Goal: Task Accomplishment & Management: Manage account settings

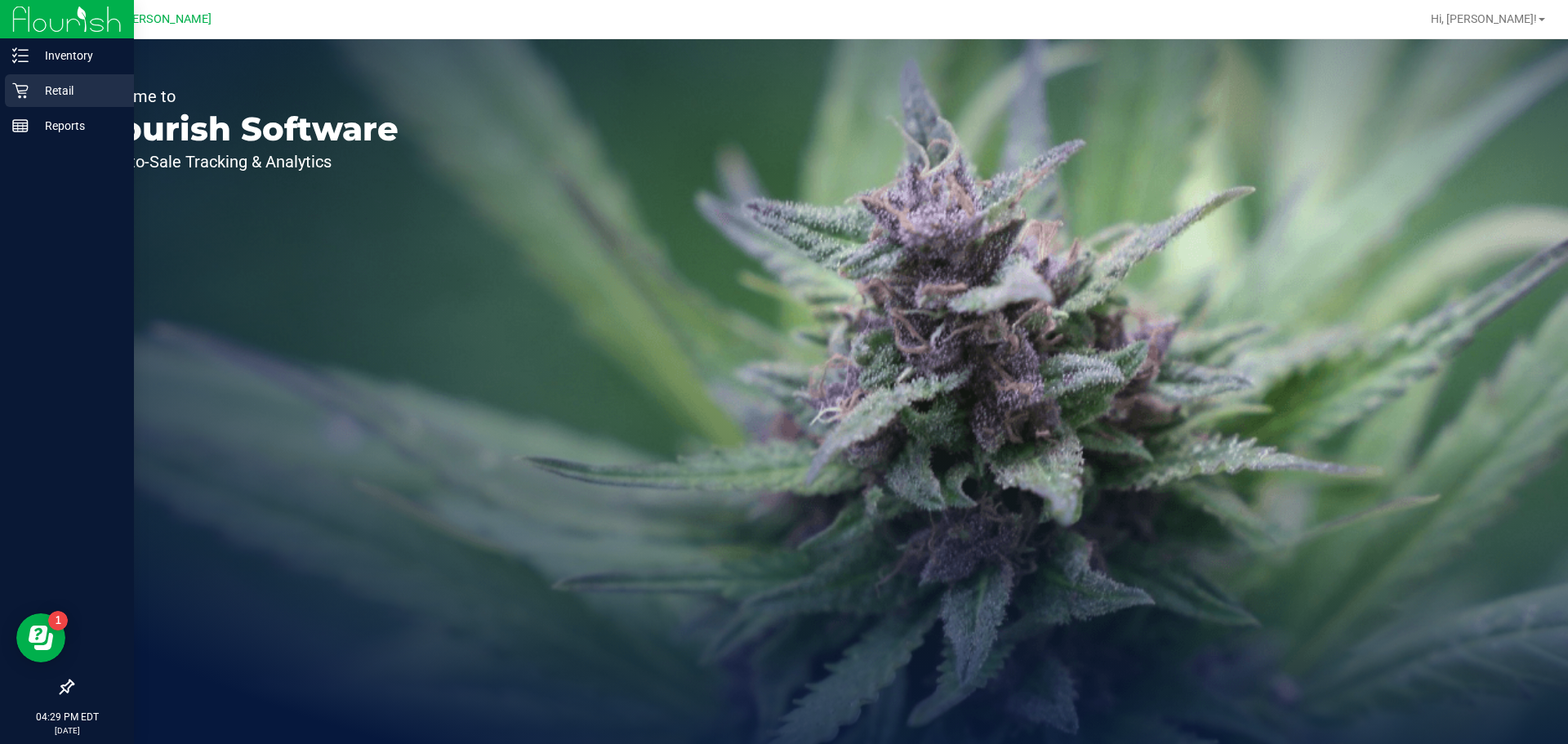
click at [25, 95] on icon at bounding box center [20, 90] width 16 height 16
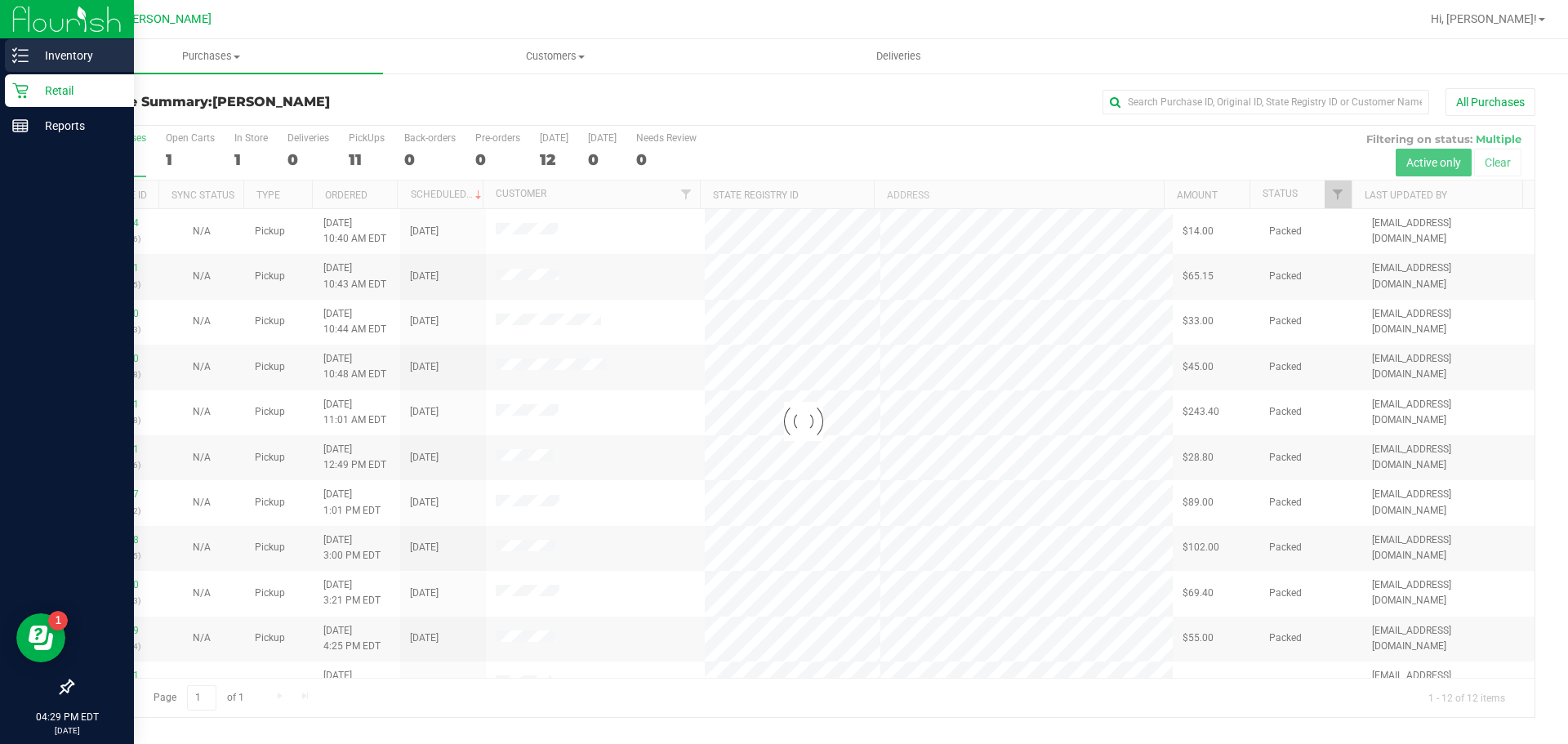
click at [24, 60] on icon at bounding box center [20, 55] width 16 height 16
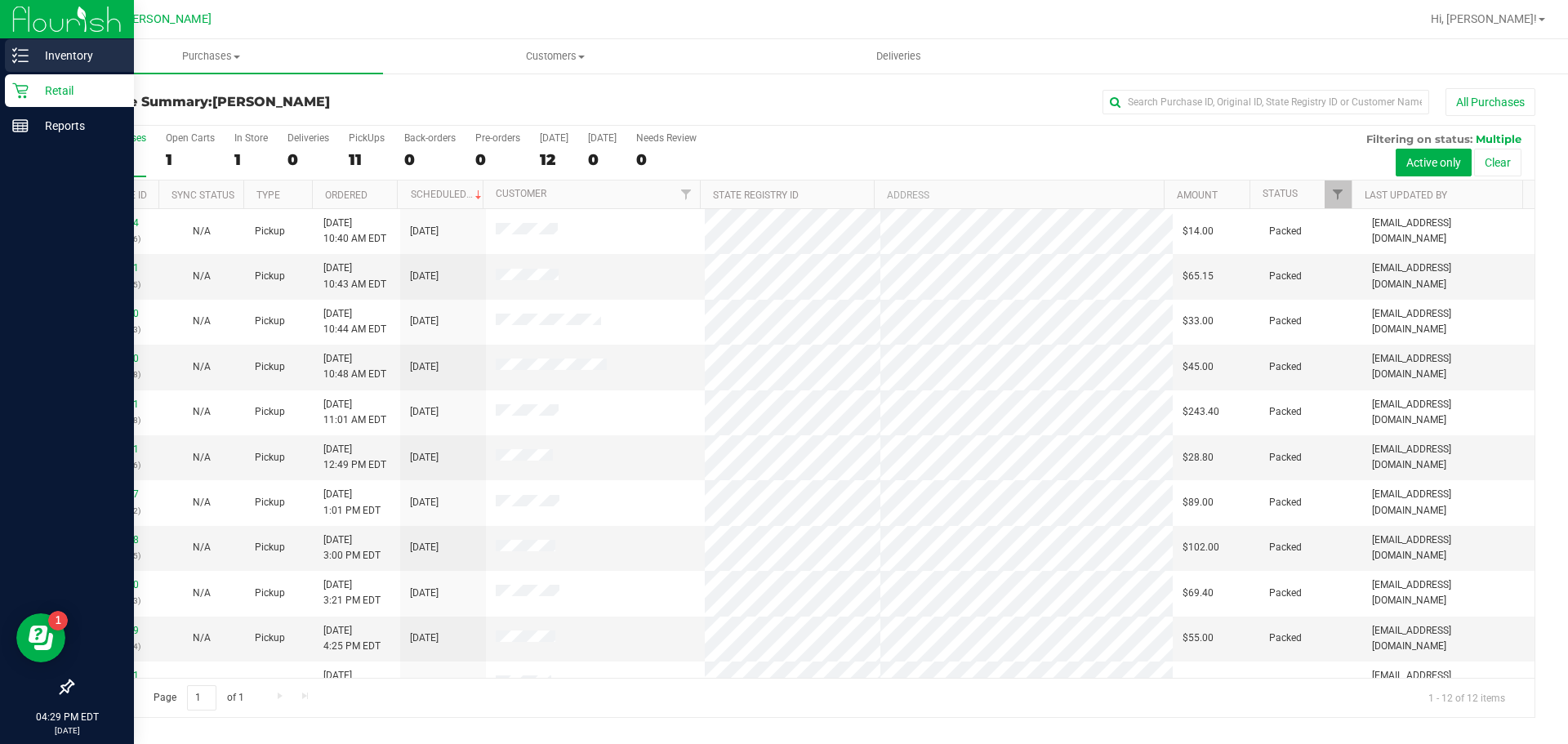
click at [3, 53] on link "Inventory" at bounding box center [67, 56] width 134 height 35
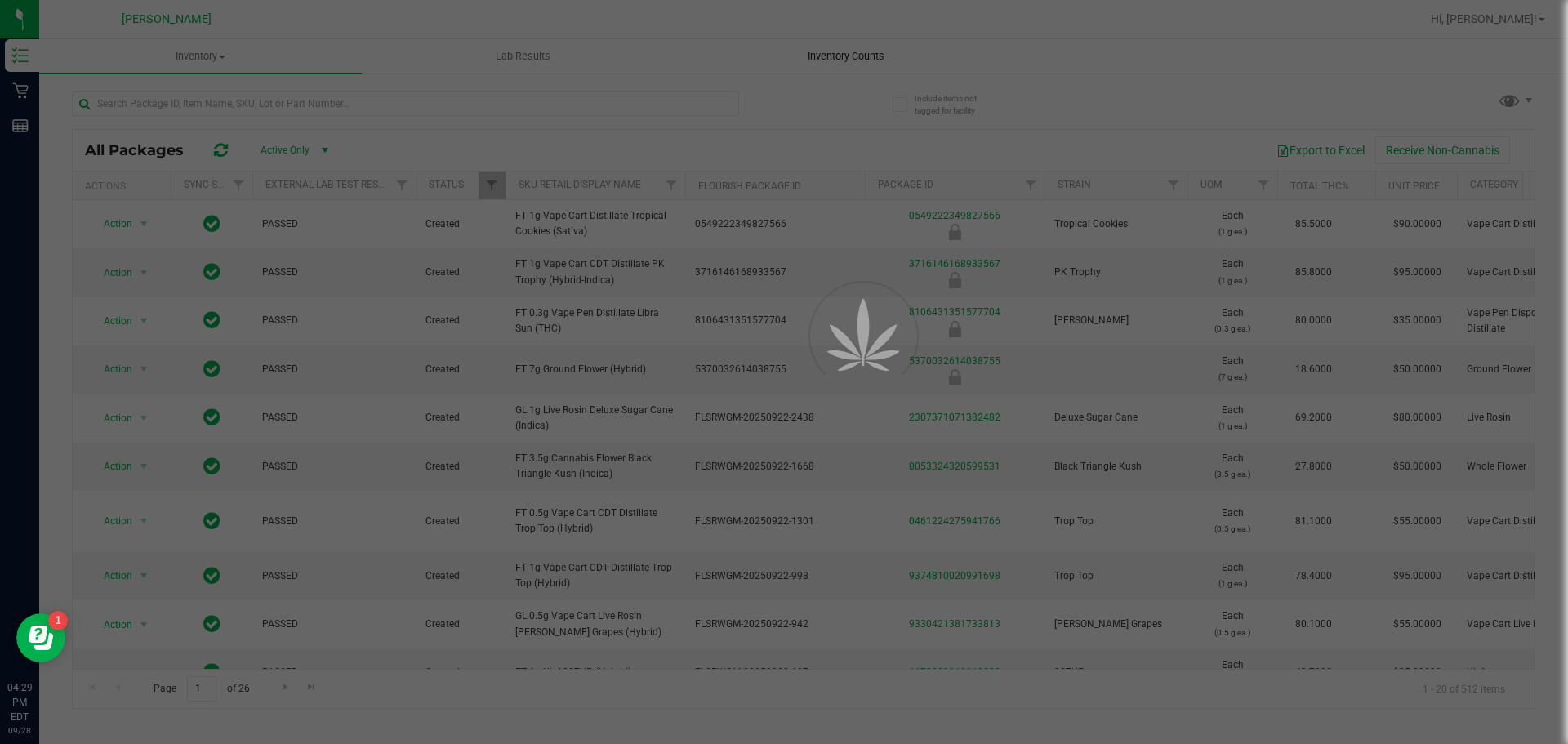
click at [837, 53] on div at bounding box center [784, 372] width 1568 height 744
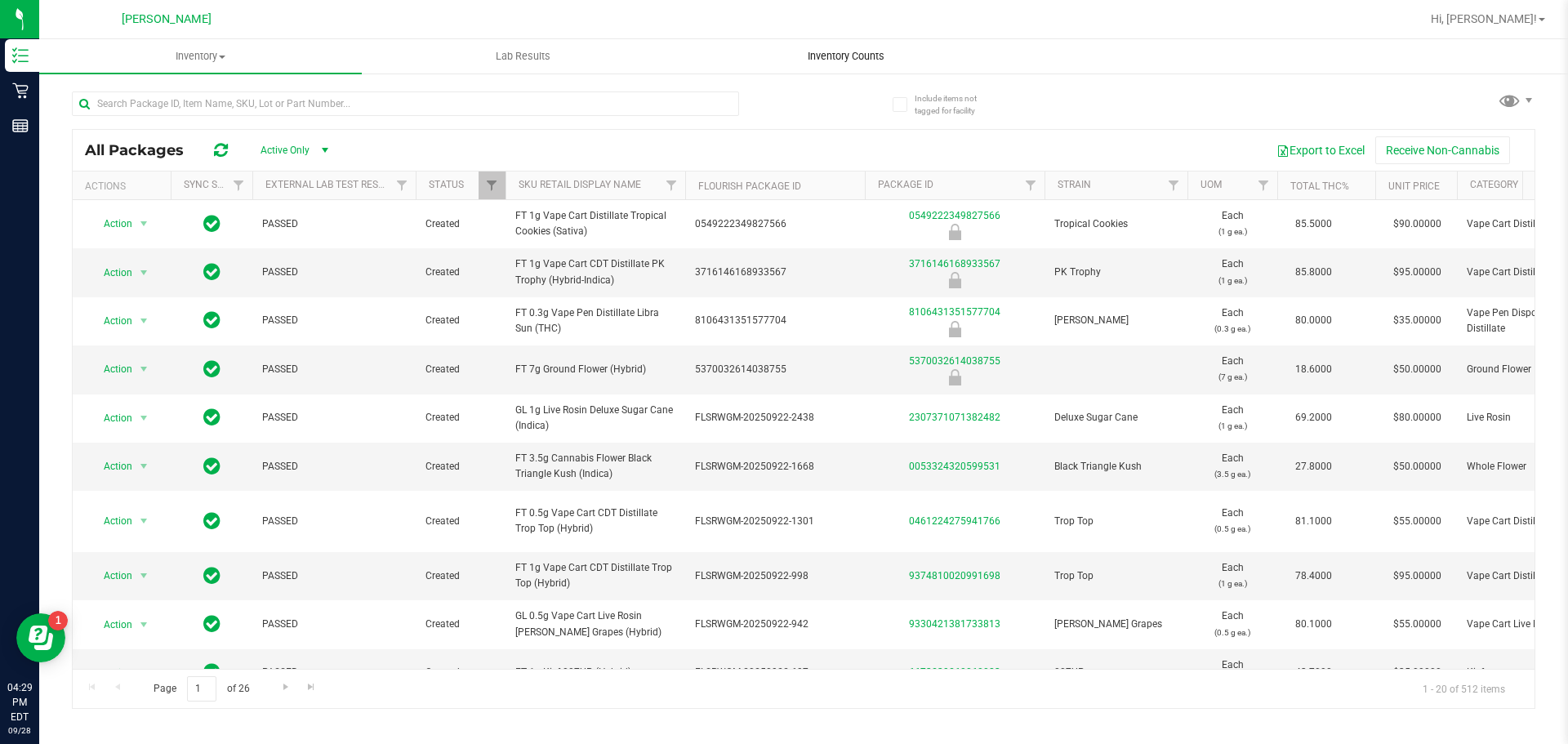
click at [837, 55] on span "Inventory Counts" at bounding box center [846, 56] width 121 height 15
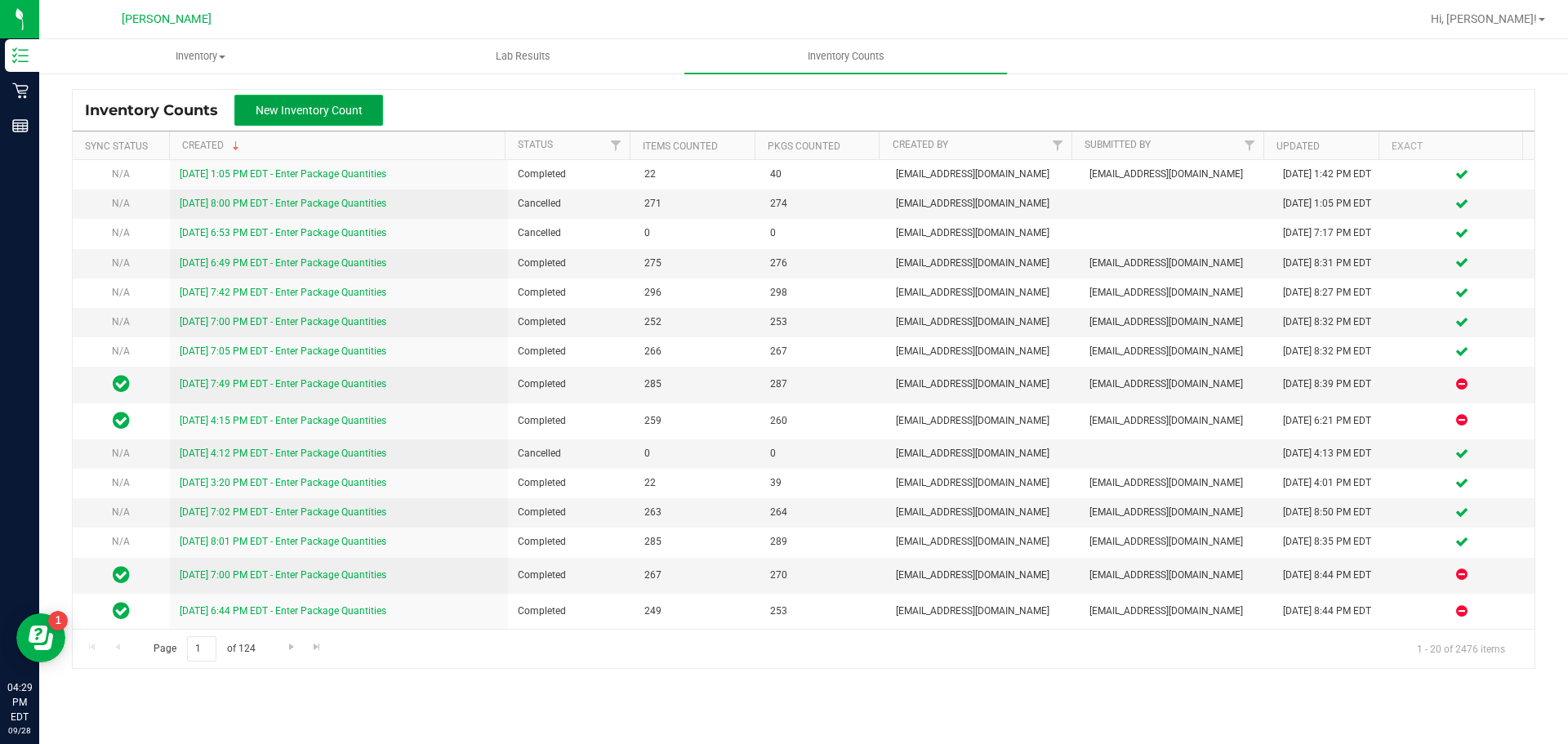
click at [293, 120] on button "New Inventory Count" at bounding box center [309, 111] width 149 height 31
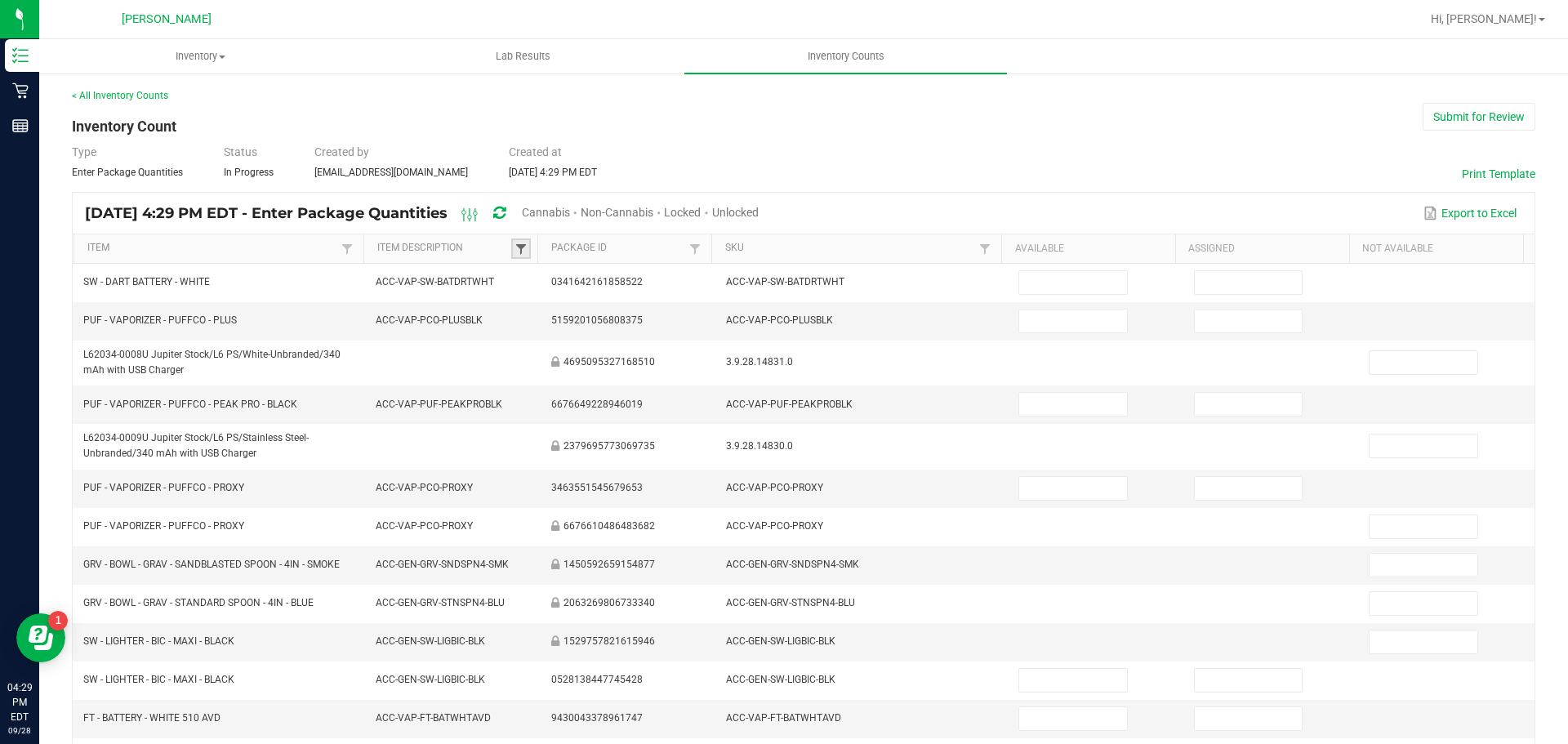
click at [519, 245] on span at bounding box center [520, 249] width 13 height 13
click at [761, 198] on div "[DATE] 4:29 PM EDT - Enter Package Quantities Cannabis Non-Cannabis Locked Unlo…" at bounding box center [803, 213] width 1462 height 41
click at [423, 243] on link "Item Description" at bounding box center [444, 248] width 134 height 13
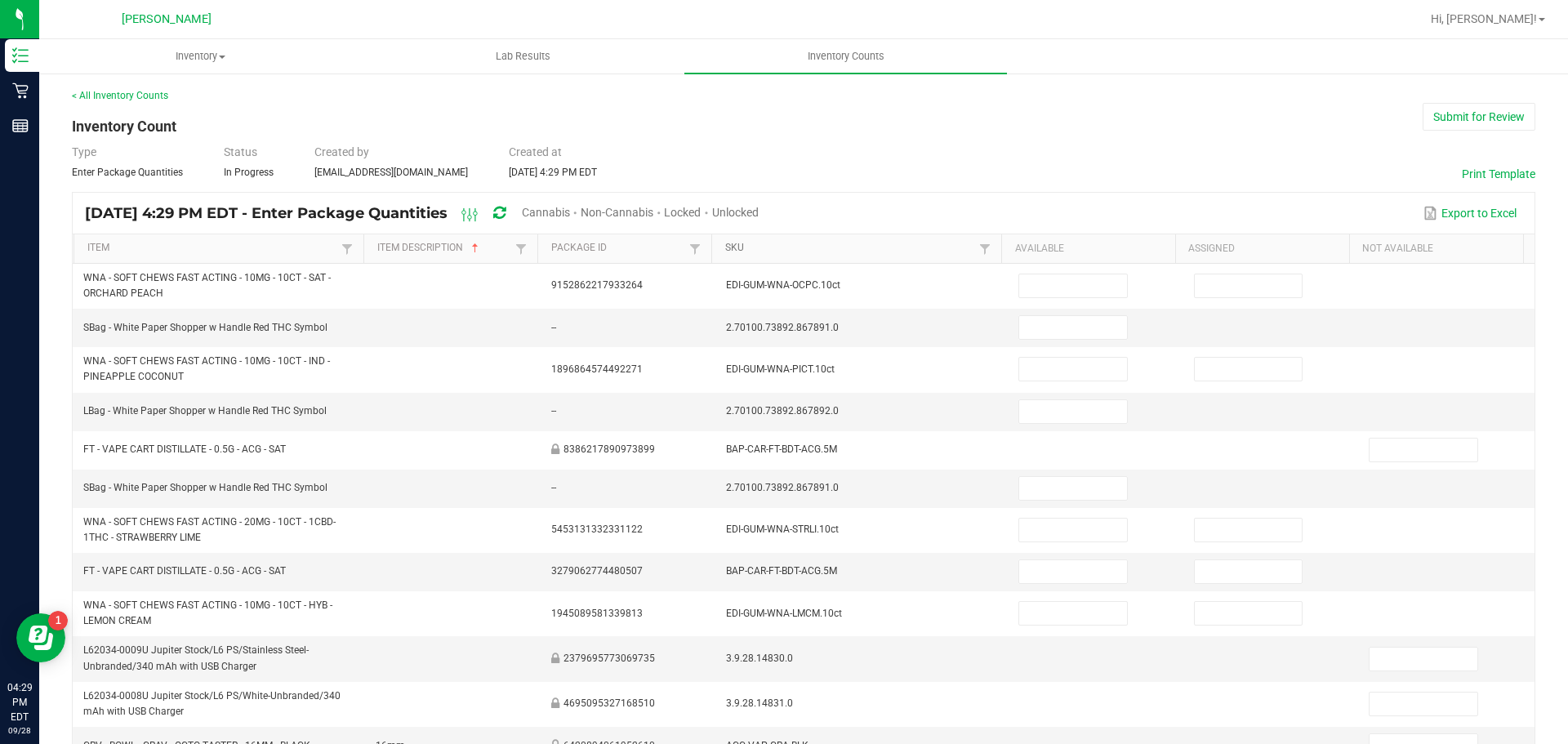
click at [735, 249] on link "SKU" at bounding box center [850, 248] width 250 height 13
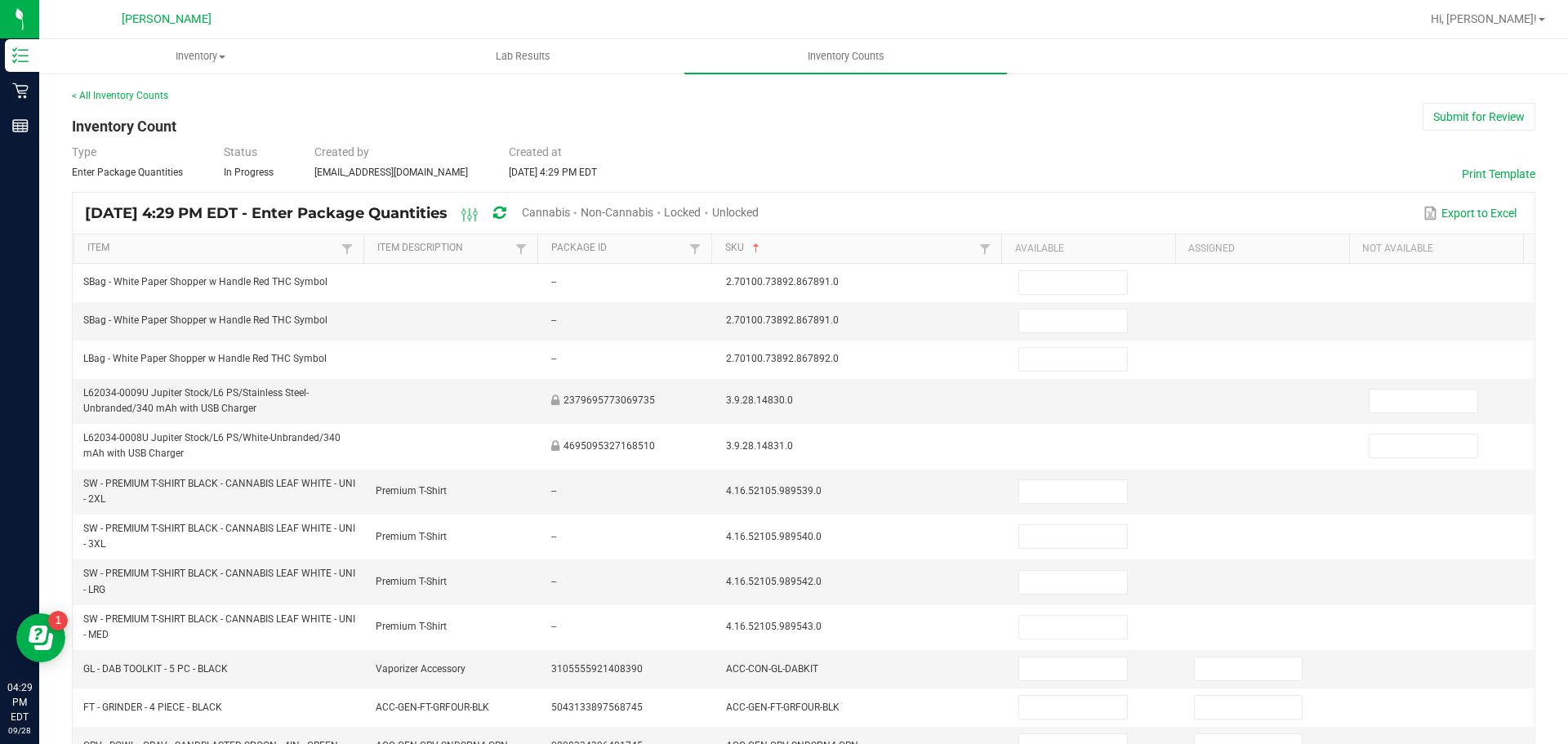
click at [759, 220] on div "Unlocked" at bounding box center [736, 213] width 47 height 30
click at [581, 203] on div "Cannabis" at bounding box center [551, 213] width 59 height 30
click at [570, 208] on span "Cannabis" at bounding box center [546, 212] width 48 height 13
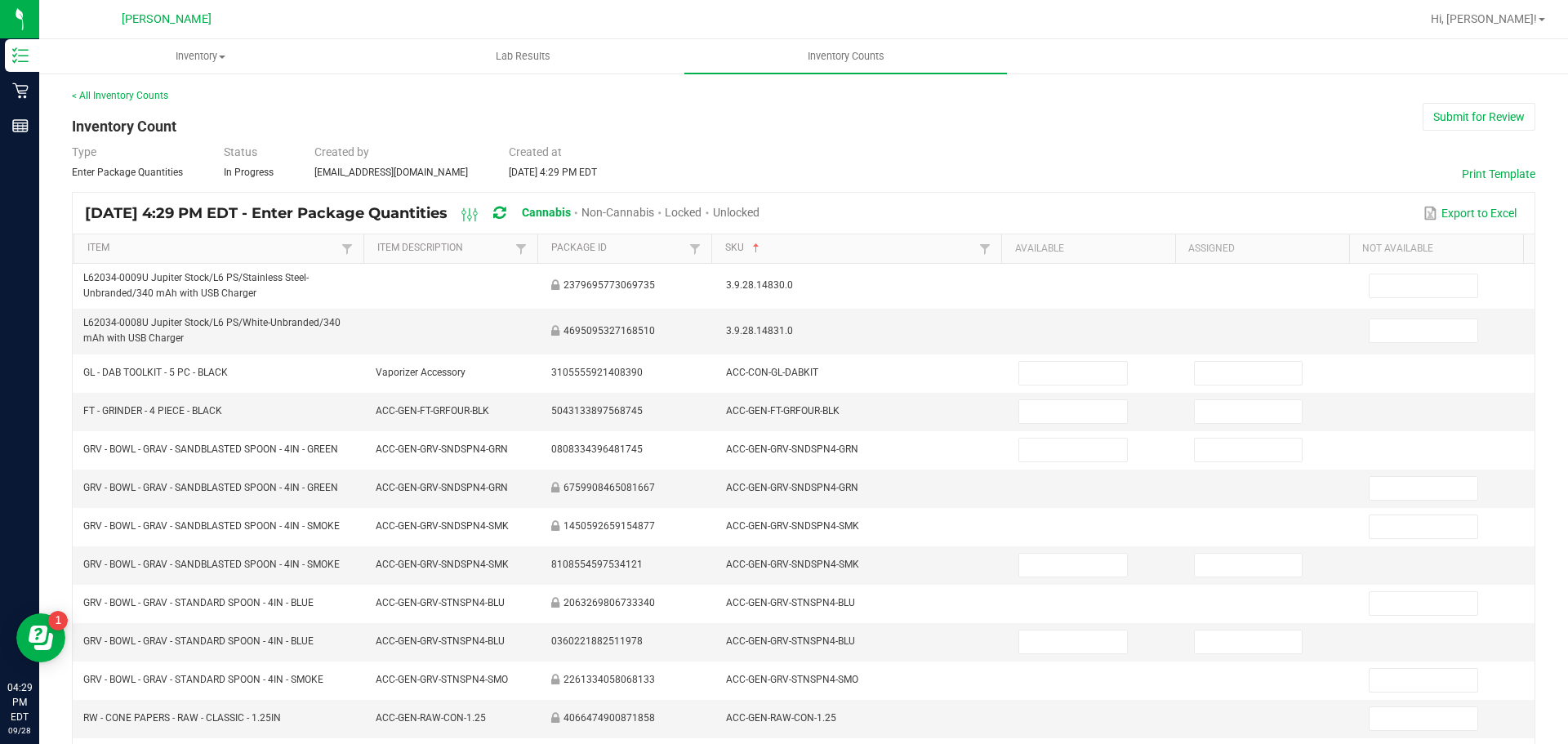
click at [760, 206] on span "Unlocked" at bounding box center [736, 212] width 47 height 13
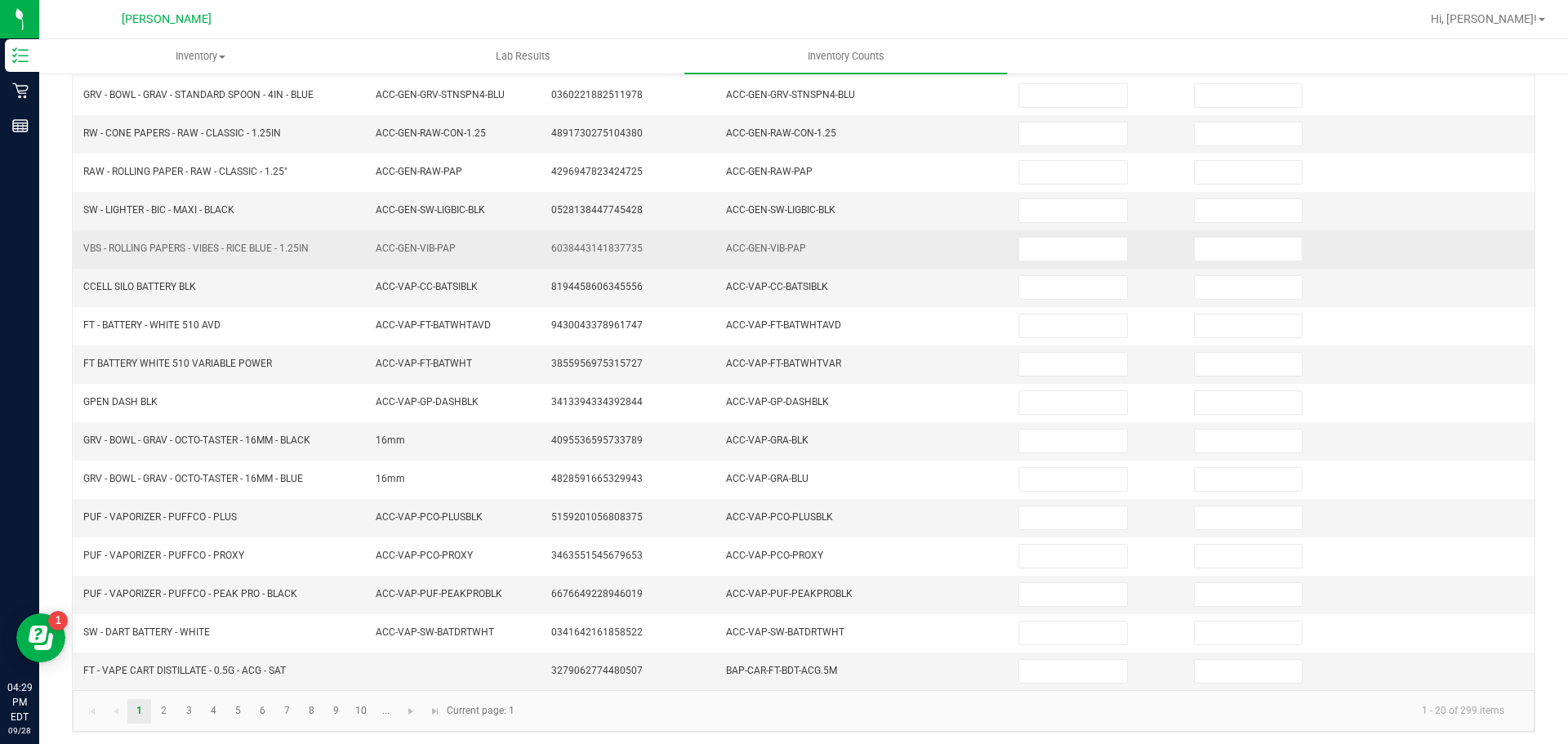
scroll to position [346, 0]
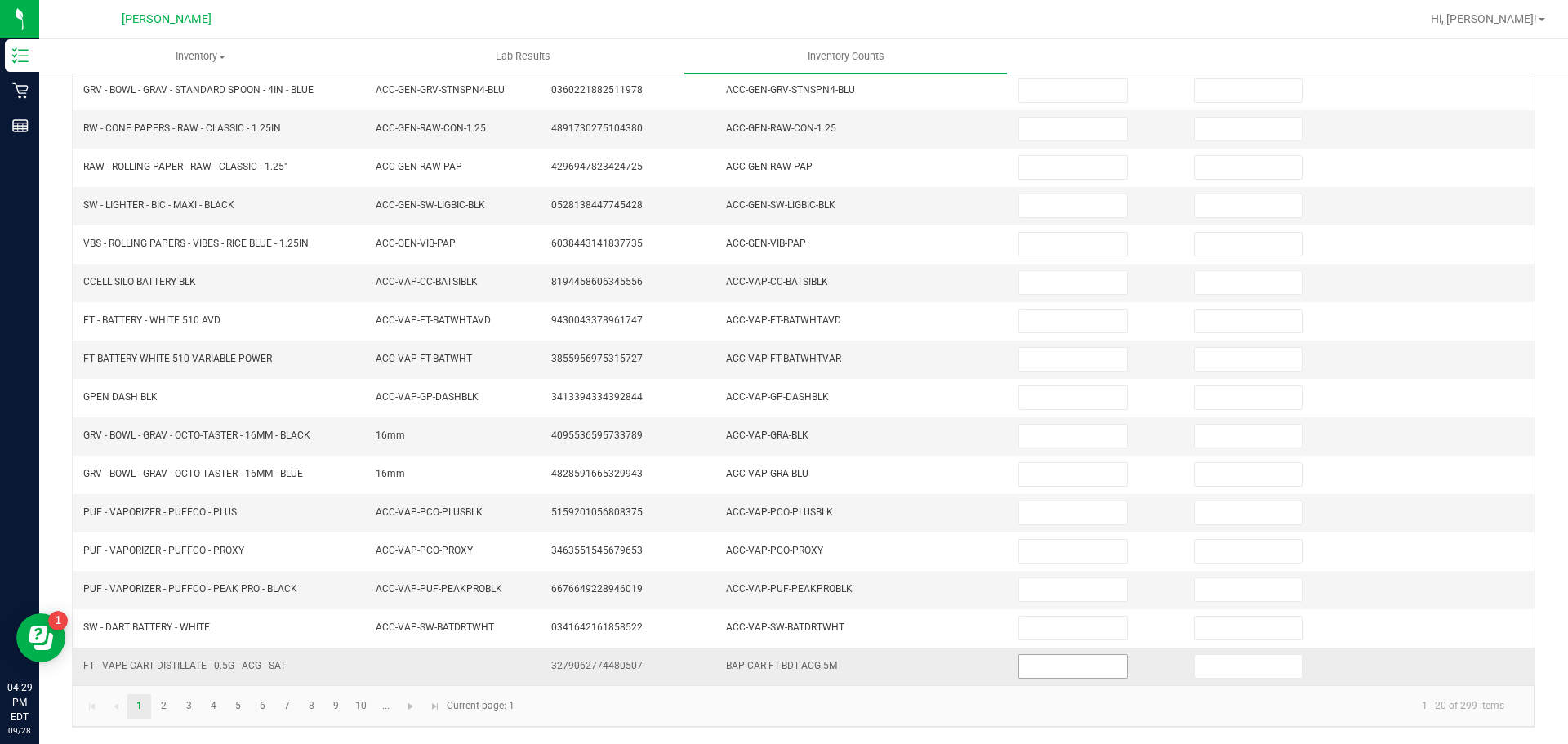
click at [1021, 664] on input at bounding box center [1073, 666] width 107 height 22
type input "3"
click at [159, 696] on link "2" at bounding box center [163, 706] width 23 height 24
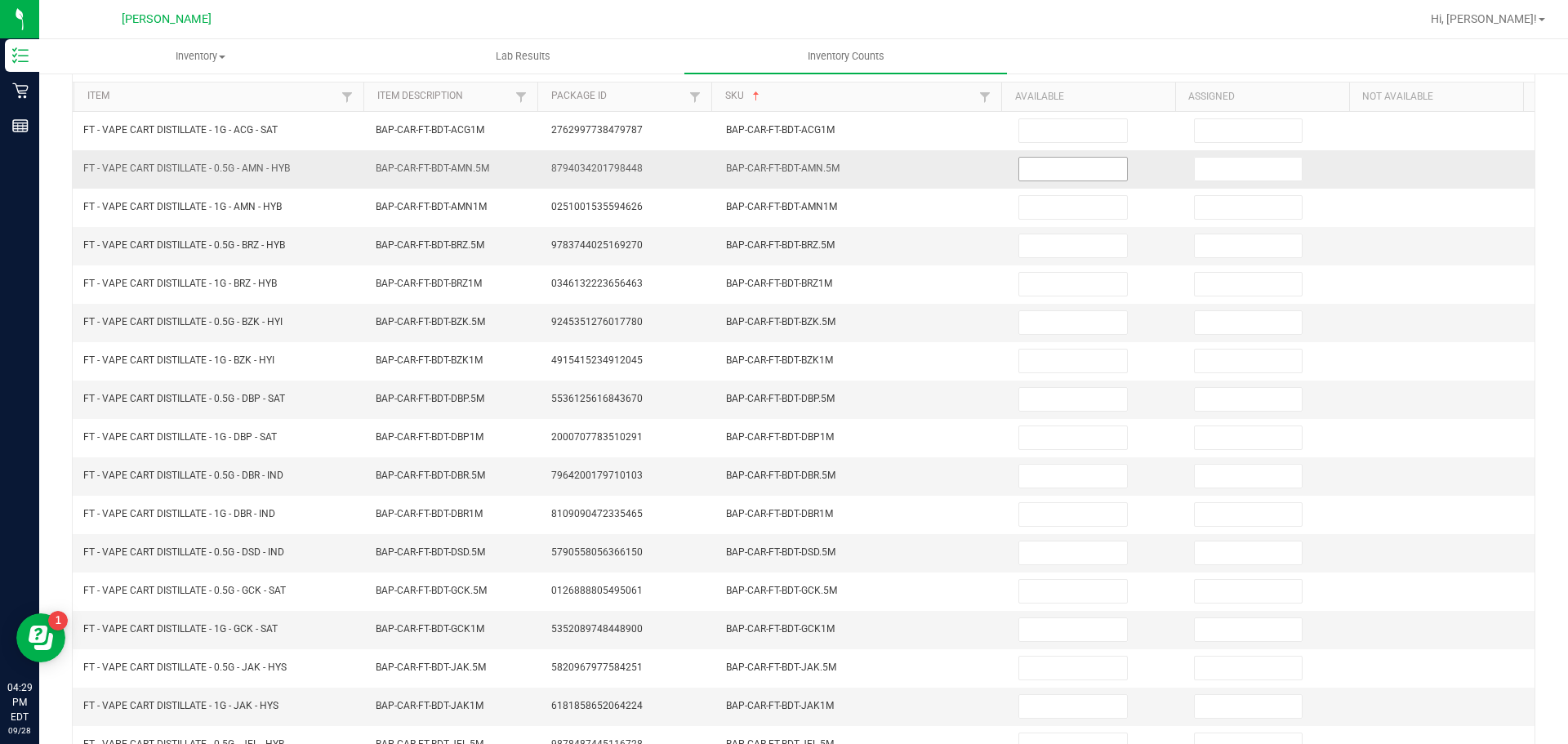
scroll to position [100, 0]
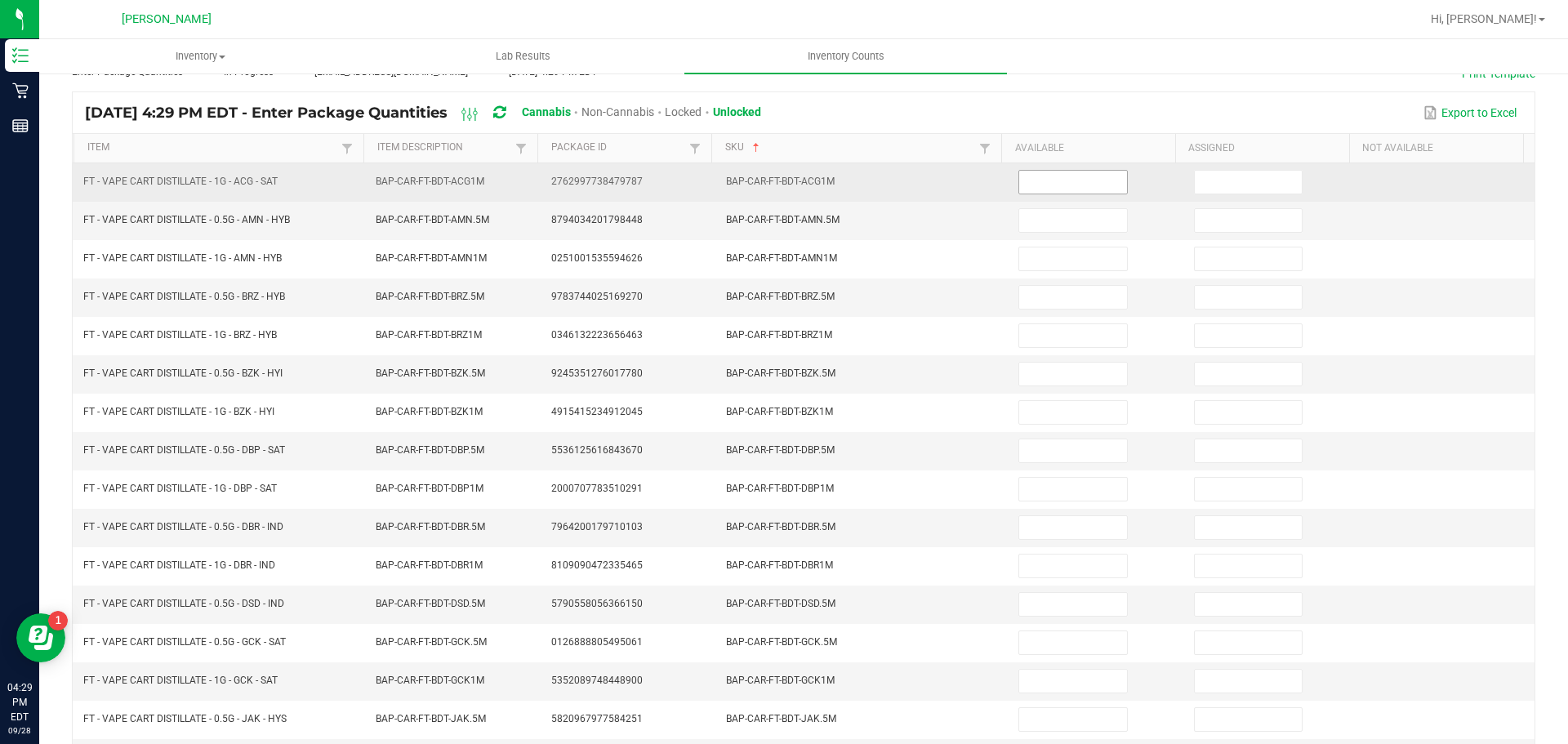
click at [1050, 185] on input at bounding box center [1073, 181] width 107 height 22
type input "4"
type input "3"
type input "6"
type input "4"
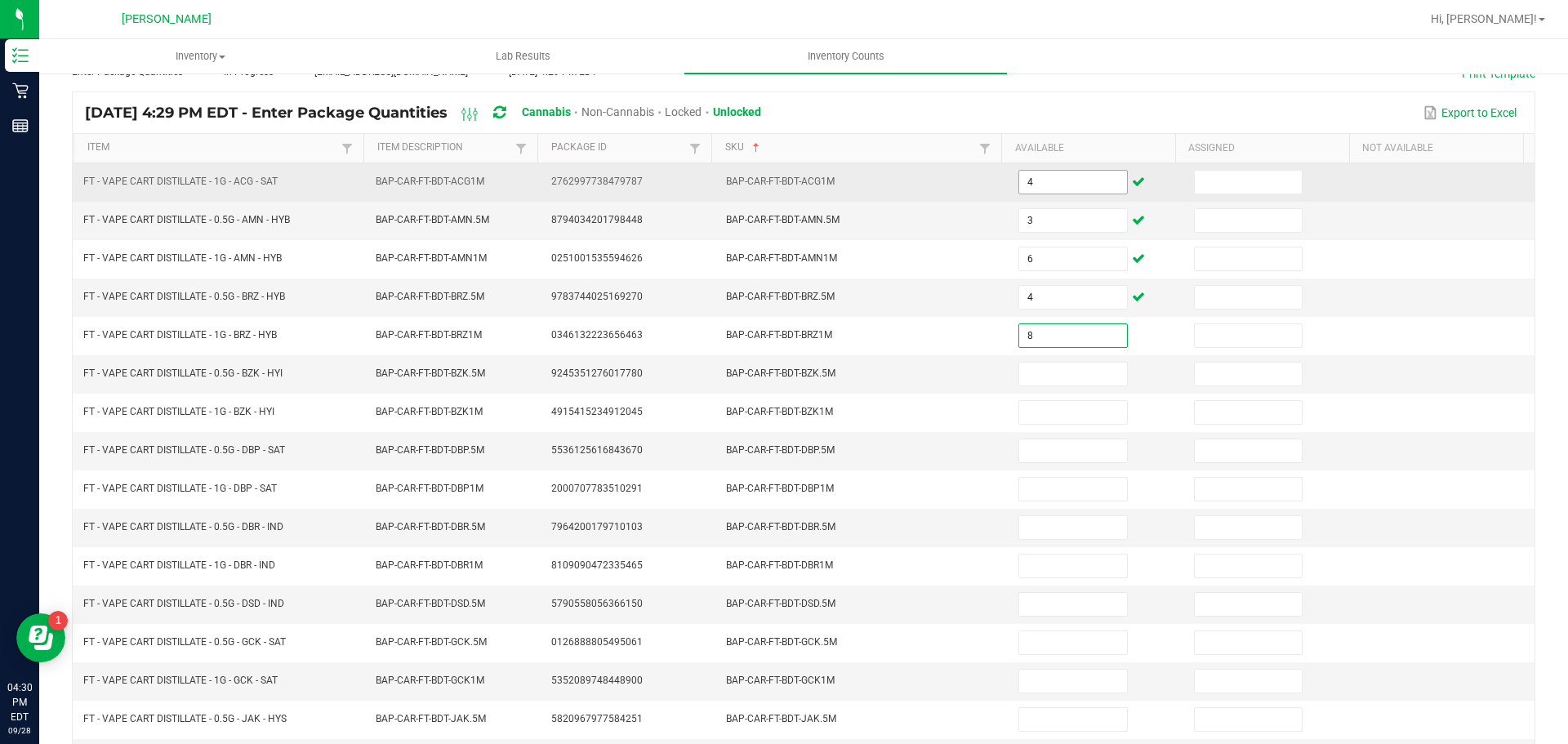
type input "8"
type input "1"
type input "3"
type input "6"
type input "9"
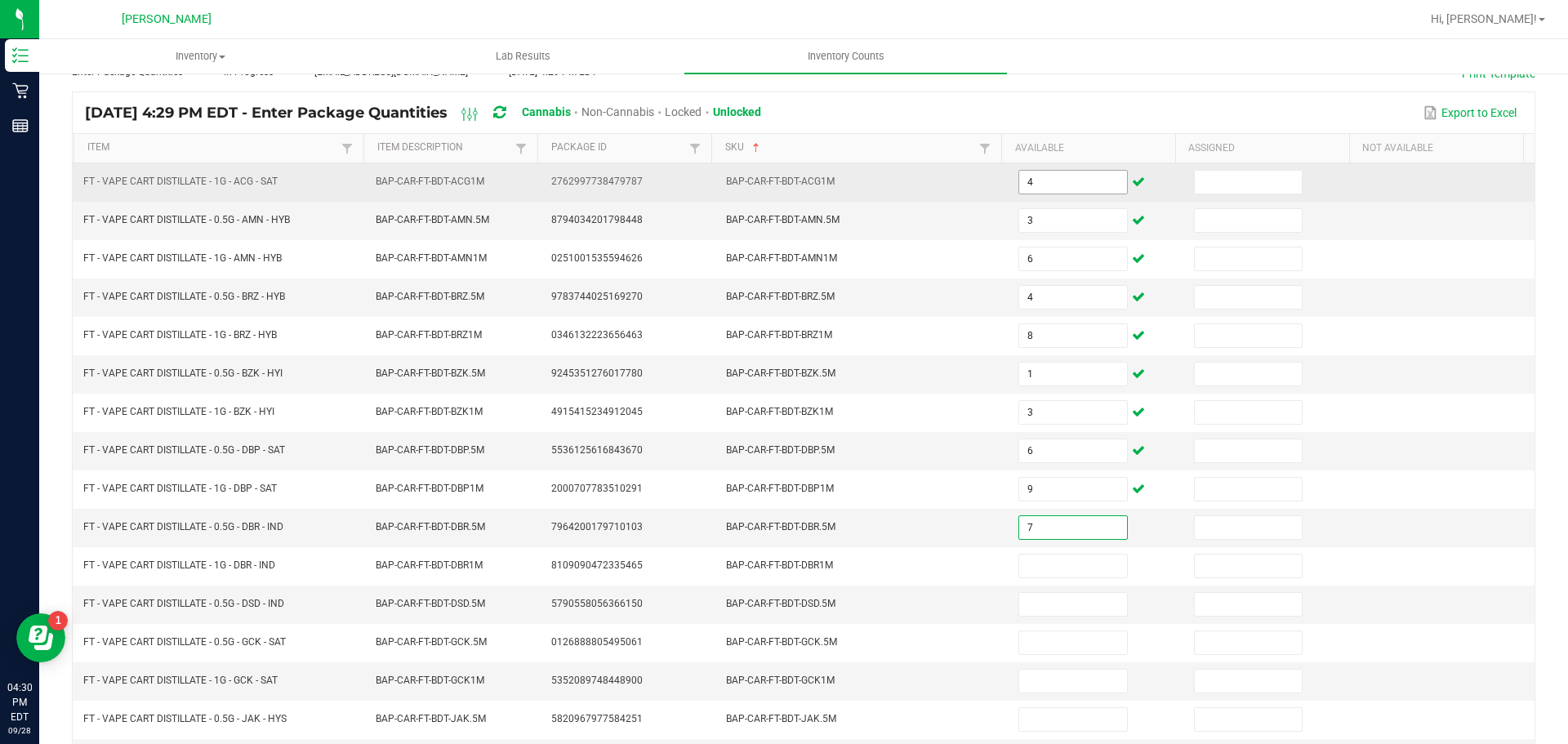
type input "7"
type input "6"
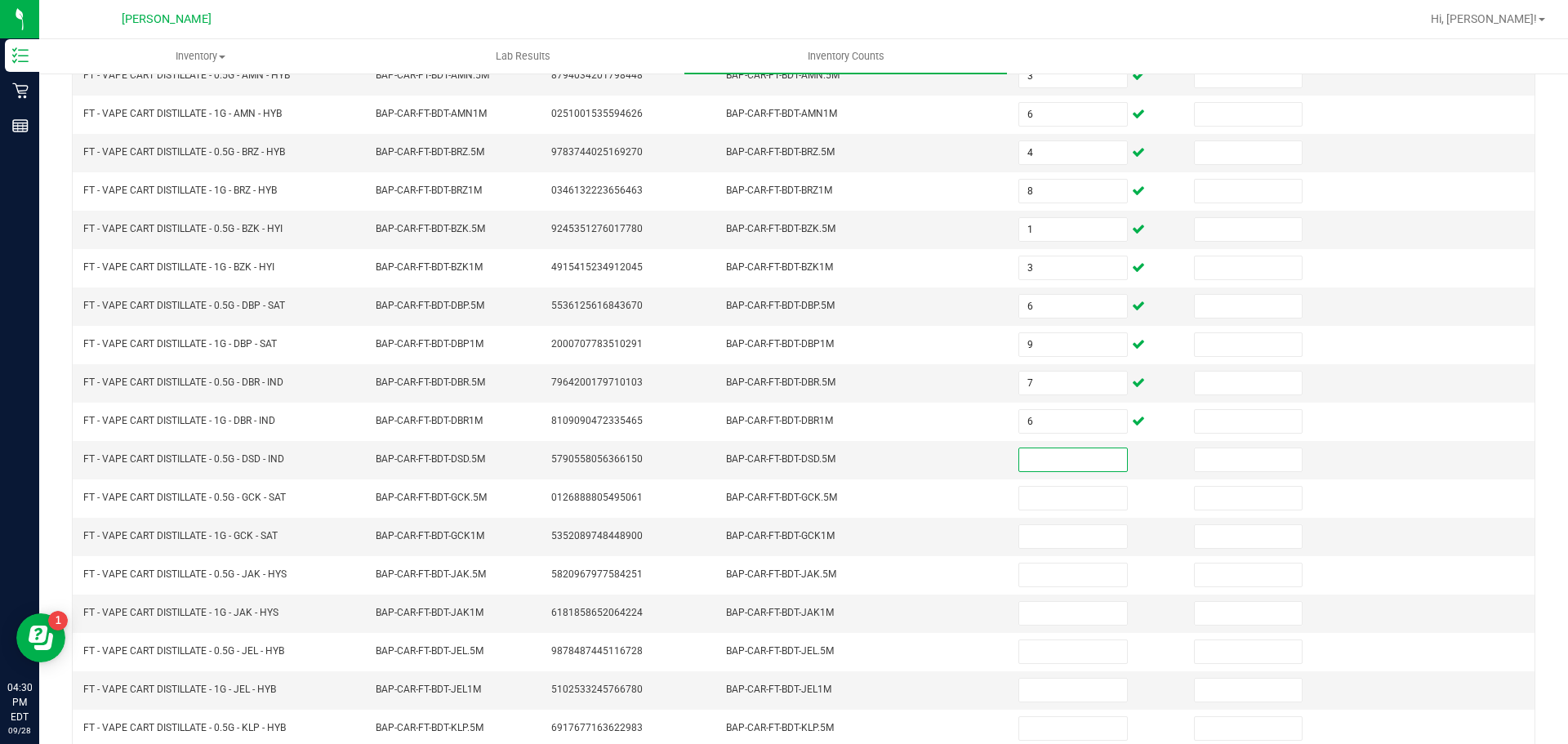
scroll to position [346, 0]
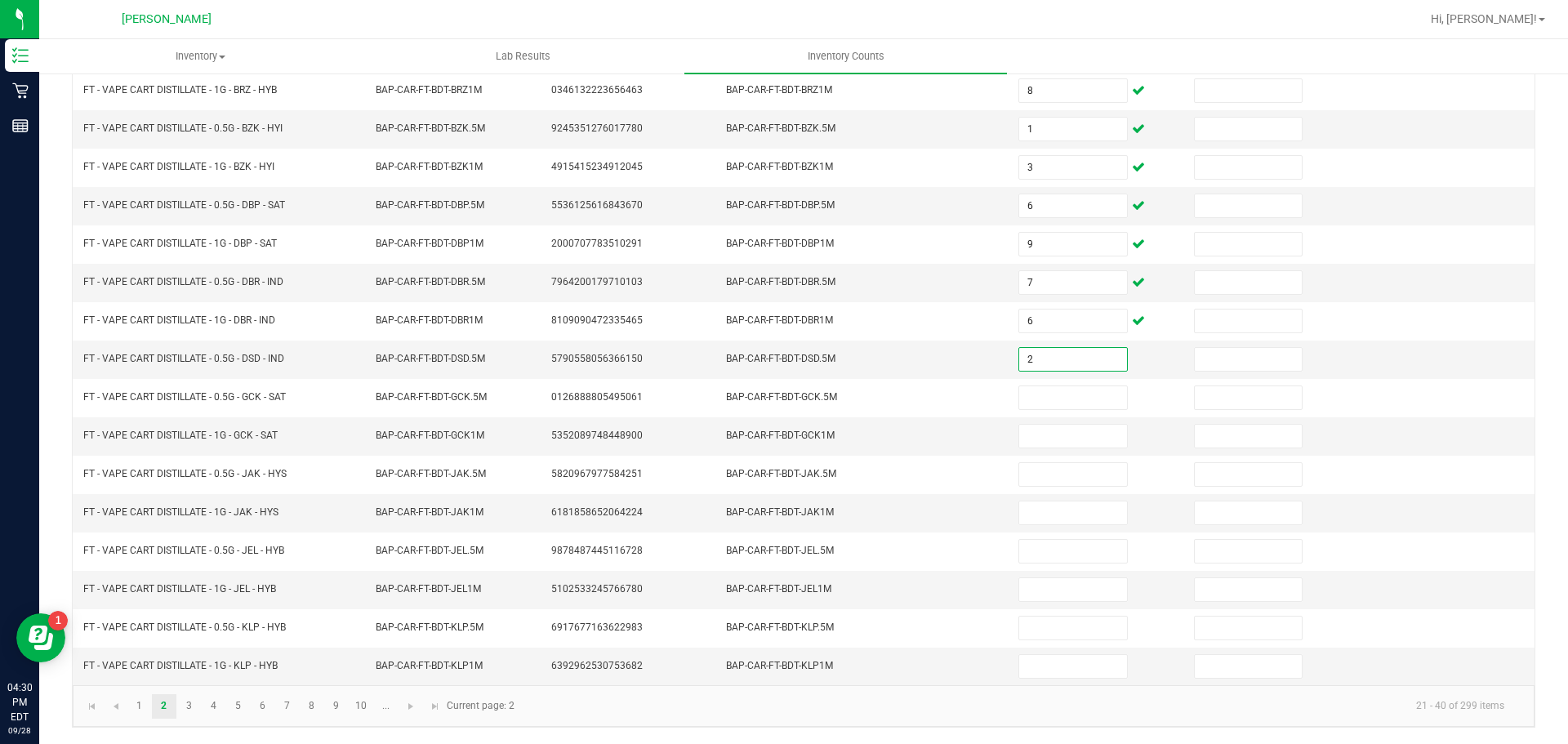
type input "2"
type input "11"
type input "7"
type input "11"
type input "7"
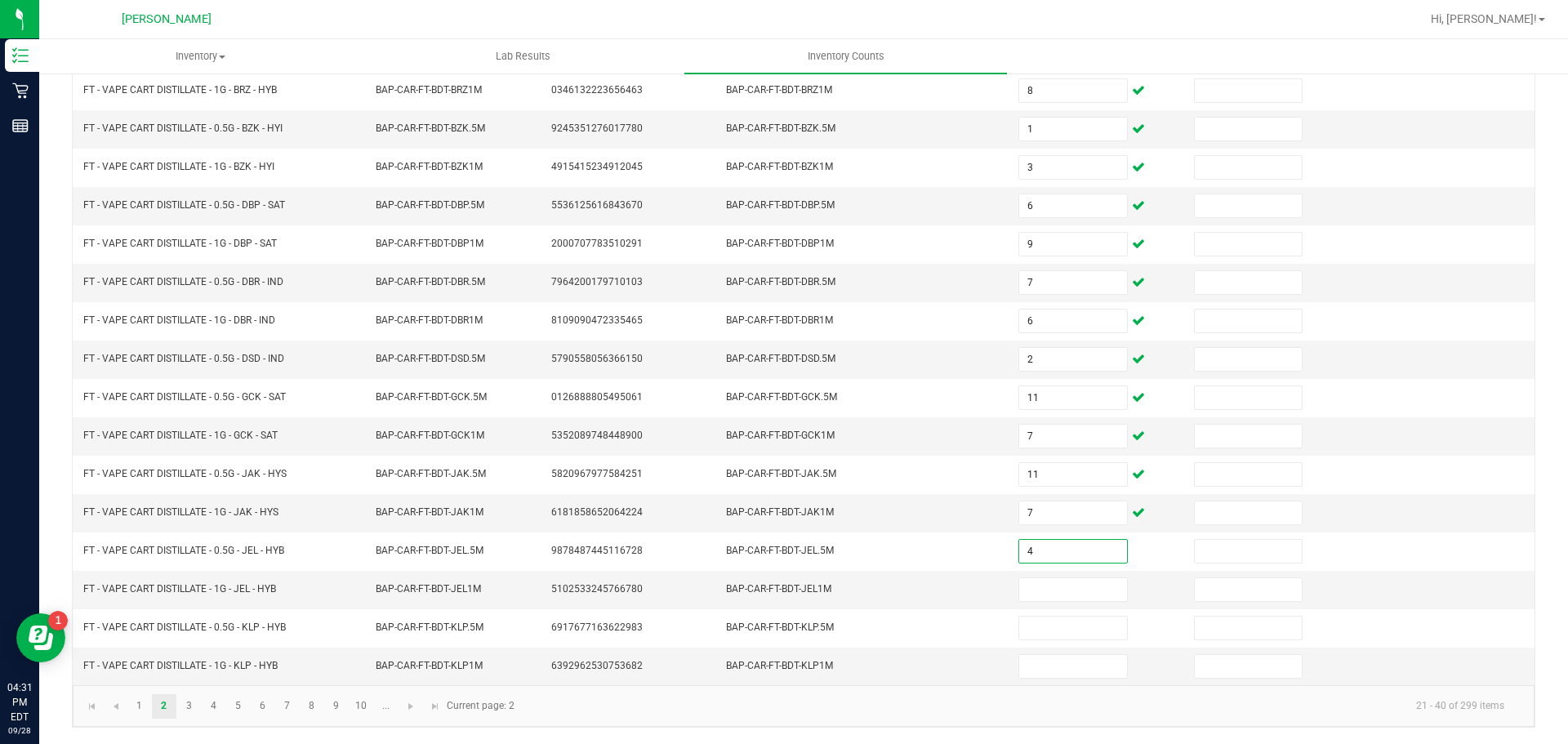
type input "4"
type input "2"
type input "11"
type input "5"
click at [195, 703] on link "3" at bounding box center [188, 706] width 23 height 24
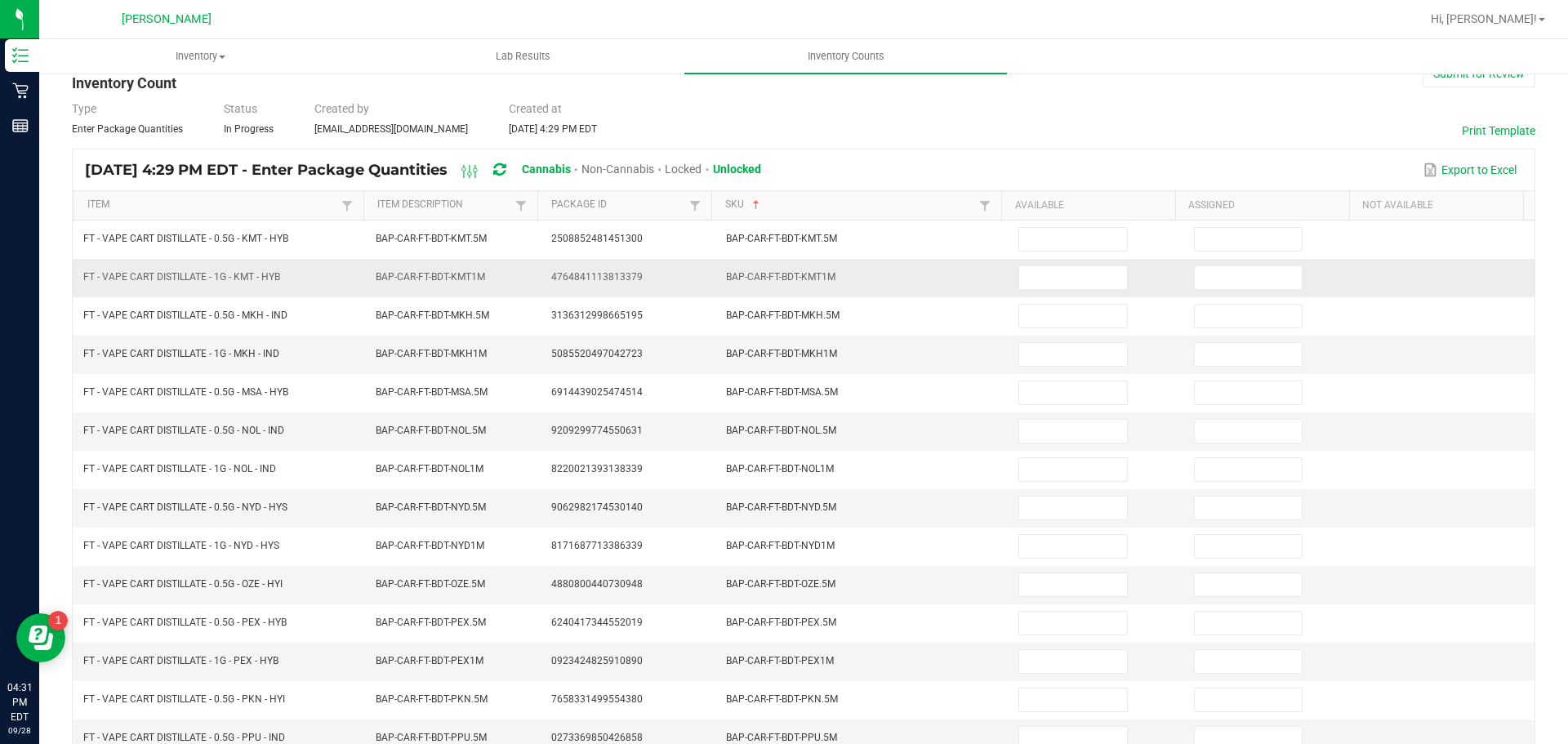
scroll to position [19, 0]
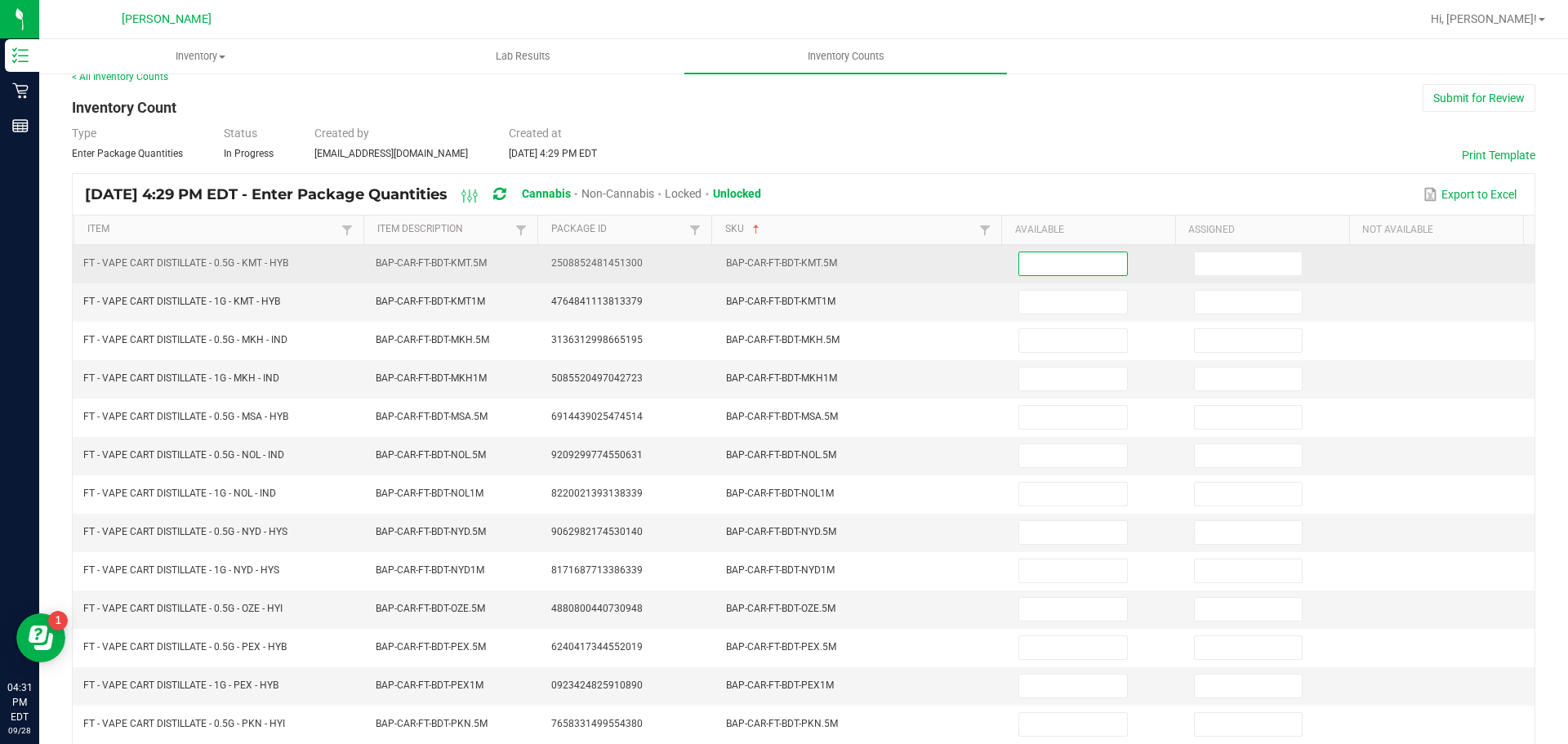
click at [1028, 269] on input at bounding box center [1073, 264] width 107 height 22
type input "1"
type input "5"
type input "3"
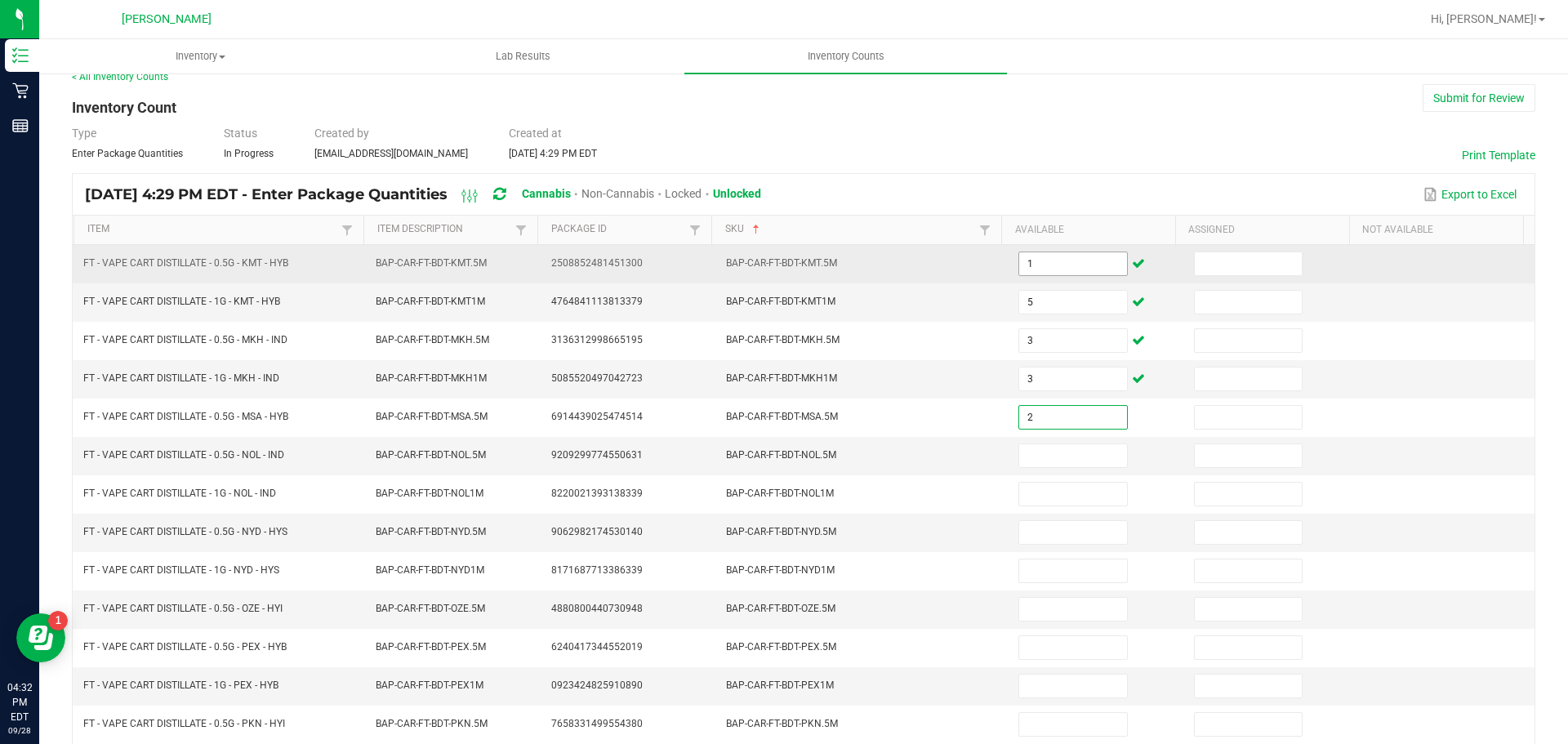
type input "2"
type input "8"
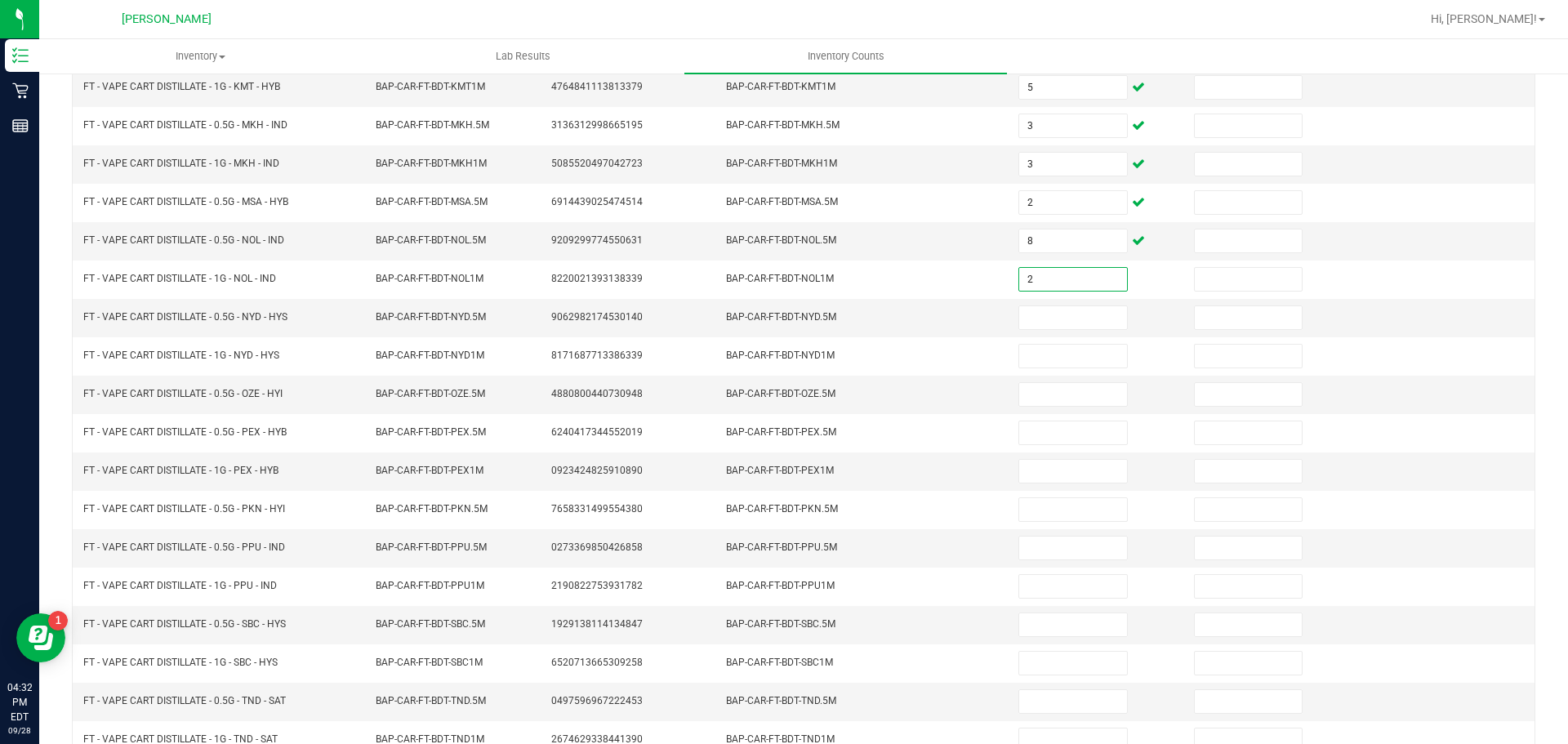
scroll to position [302, 0]
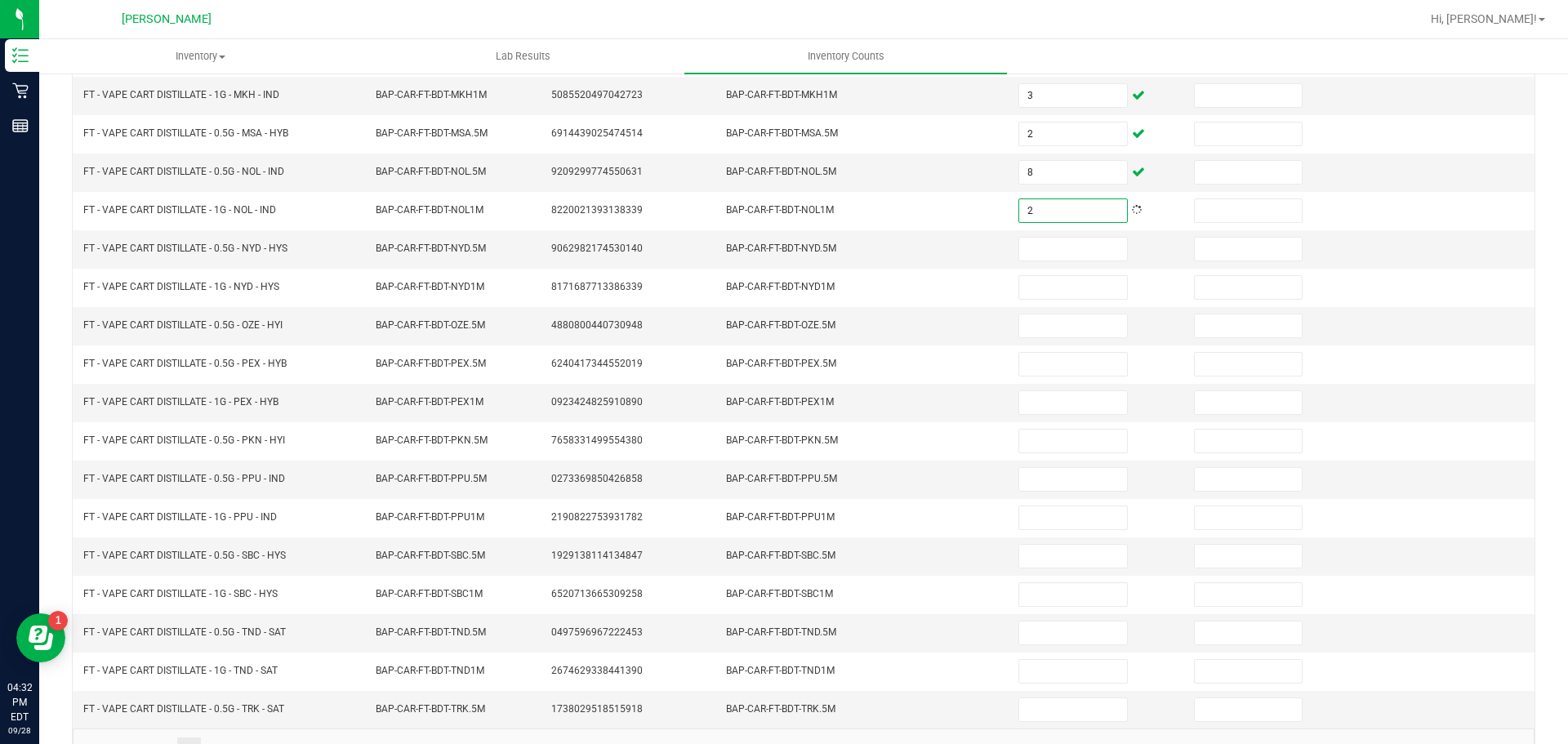
type input "2"
click at [1058, 248] on input at bounding box center [1073, 249] width 107 height 22
type input "3"
type input "2"
type input "6"
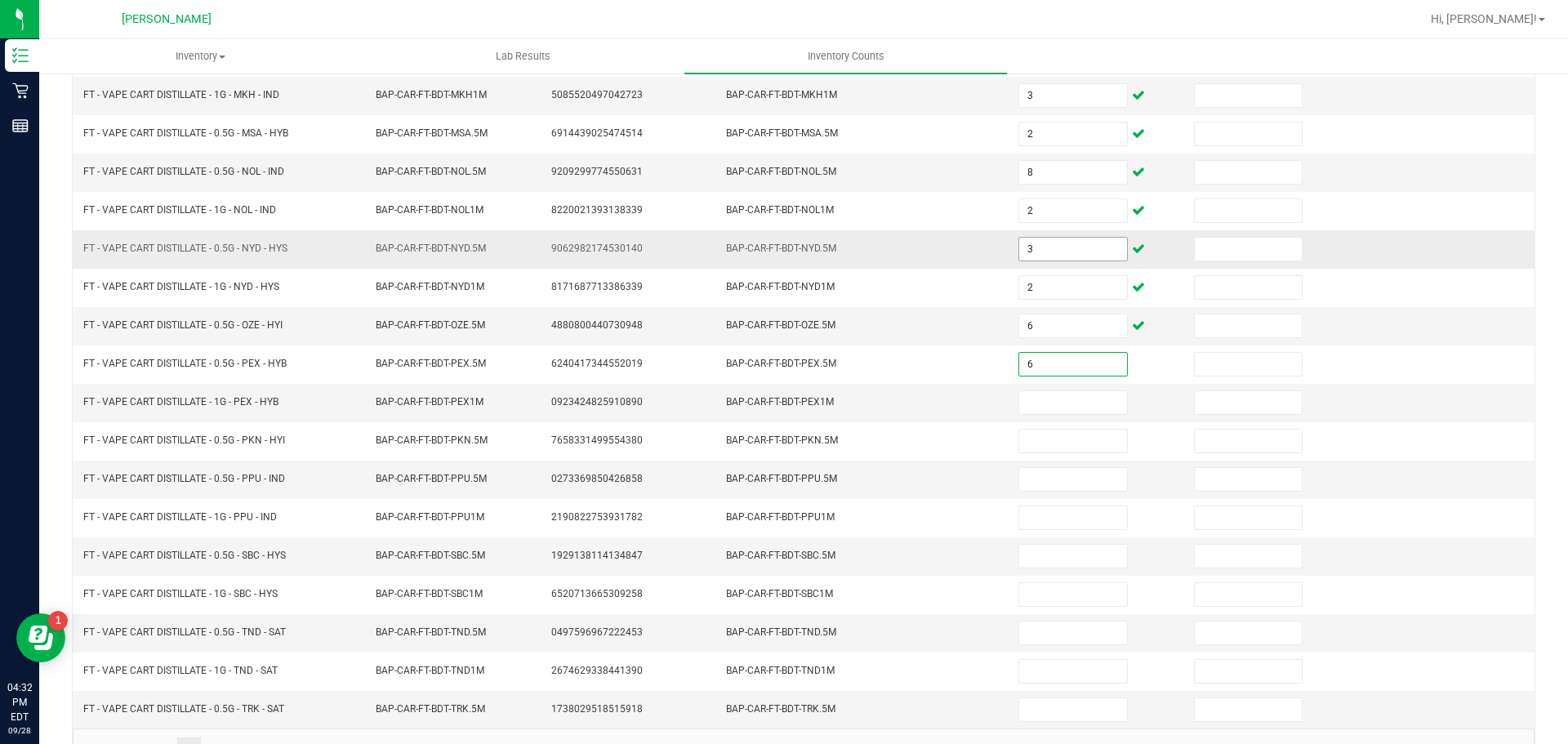
type input "6"
type input "5"
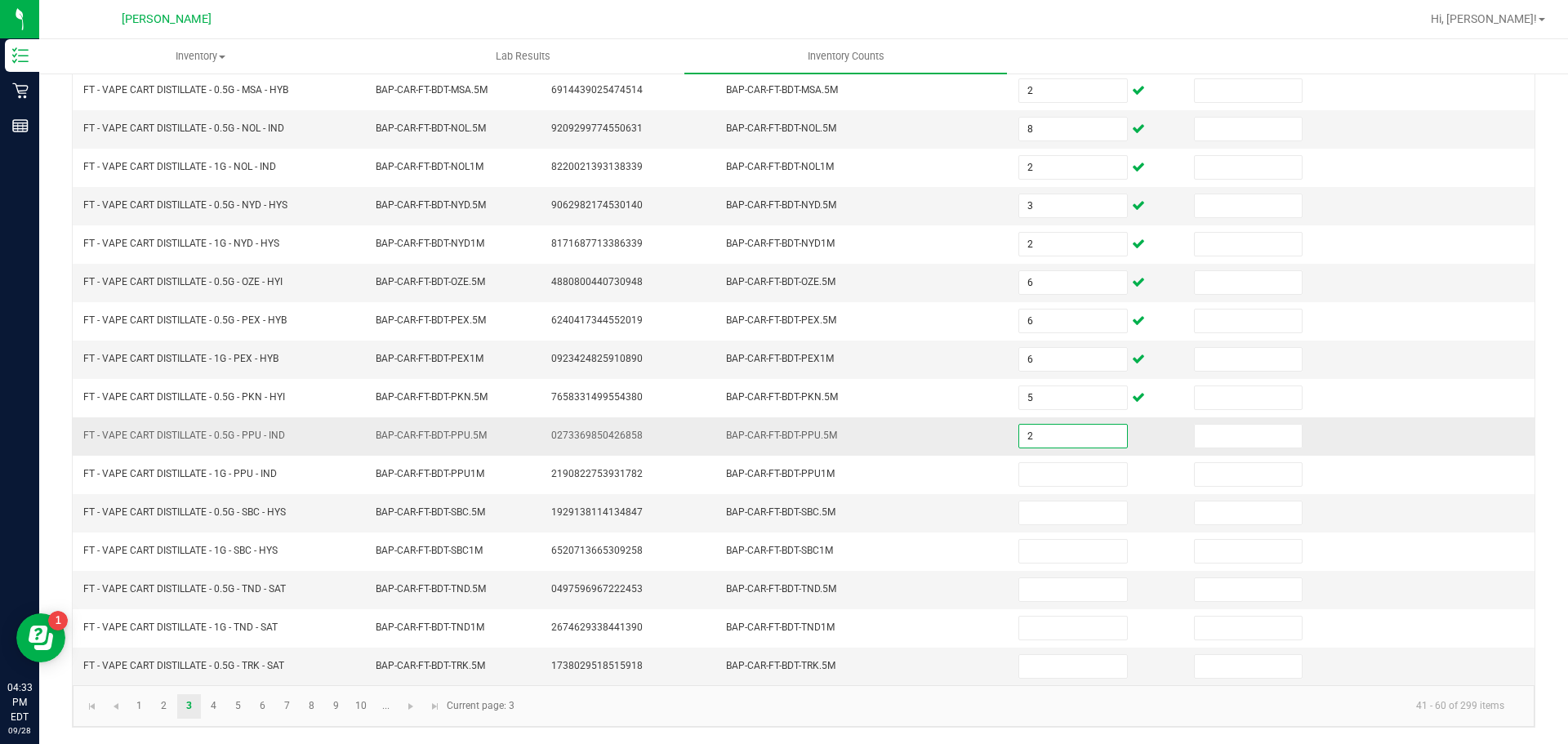
type input "2"
type input "4"
type input "6"
type input "3"
type input "6"
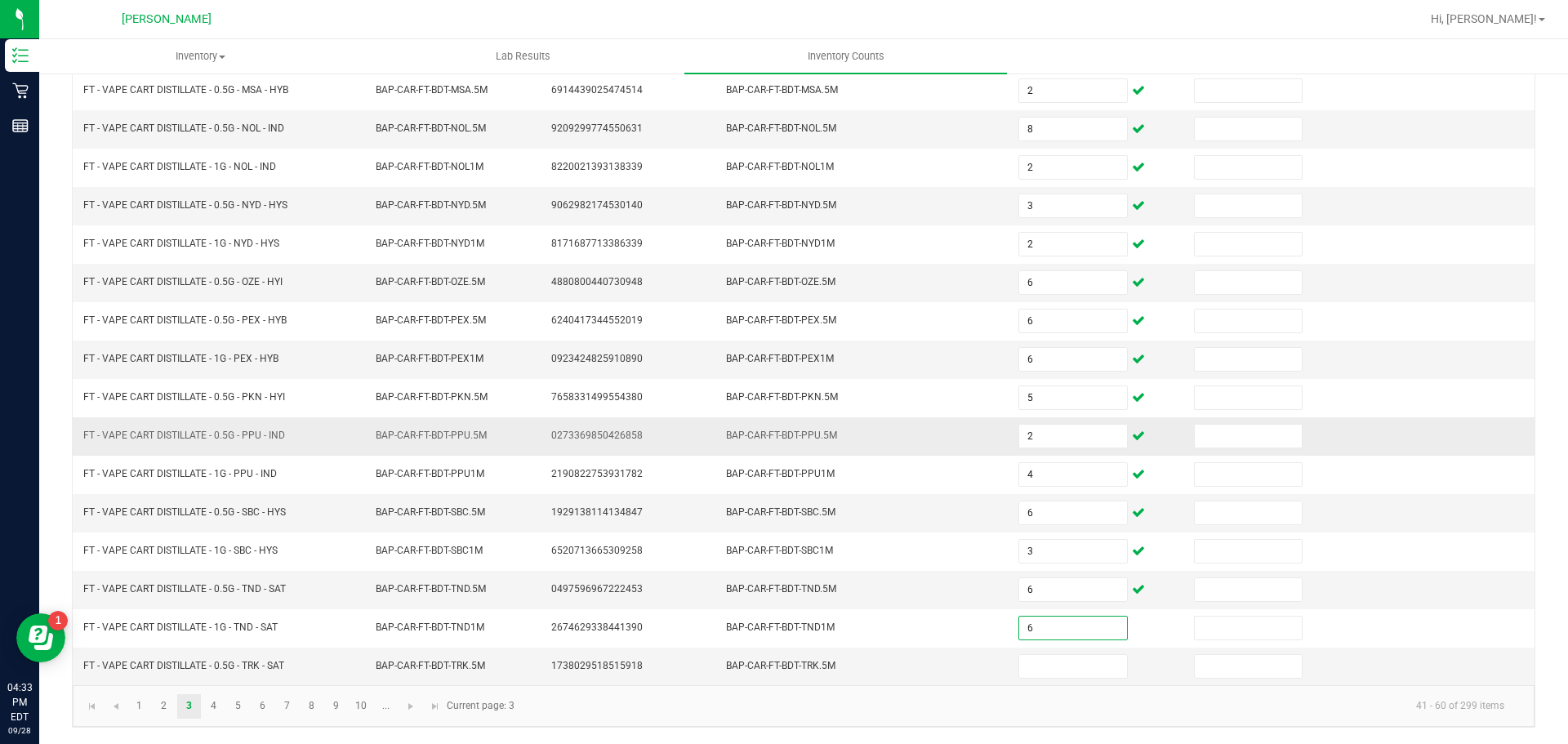
type input "6"
type input "2"
drag, startPoint x: 216, startPoint y: 713, endPoint x: 250, endPoint y: 703, distance: 35.4
click at [215, 713] on link "4" at bounding box center [213, 706] width 23 height 24
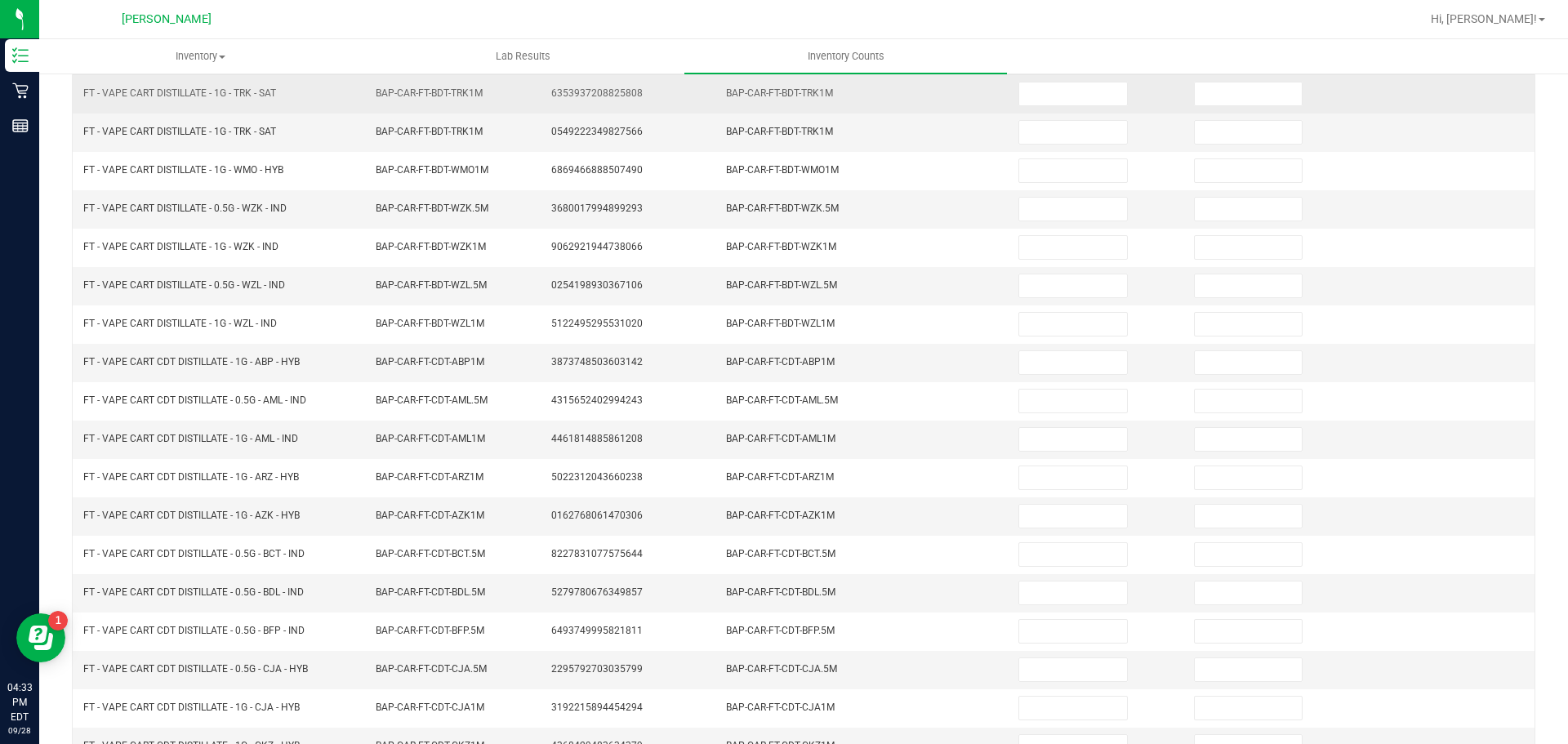
scroll to position [100, 0]
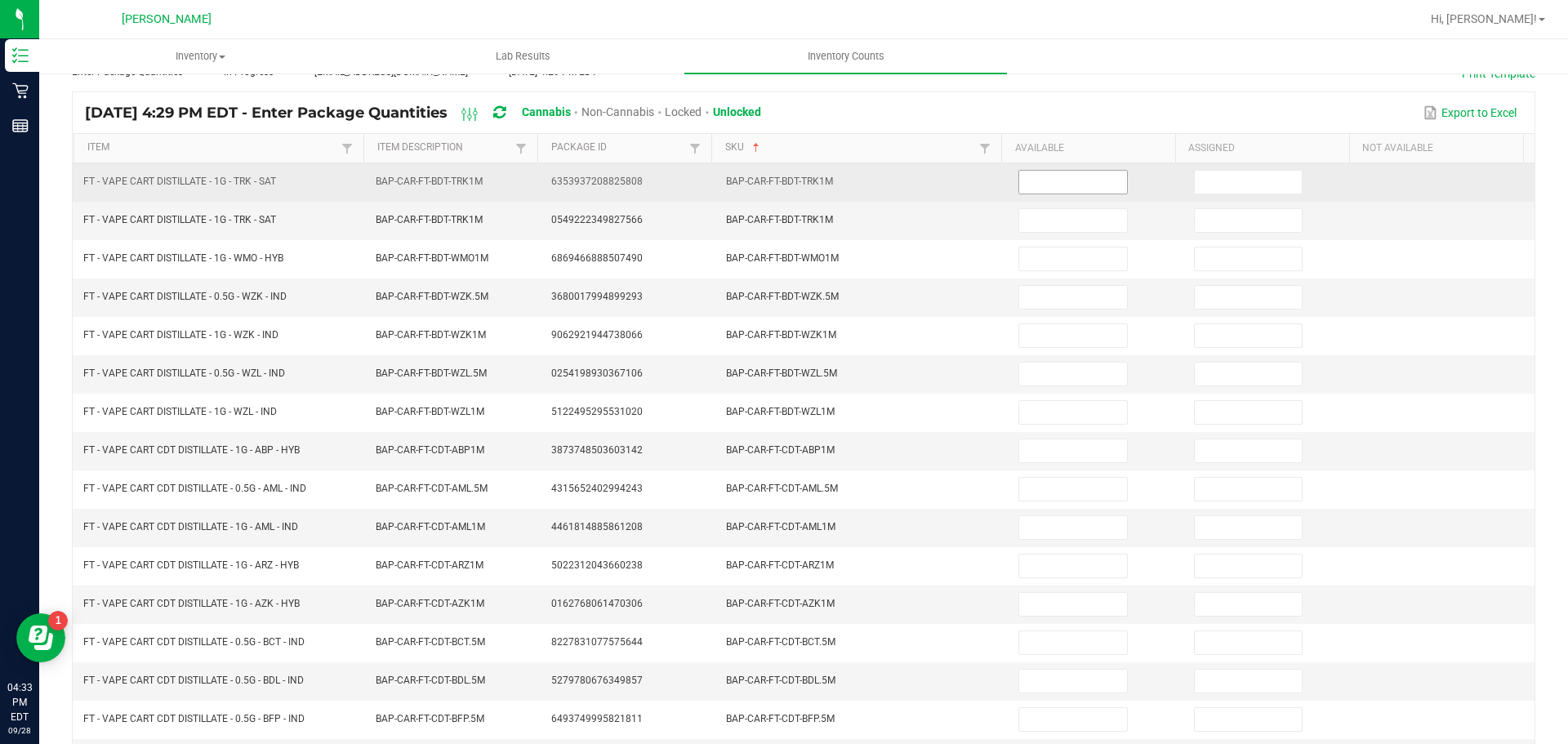
click at [1059, 170] on span at bounding box center [1073, 182] width 109 height 24
click at [1058, 179] on input at bounding box center [1073, 181] width 107 height 22
type input "5"
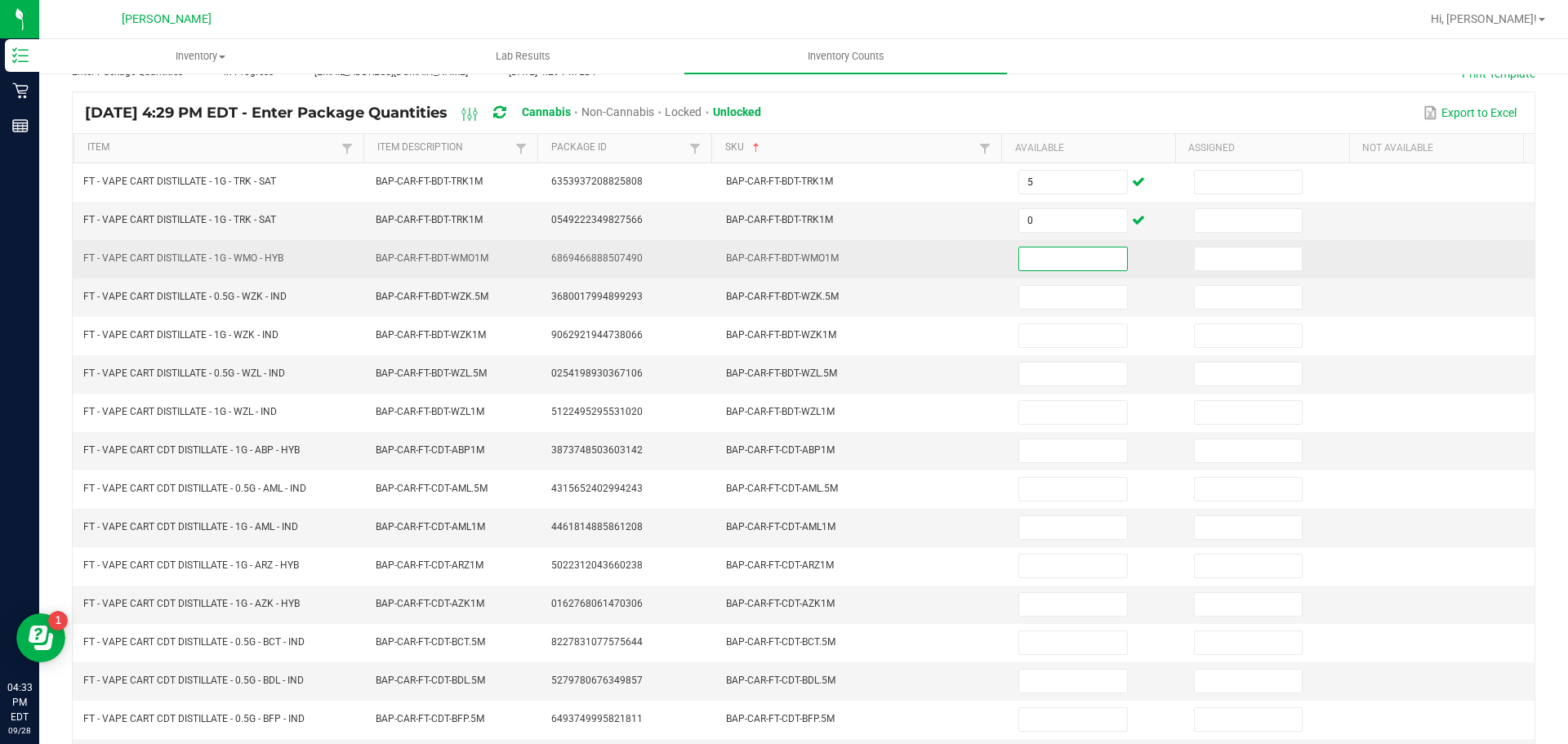
click at [1047, 258] on input at bounding box center [1073, 258] width 107 height 22
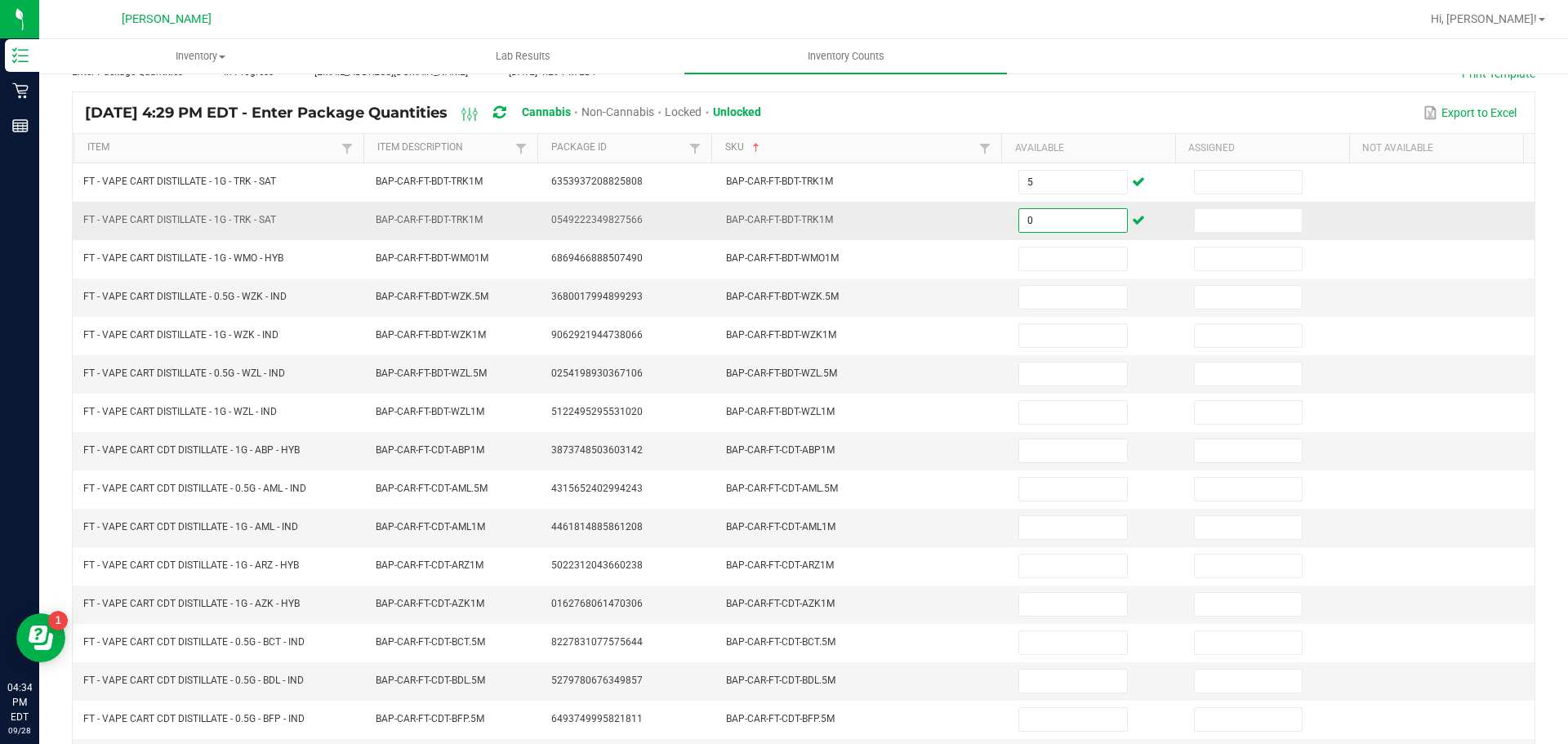
click at [1053, 212] on input "0" at bounding box center [1073, 220] width 107 height 22
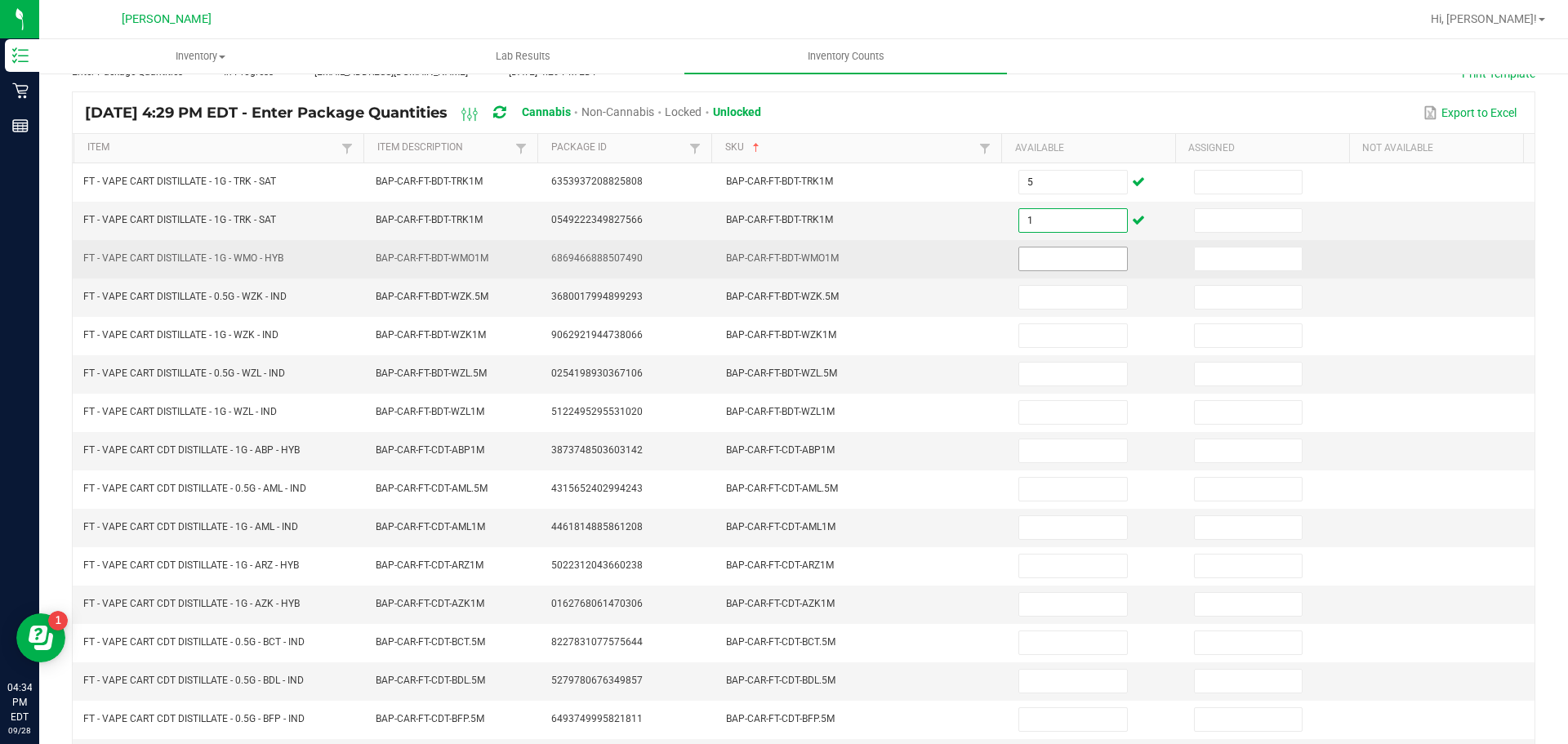
type input "1"
click at [1053, 254] on input at bounding box center [1073, 258] width 107 height 22
click at [1021, 259] on input at bounding box center [1073, 258] width 107 height 22
type input "8"
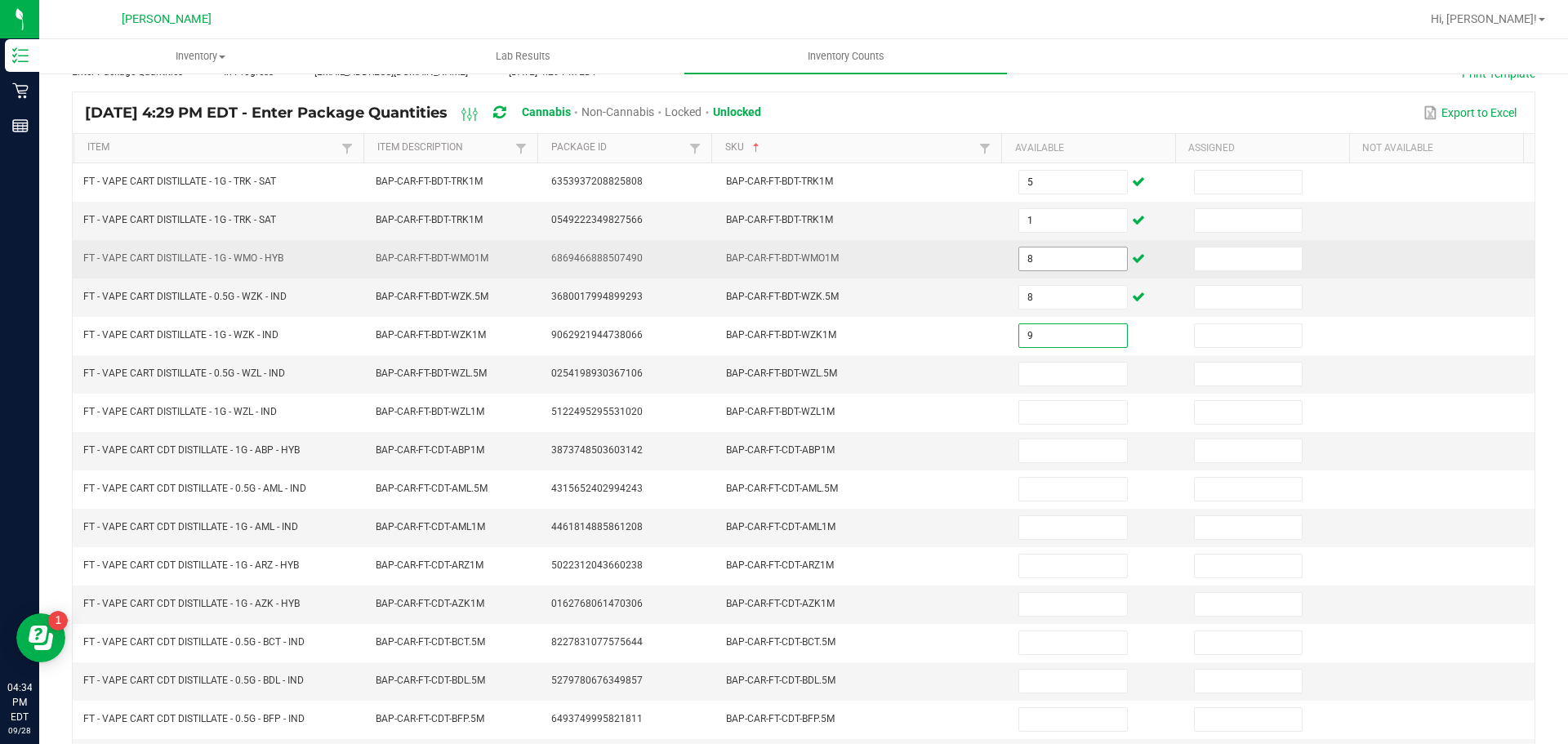
type input "9"
type input "3"
type input "5"
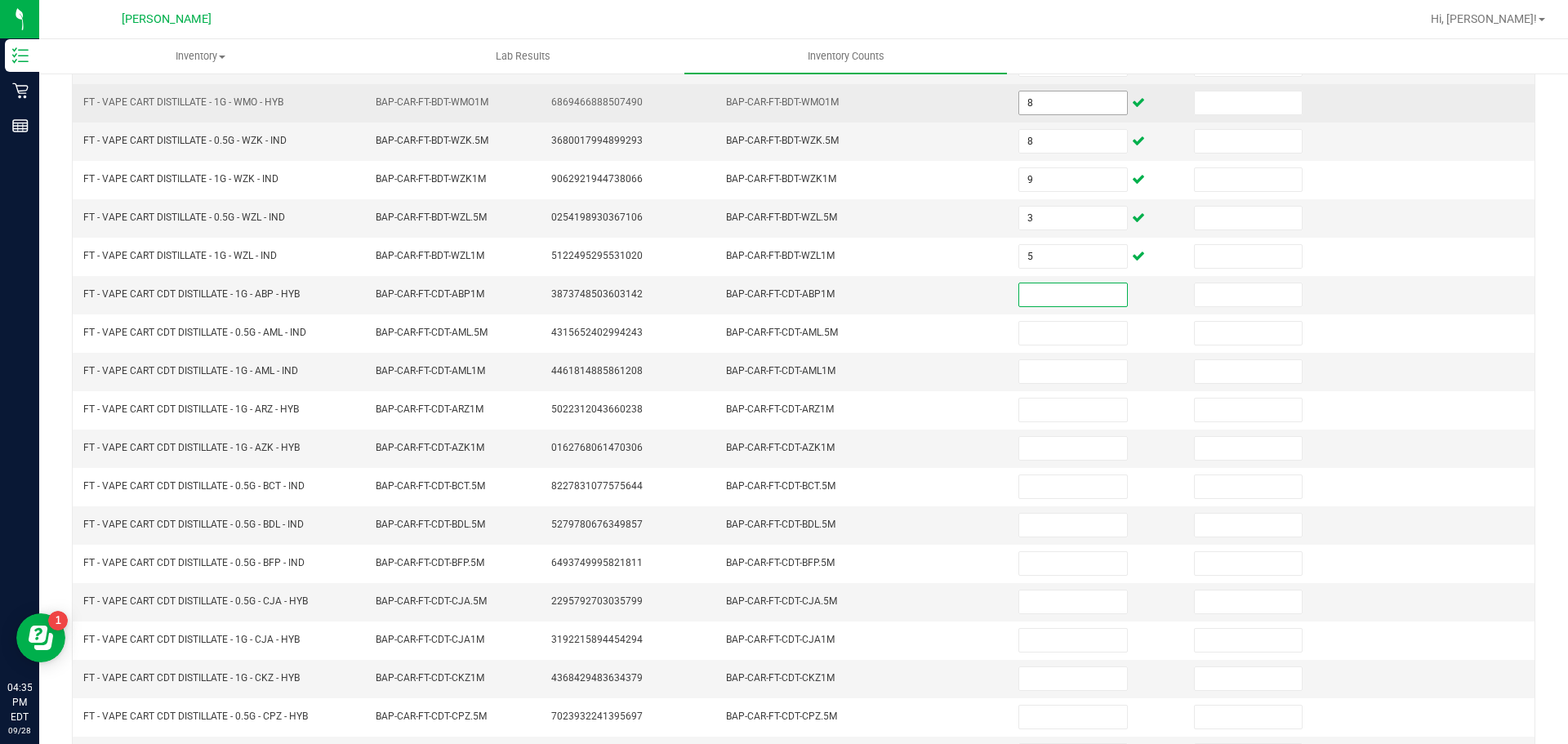
scroll to position [346, 0]
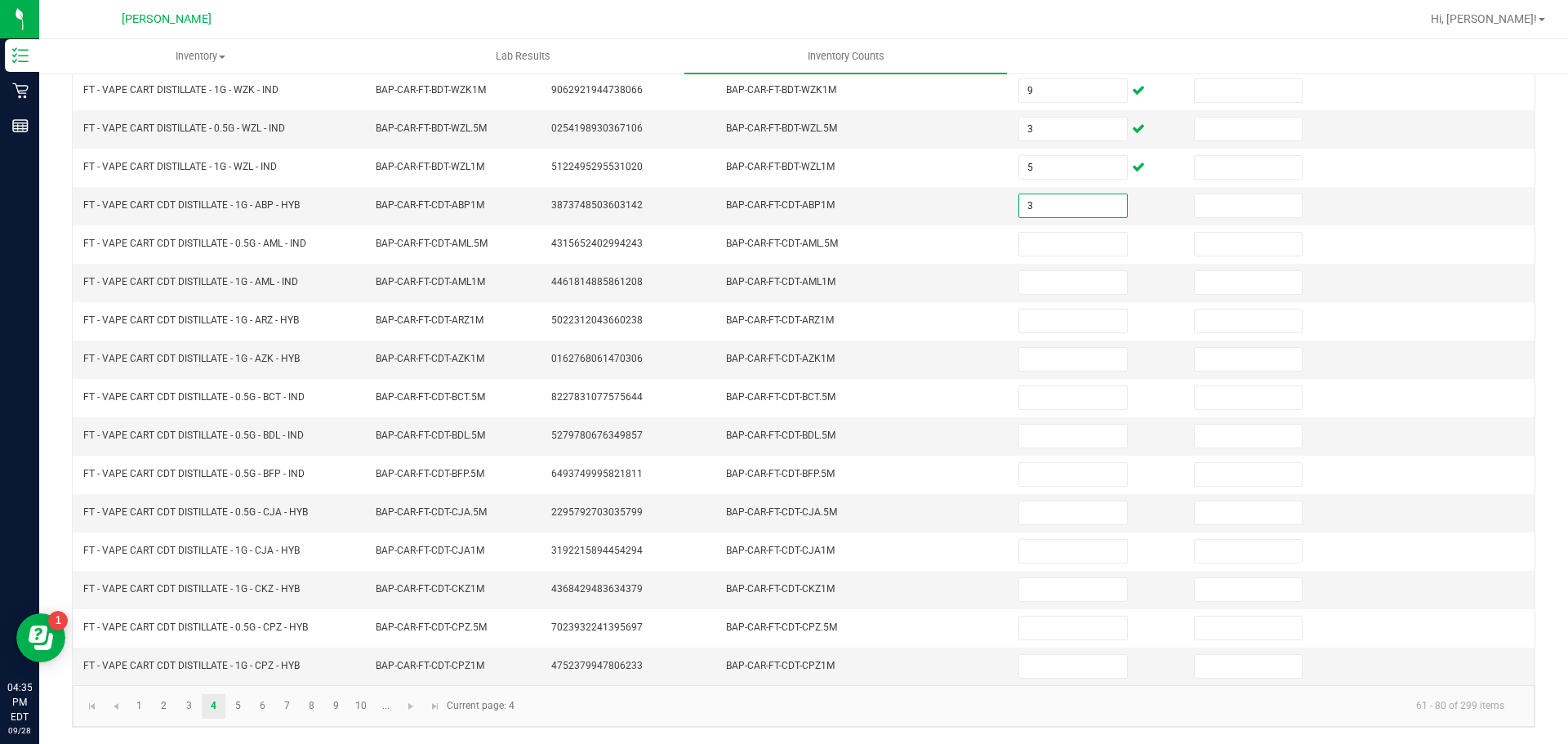
type input "3"
type input "4"
type input "5"
type input "4"
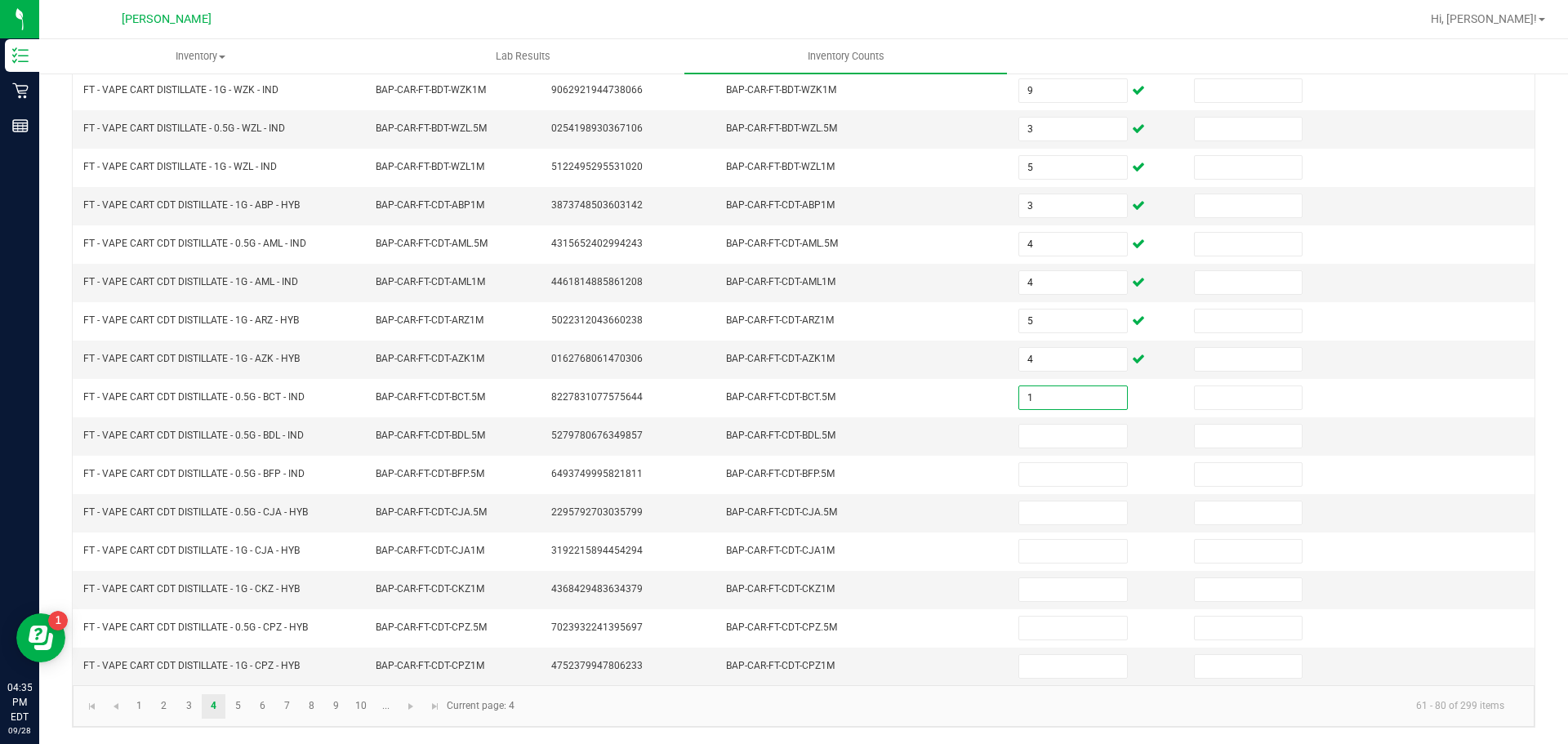
type input "1"
type input "5"
type input "9"
type input "7"
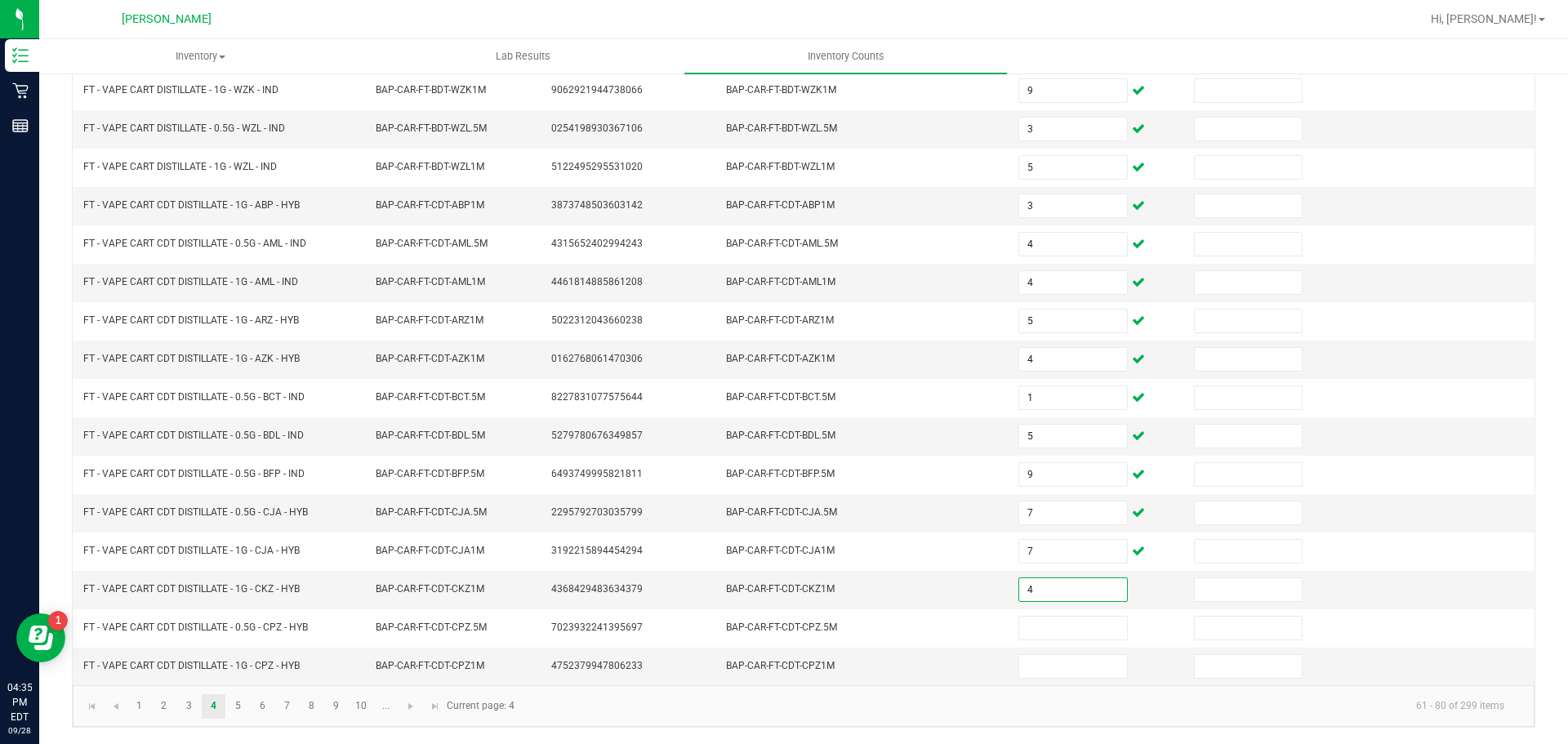
type input "4"
type input "8"
click at [245, 707] on link "5" at bounding box center [238, 706] width 23 height 24
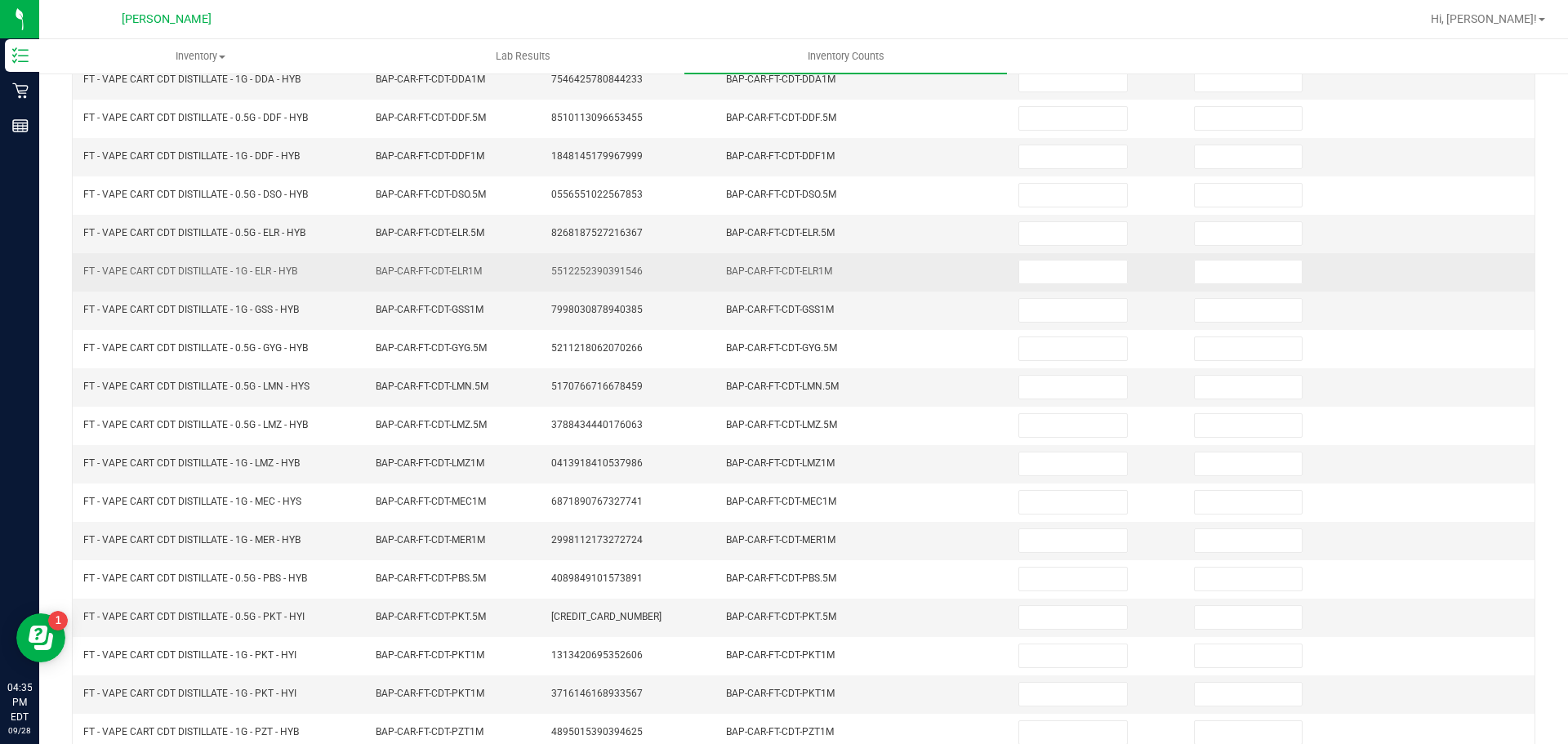
scroll to position [100, 0]
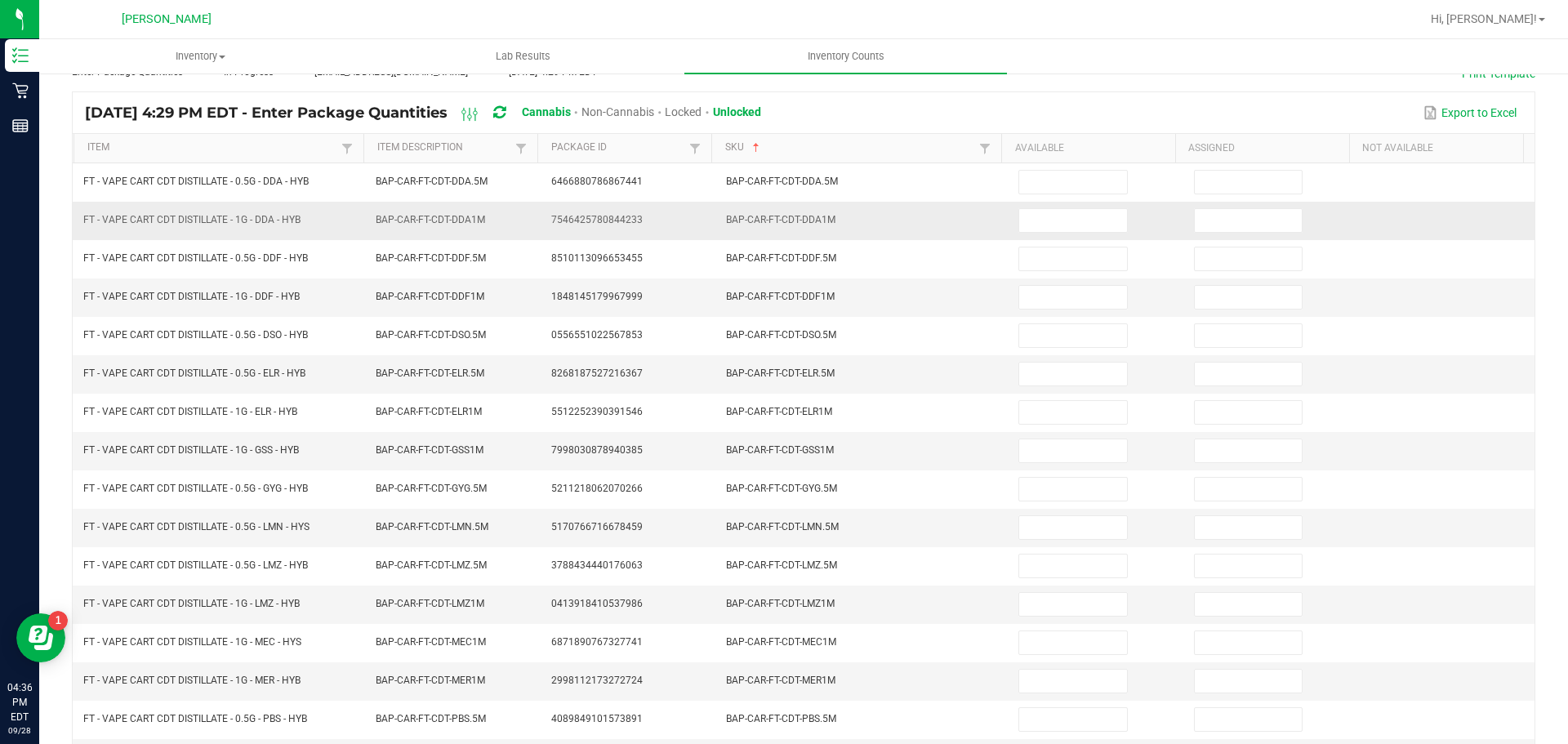
click at [1058, 202] on td at bounding box center [1096, 220] width 175 height 38
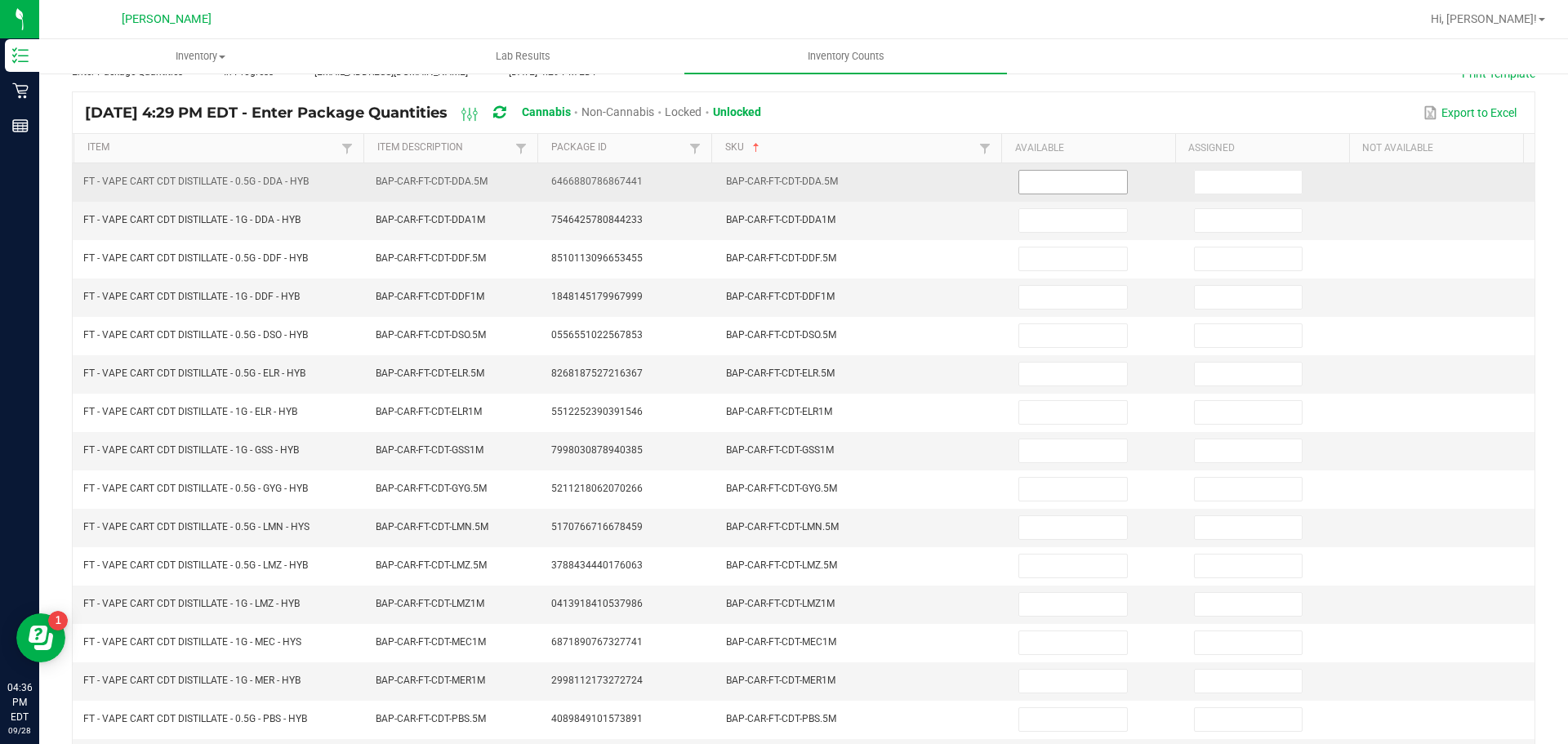
click at [1049, 191] on input at bounding box center [1073, 181] width 107 height 22
type input "5"
type input "2"
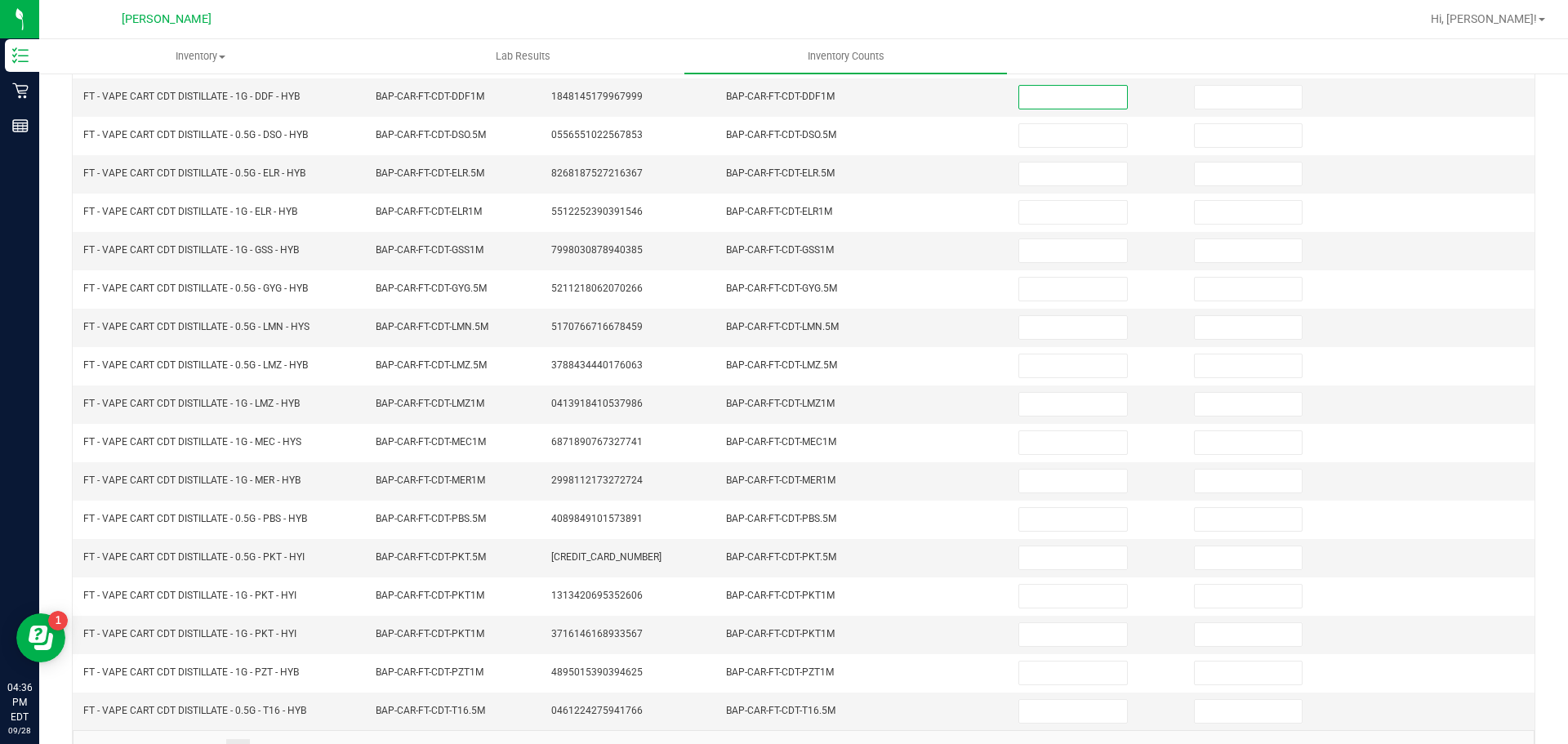
scroll to position [302, 0]
type input "8"
type input "5"
type input "3"
type input "4"
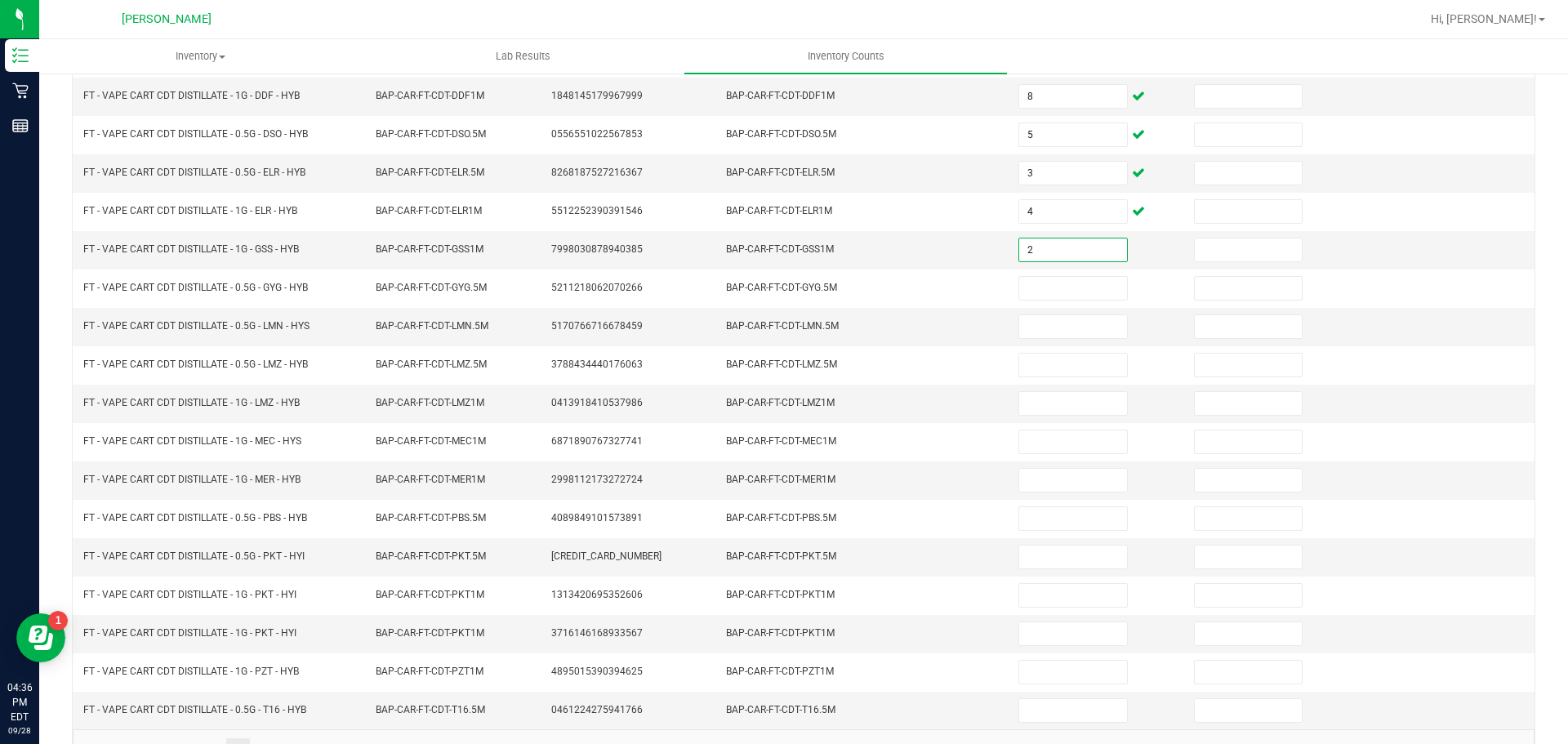
type input "2"
type input "3"
type input "12"
type input "3"
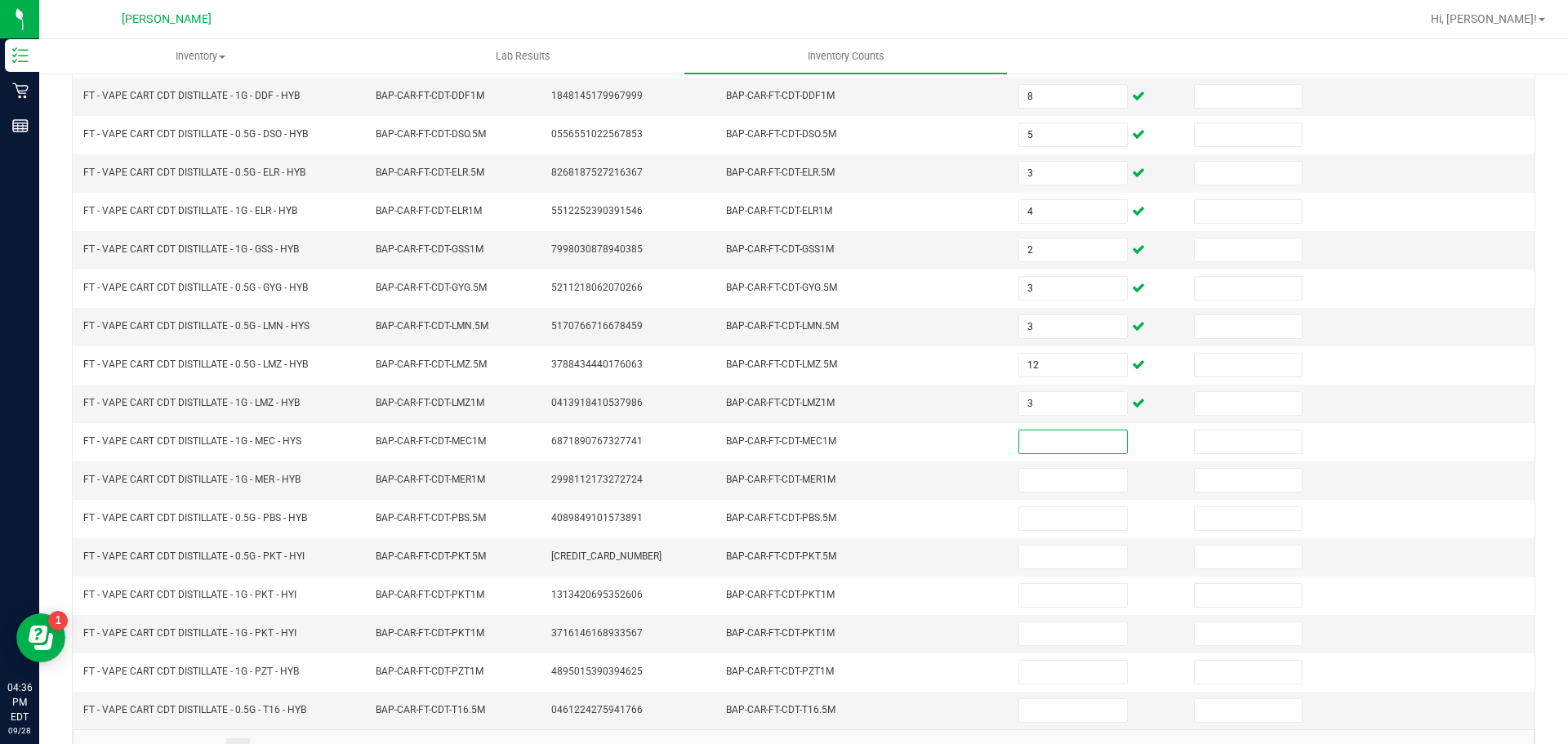
scroll to position [346, 0]
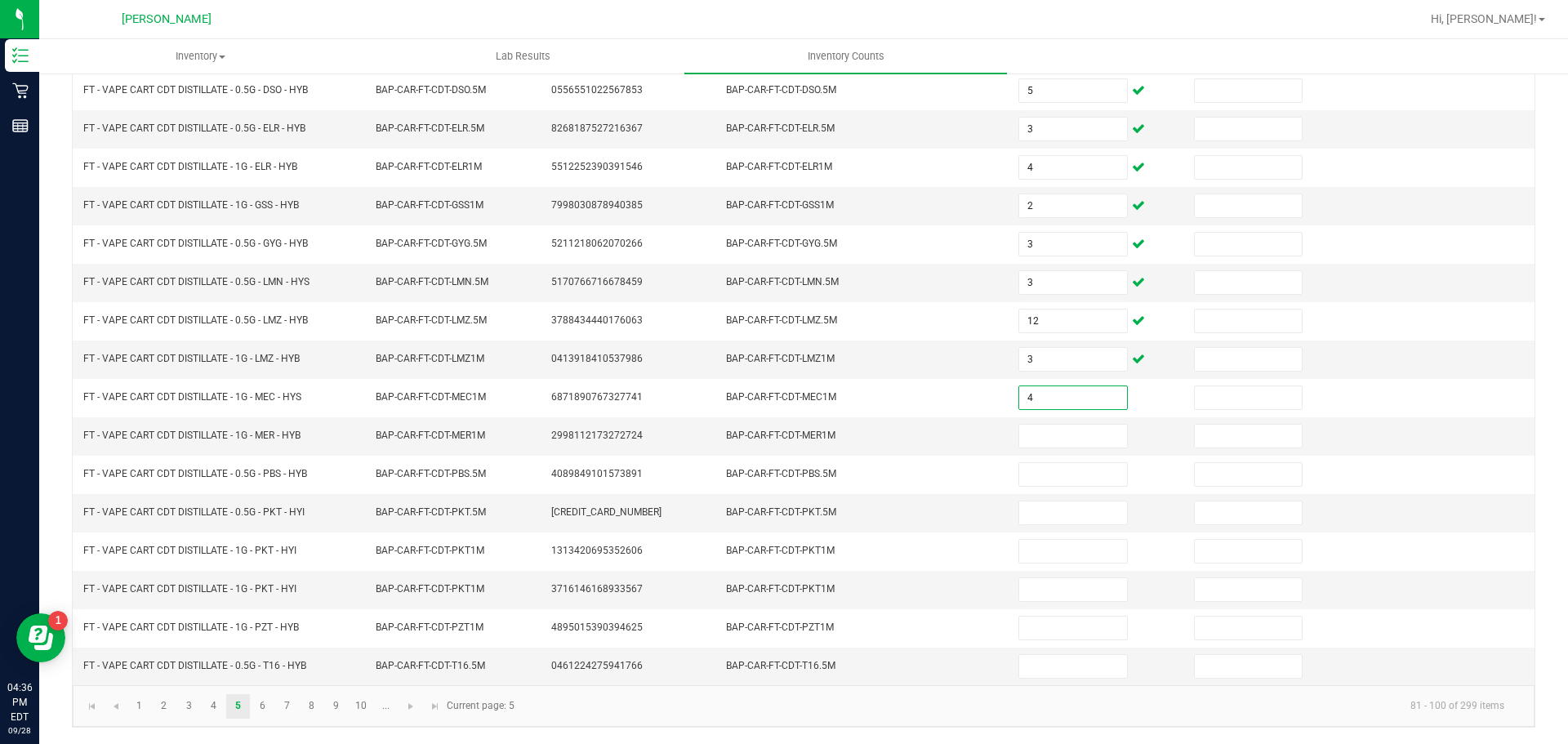
type input "4"
type input "2"
type input "3"
click at [1078, 512] on input at bounding box center [1073, 512] width 107 height 22
type input "4"
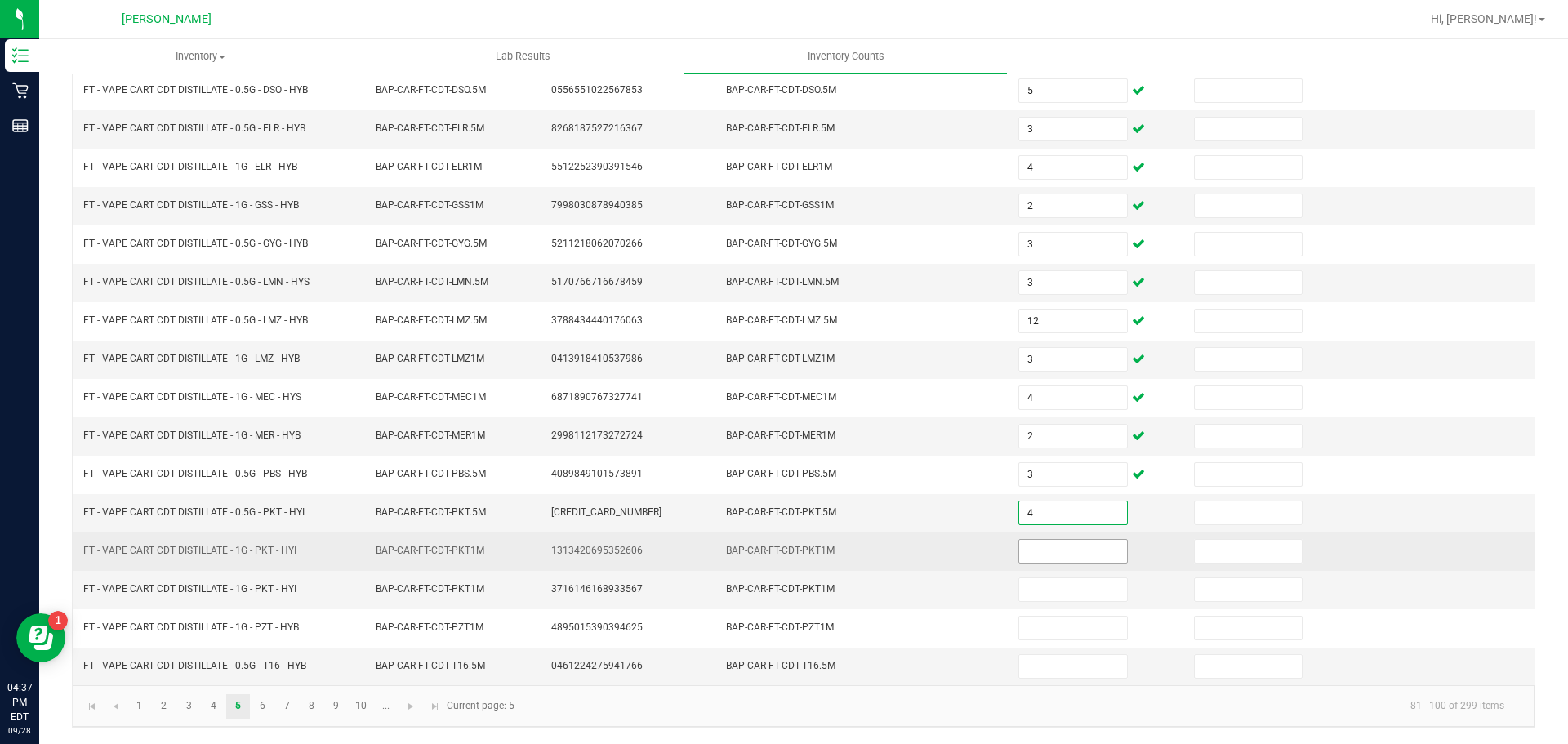
click at [1050, 550] on input at bounding box center [1073, 551] width 107 height 22
type input "6"
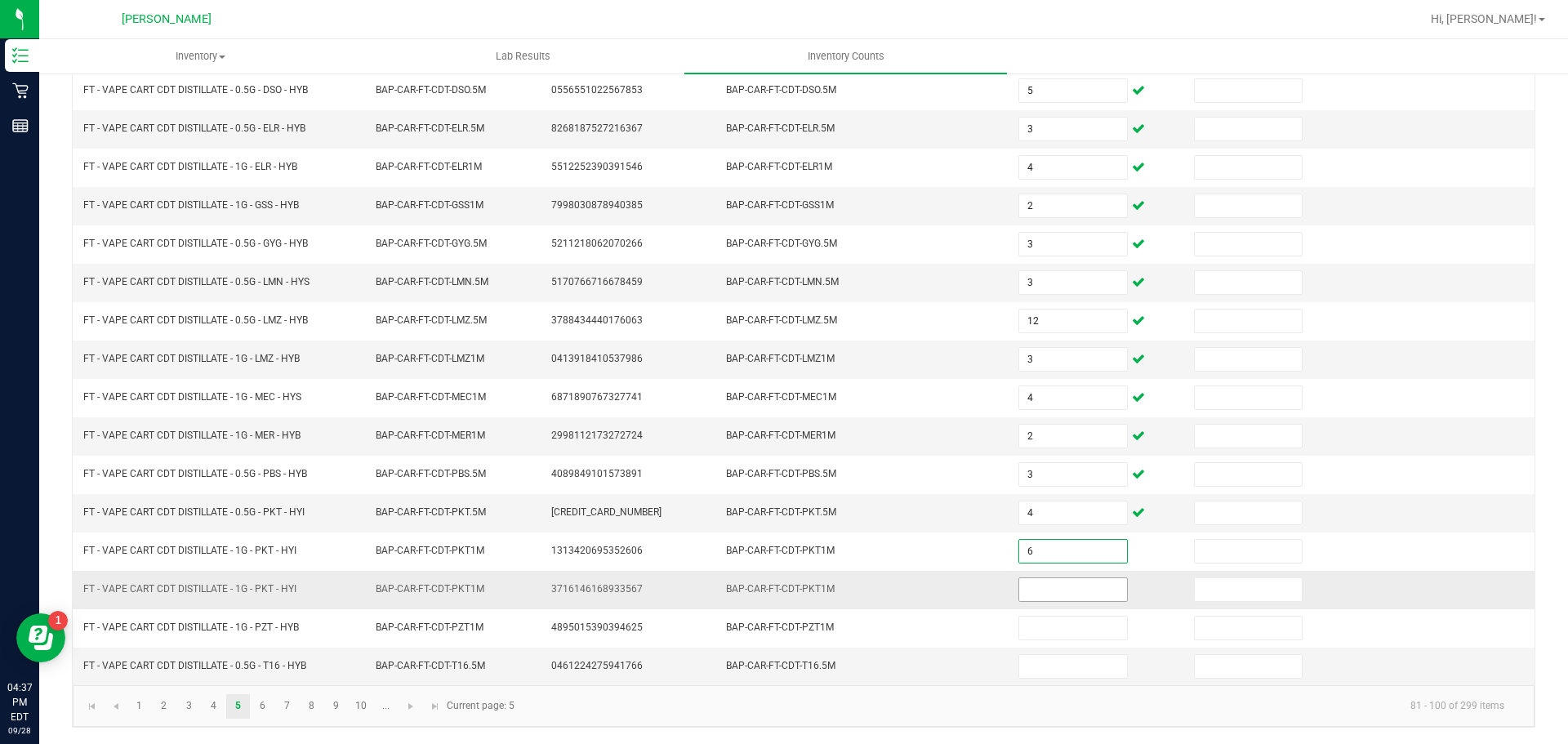
click at [1051, 586] on input at bounding box center [1073, 589] width 107 height 22
type input "3"
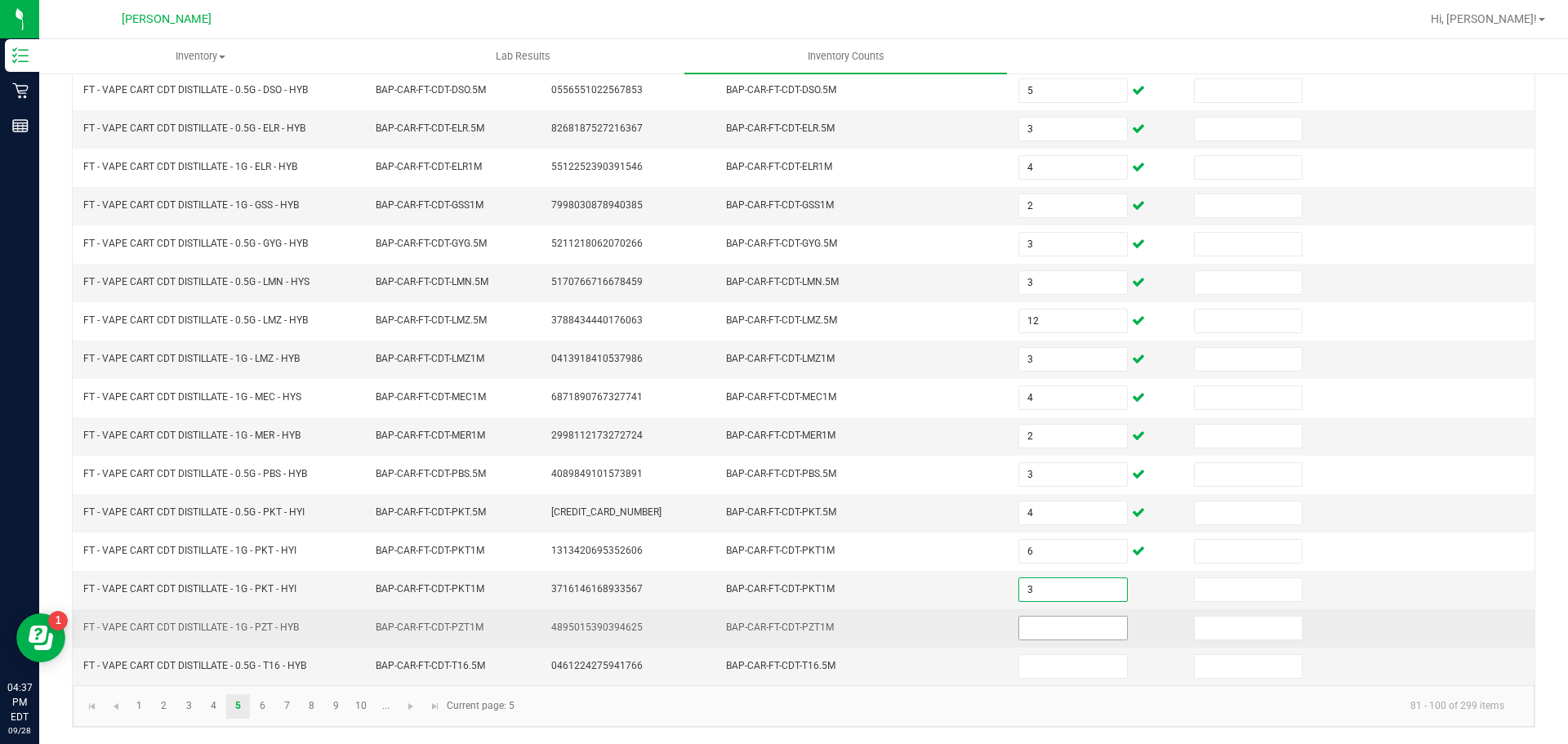
click at [1068, 627] on input at bounding box center [1073, 627] width 107 height 22
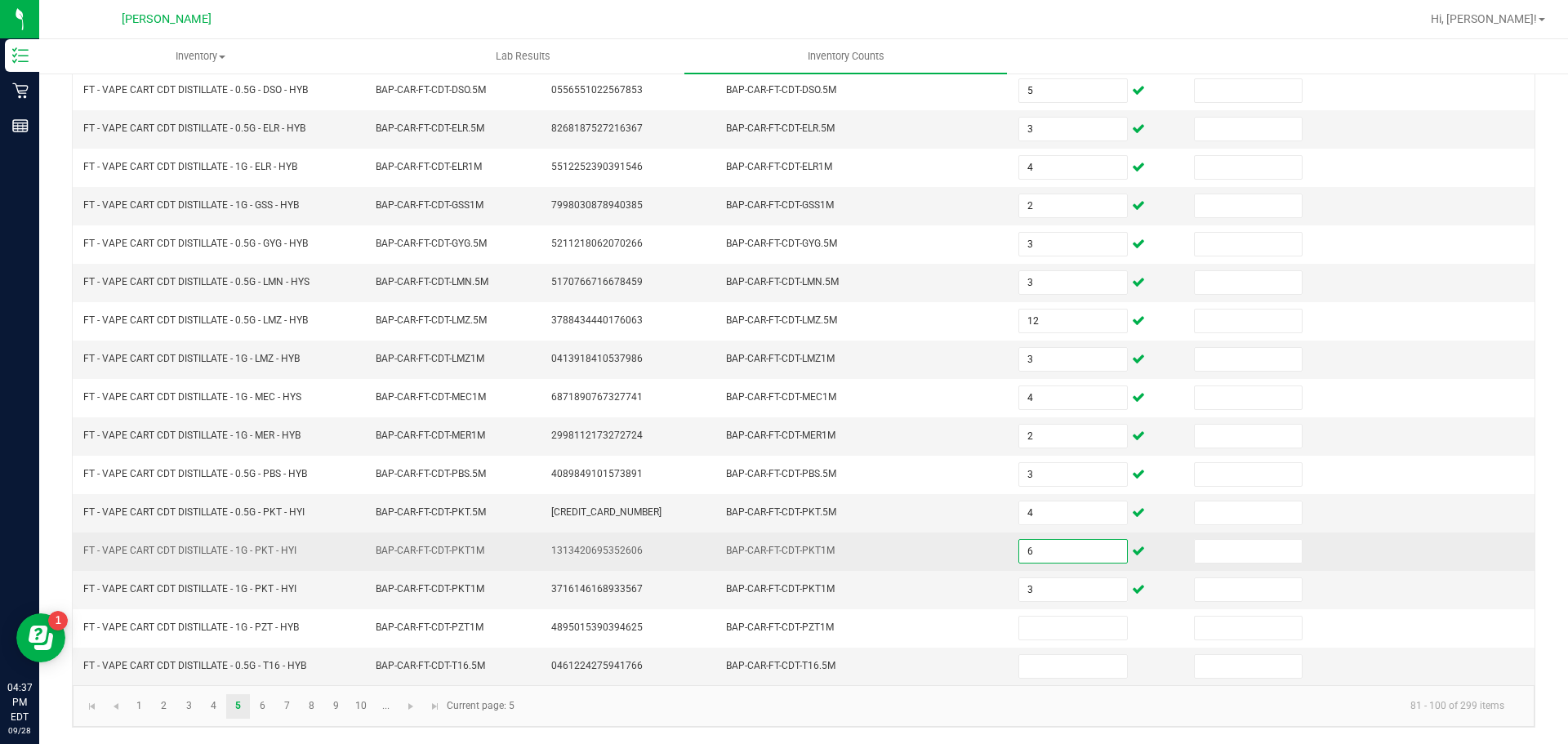
click at [1053, 549] on input "6" at bounding box center [1073, 551] width 107 height 22
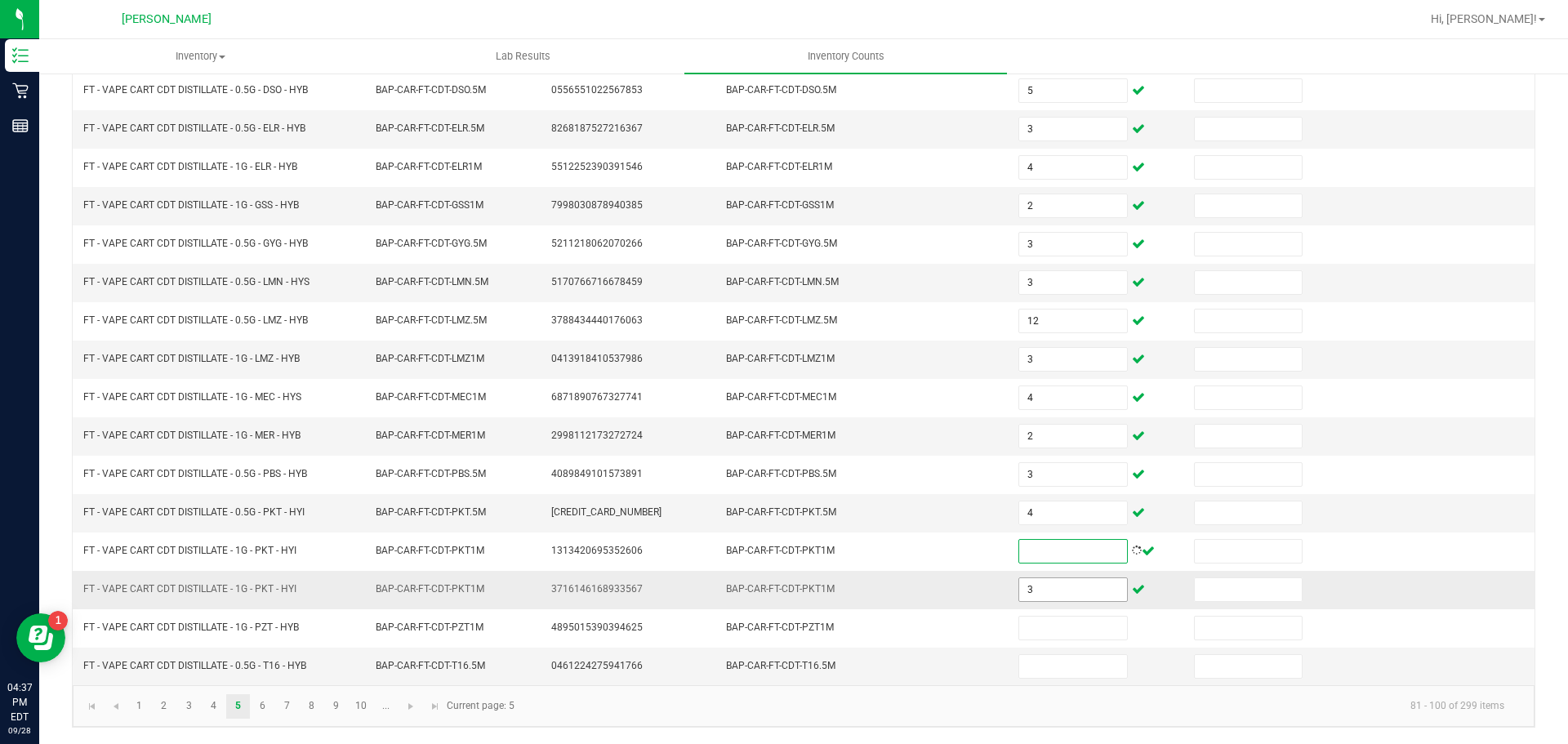
click at [1055, 583] on input "3" at bounding box center [1073, 589] width 107 height 22
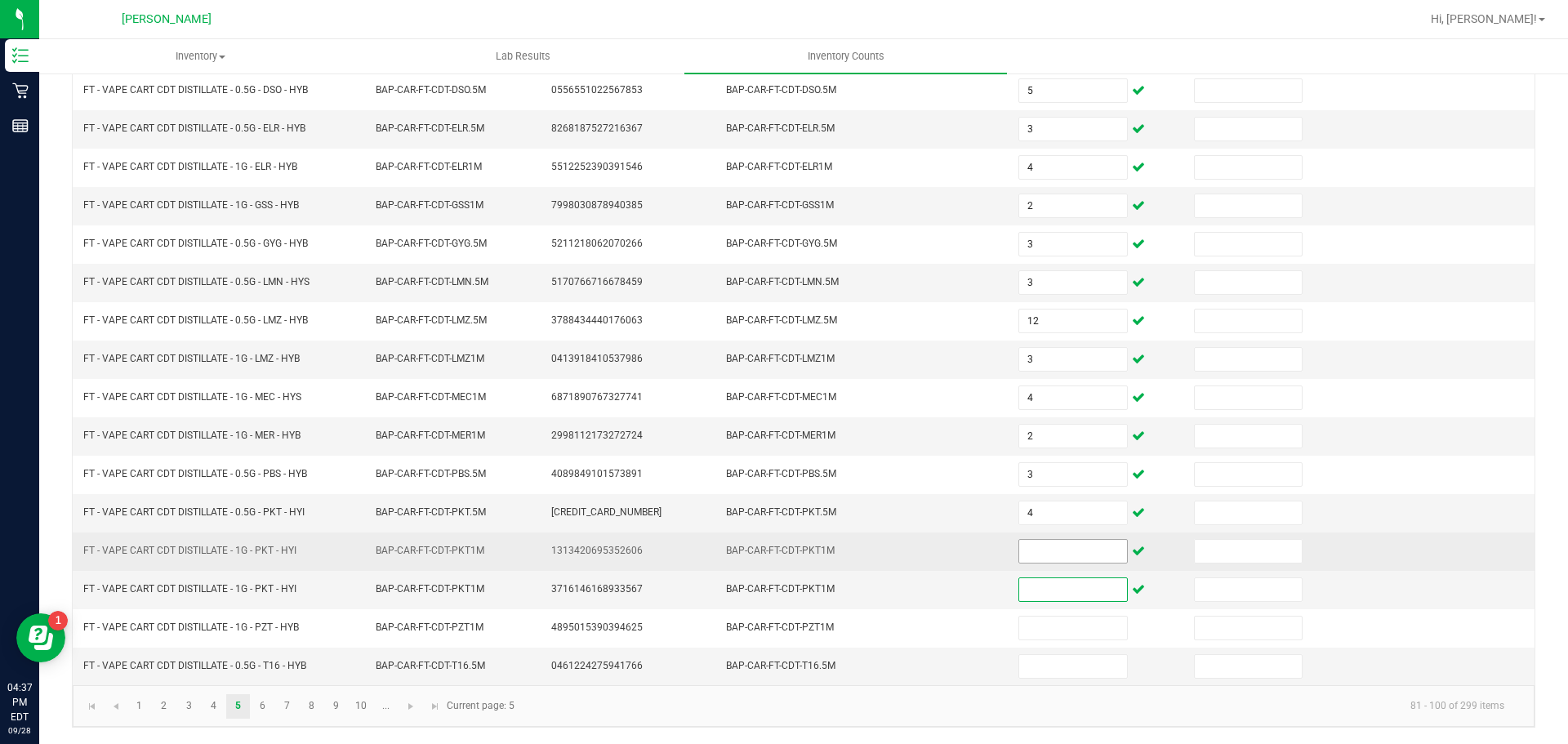
click at [1072, 558] on input at bounding box center [1073, 551] width 107 height 22
type input "6"
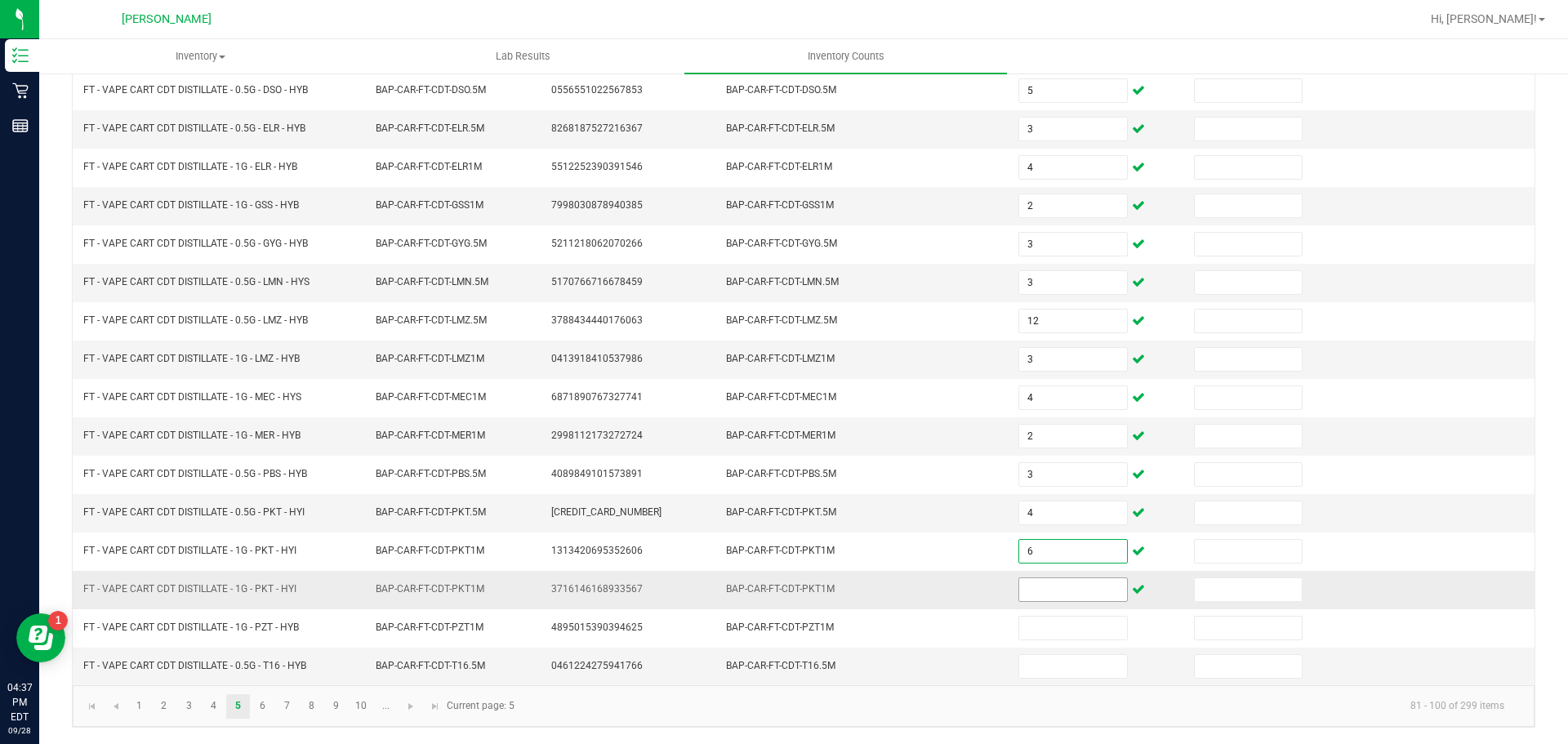
click at [1066, 586] on input at bounding box center [1073, 589] width 107 height 22
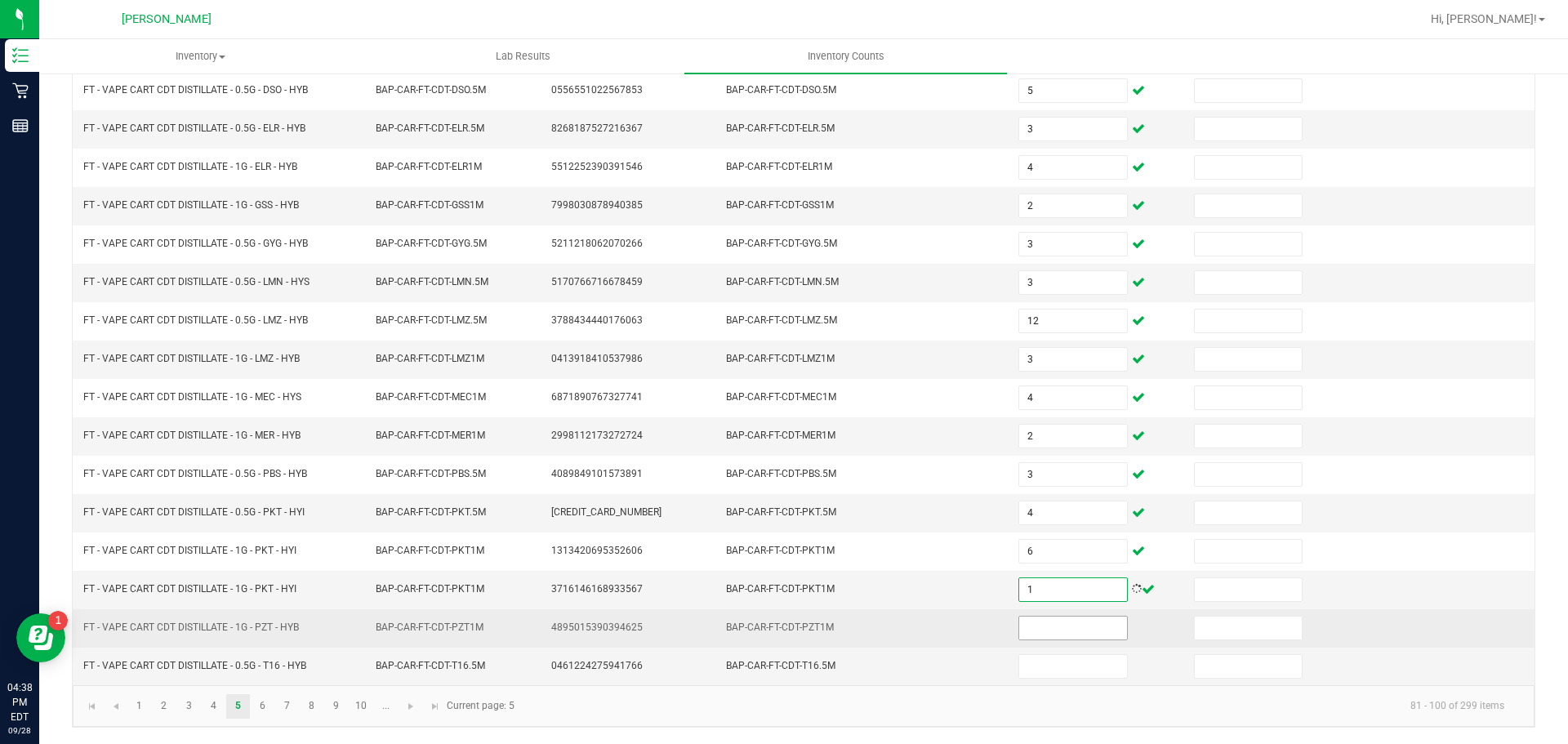
type input "1"
click at [1032, 631] on input at bounding box center [1073, 627] width 107 height 22
type input "3"
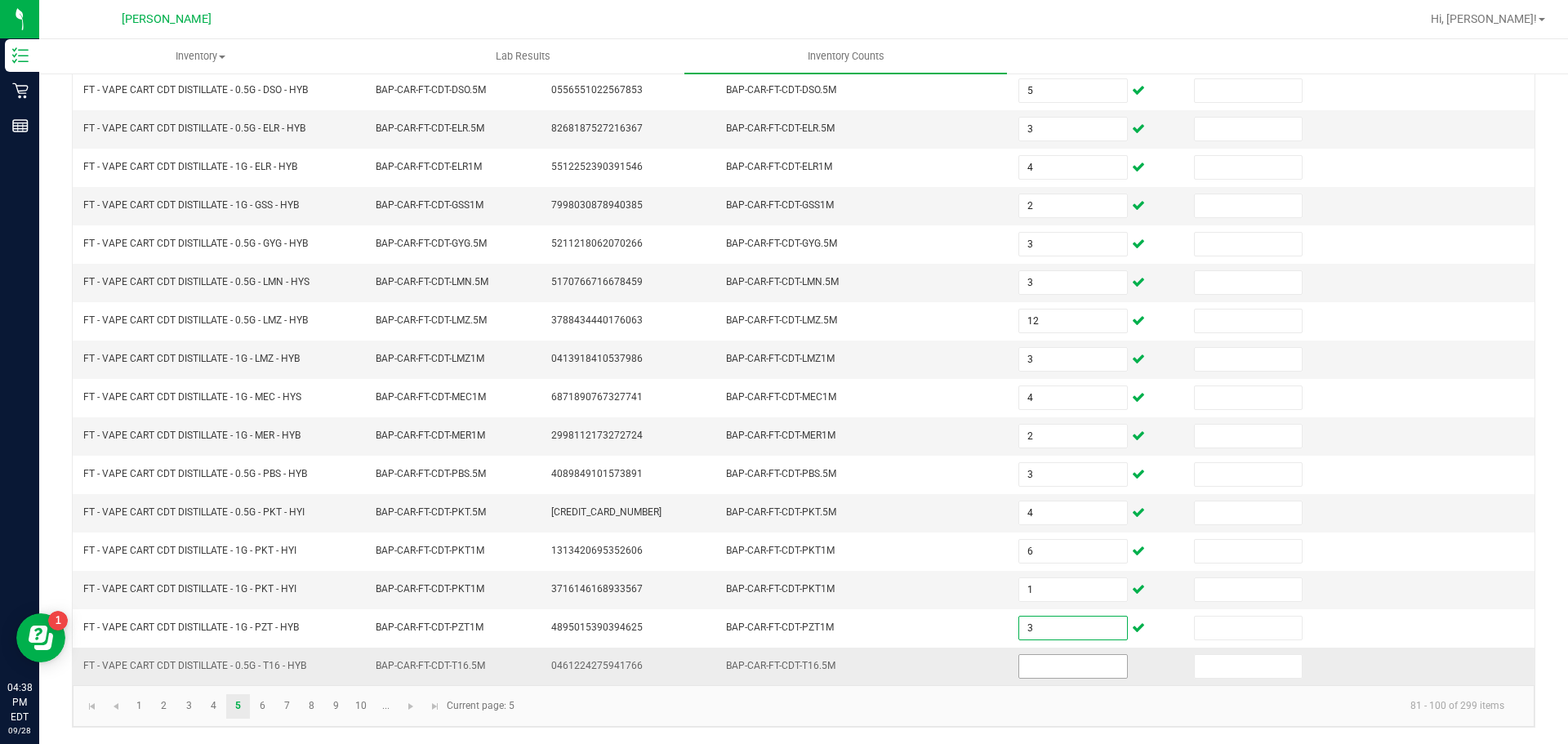
click at [1068, 668] on input at bounding box center [1073, 666] width 107 height 22
type input "6"
click at [262, 705] on link "6" at bounding box center [262, 706] width 23 height 24
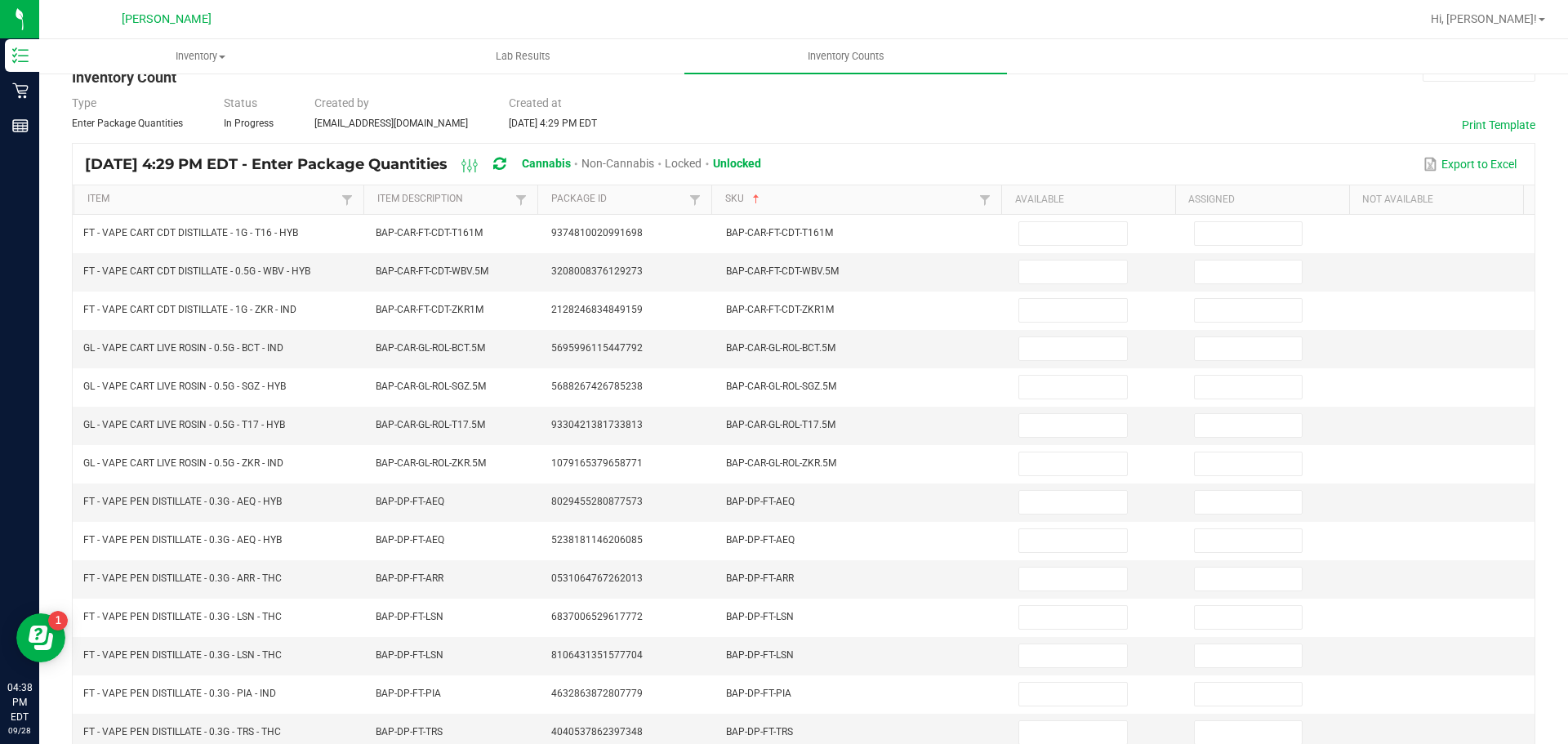
scroll to position [43, 0]
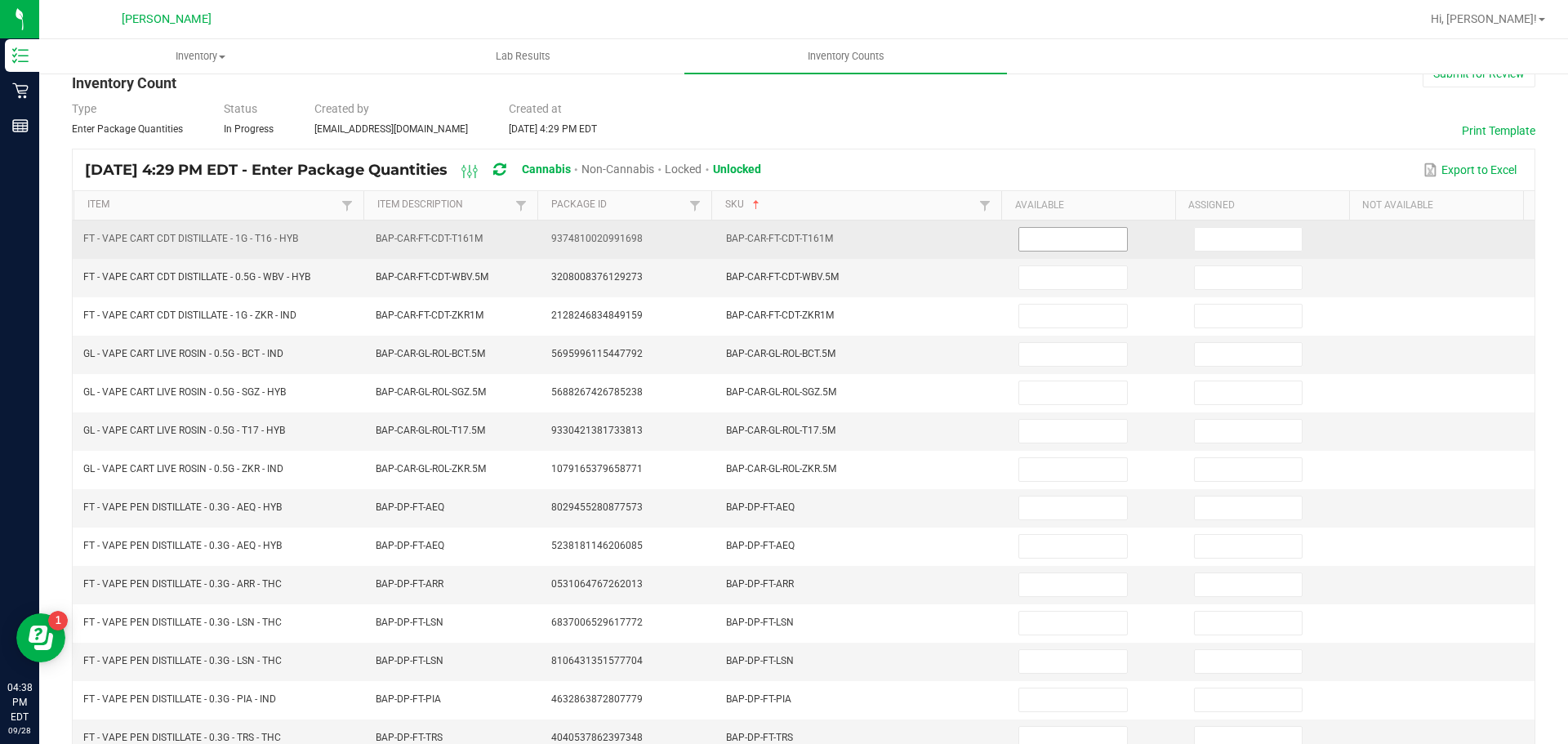
click at [1046, 239] on input at bounding box center [1073, 239] width 107 height 22
type input "6"
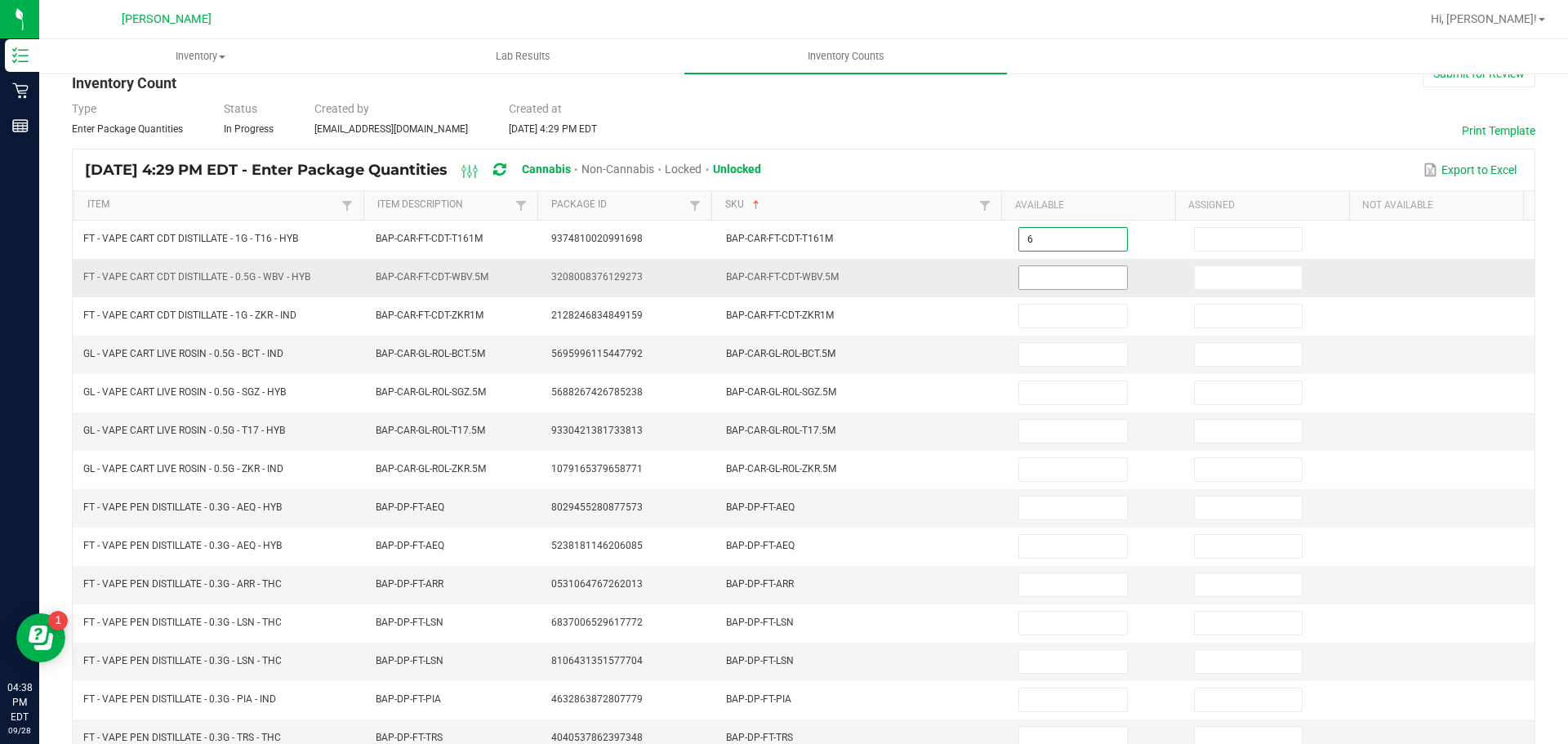
click at [1054, 280] on input at bounding box center [1073, 277] width 107 height 22
type input "7"
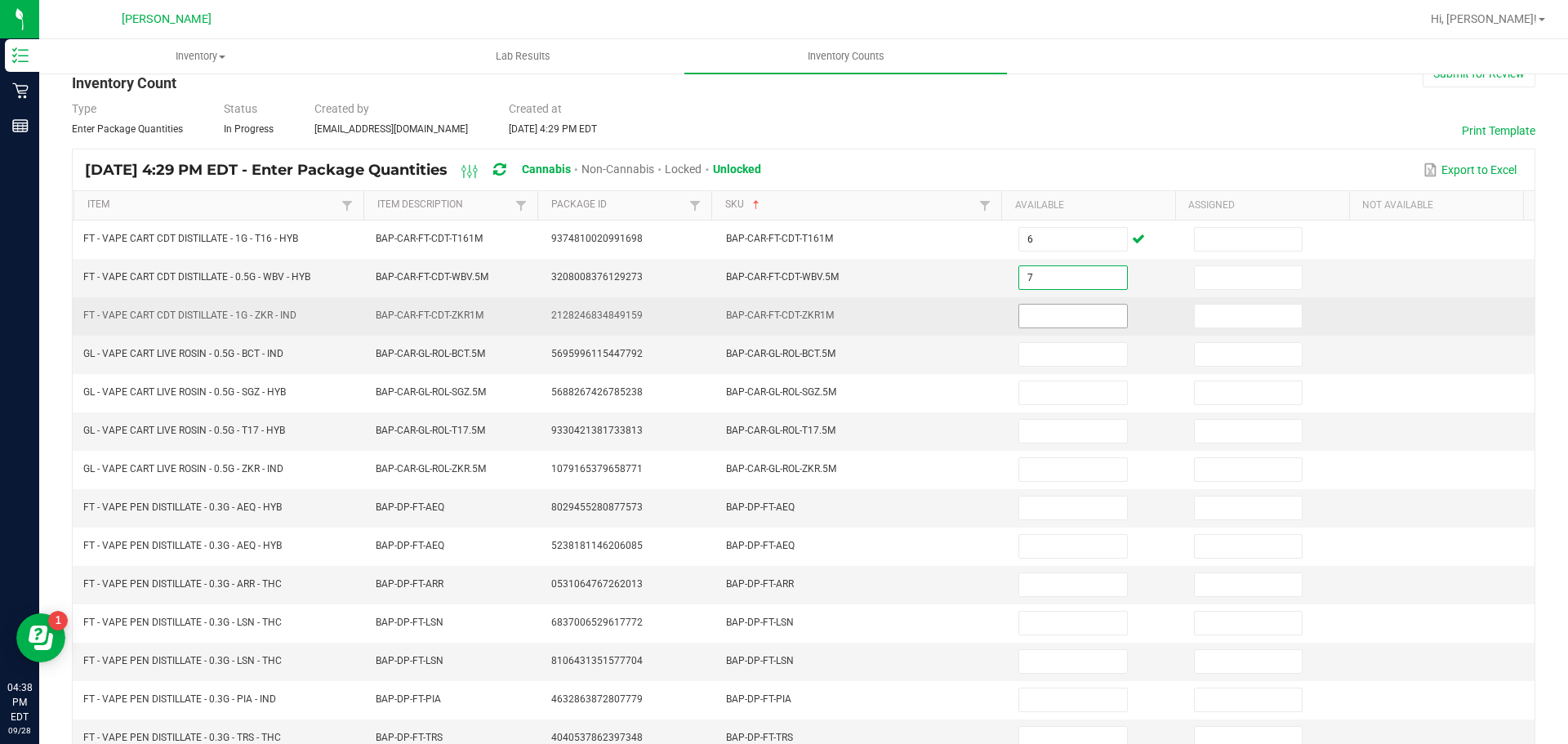
click at [1043, 321] on input at bounding box center [1073, 315] width 107 height 22
type input "1"
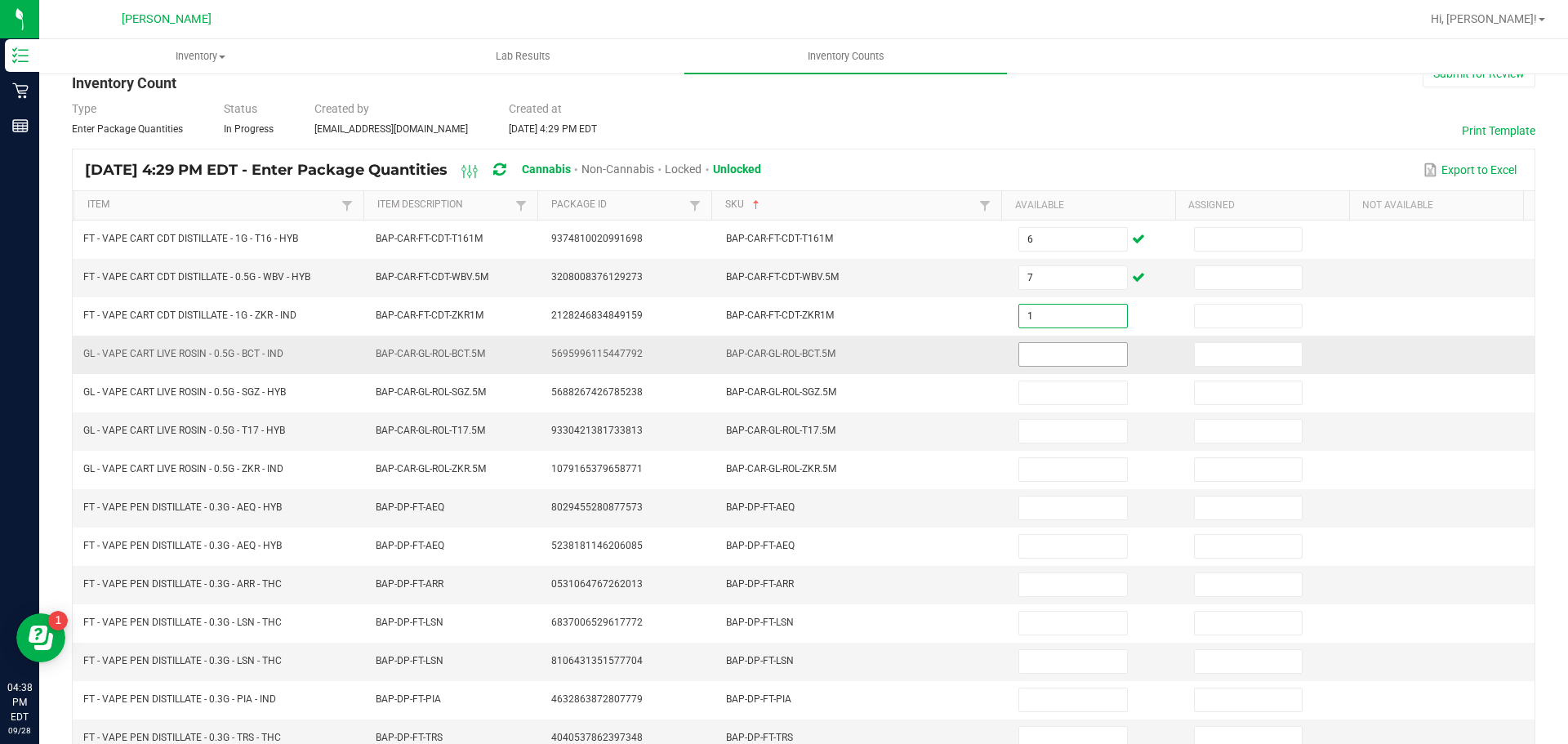
click at [1037, 356] on input at bounding box center [1073, 354] width 107 height 22
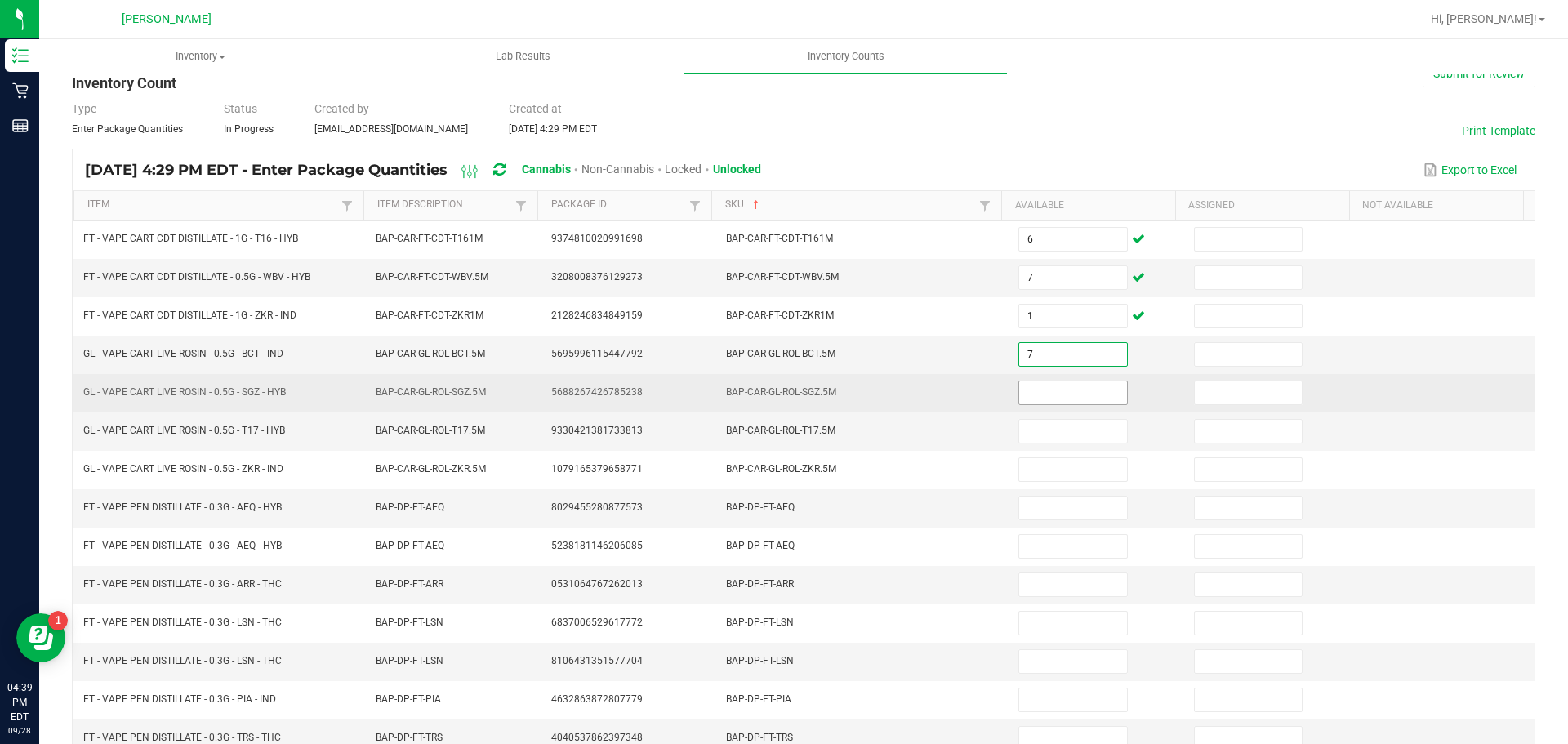
type input "7"
click at [1074, 393] on input at bounding box center [1073, 392] width 107 height 22
type input "4"
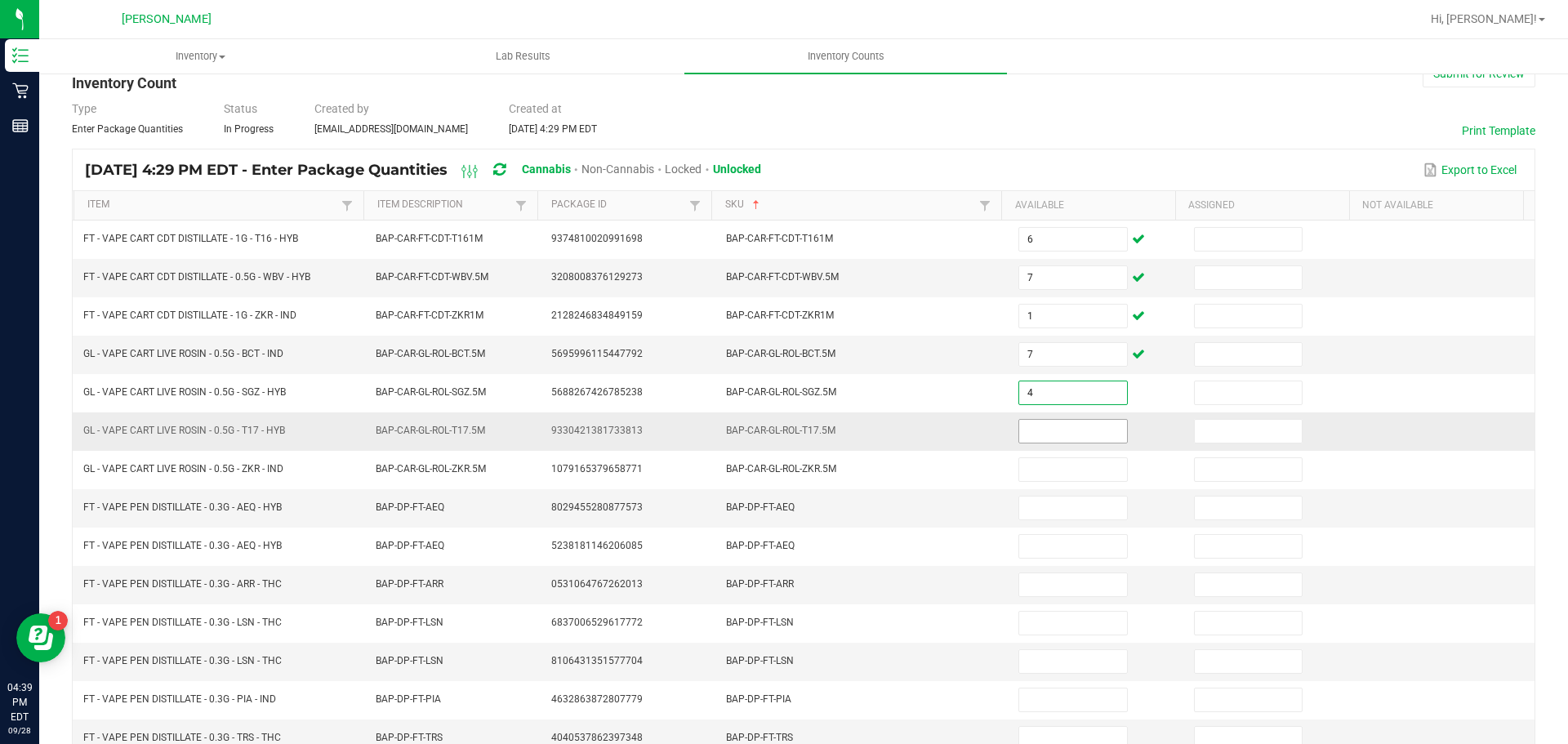
click at [1060, 430] on input at bounding box center [1073, 431] width 107 height 22
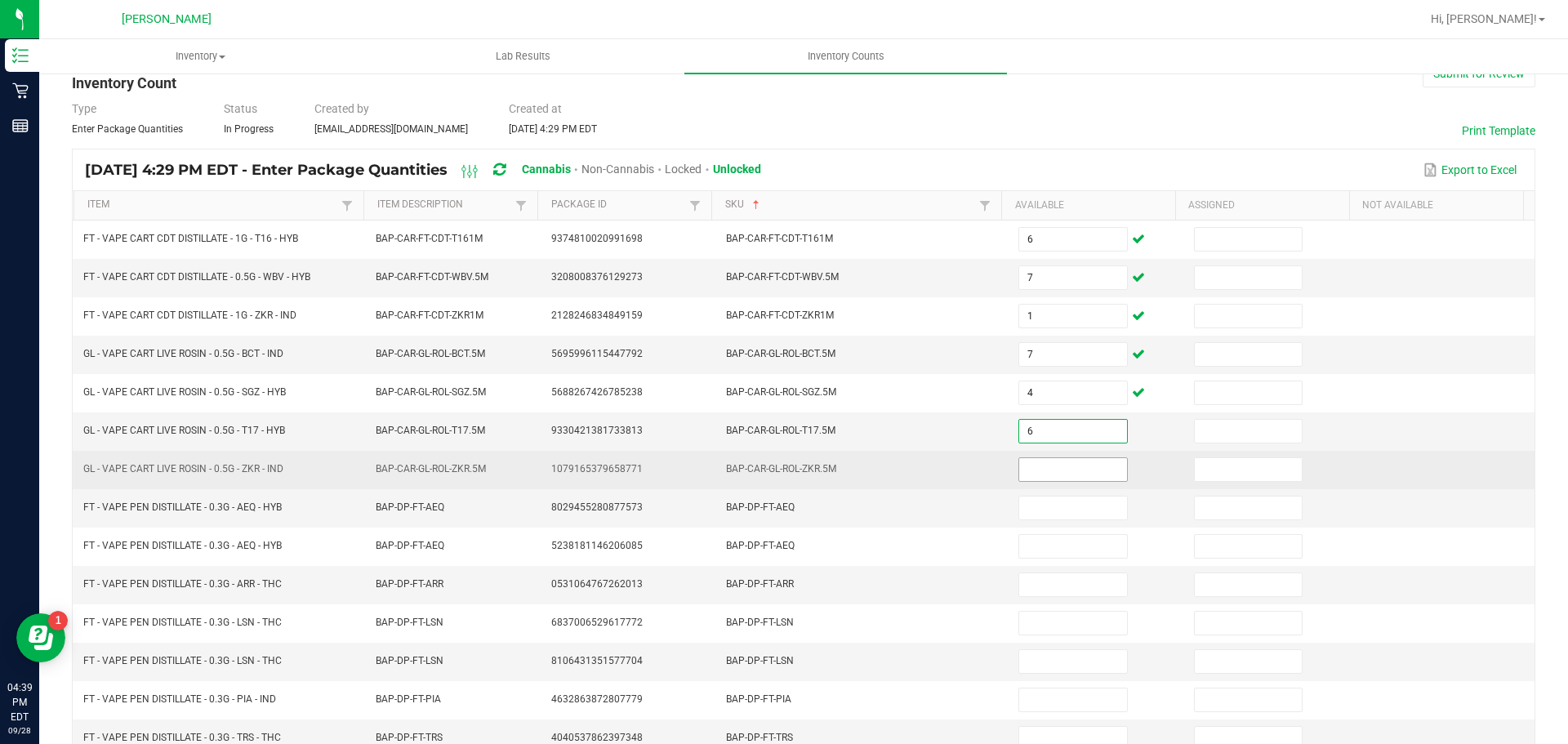
type input "6"
click at [1066, 471] on input at bounding box center [1073, 469] width 107 height 22
type input "4"
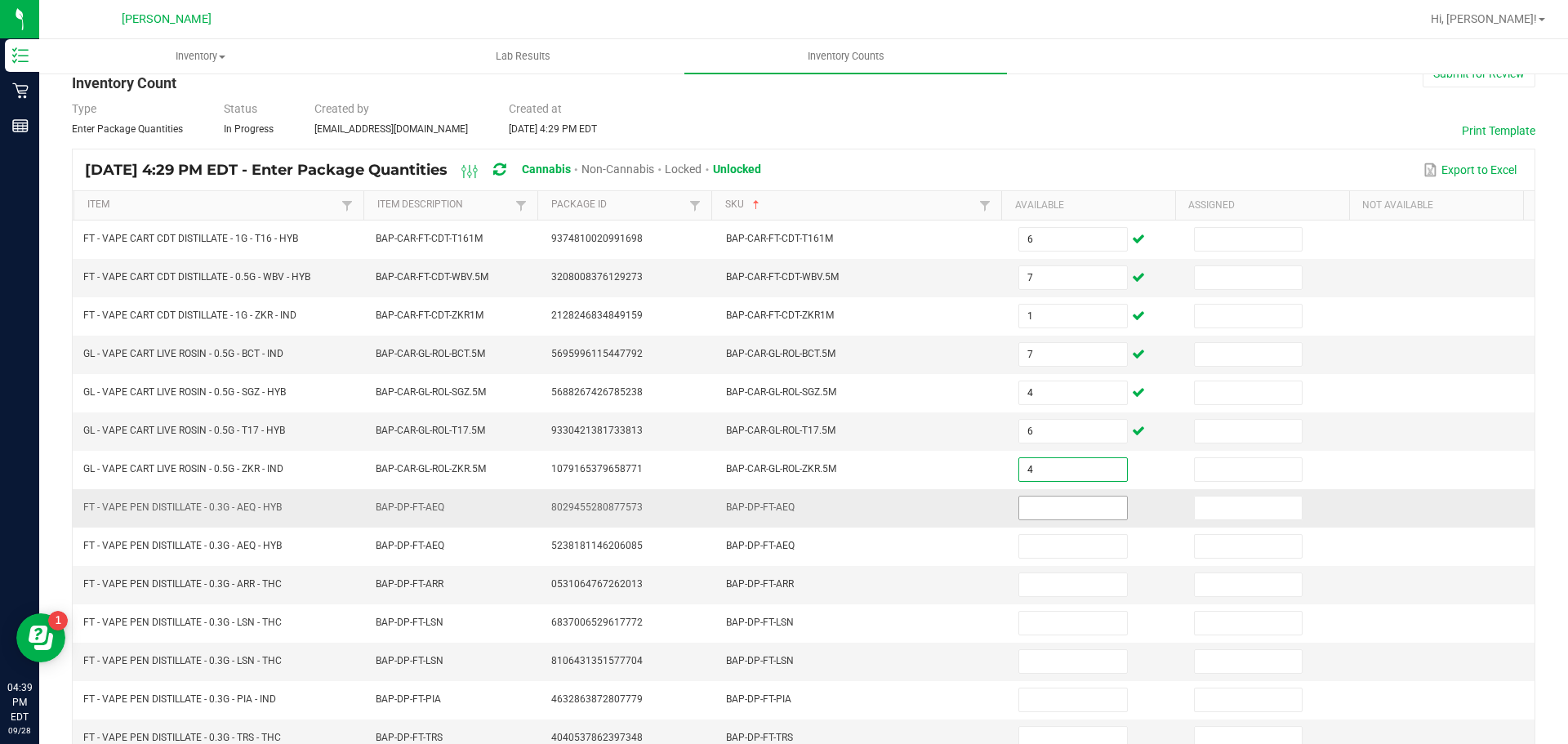
click at [1063, 512] on input at bounding box center [1073, 508] width 107 height 22
type input "10"
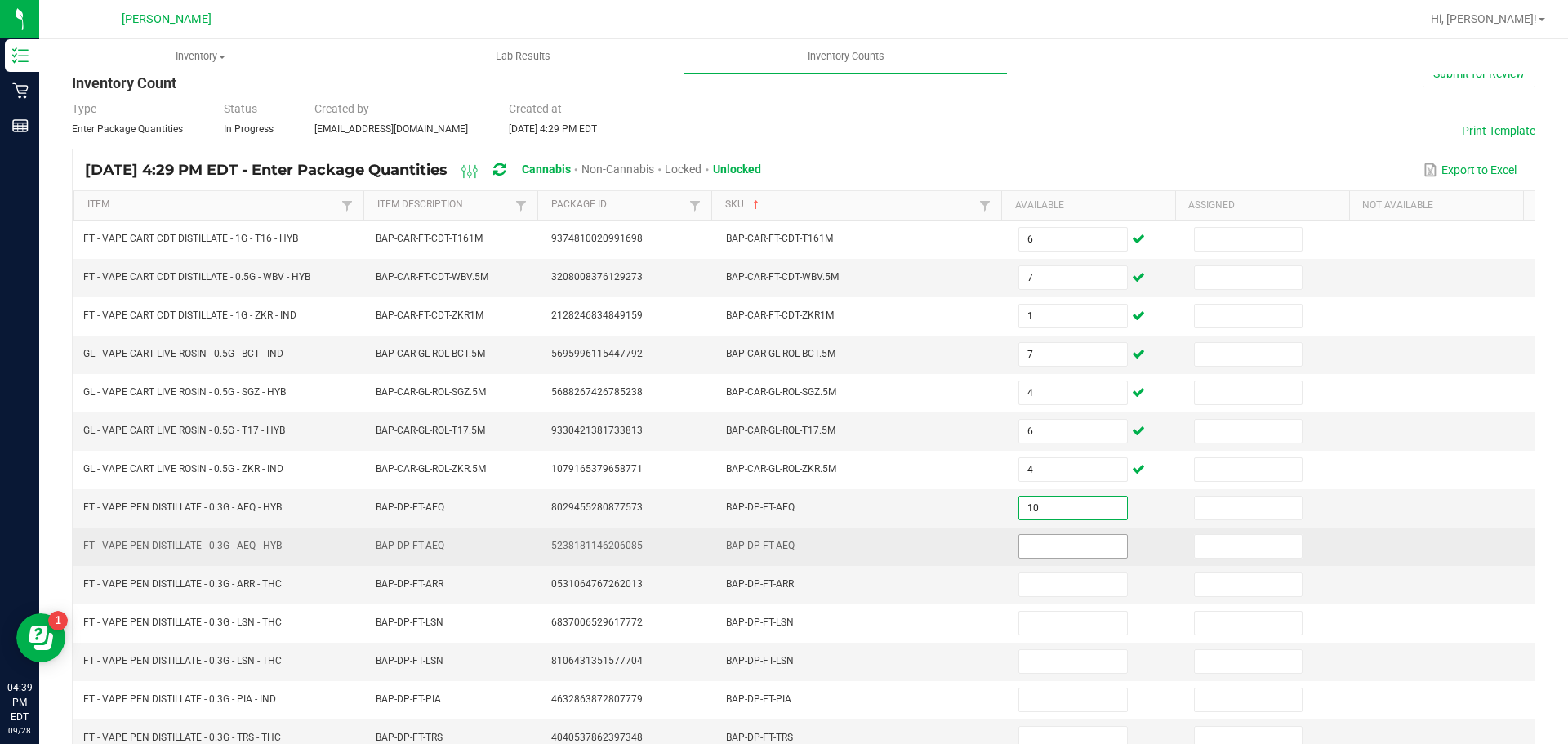
click at [1053, 550] on input at bounding box center [1073, 546] width 107 height 22
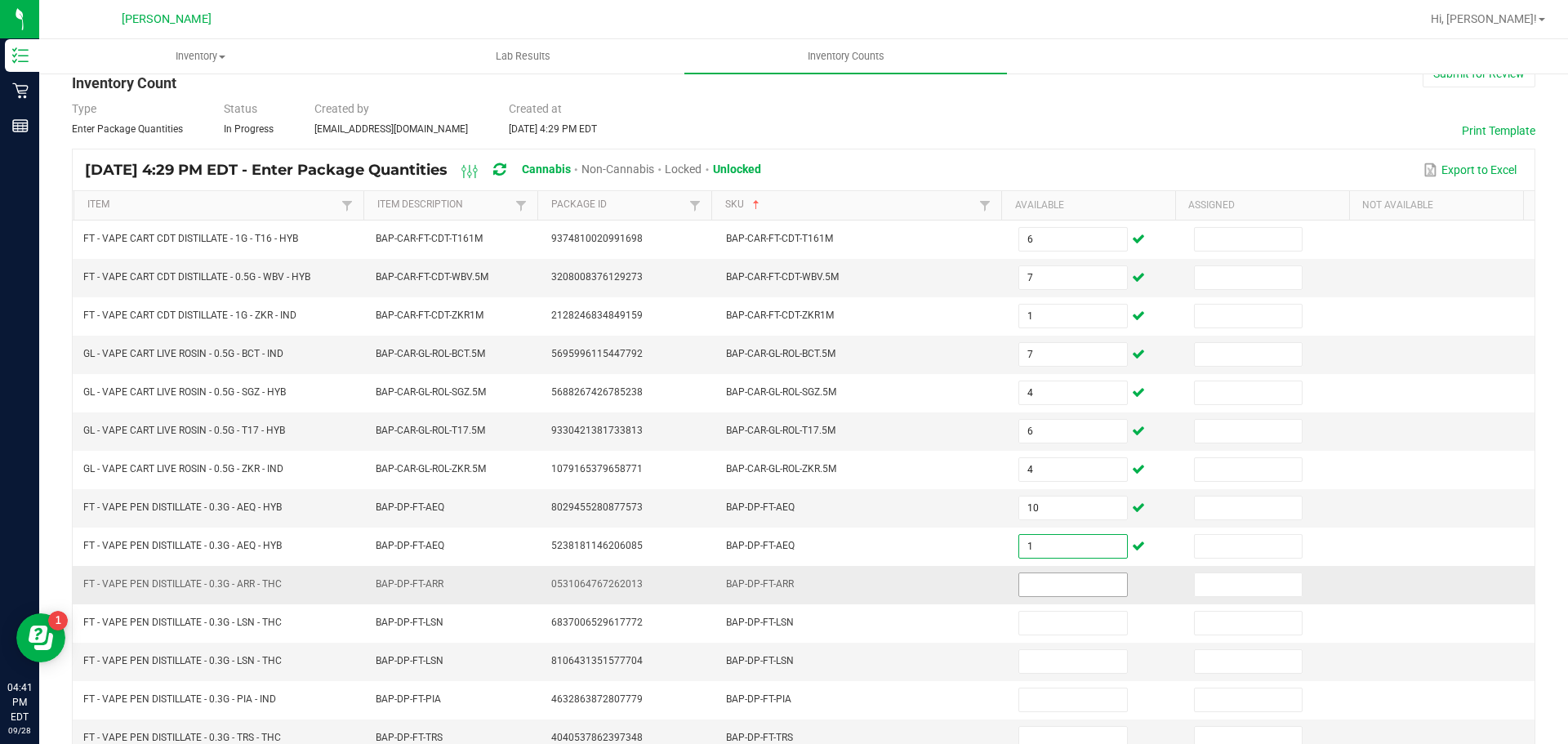
type input "1"
click at [1041, 587] on input at bounding box center [1073, 584] width 107 height 22
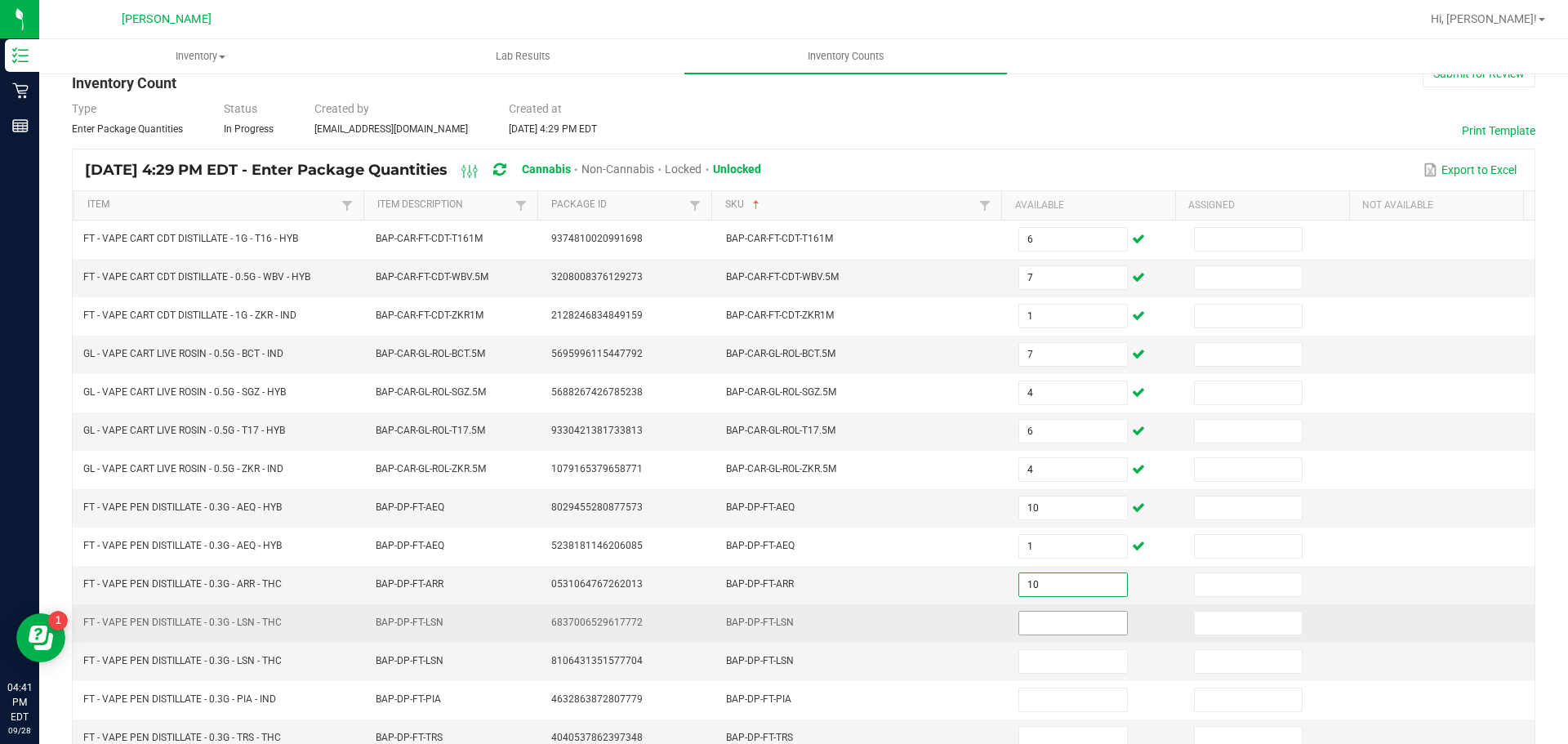
type input "10"
click at [1056, 626] on input at bounding box center [1073, 623] width 107 height 22
click at [1049, 614] on input at bounding box center [1073, 623] width 107 height 22
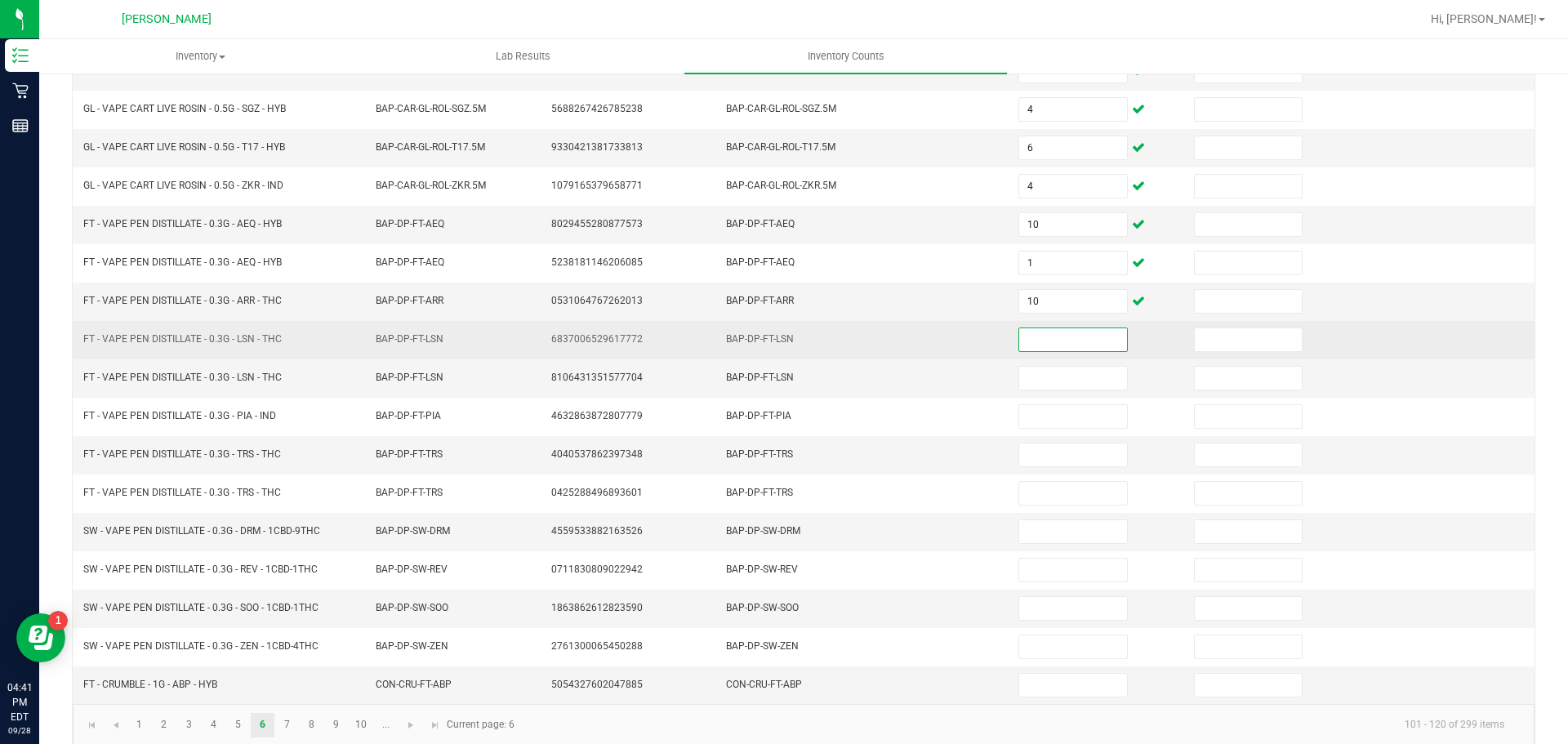
scroll to position [346, 0]
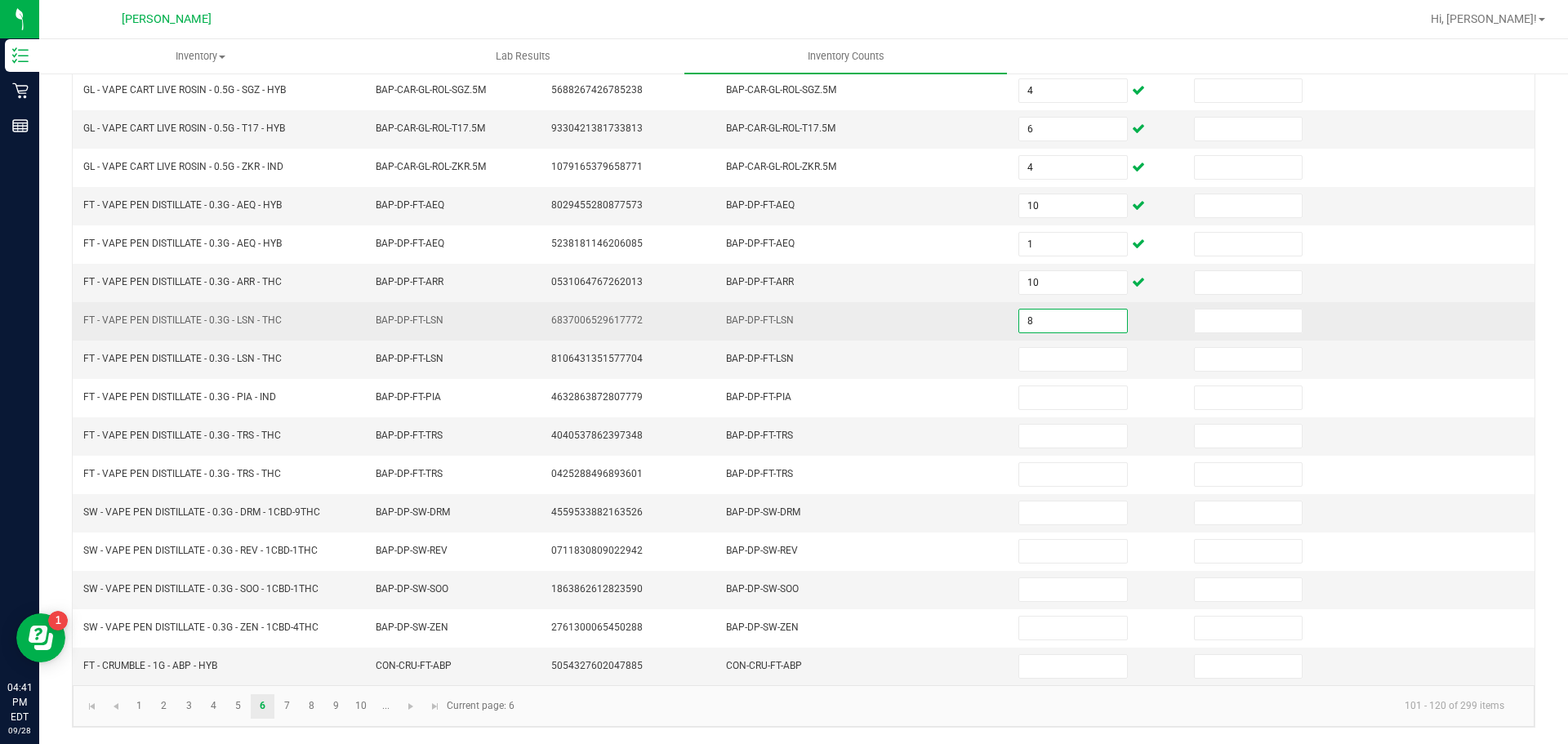
type input "8"
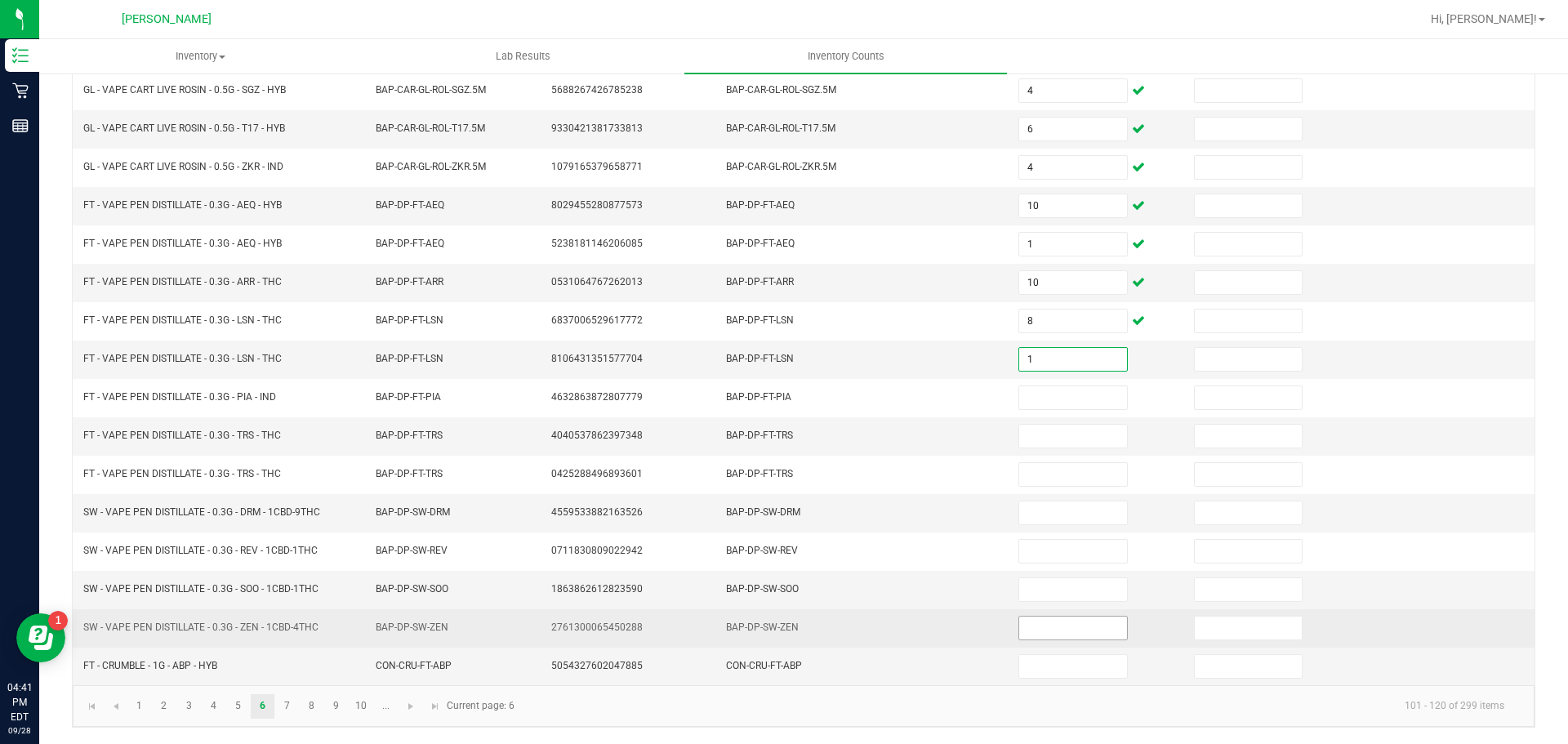
type input "1"
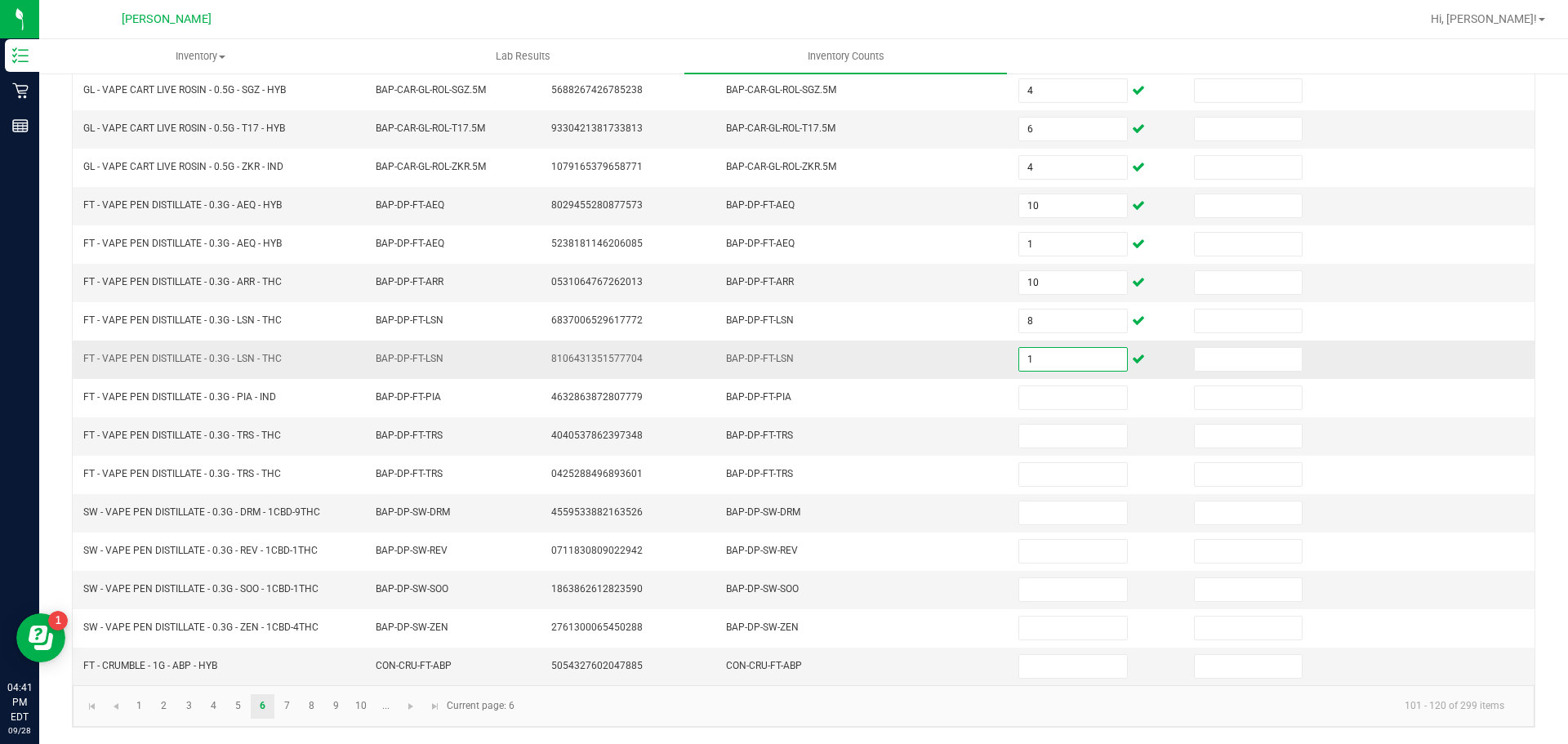
click at [1037, 353] on input "1" at bounding box center [1073, 359] width 107 height 22
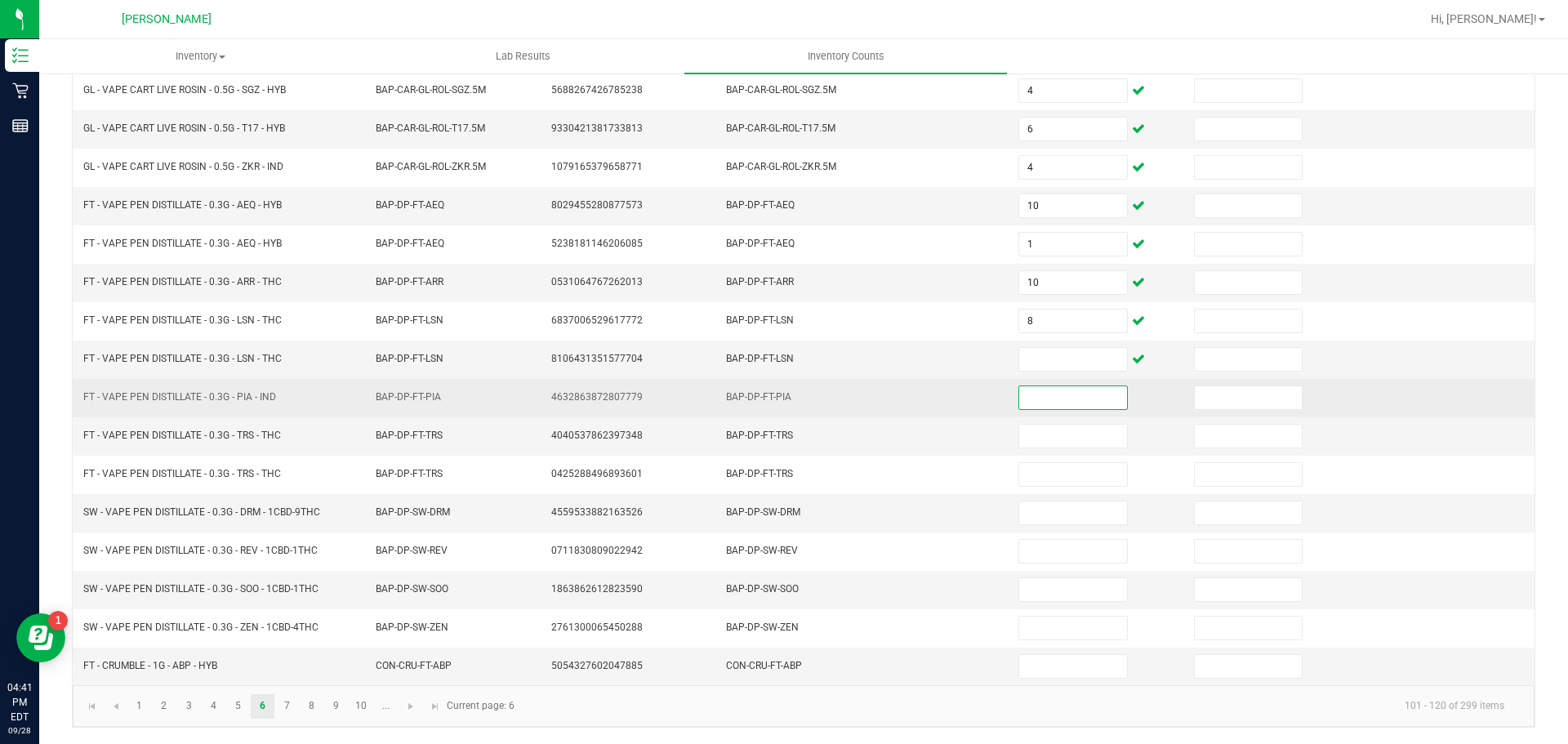
click at [1048, 403] on input at bounding box center [1073, 397] width 107 height 22
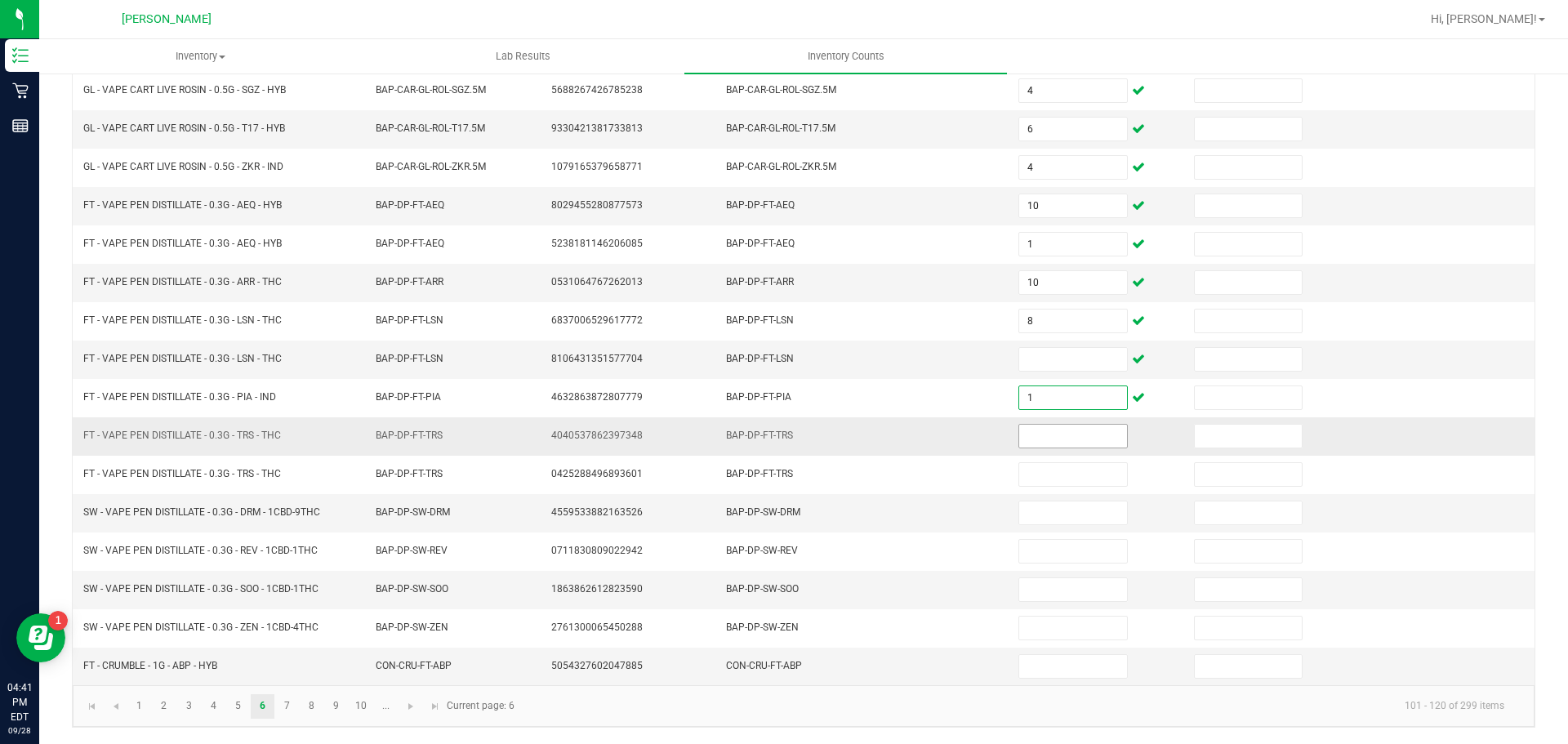
type input "1"
click at [1055, 447] on input at bounding box center [1073, 436] width 107 height 22
click at [1035, 366] on input at bounding box center [1073, 359] width 107 height 22
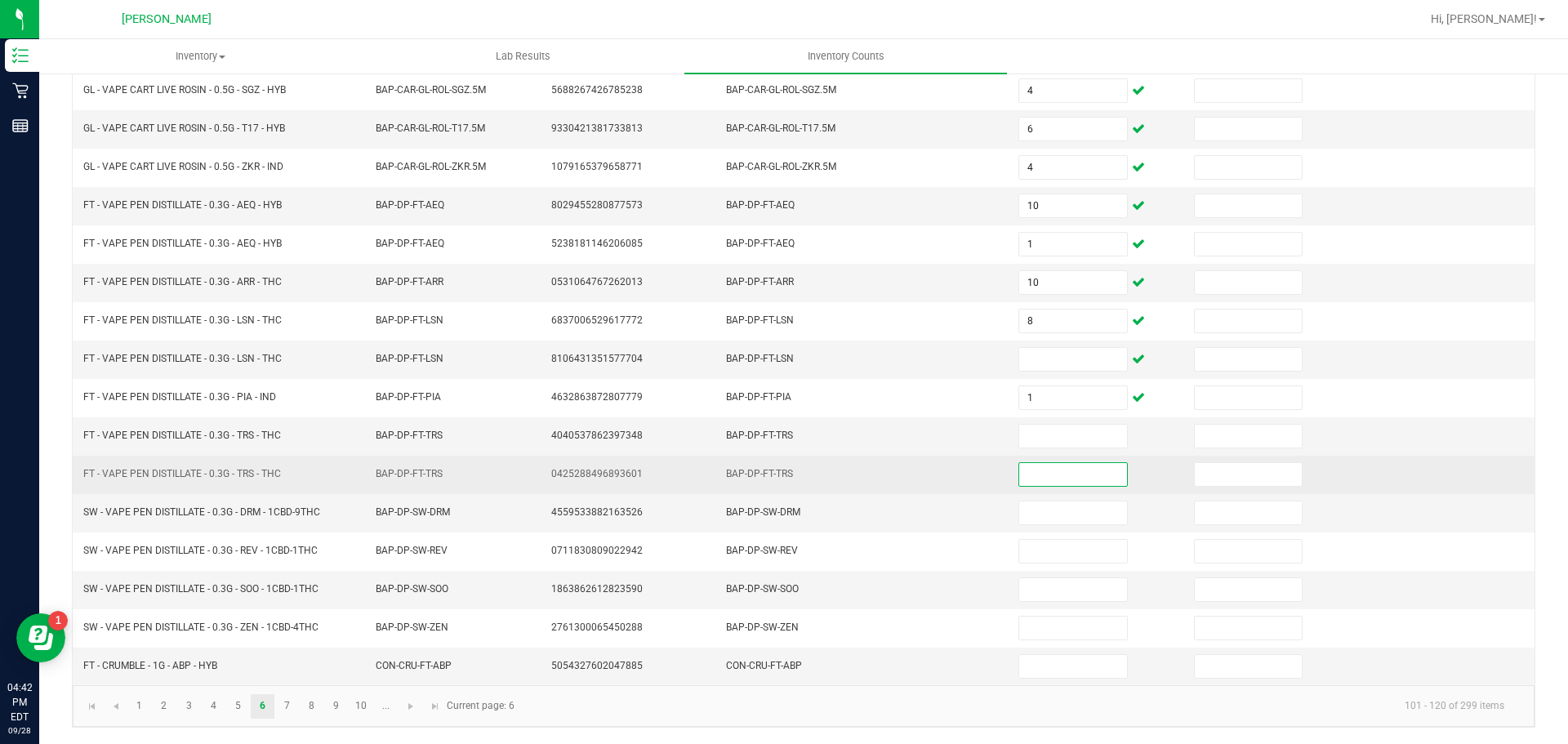
click at [1053, 482] on input at bounding box center [1073, 474] width 107 height 22
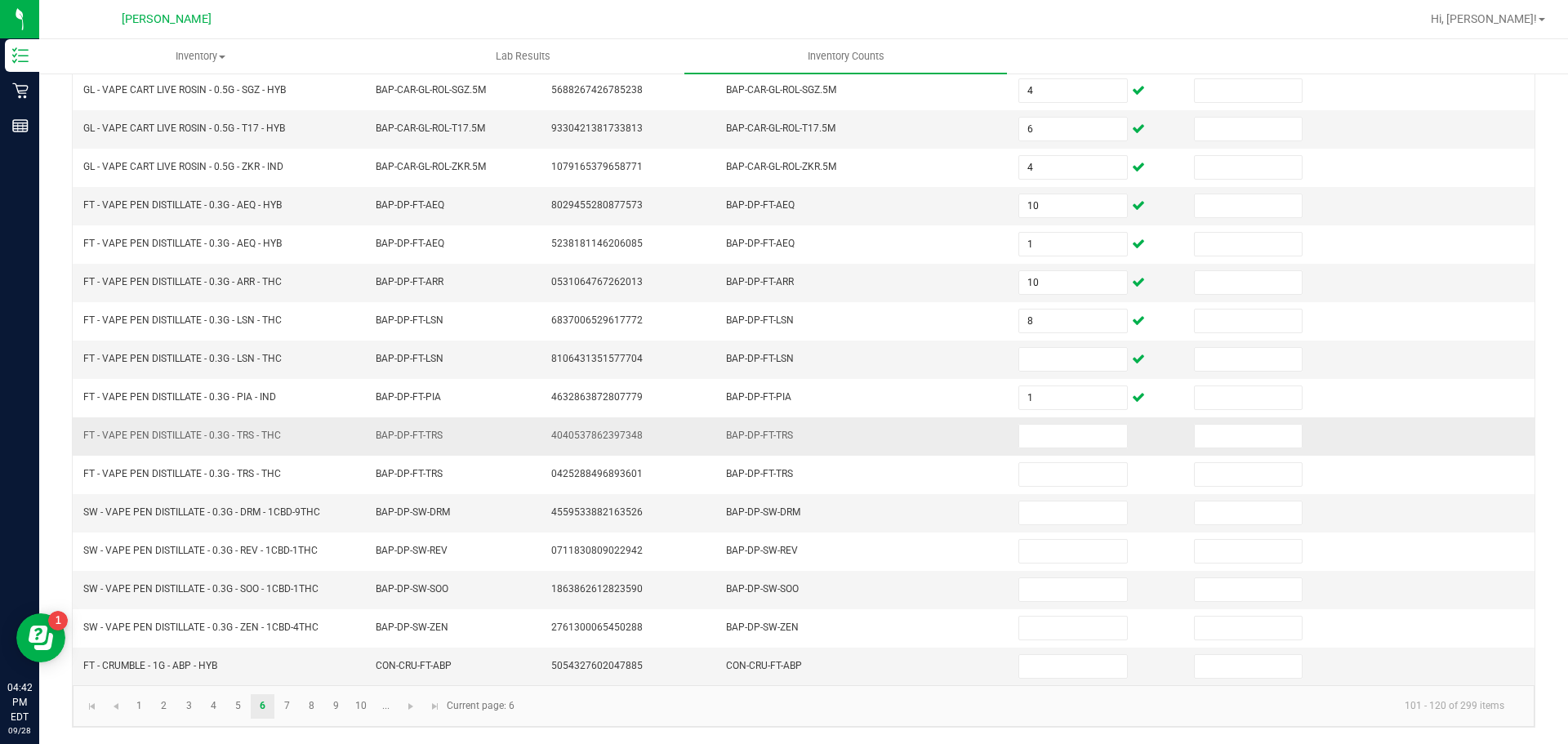
click at [1053, 448] on td at bounding box center [1096, 436] width 175 height 38
click at [1049, 445] on input at bounding box center [1073, 436] width 107 height 22
click at [1195, 429] on input at bounding box center [1248, 436] width 107 height 22
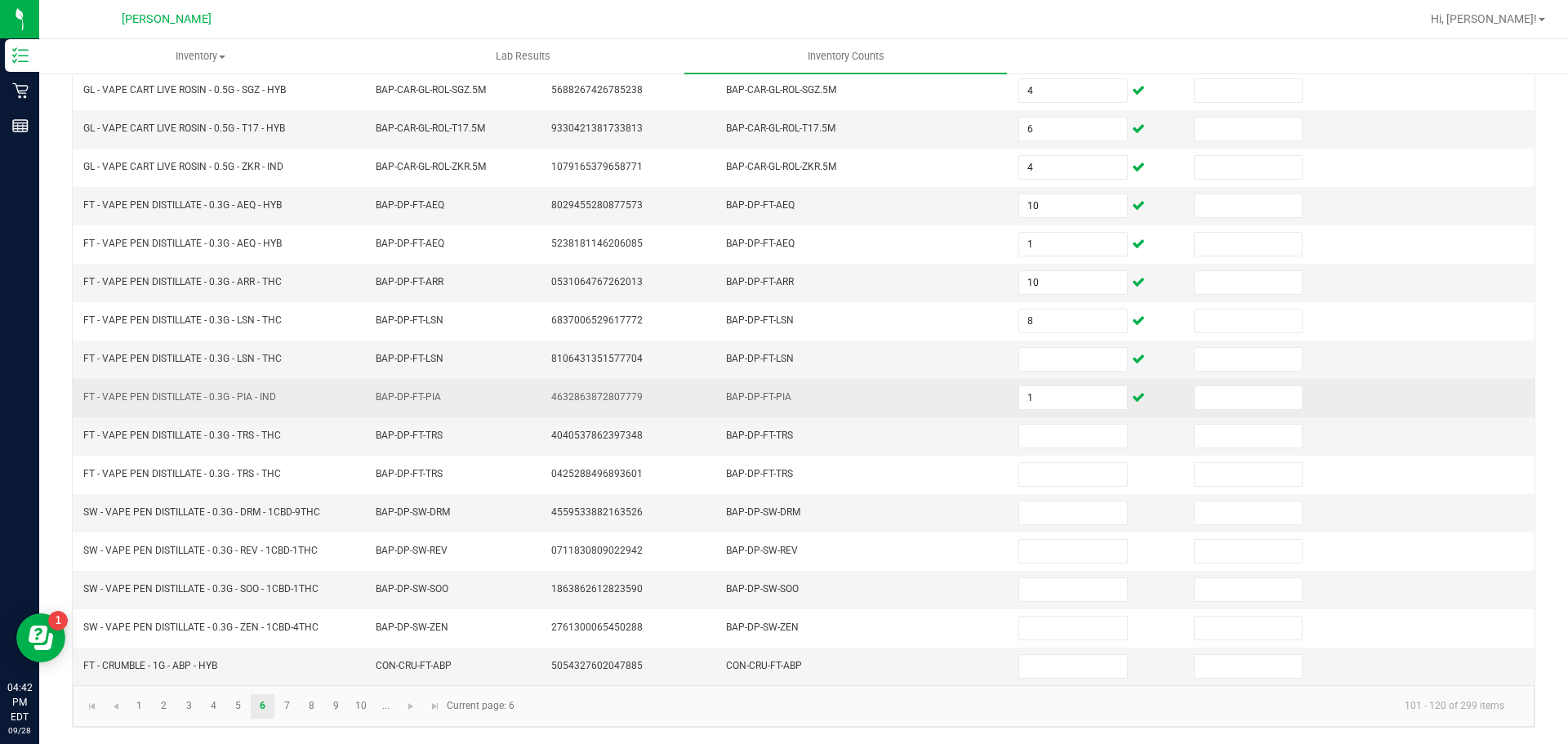
click at [1150, 415] on td "1" at bounding box center [1096, 397] width 175 height 38
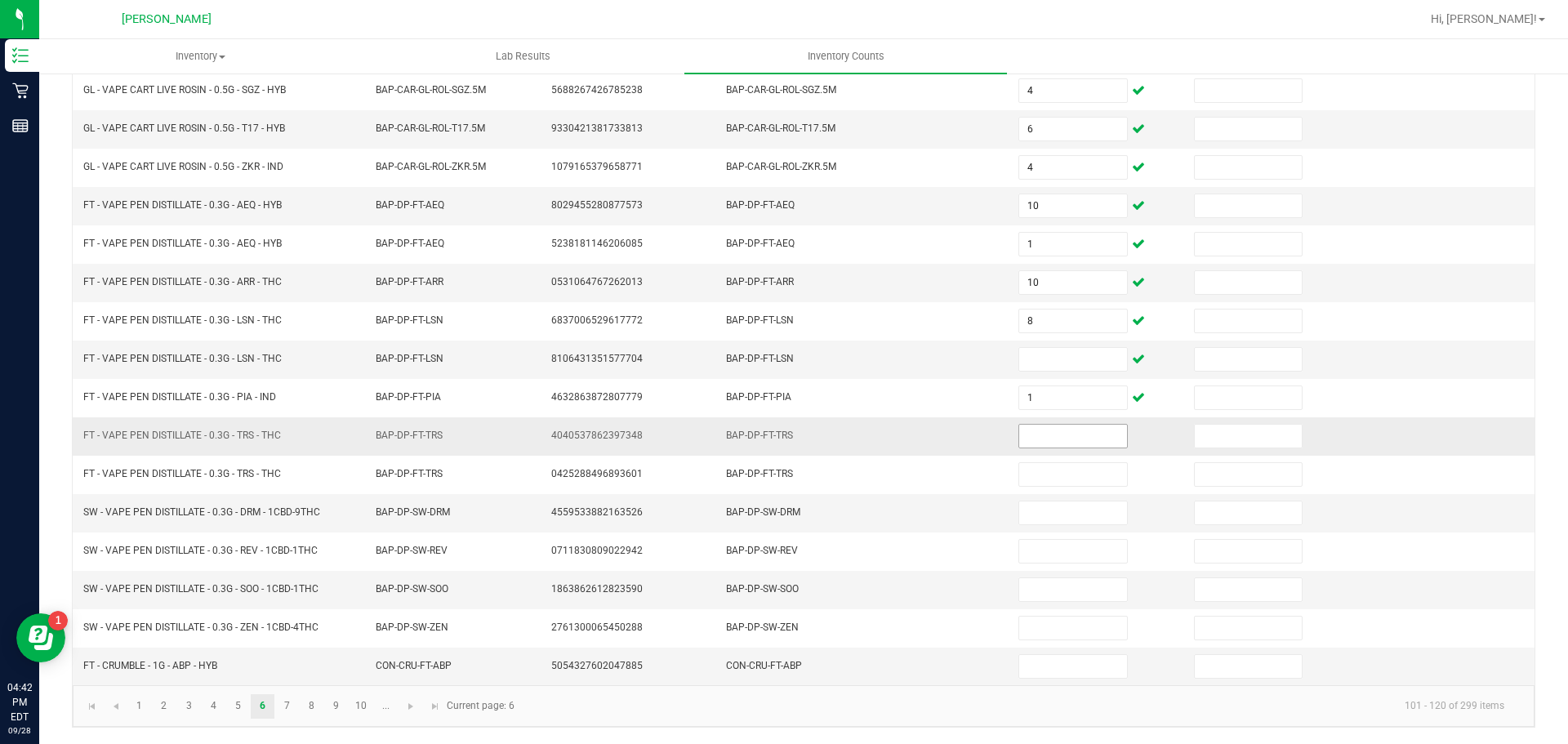
click at [1099, 436] on input at bounding box center [1073, 436] width 107 height 22
click at [1059, 518] on input at bounding box center [1073, 512] width 107 height 22
type input "6"
type input "10"
type input "8"
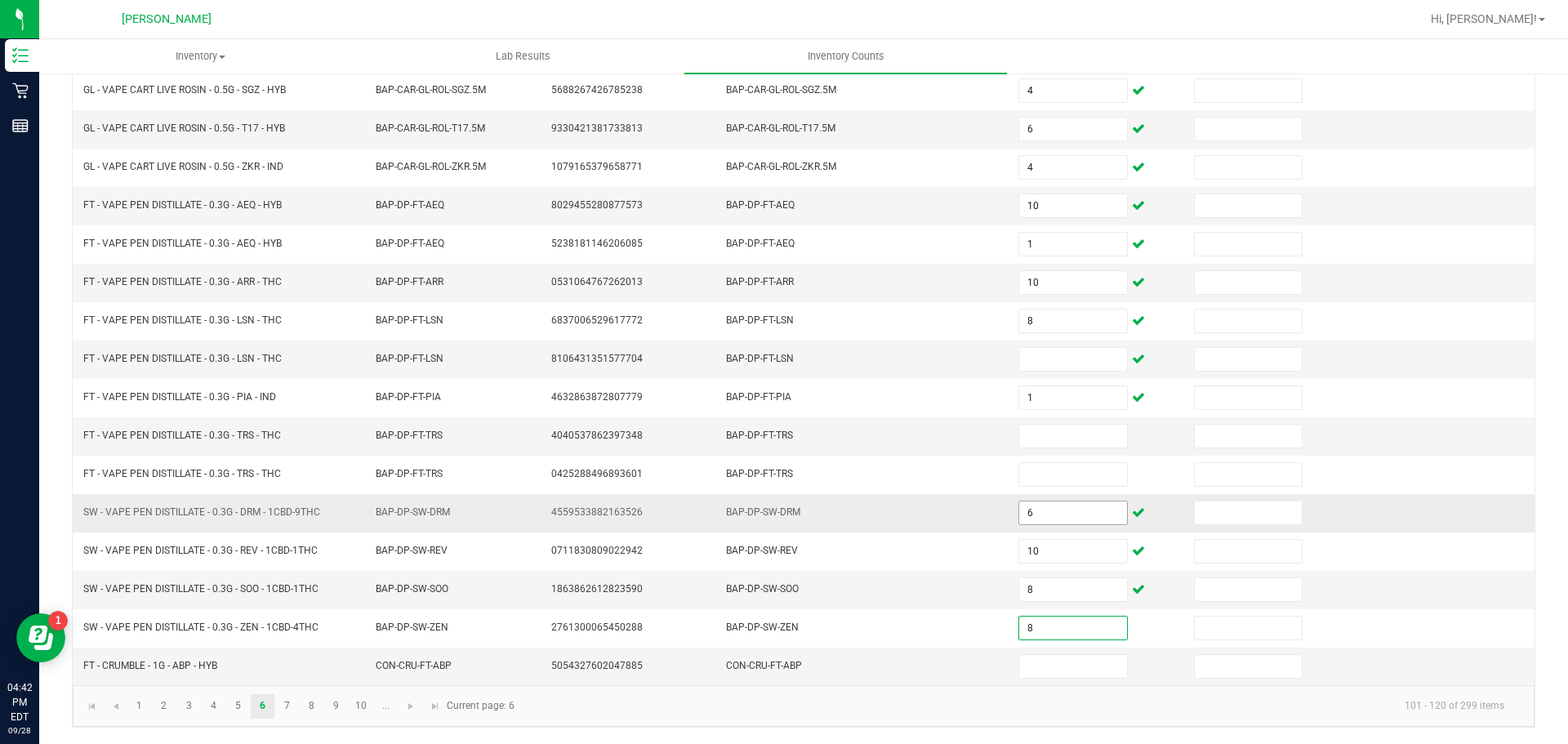
type input "8"
type input "1"
click at [286, 704] on link "7" at bounding box center [286, 706] width 23 height 24
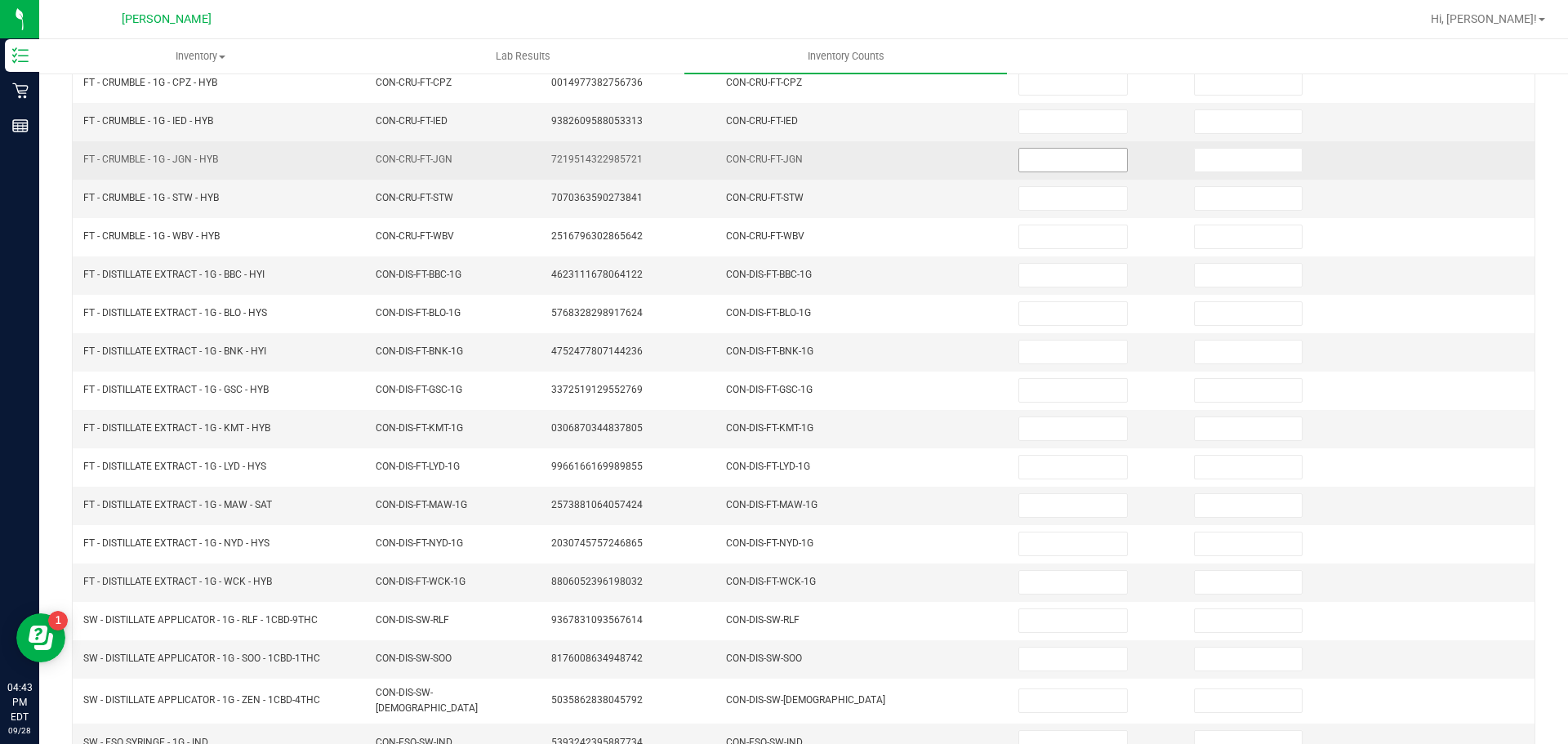
scroll to position [19, 0]
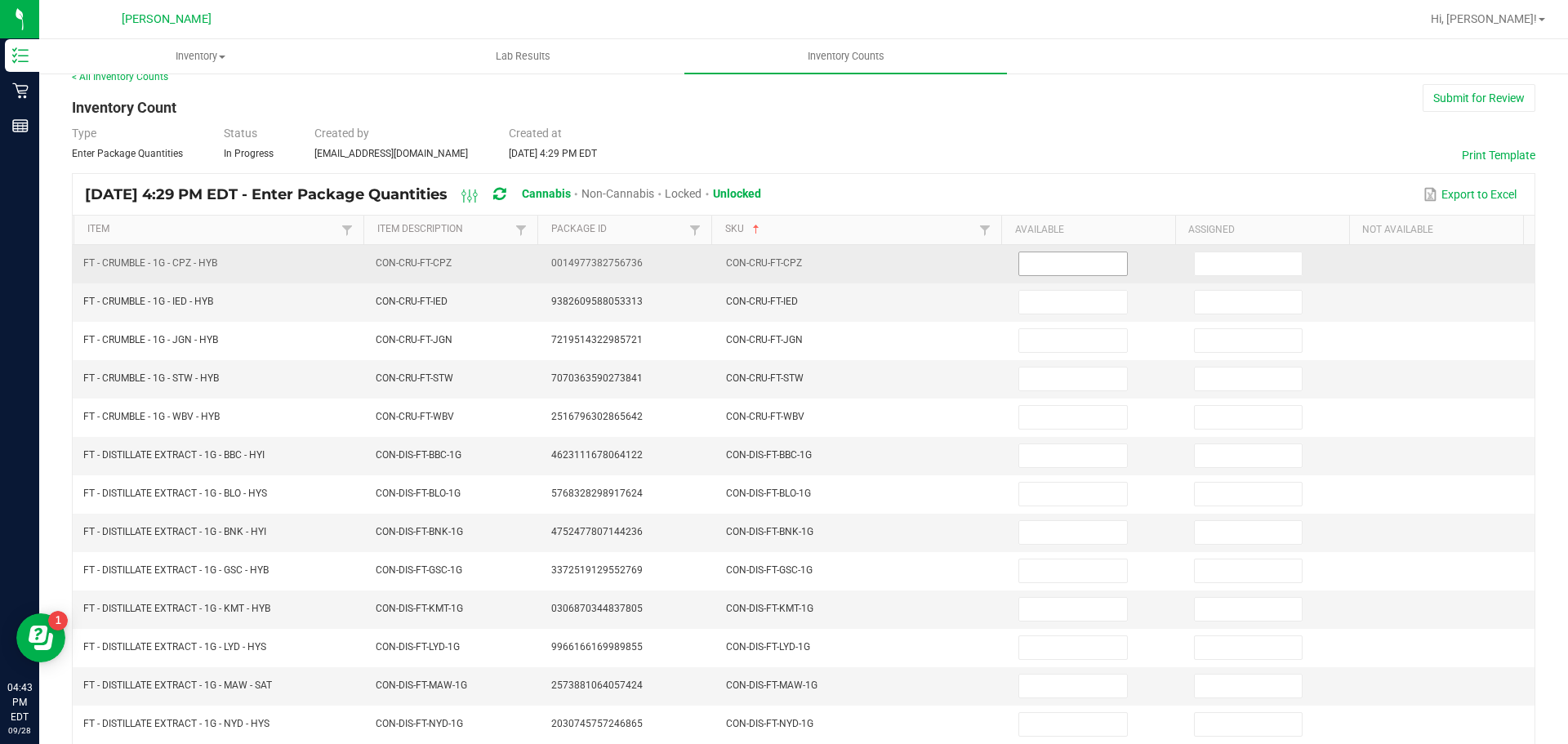
click at [1068, 255] on input at bounding box center [1073, 264] width 107 height 22
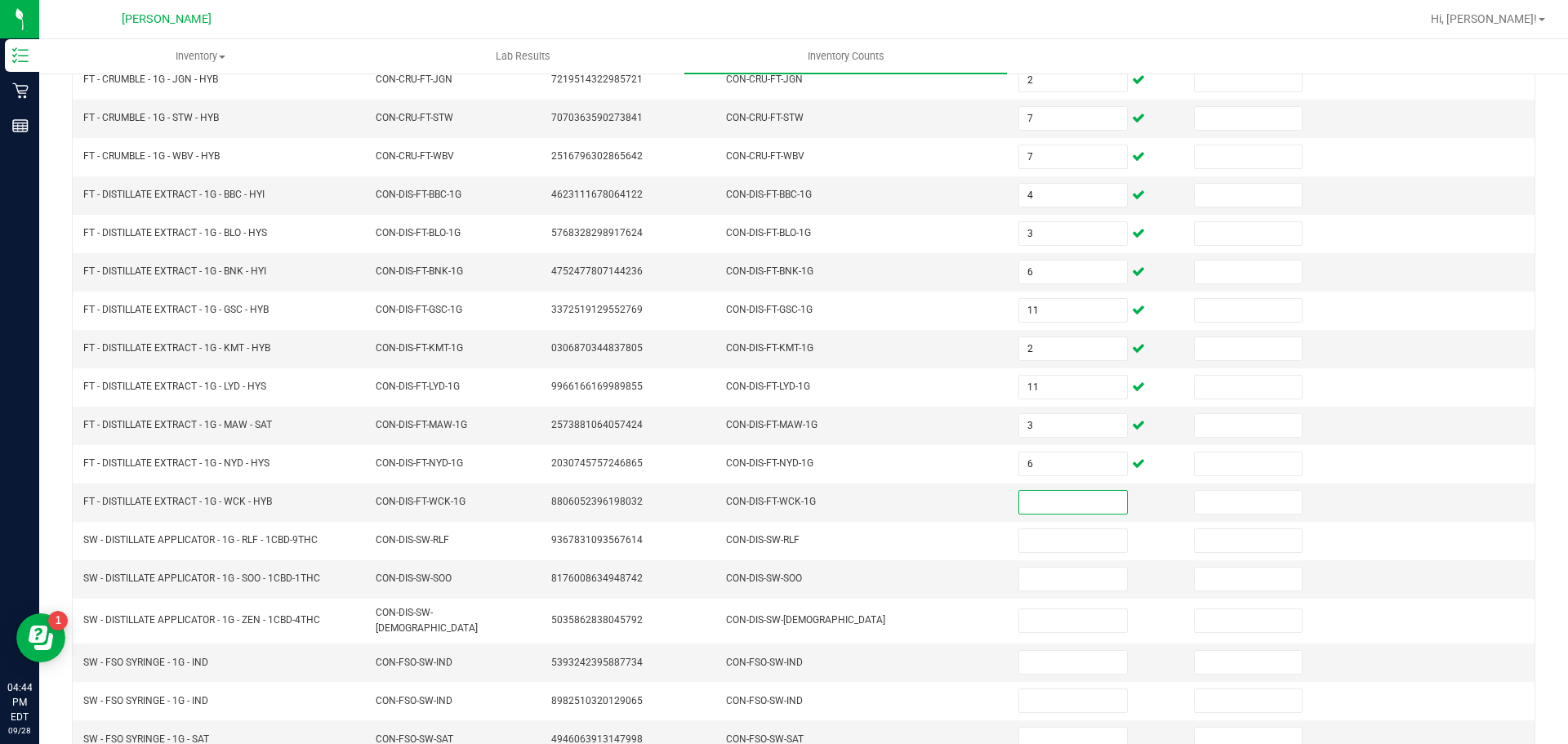
scroll to position [346, 0]
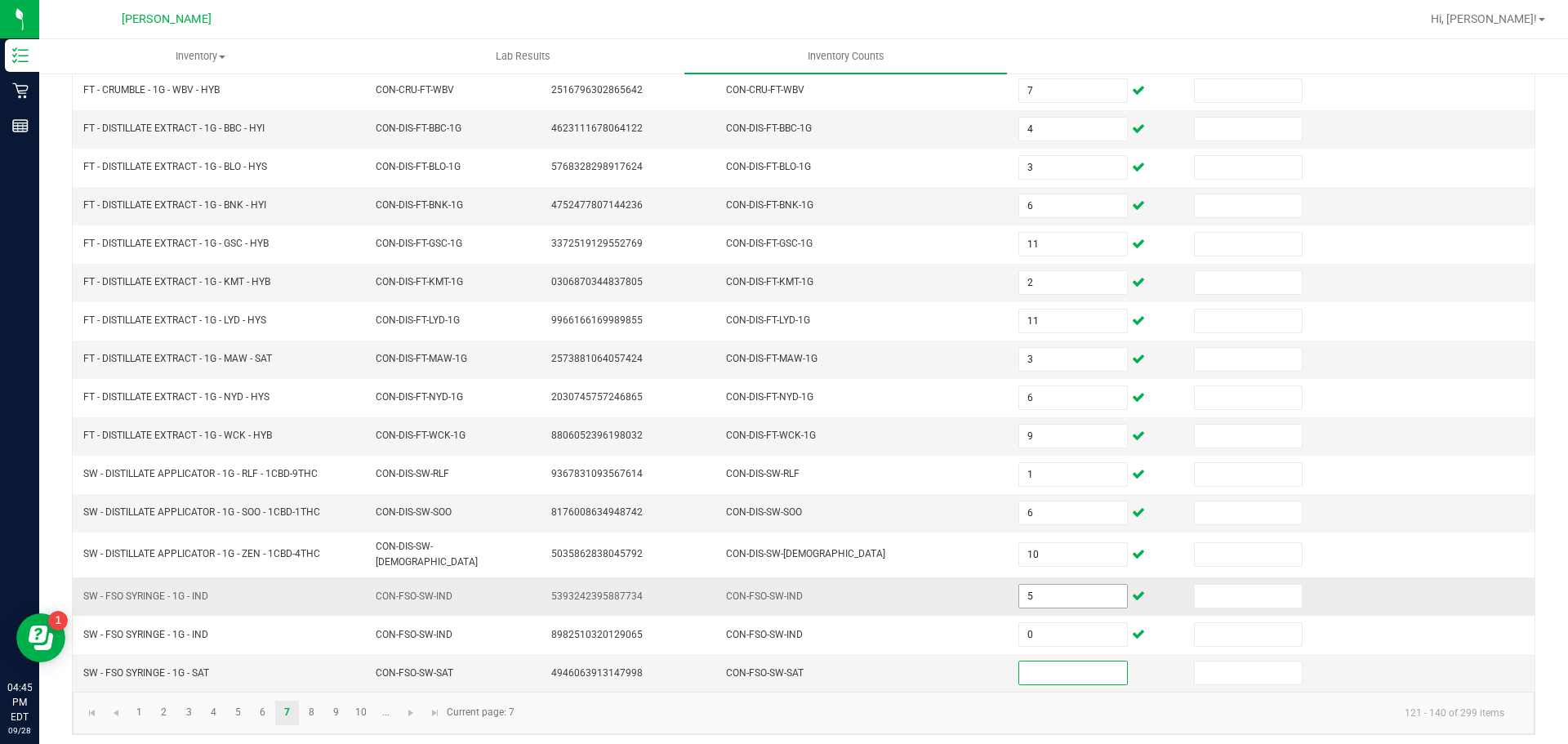
click at [1059, 593] on input "5" at bounding box center [1073, 596] width 107 height 22
click at [1094, 670] on input at bounding box center [1073, 672] width 107 height 22
click at [310, 709] on link "8" at bounding box center [311, 713] width 23 height 24
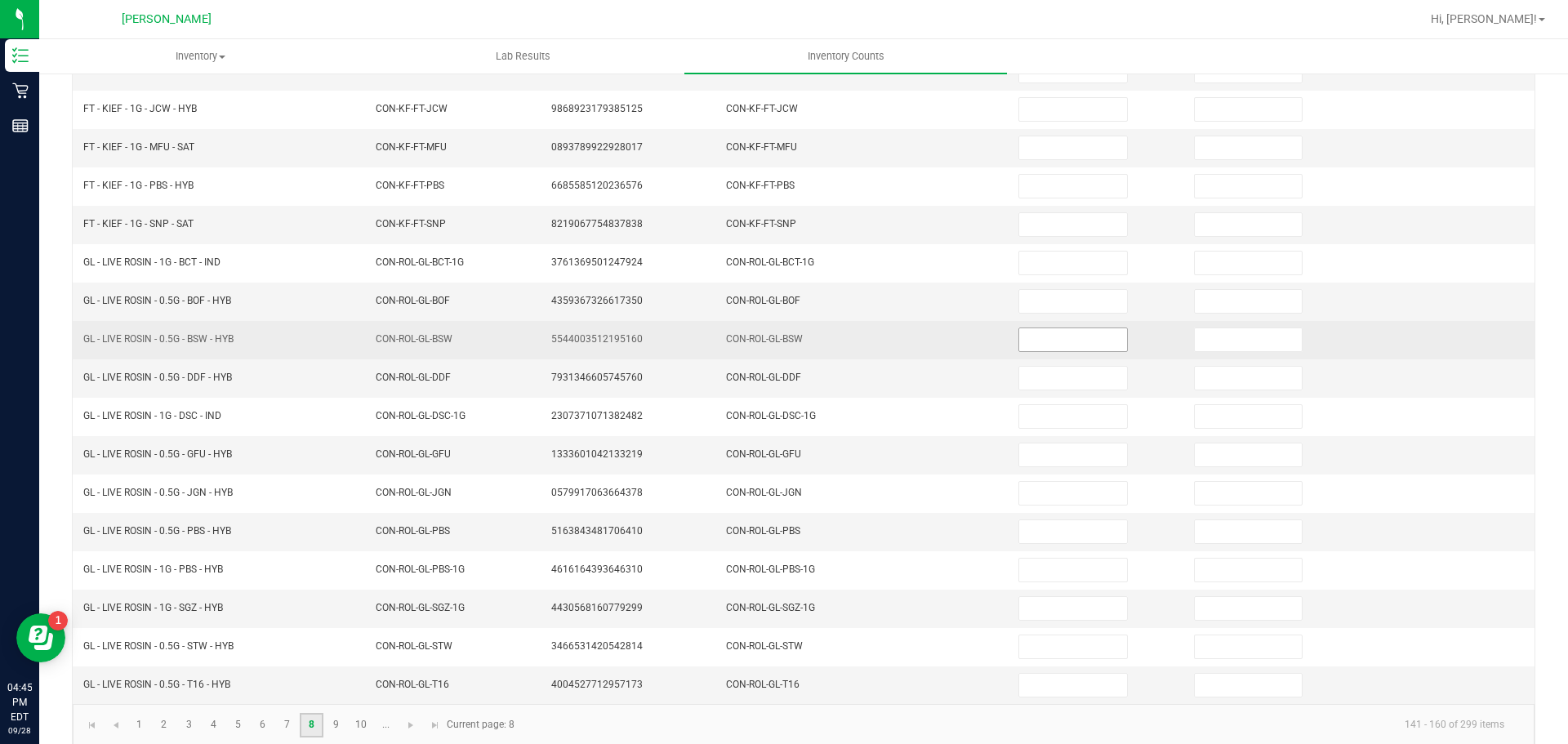
scroll to position [0, 0]
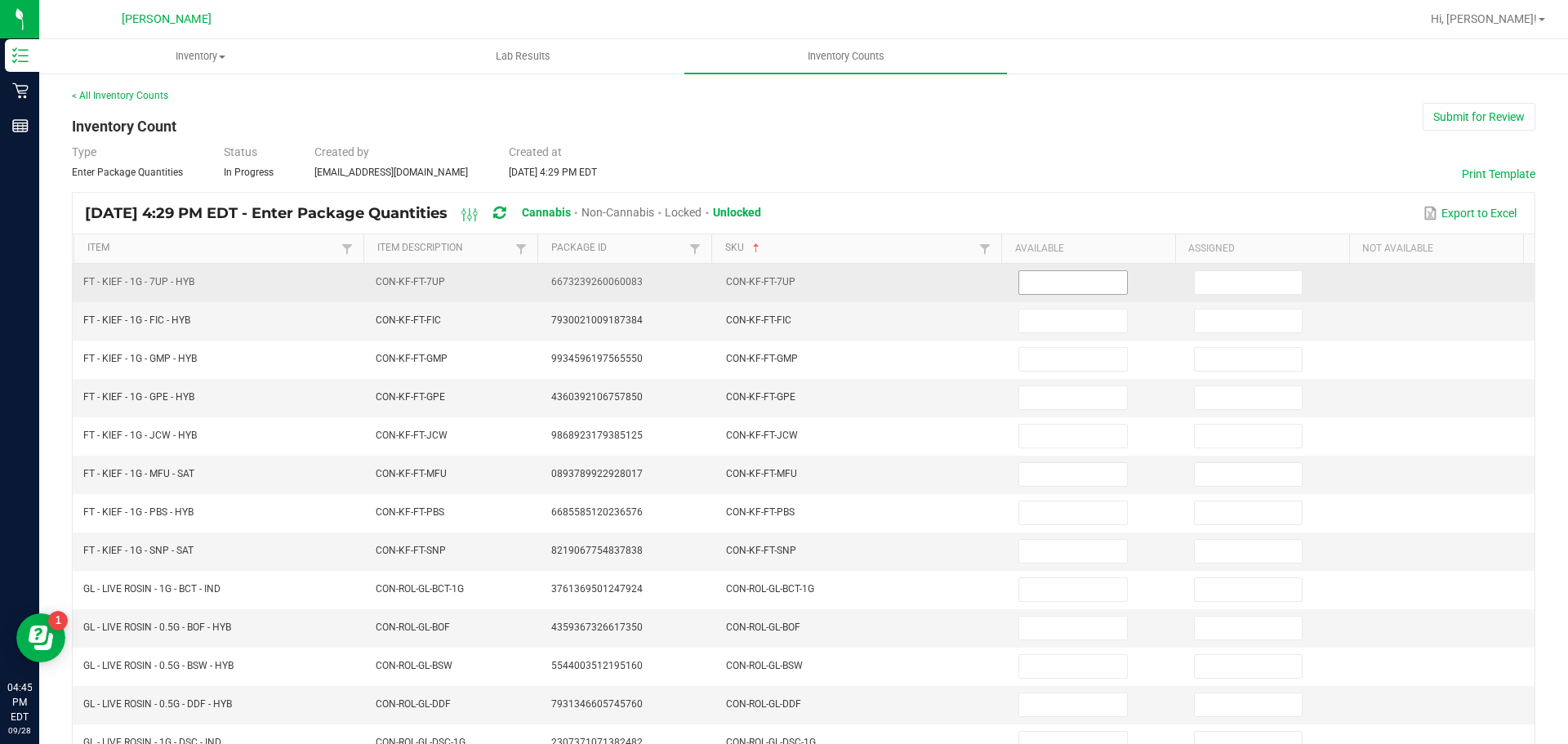
click at [1061, 286] on input at bounding box center [1073, 283] width 107 height 22
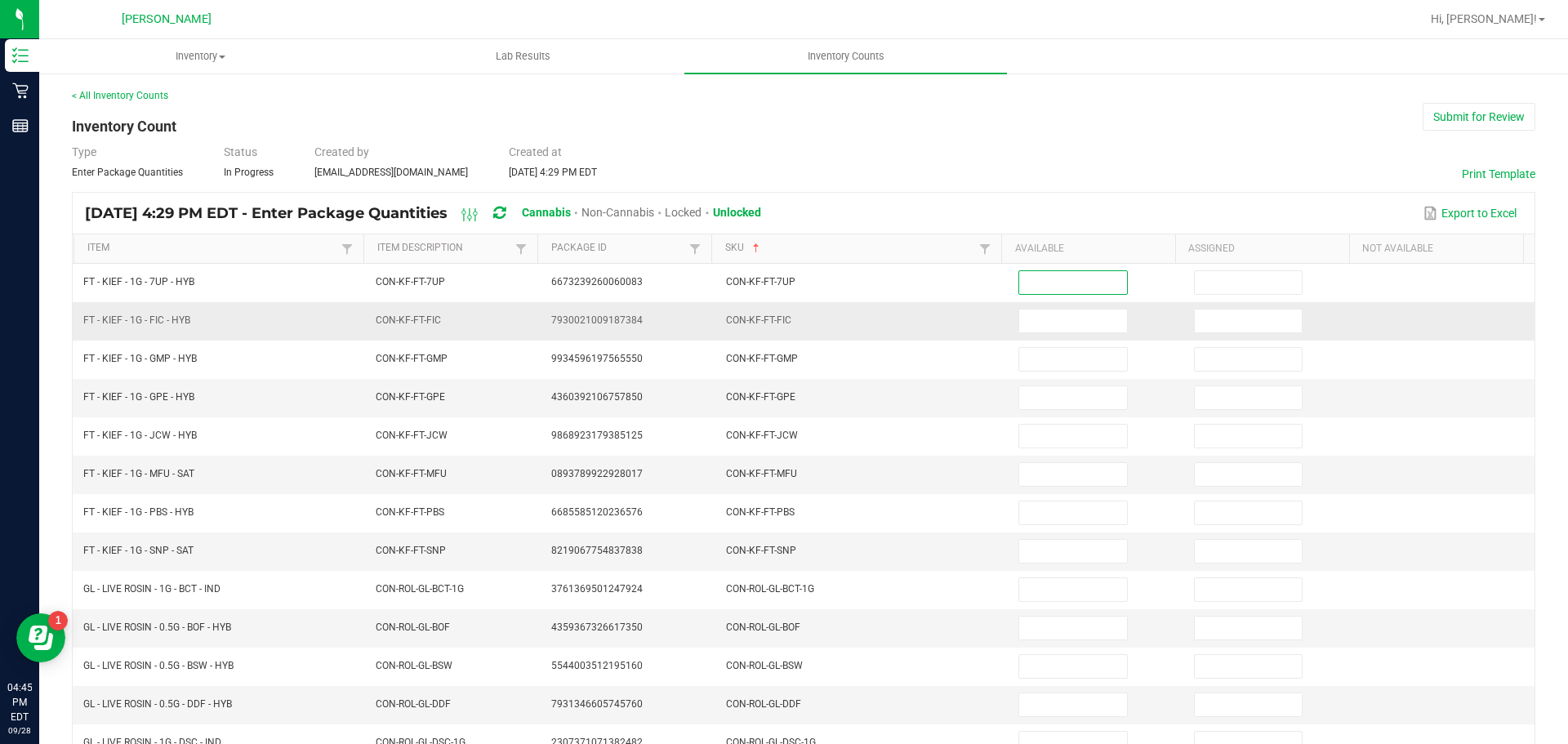
click at [1144, 334] on td at bounding box center [1096, 321] width 175 height 38
click at [1136, 198] on div "[DATE] 4:29 PM EDT - Enter Package Quantities Cannabis Non-Cannabis Locked Unlo…" at bounding box center [803, 213] width 1462 height 41
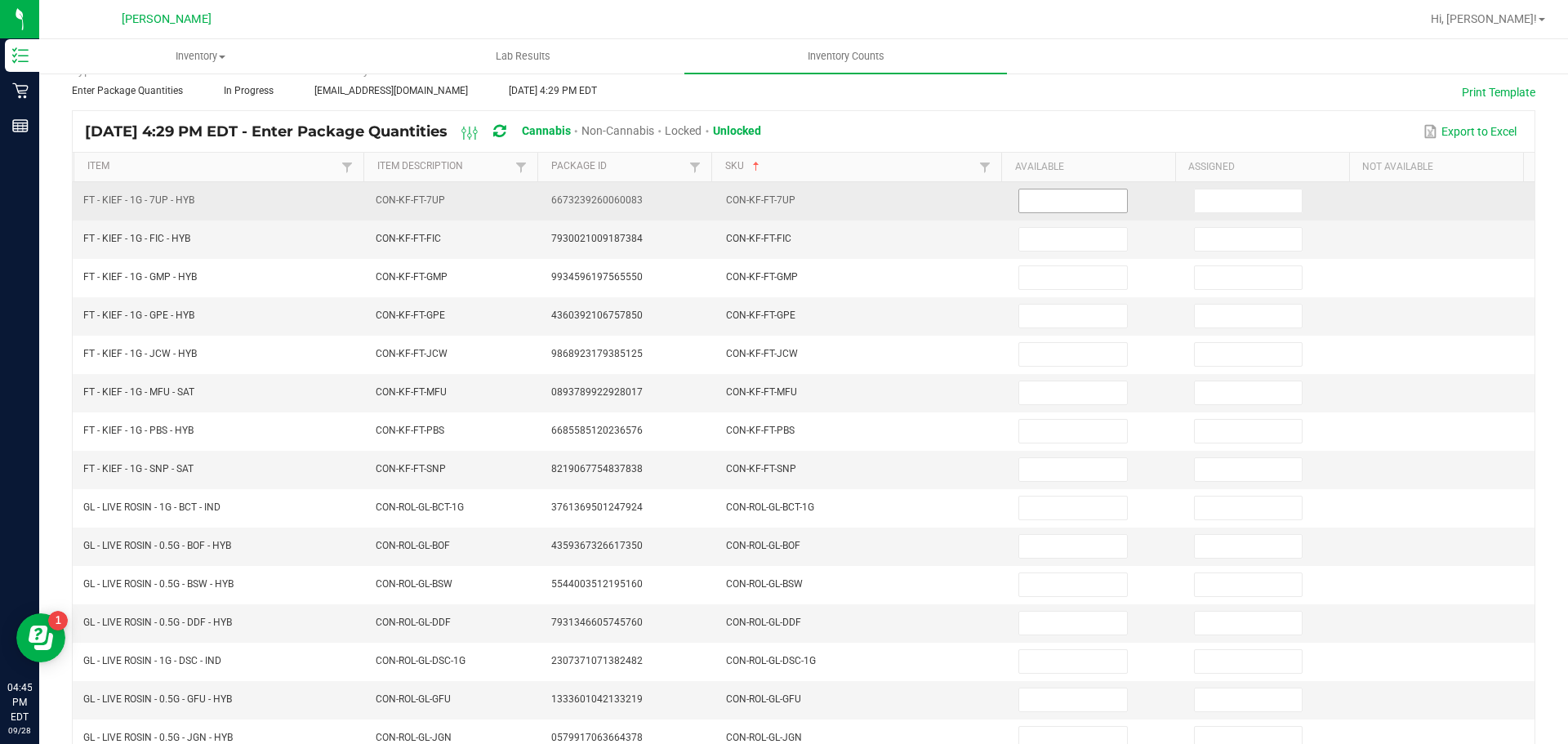
click at [1051, 200] on input at bounding box center [1073, 200] width 107 height 22
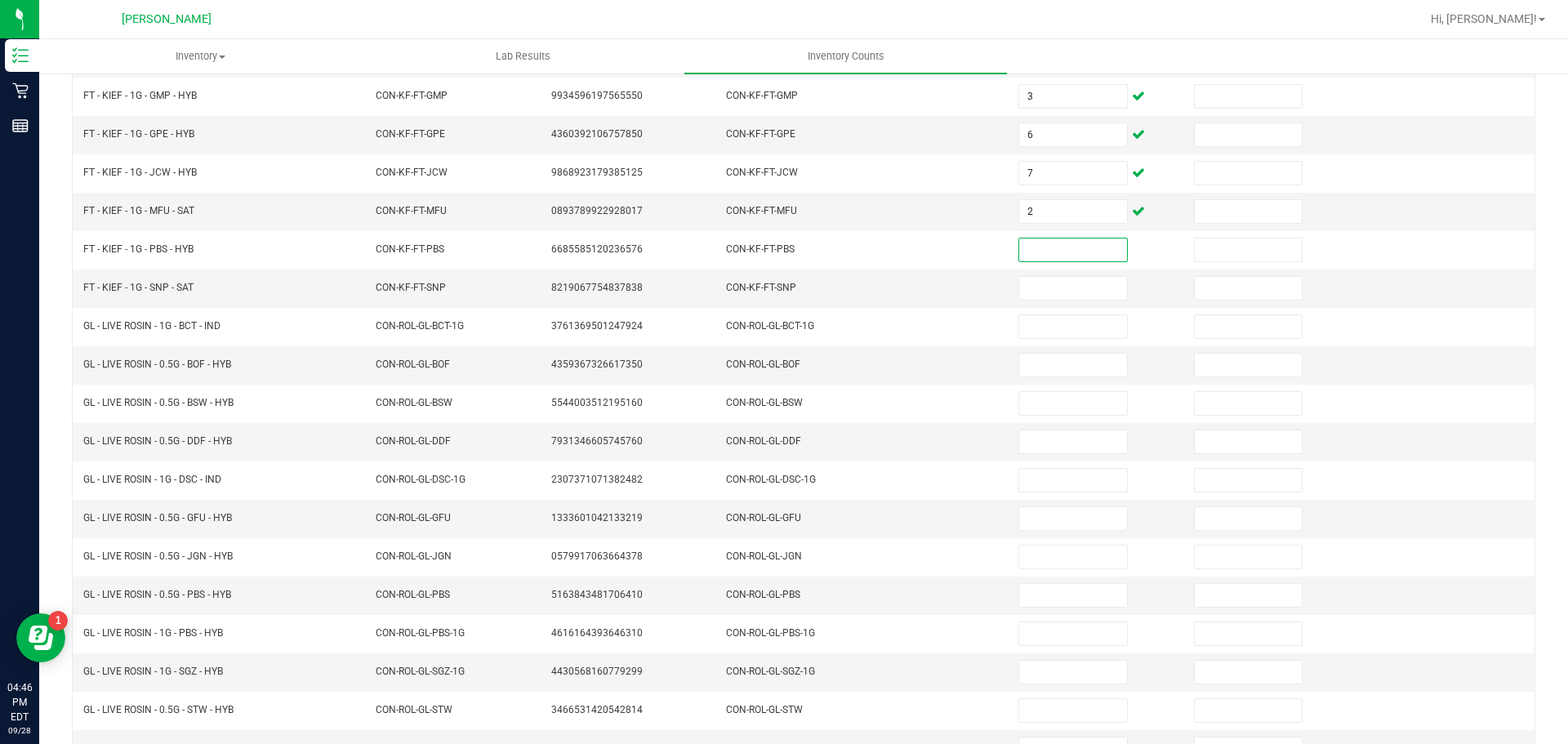
scroll to position [282, 0]
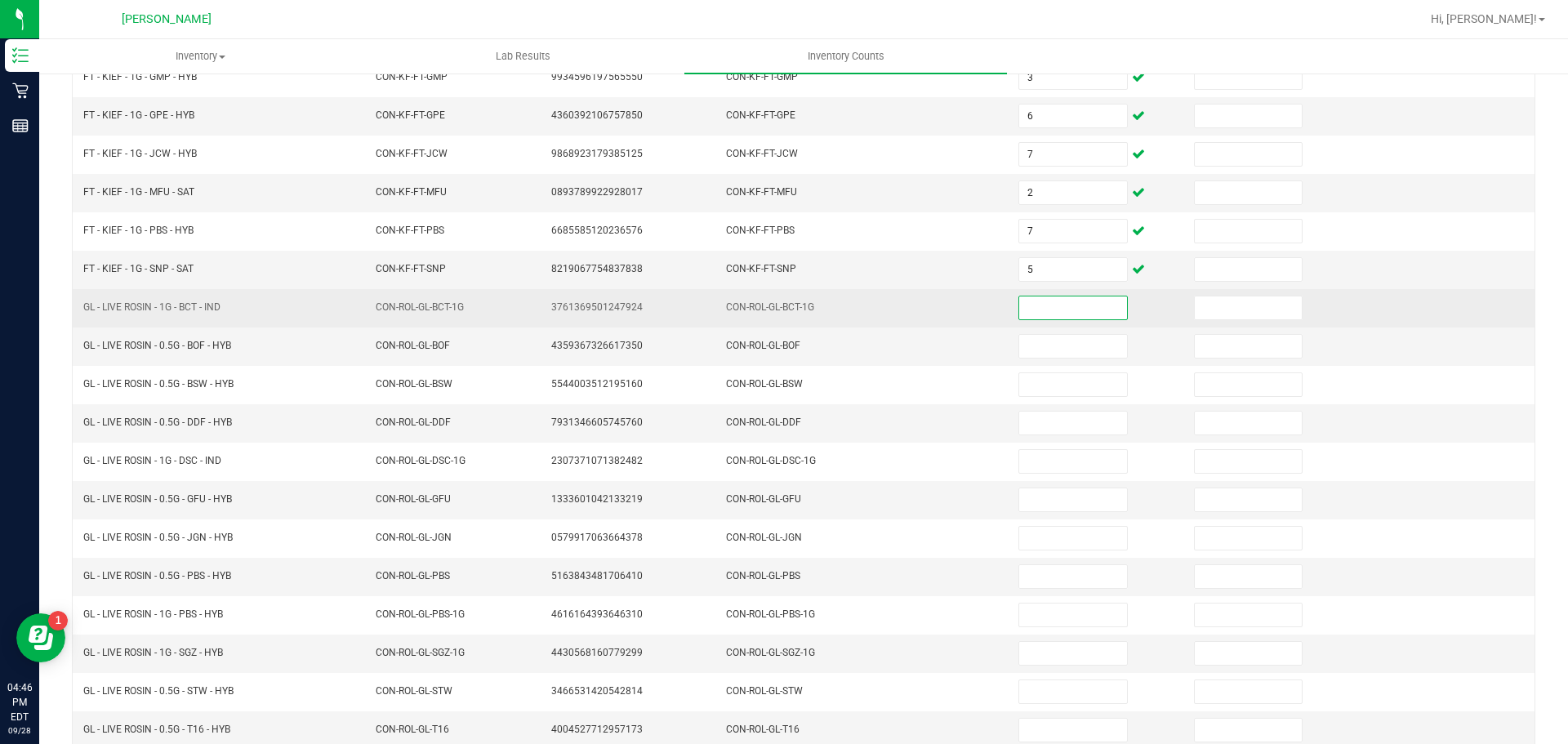
click at [1158, 319] on td at bounding box center [1096, 308] width 175 height 38
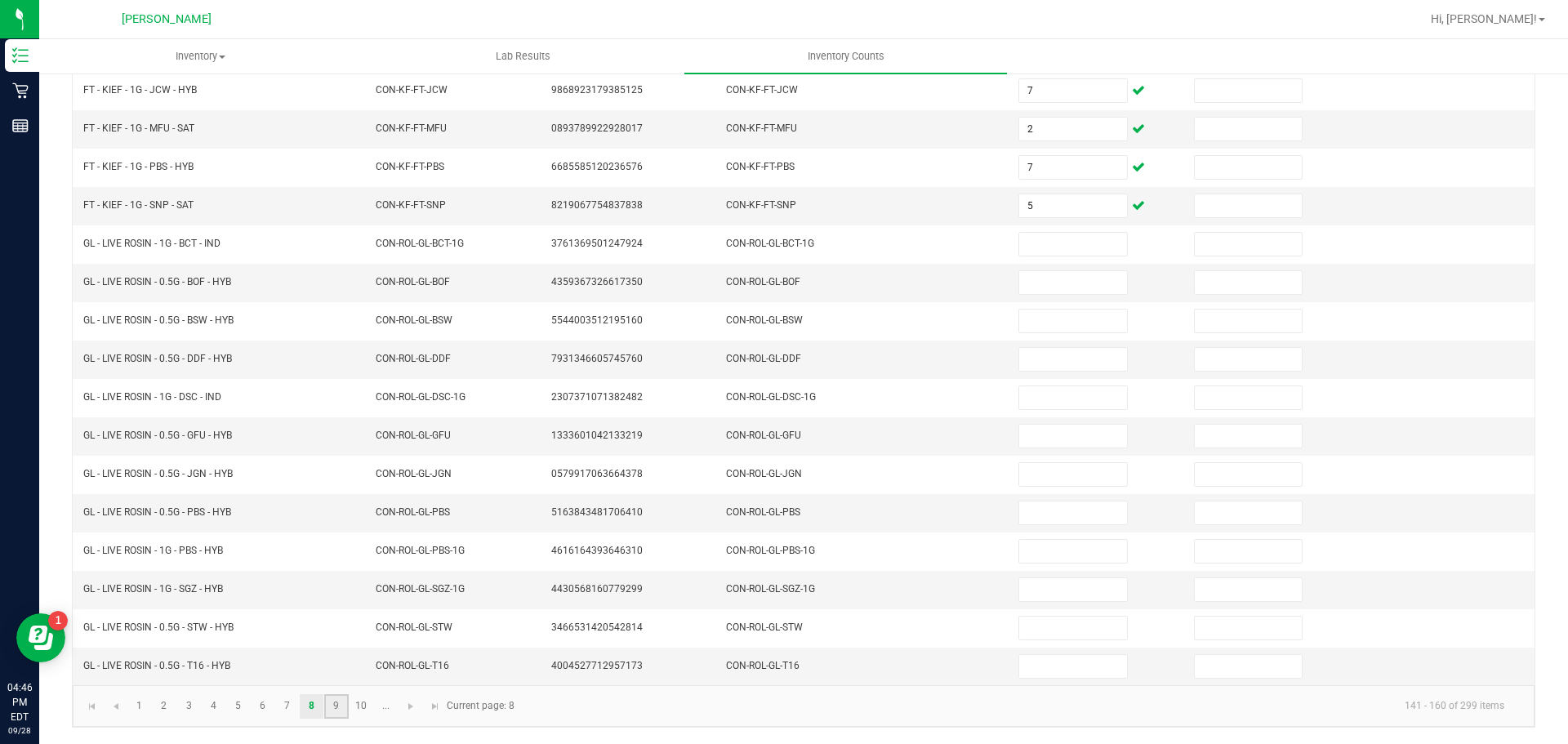
click at [326, 707] on link "9" at bounding box center [335, 706] width 23 height 24
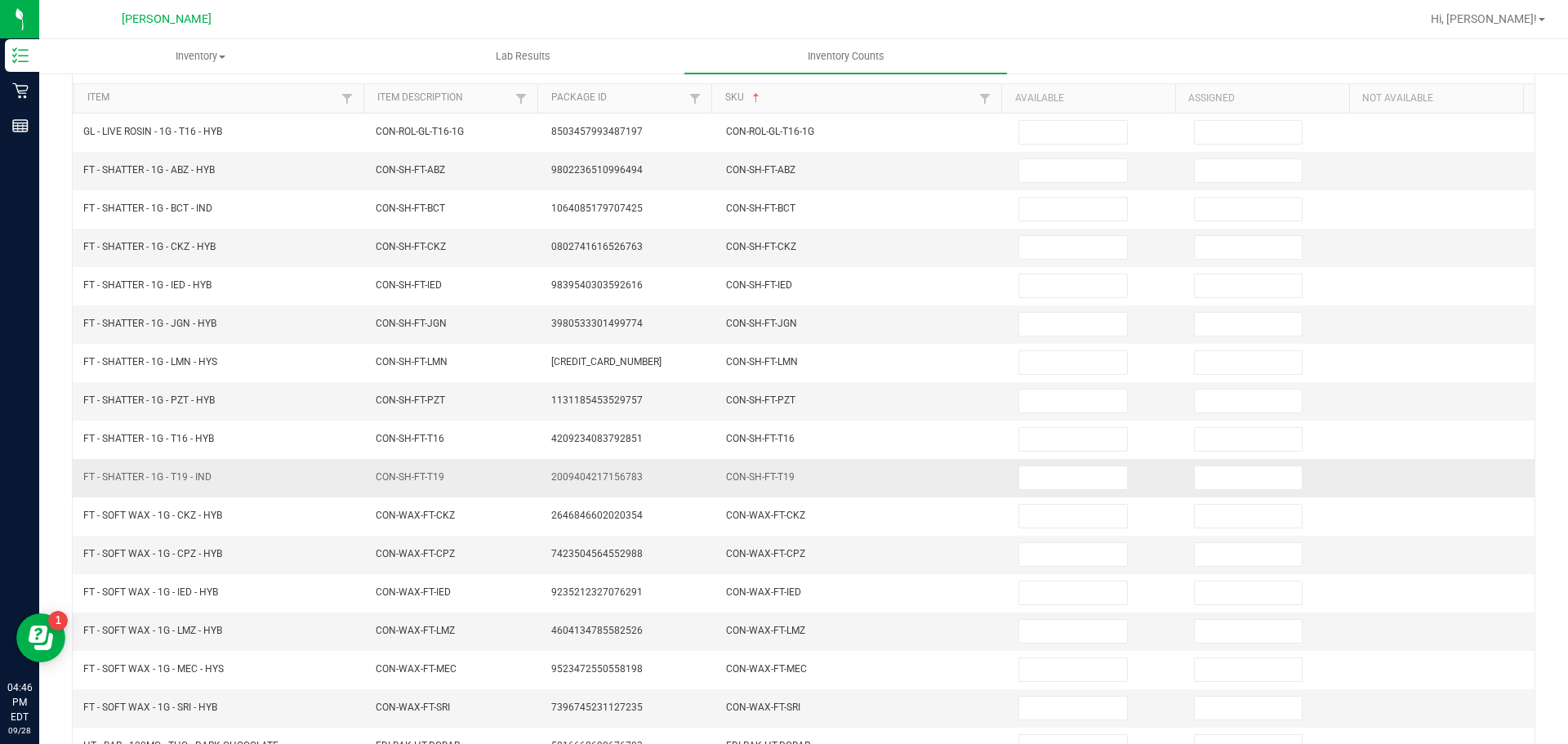
scroll to position [100, 0]
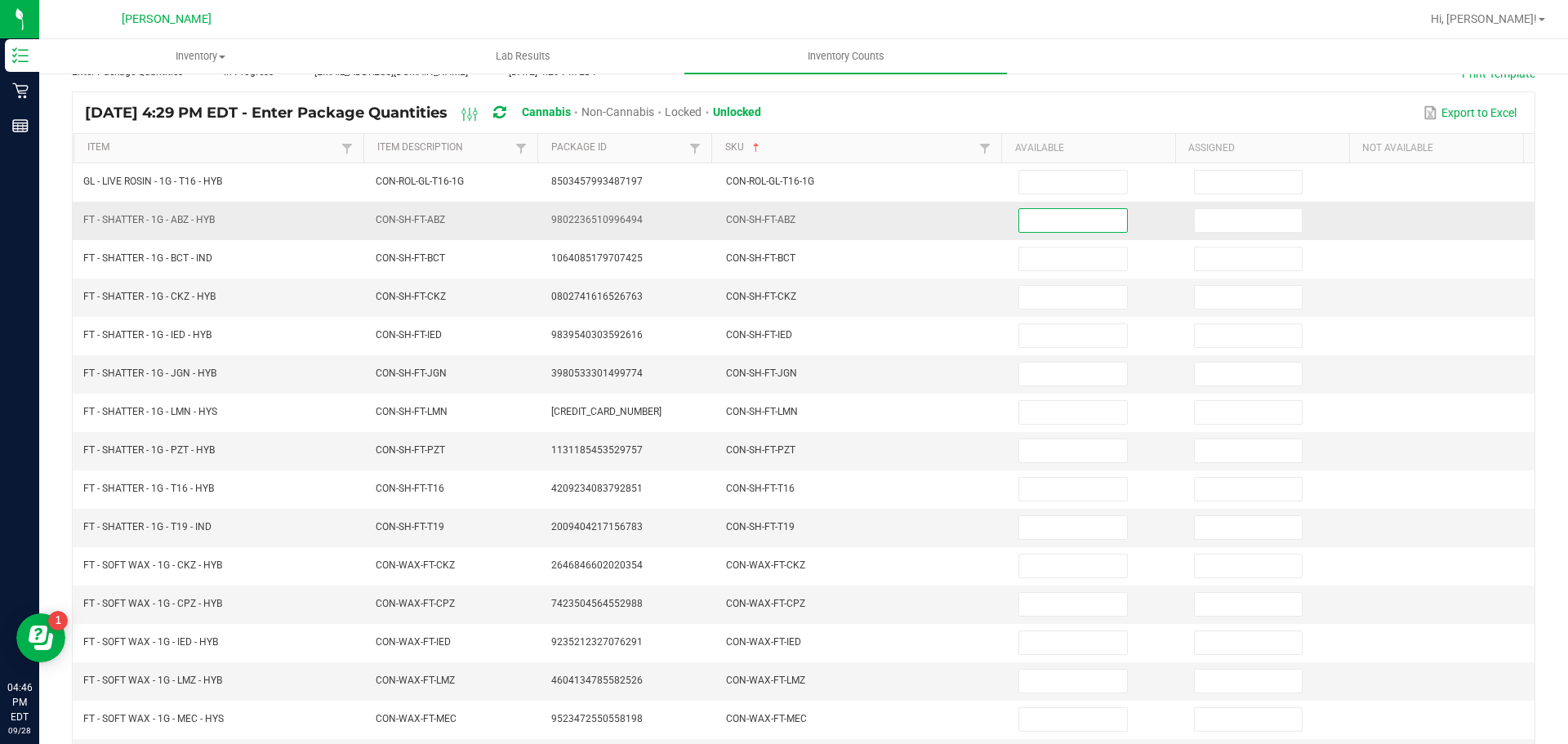
click at [1037, 222] on input at bounding box center [1073, 220] width 107 height 22
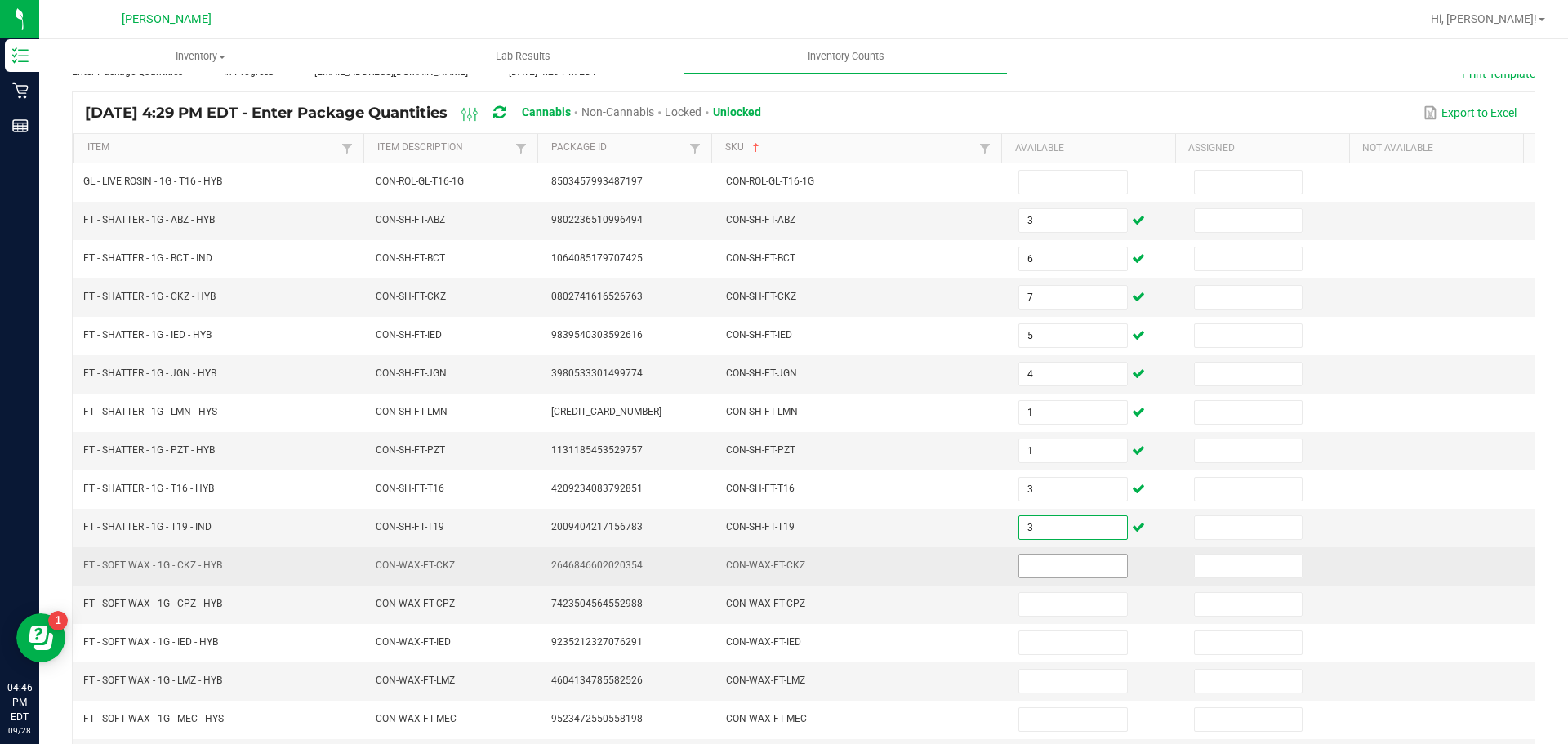
click at [1049, 561] on input at bounding box center [1073, 566] width 107 height 22
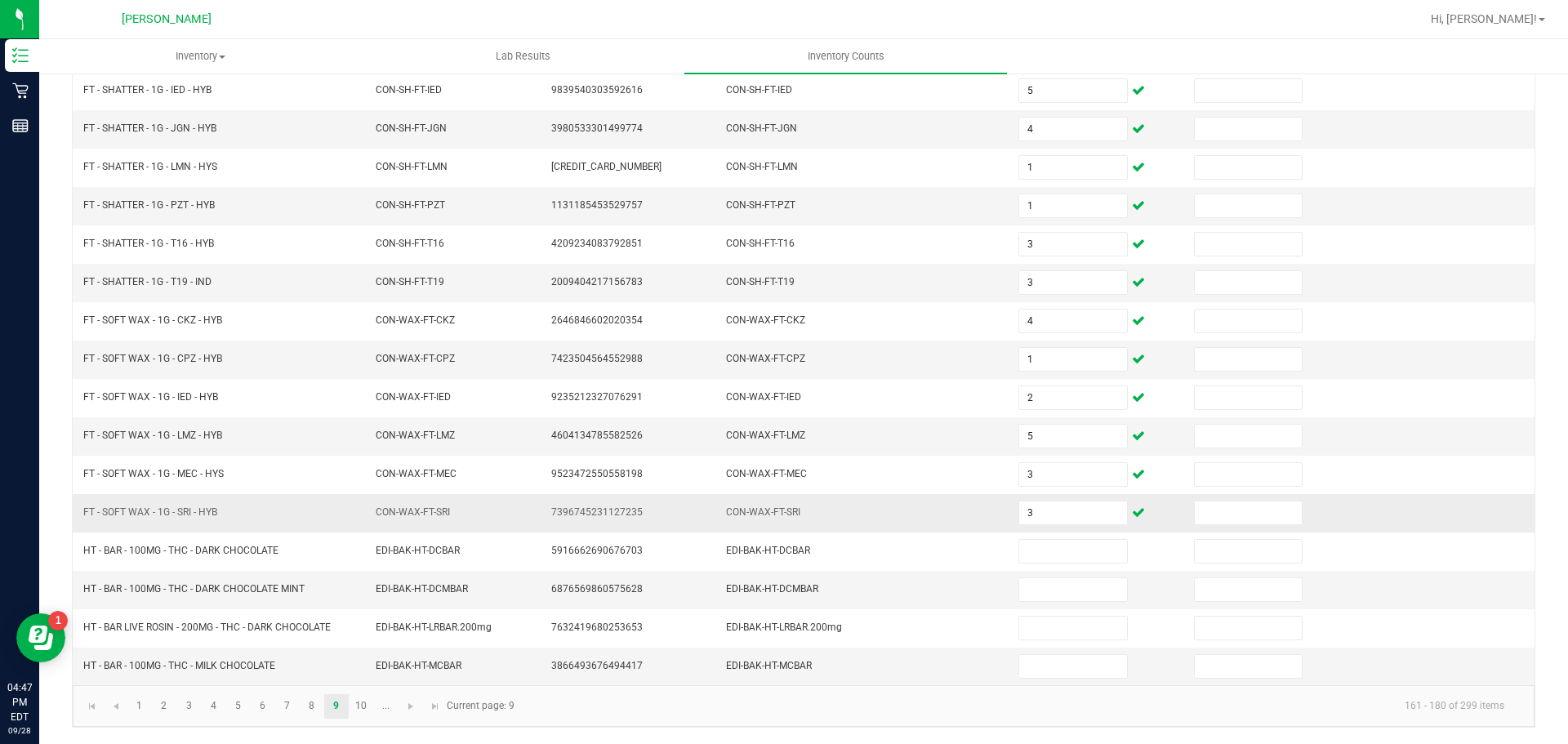
click at [957, 525] on td "CON-WAX-FT-SRI" at bounding box center [863, 513] width 292 height 38
click at [314, 704] on link "8" at bounding box center [311, 706] width 23 height 24
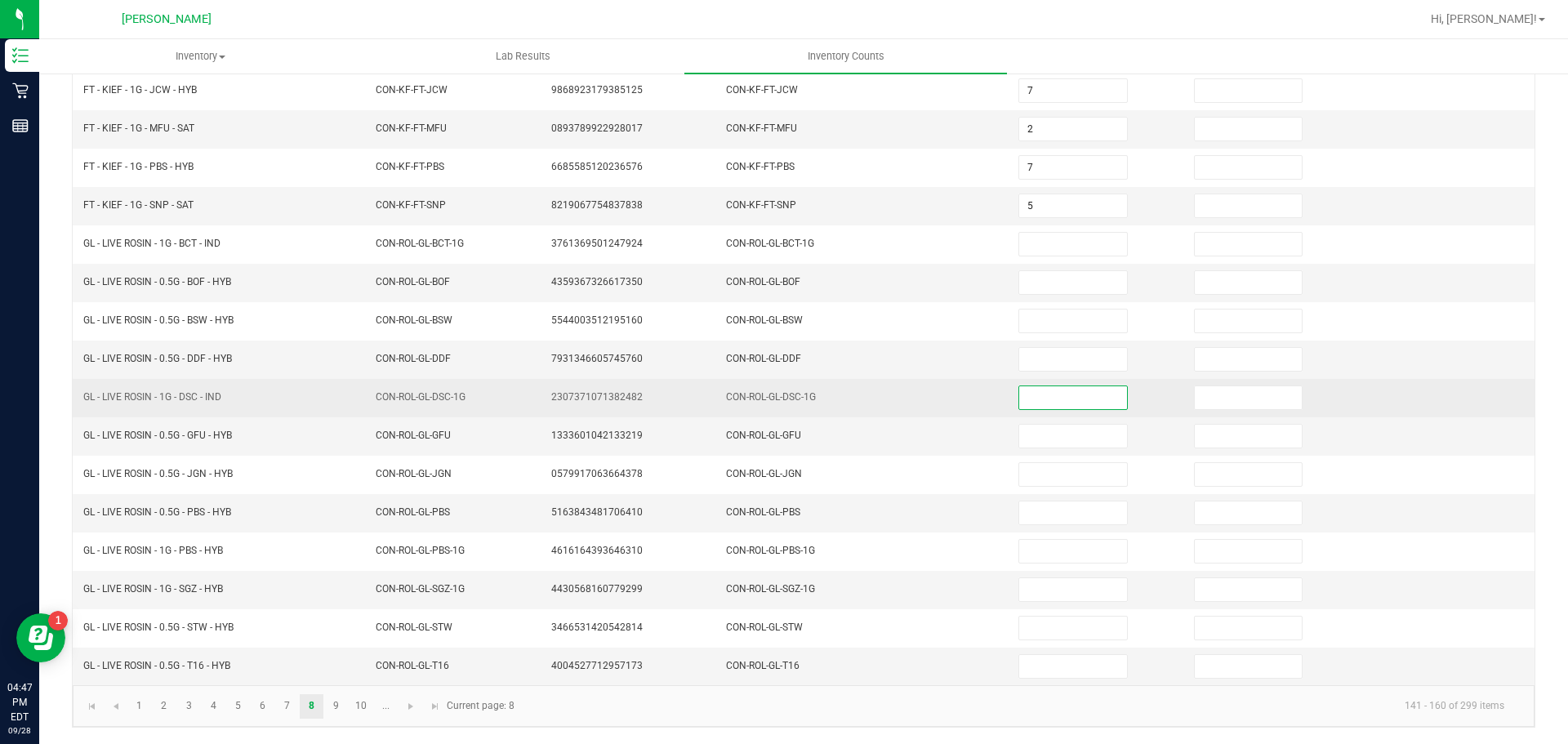
click at [1019, 392] on input at bounding box center [1073, 397] width 107 height 22
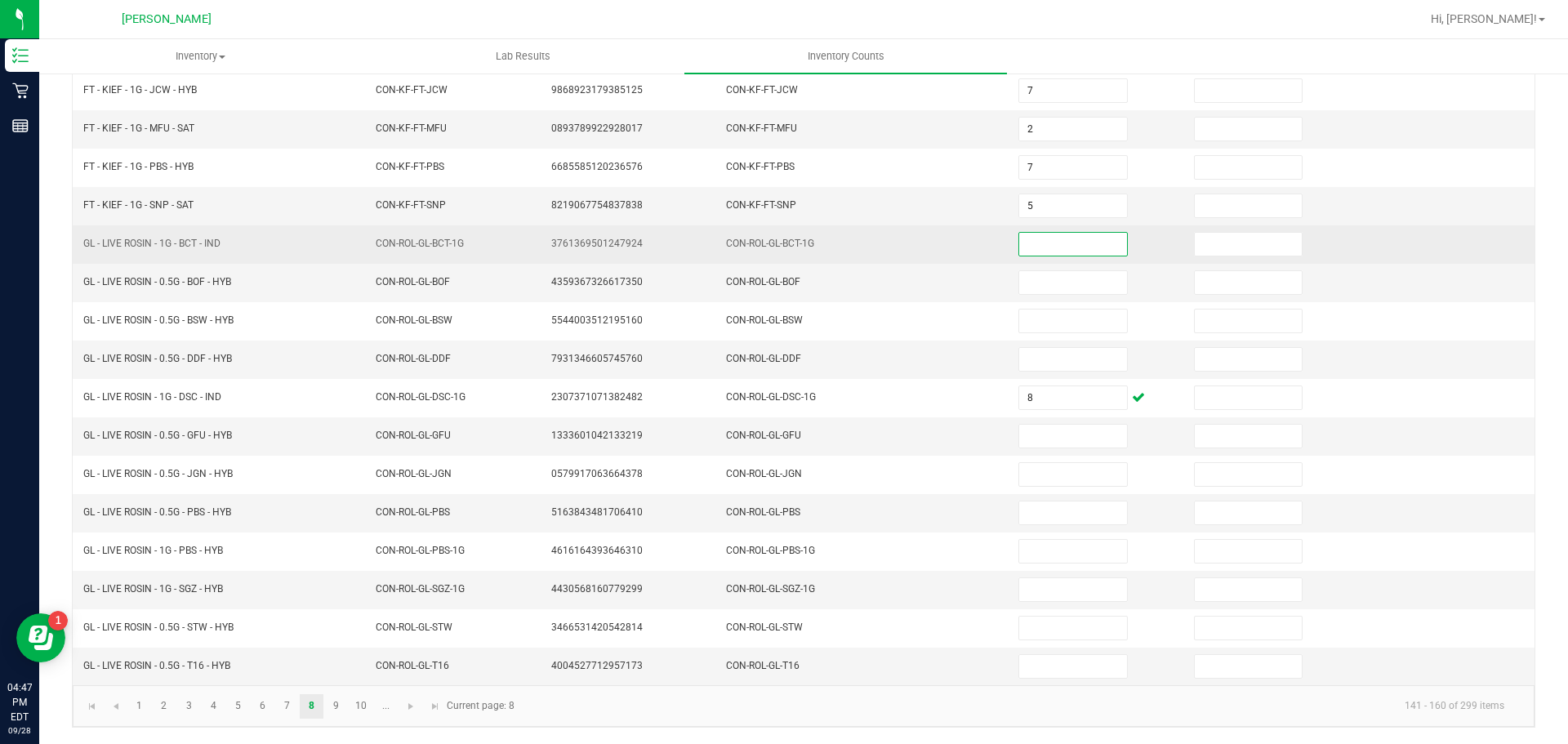
click at [1039, 253] on input at bounding box center [1073, 244] width 107 height 22
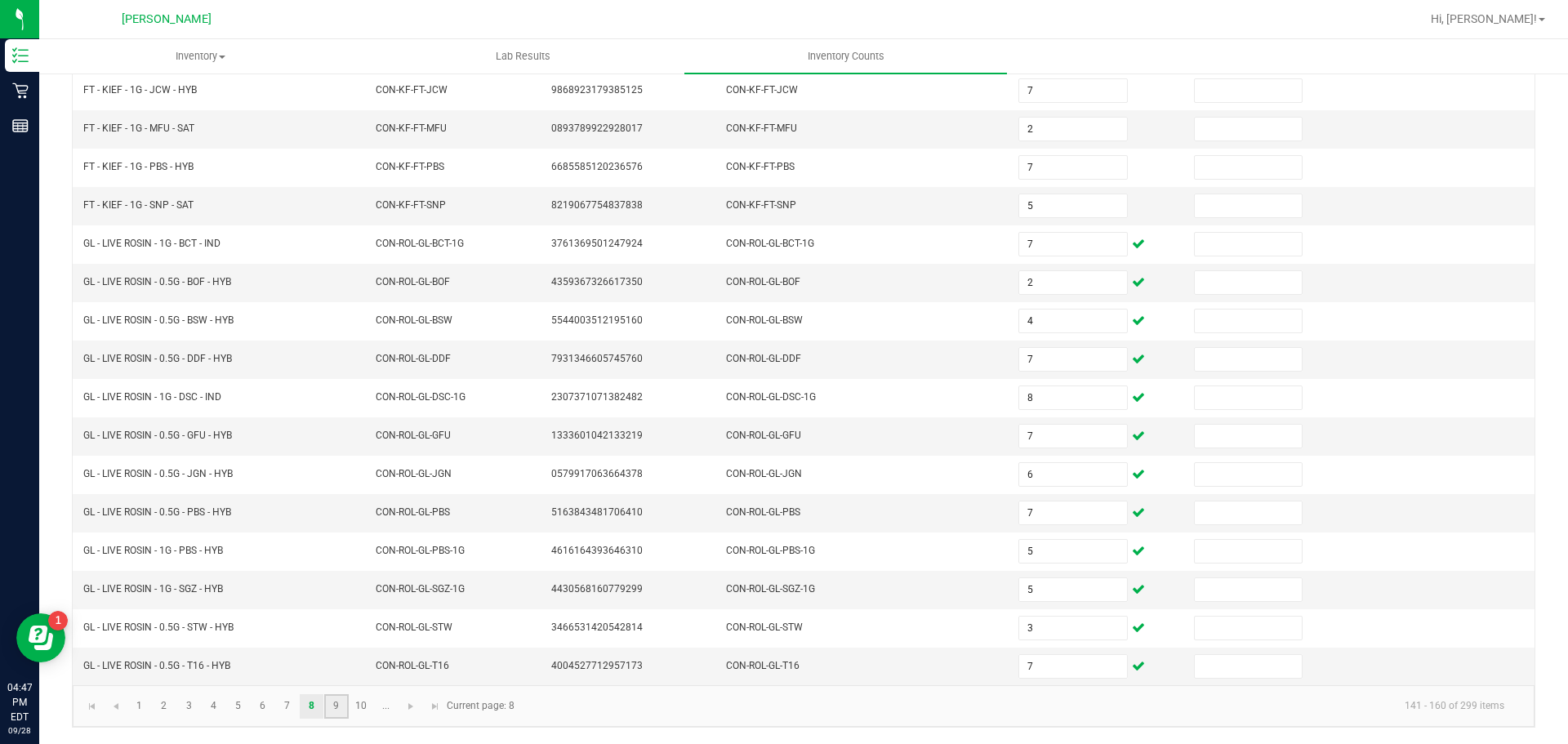
click at [335, 697] on link "9" at bounding box center [335, 706] width 23 height 24
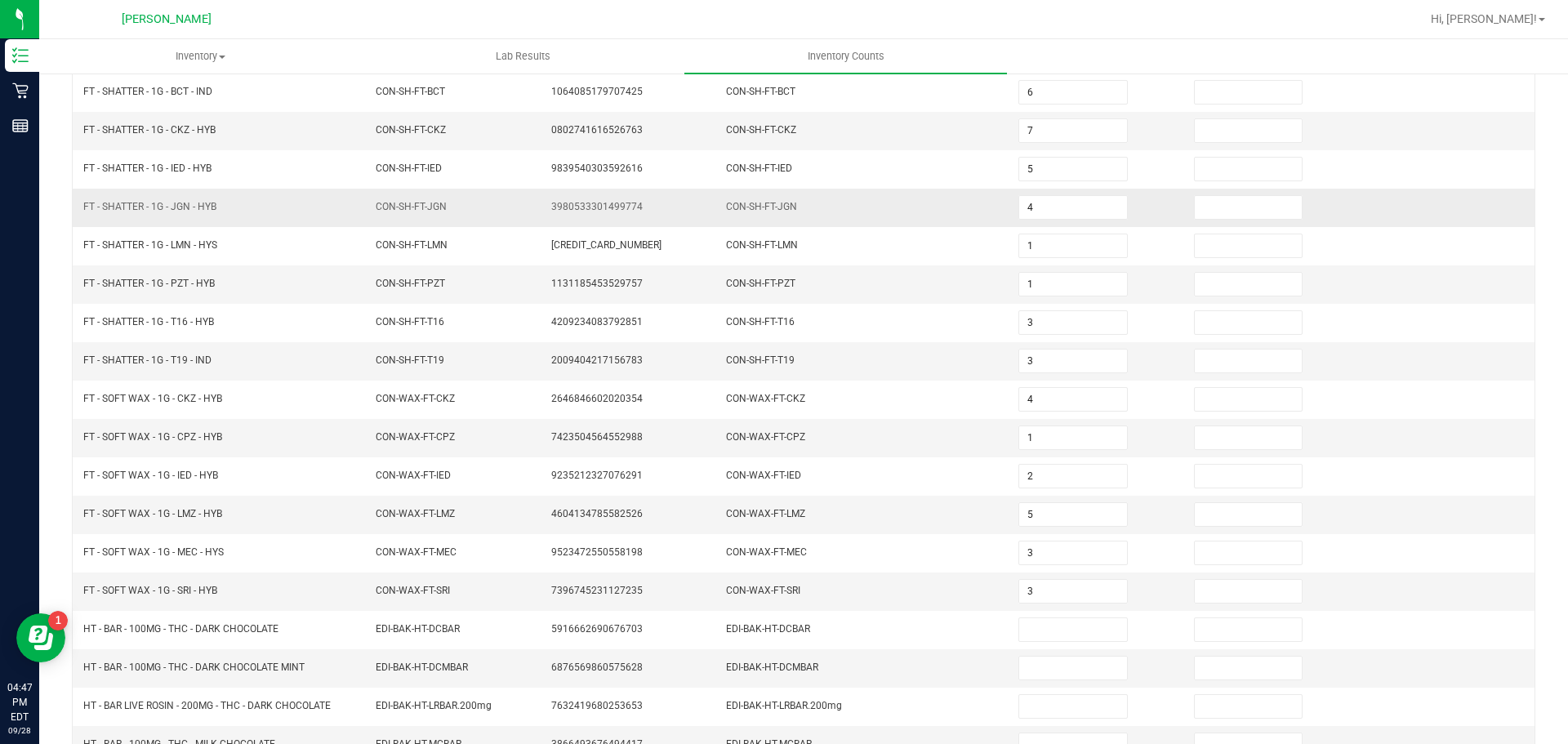
scroll to position [182, 0]
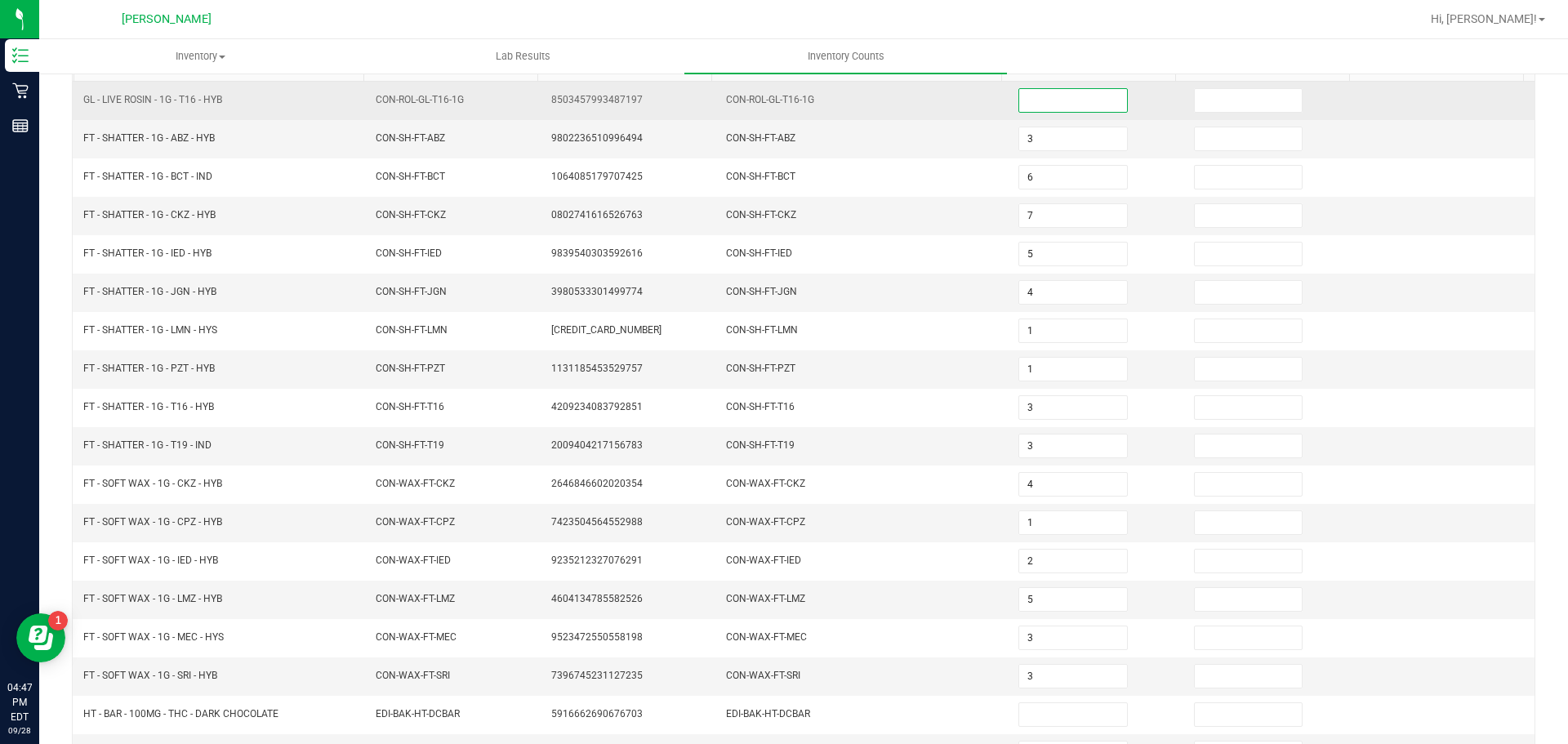
click at [1028, 107] on input at bounding box center [1073, 100] width 107 height 22
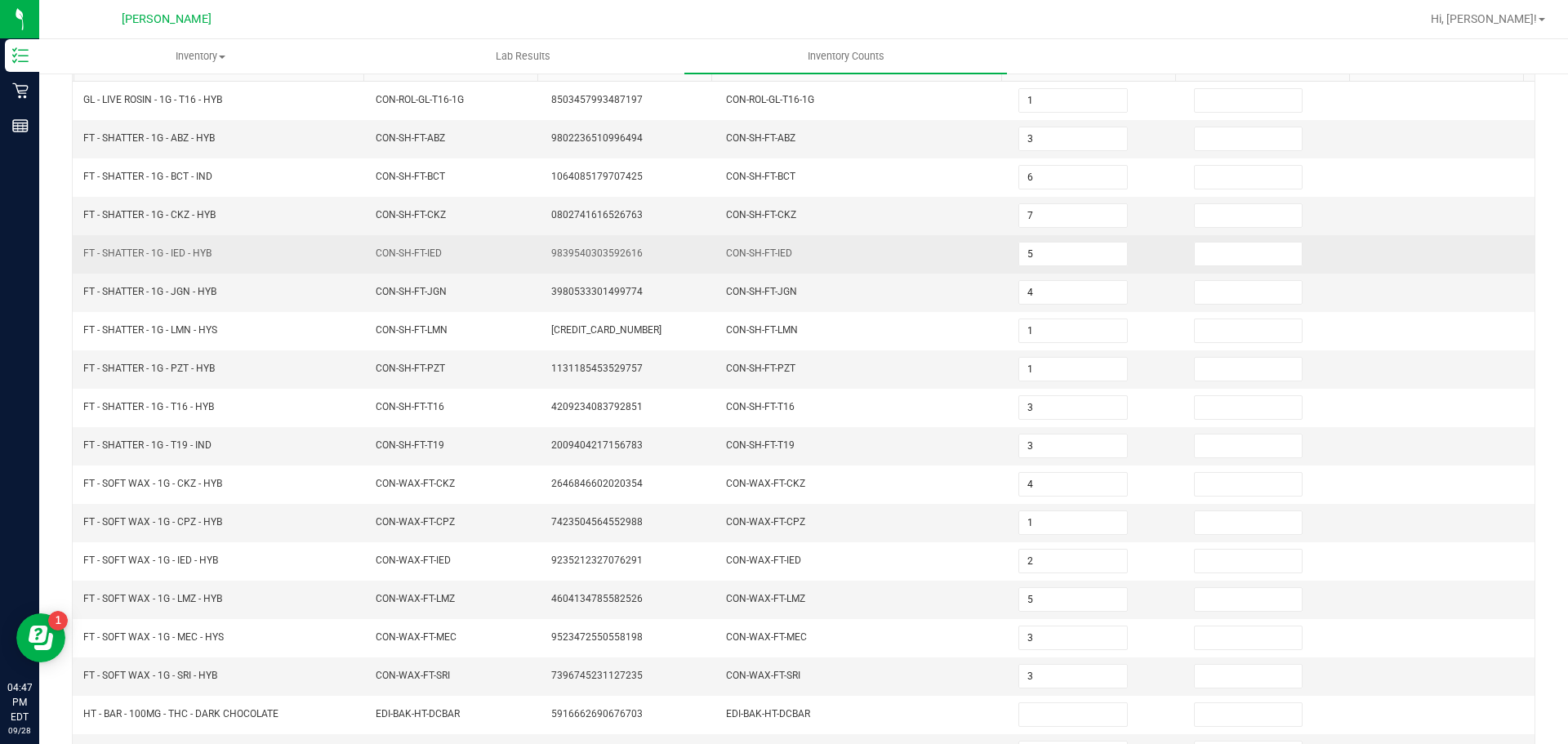
click at [1144, 254] on td "5" at bounding box center [1096, 254] width 175 height 38
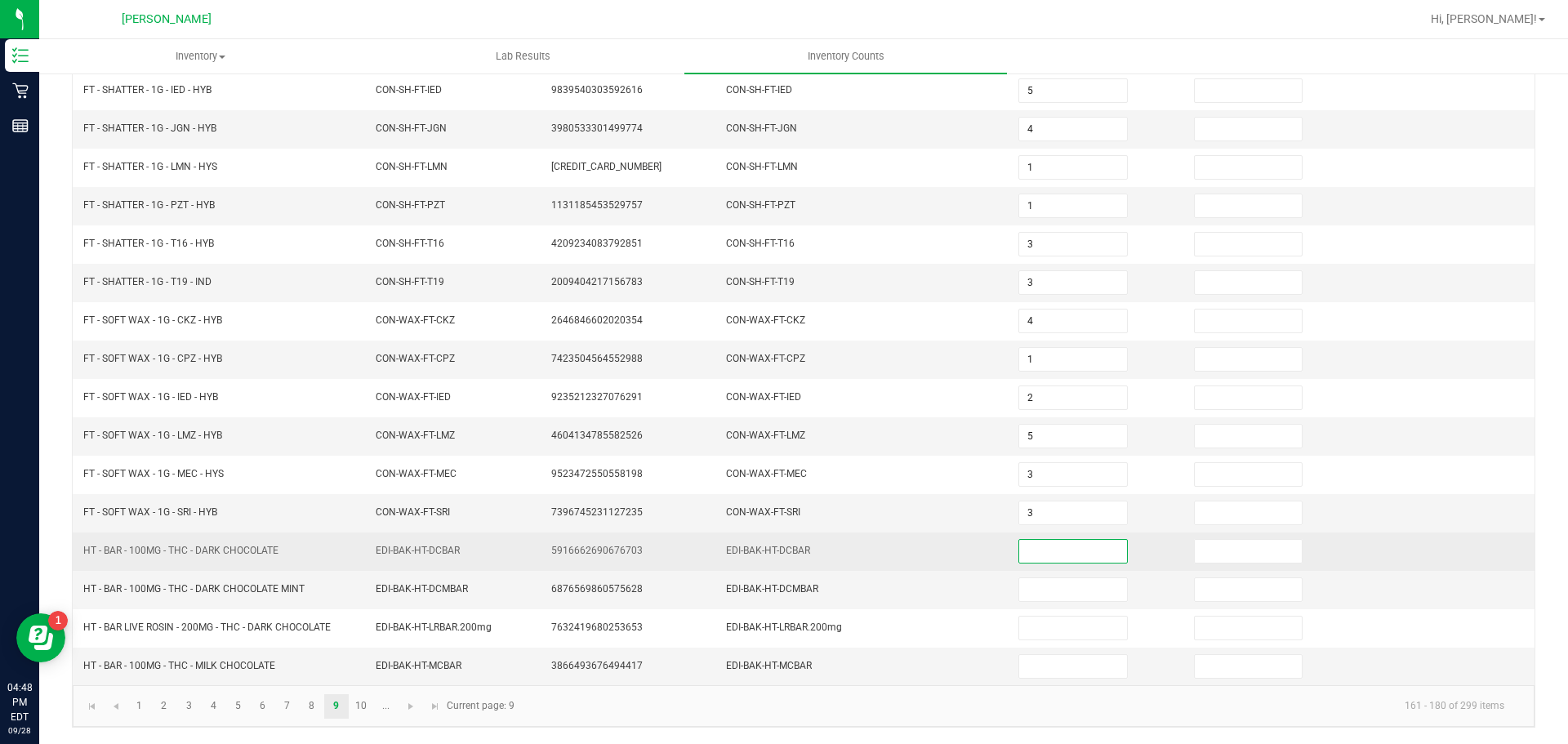
click at [1031, 556] on input at bounding box center [1073, 551] width 107 height 22
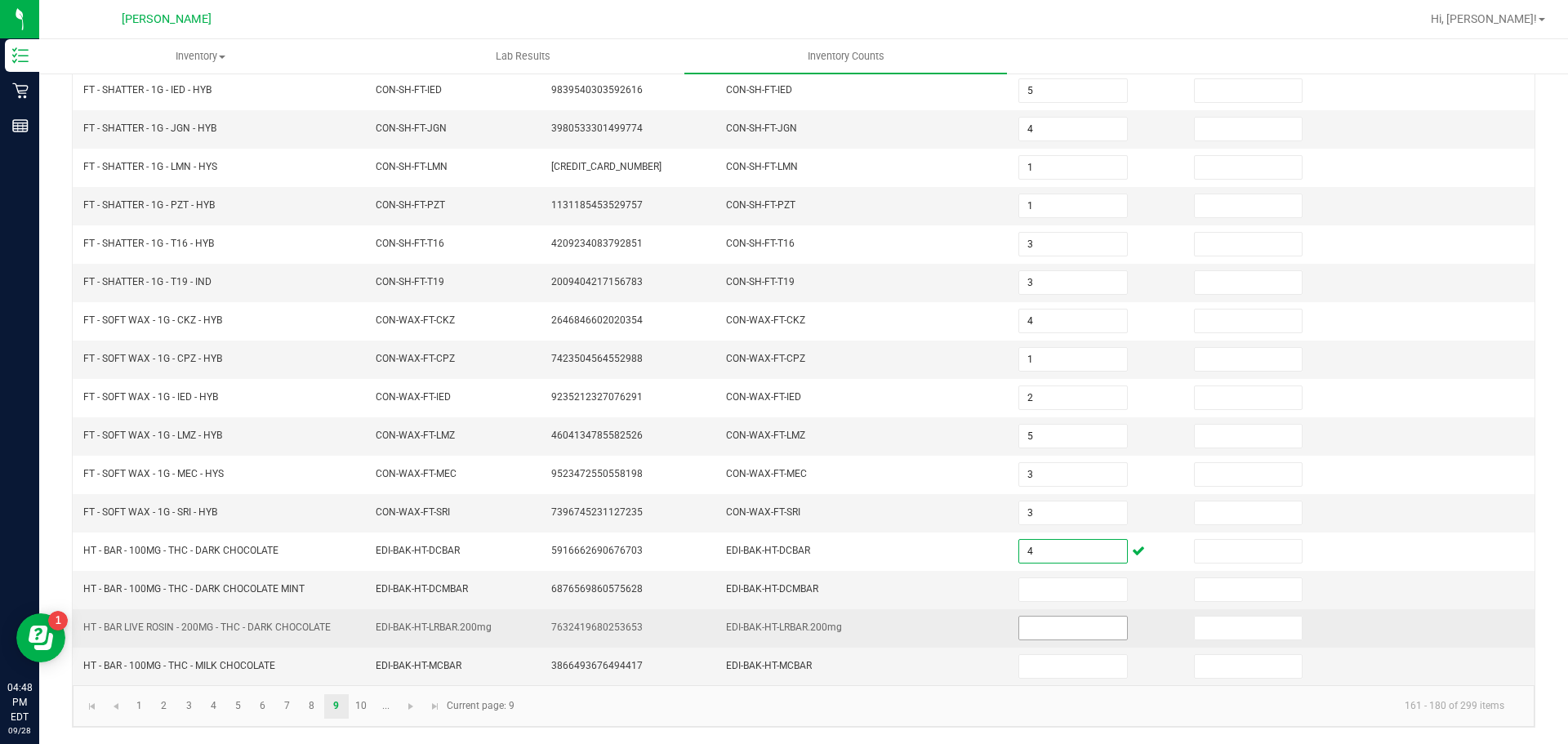
click at [1056, 638] on input at bounding box center [1073, 627] width 107 height 22
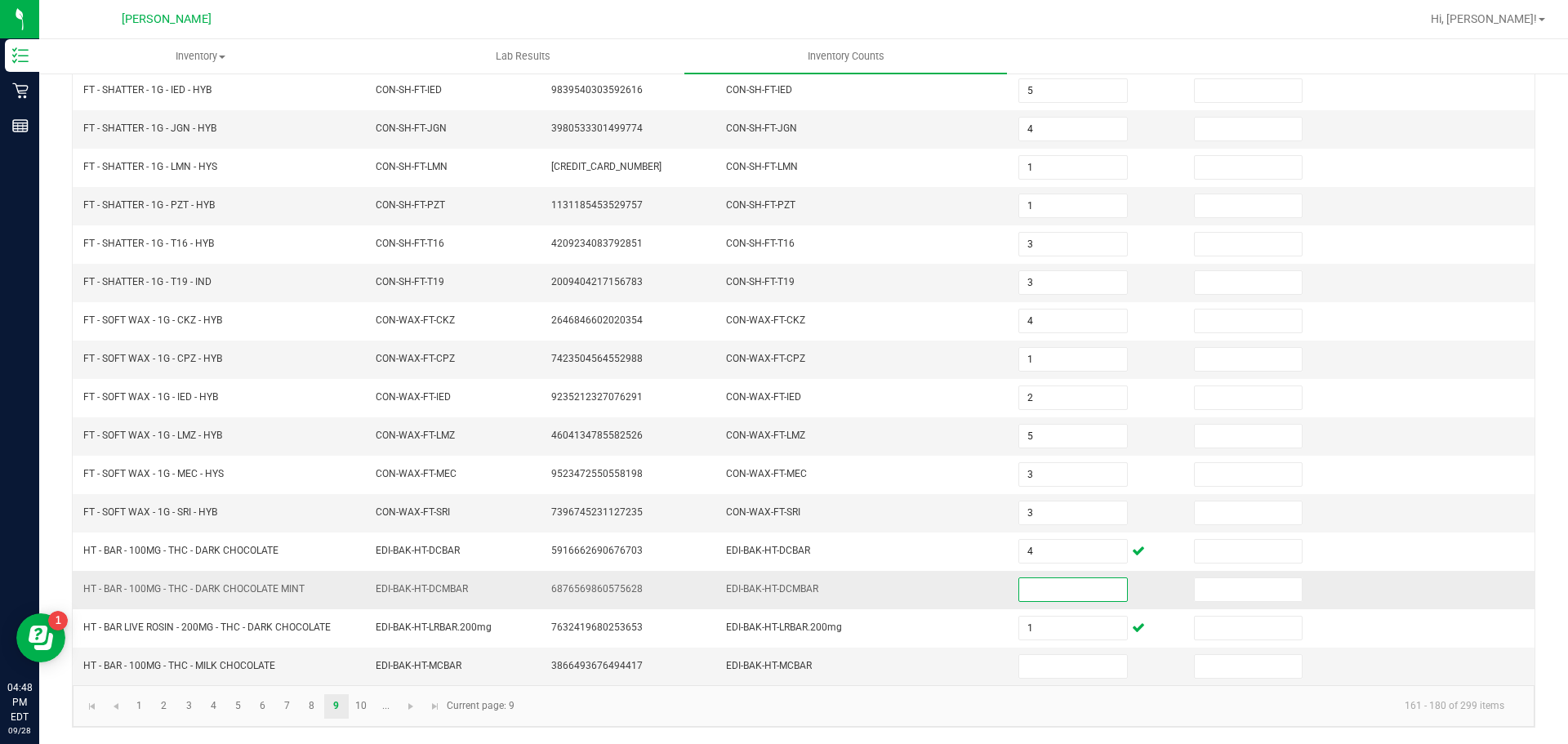
click at [1019, 586] on input at bounding box center [1073, 589] width 107 height 22
click at [1034, 663] on input at bounding box center [1073, 666] width 107 height 22
click at [358, 714] on link "10" at bounding box center [360, 706] width 23 height 24
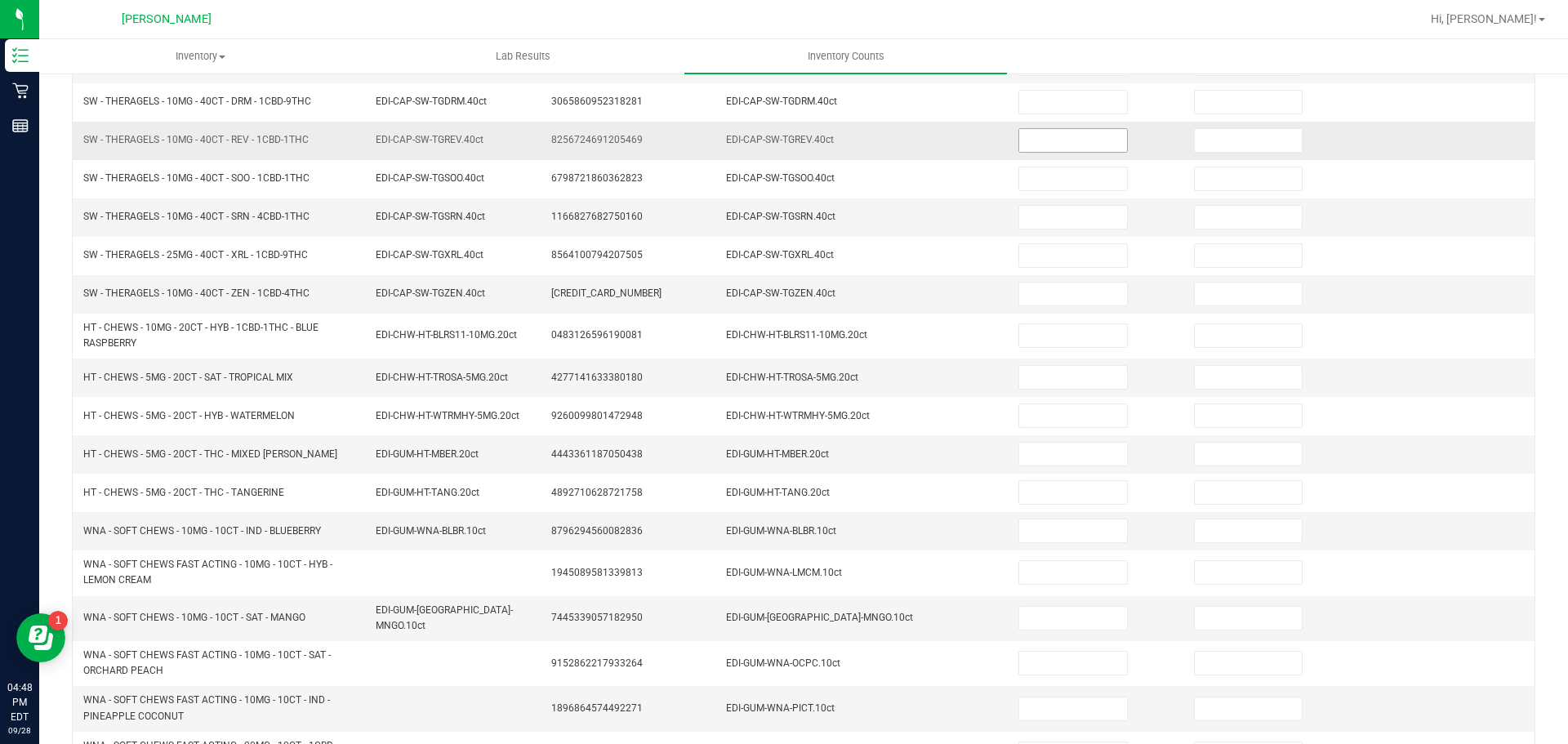
scroll to position [100, 0]
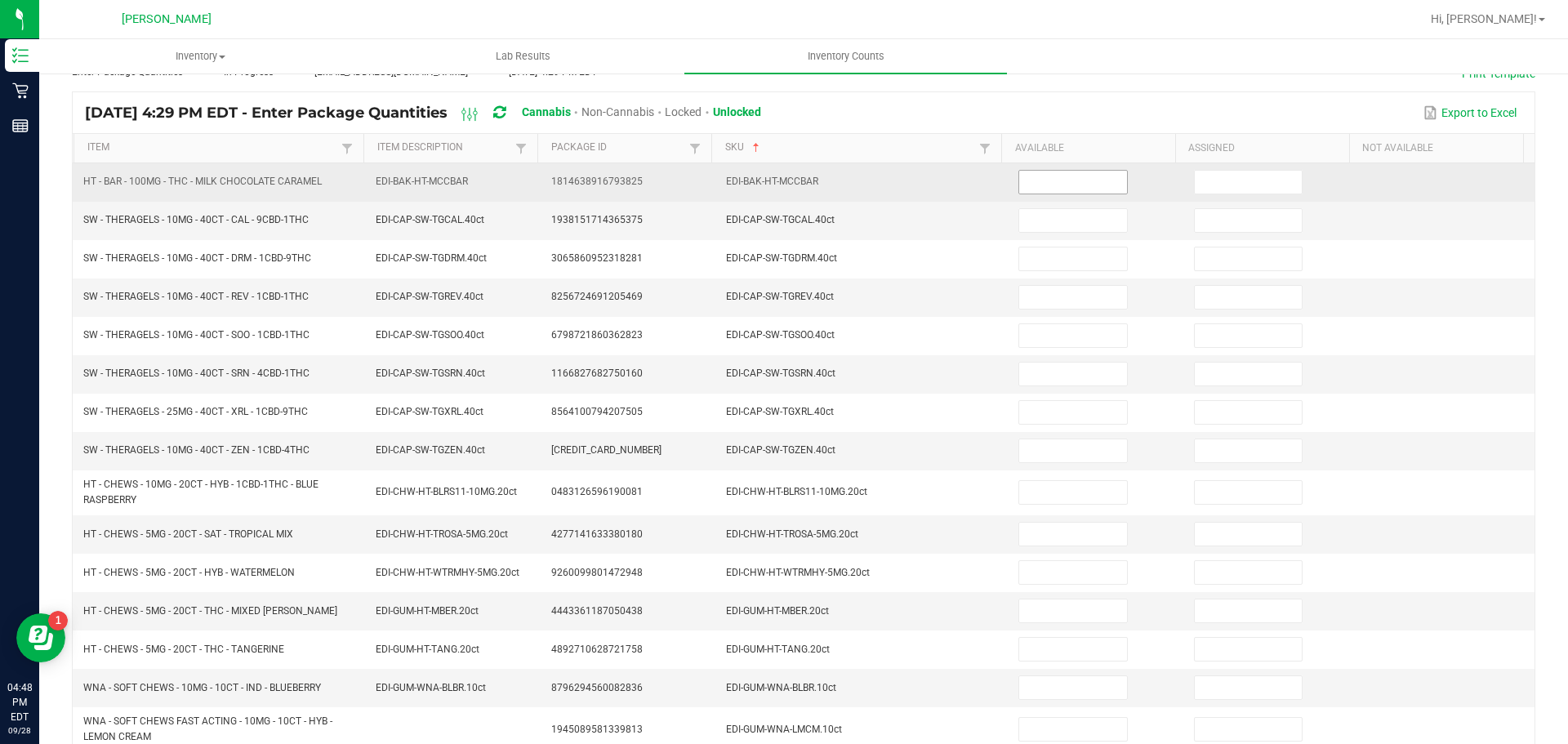
drag, startPoint x: 1029, startPoint y: 182, endPoint x: 1017, endPoint y: 185, distance: 12.4
click at [1029, 181] on input at bounding box center [1073, 181] width 107 height 22
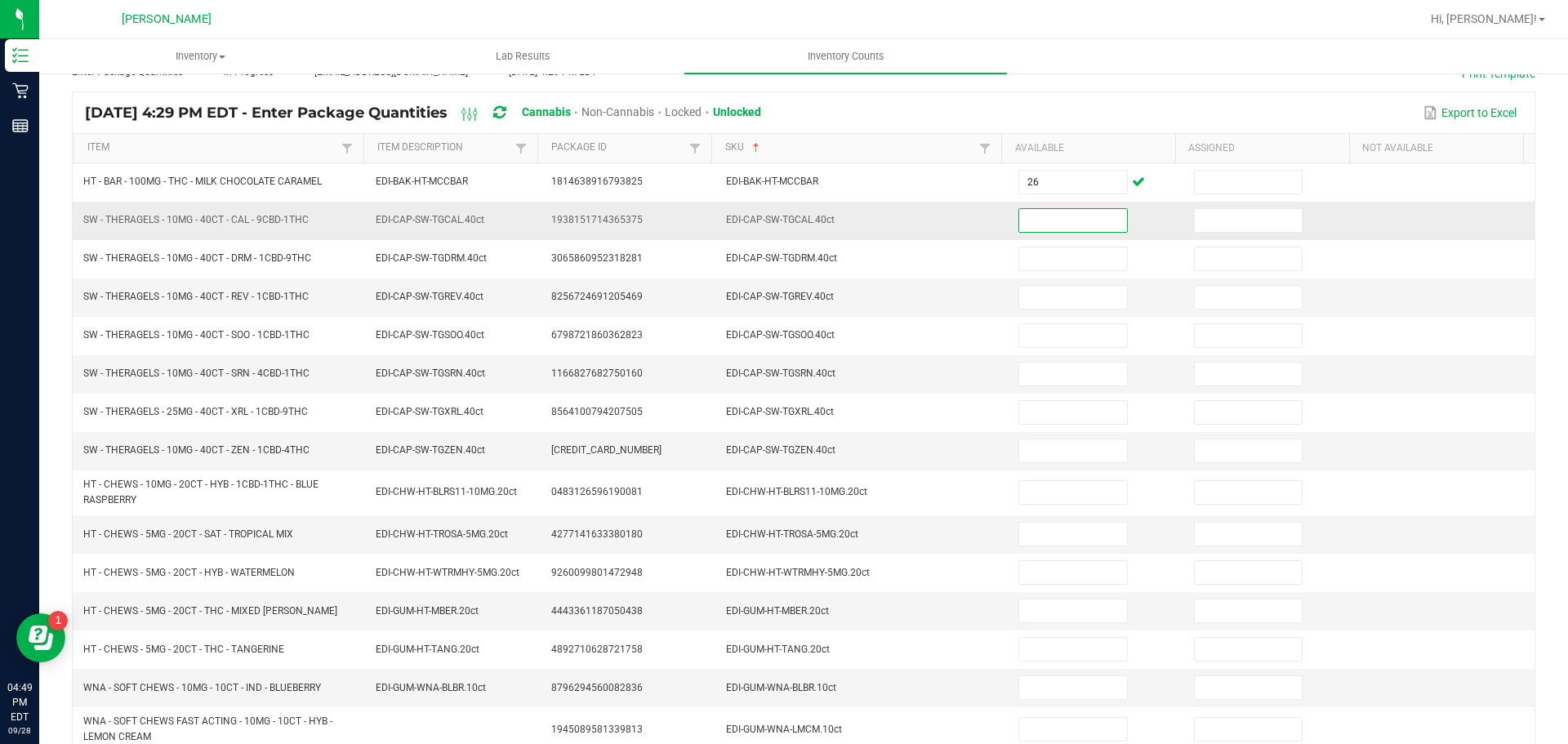
click at [1064, 213] on input at bounding box center [1073, 220] width 107 height 22
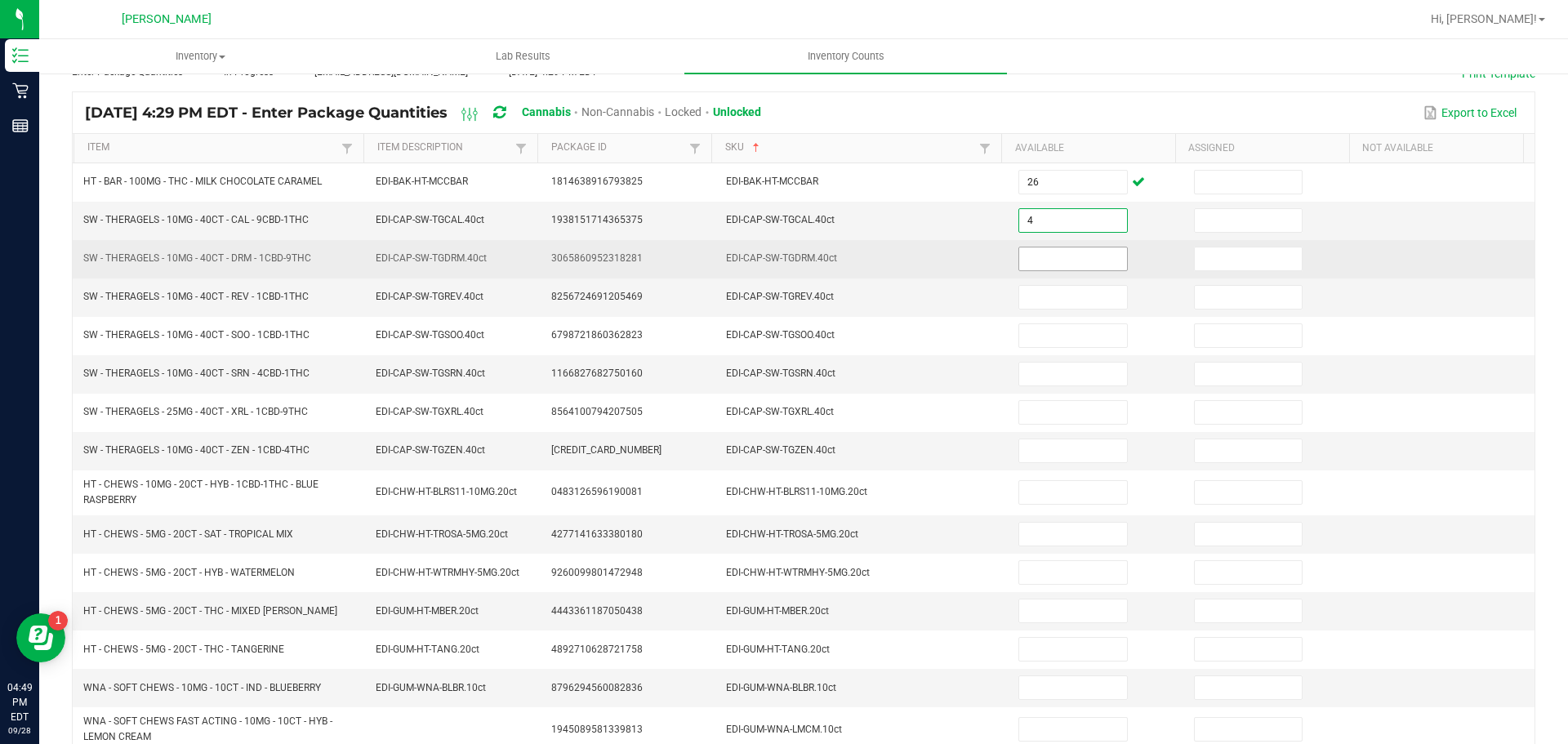
click at [1064, 260] on input at bounding box center [1073, 258] width 107 height 22
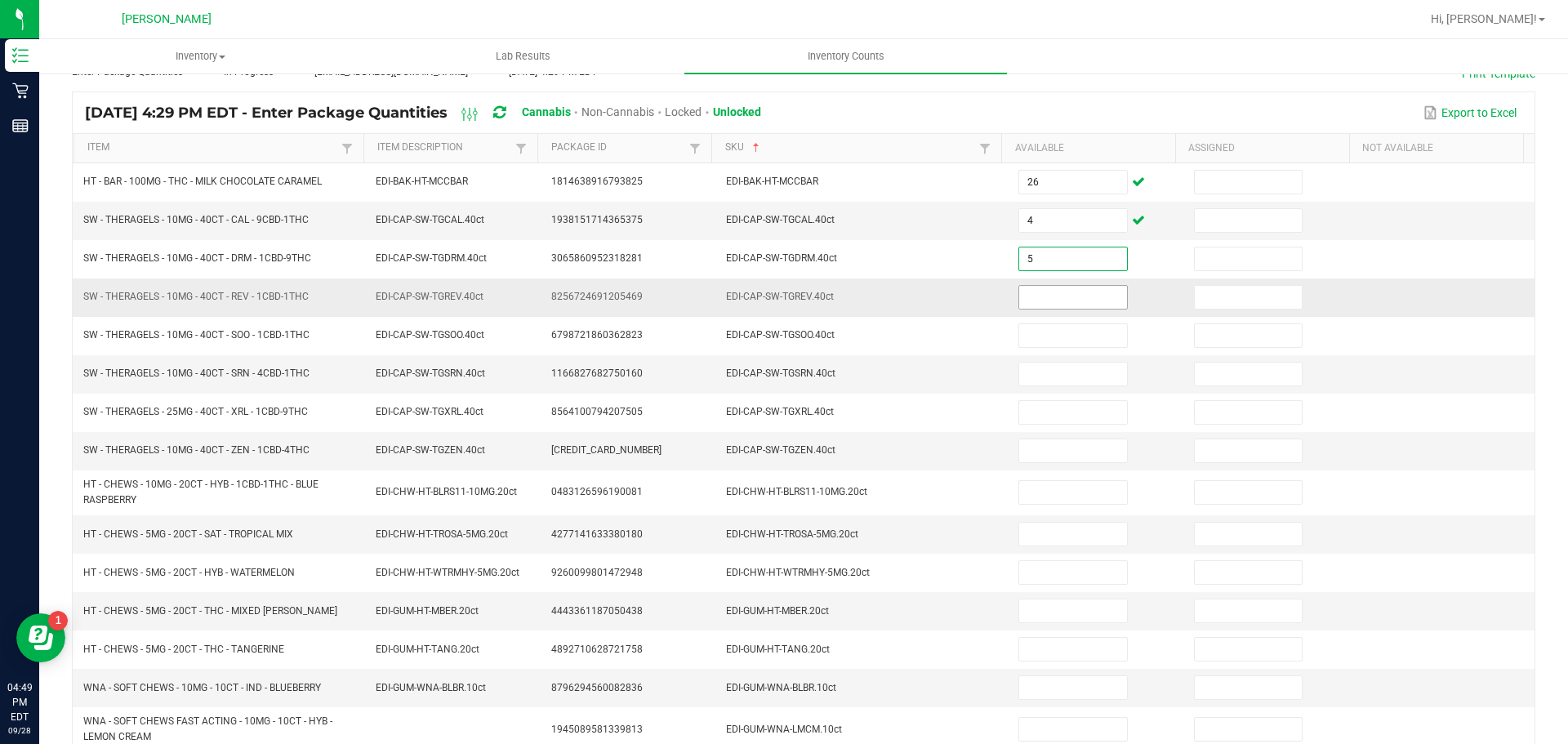
click at [1074, 293] on input at bounding box center [1073, 297] width 107 height 22
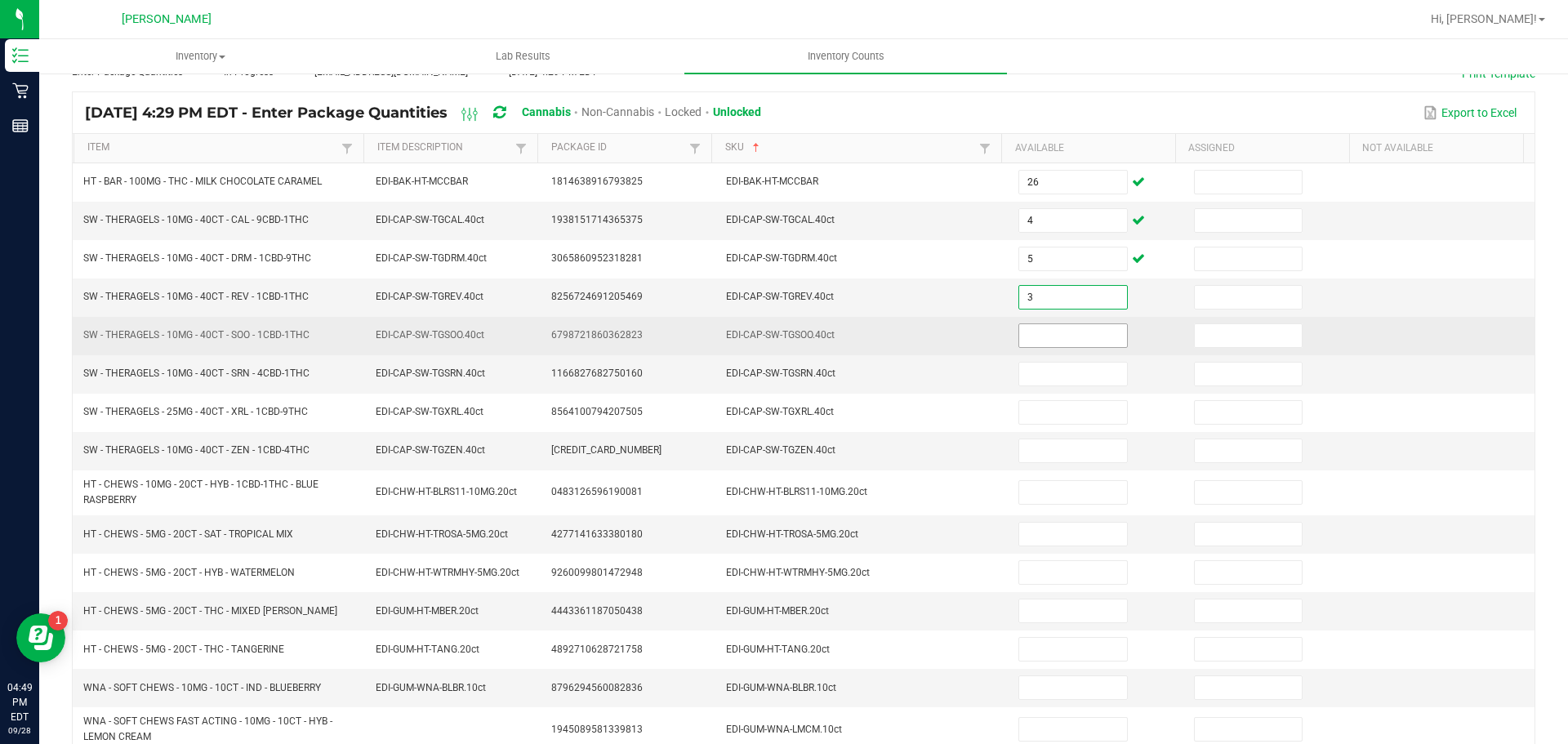
click at [1059, 333] on input at bounding box center [1073, 335] width 107 height 22
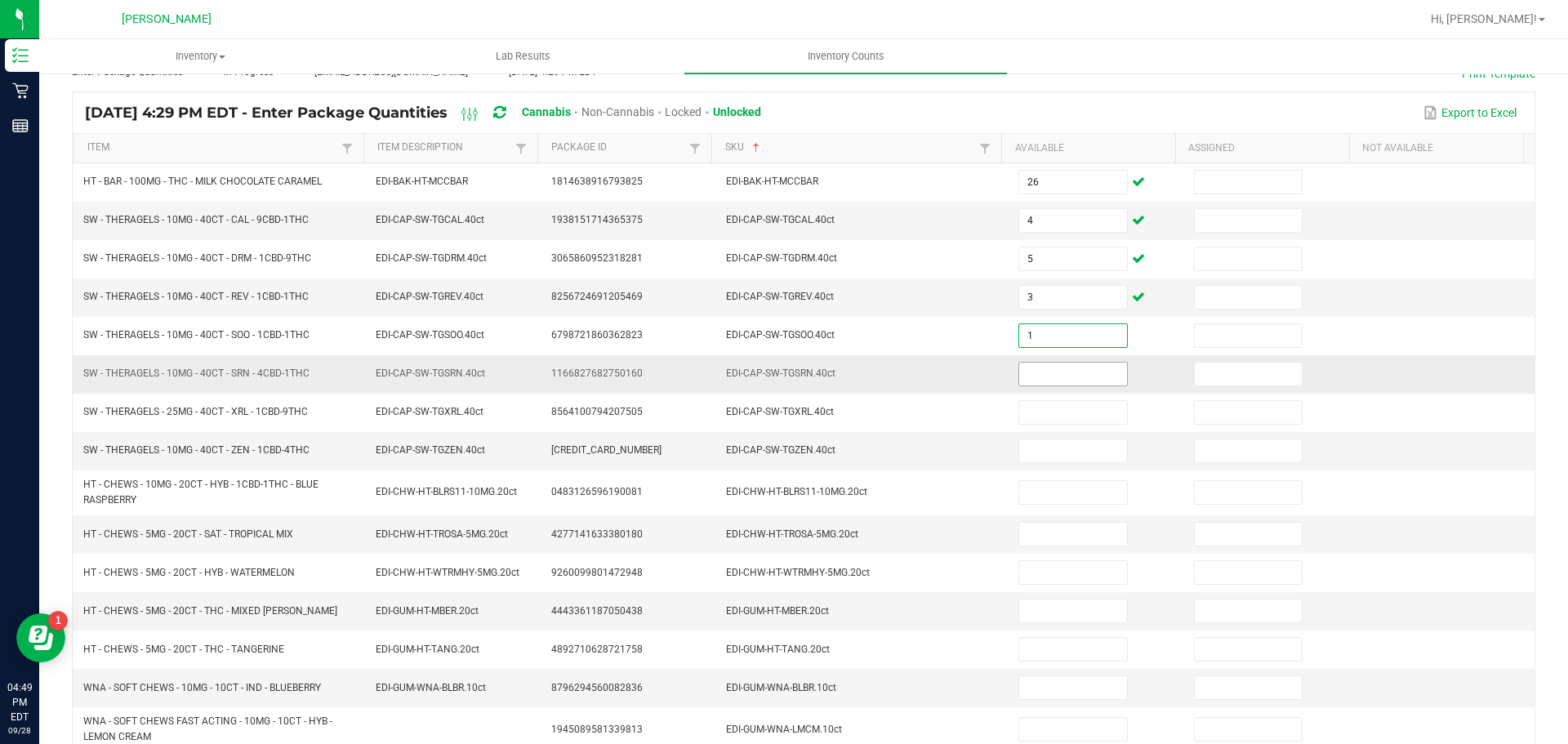
click at [1075, 377] on input at bounding box center [1073, 374] width 107 height 22
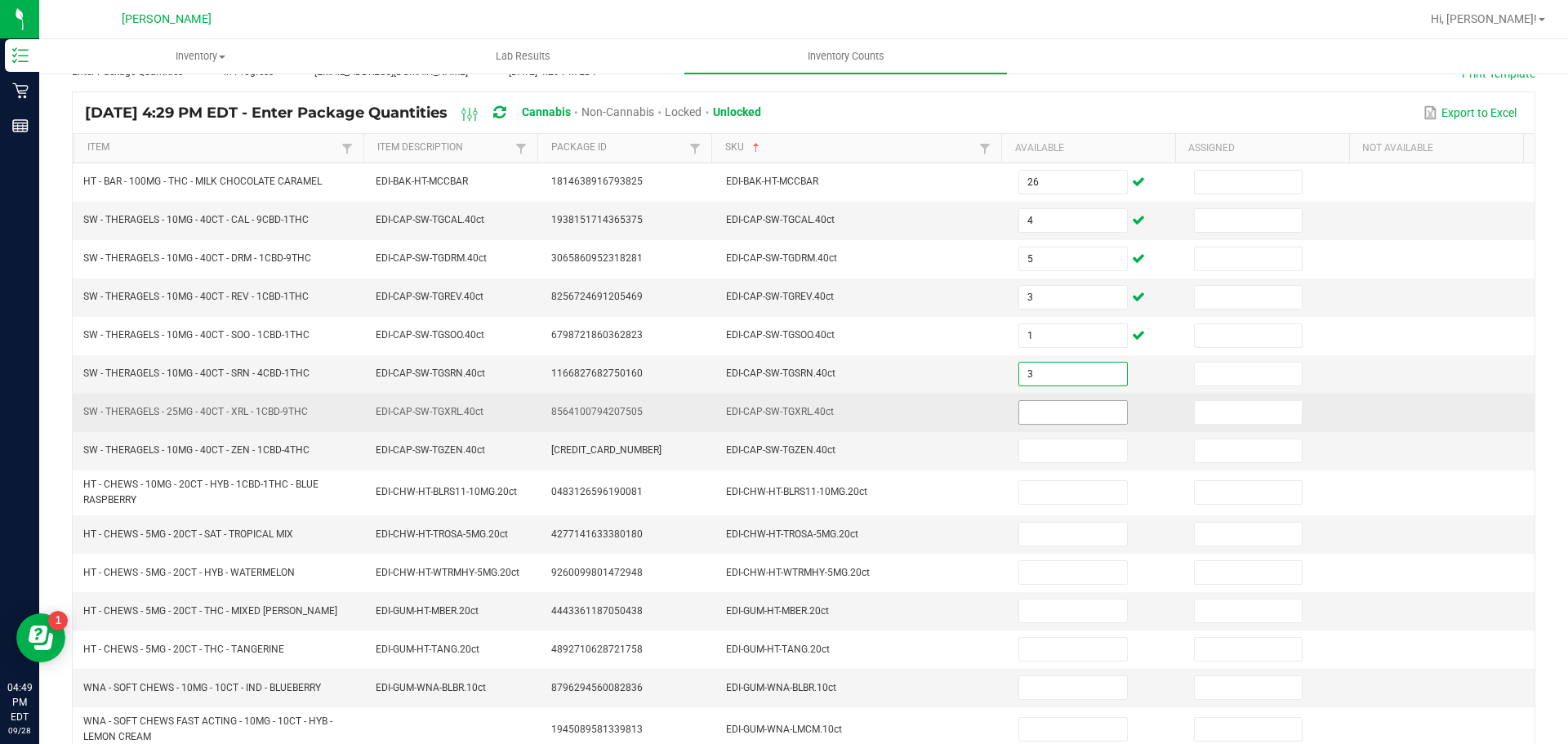
click at [1064, 411] on input at bounding box center [1073, 412] width 107 height 22
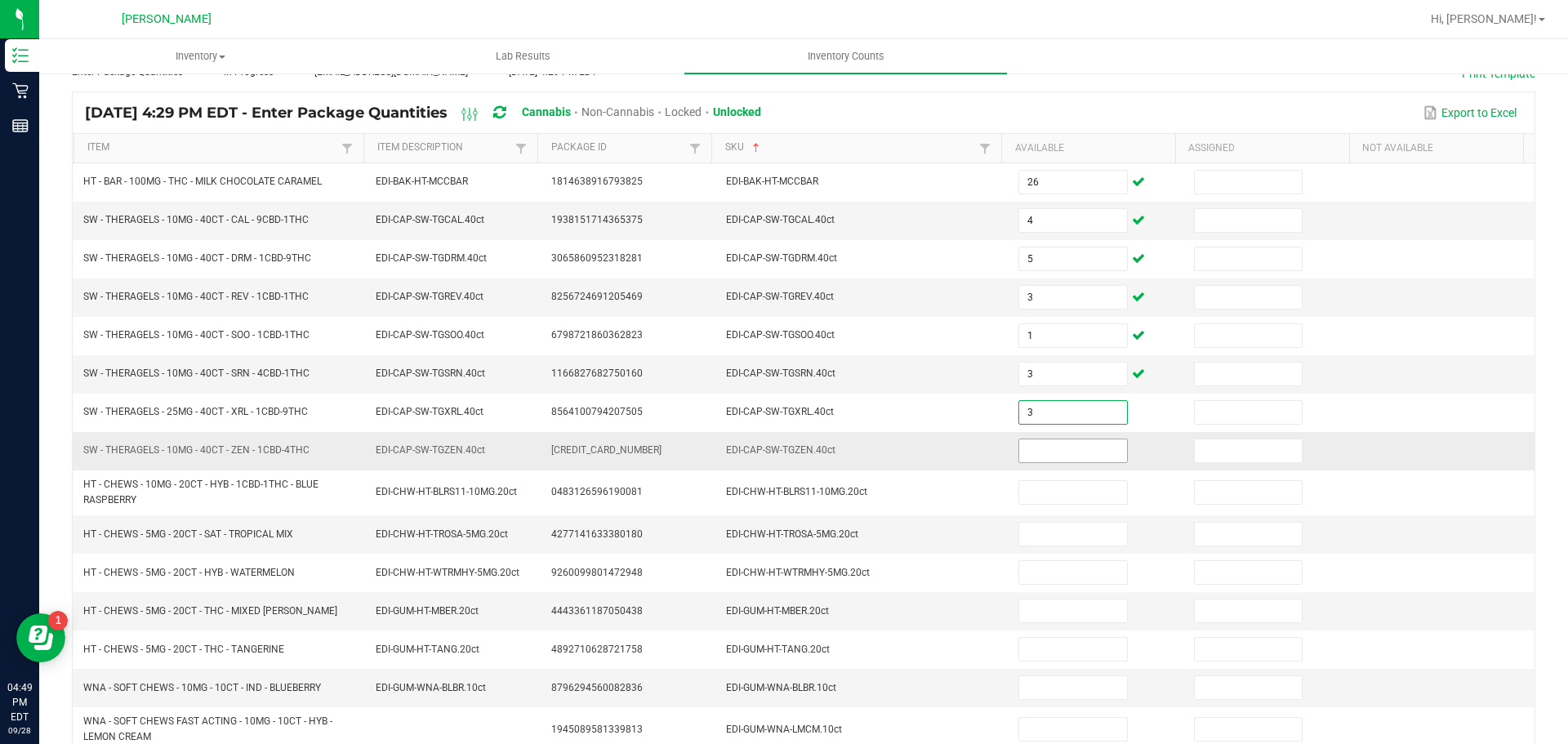
click at [1049, 452] on input at bounding box center [1073, 450] width 107 height 22
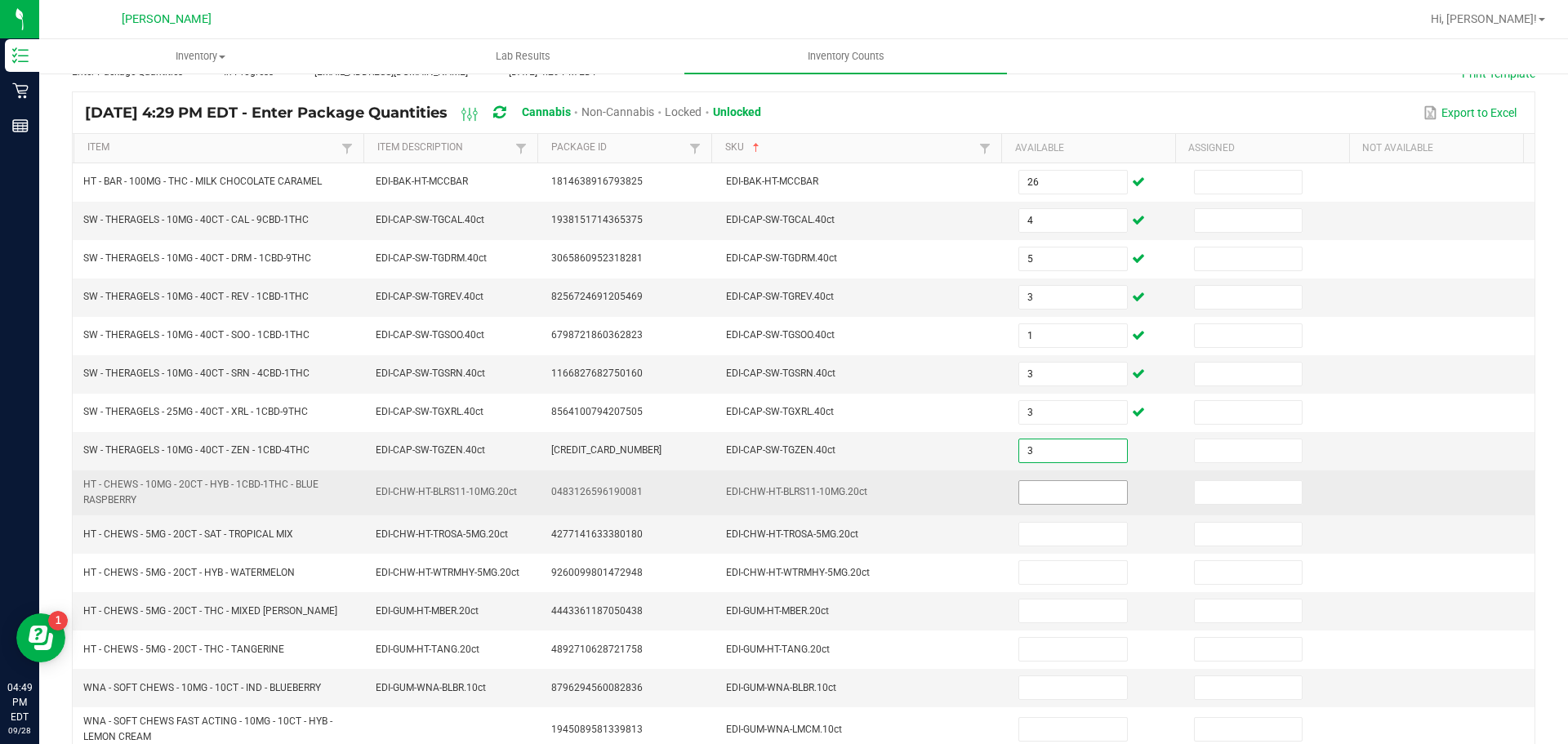
click at [1075, 492] on input at bounding box center [1073, 493] width 107 height 22
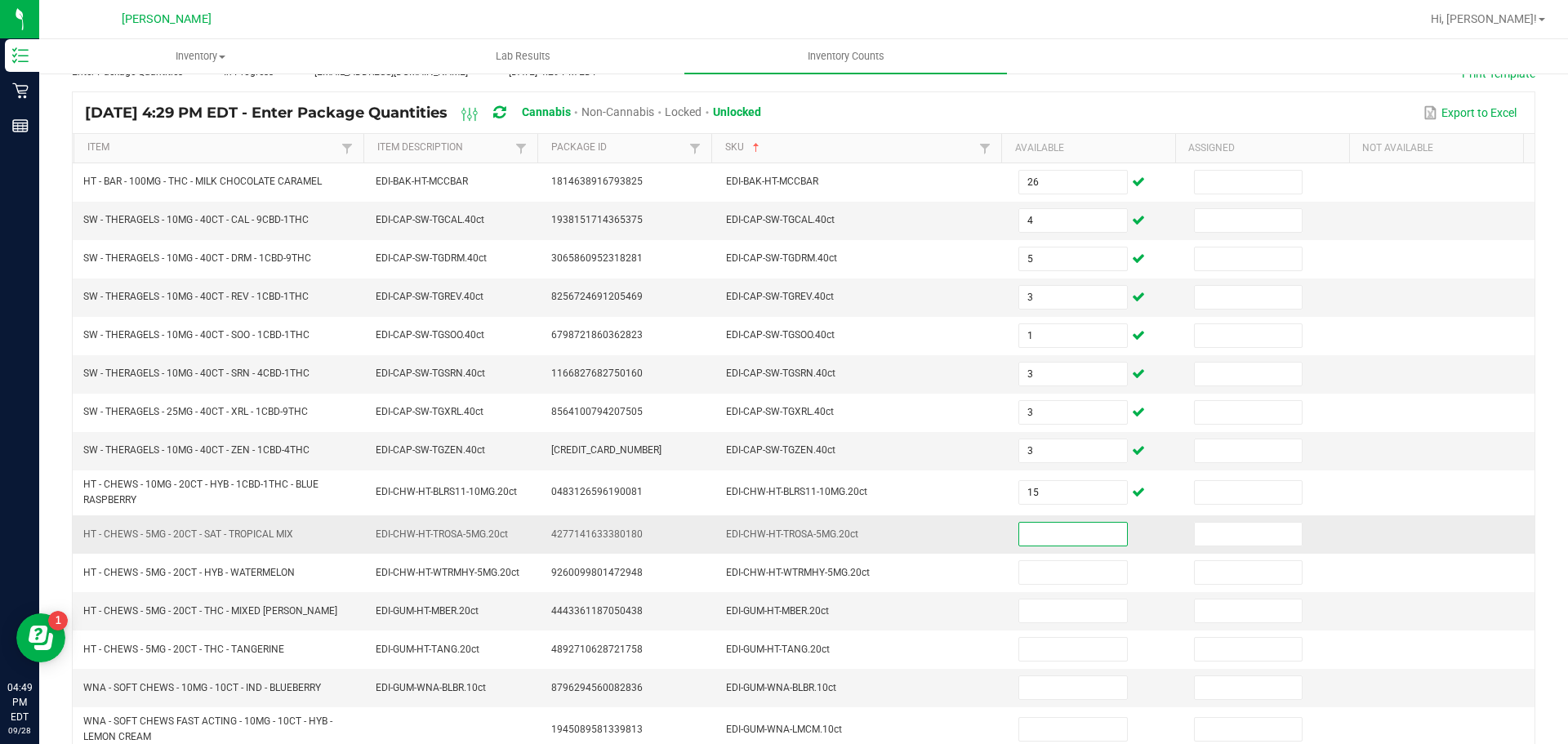
click at [1042, 537] on input at bounding box center [1073, 534] width 107 height 22
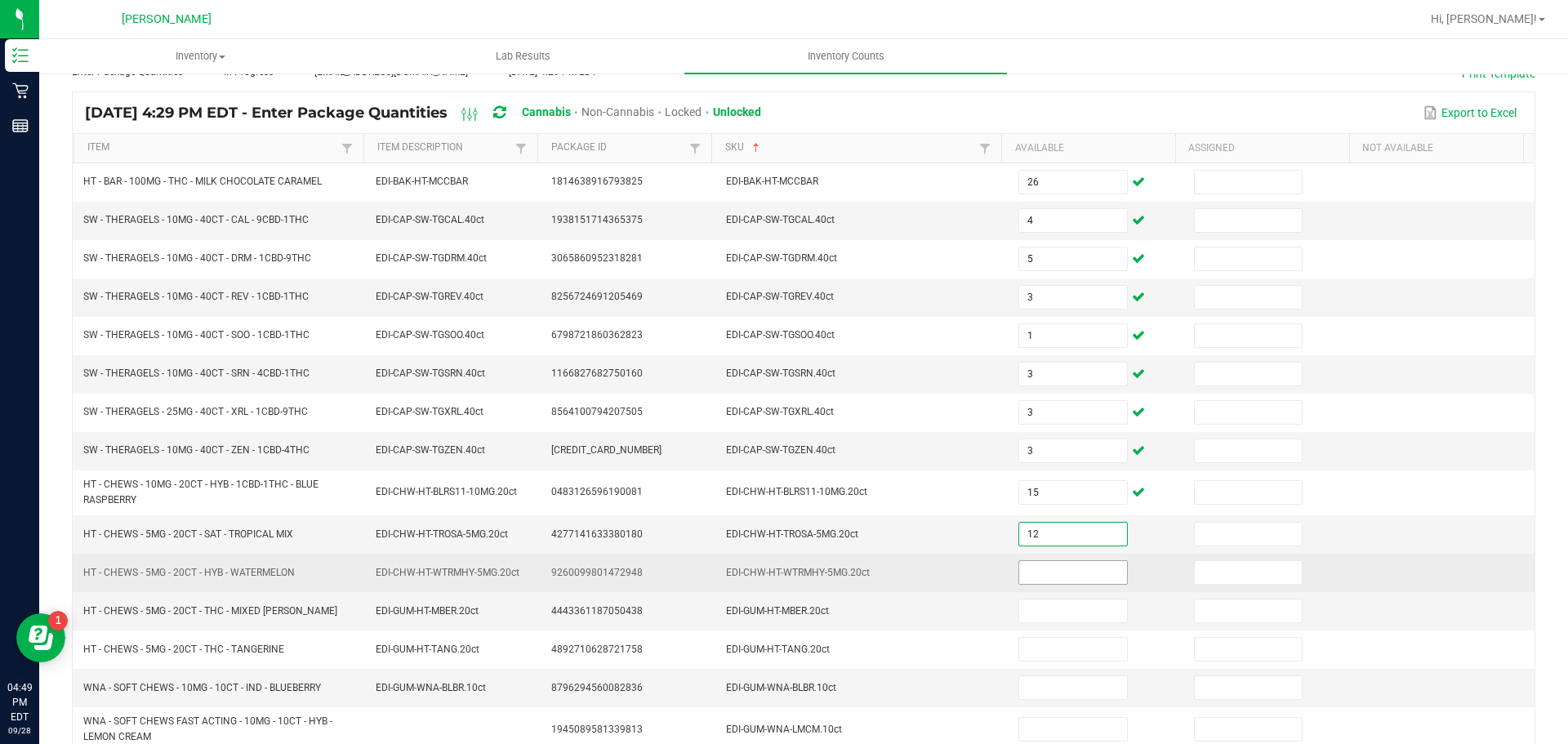
click at [1046, 571] on input at bounding box center [1073, 572] width 107 height 22
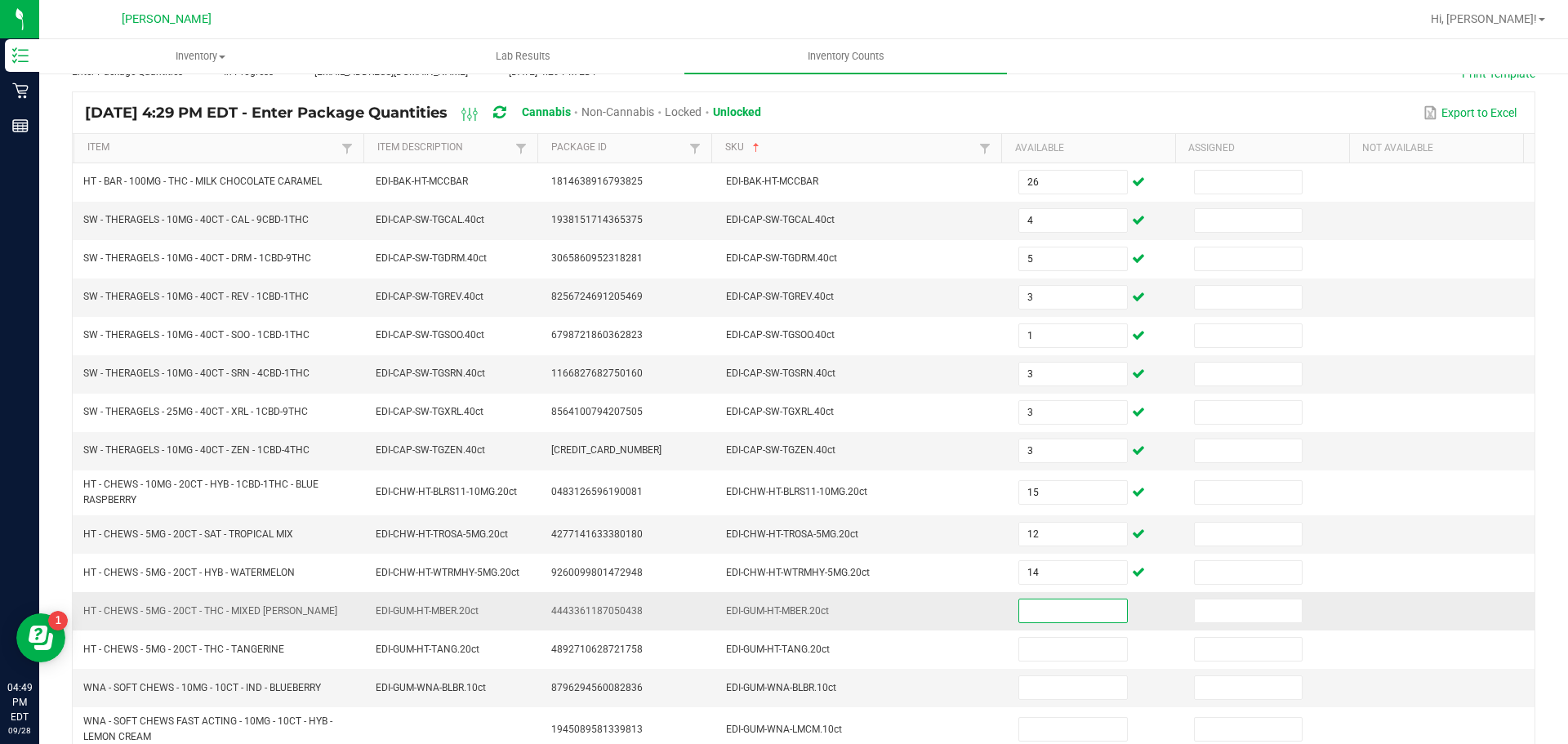
click at [1080, 613] on input at bounding box center [1073, 611] width 107 height 22
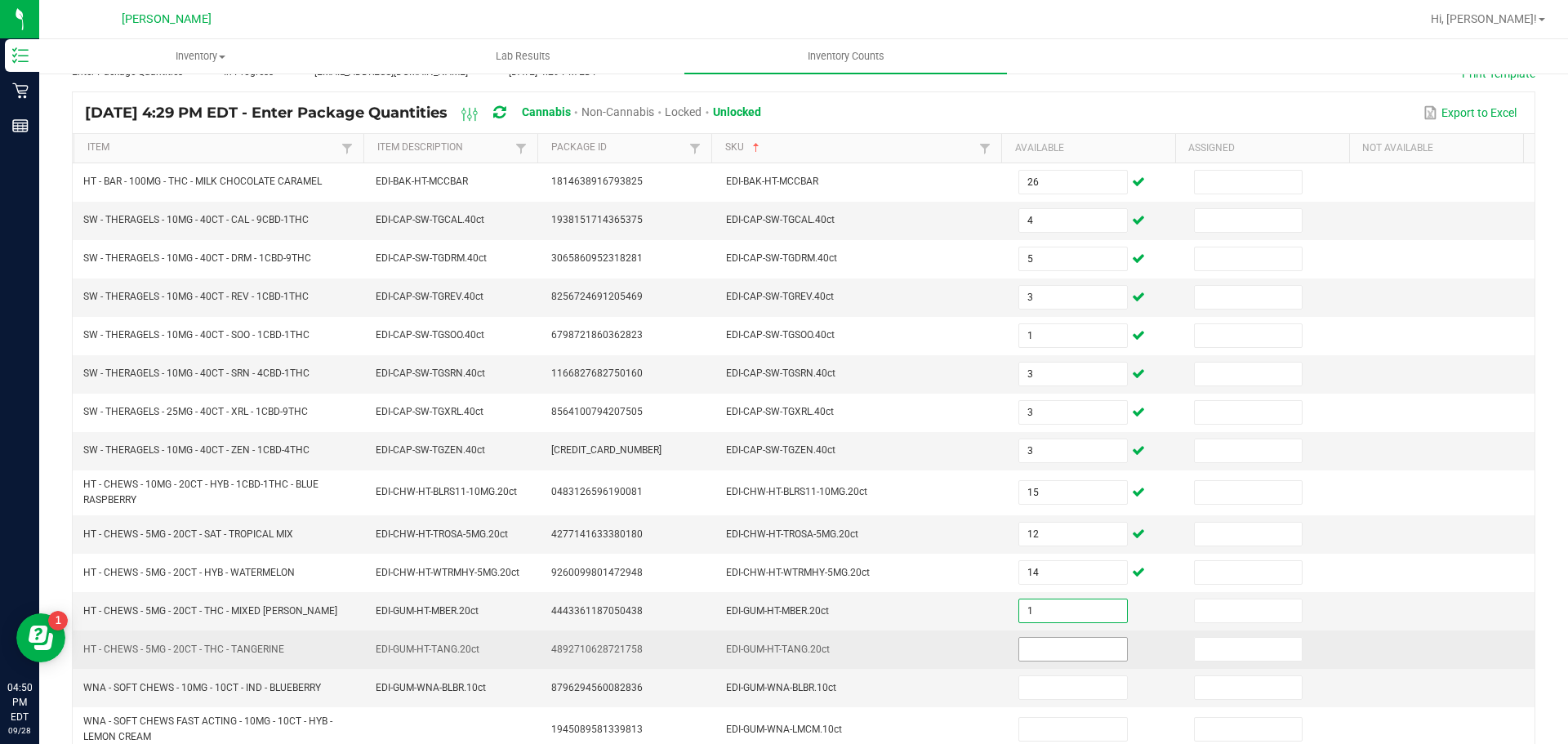
click at [1090, 652] on input at bounding box center [1073, 649] width 107 height 22
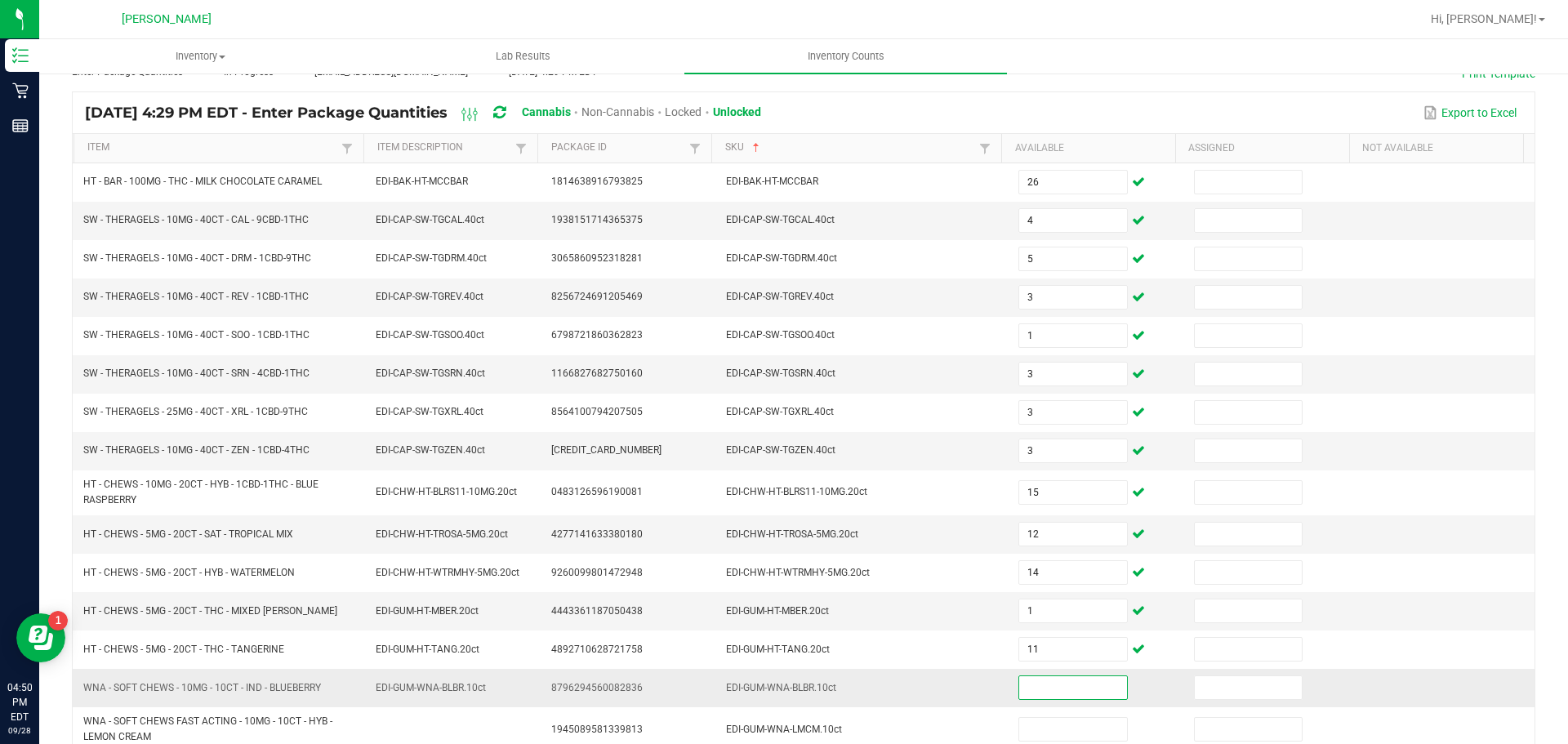
click at [1041, 686] on input at bounding box center [1073, 687] width 107 height 22
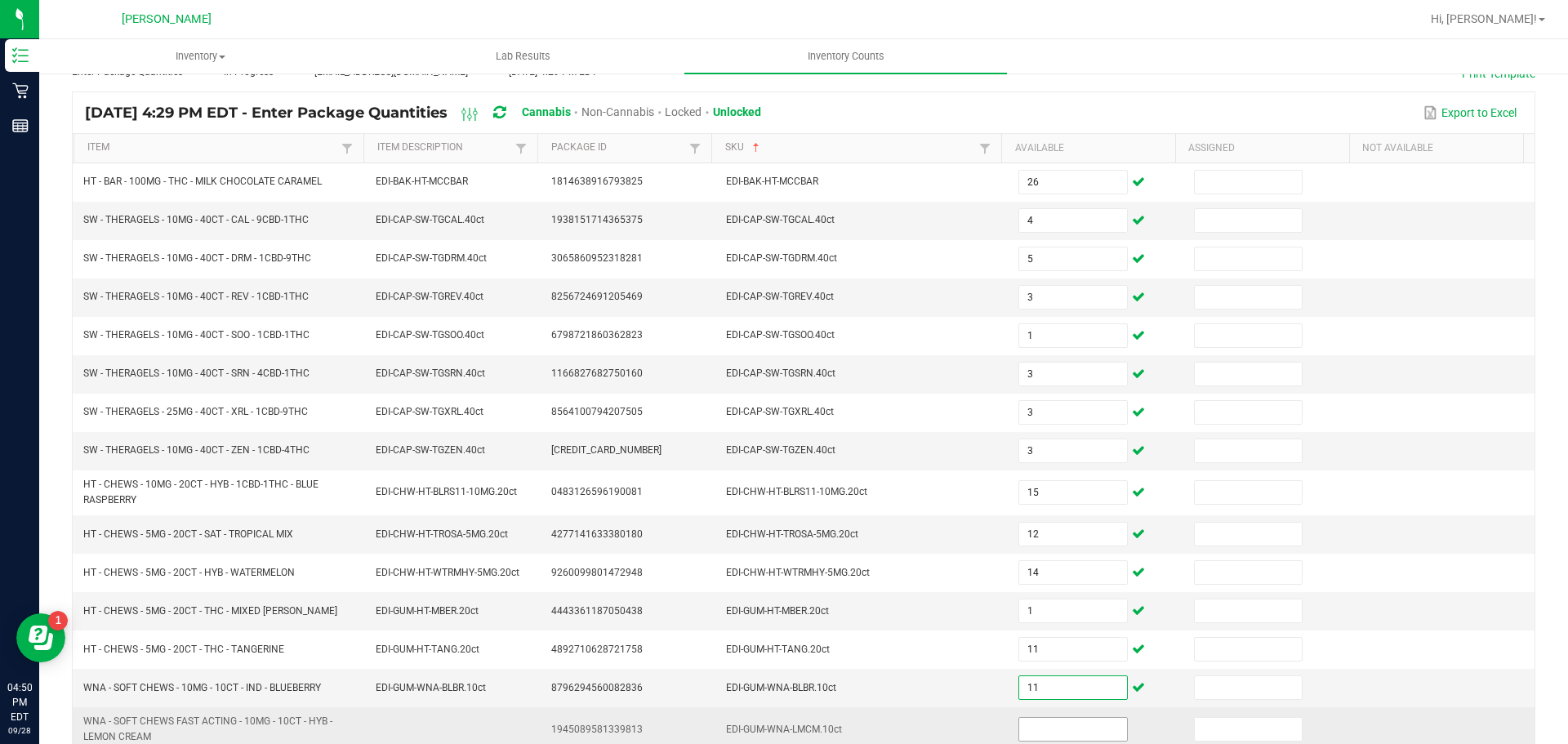
click at [1042, 724] on input at bounding box center [1073, 729] width 107 height 22
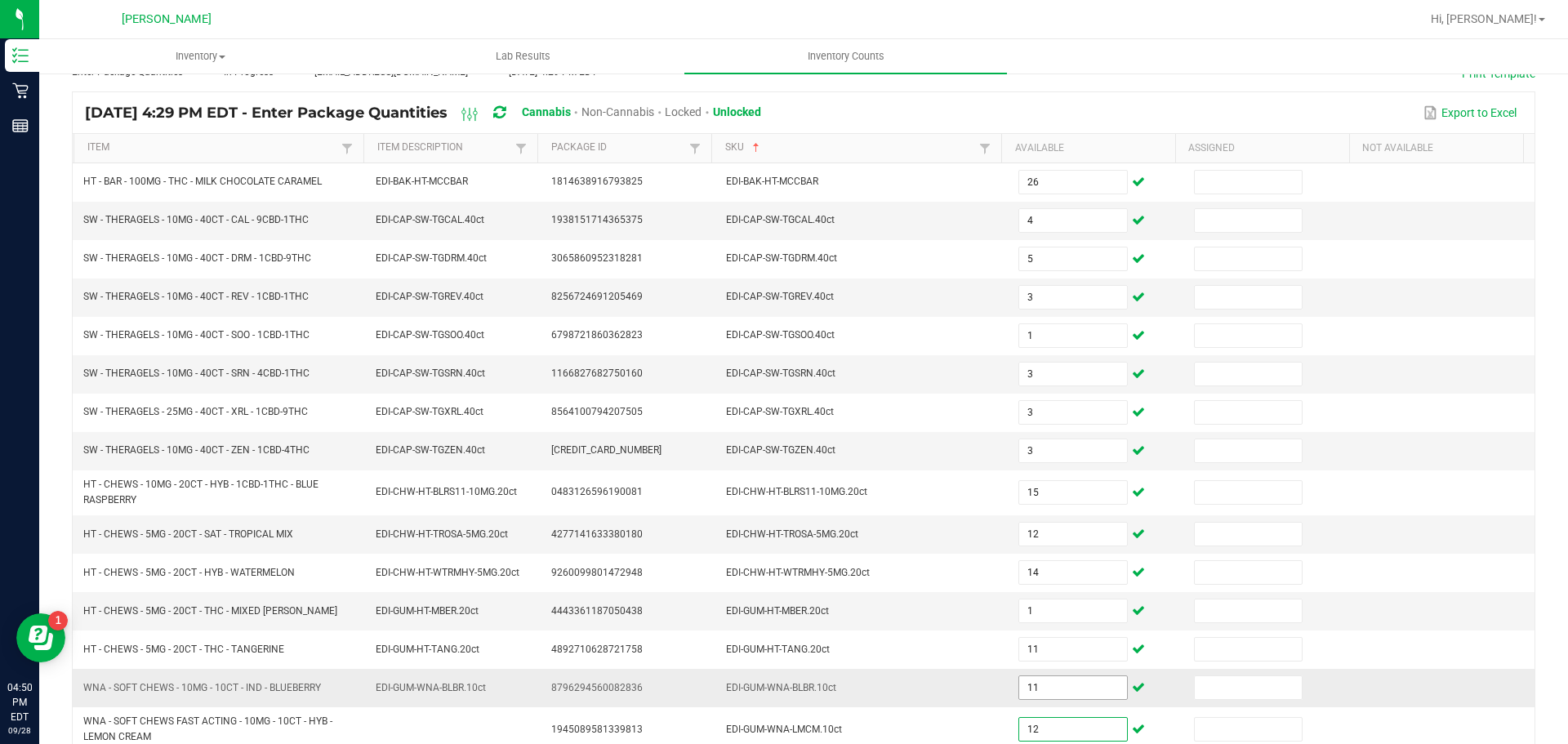
click at [1047, 688] on input "11" at bounding box center [1073, 687] width 107 height 22
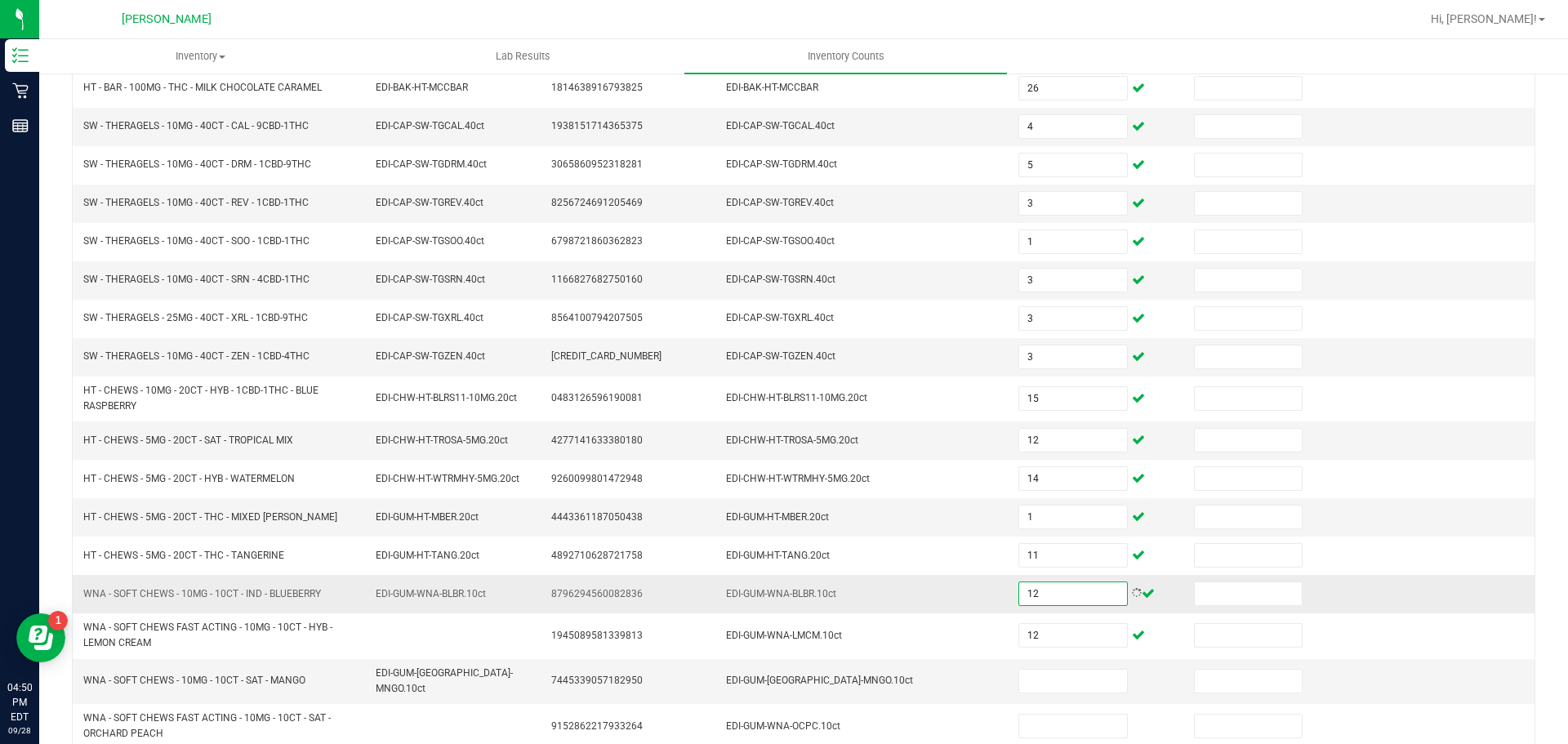
scroll to position [387, 0]
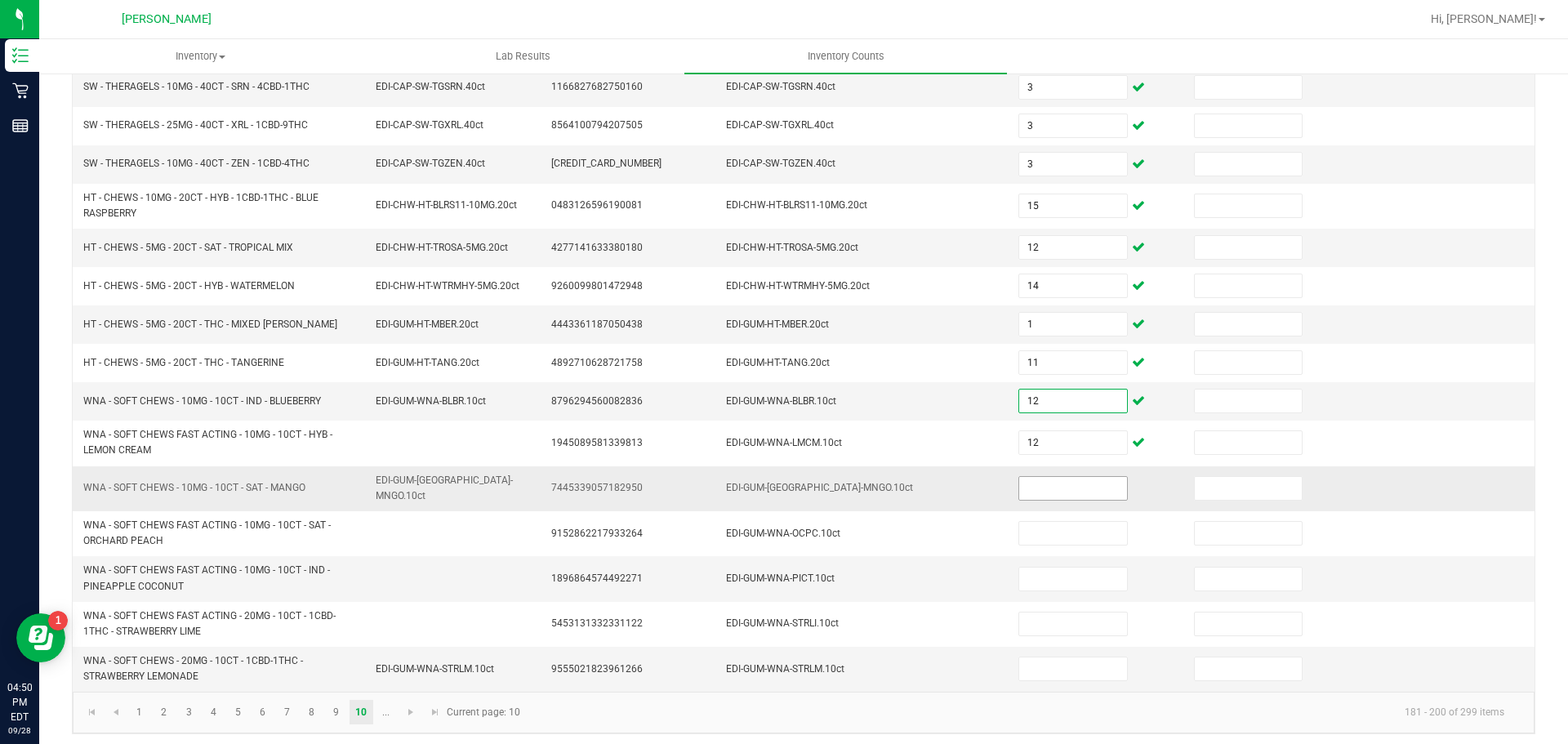
click at [1055, 490] on input at bounding box center [1073, 488] width 107 height 22
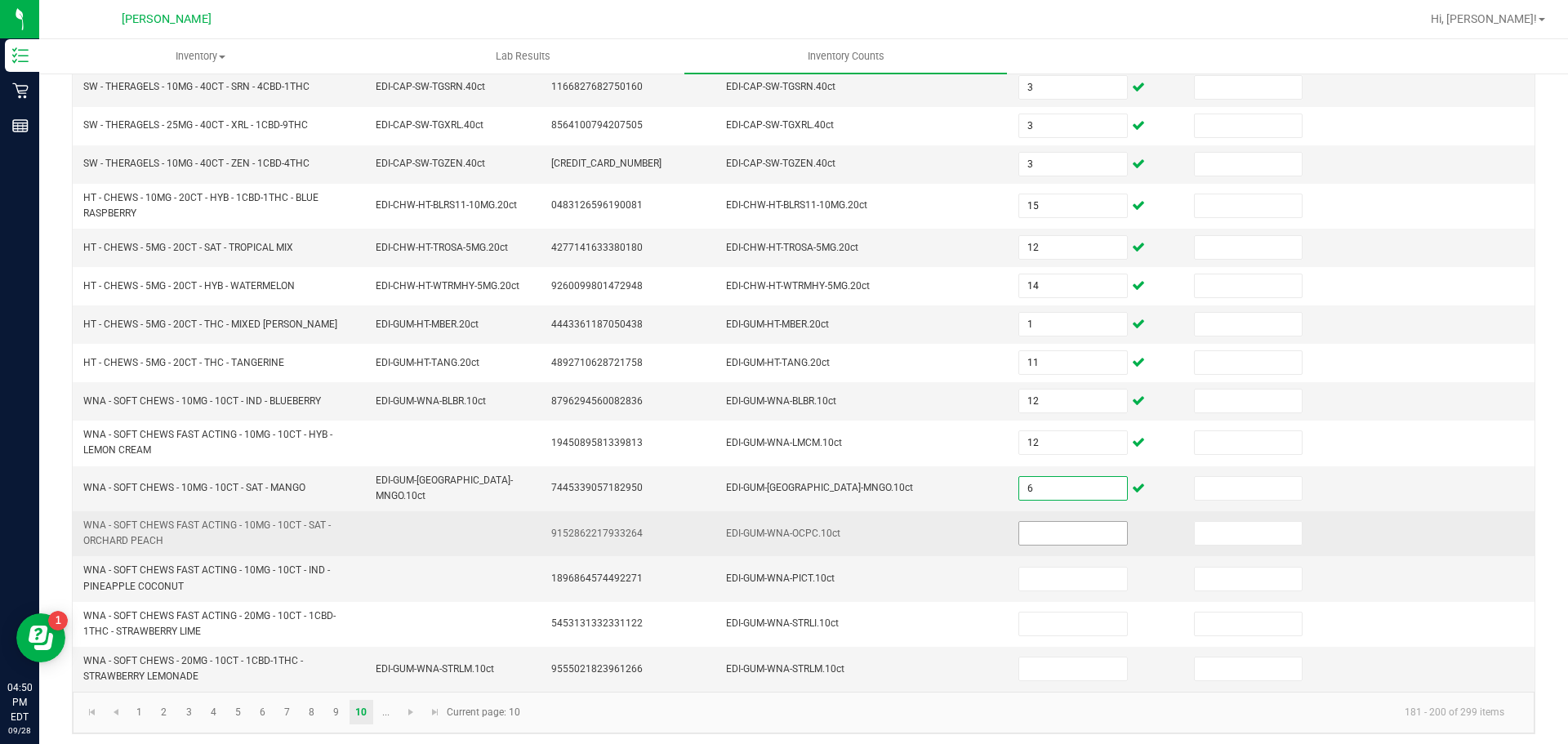
click at [1075, 529] on input at bounding box center [1073, 533] width 107 height 22
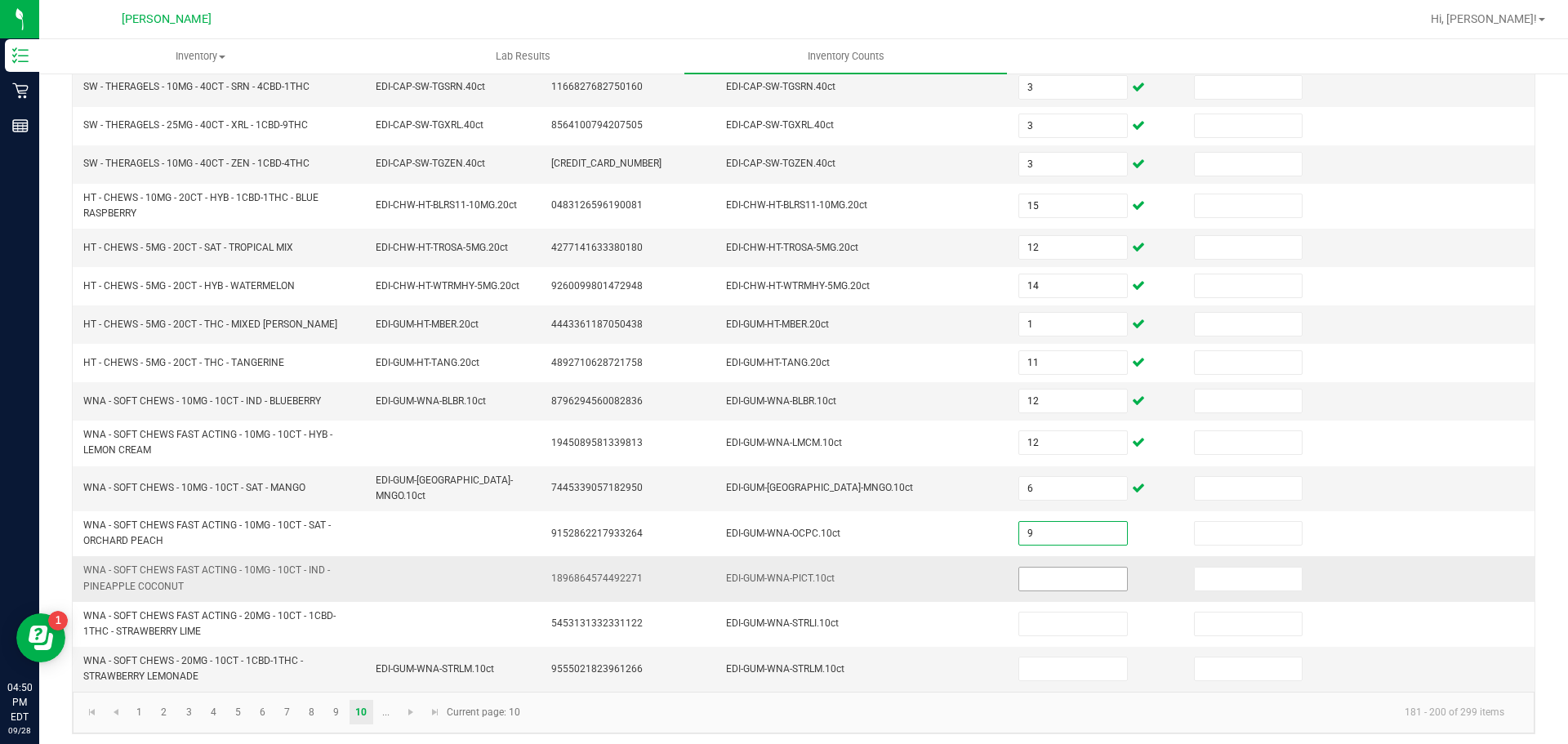
click at [1046, 572] on input at bounding box center [1073, 579] width 107 height 22
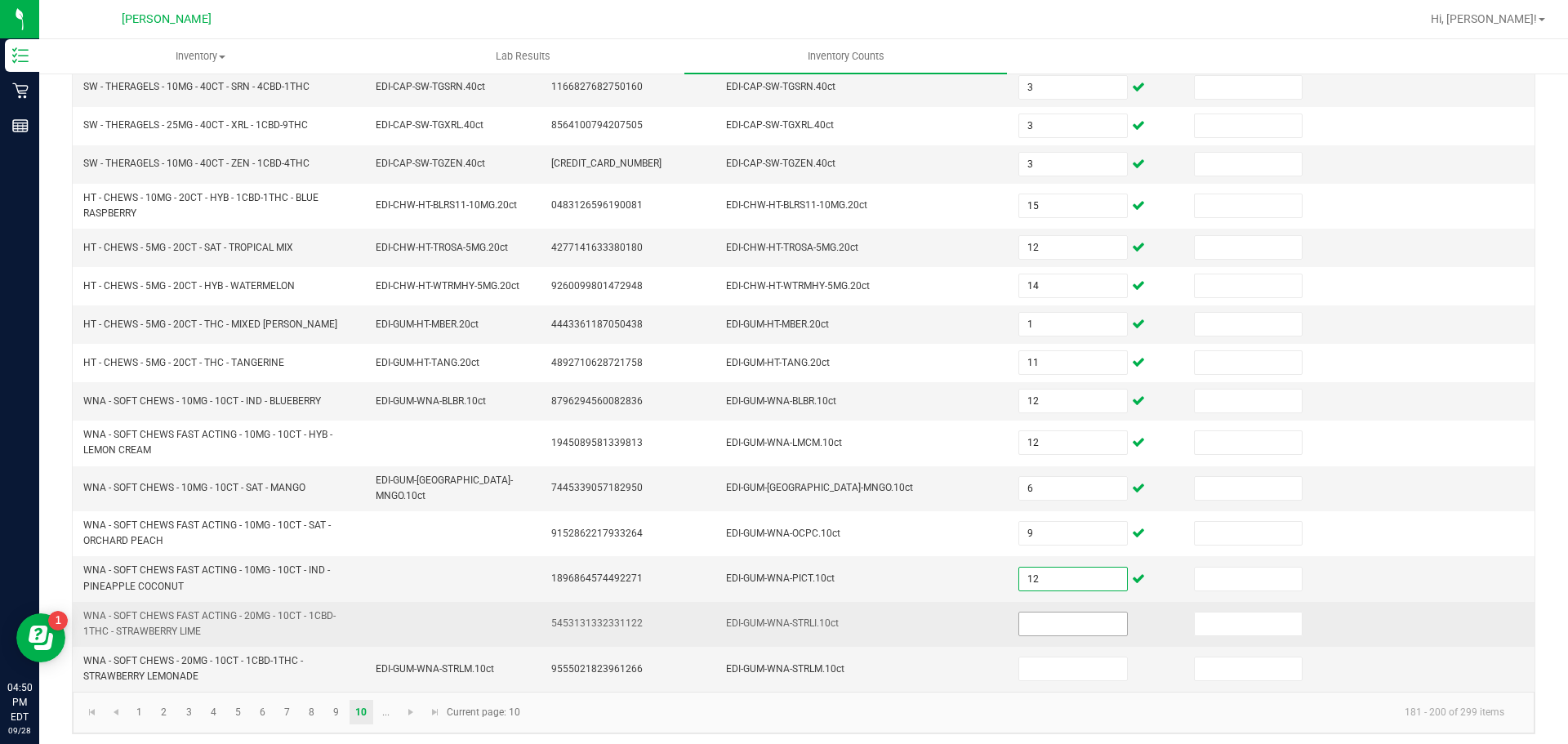
click at [1057, 622] on input at bounding box center [1073, 624] width 107 height 22
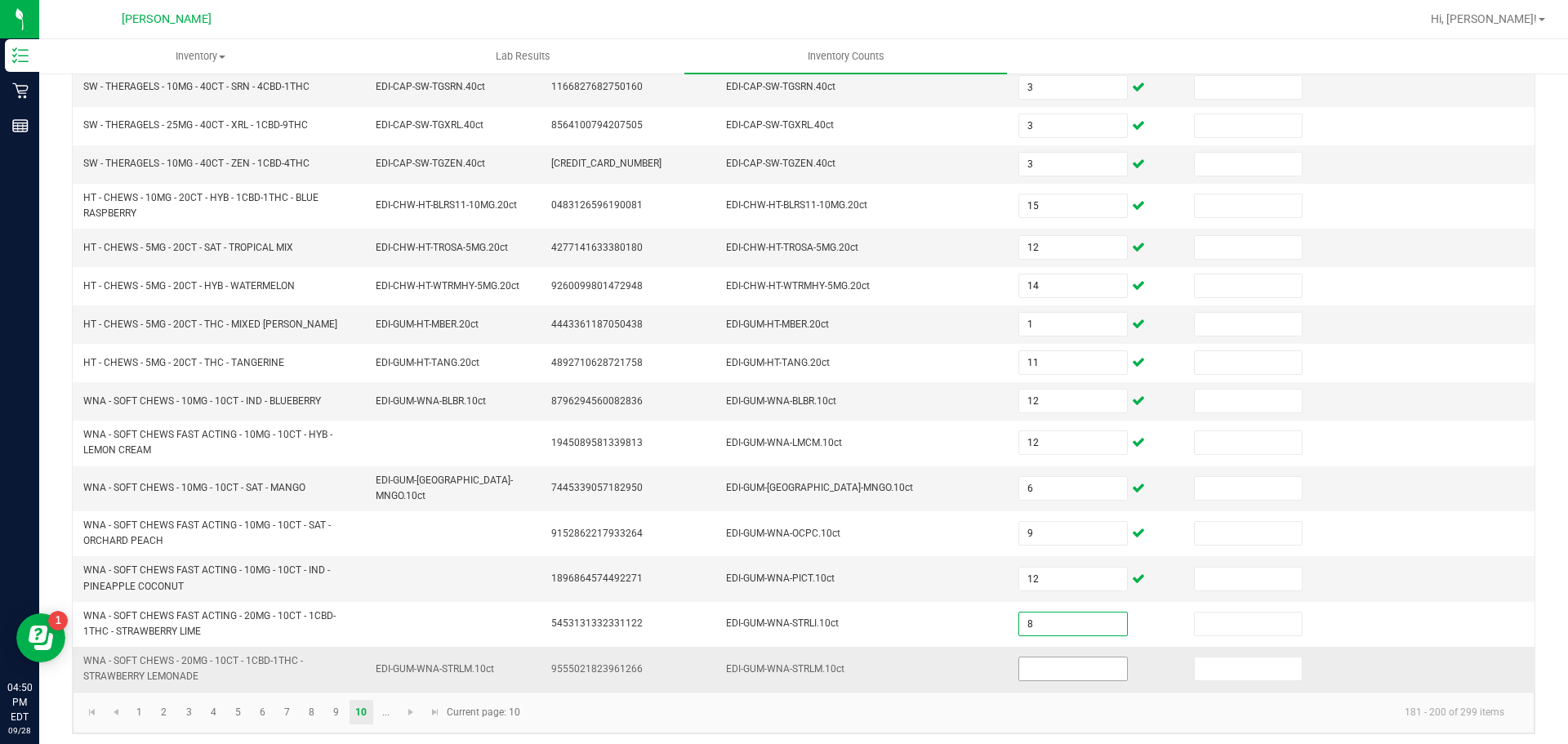
click at [1078, 662] on input at bounding box center [1073, 669] width 107 height 22
click at [411, 705] on span "Go to the next page" at bounding box center [411, 711] width 13 height 13
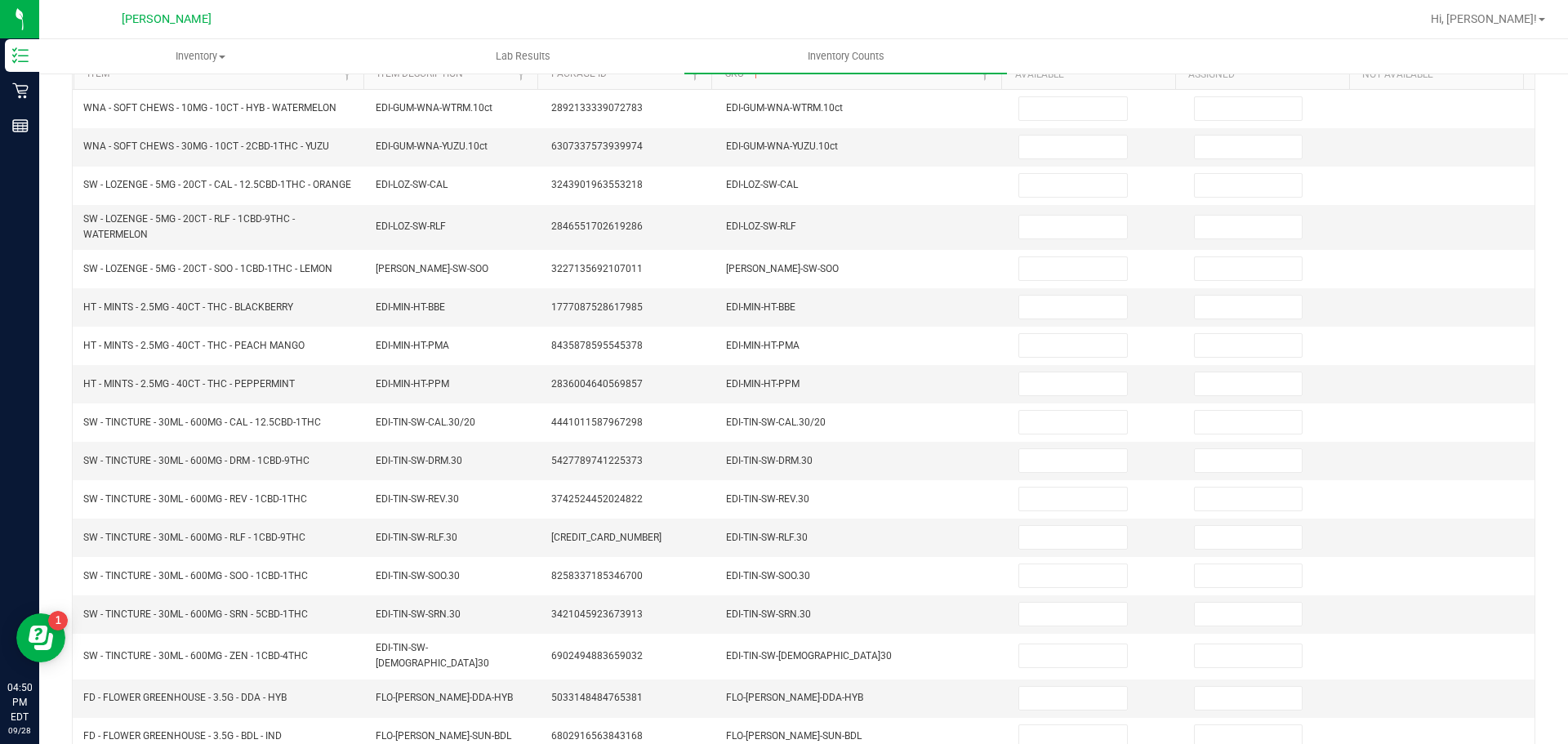
scroll to position [0, 0]
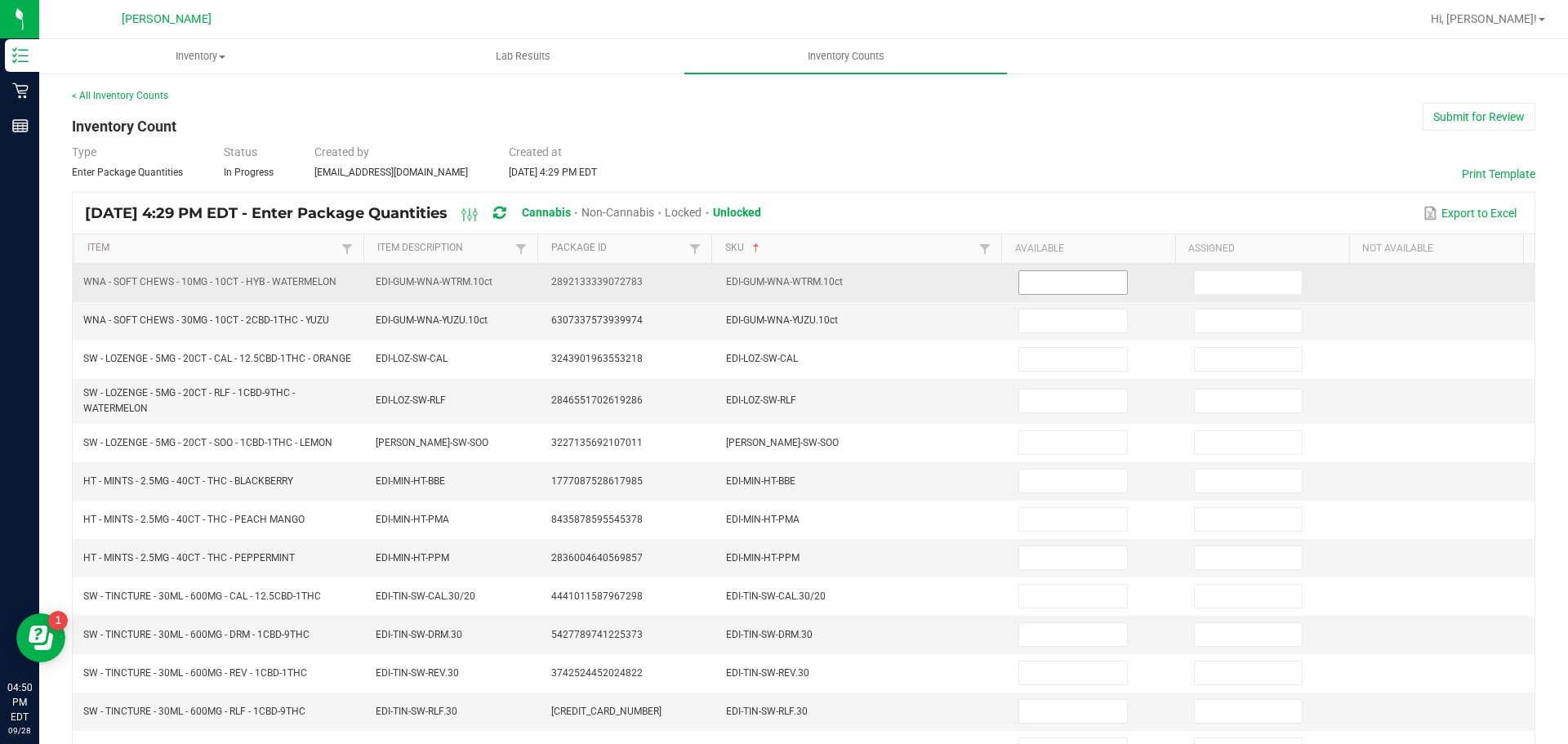
click at [1075, 283] on input at bounding box center [1073, 283] width 107 height 22
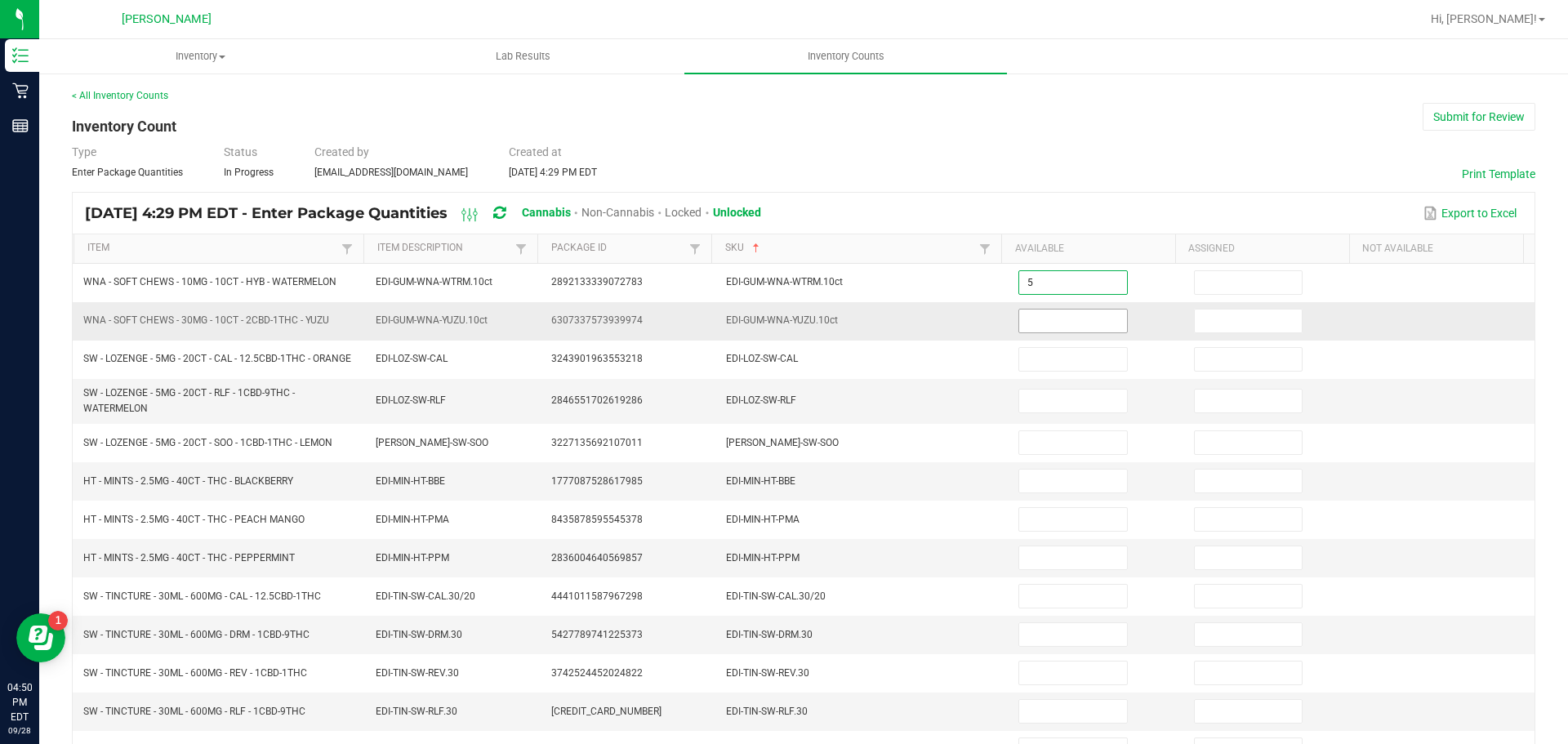
click at [1073, 316] on input at bounding box center [1073, 321] width 107 height 22
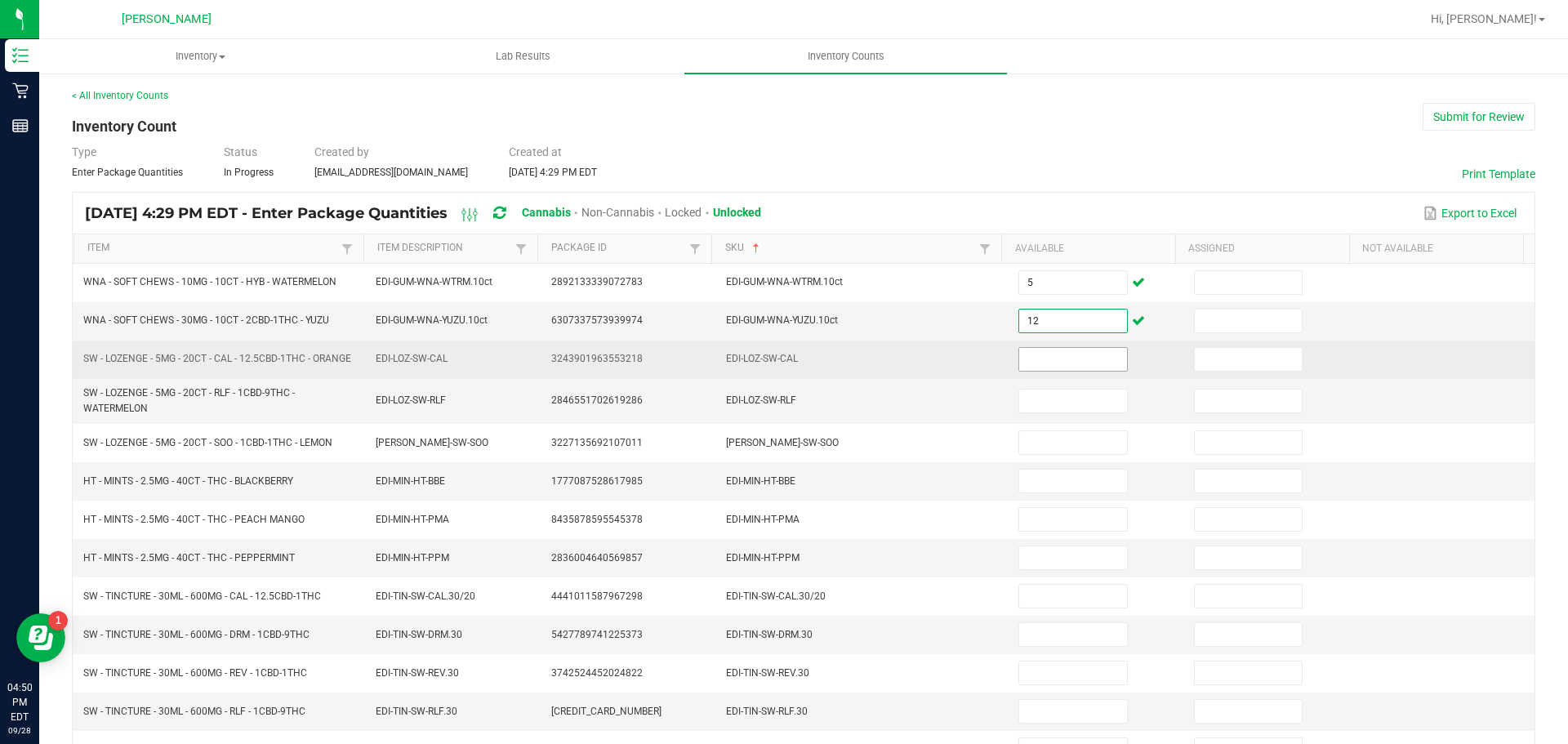
click at [1080, 360] on input at bounding box center [1073, 359] width 107 height 22
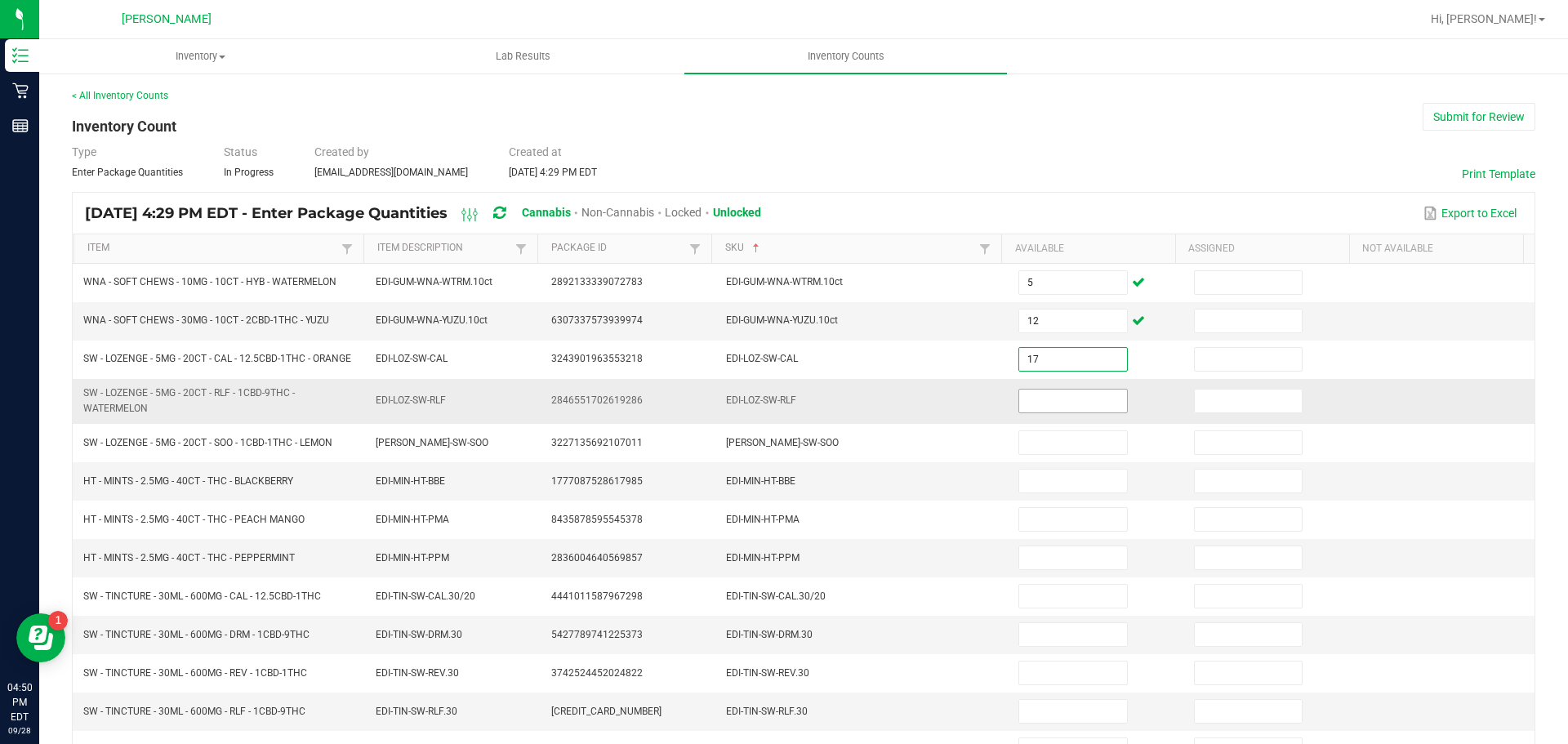
click at [1049, 405] on input at bounding box center [1073, 401] width 107 height 22
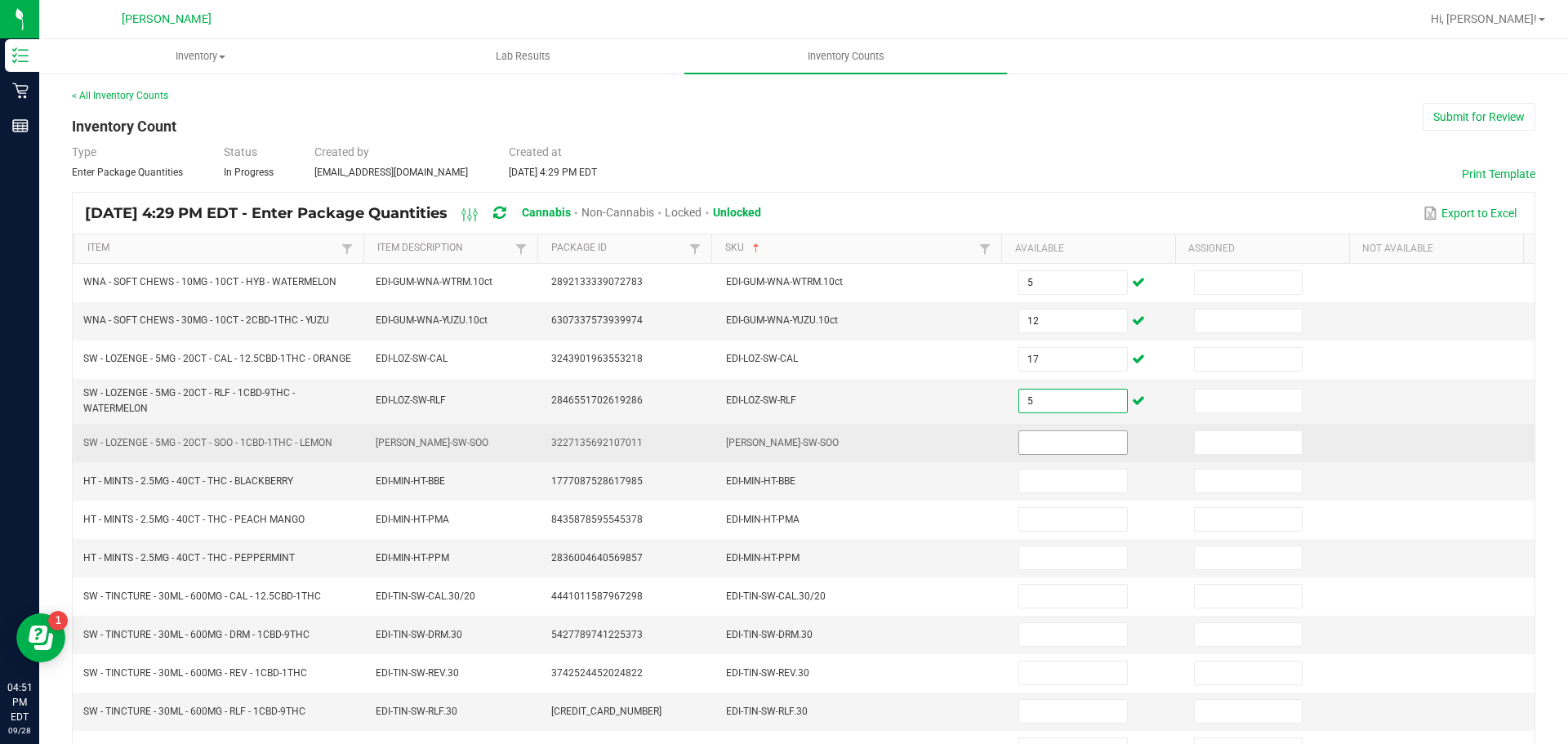
click at [1084, 444] on input at bounding box center [1073, 442] width 107 height 22
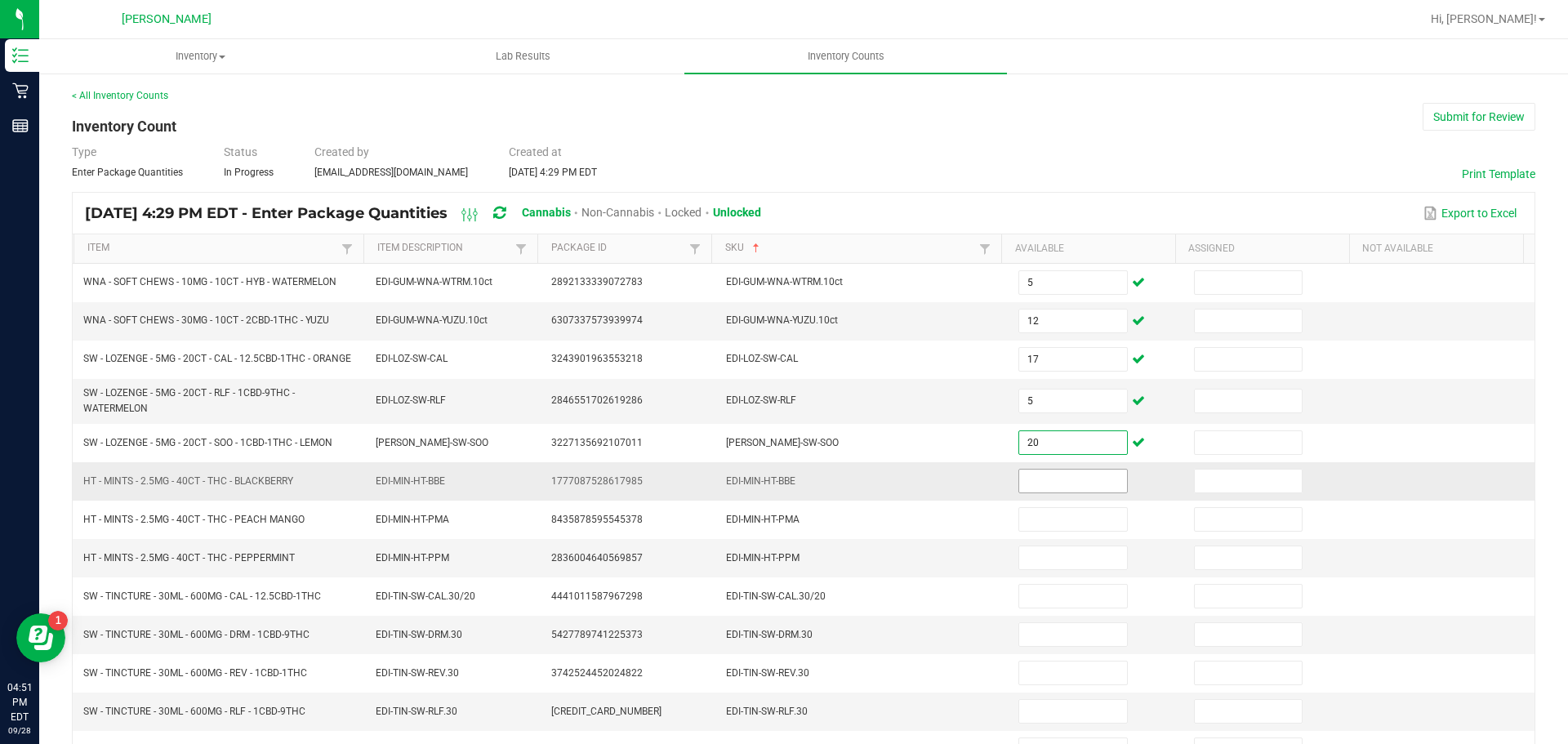
click at [1061, 483] on input at bounding box center [1073, 480] width 107 height 22
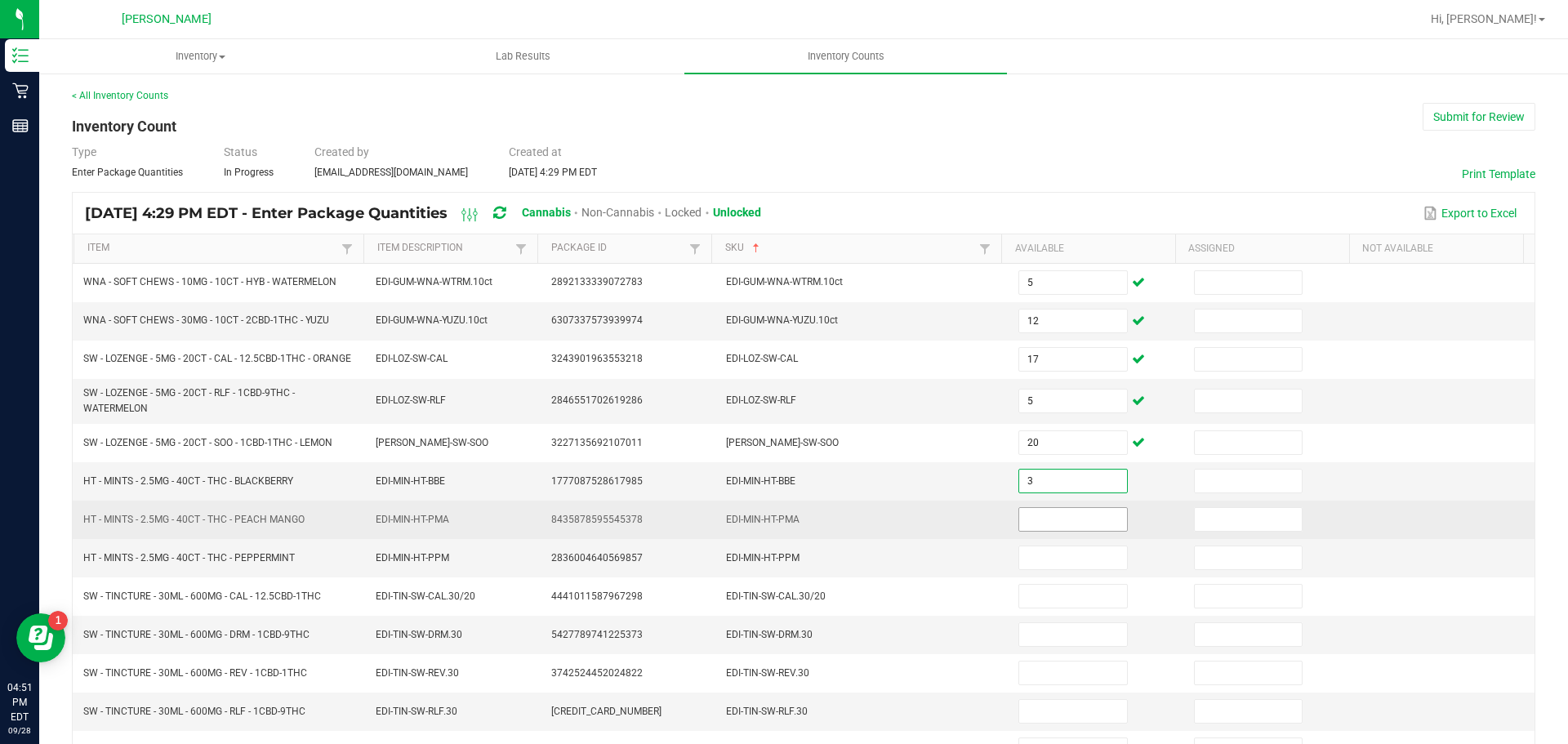
click at [1075, 526] on input at bounding box center [1073, 519] width 107 height 22
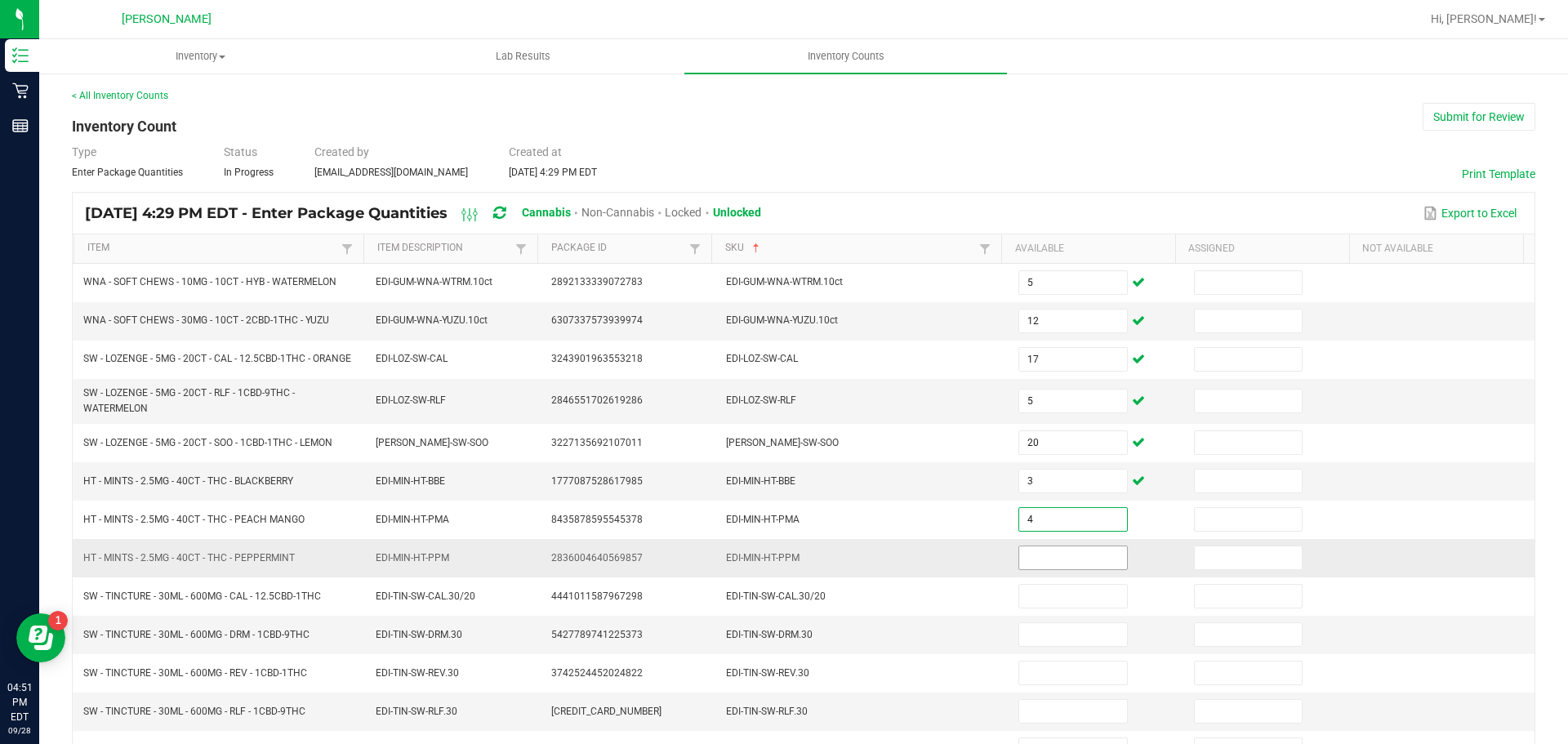
click at [1061, 567] on input at bounding box center [1073, 557] width 107 height 22
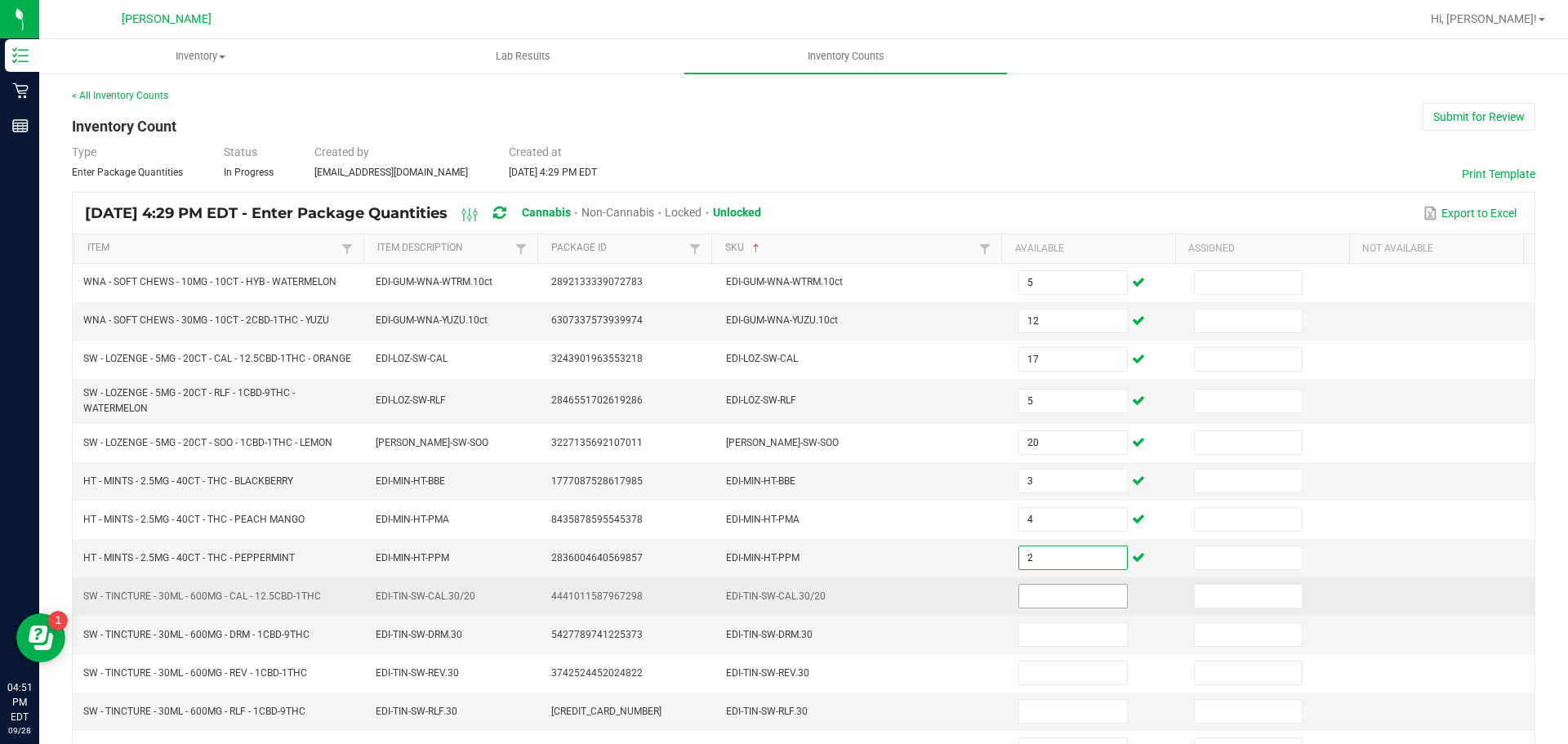
click at [1073, 599] on input at bounding box center [1073, 596] width 107 height 22
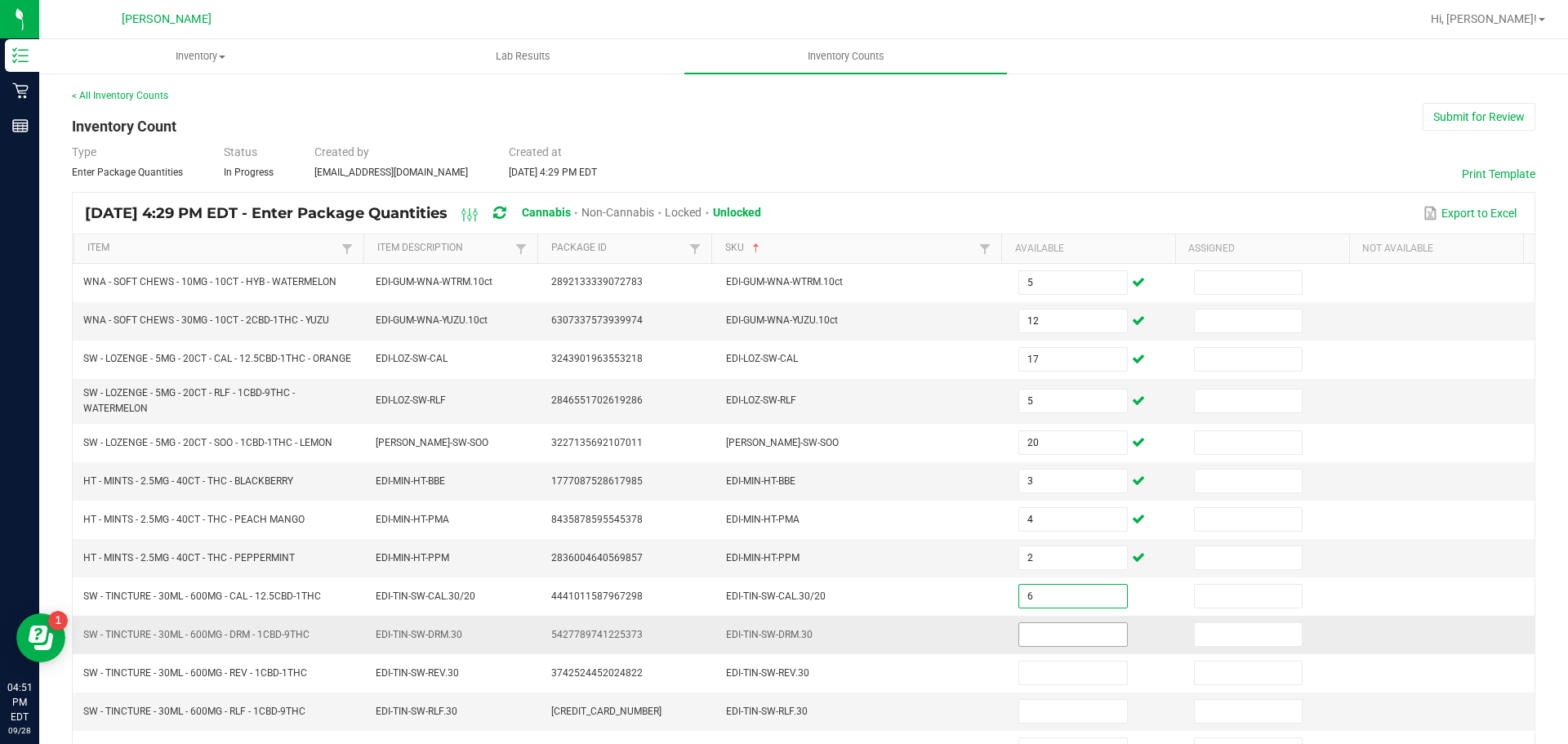
click at [1051, 640] on input at bounding box center [1073, 634] width 107 height 22
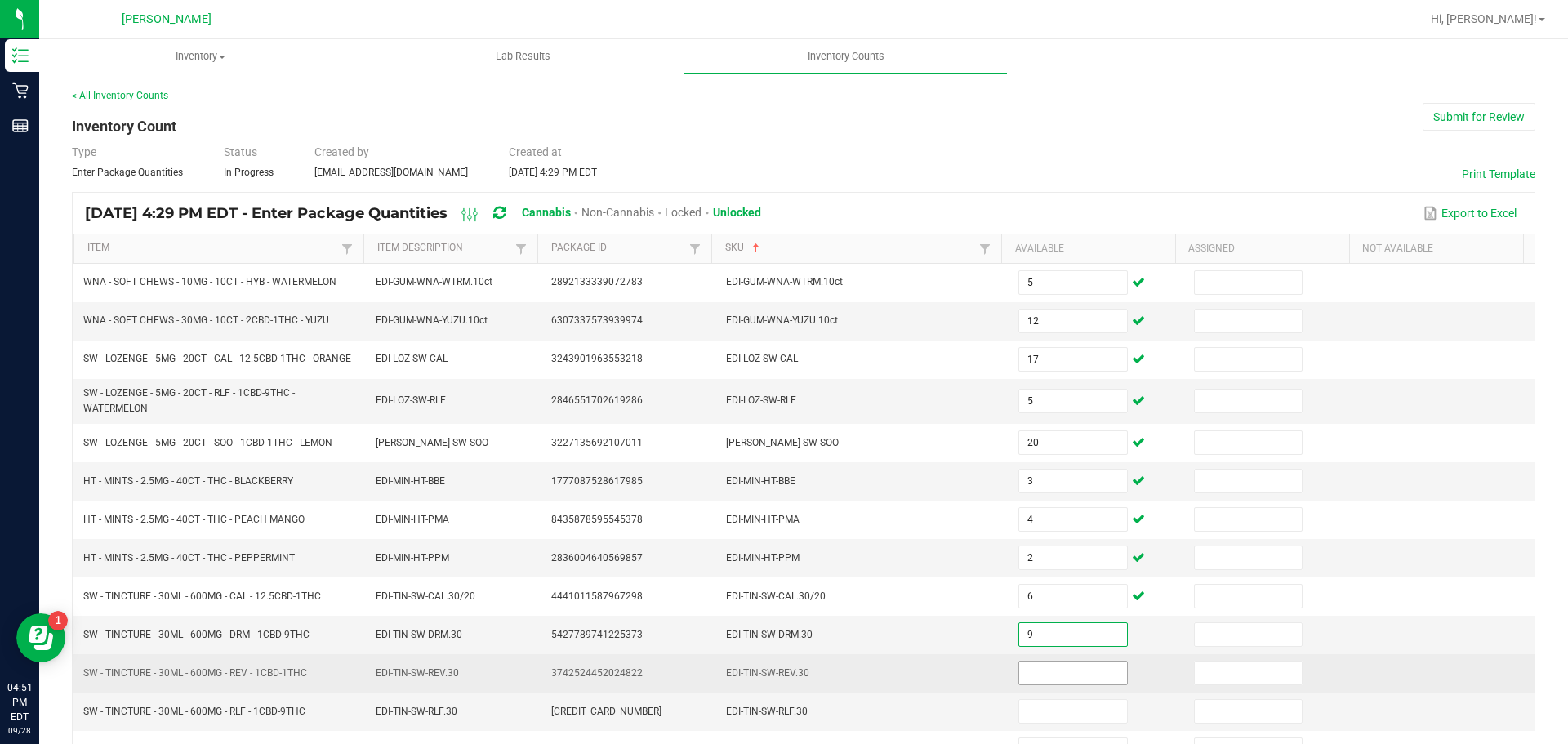
click at [1039, 677] on input at bounding box center [1073, 672] width 107 height 22
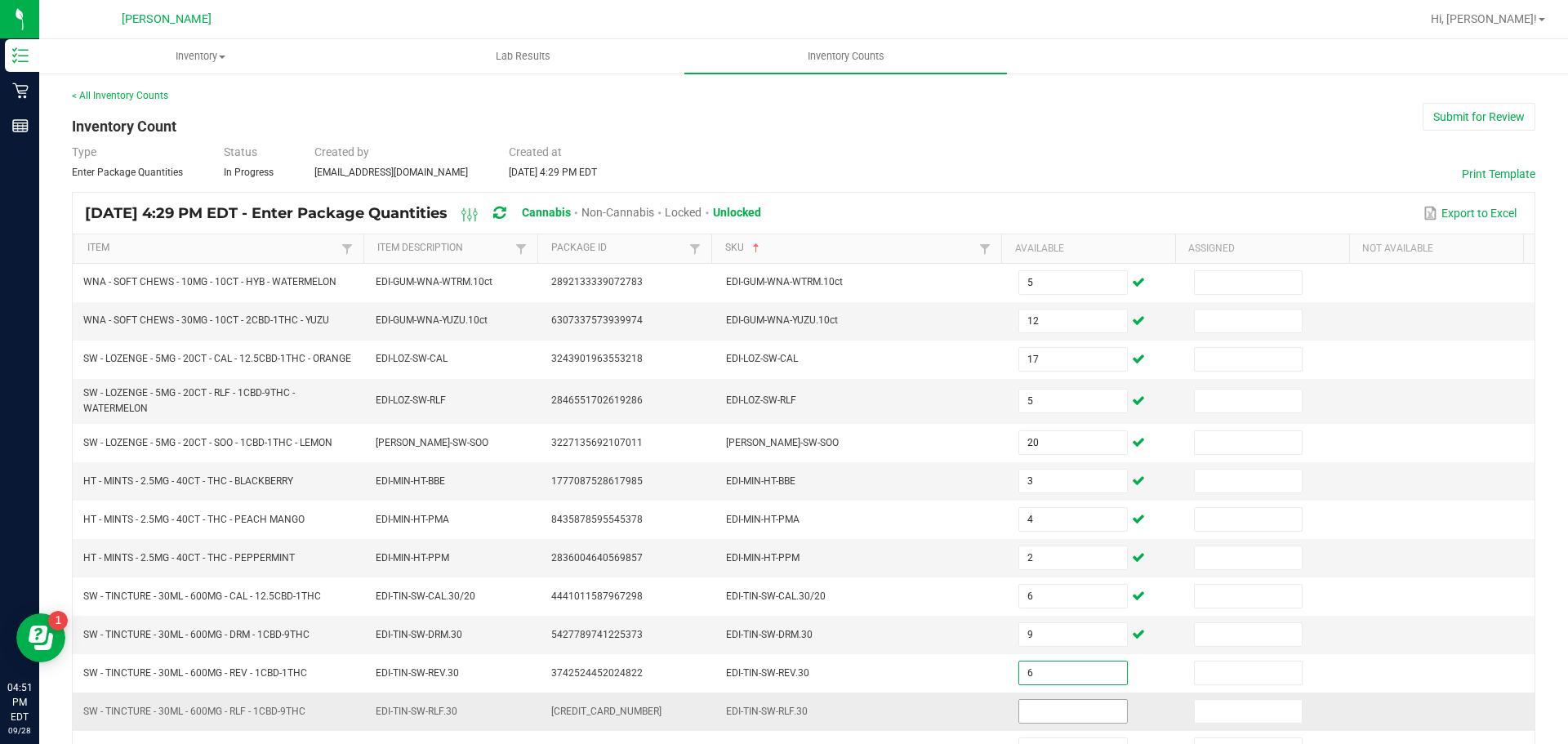
click at [1070, 721] on input at bounding box center [1073, 711] width 107 height 22
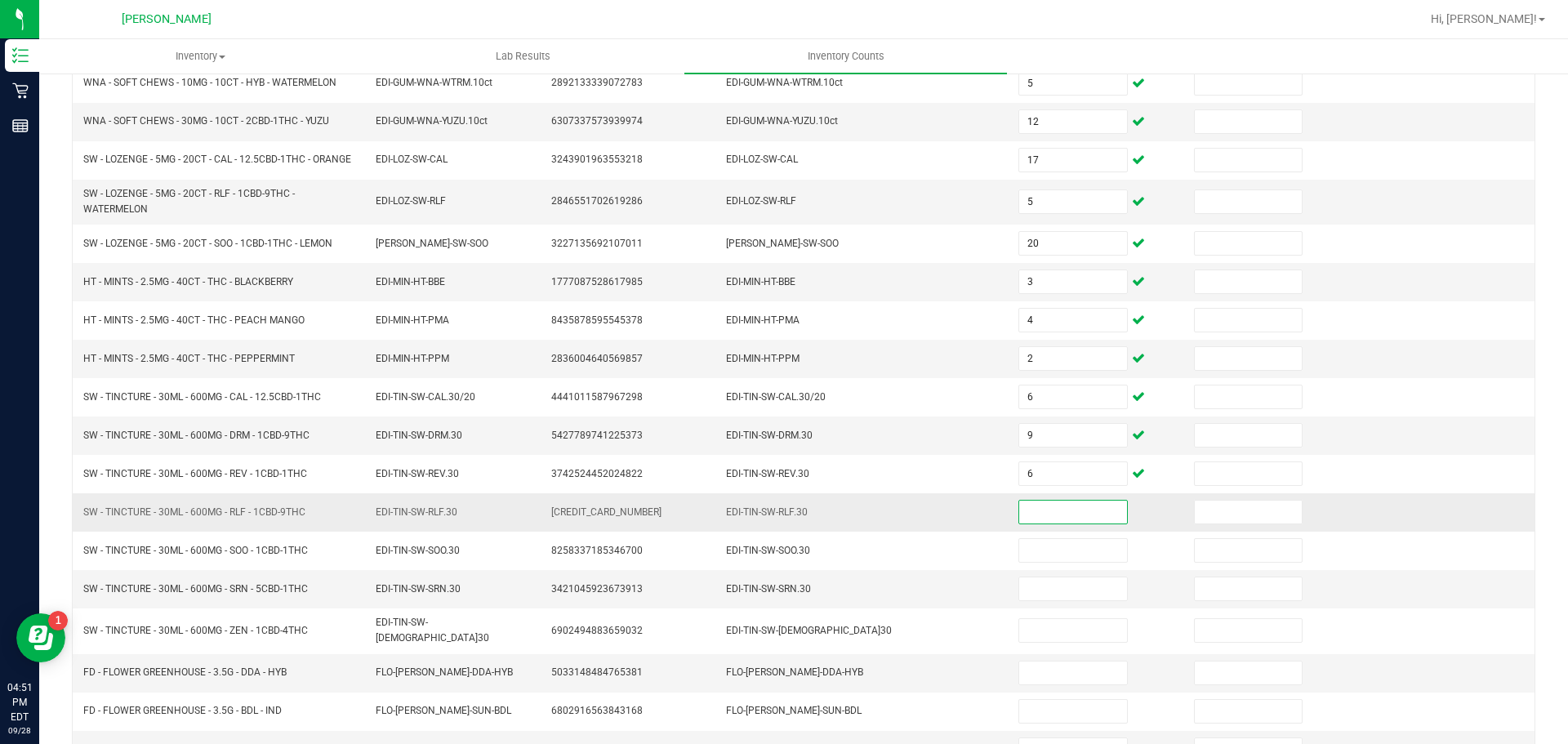
scroll to position [231, 0]
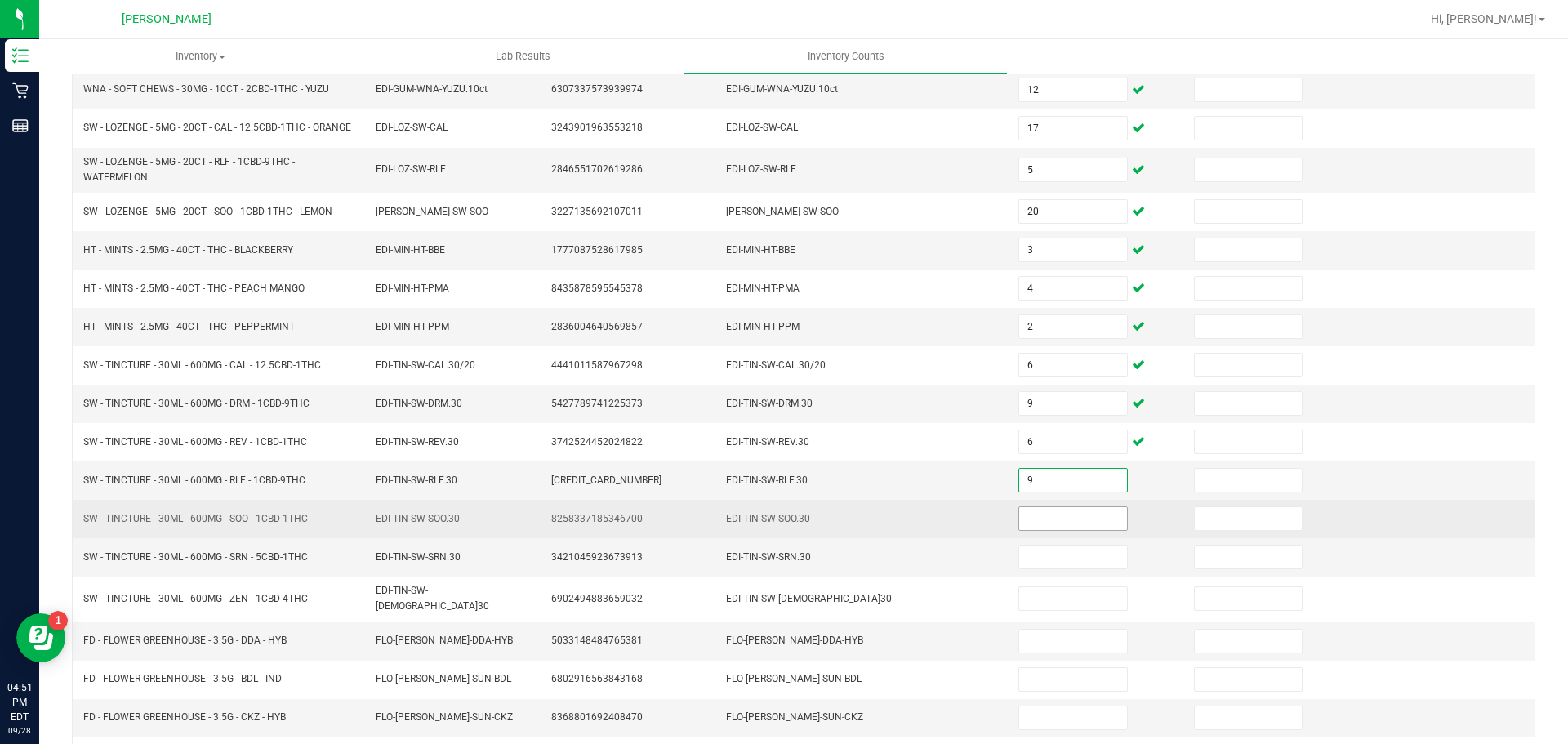
click at [1073, 530] on input at bounding box center [1073, 518] width 107 height 22
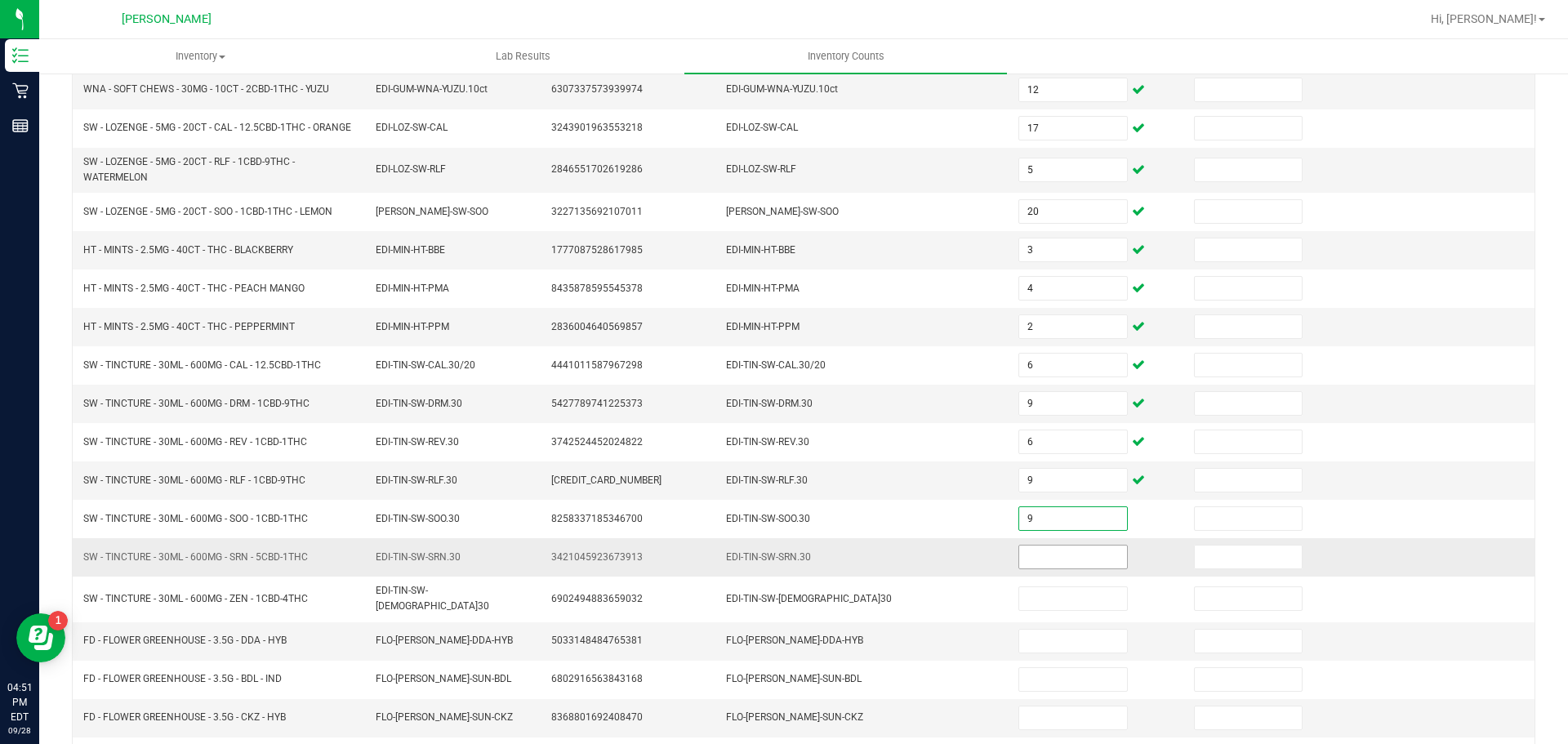
click at [1066, 561] on input at bounding box center [1073, 556] width 107 height 22
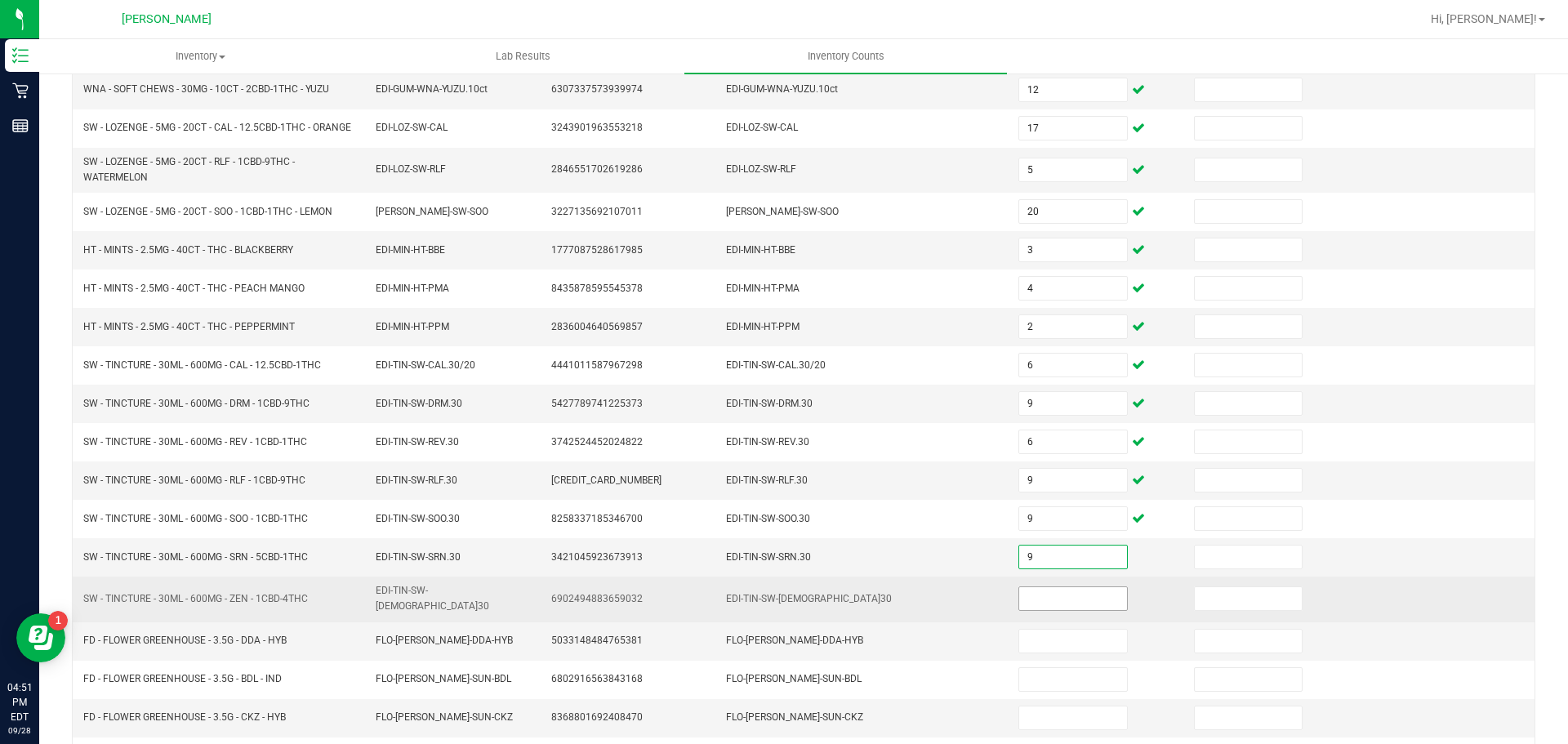
click at [1036, 601] on input at bounding box center [1073, 598] width 107 height 22
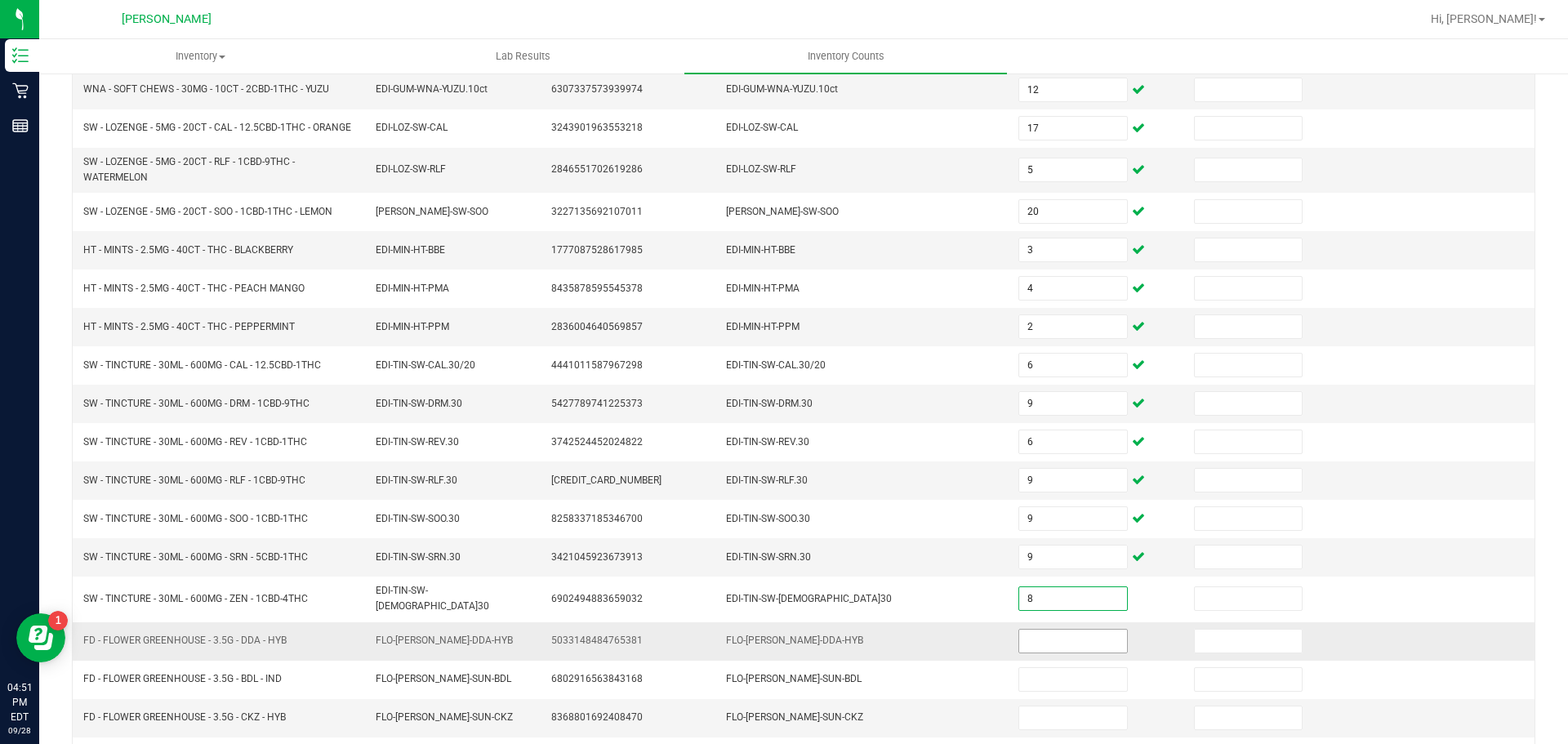
click at [1043, 638] on input at bounding box center [1073, 641] width 107 height 22
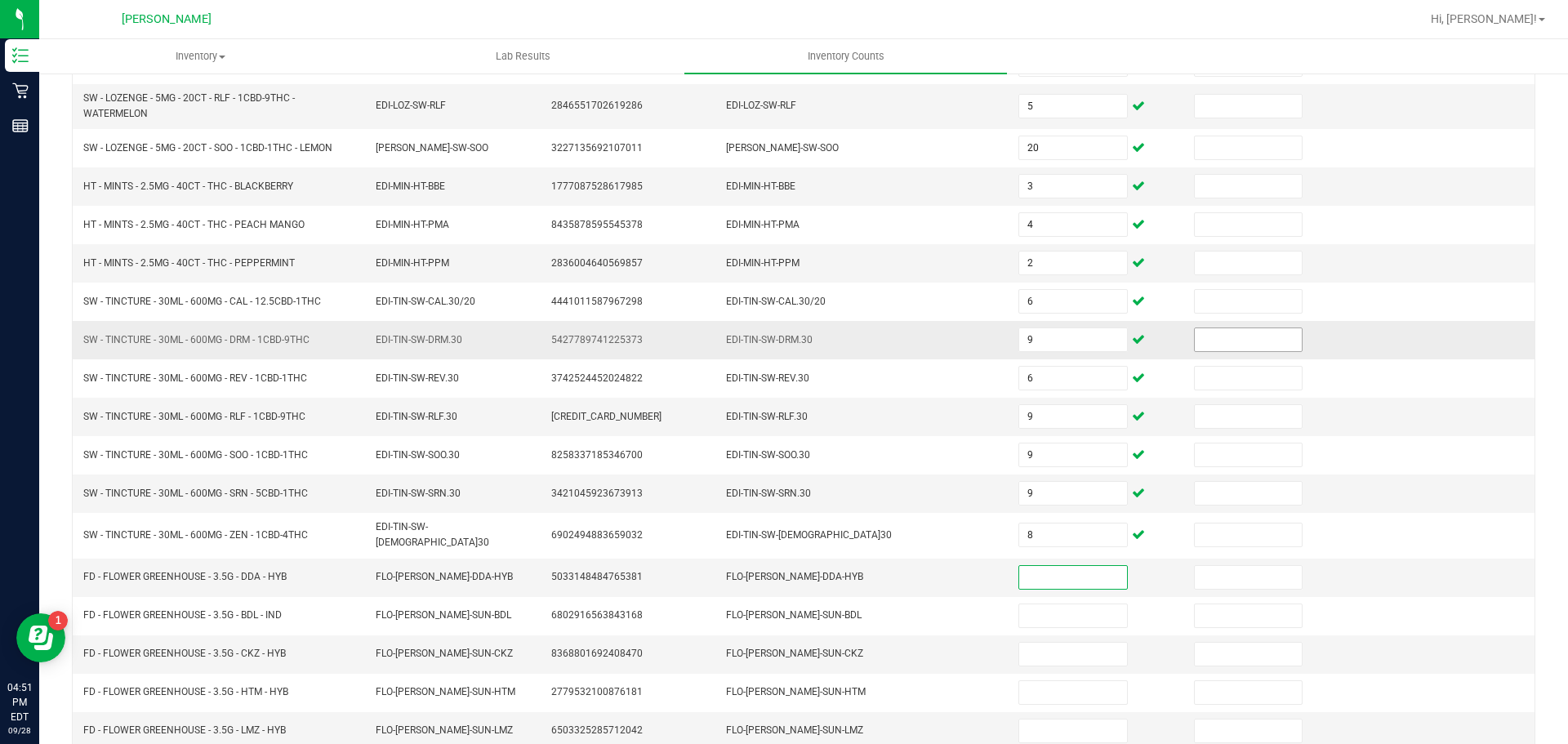
scroll to position [359, 0]
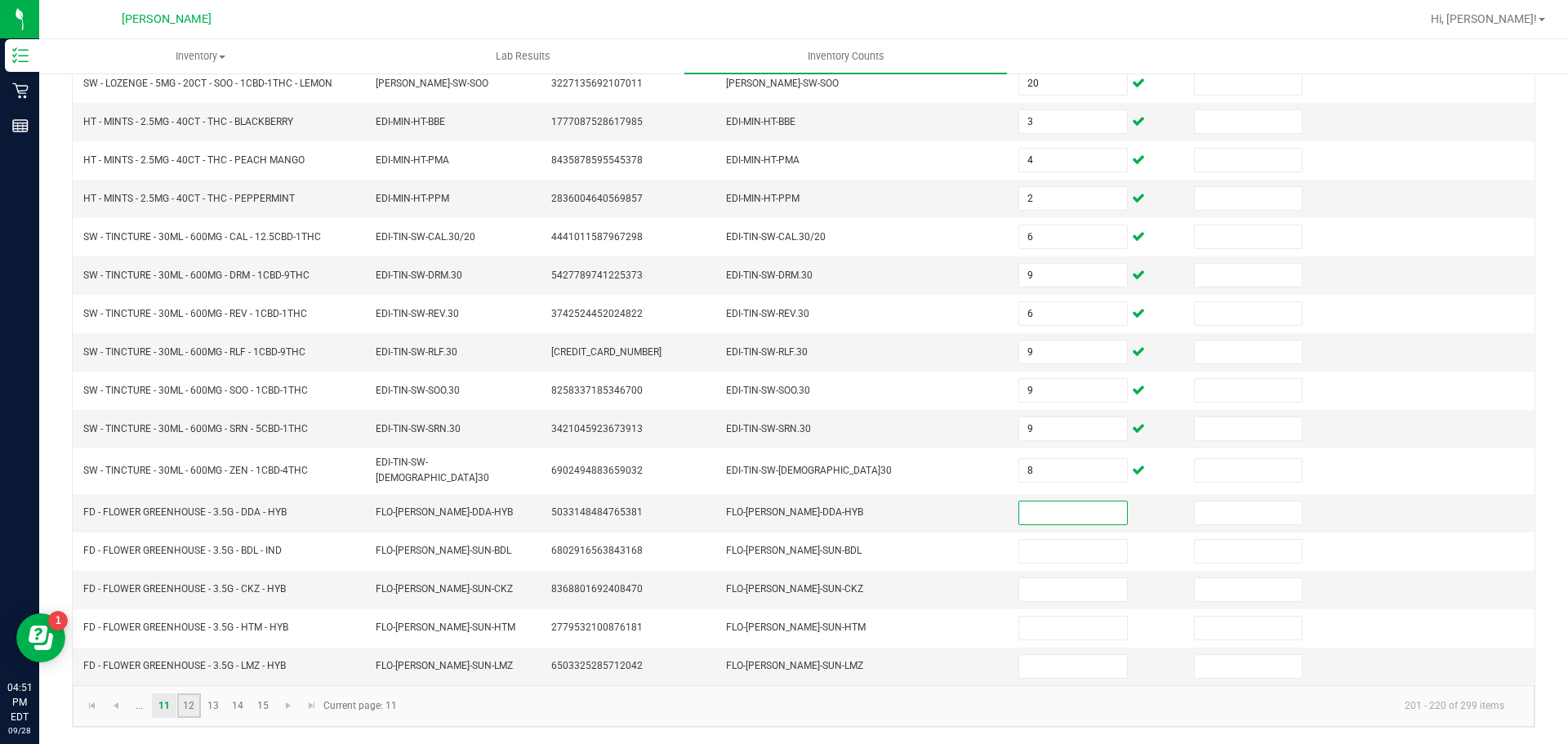
click at [188, 709] on link "12" at bounding box center [188, 705] width 23 height 24
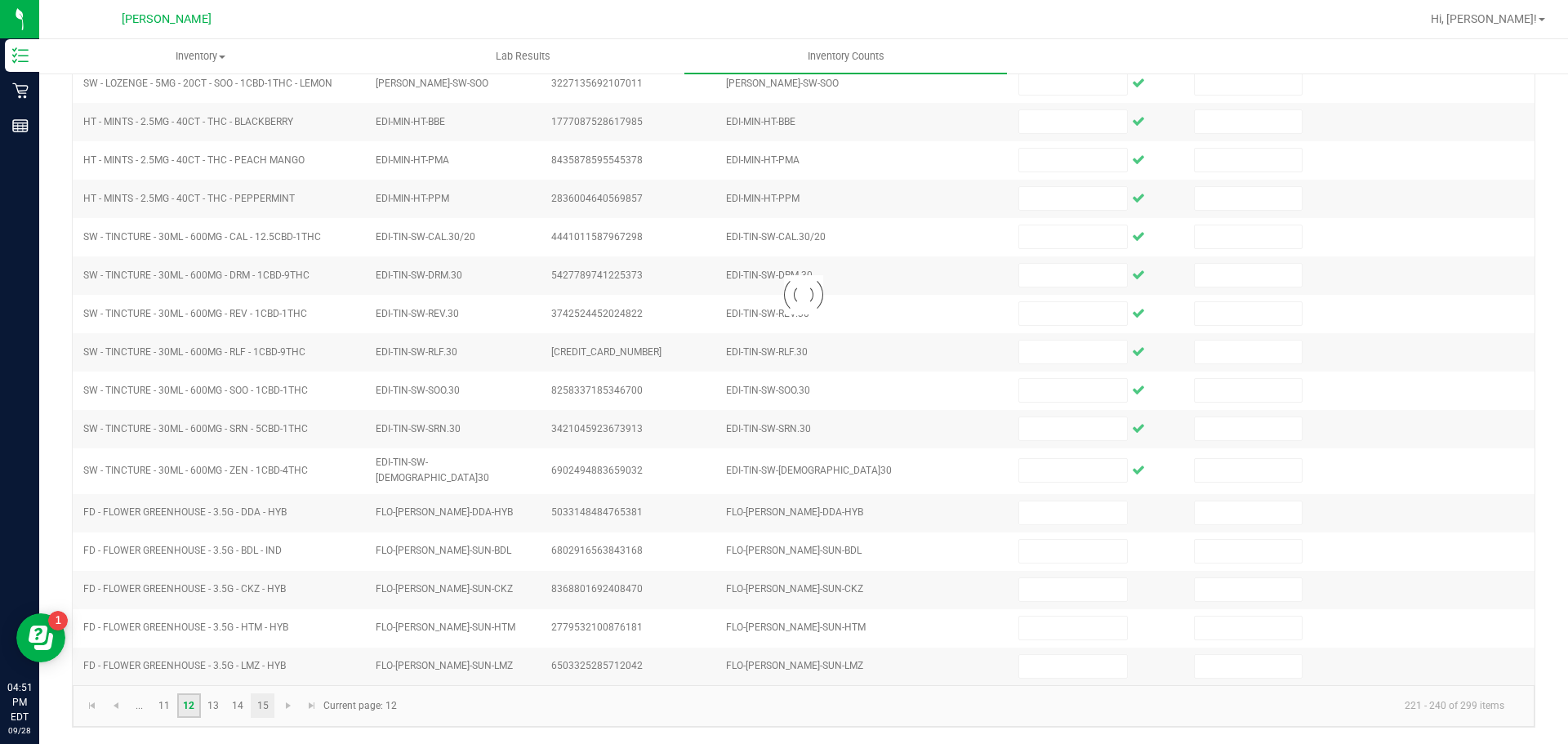
scroll to position [346, 0]
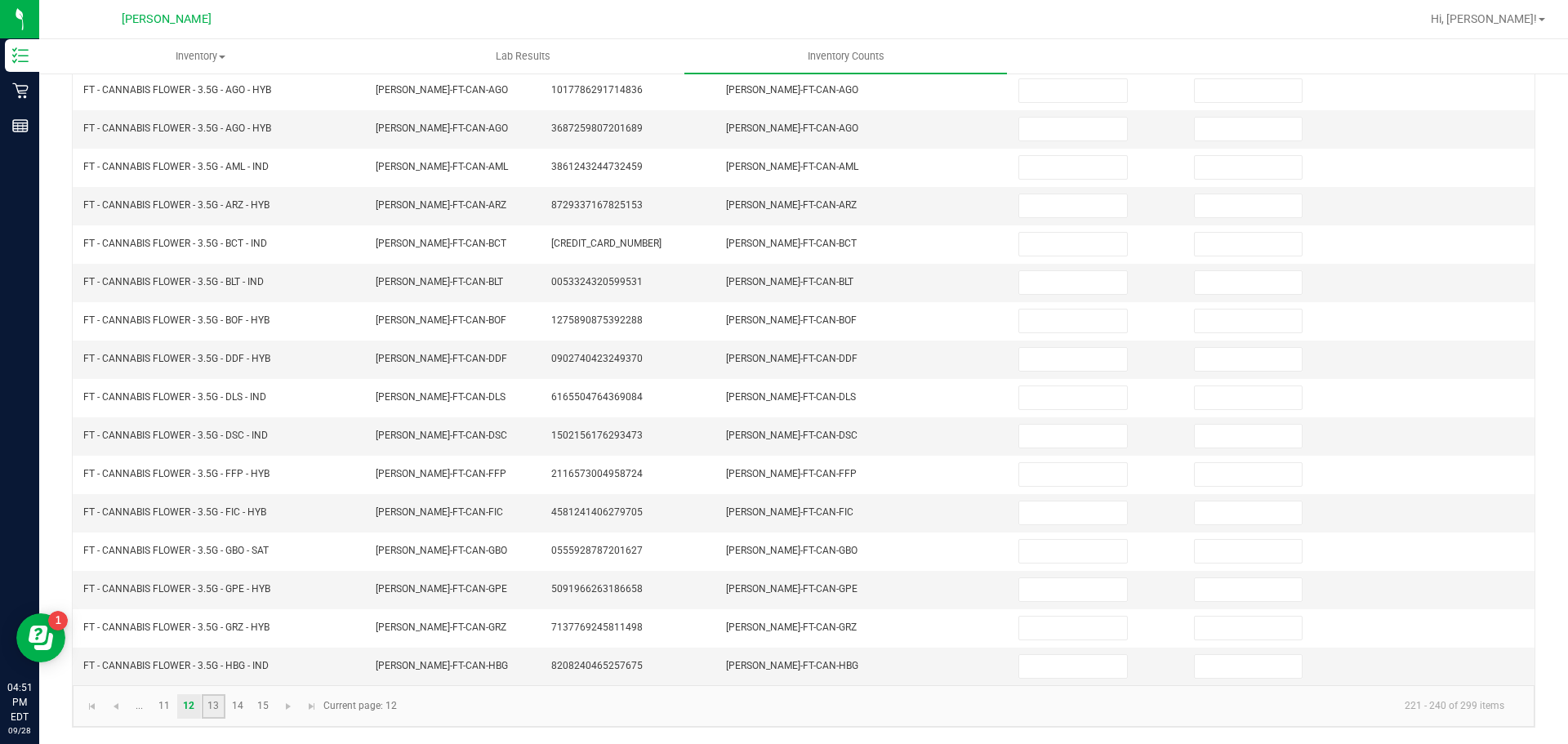
click at [211, 710] on link "13" at bounding box center [213, 706] width 23 height 24
click at [240, 703] on link "14" at bounding box center [238, 706] width 23 height 24
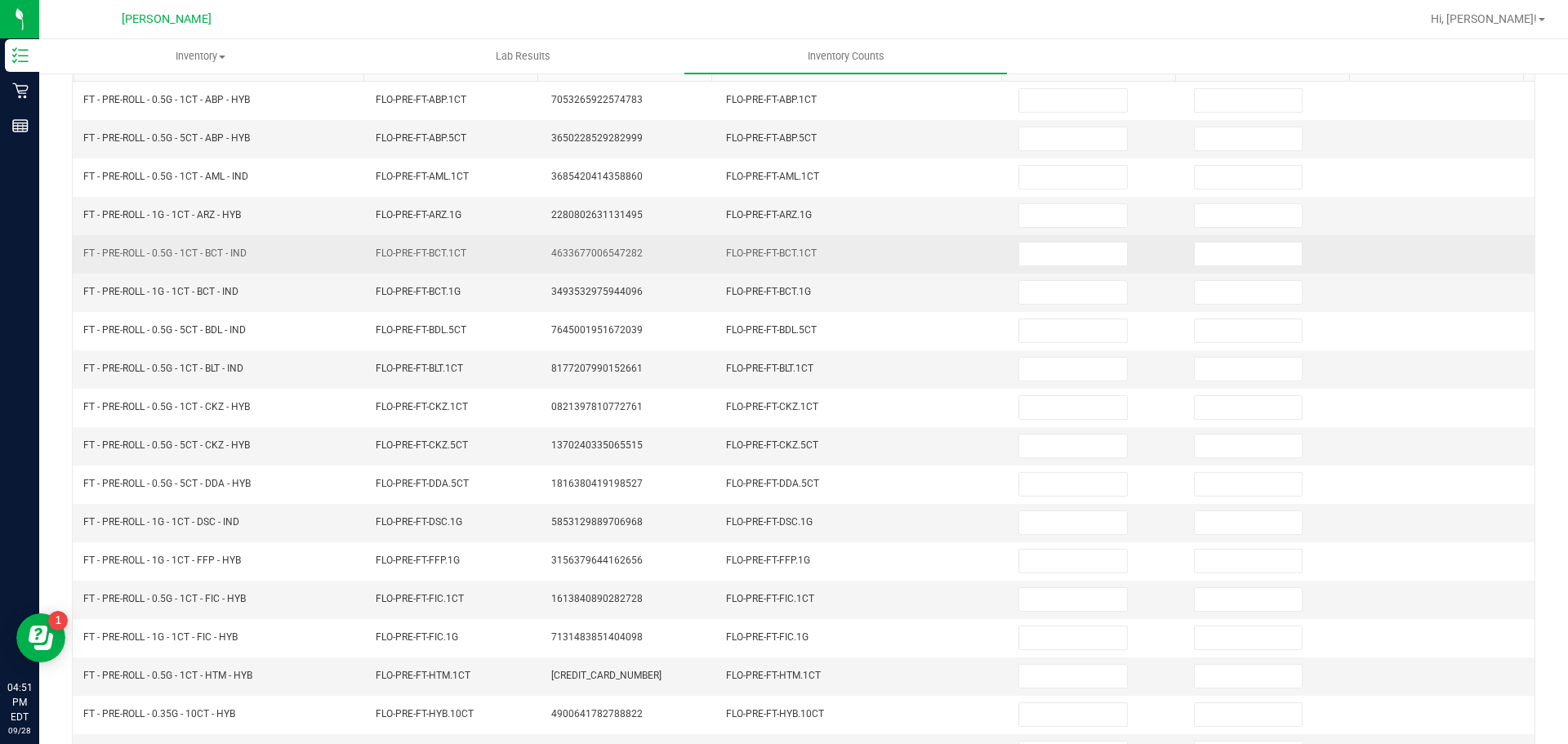
scroll to position [19, 0]
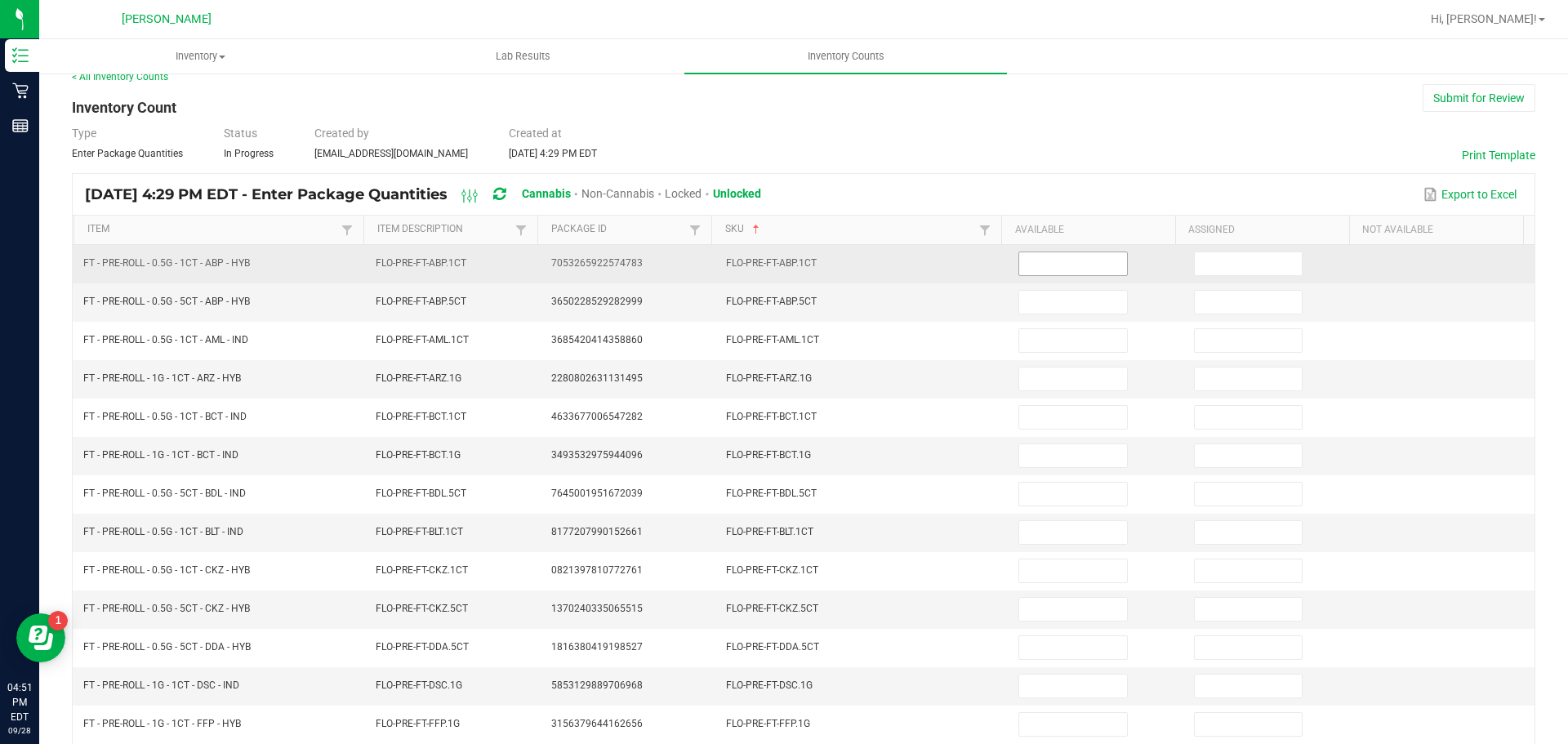
click at [1027, 258] on input at bounding box center [1073, 264] width 107 height 22
click at [1034, 261] on input at bounding box center [1073, 264] width 107 height 22
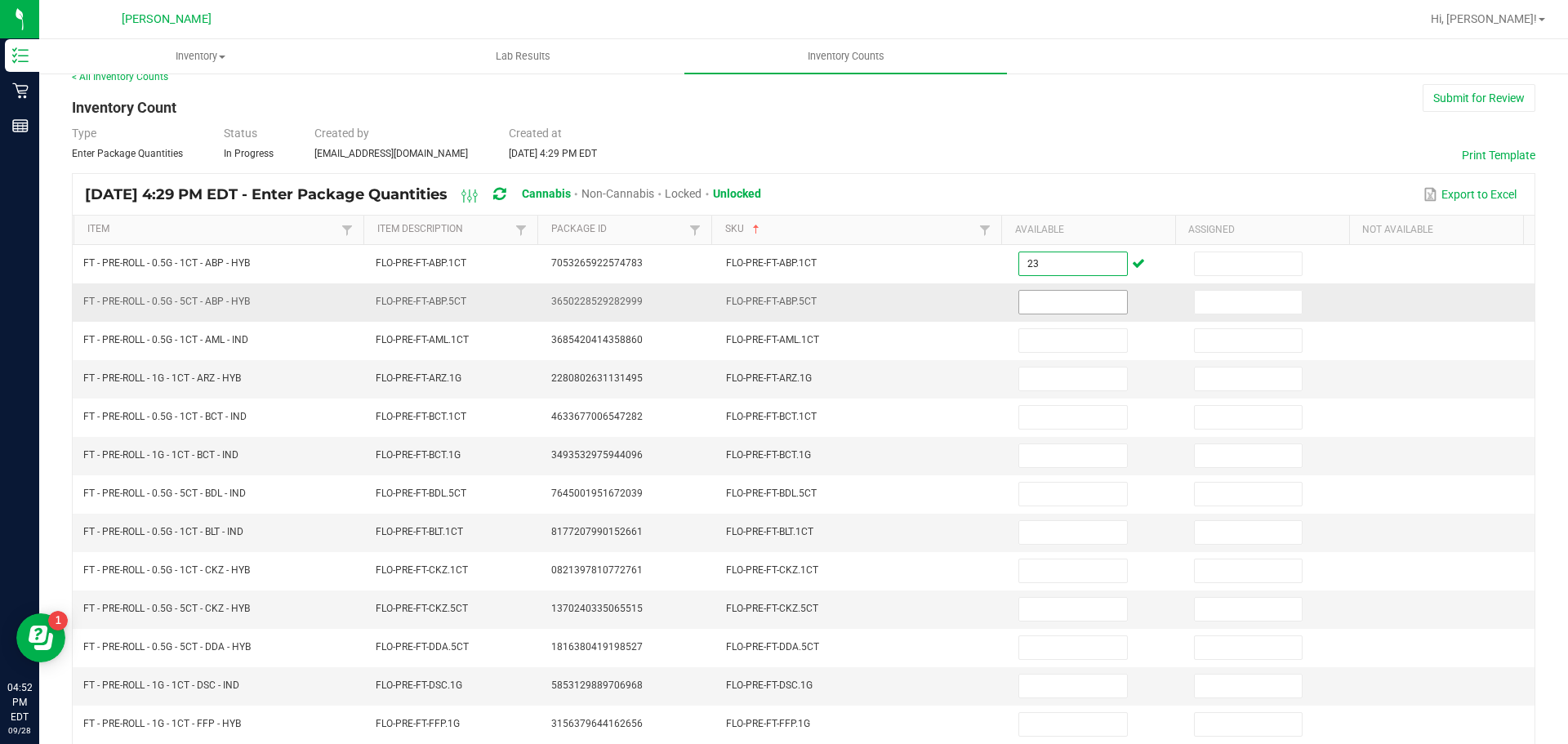
click at [1056, 300] on input at bounding box center [1073, 302] width 107 height 22
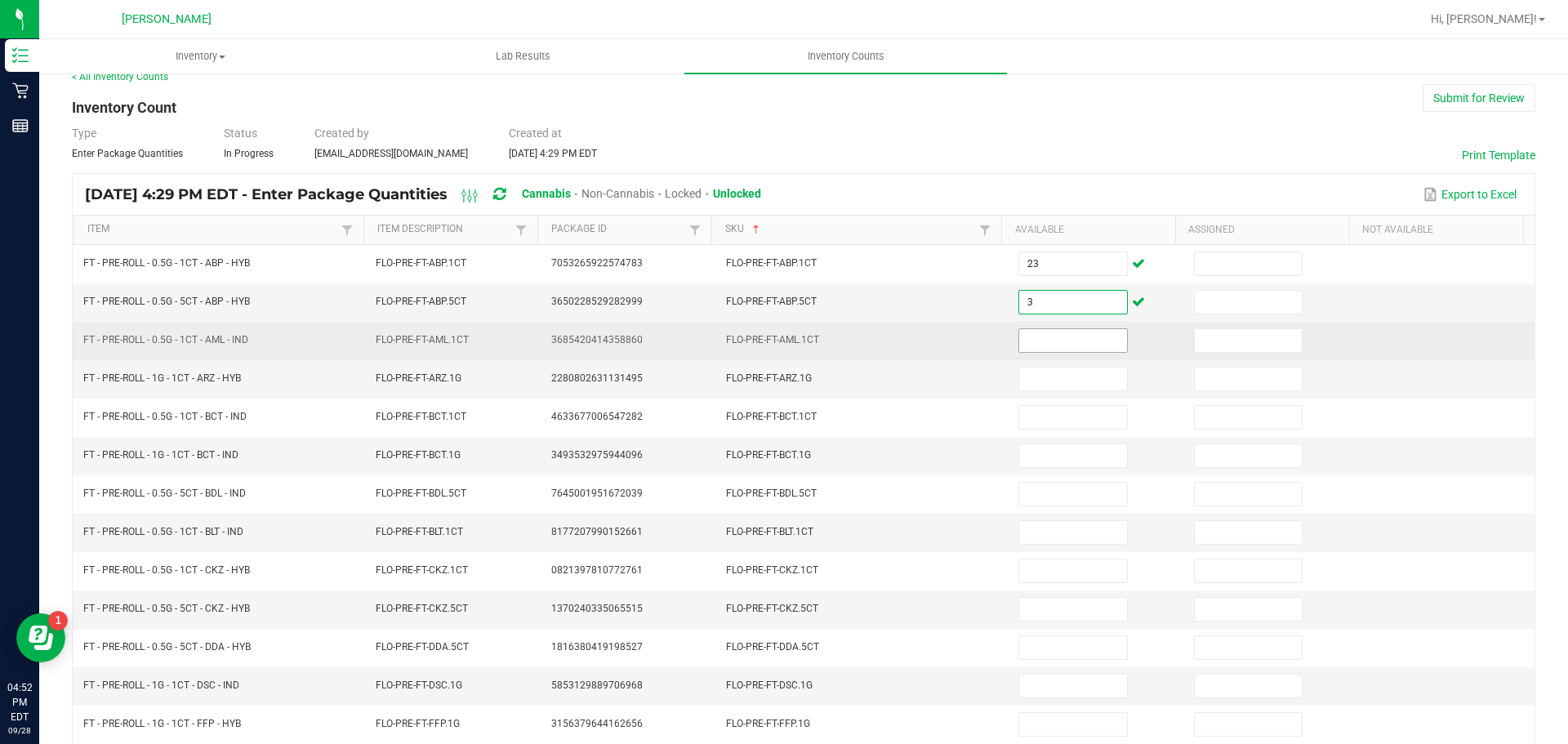
click at [1059, 340] on input at bounding box center [1073, 340] width 107 height 22
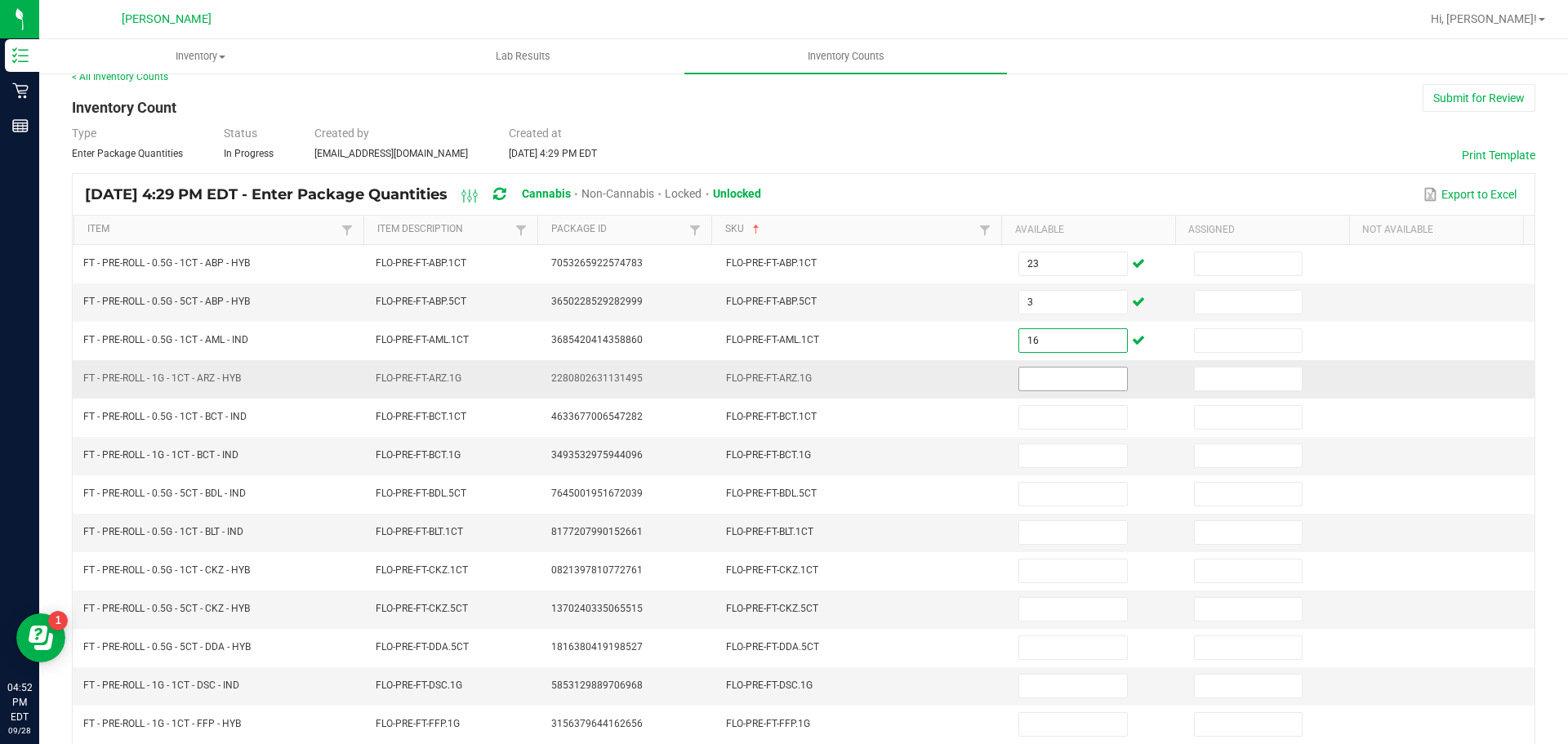
click at [1078, 380] on input at bounding box center [1073, 378] width 107 height 22
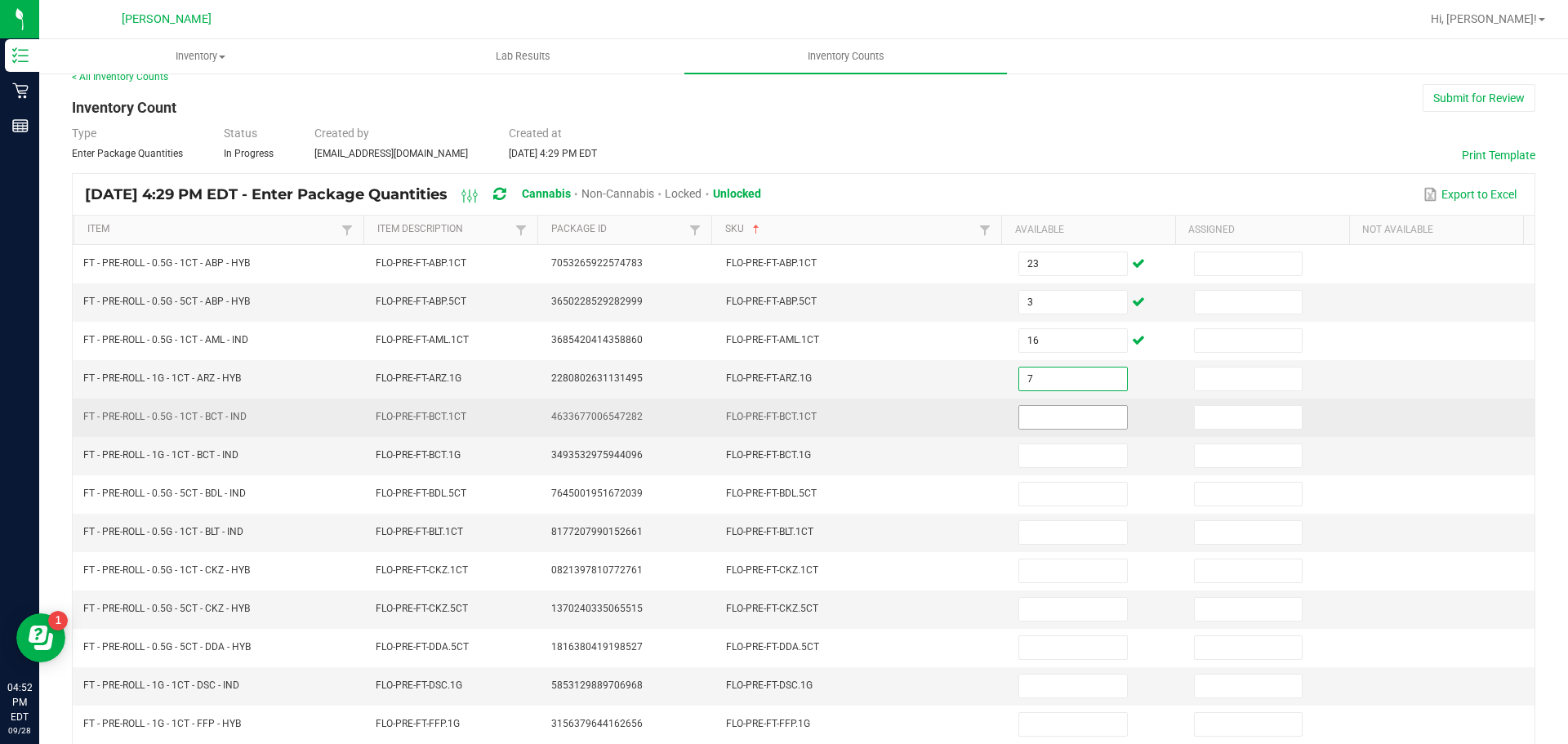
click at [1065, 417] on input at bounding box center [1073, 417] width 107 height 22
click at [1028, 419] on input at bounding box center [1073, 417] width 107 height 22
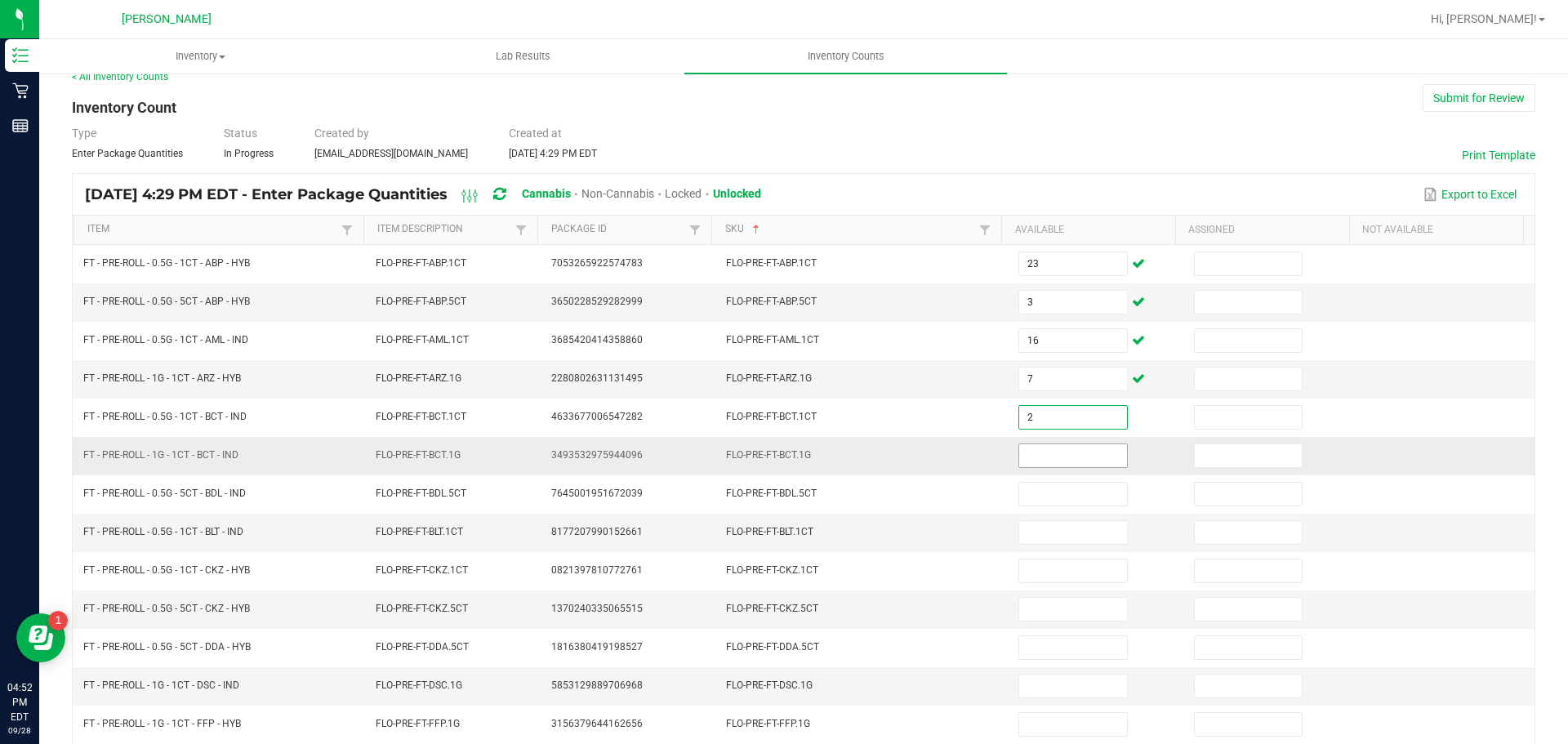
click at [1061, 450] on input at bounding box center [1073, 455] width 107 height 22
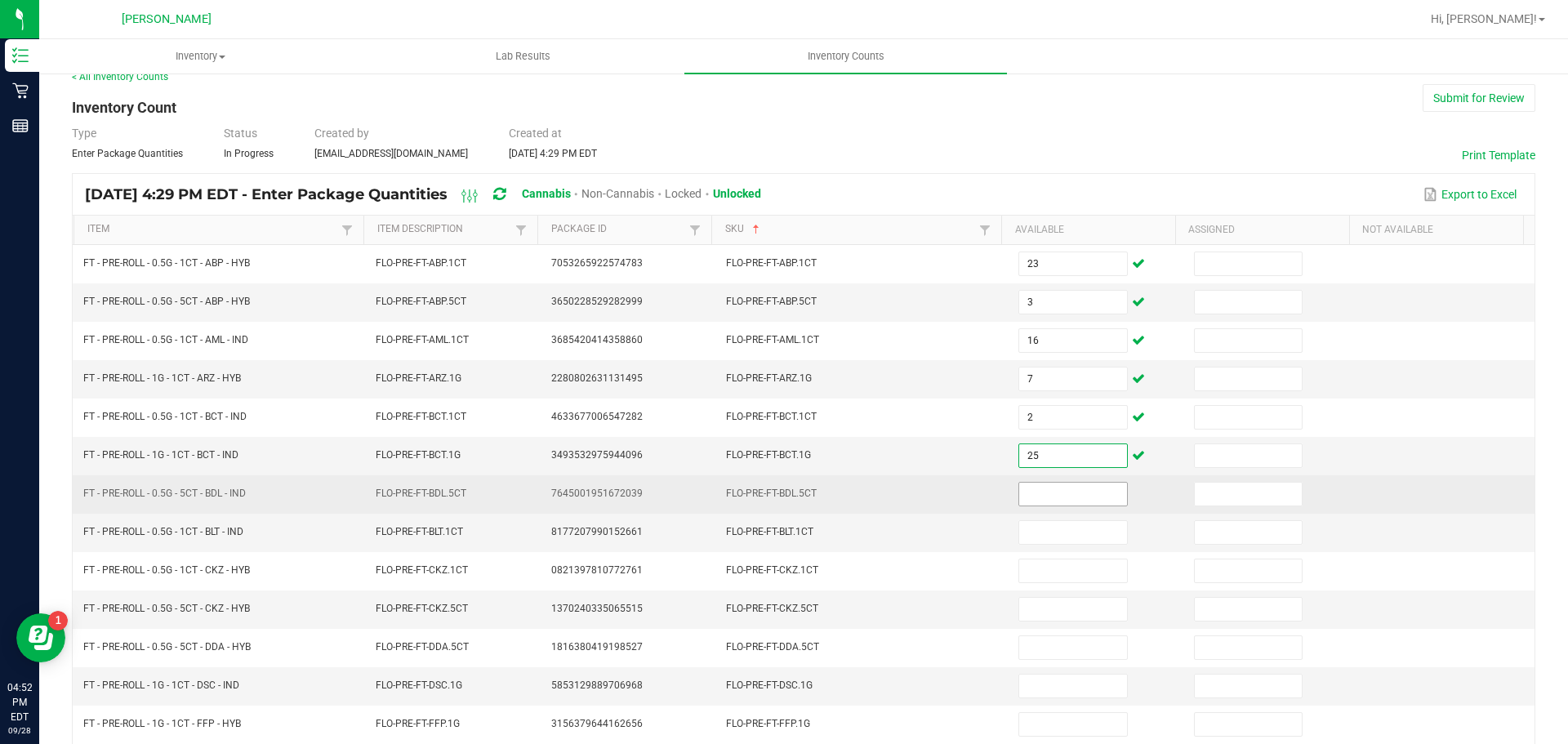
click at [1052, 497] on input at bounding box center [1073, 493] width 107 height 22
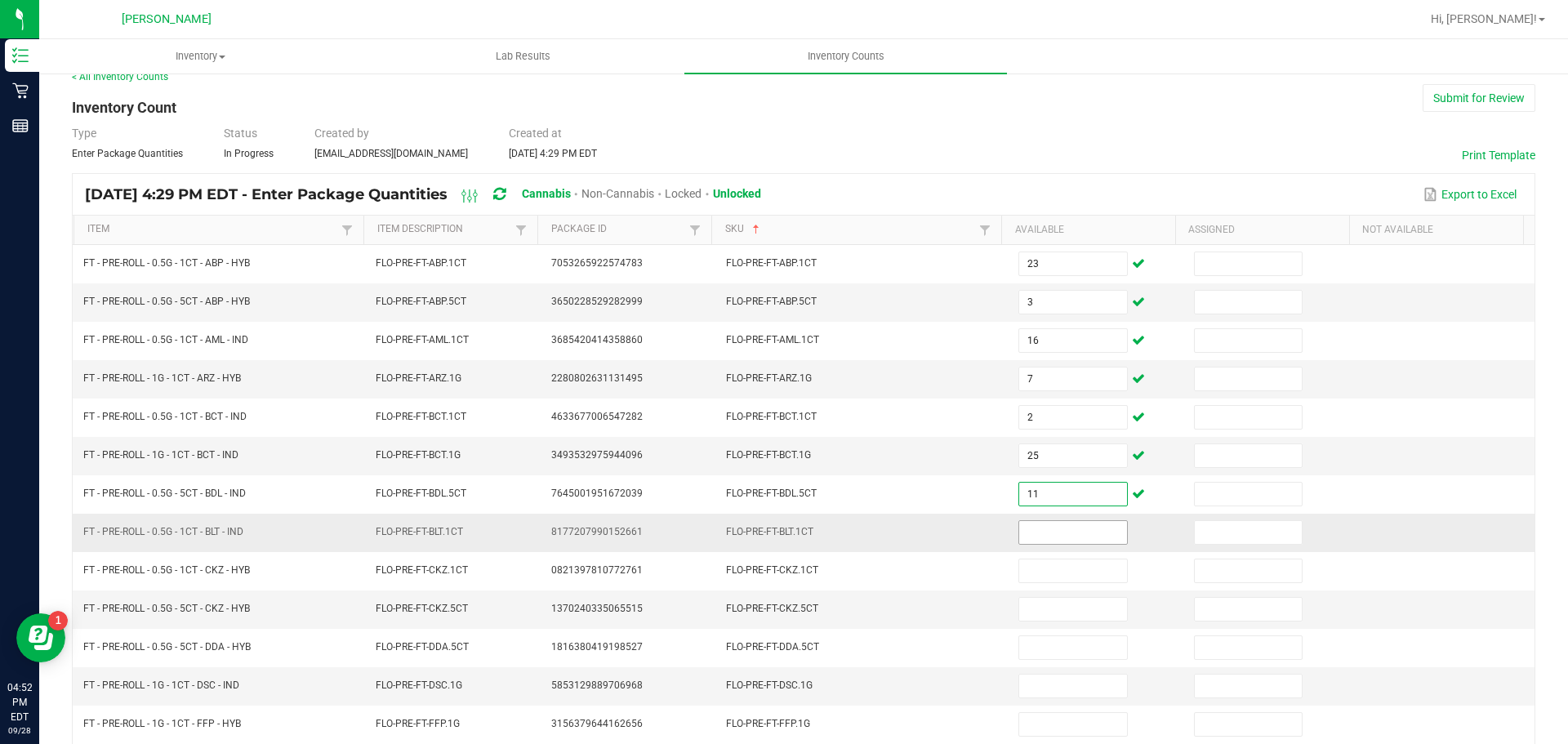
click at [1023, 531] on input at bounding box center [1073, 532] width 107 height 22
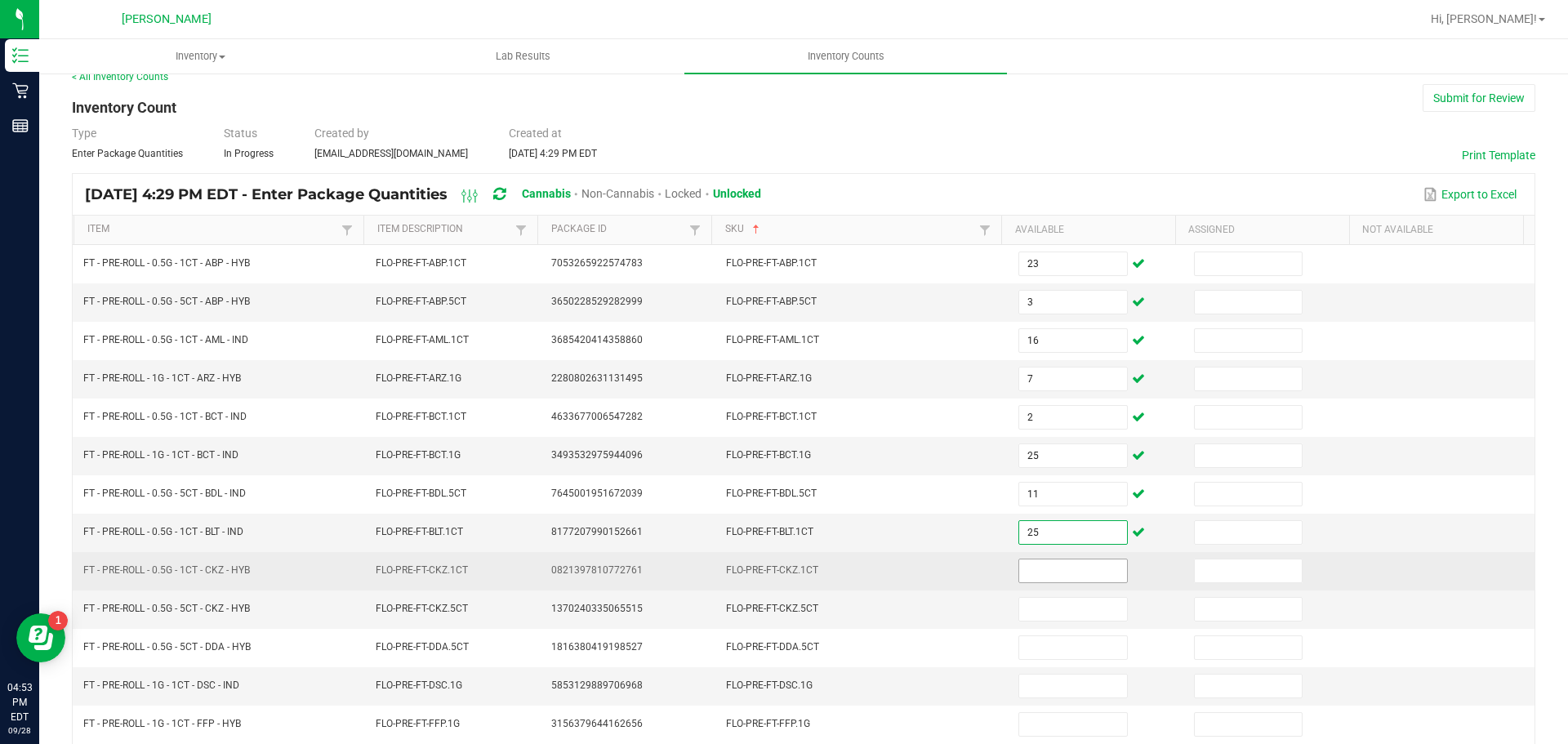
click at [1061, 570] on input at bounding box center [1073, 570] width 107 height 22
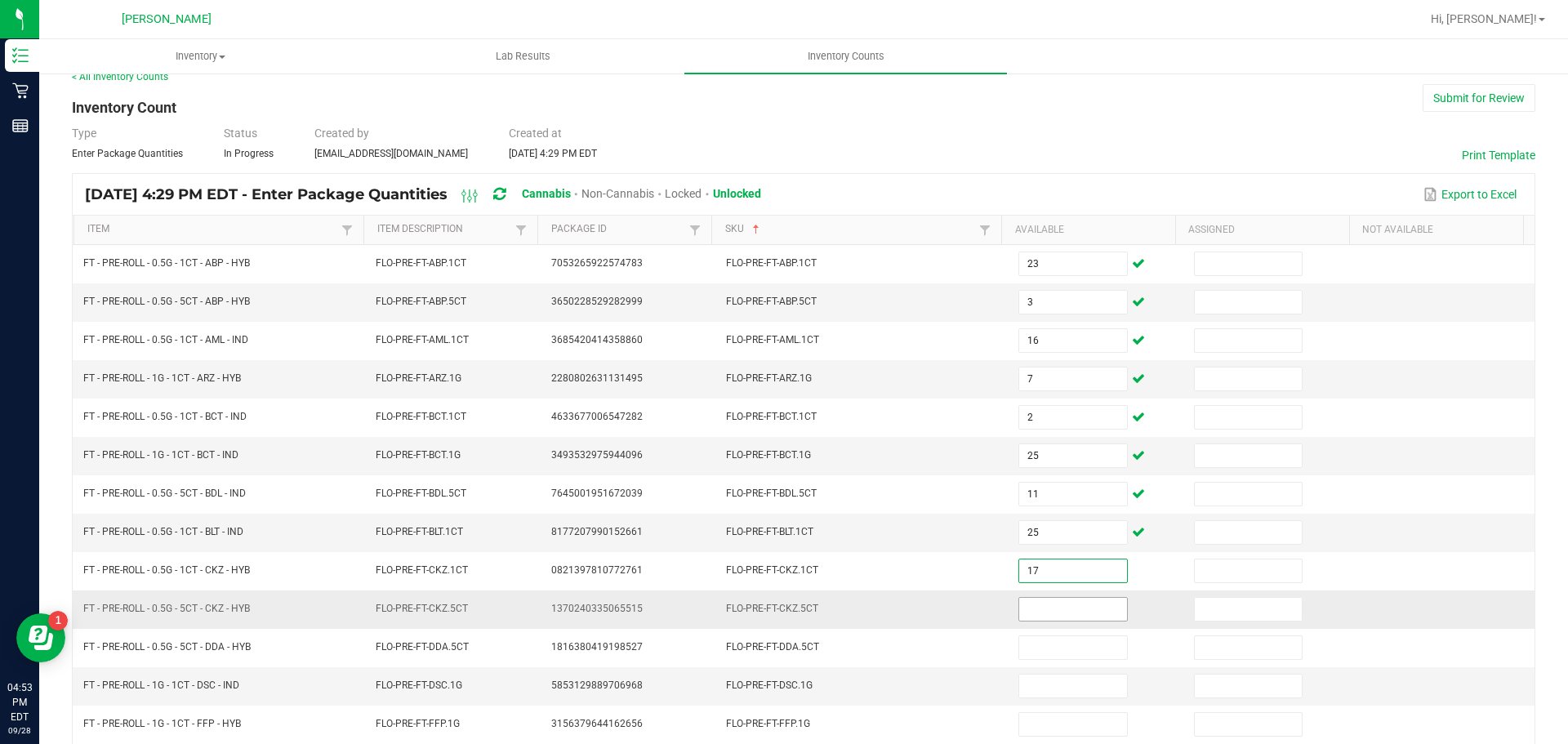
click at [1043, 607] on input at bounding box center [1073, 609] width 107 height 22
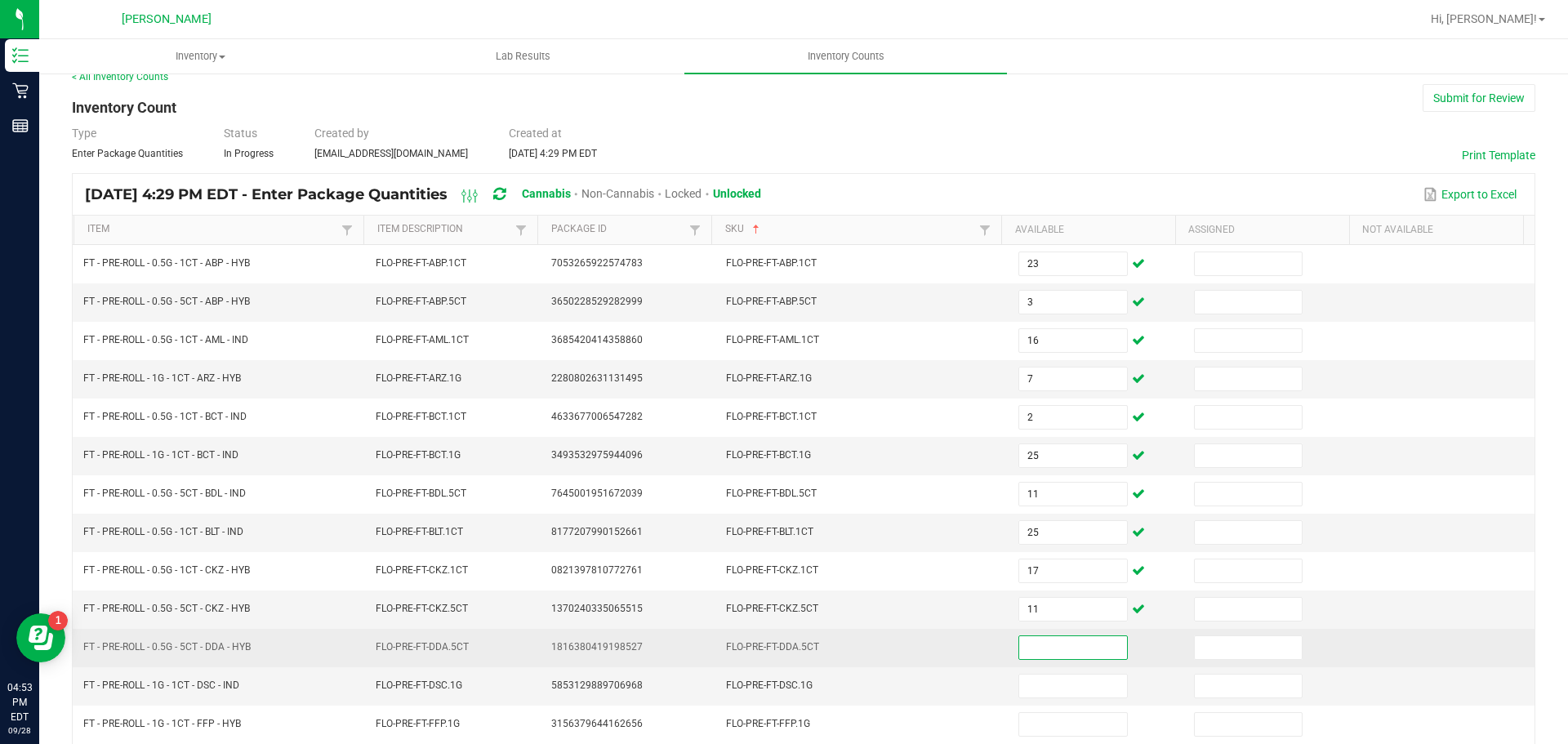
click at [1029, 649] on input at bounding box center [1073, 647] width 107 height 22
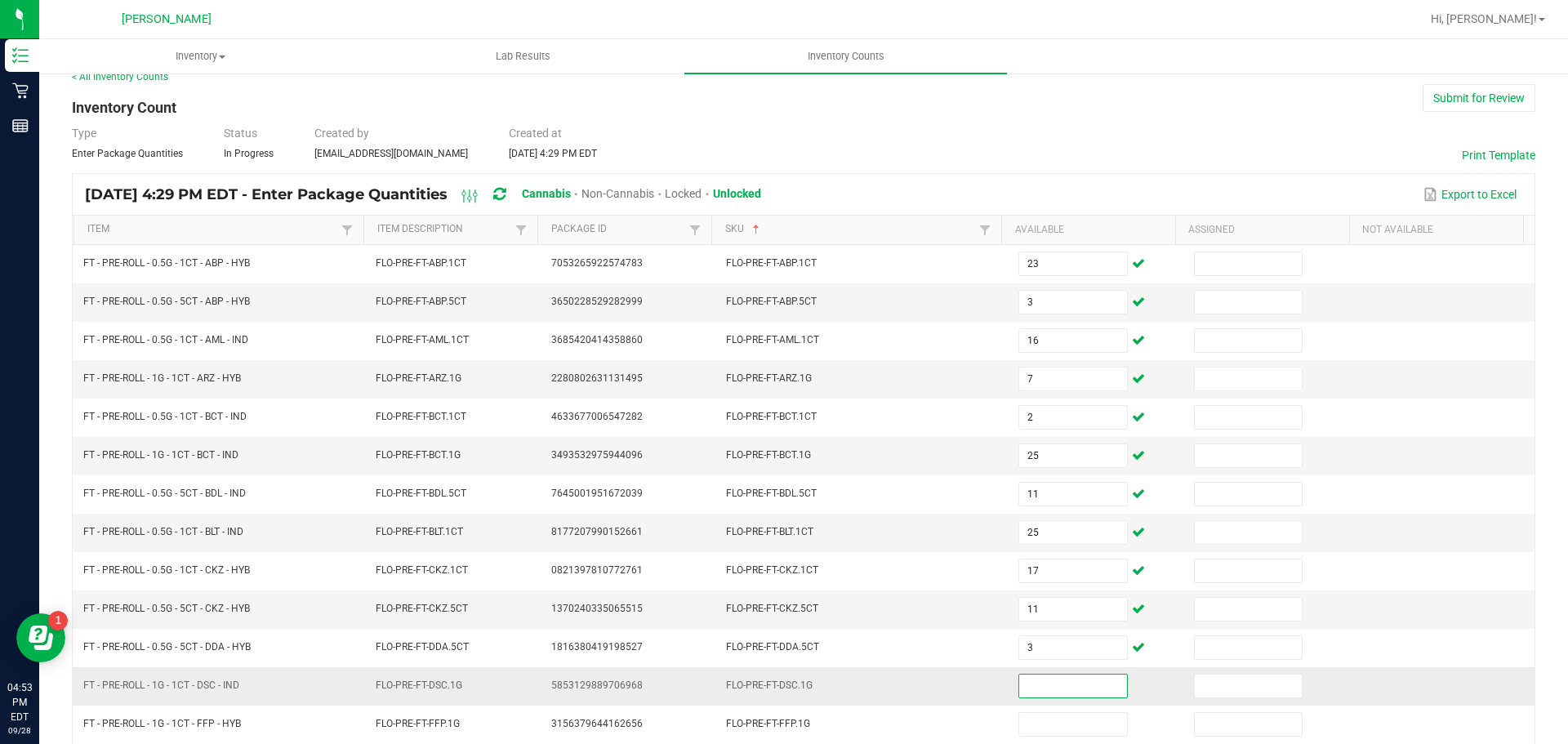
click at [1045, 685] on input at bounding box center [1073, 686] width 107 height 22
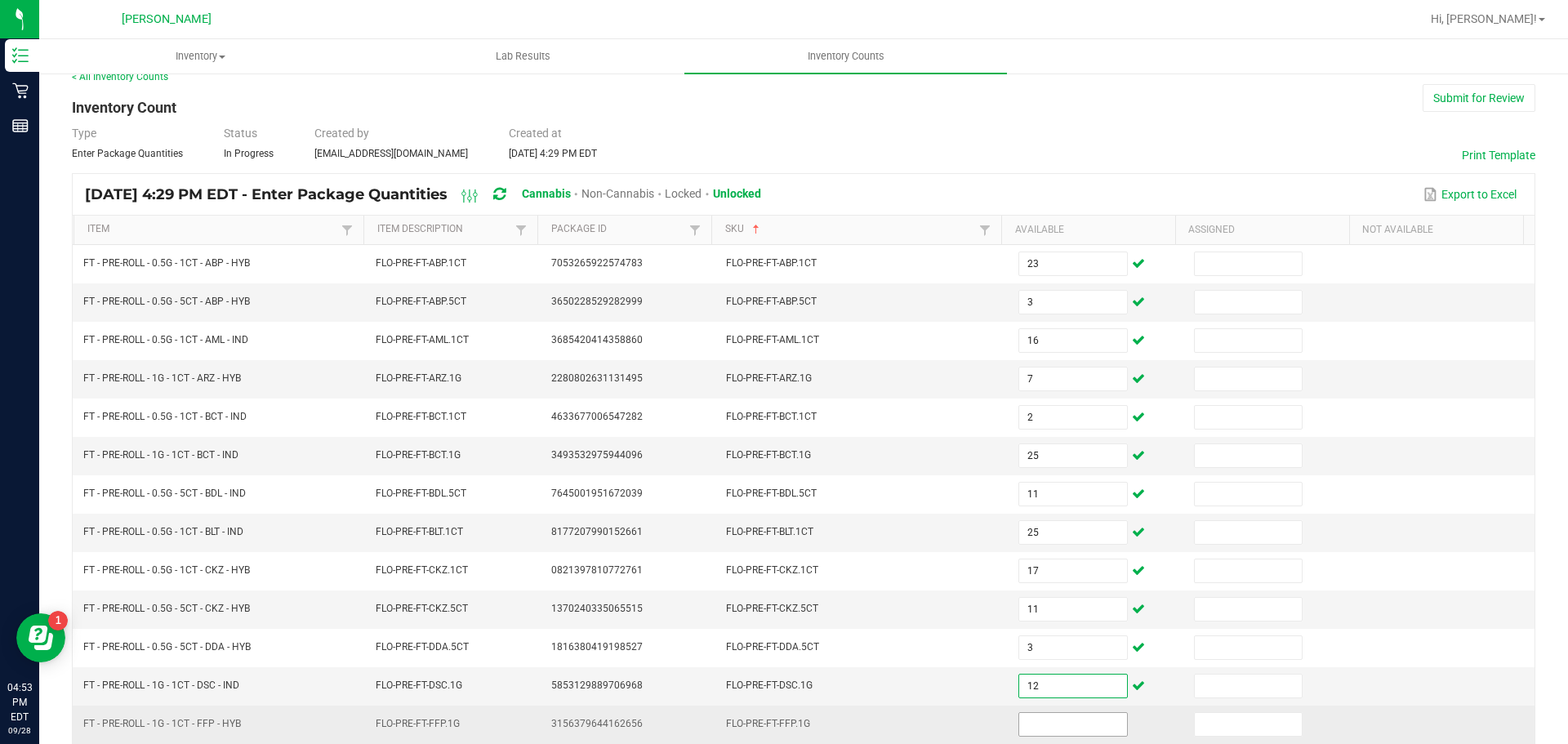
click at [1068, 723] on input at bounding box center [1073, 724] width 107 height 22
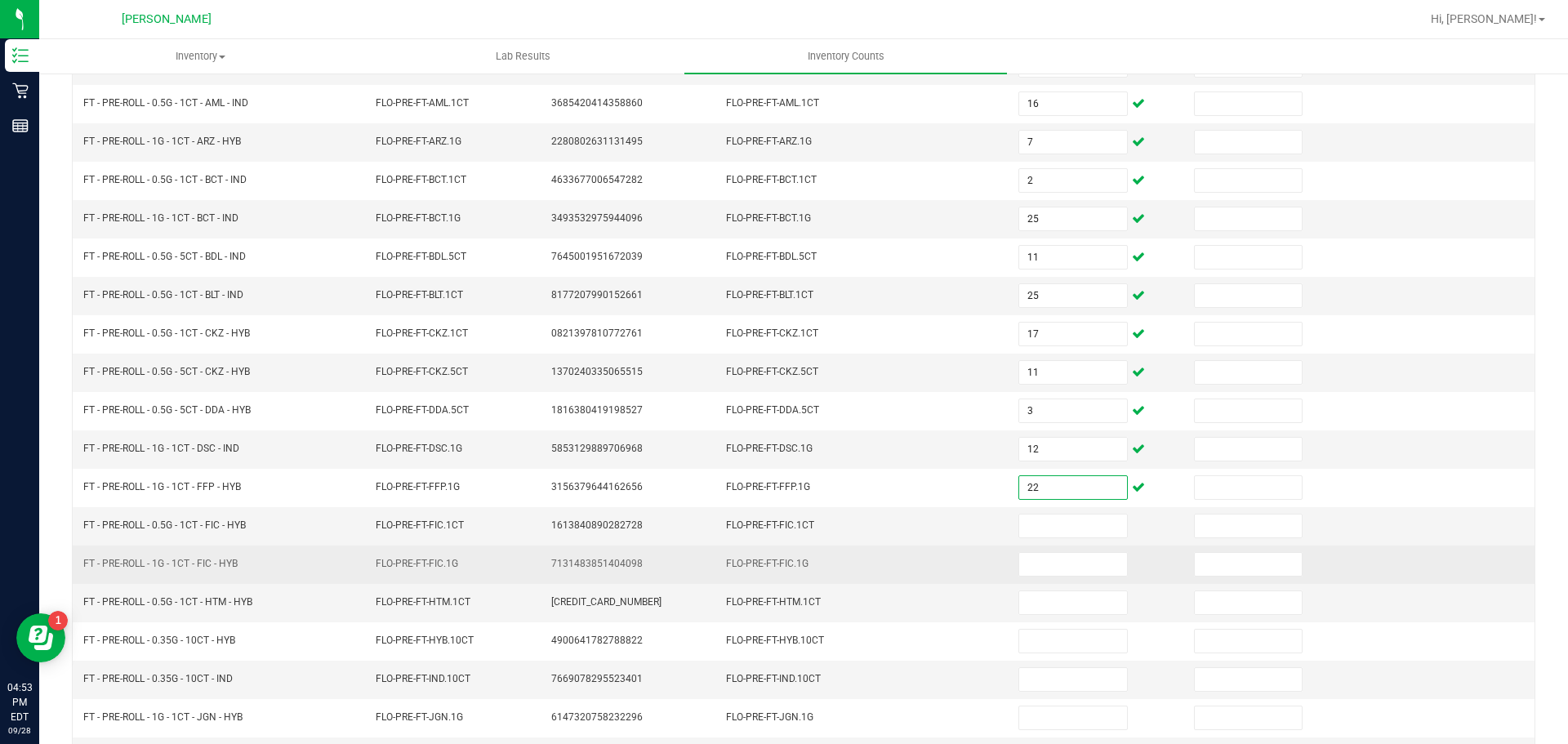
scroll to position [264, 0]
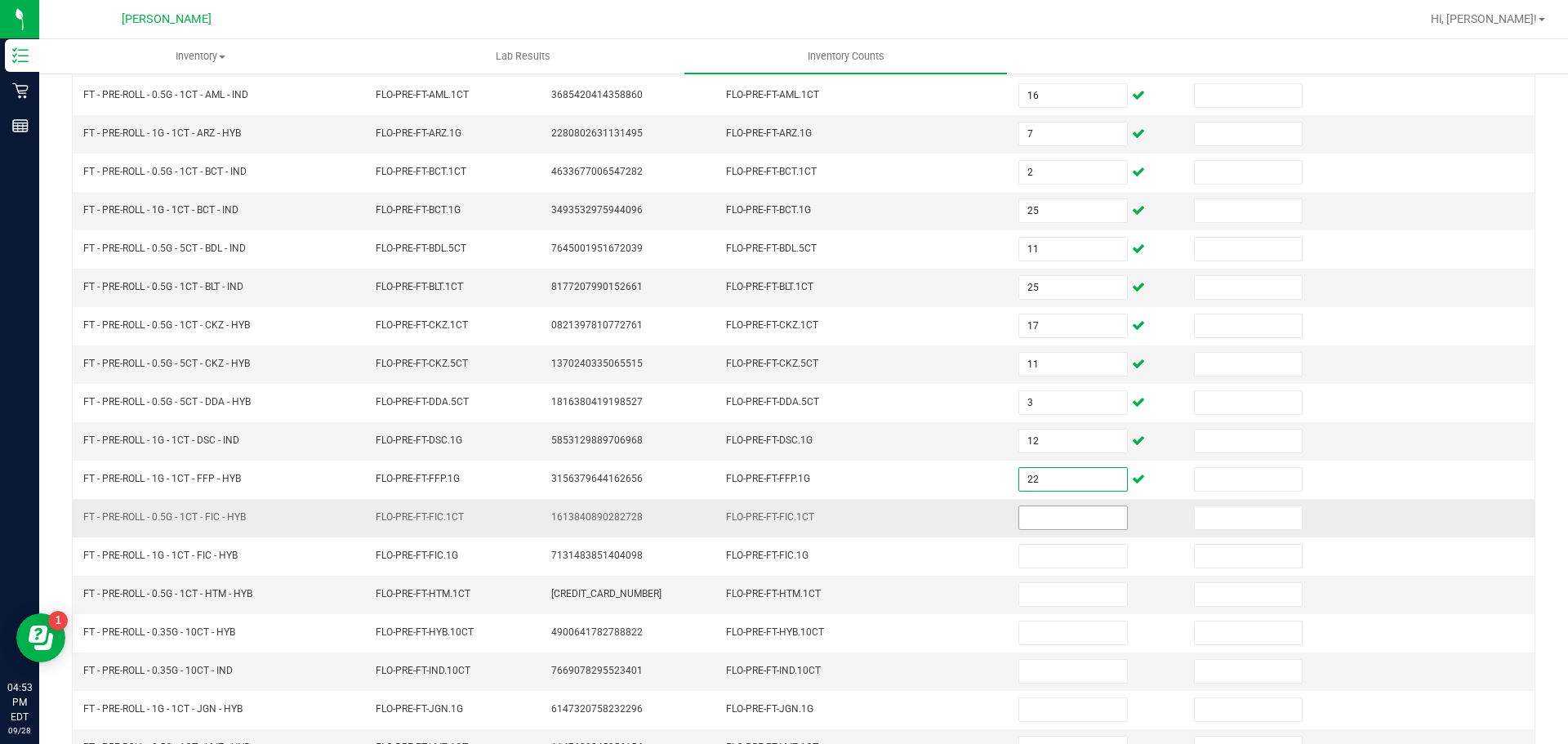
click at [1055, 518] on input at bounding box center [1073, 518] width 107 height 22
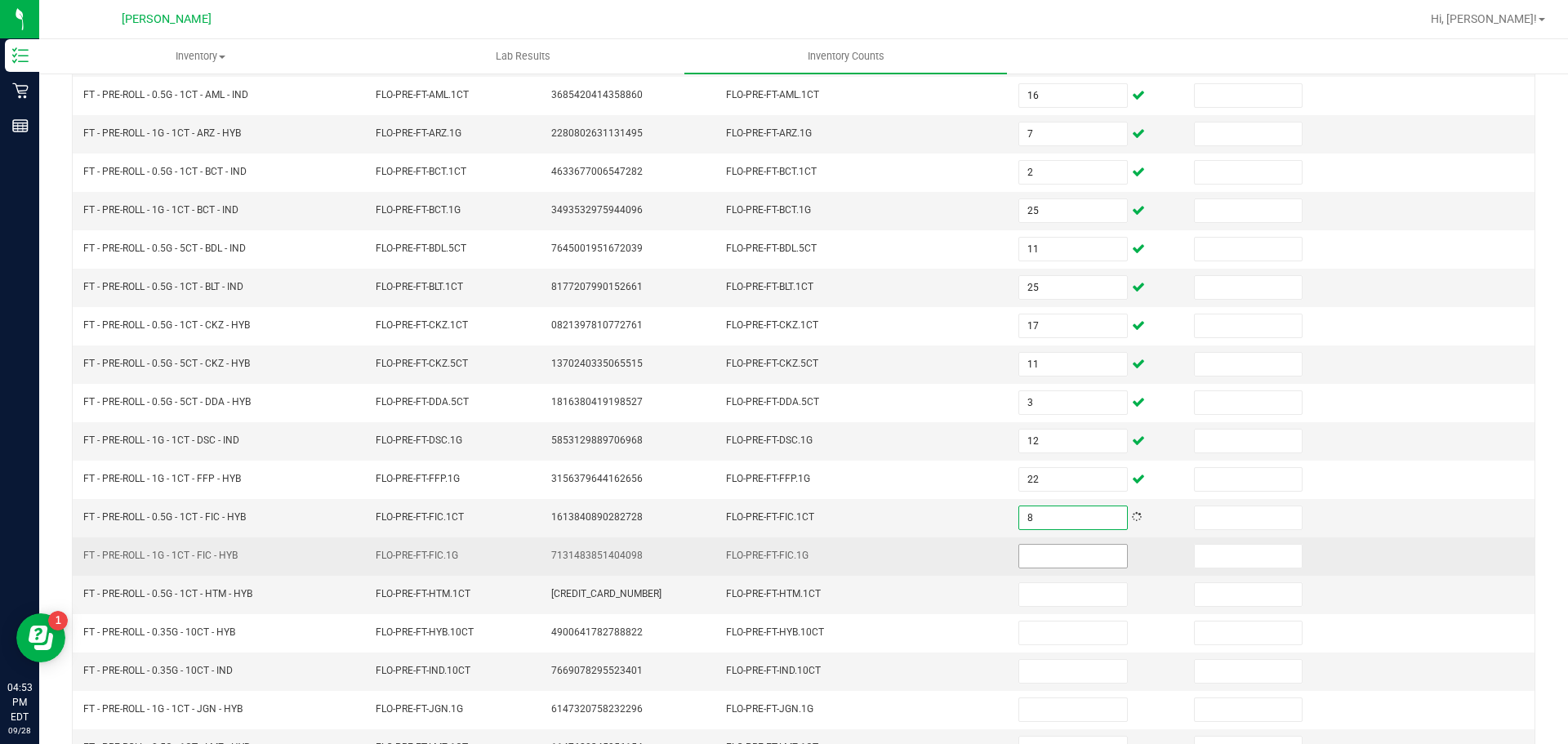
click at [1061, 551] on input at bounding box center [1073, 556] width 107 height 22
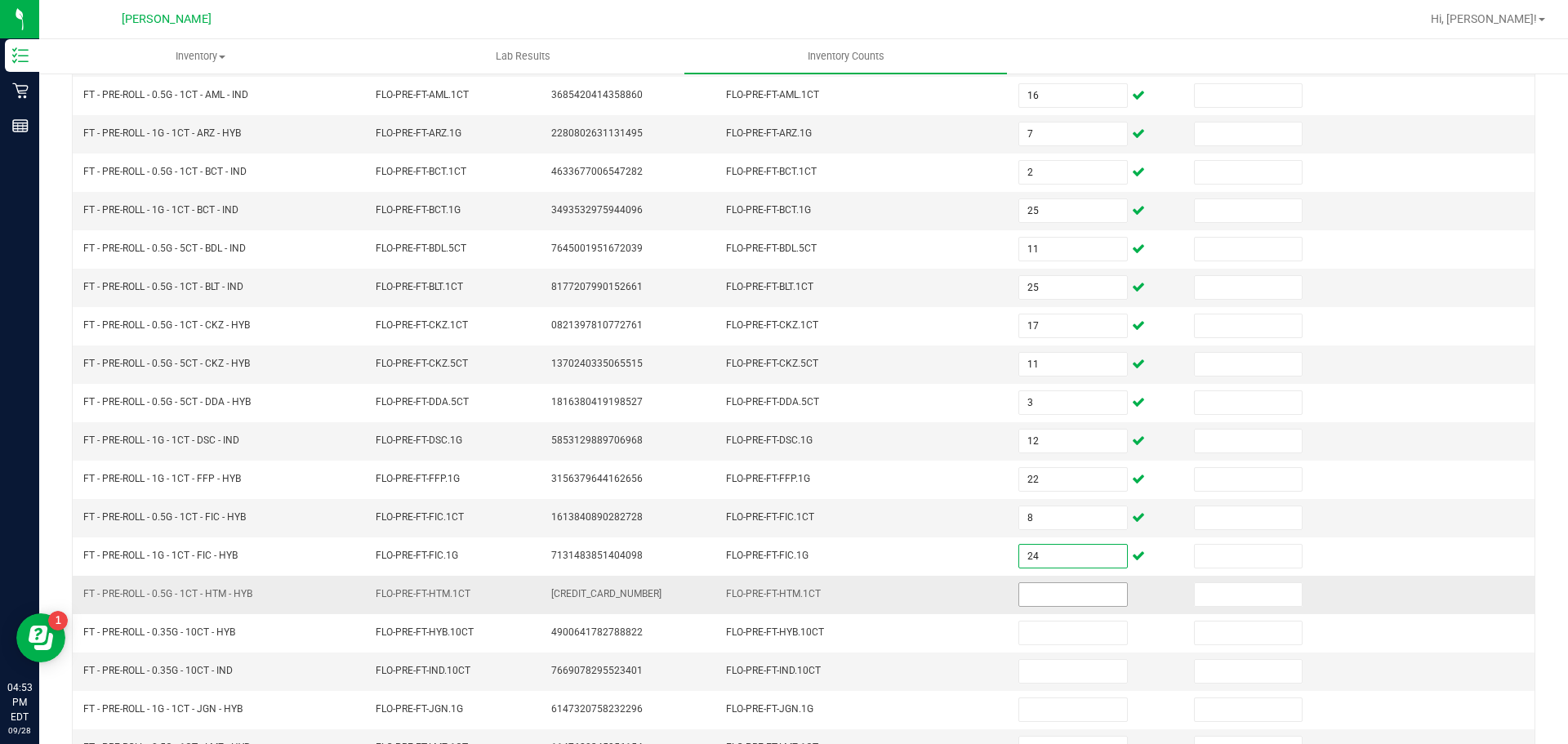
click at [1083, 586] on input at bounding box center [1073, 595] width 107 height 22
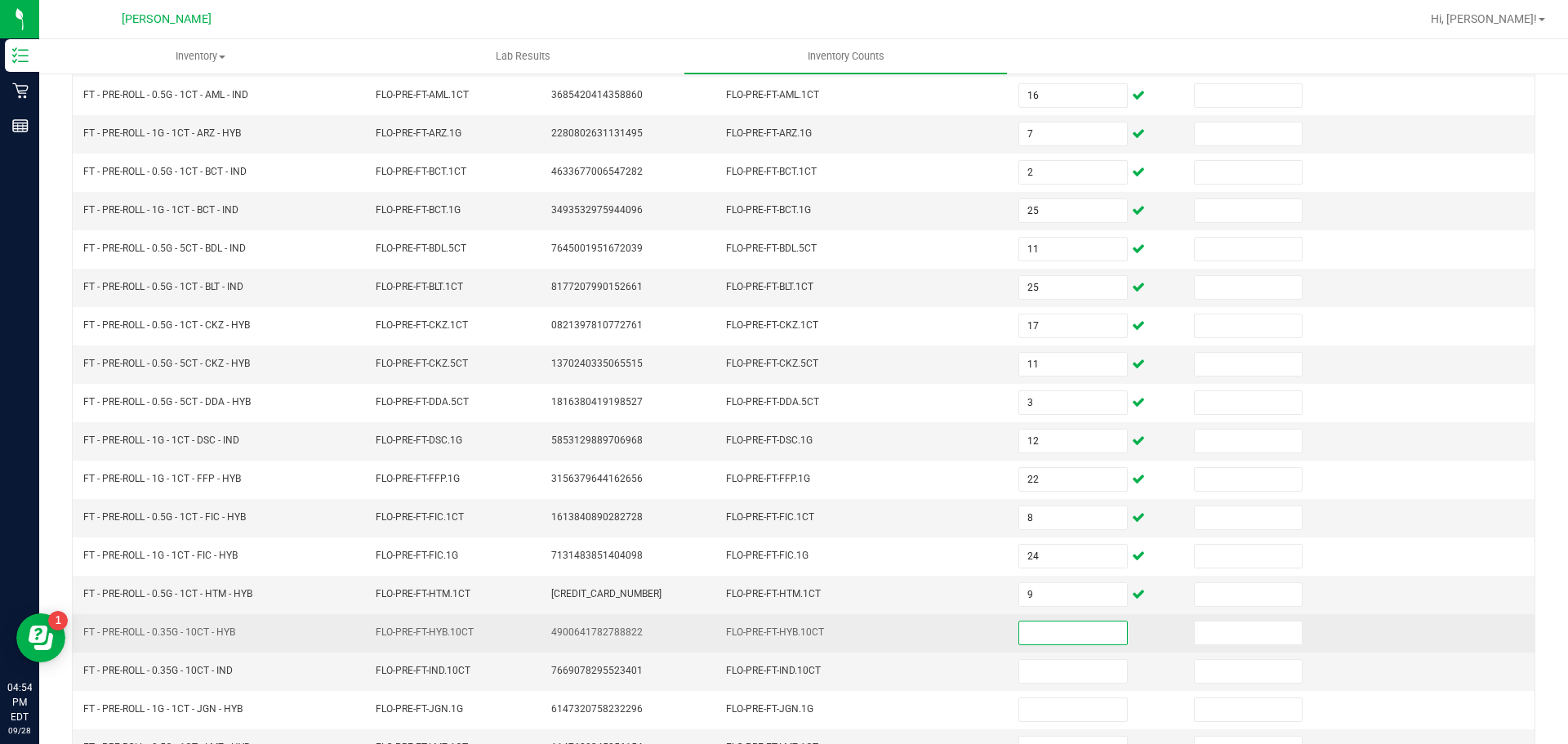
click at [1093, 626] on input at bounding box center [1073, 633] width 107 height 22
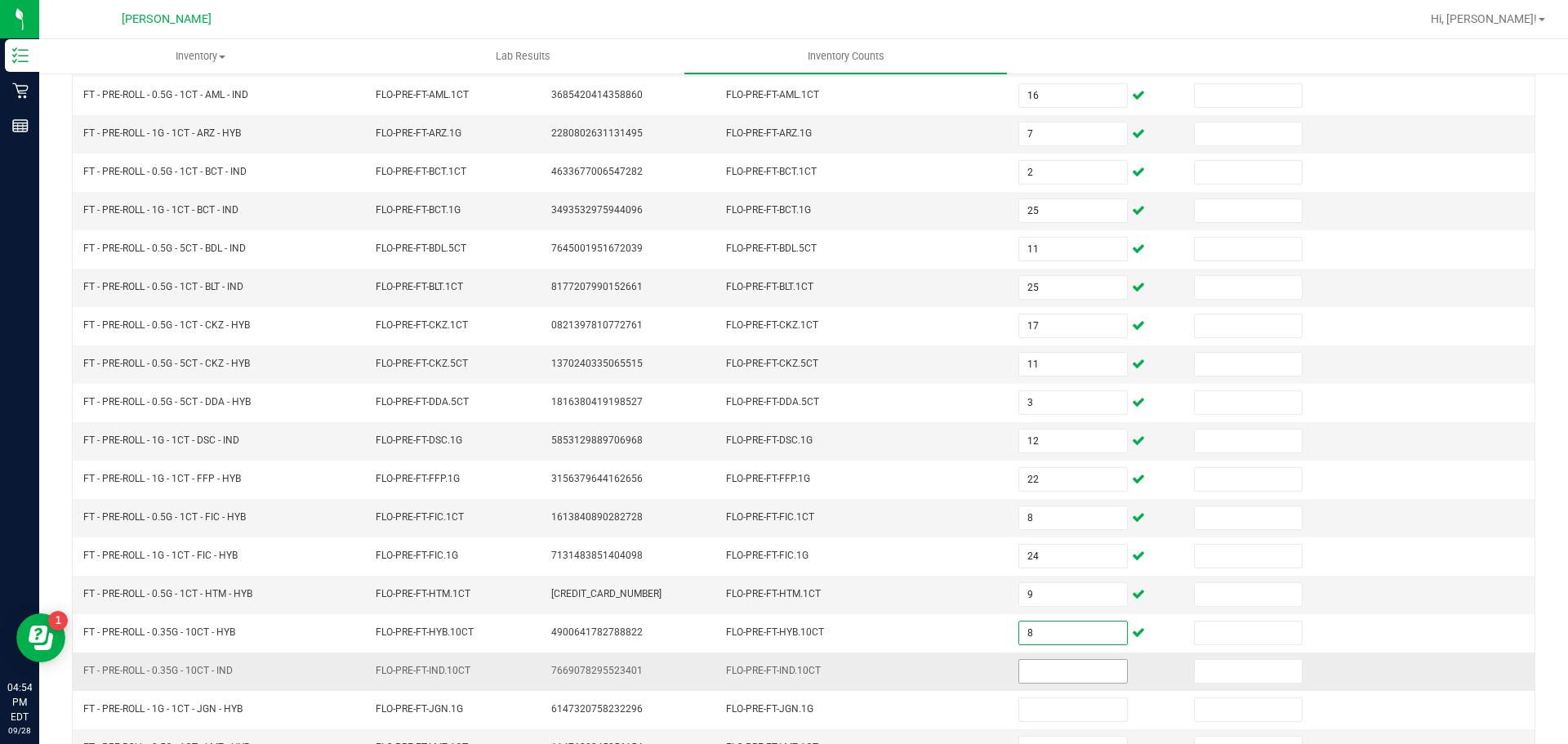
click at [1091, 664] on input at bounding box center [1073, 671] width 107 height 22
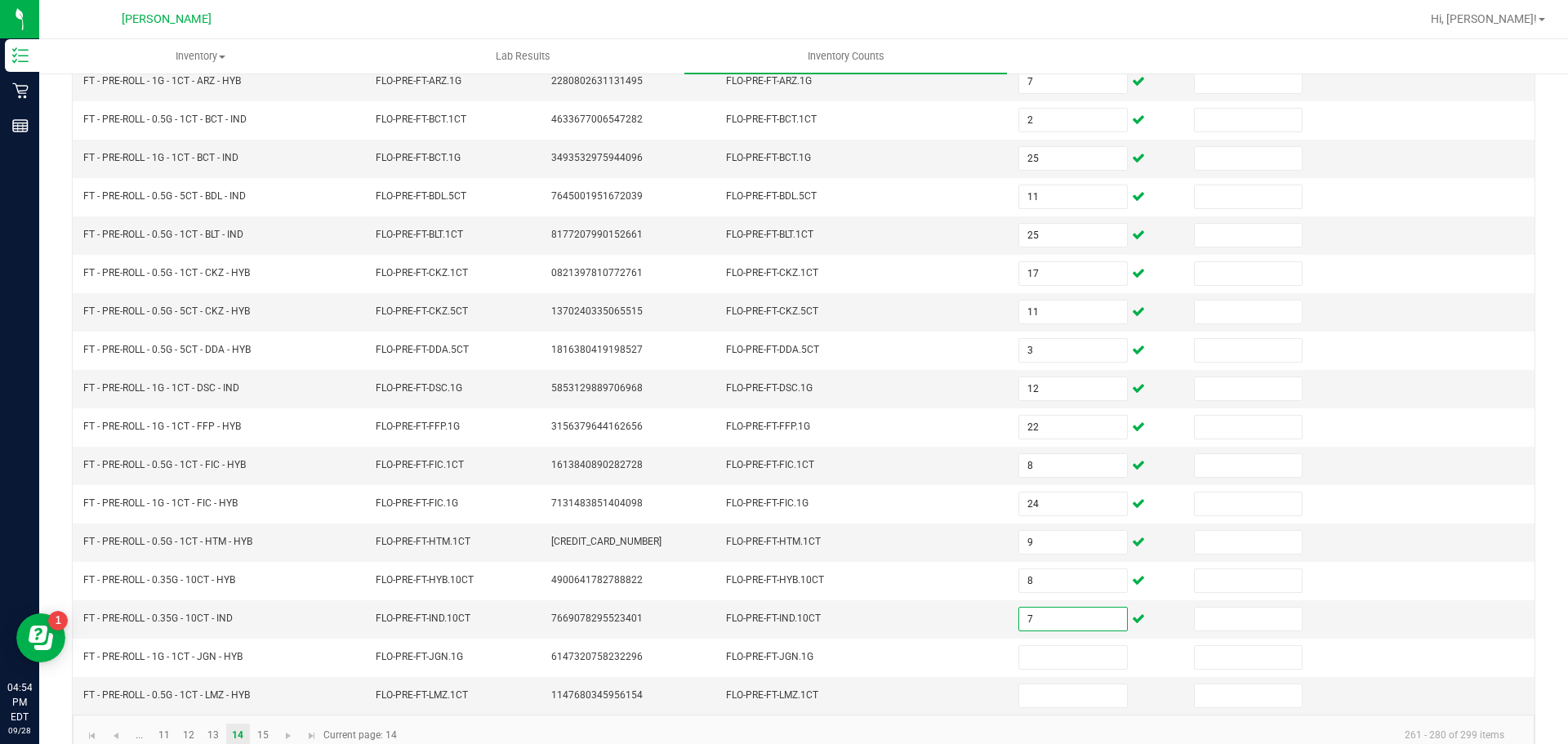
scroll to position [346, 0]
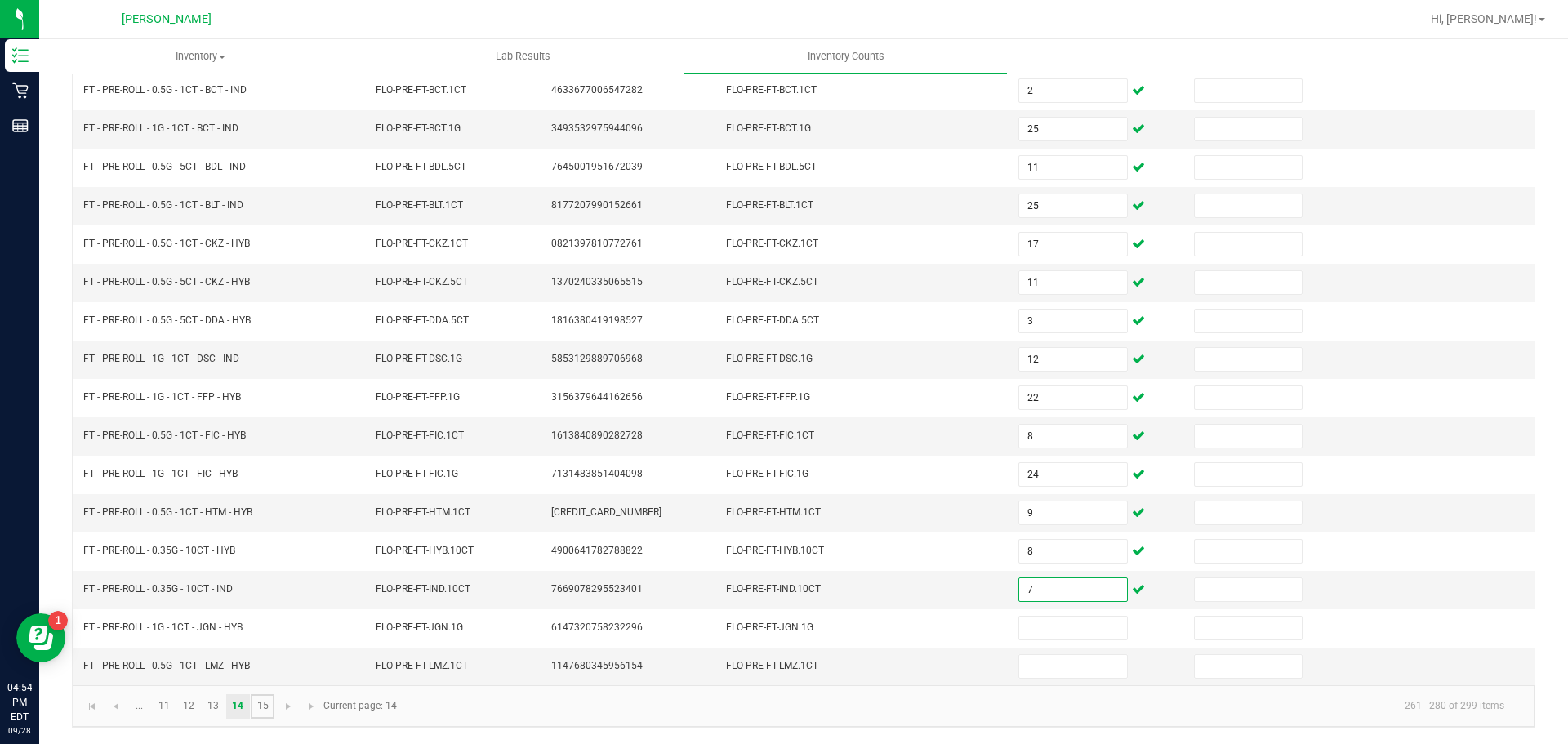
drag, startPoint x: 260, startPoint y: 701, endPoint x: 292, endPoint y: 694, distance: 32.8
click at [259, 701] on link "15" at bounding box center [262, 706] width 23 height 24
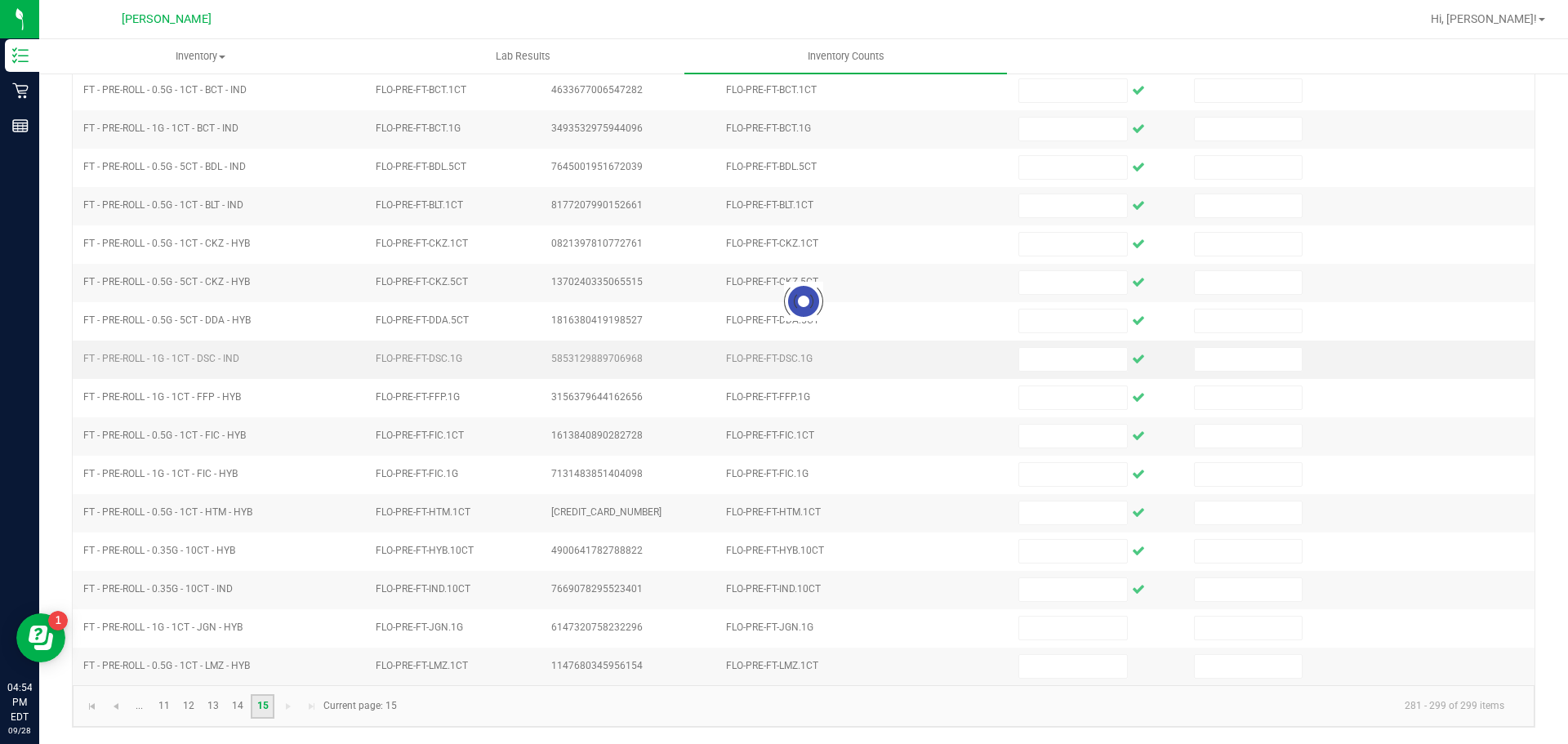
scroll to position [307, 0]
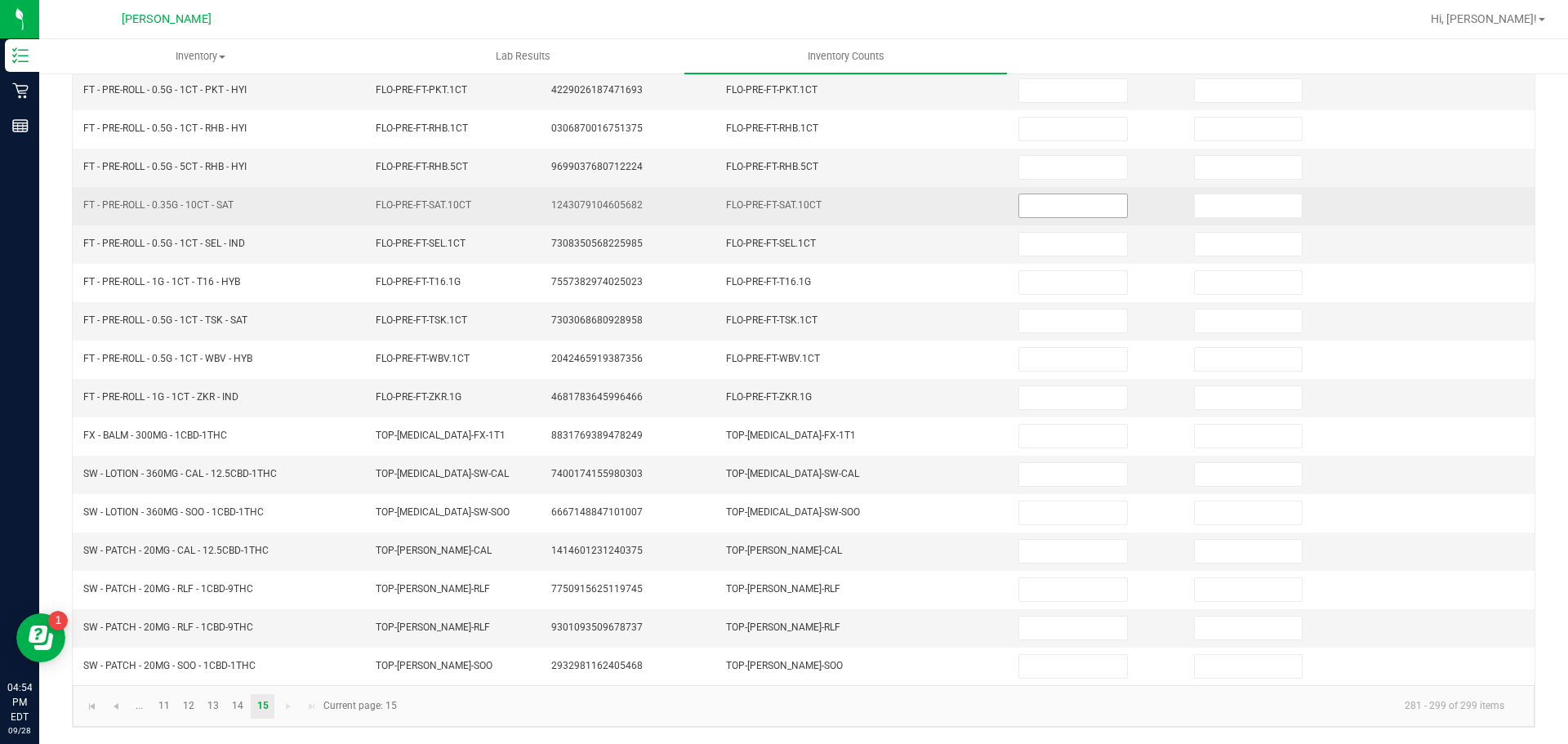
click at [1049, 204] on input at bounding box center [1073, 206] width 107 height 22
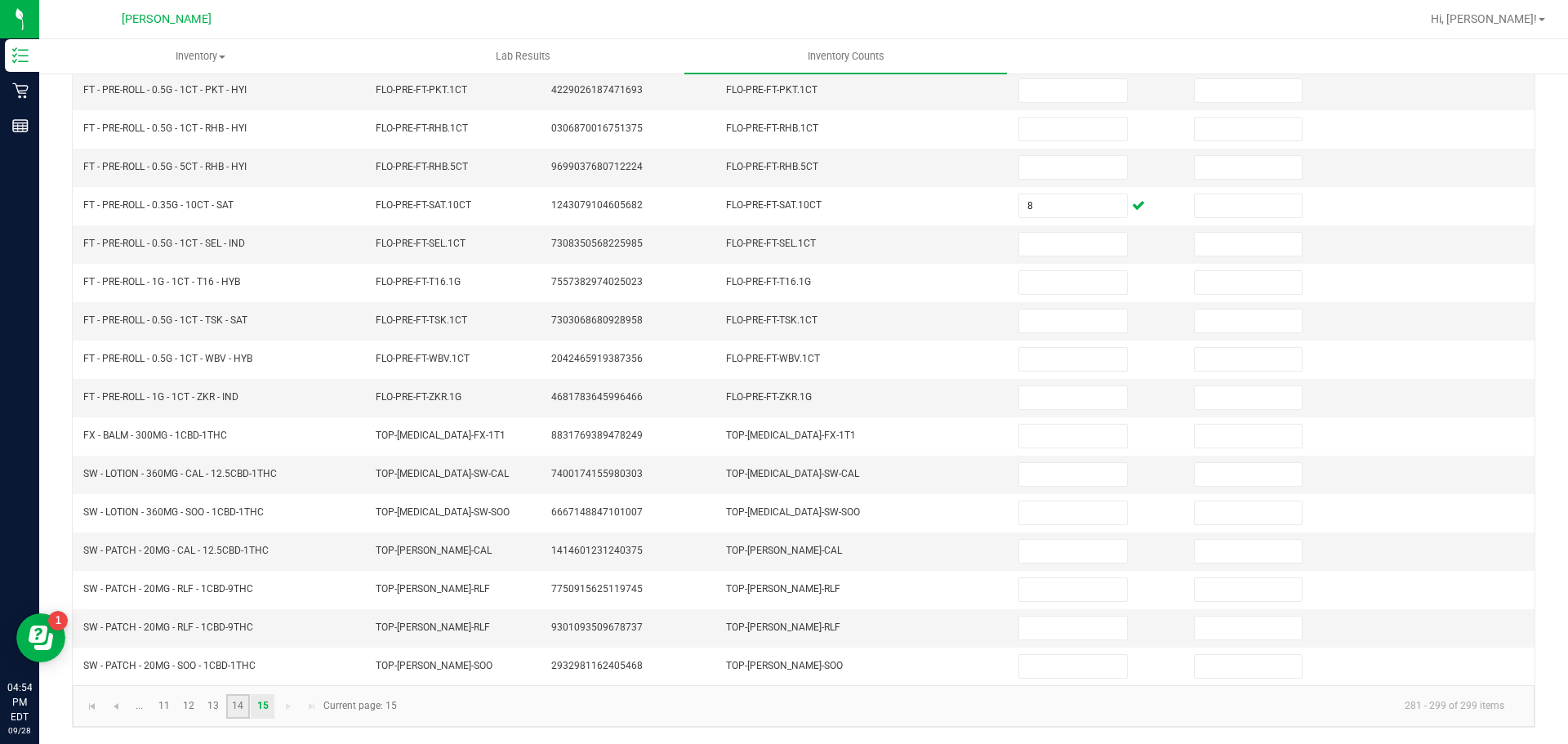
click at [239, 709] on link "14" at bounding box center [238, 706] width 23 height 24
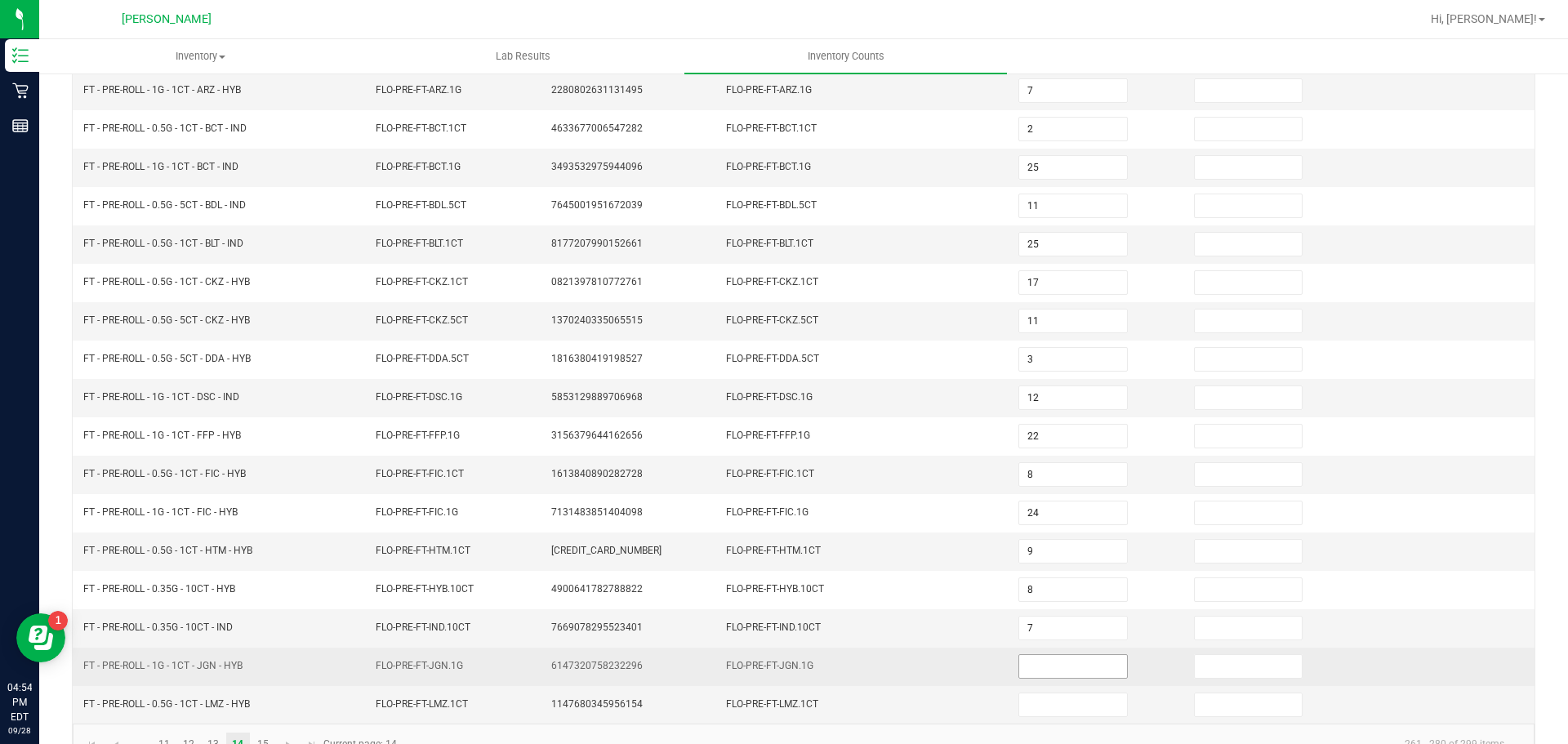
click at [1090, 668] on input at bounding box center [1073, 666] width 107 height 22
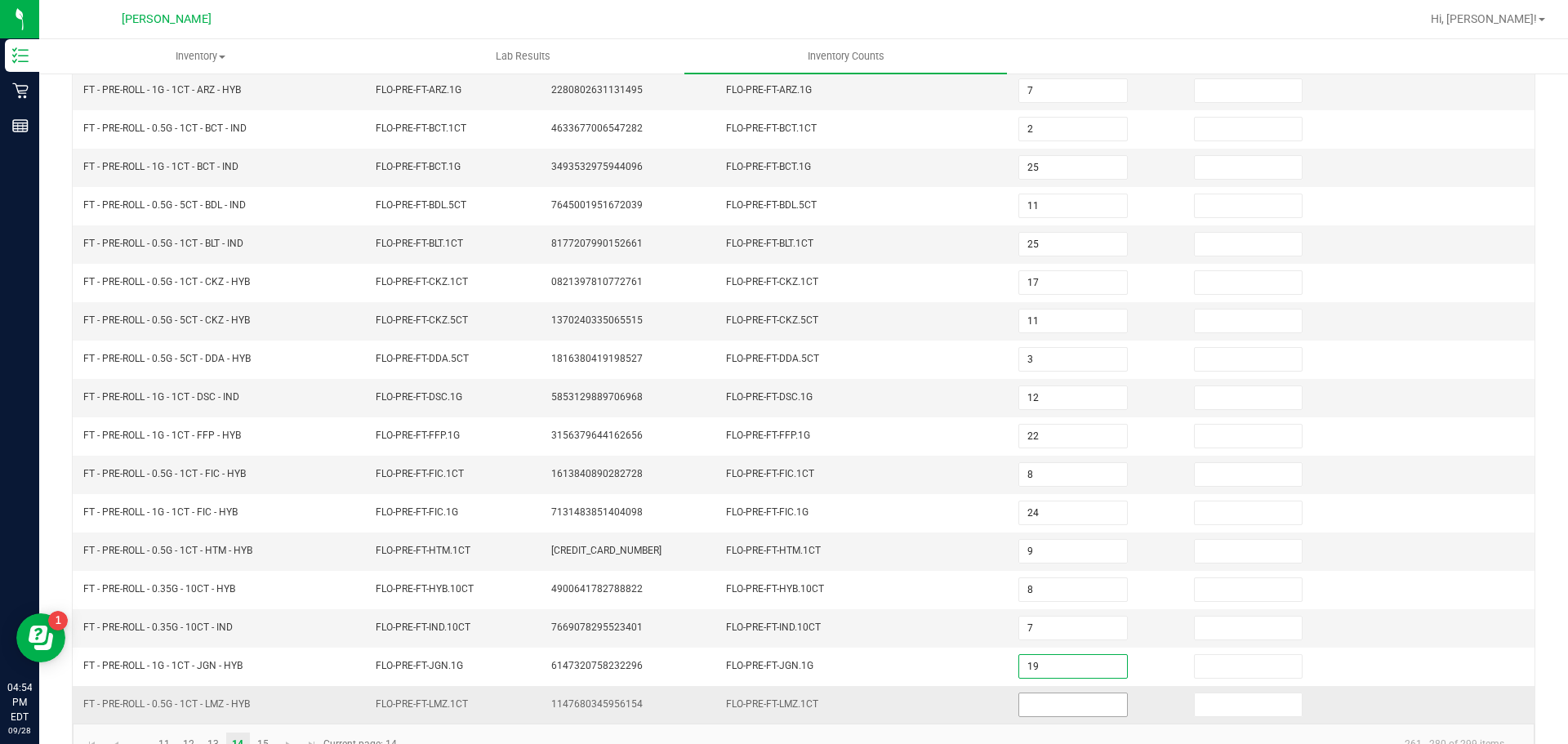
click at [1060, 709] on input at bounding box center [1073, 704] width 107 height 22
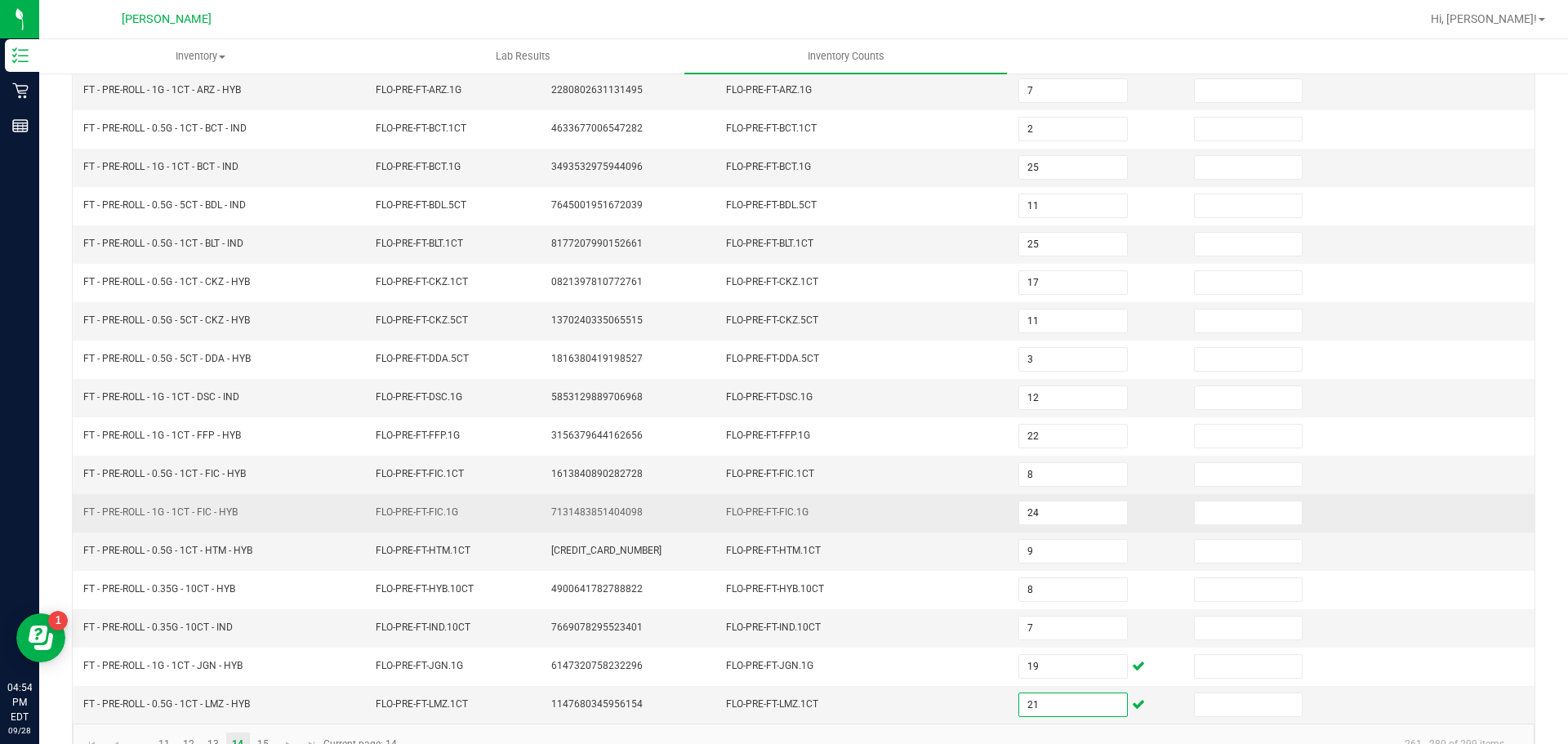
scroll to position [346, 0]
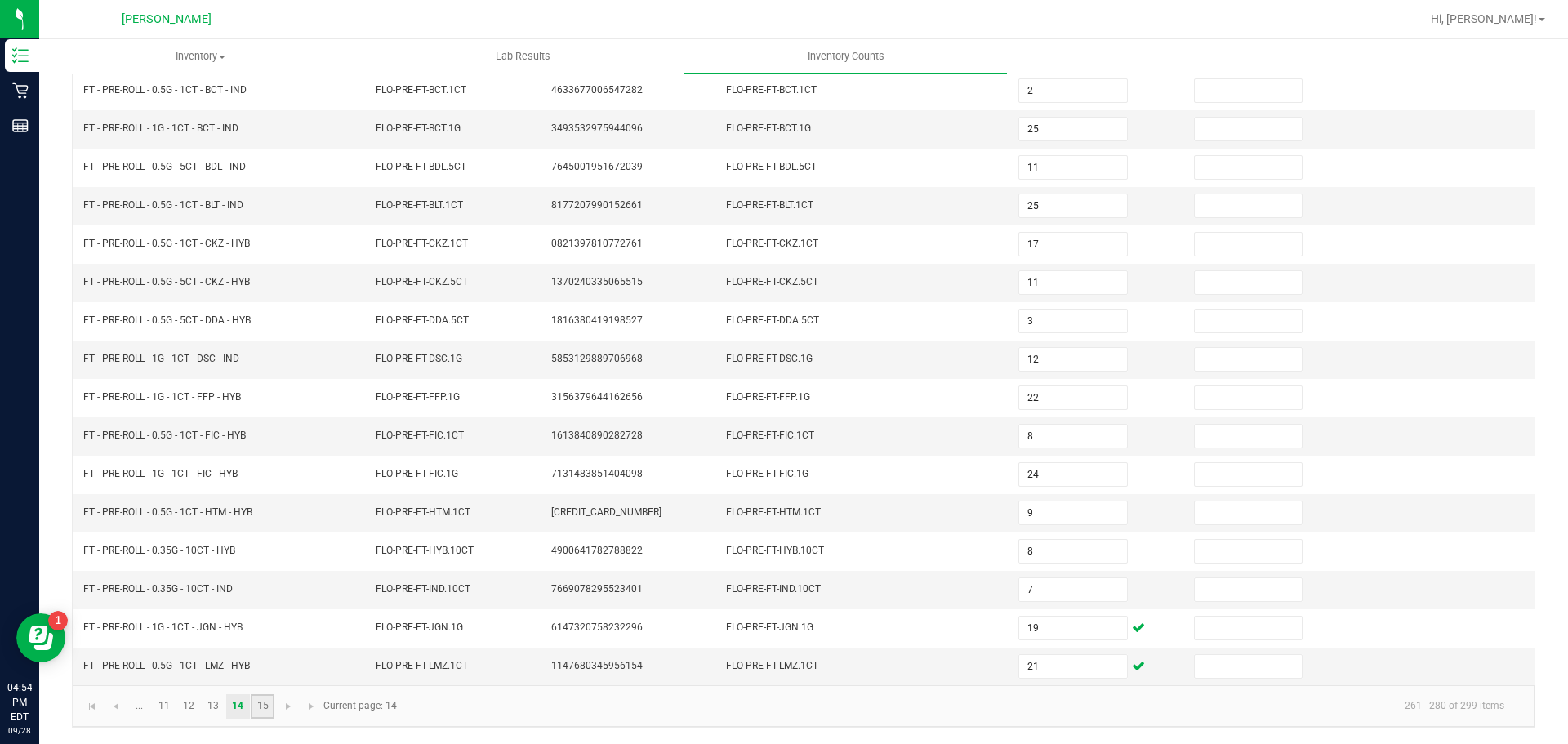
click at [269, 701] on link "15" at bounding box center [262, 706] width 23 height 24
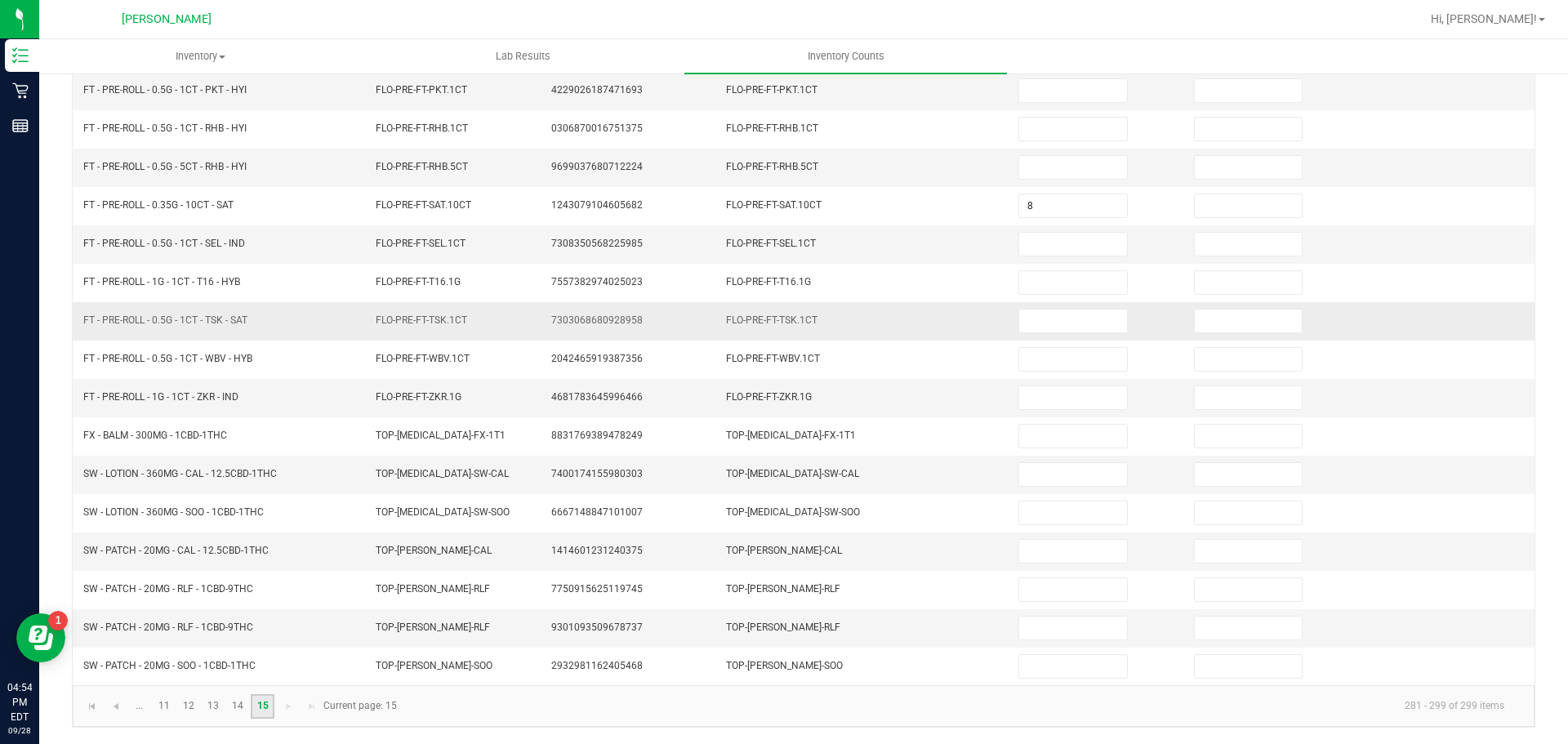
scroll to position [0, 0]
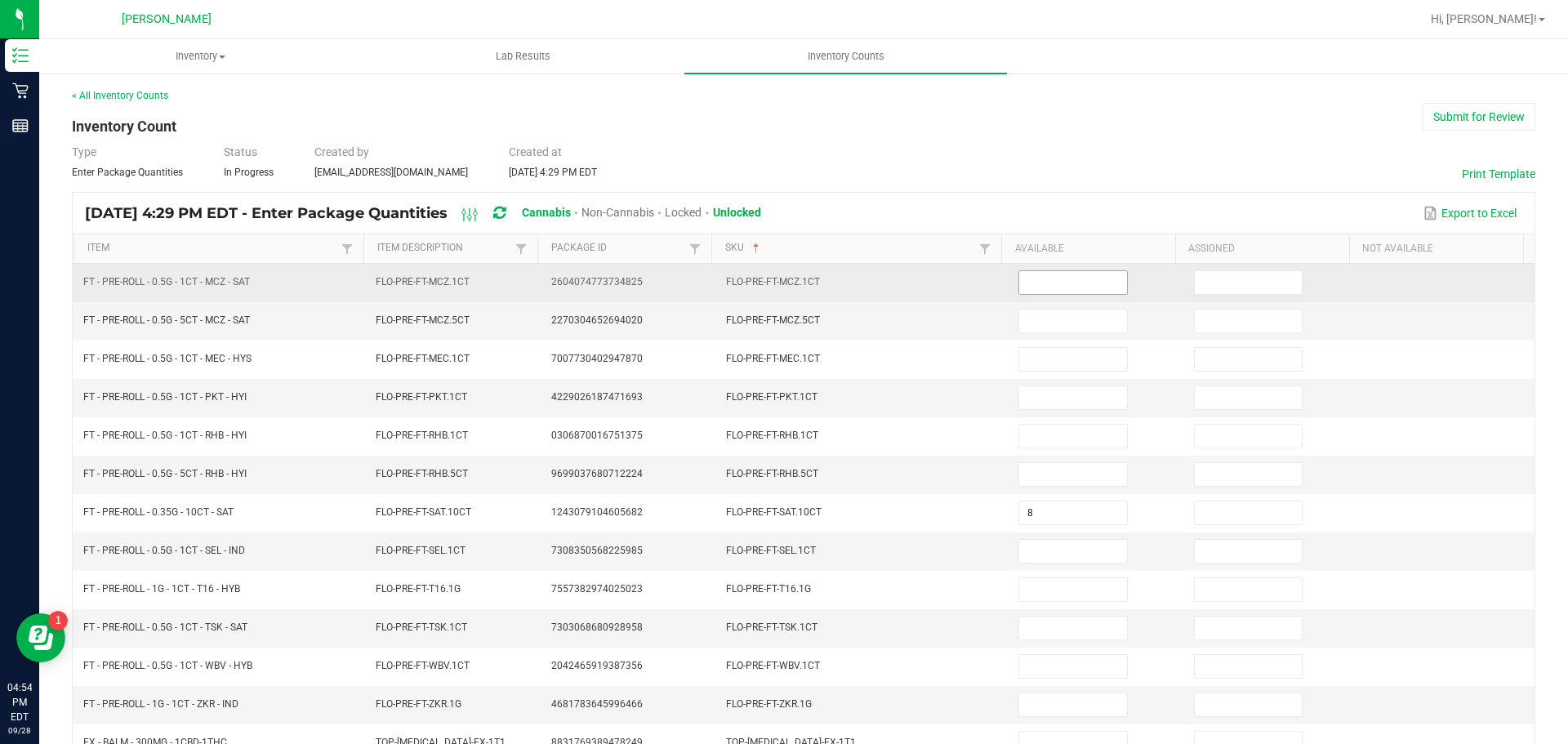
click at [1036, 279] on input at bounding box center [1073, 283] width 107 height 22
click at [1037, 279] on input at bounding box center [1073, 283] width 107 height 22
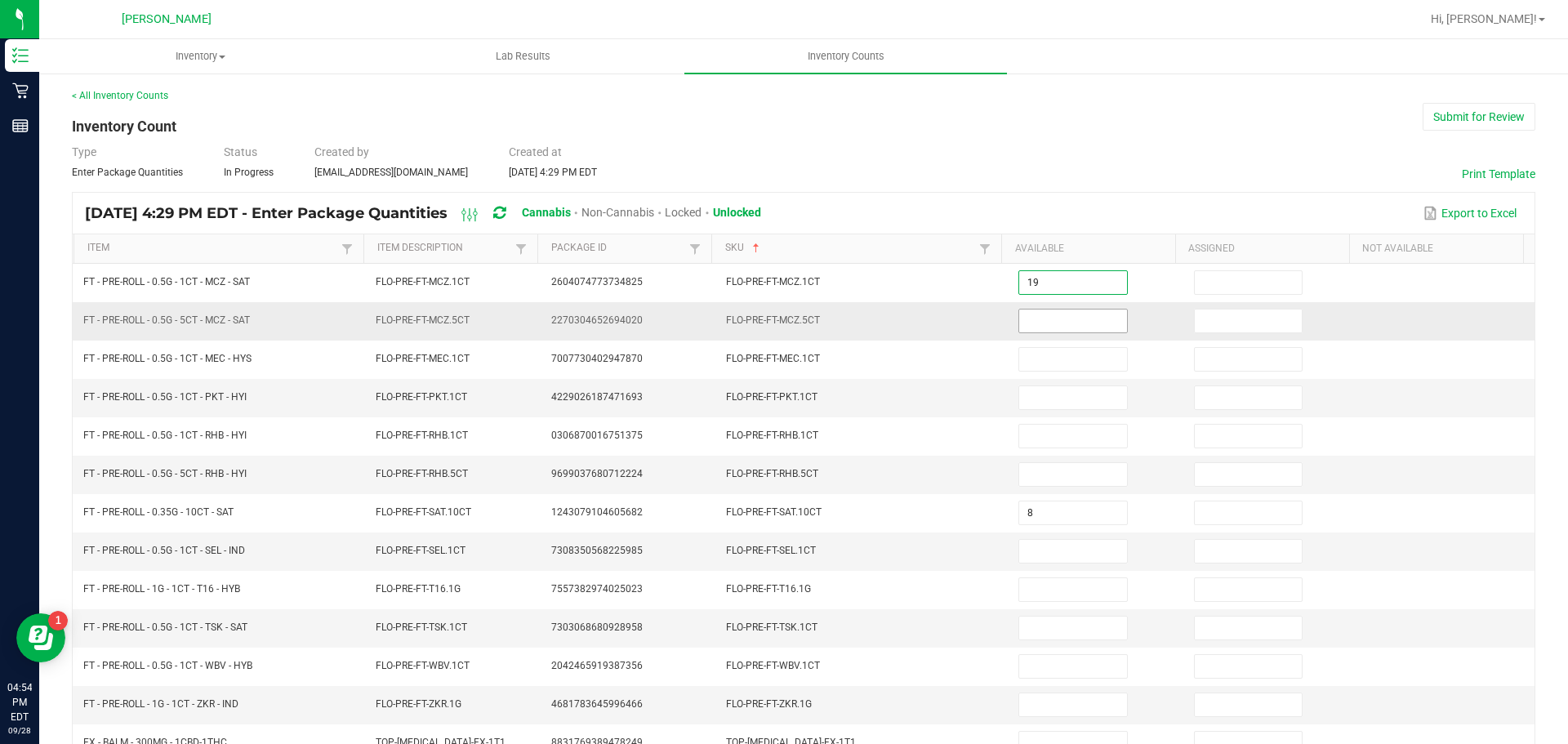
click at [1056, 321] on input at bounding box center [1073, 321] width 107 height 22
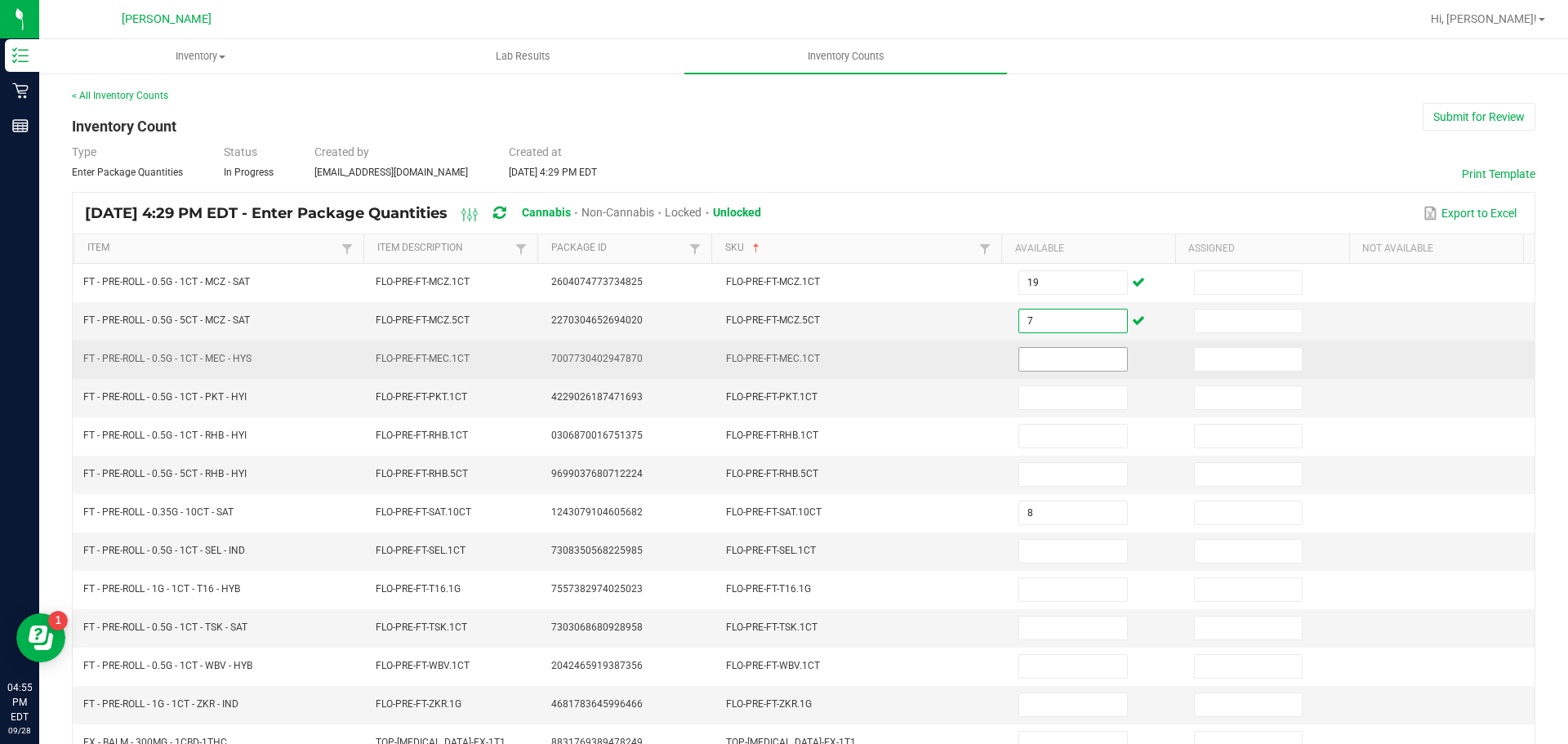
click at [1068, 359] on input at bounding box center [1073, 359] width 107 height 22
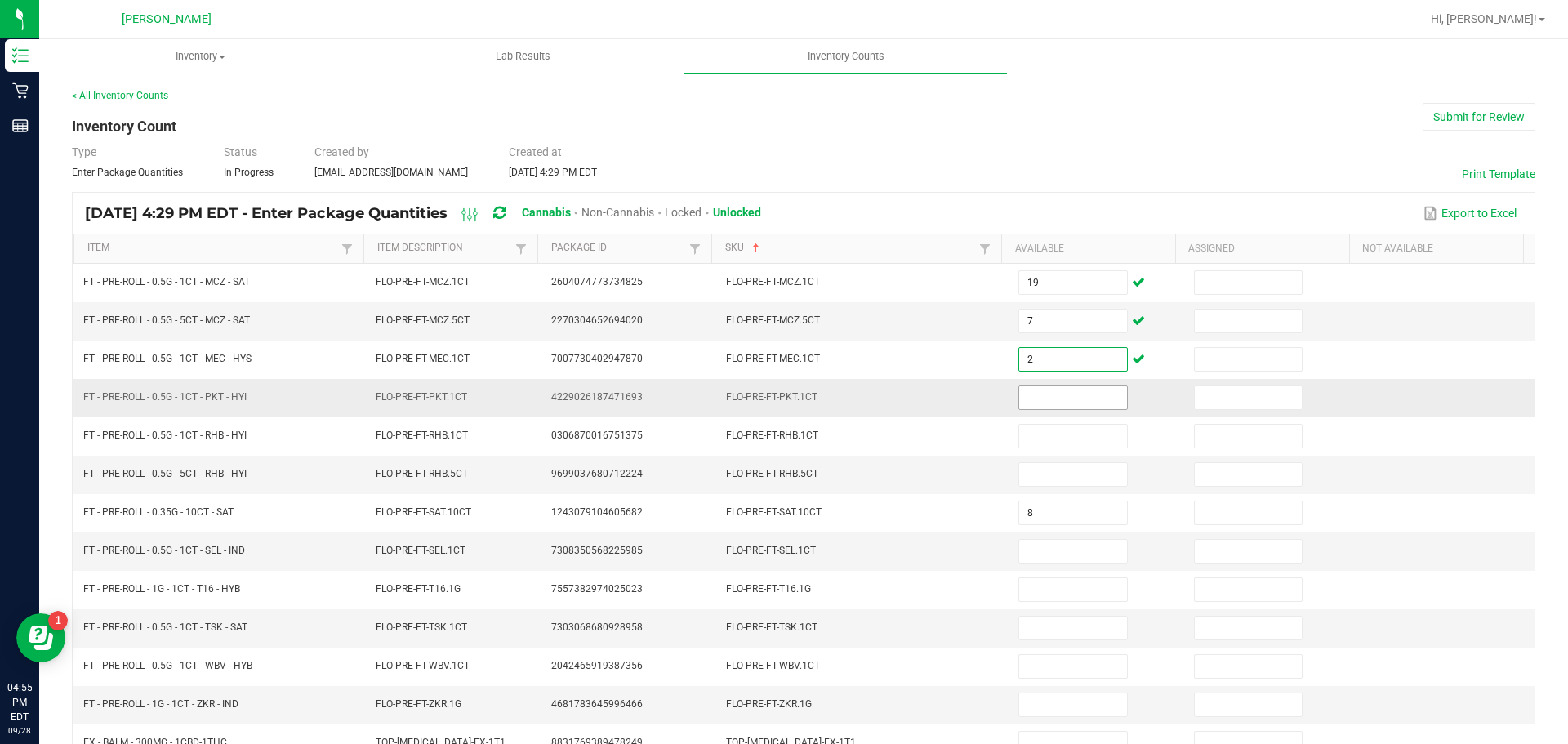
click at [1057, 399] on input at bounding box center [1073, 397] width 107 height 22
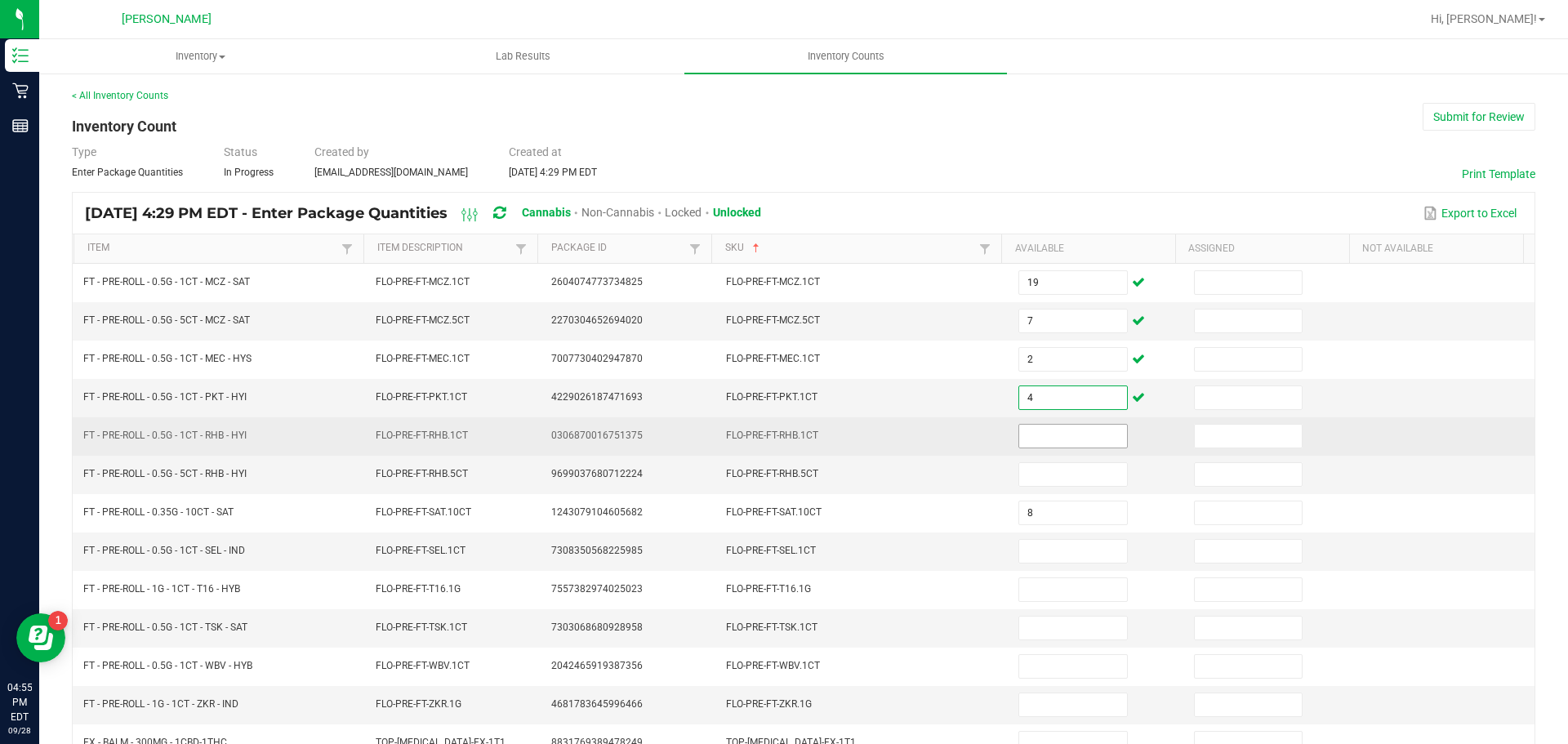
click at [1068, 437] on input at bounding box center [1073, 436] width 107 height 22
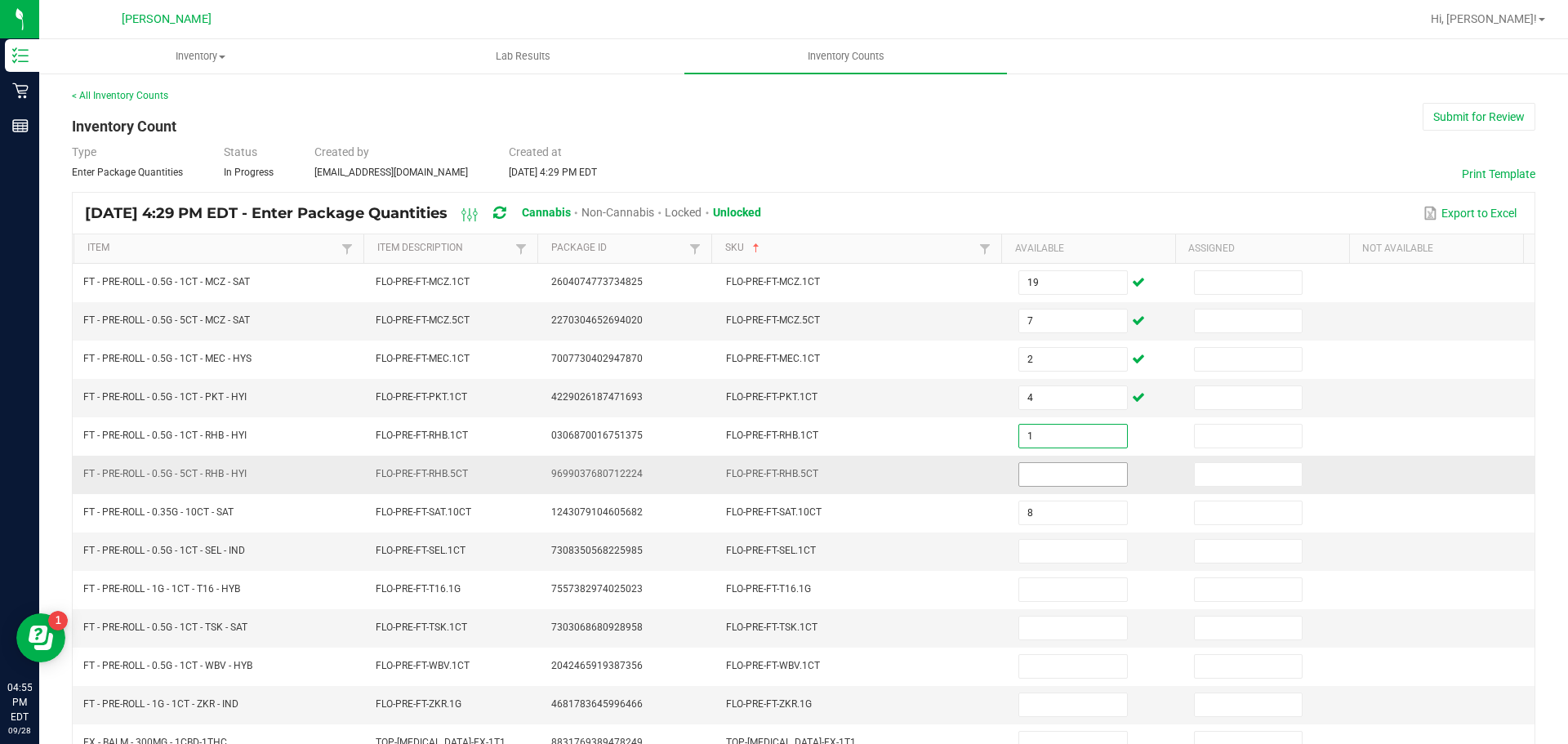
click at [1053, 474] on input at bounding box center [1073, 474] width 107 height 22
click at [1070, 554] on input at bounding box center [1073, 551] width 107 height 22
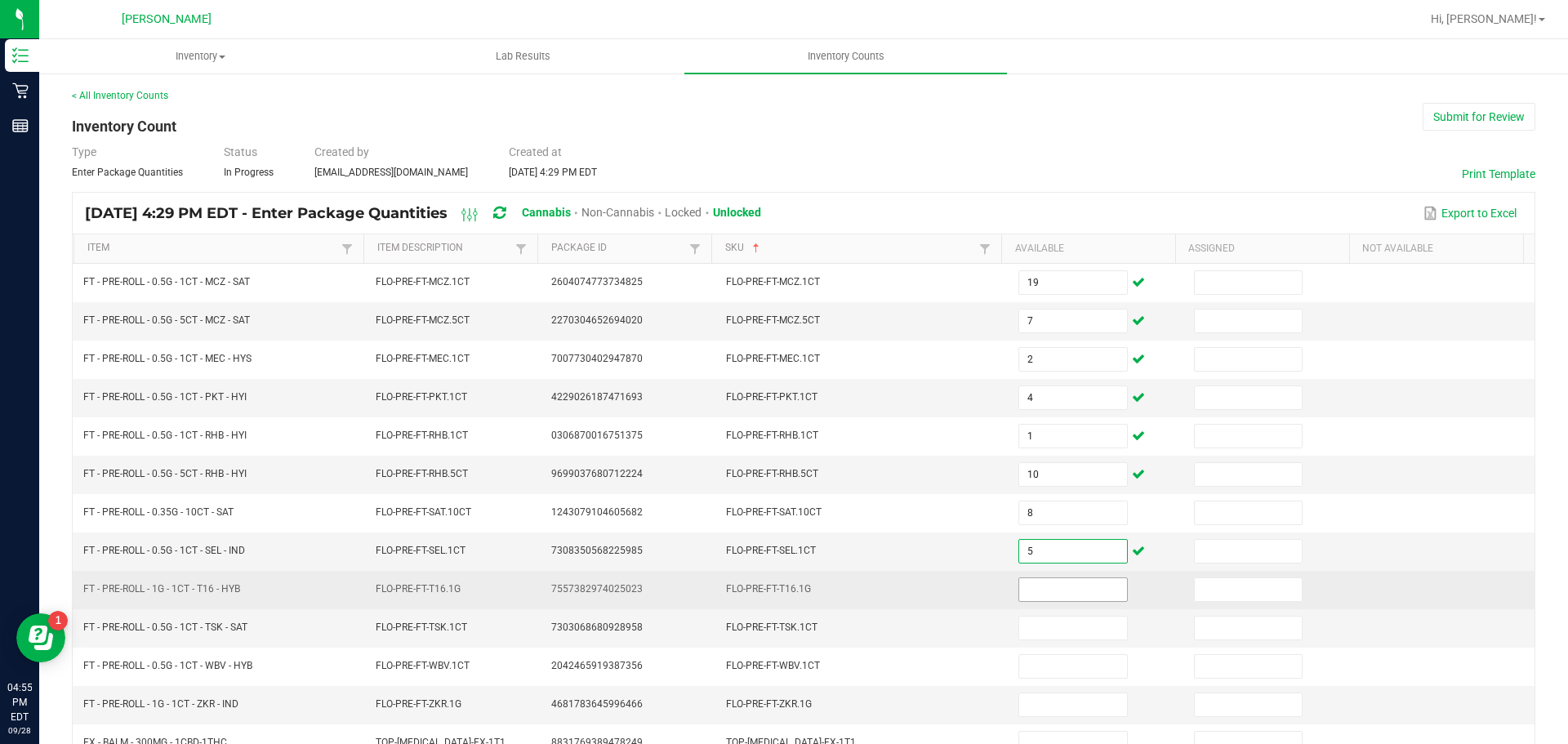
click at [1081, 592] on input at bounding box center [1073, 589] width 107 height 22
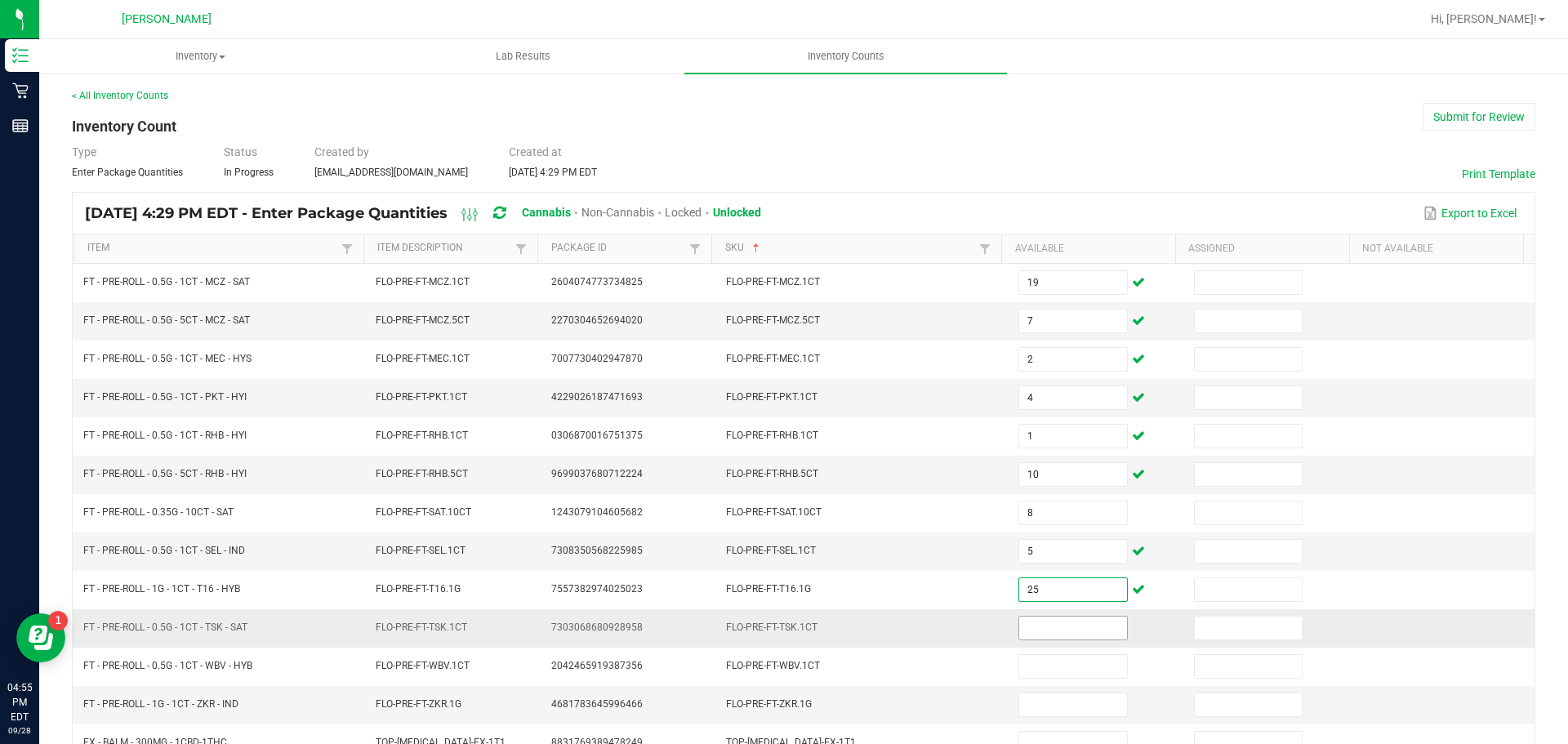
click at [1042, 631] on input at bounding box center [1073, 627] width 107 height 22
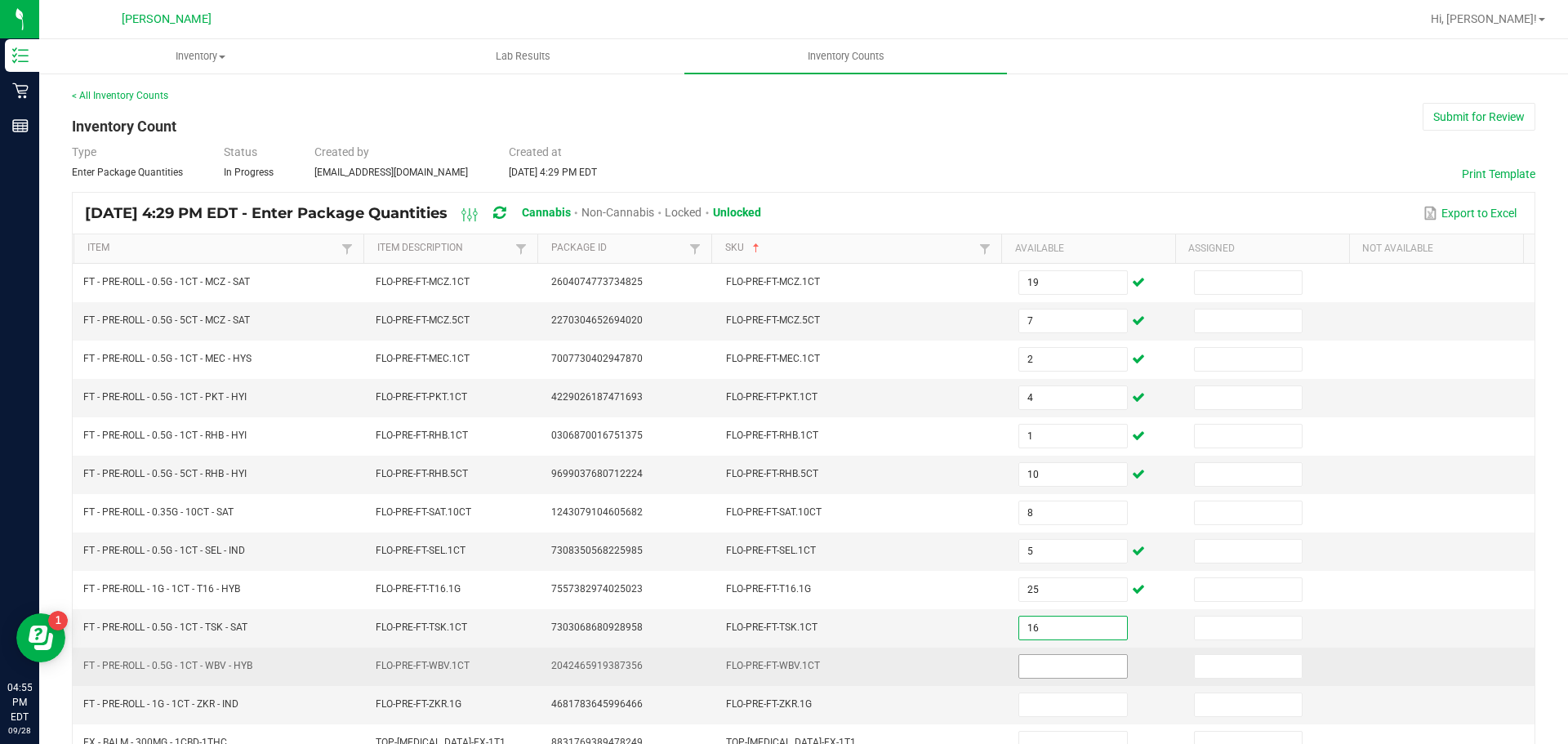
click at [1078, 668] on input at bounding box center [1073, 666] width 107 height 22
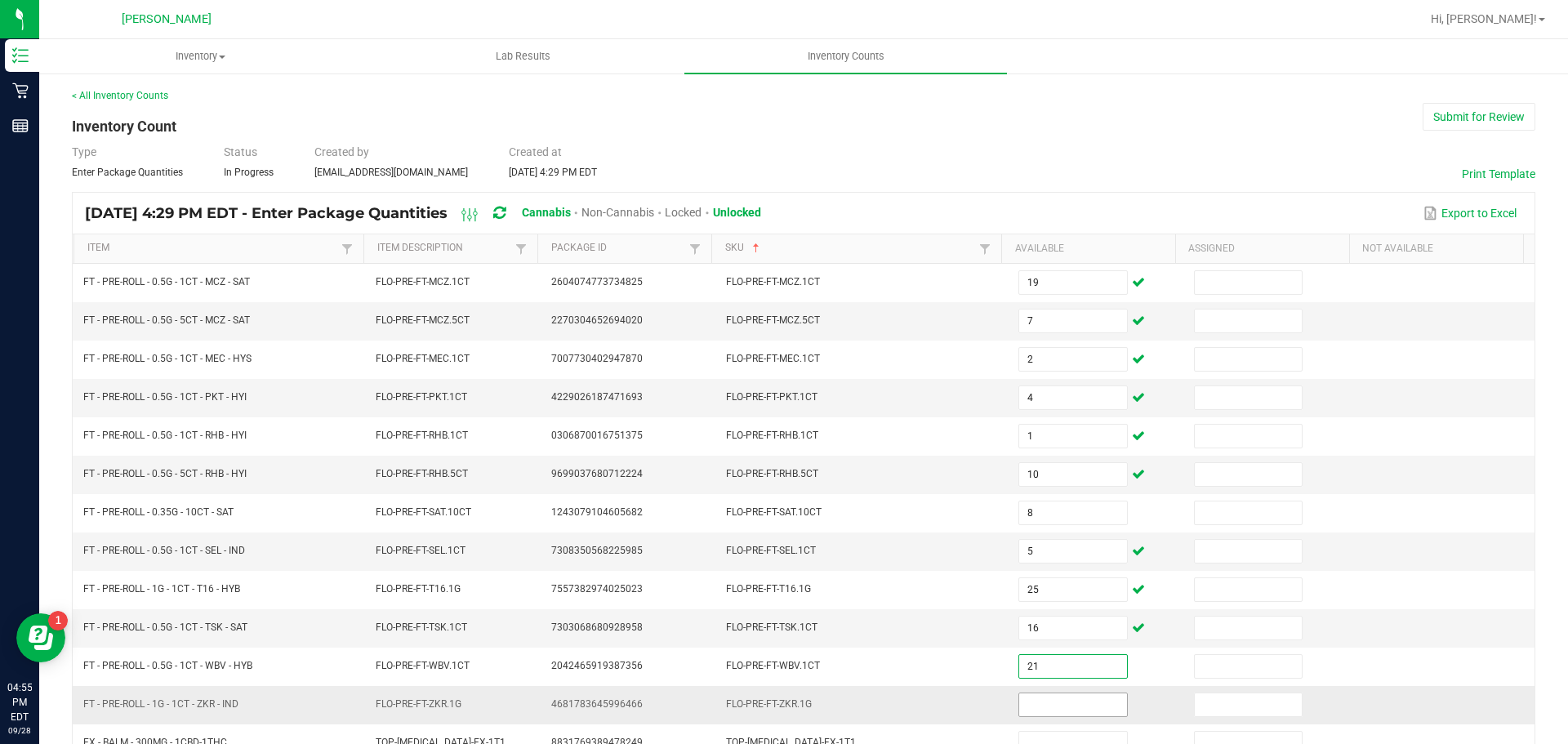
click at [1074, 707] on input at bounding box center [1073, 704] width 107 height 22
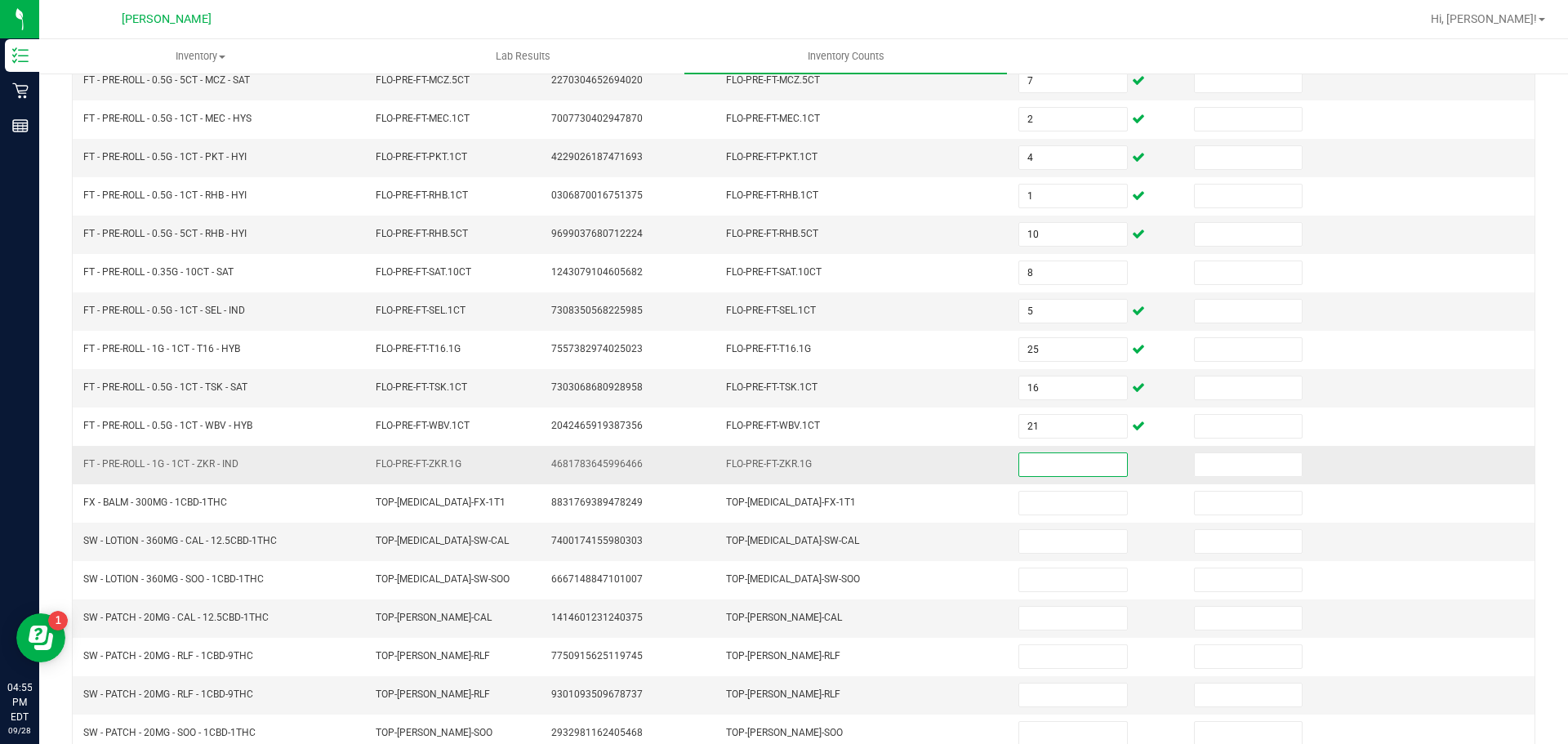
scroll to position [242, 0]
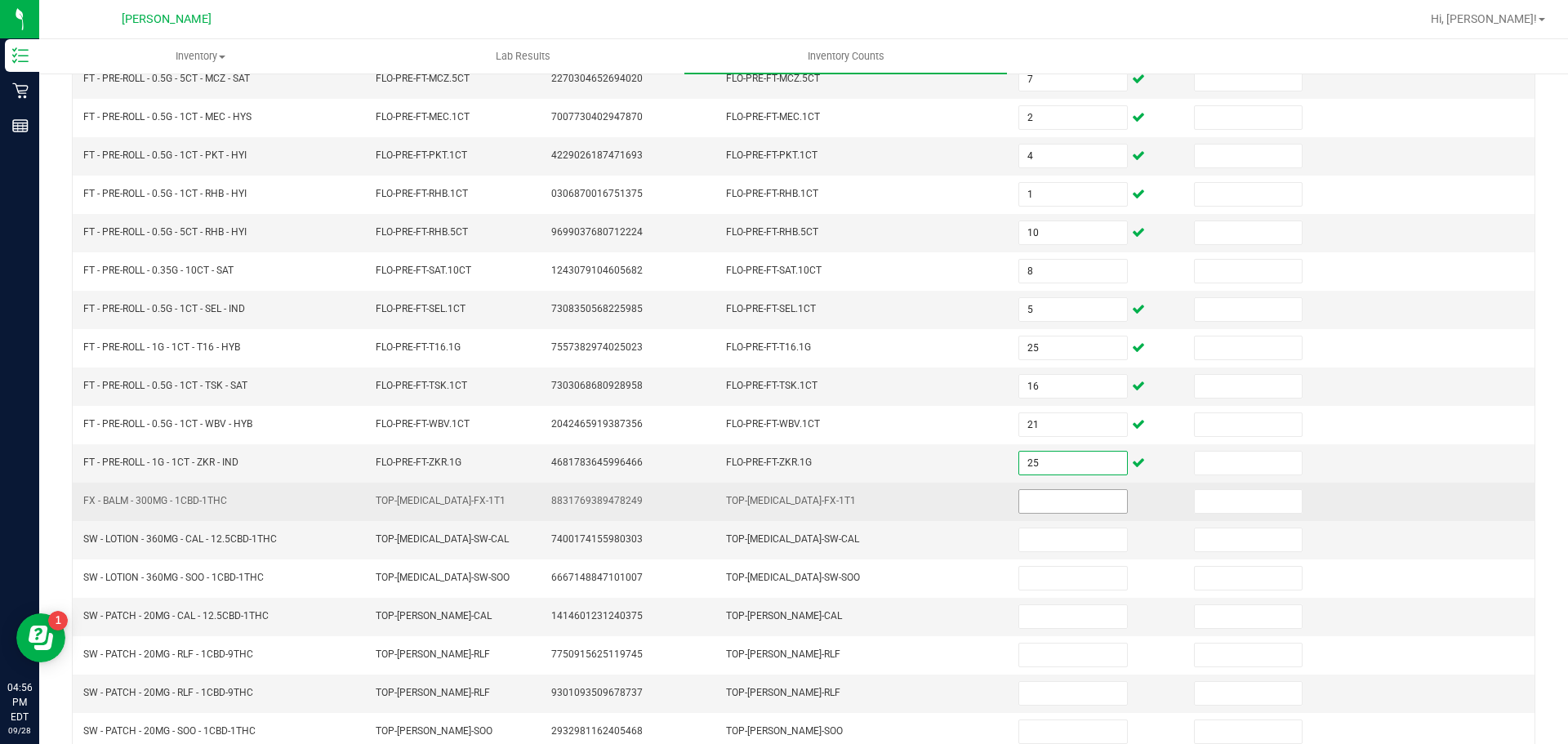
click at [1068, 502] on input at bounding box center [1073, 501] width 107 height 22
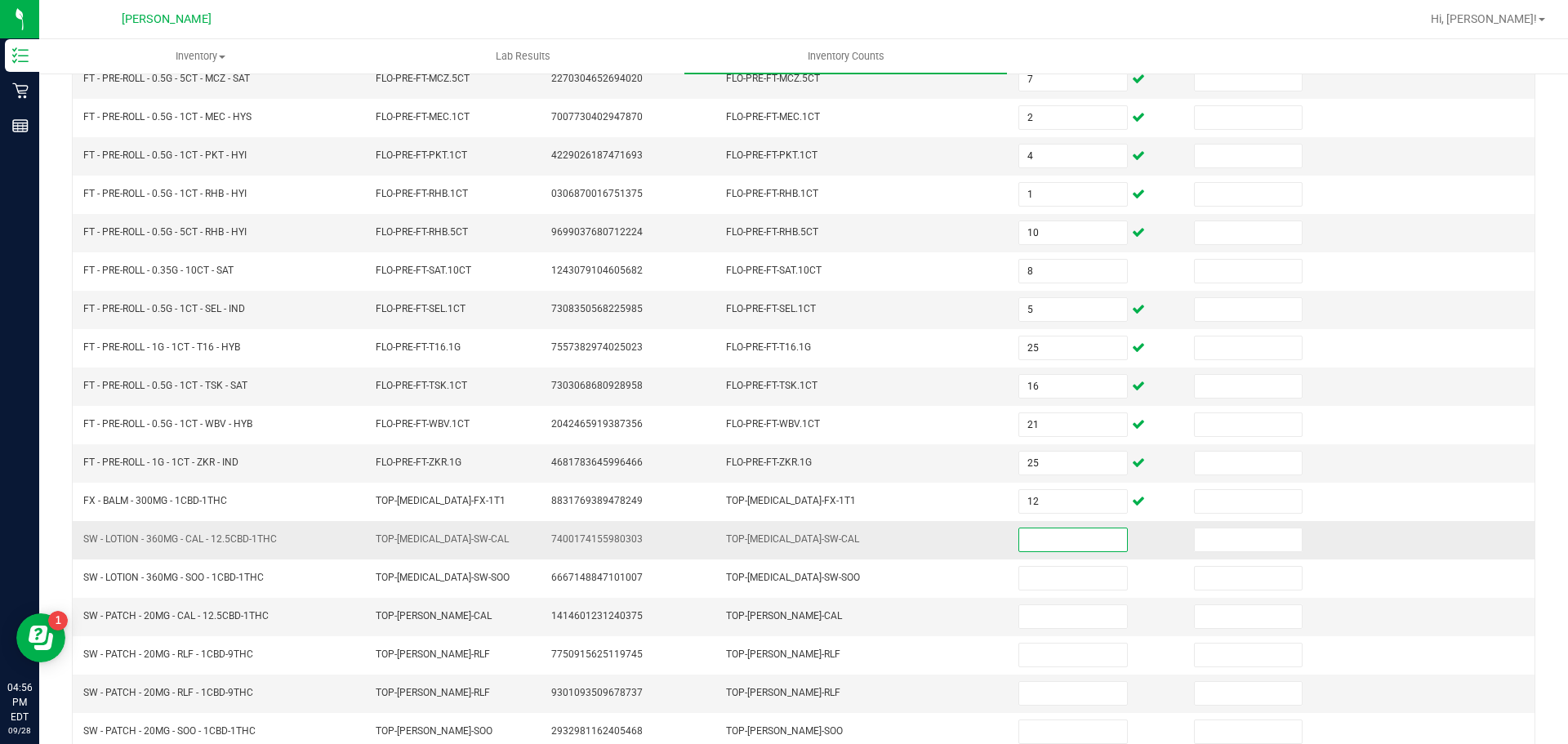
click at [1067, 536] on input at bounding box center [1073, 539] width 107 height 22
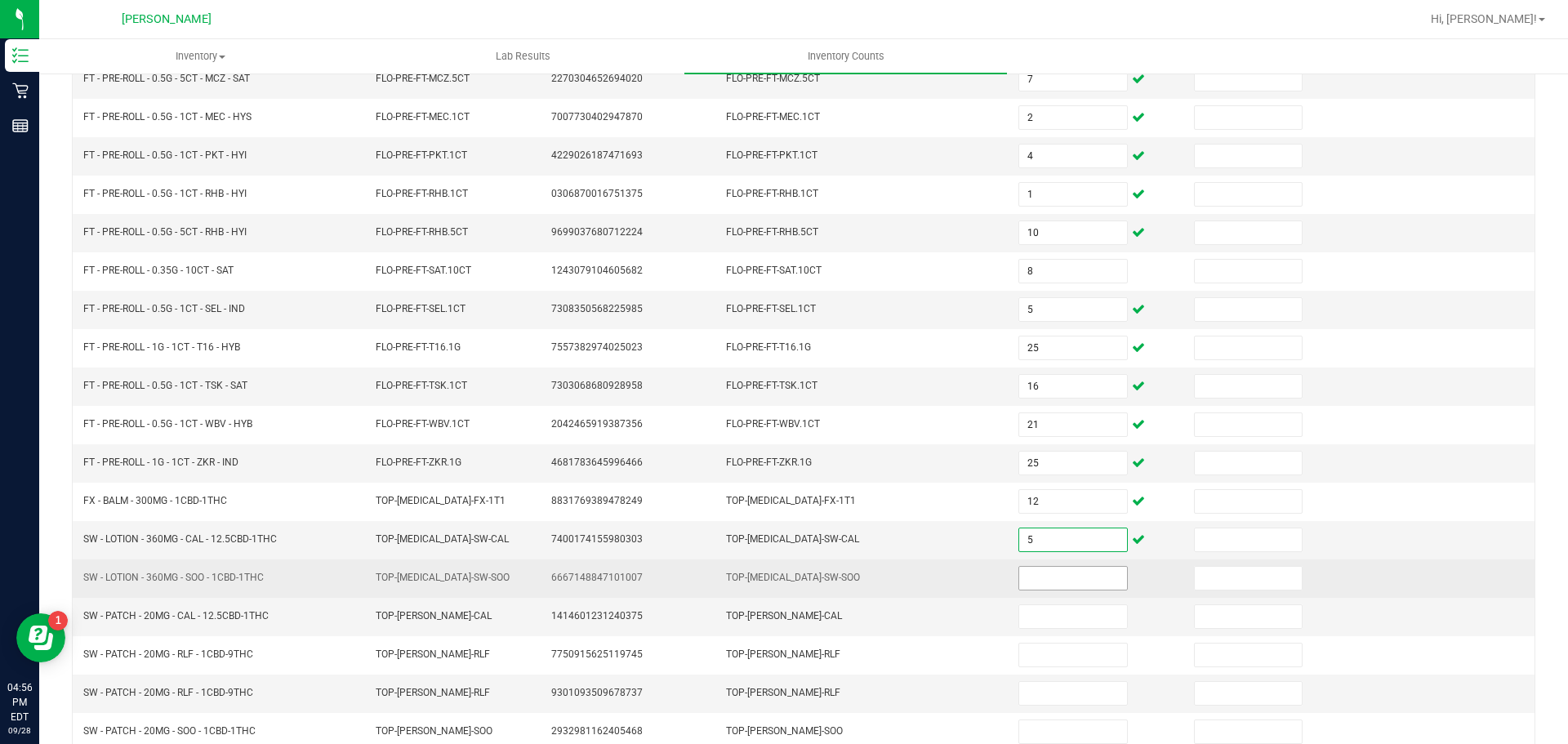
click at [1055, 569] on input at bounding box center [1073, 578] width 107 height 22
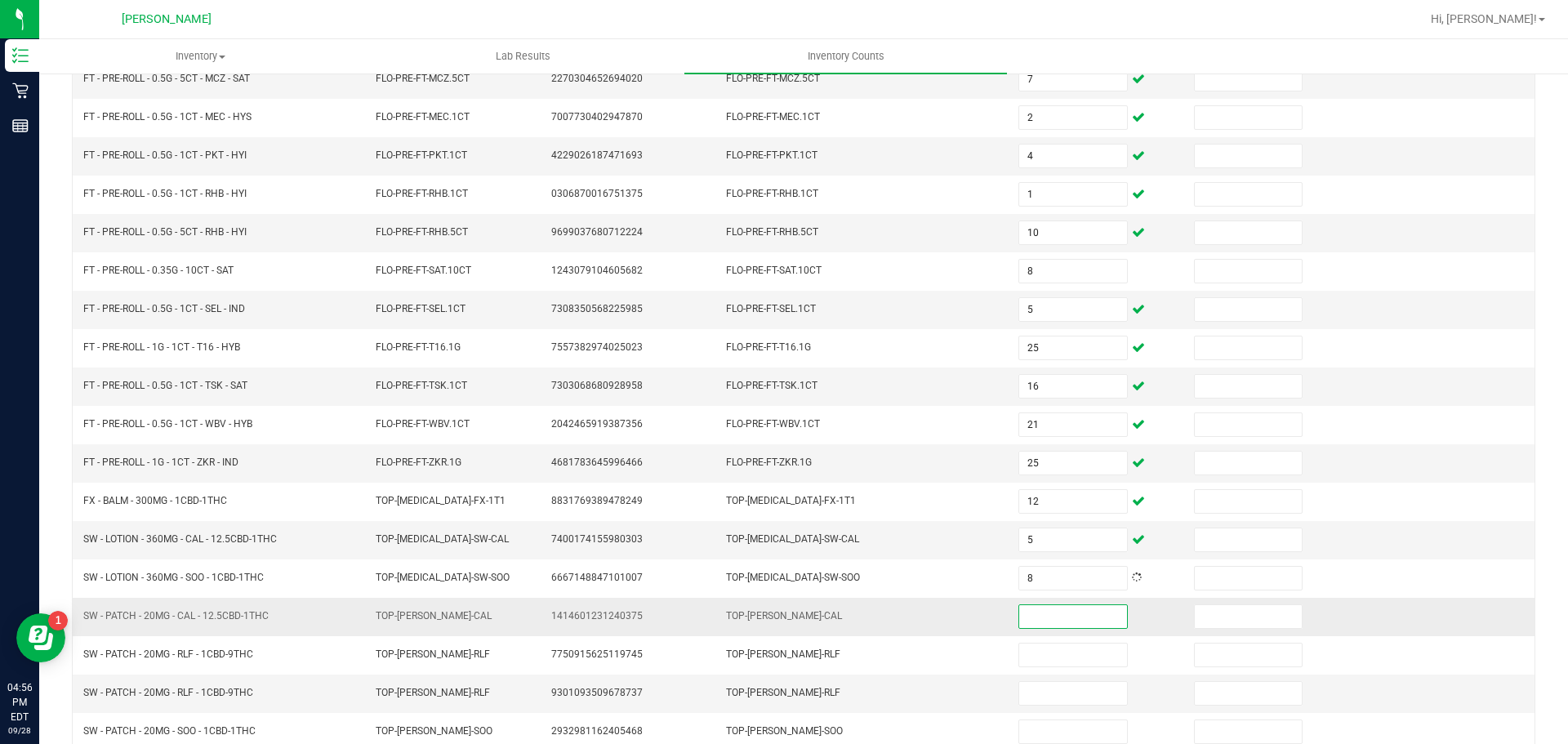
click at [1055, 609] on input at bounding box center [1073, 616] width 107 height 22
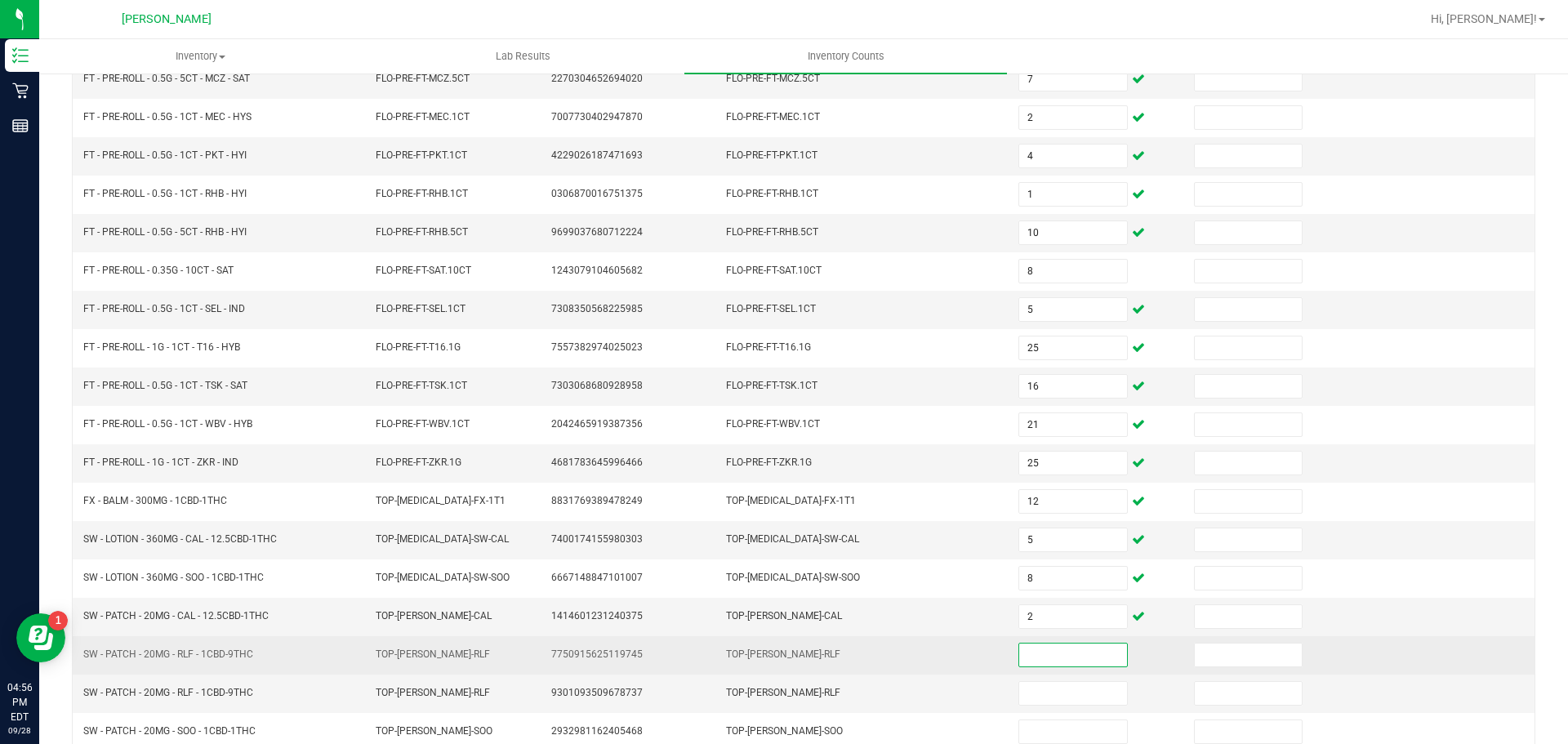
click at [1042, 648] on input at bounding box center [1073, 655] width 107 height 22
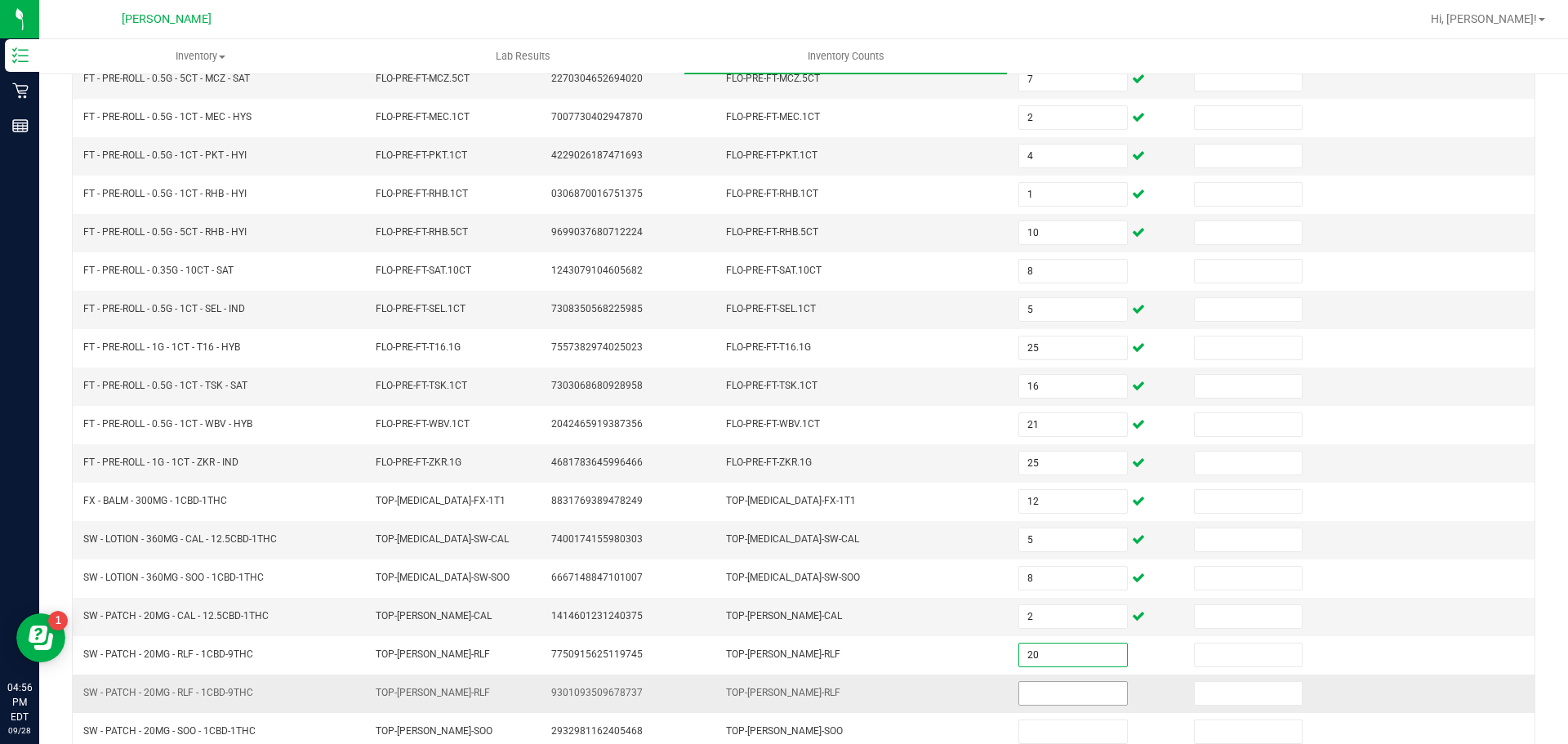
click at [1053, 698] on input at bounding box center [1073, 693] width 107 height 22
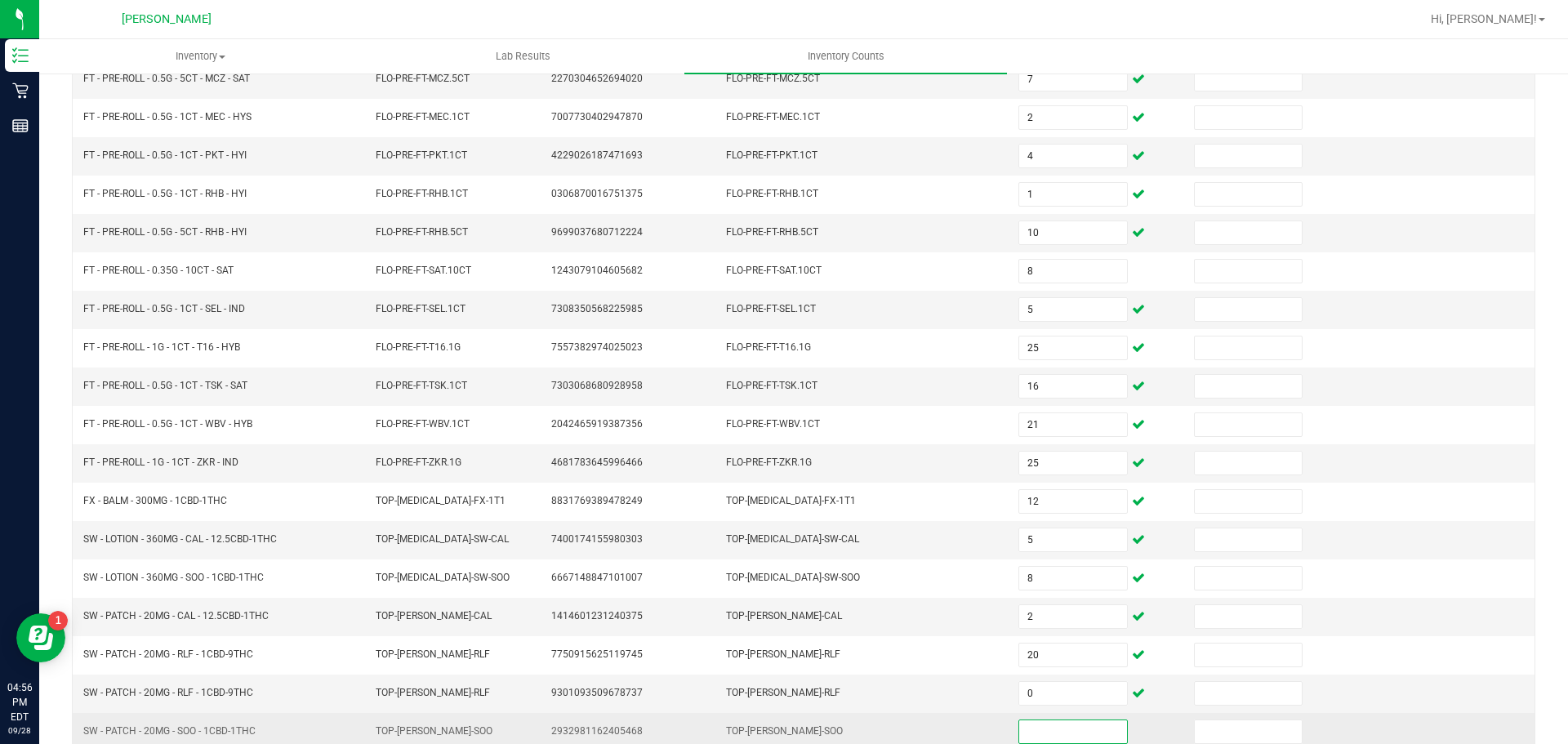
click at [1034, 728] on input at bounding box center [1073, 731] width 107 height 22
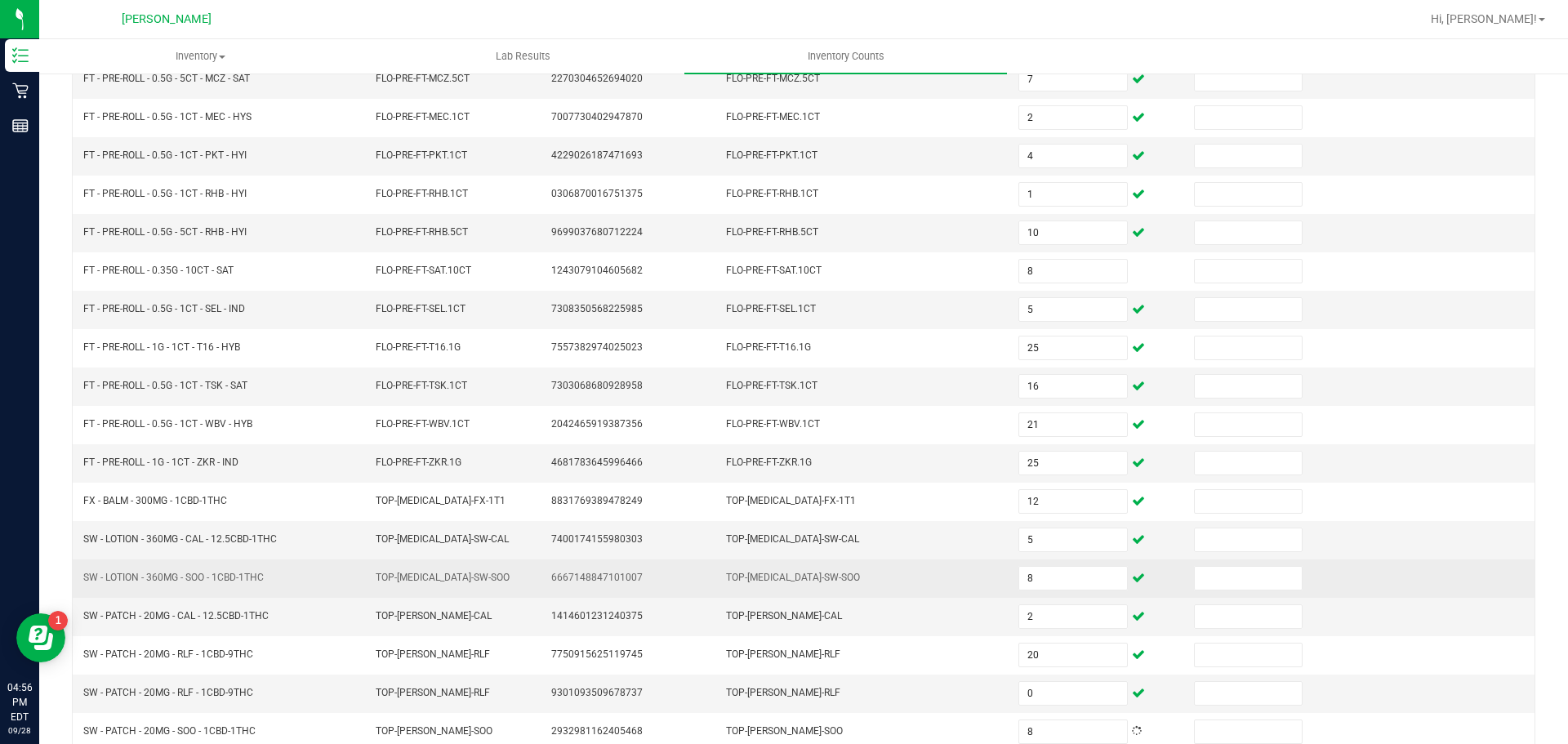
click at [902, 574] on td "TOP-[MEDICAL_DATA]-SW-SOO" at bounding box center [863, 578] width 292 height 38
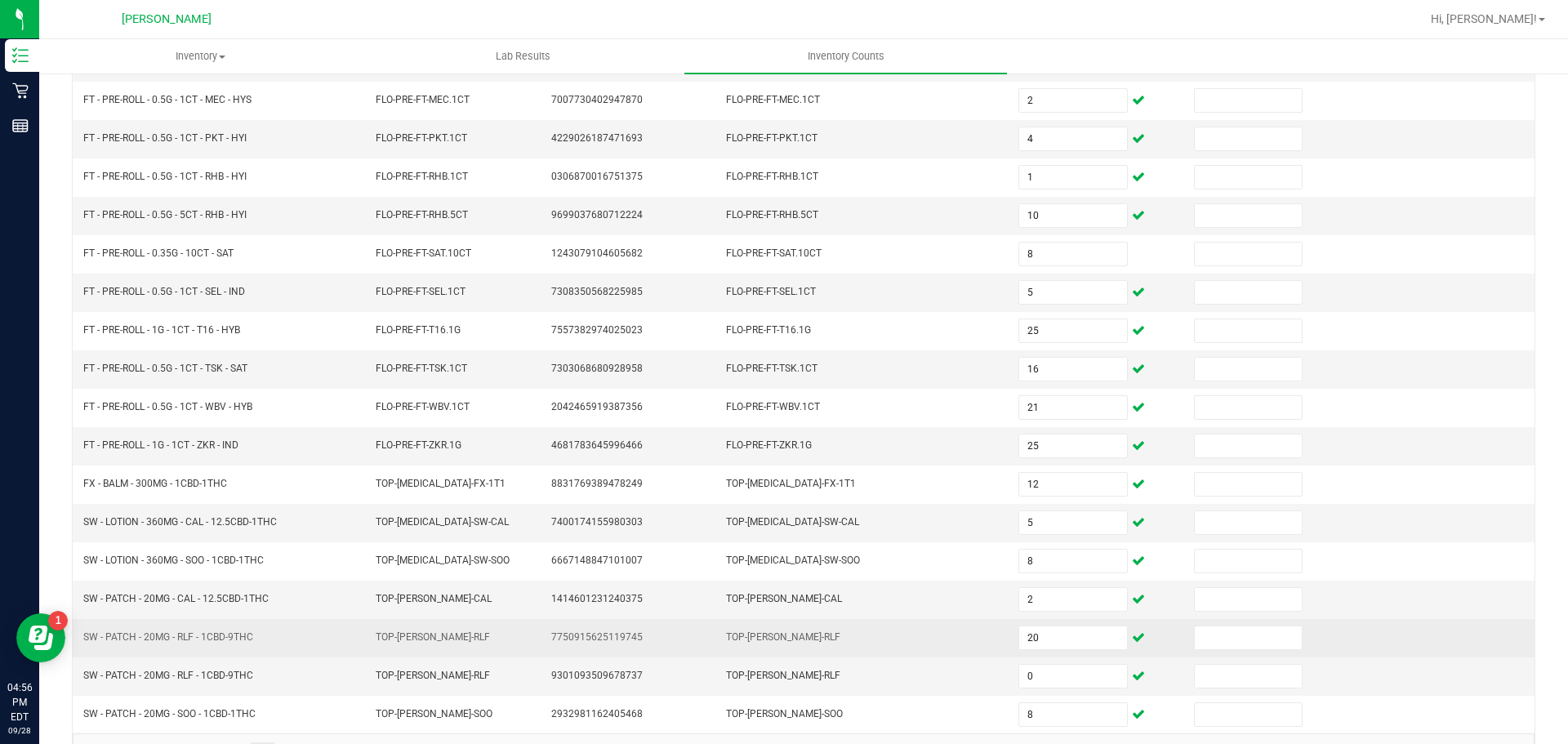
scroll to position [307, 0]
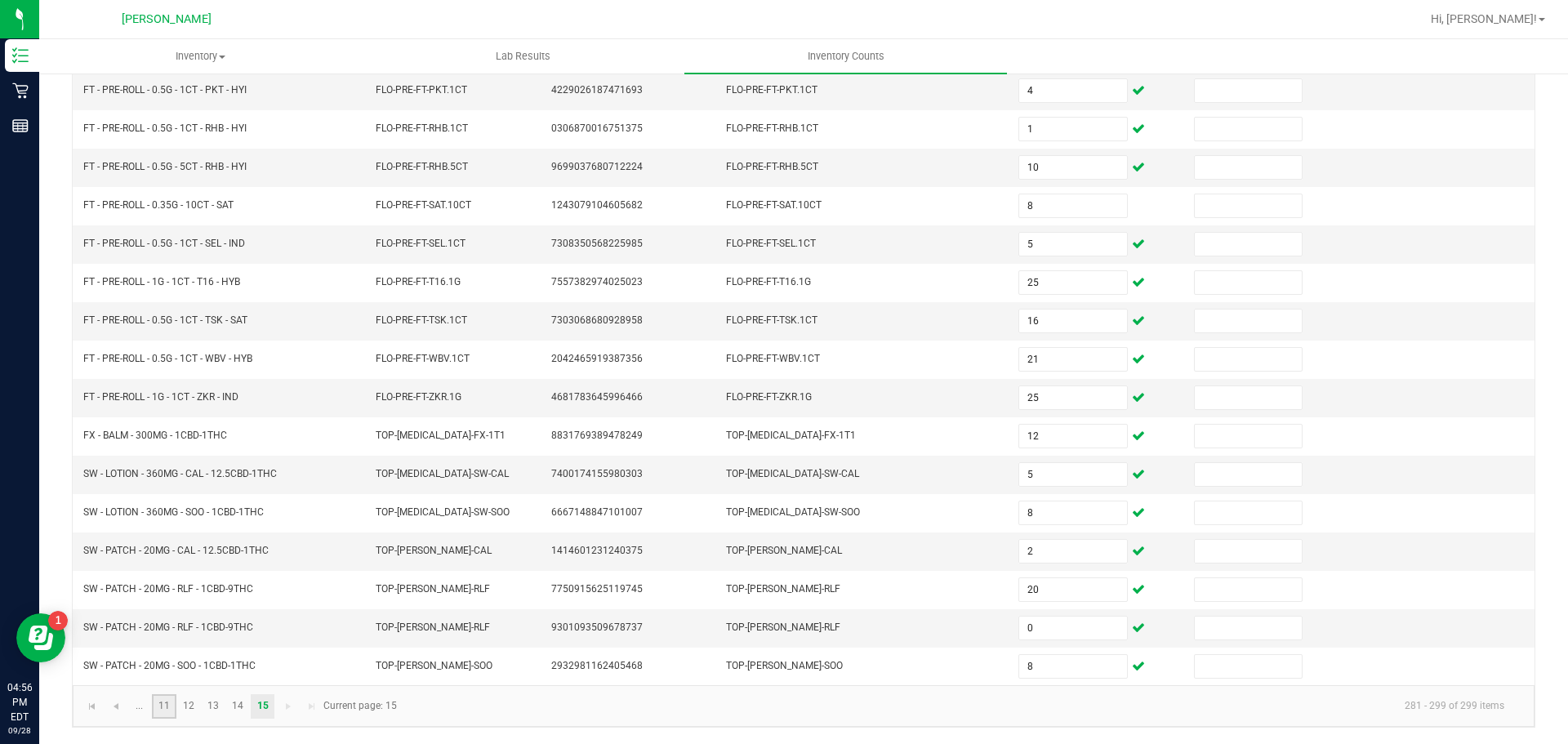
click at [169, 706] on link "11" at bounding box center [163, 706] width 23 height 24
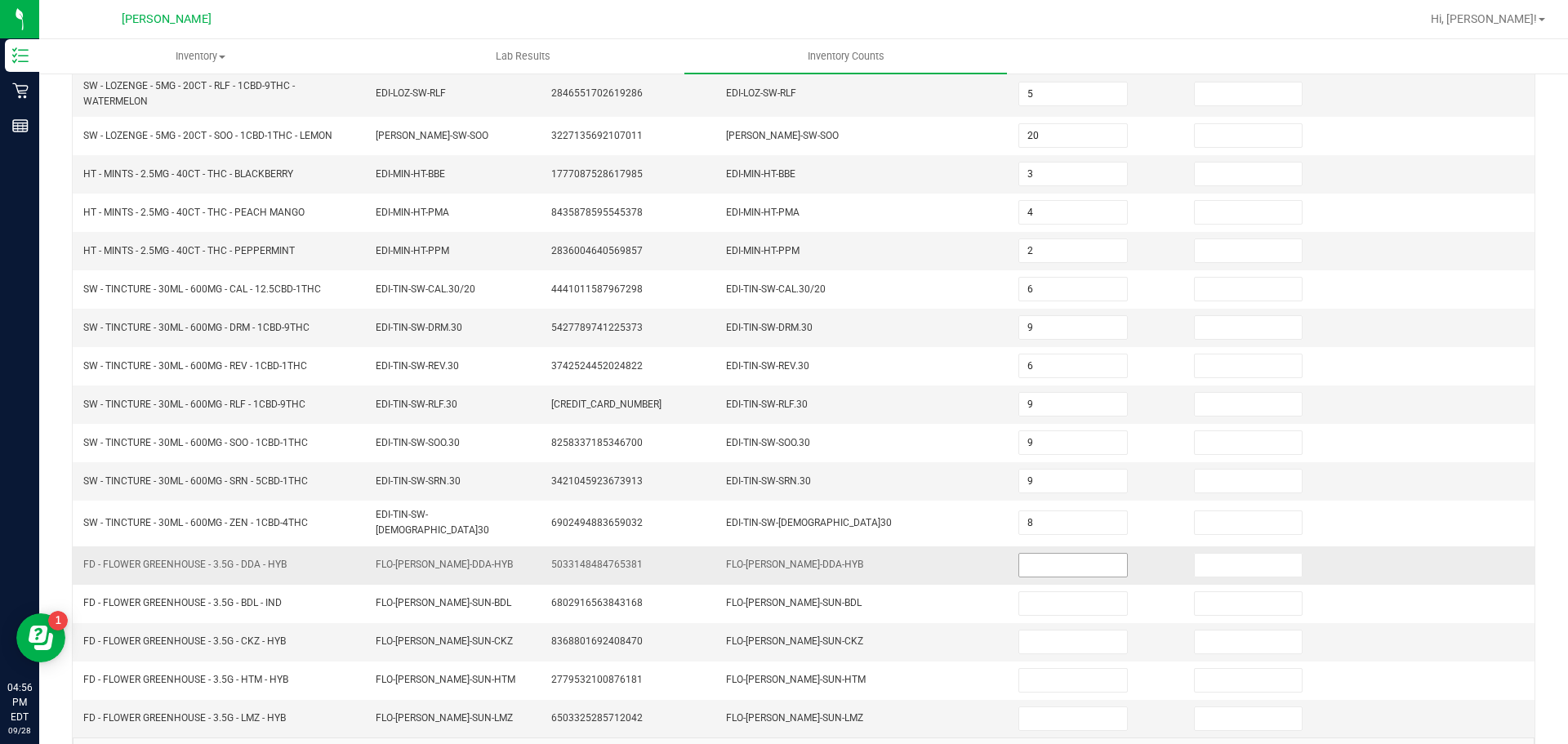
click at [1079, 560] on input at bounding box center [1073, 565] width 107 height 22
click at [1081, 558] on input "0" at bounding box center [1073, 565] width 107 height 22
click at [1060, 569] on input at bounding box center [1073, 565] width 107 height 22
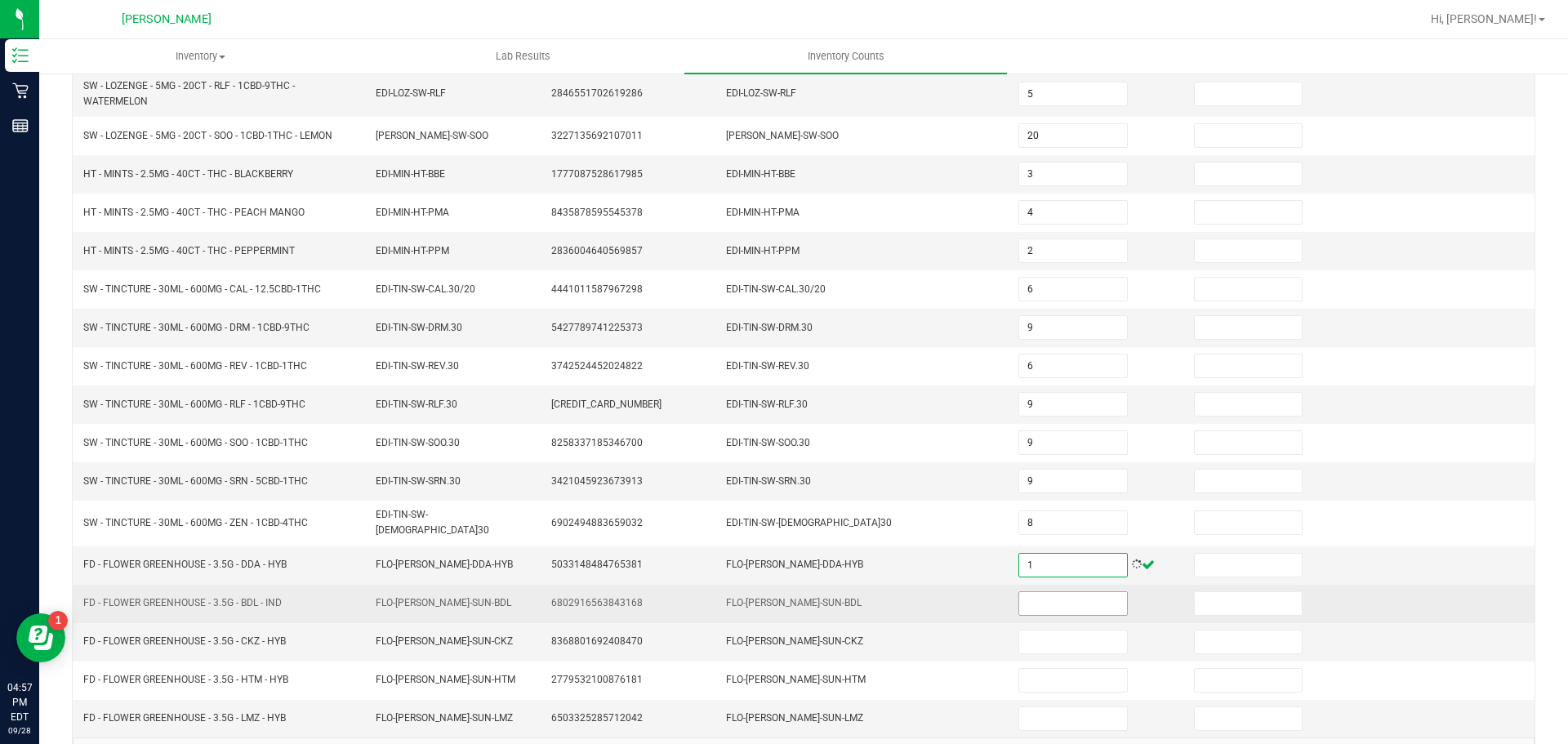
click at [1057, 604] on input at bounding box center [1073, 603] width 107 height 22
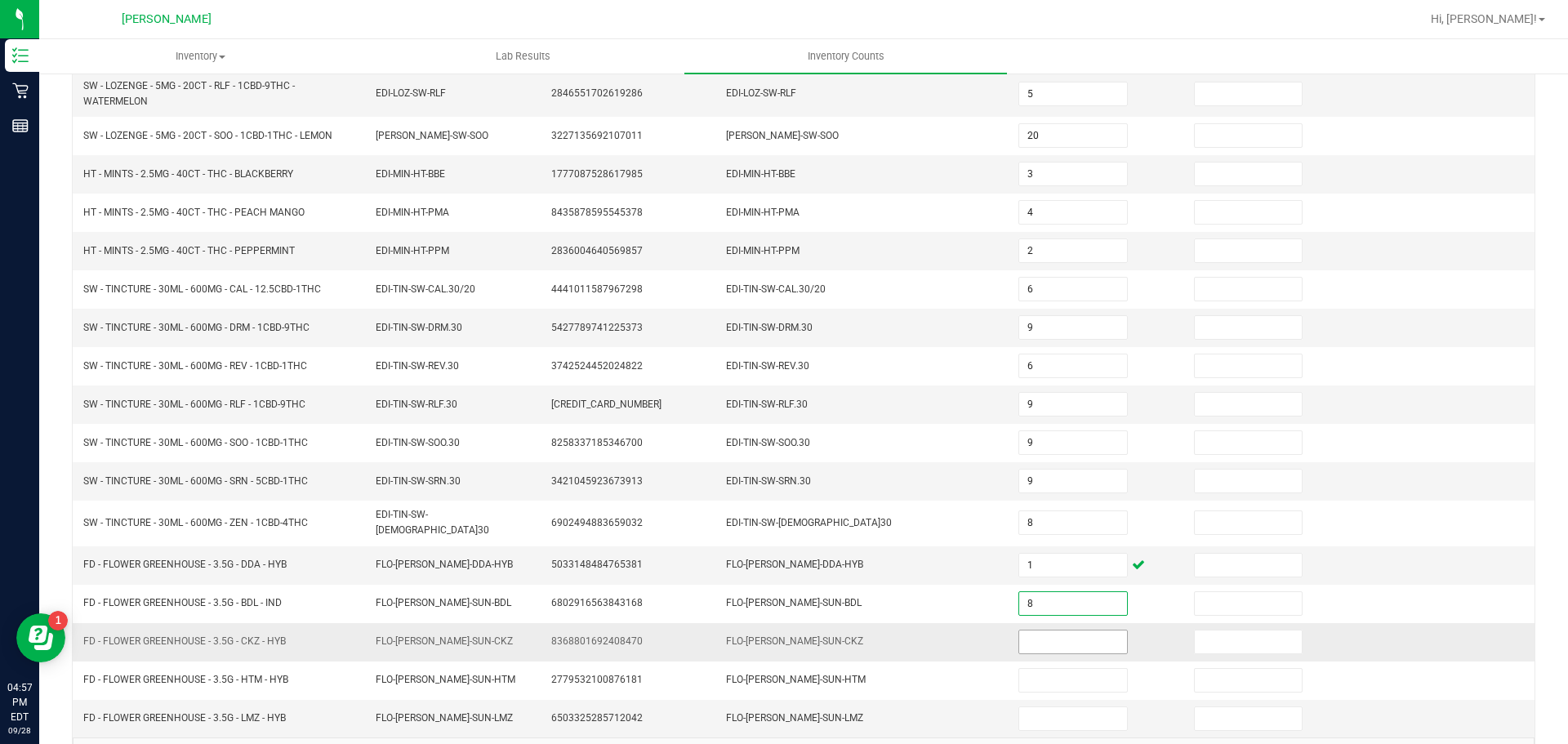
click at [1075, 640] on input at bounding box center [1073, 641] width 107 height 22
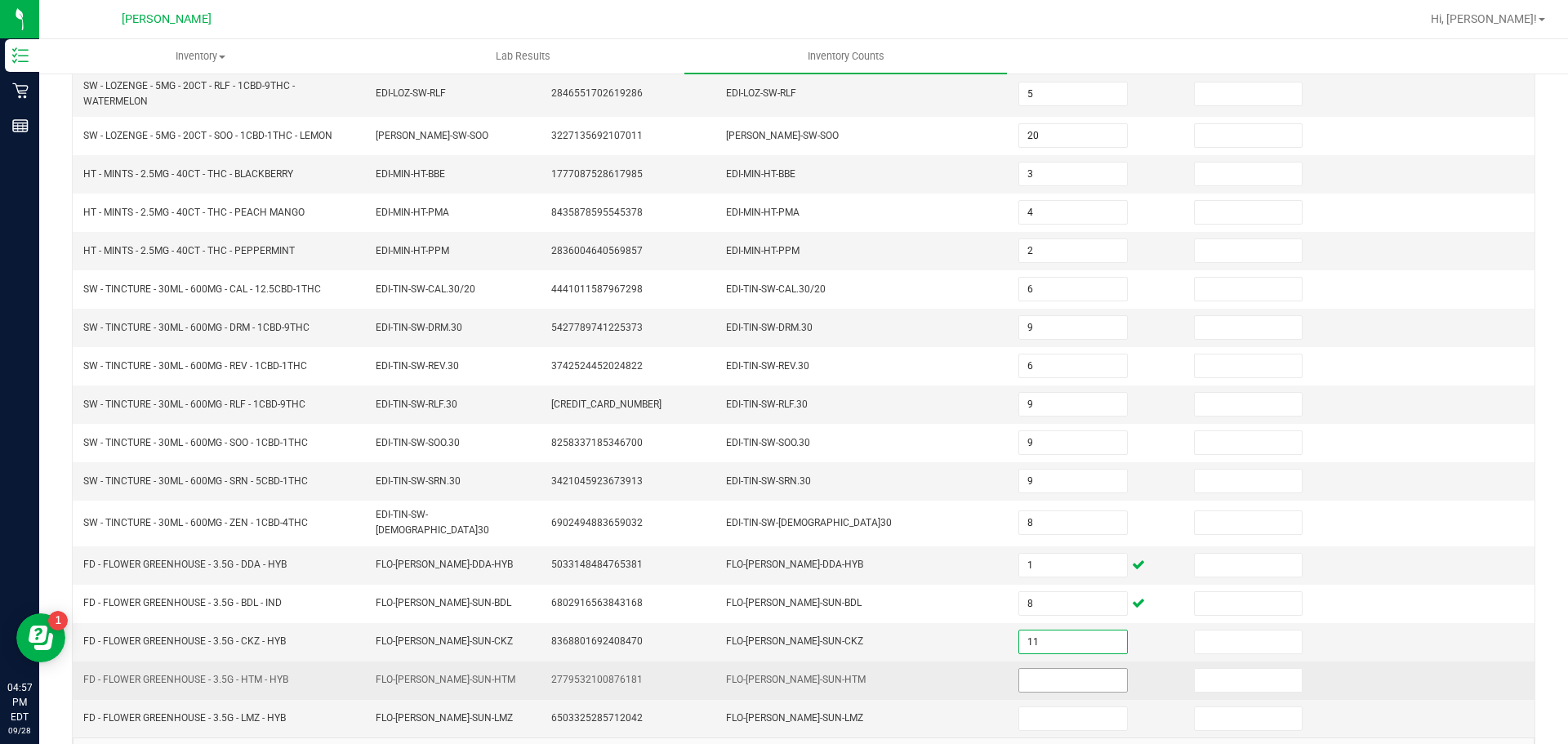
click at [1055, 683] on input at bounding box center [1073, 680] width 107 height 22
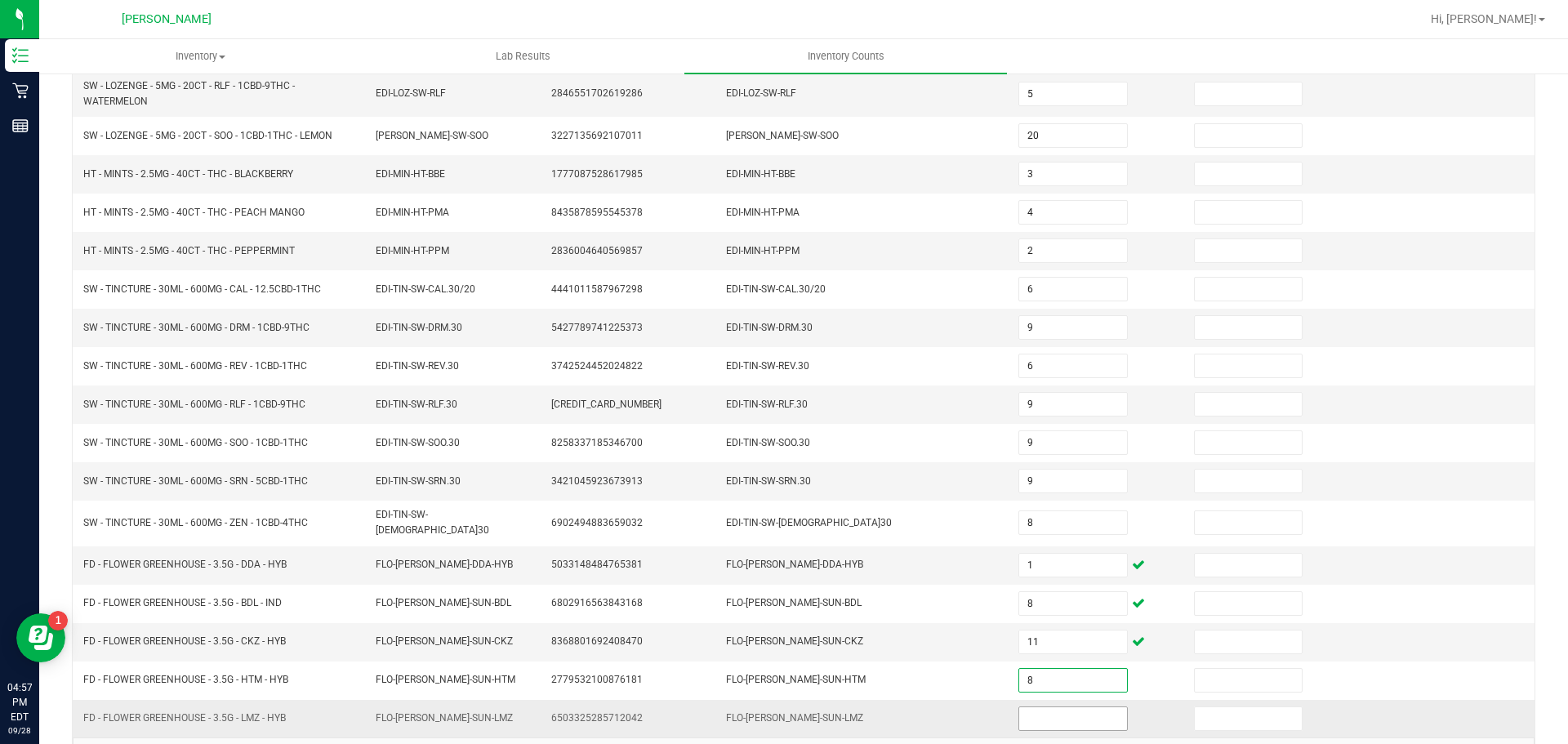
click at [1042, 719] on input at bounding box center [1073, 718] width 107 height 22
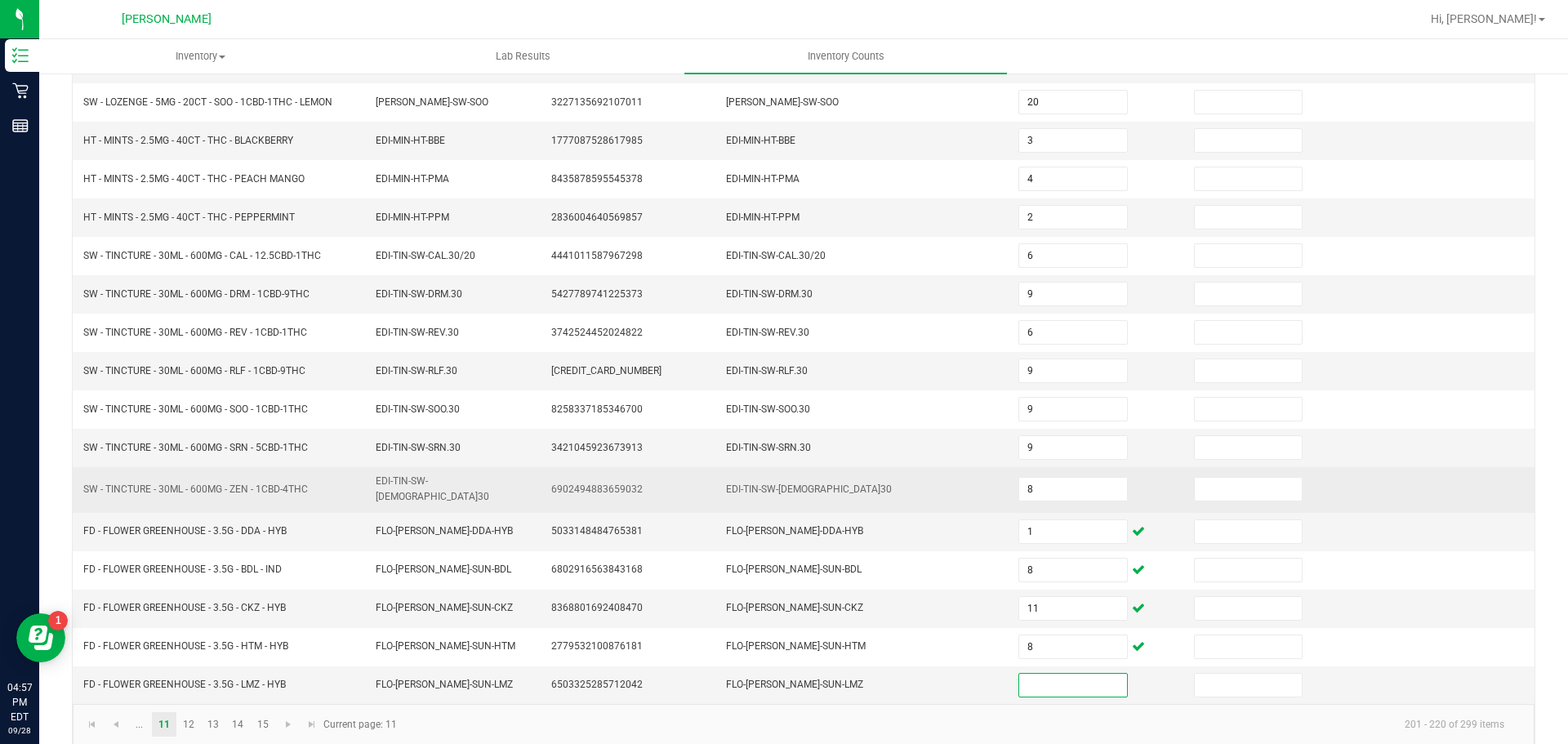
scroll to position [359, 0]
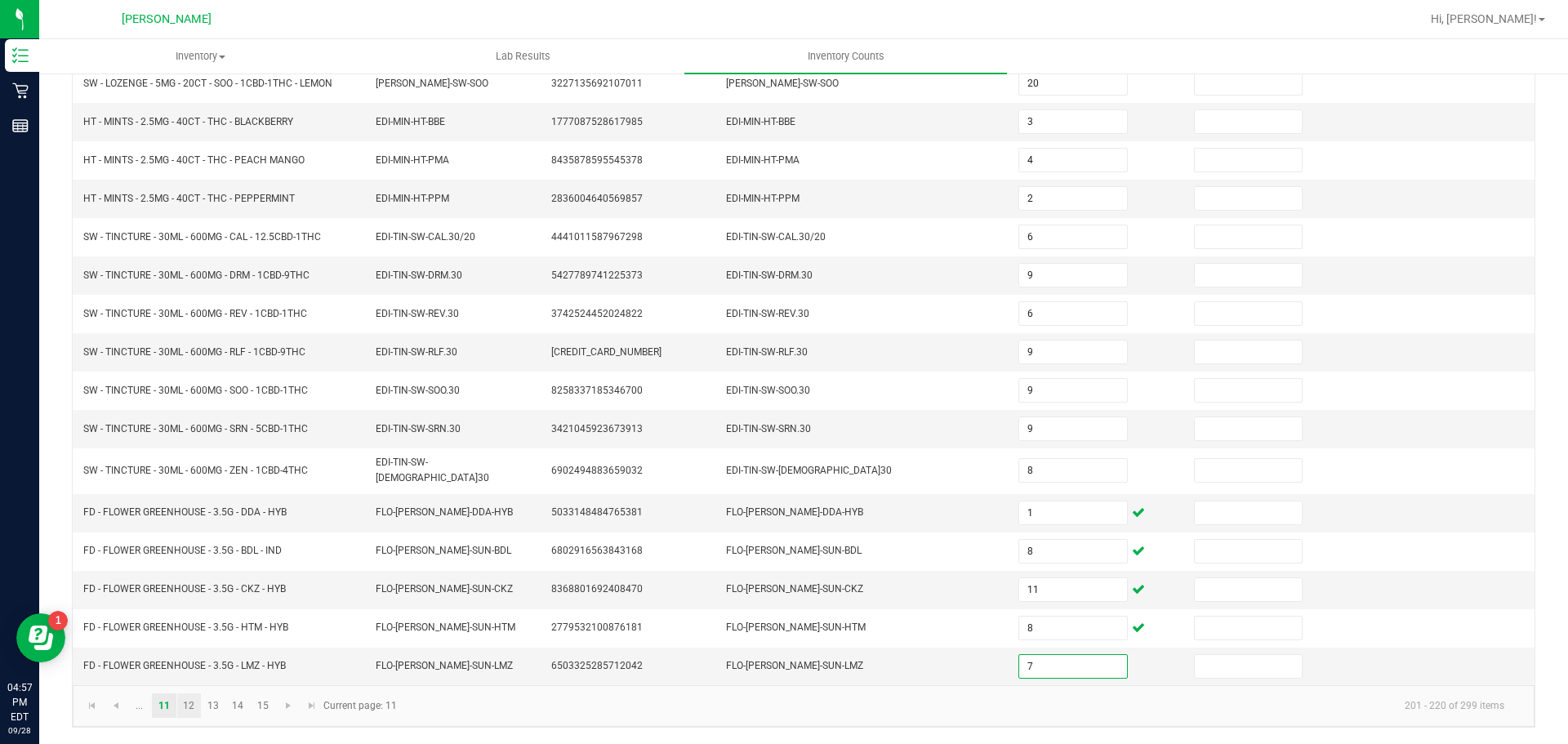
click at [188, 709] on link "12" at bounding box center [188, 705] width 23 height 24
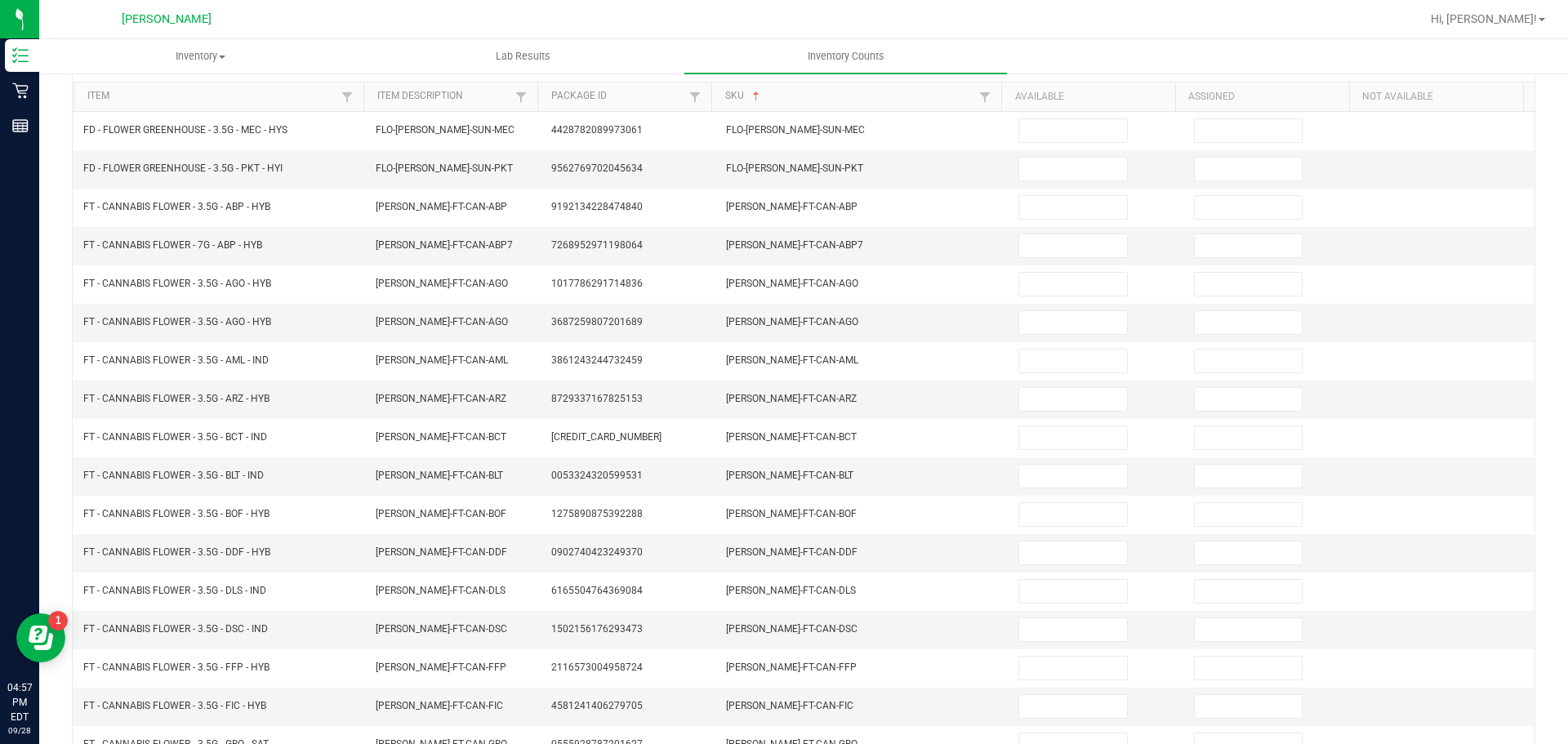
scroll to position [0, 0]
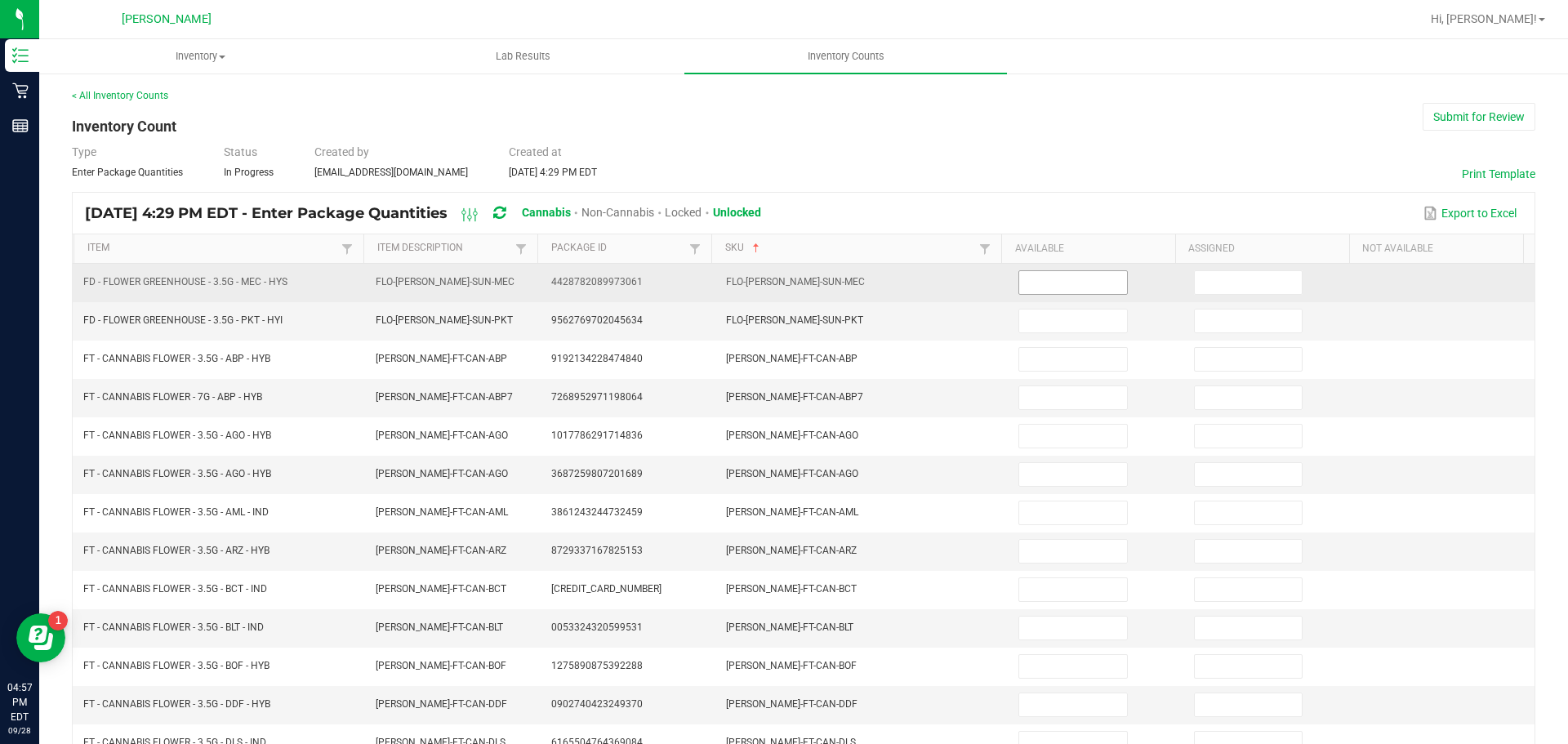
click at [1052, 279] on input at bounding box center [1073, 283] width 107 height 22
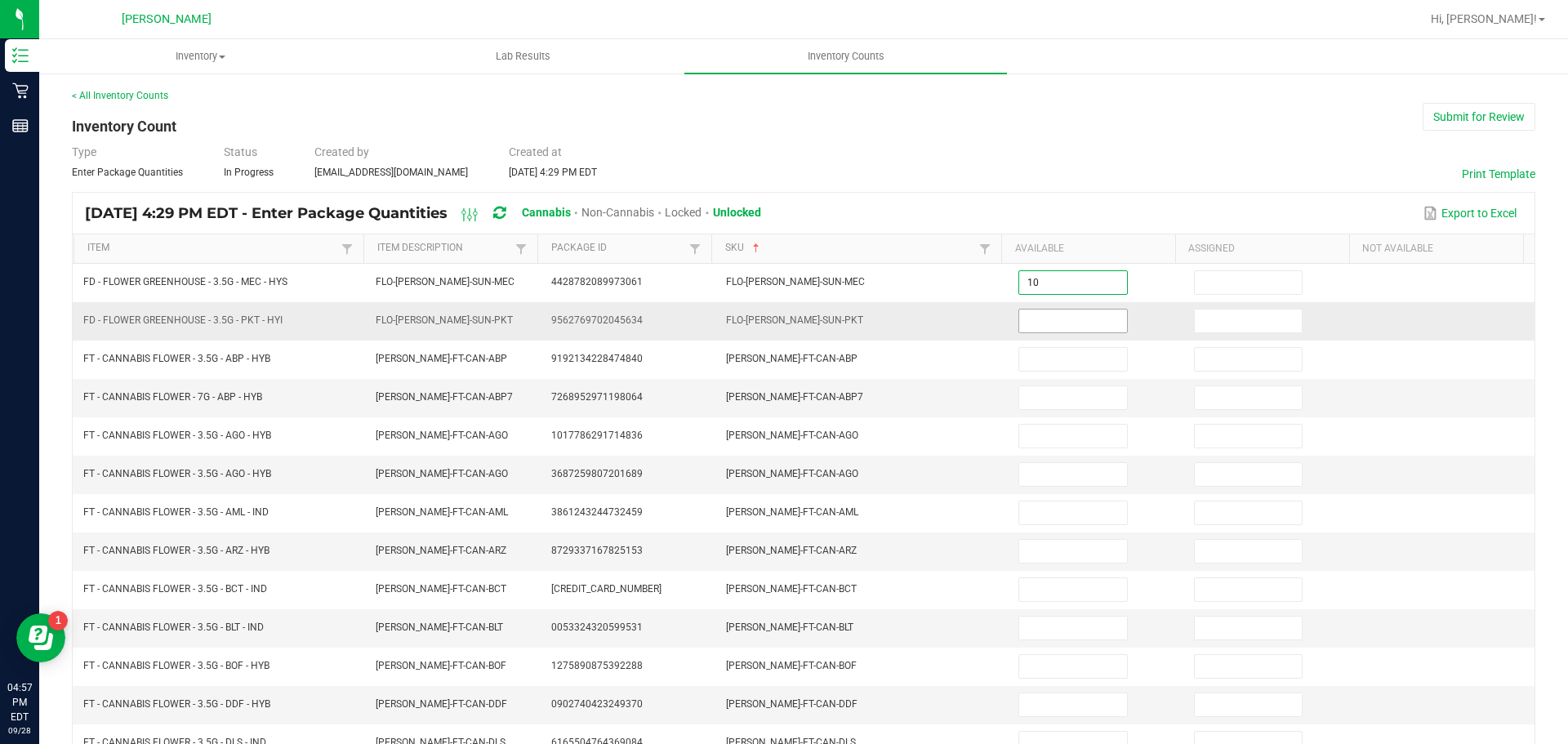
click at [1059, 320] on input at bounding box center [1073, 321] width 107 height 22
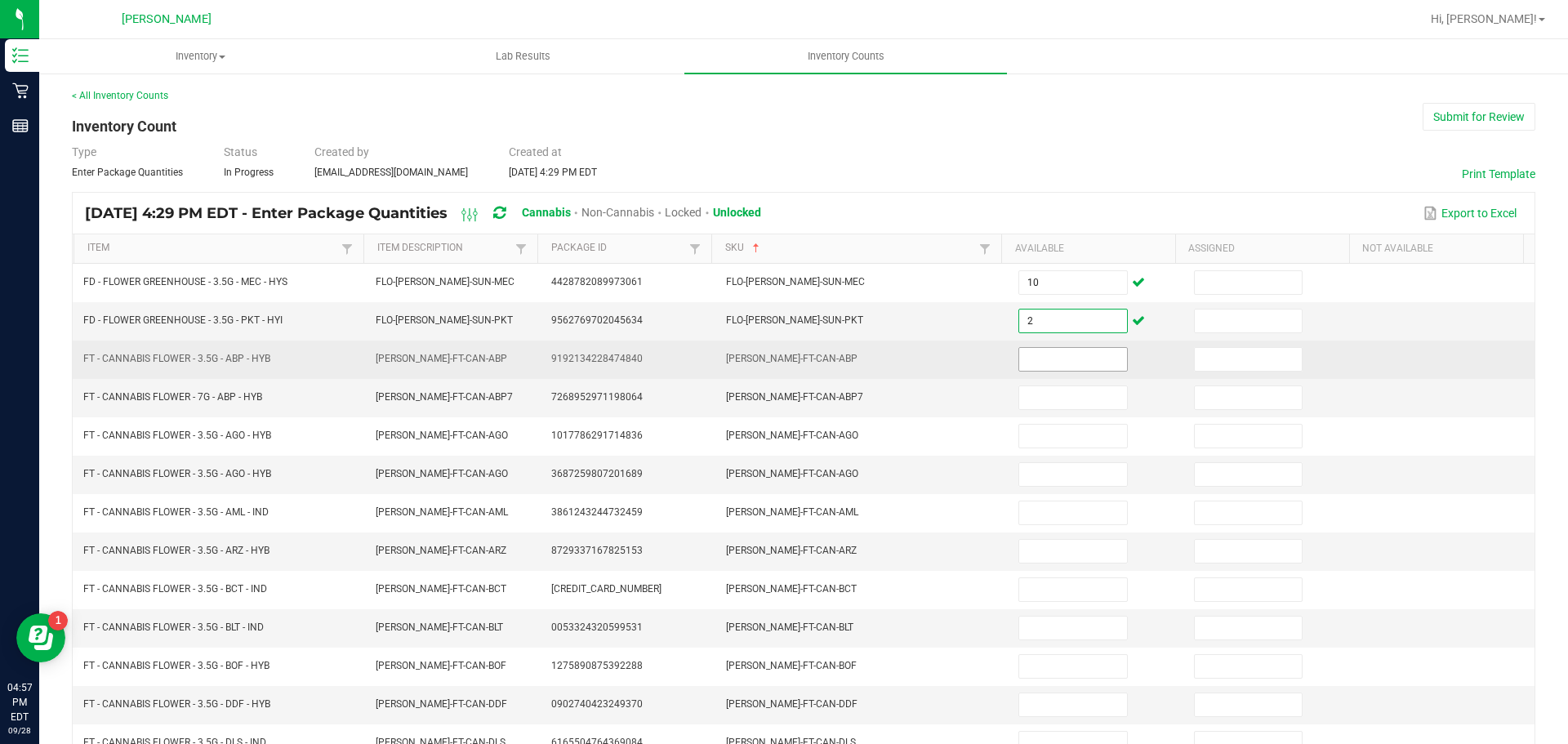
click at [1065, 362] on input at bounding box center [1073, 359] width 107 height 22
click at [1041, 356] on input at bounding box center [1073, 359] width 107 height 22
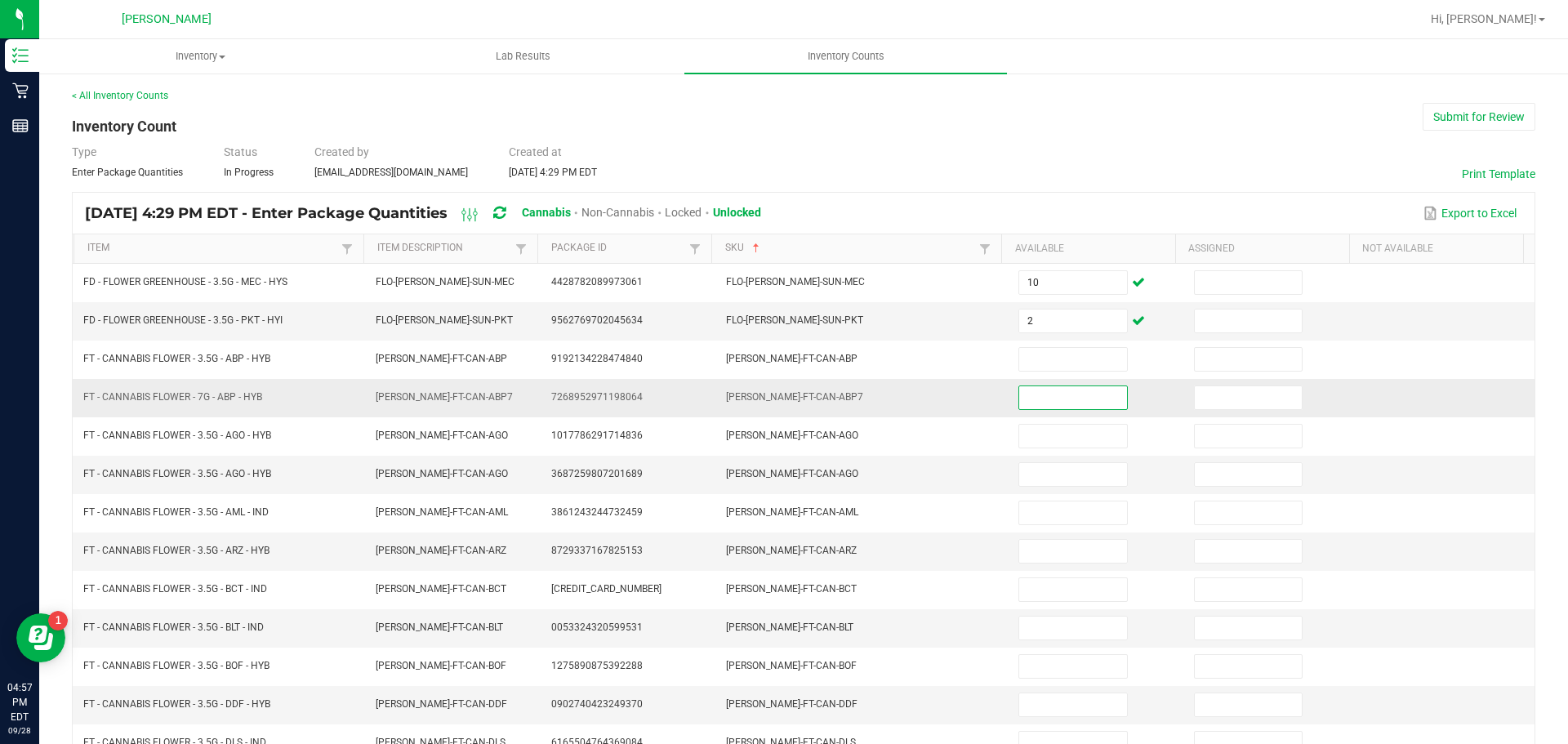
click at [1057, 396] on input at bounding box center [1073, 397] width 107 height 22
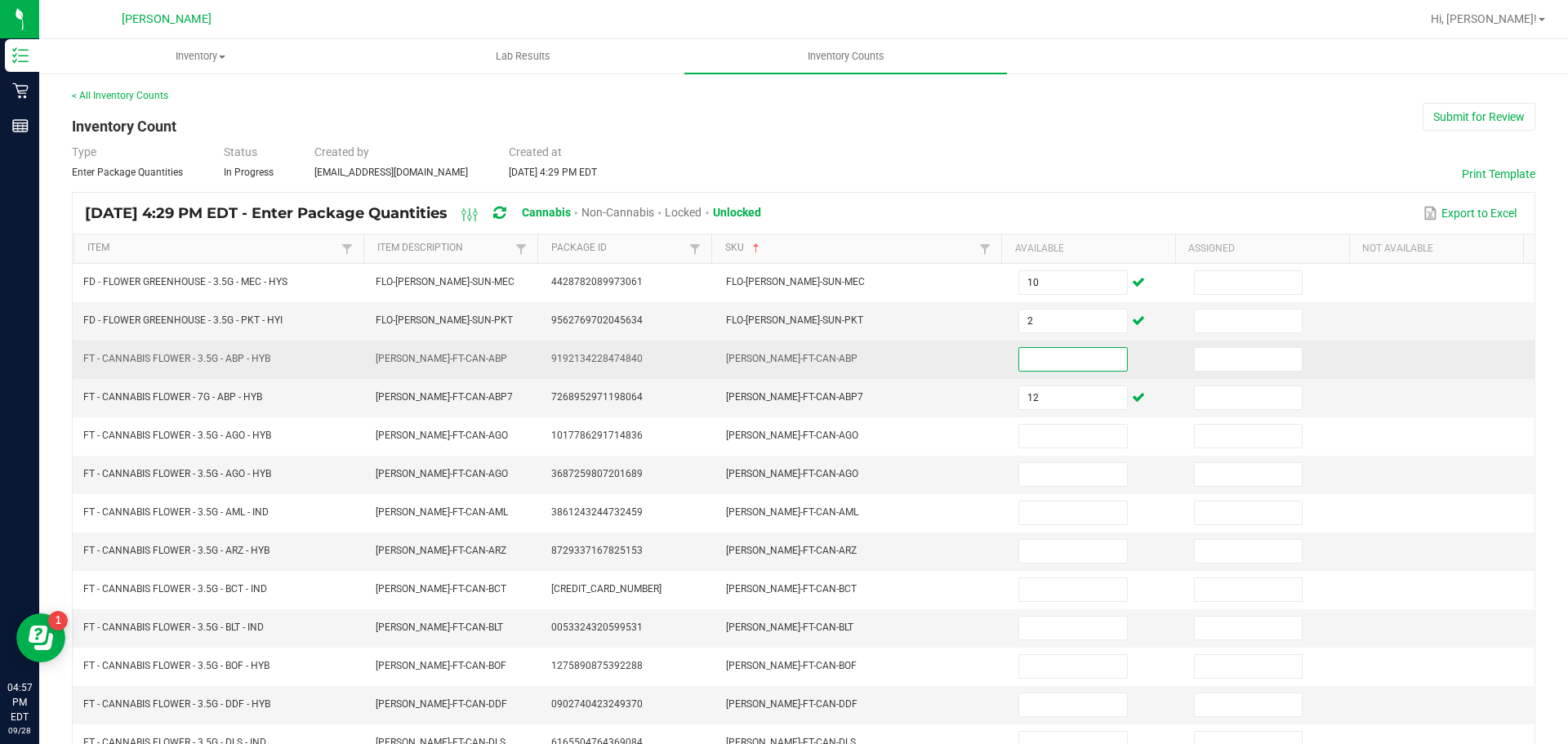
click at [1039, 360] on input at bounding box center [1073, 359] width 107 height 22
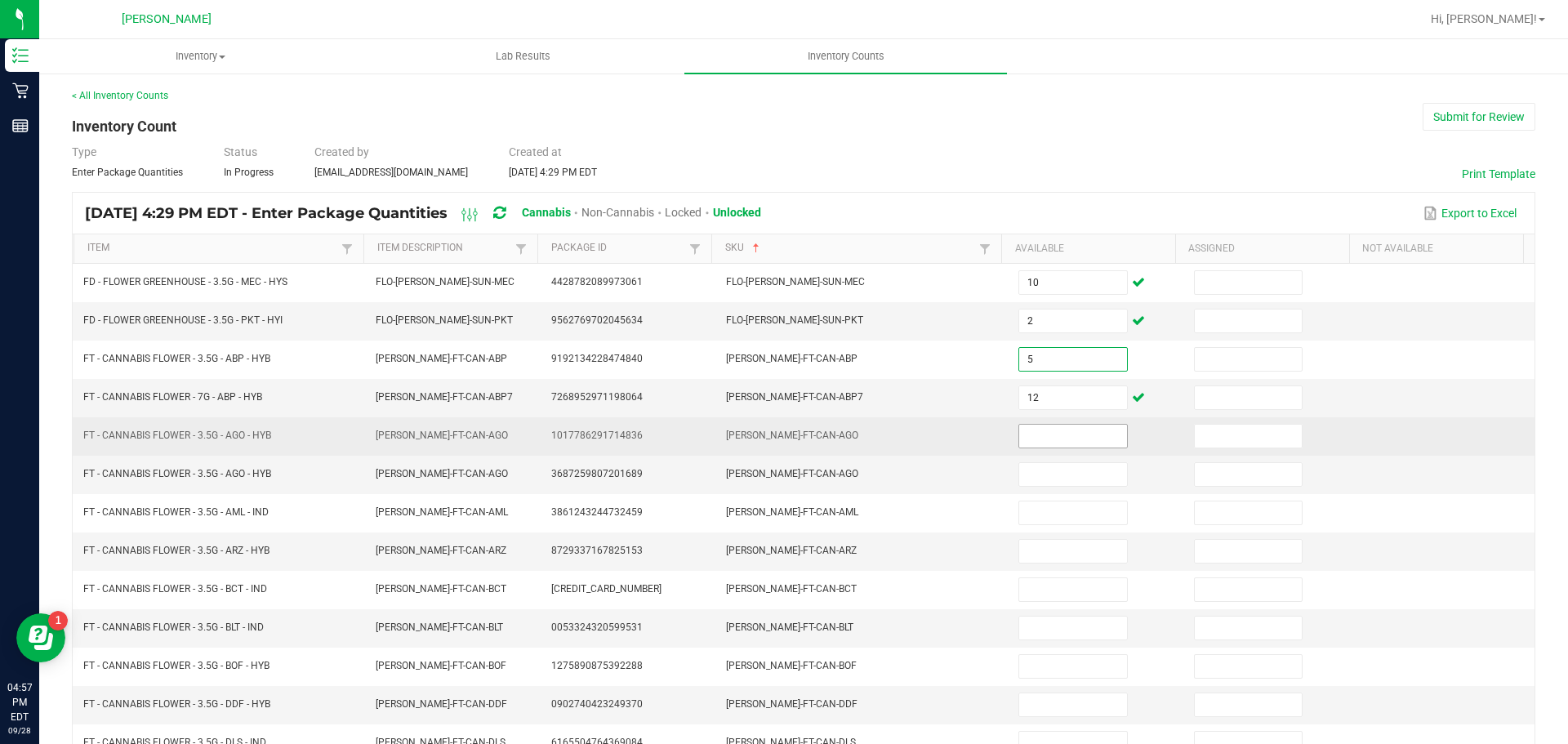
click at [1040, 438] on input at bounding box center [1073, 436] width 107 height 22
click at [1068, 434] on input at bounding box center [1073, 436] width 107 height 22
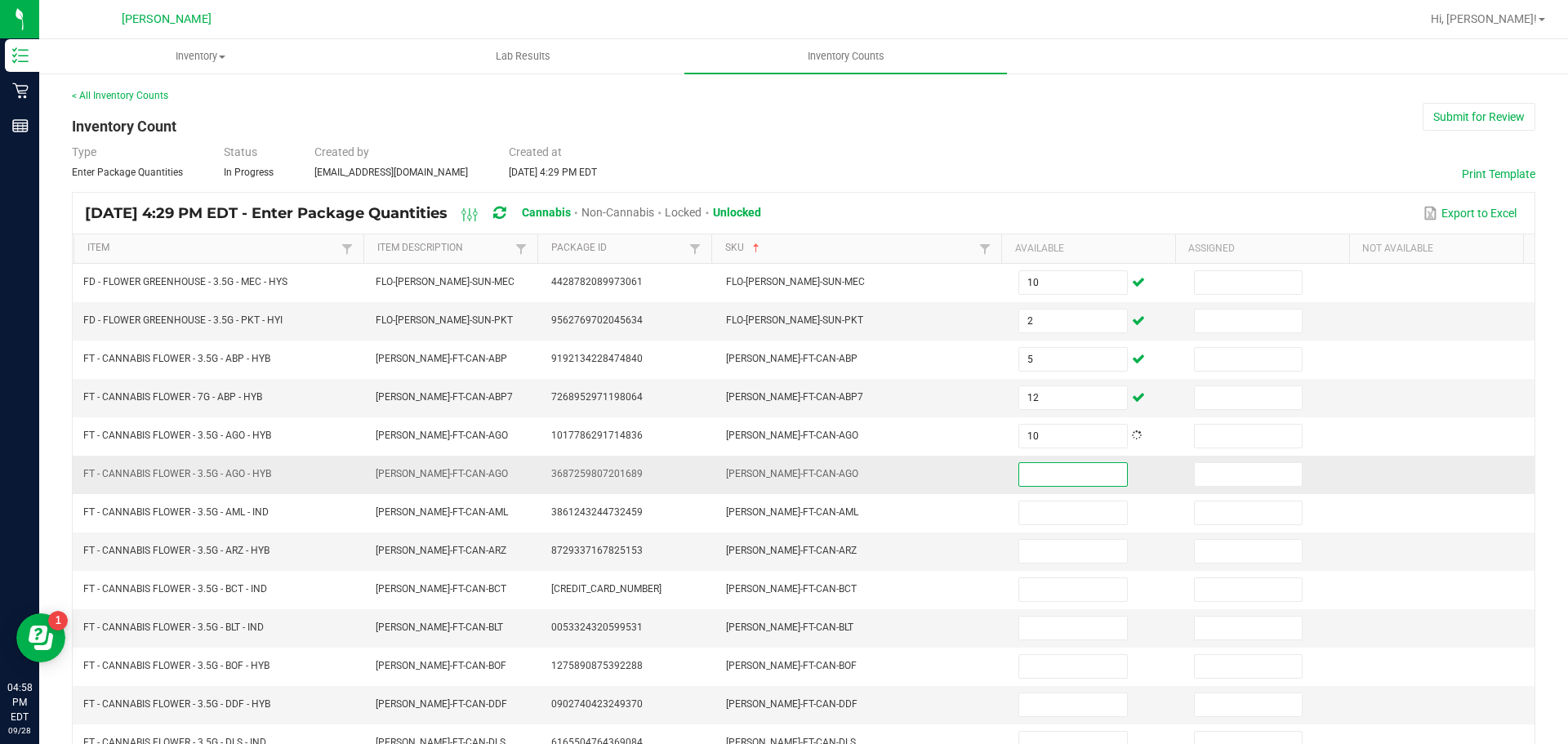
click at [1076, 474] on input at bounding box center [1073, 474] width 107 height 22
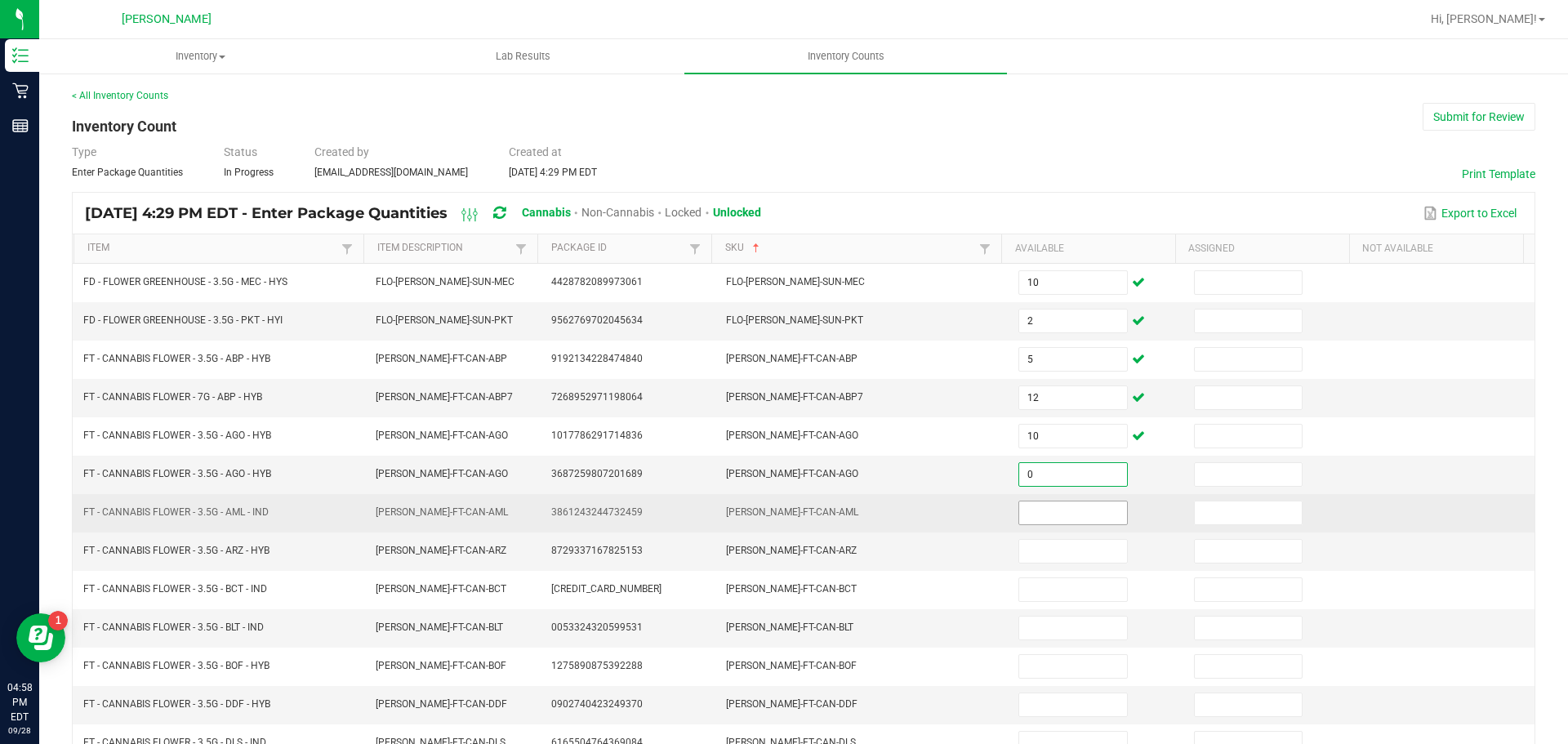
click at [1053, 511] on input at bounding box center [1073, 512] width 107 height 22
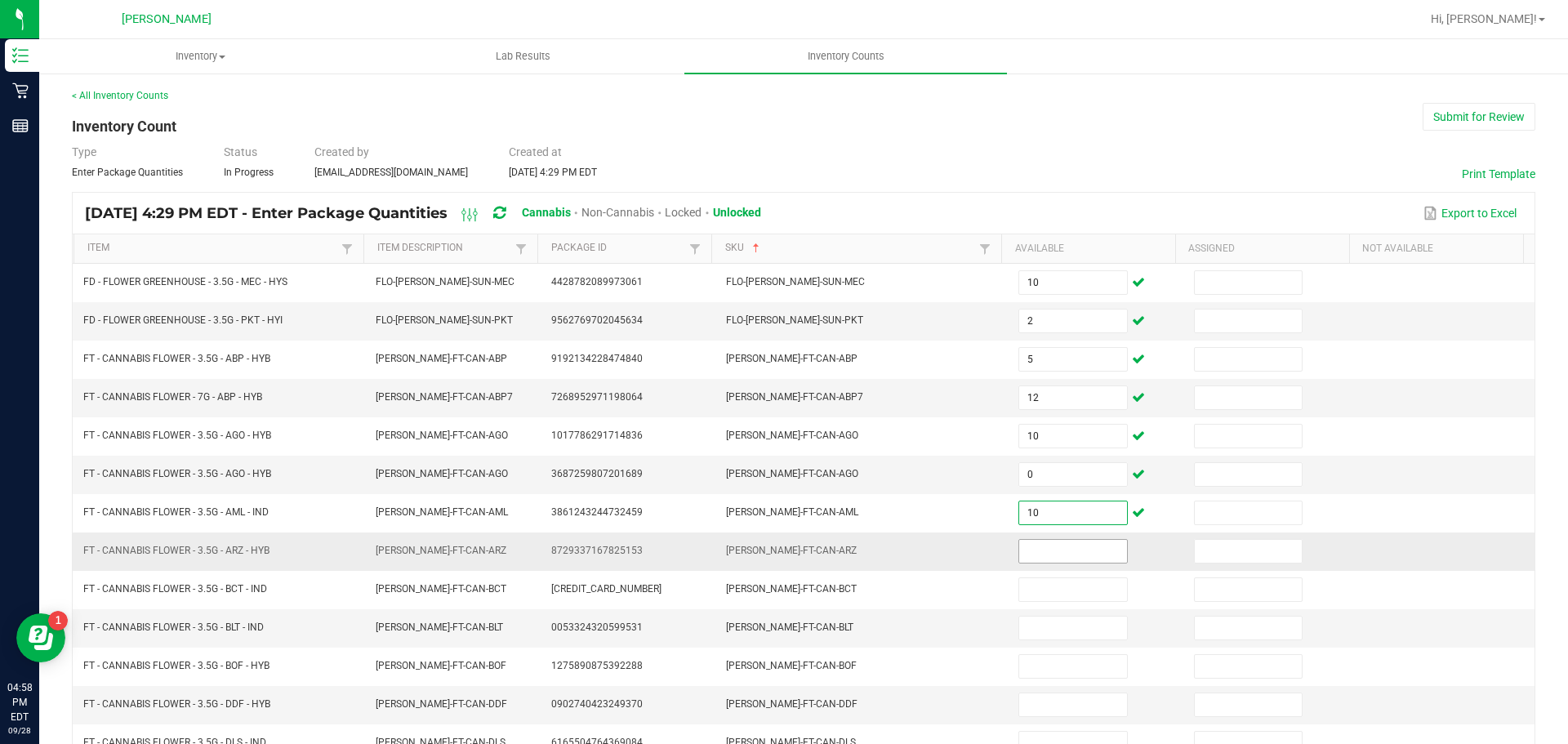
click at [1055, 550] on input at bounding box center [1073, 551] width 107 height 22
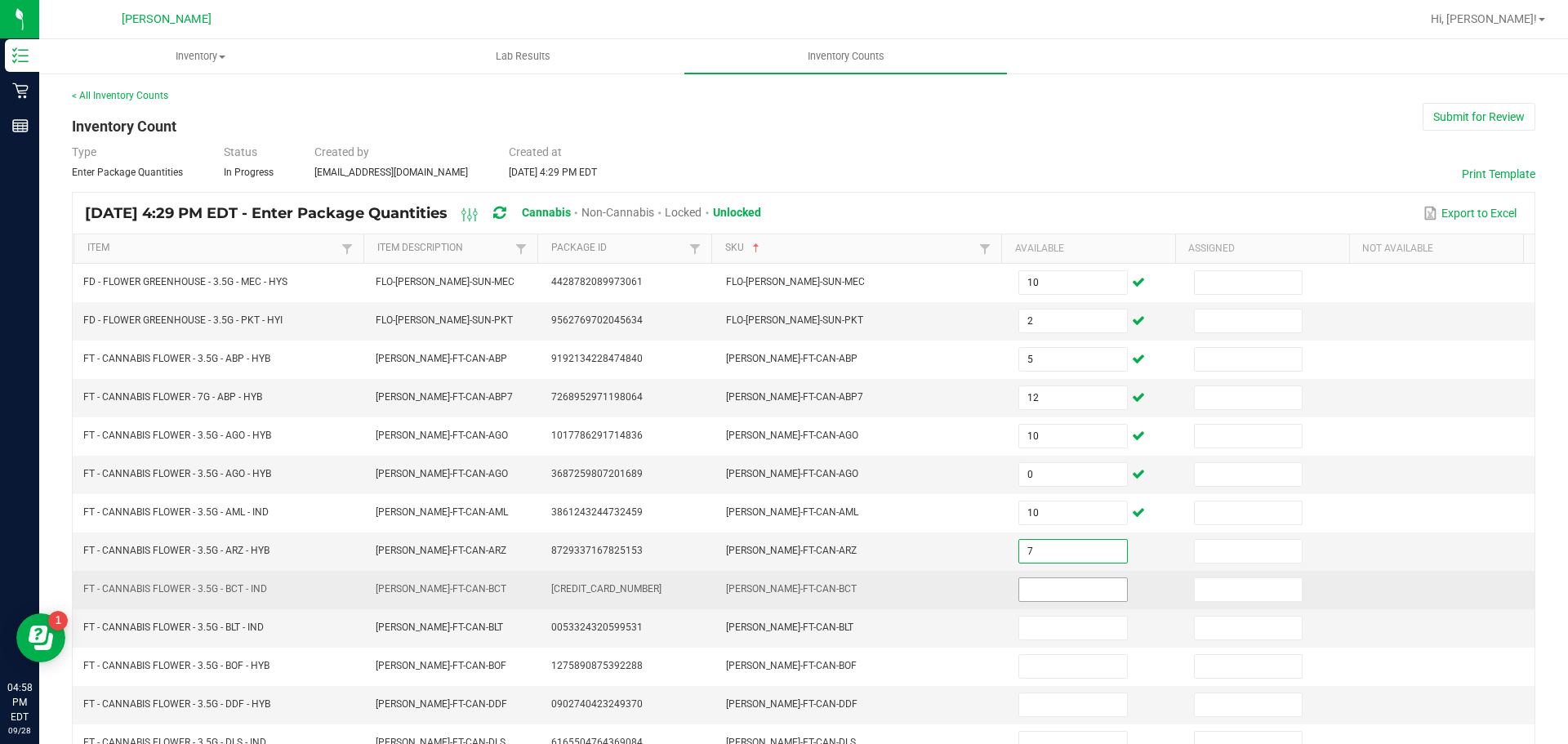
click at [1055, 589] on input at bounding box center [1073, 589] width 107 height 22
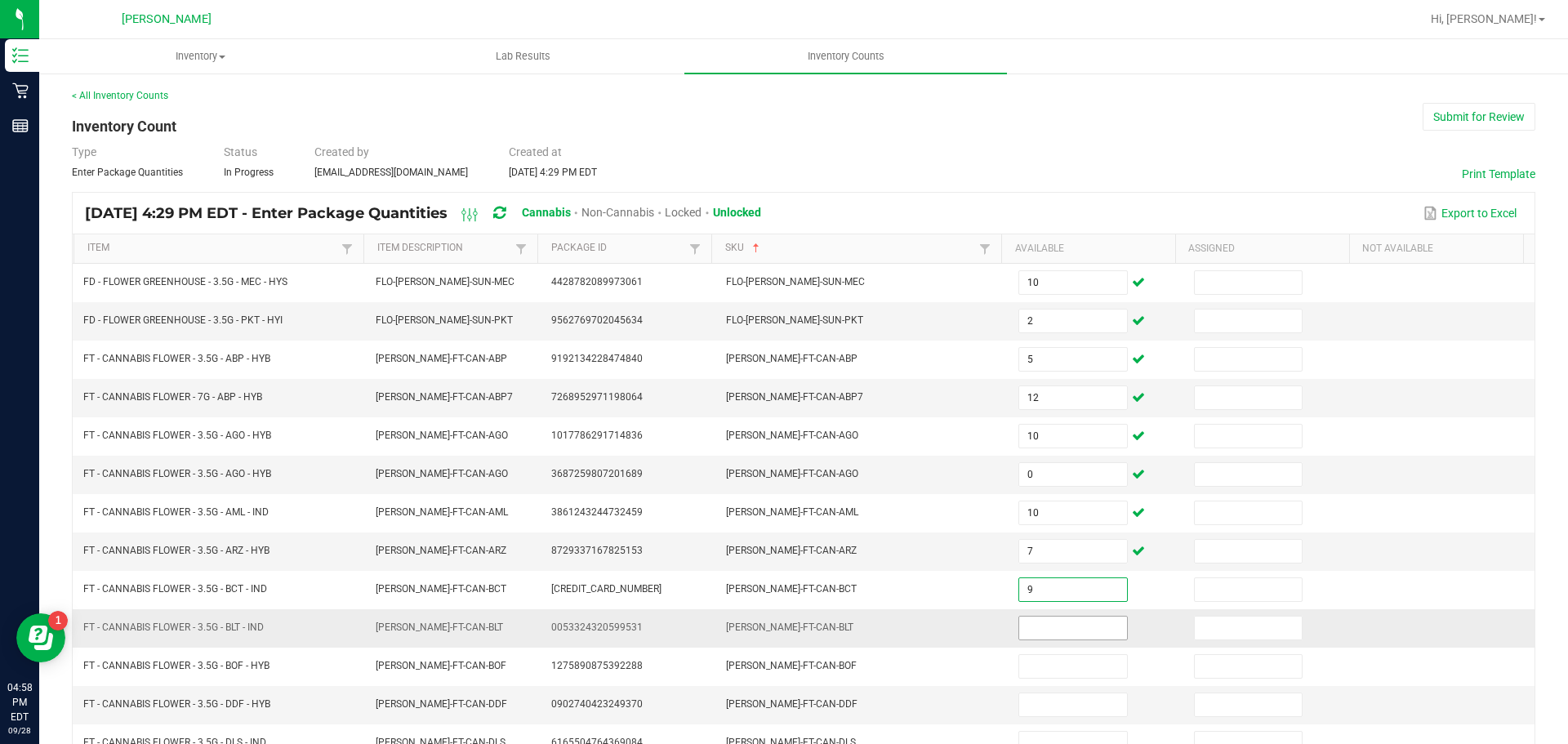
click at [1064, 628] on input at bounding box center [1073, 627] width 107 height 22
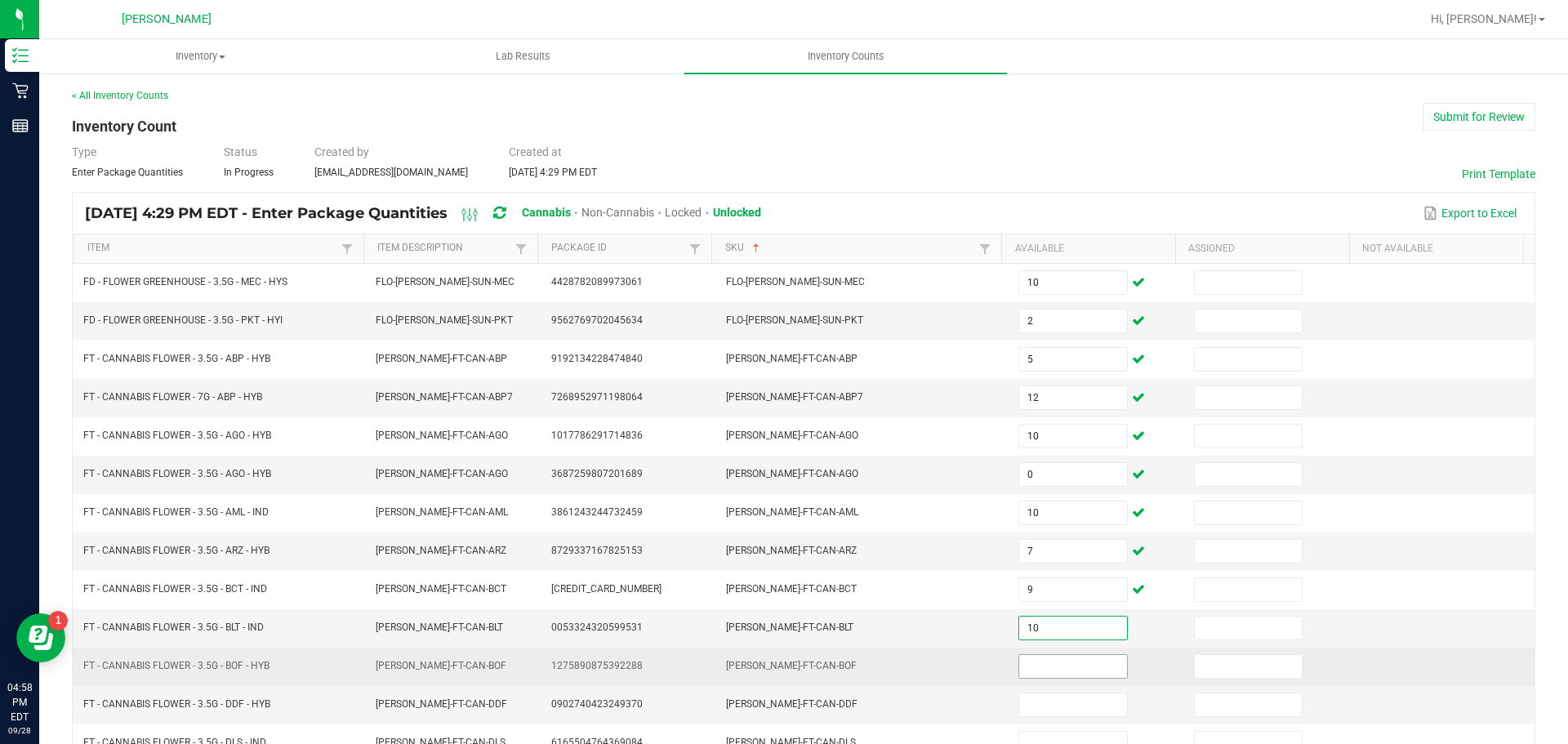
click at [1061, 666] on input at bounding box center [1073, 666] width 107 height 22
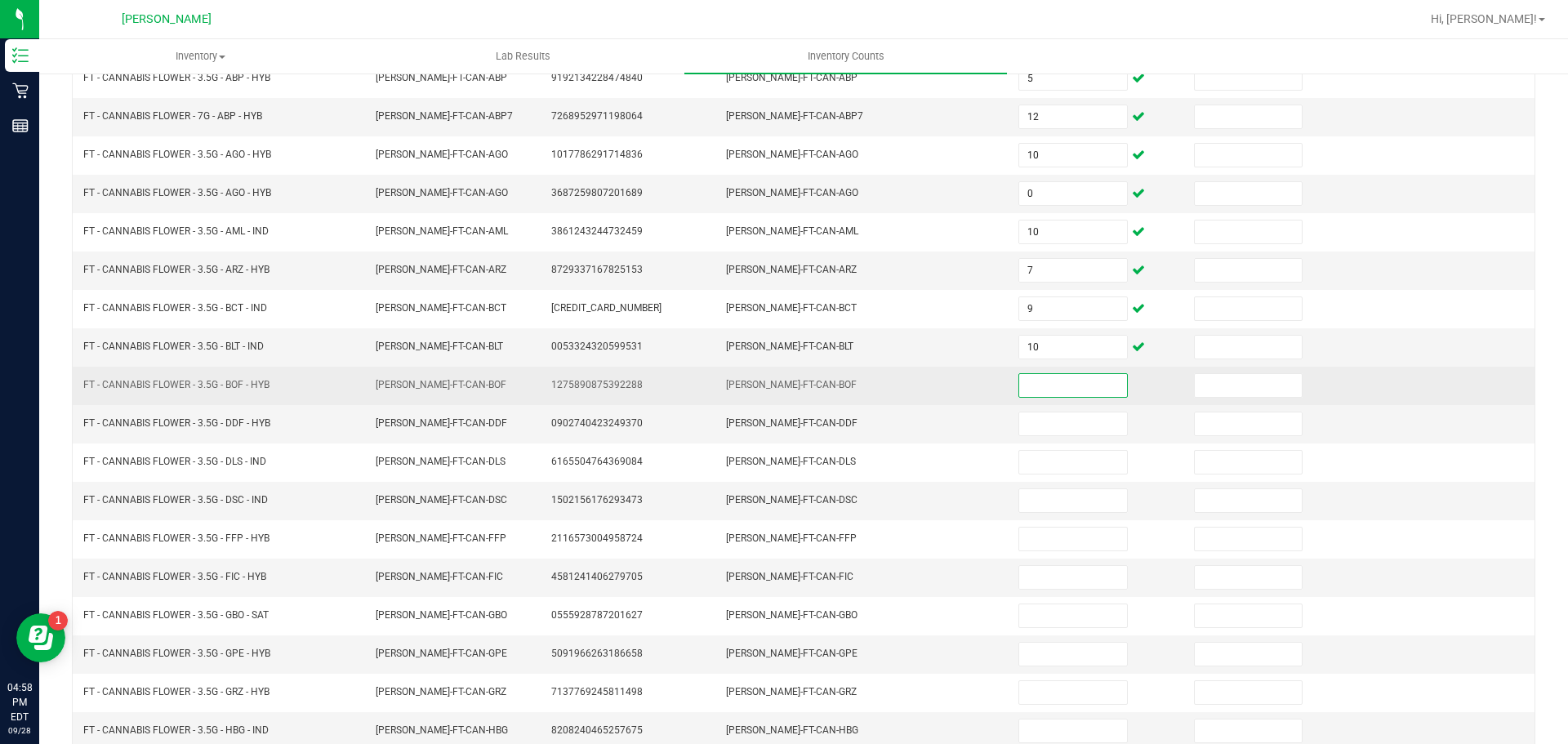
scroll to position [346, 0]
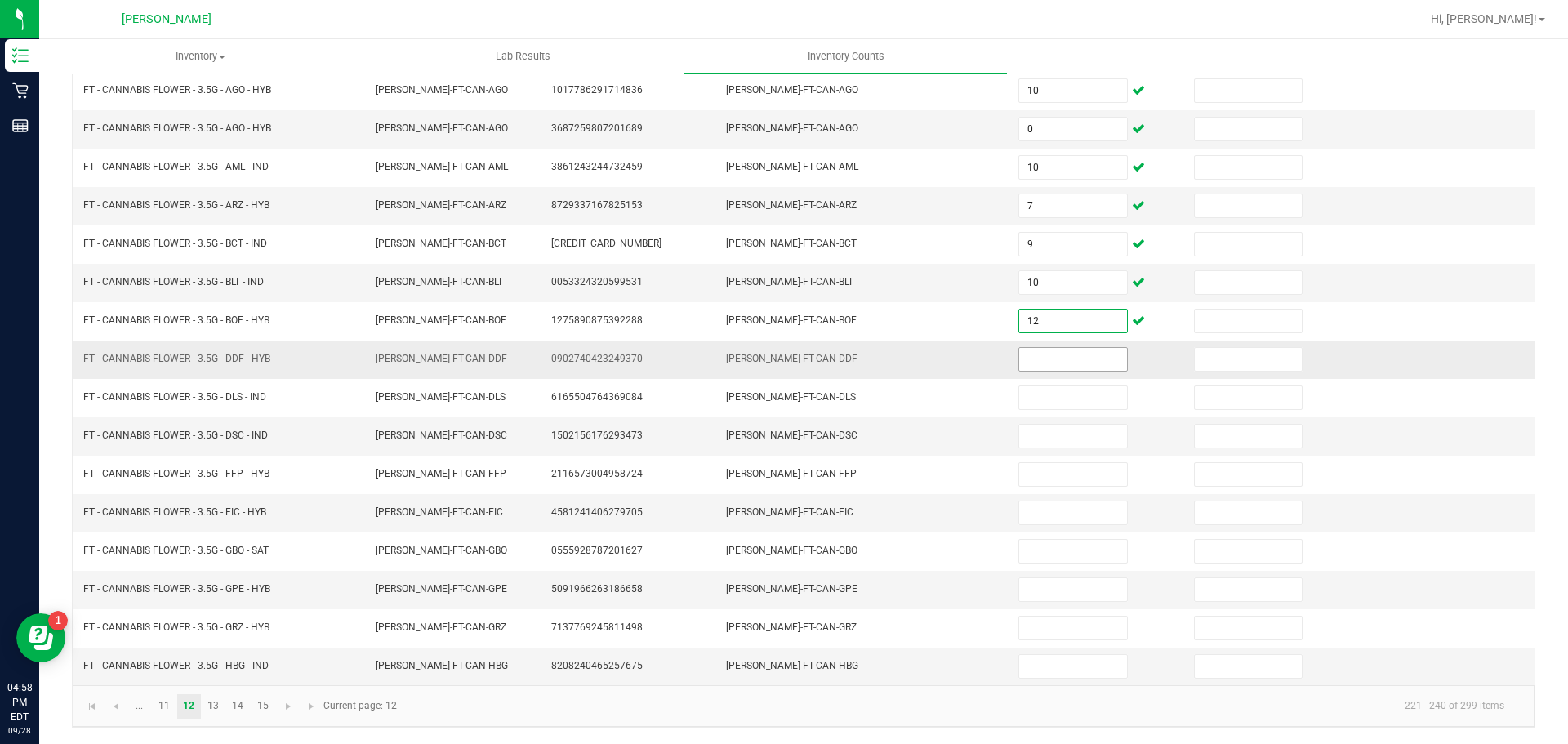
click at [1091, 363] on input at bounding box center [1073, 359] width 107 height 22
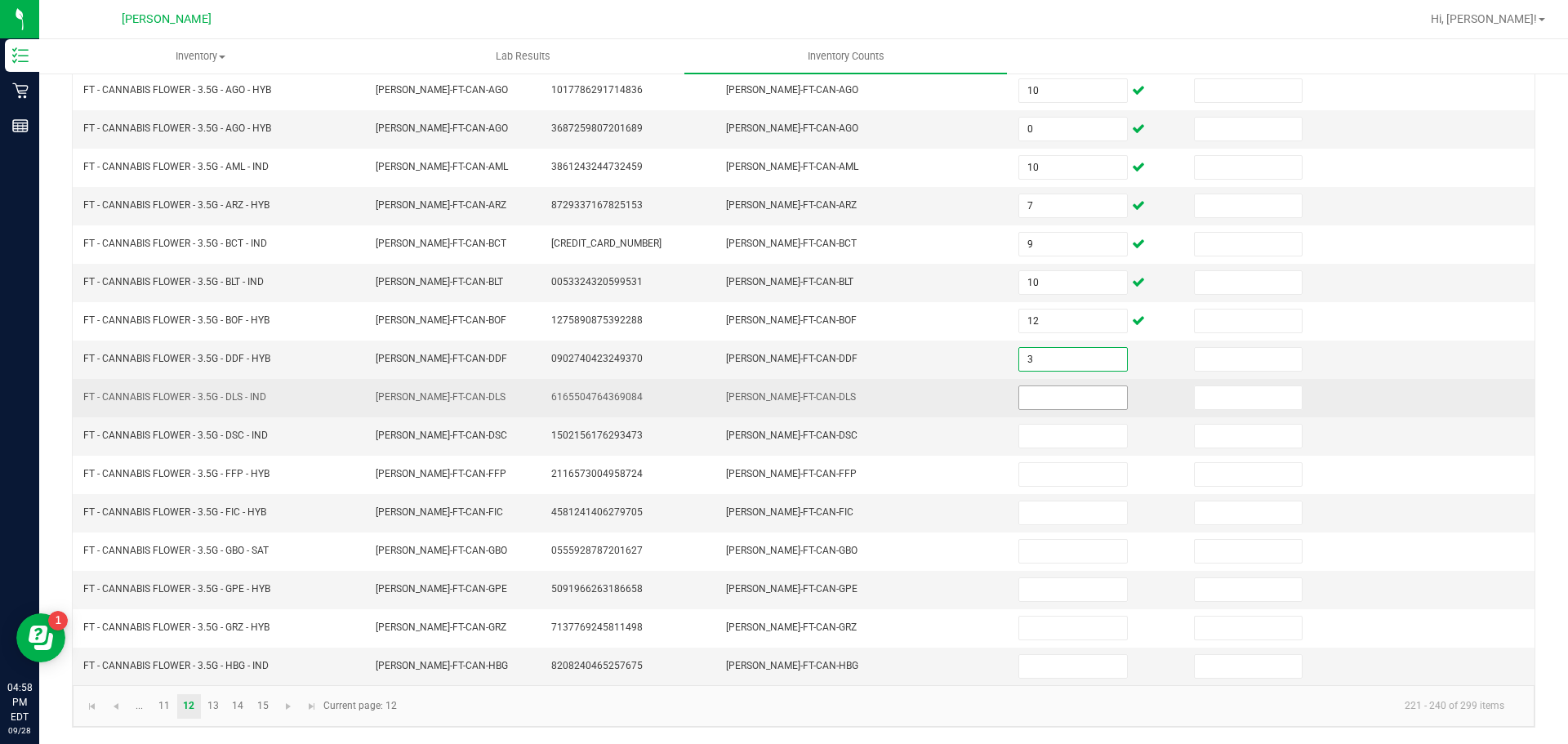
click at [1087, 399] on input at bounding box center [1073, 397] width 107 height 22
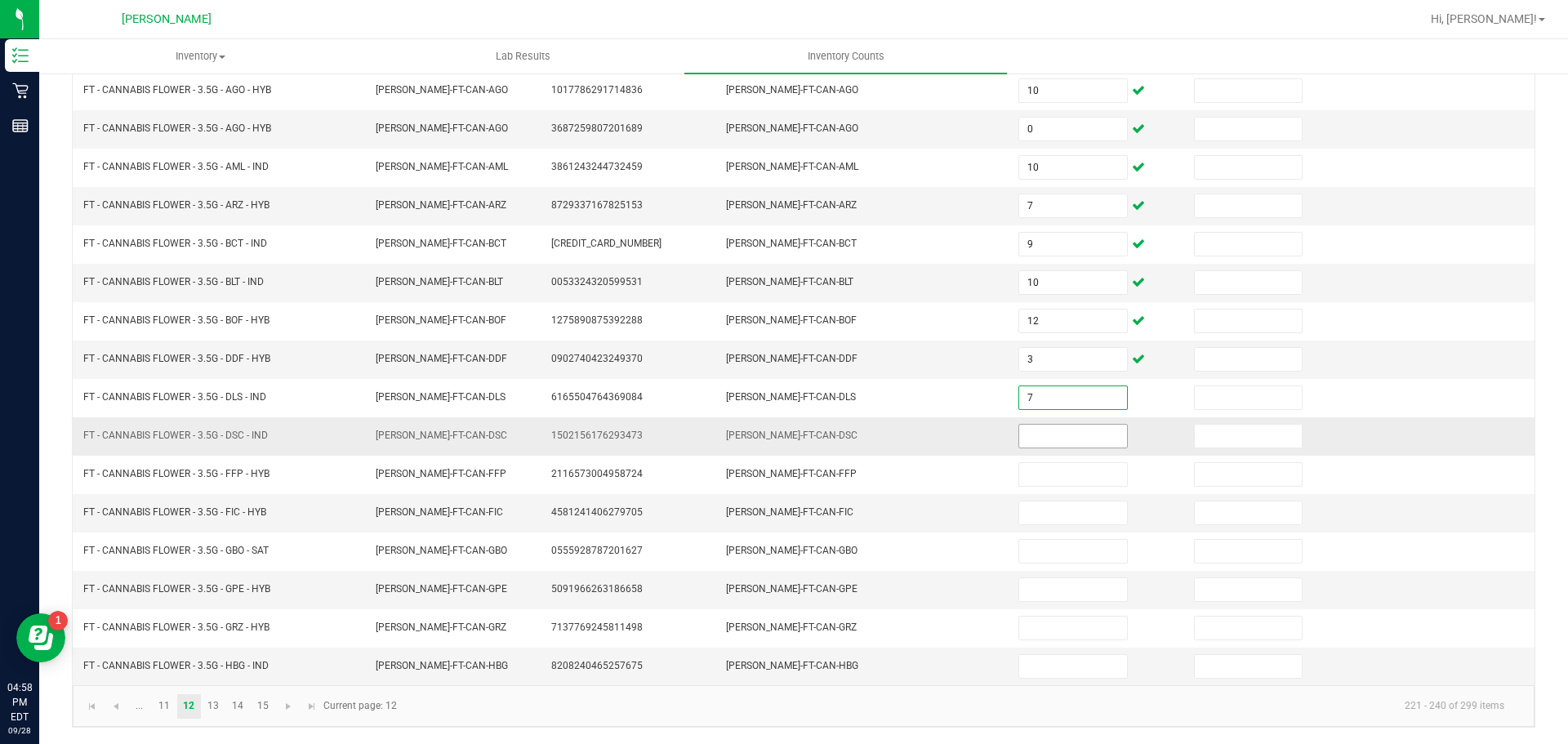
click at [1068, 436] on input at bounding box center [1073, 436] width 107 height 22
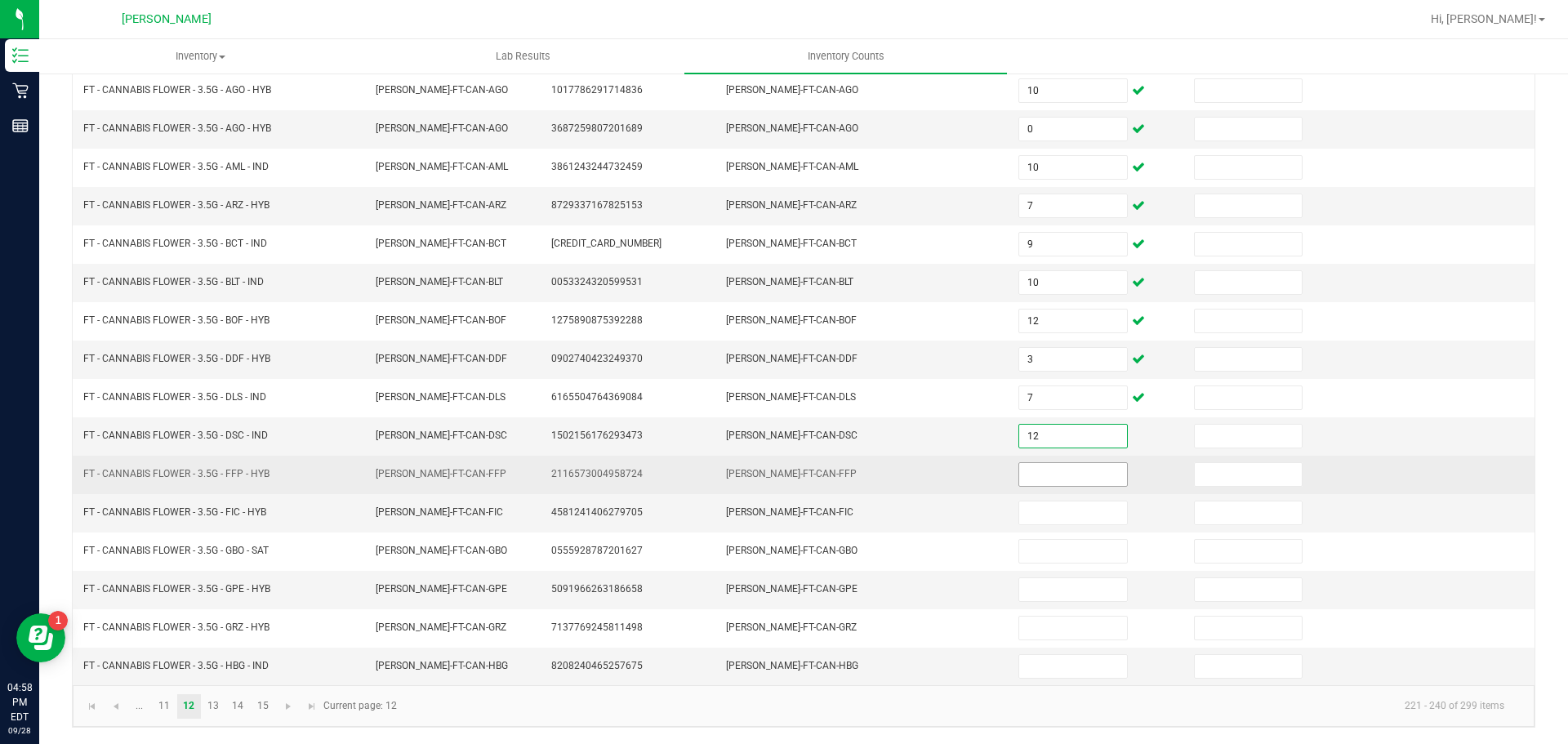
click at [1073, 475] on input at bounding box center [1073, 474] width 107 height 22
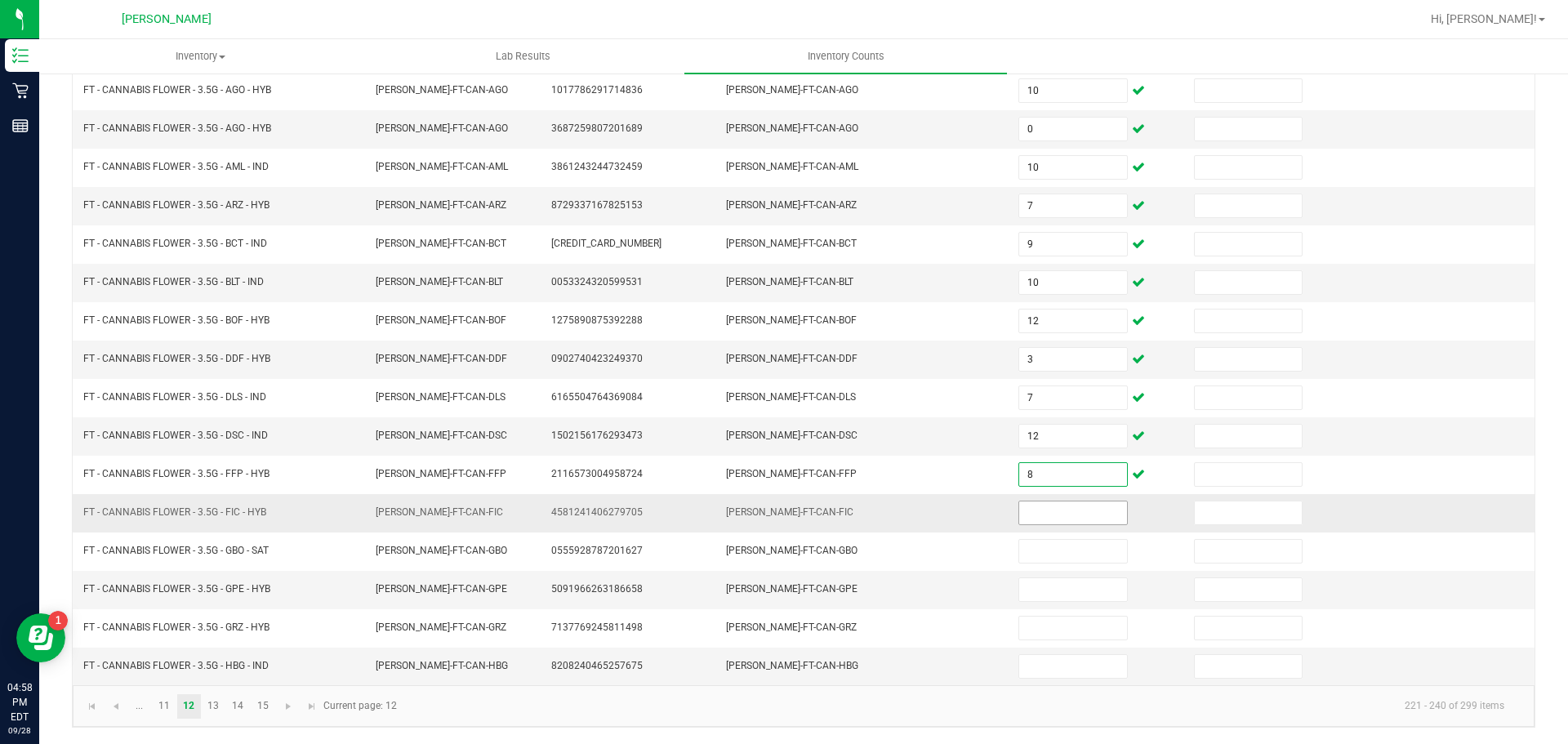
click at [1044, 507] on input at bounding box center [1073, 512] width 107 height 22
click at [1056, 524] on input "8" at bounding box center [1073, 512] width 107 height 22
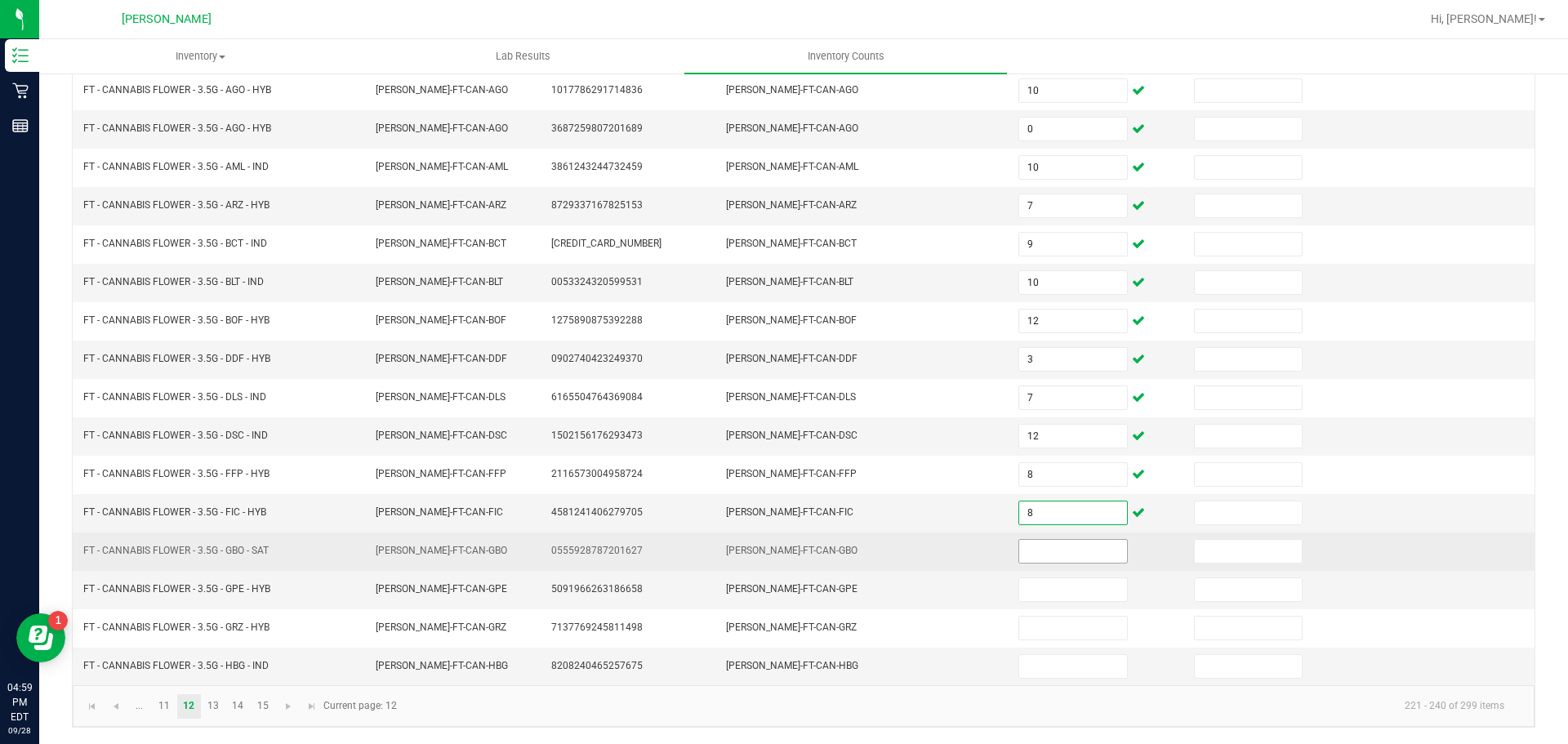
click at [1061, 540] on input at bounding box center [1073, 551] width 107 height 22
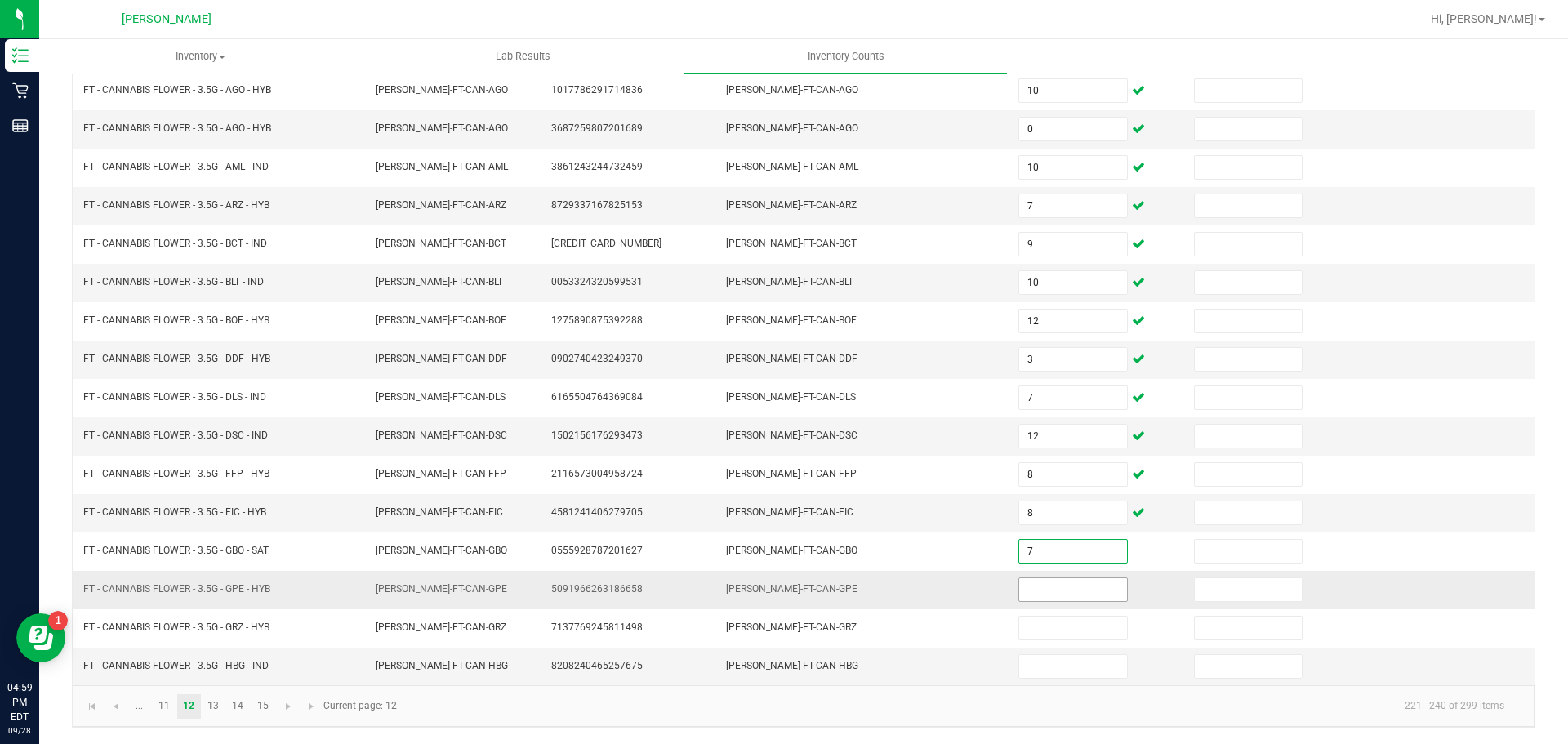
click at [1074, 583] on input at bounding box center [1073, 589] width 107 height 22
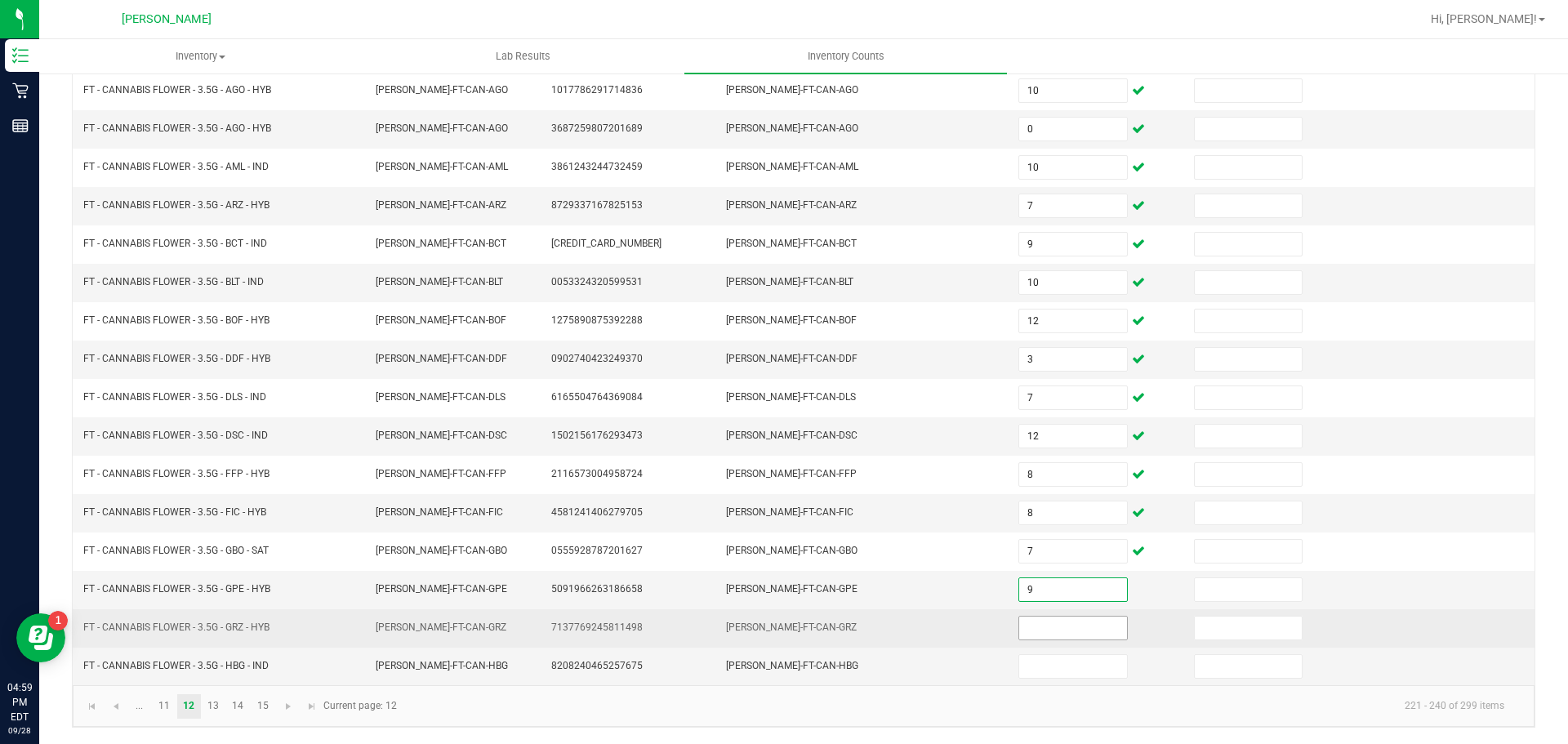
click at [1071, 623] on input at bounding box center [1073, 627] width 107 height 22
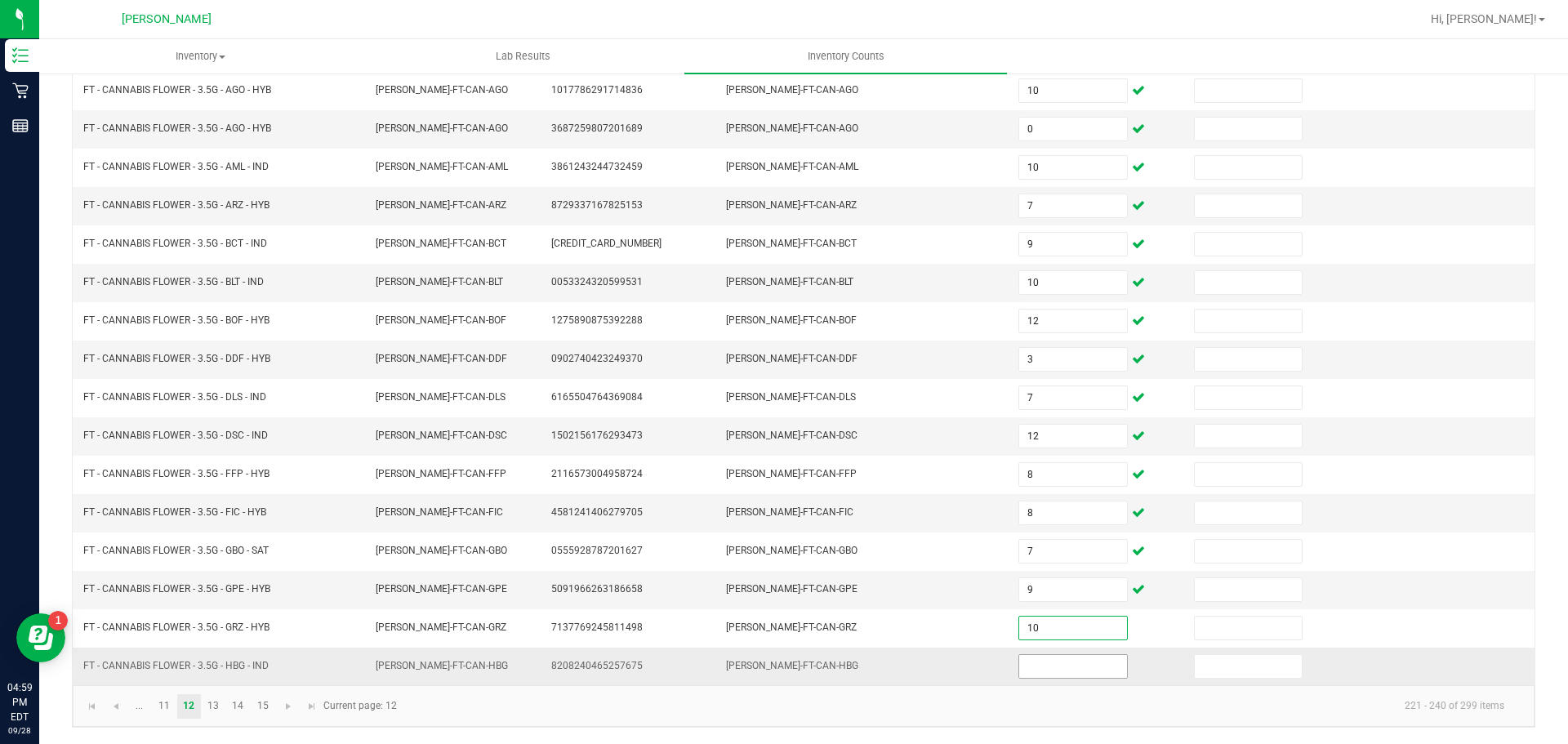
click at [1052, 661] on input at bounding box center [1073, 666] width 107 height 22
click at [210, 709] on link "13" at bounding box center [213, 706] width 23 height 24
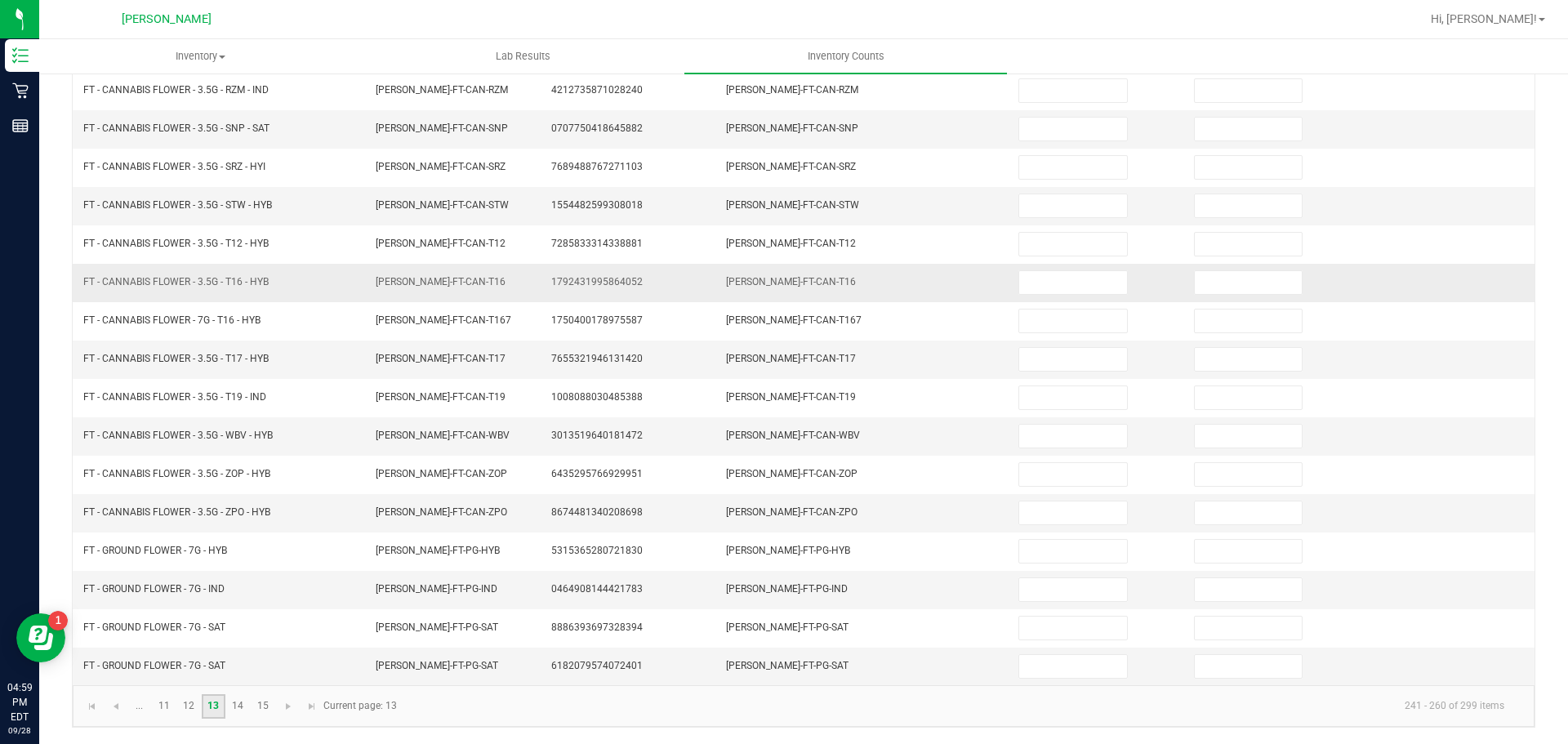
scroll to position [0, 0]
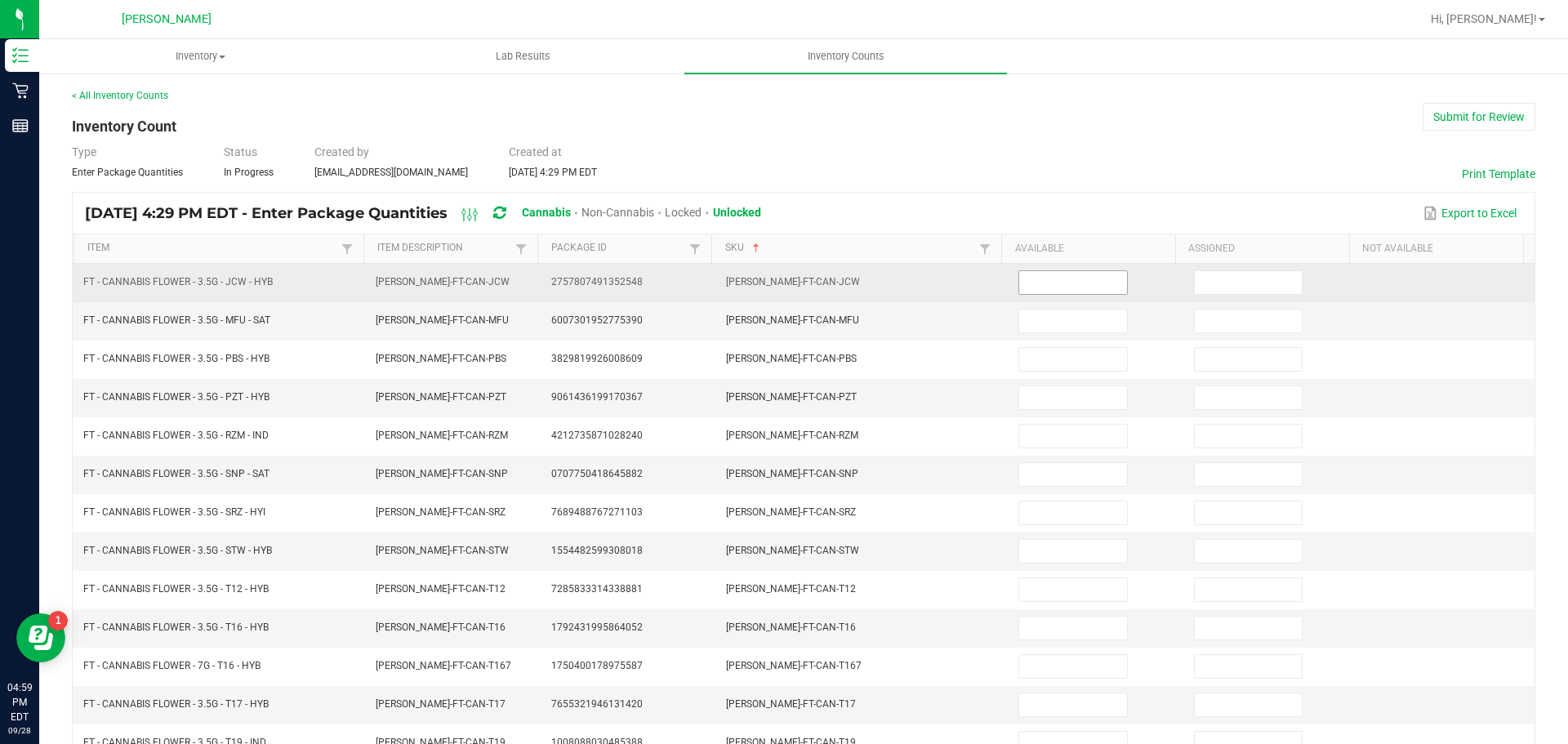
click at [1066, 279] on input at bounding box center [1073, 283] width 107 height 22
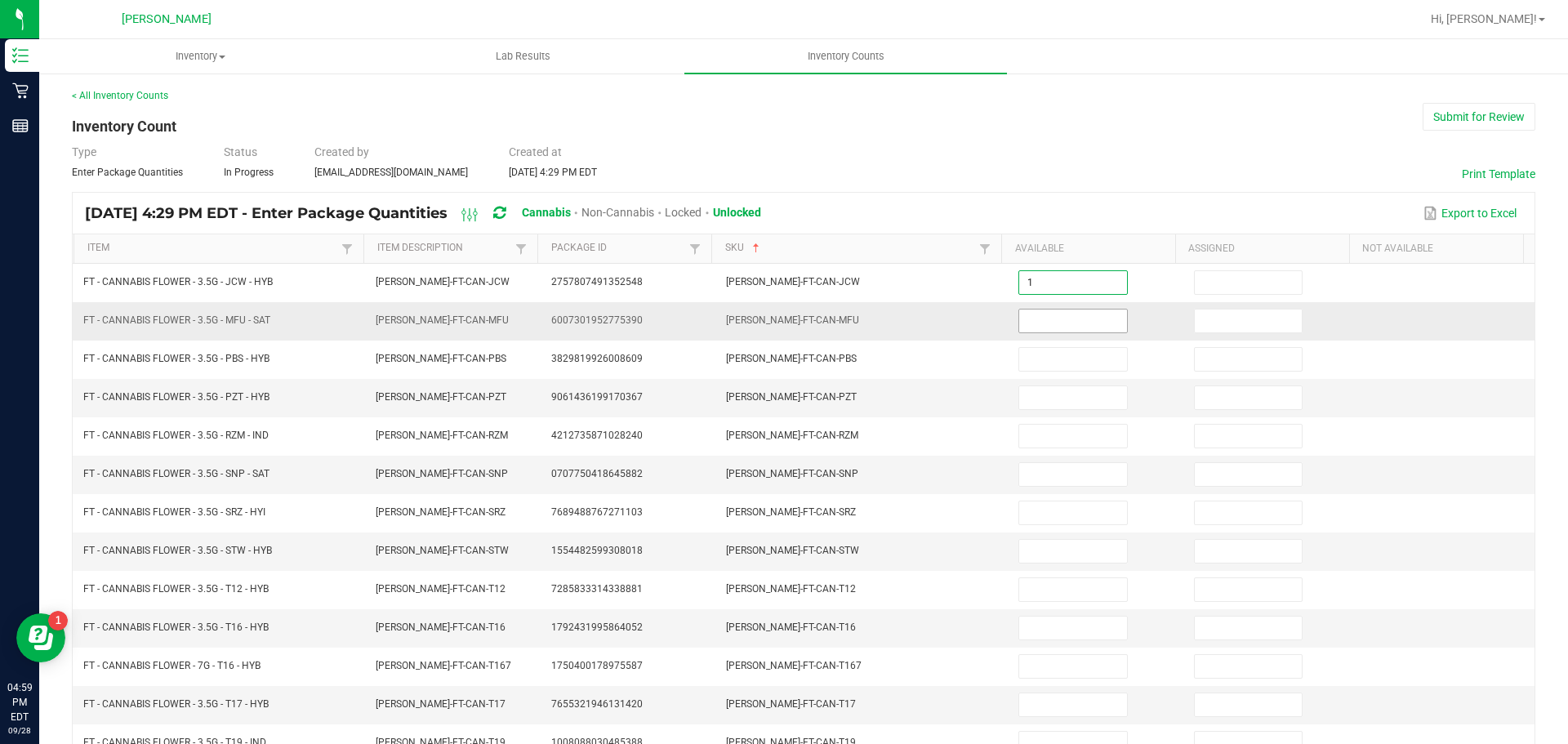
click at [1055, 322] on input at bounding box center [1073, 321] width 107 height 22
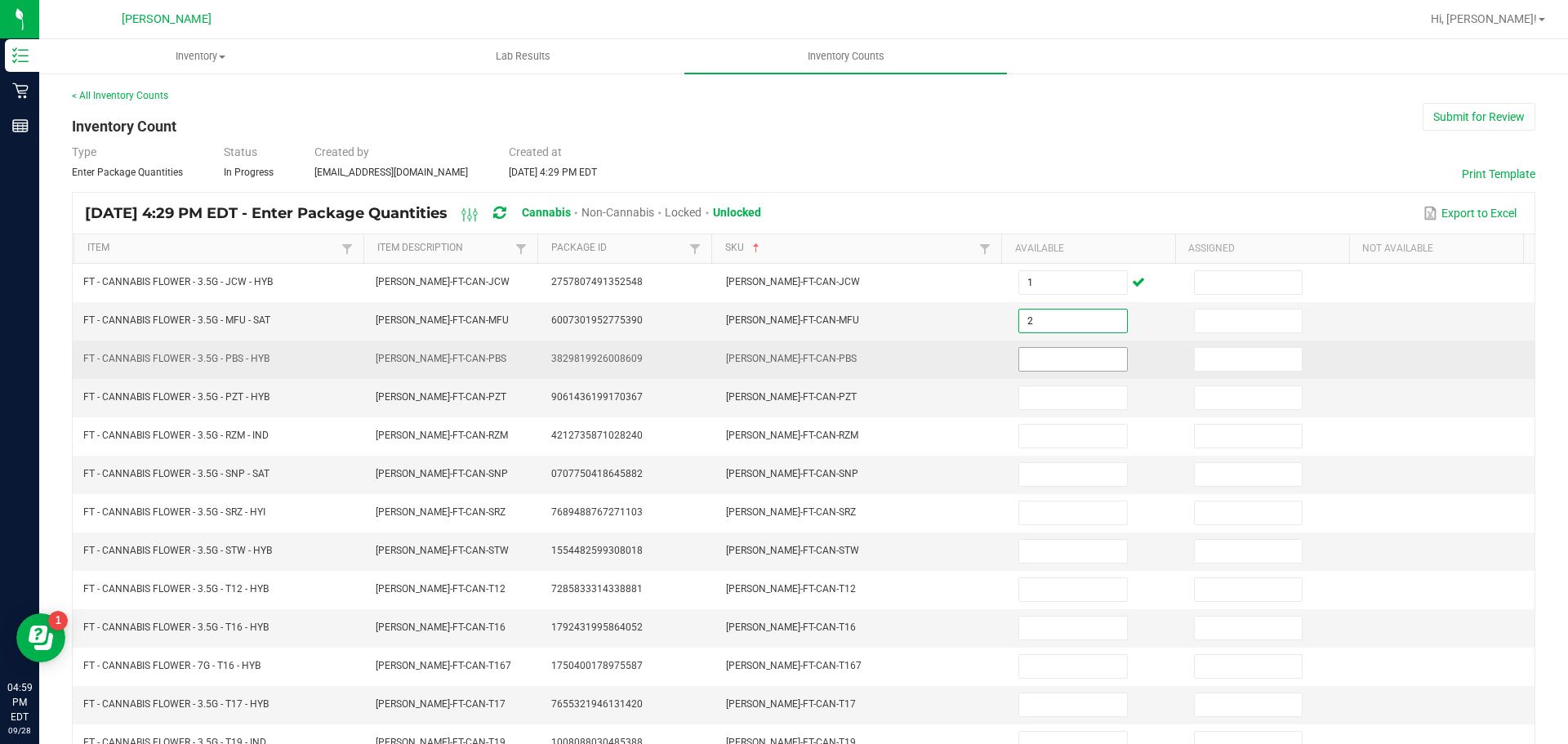
click at [1055, 357] on input at bounding box center [1073, 359] width 107 height 22
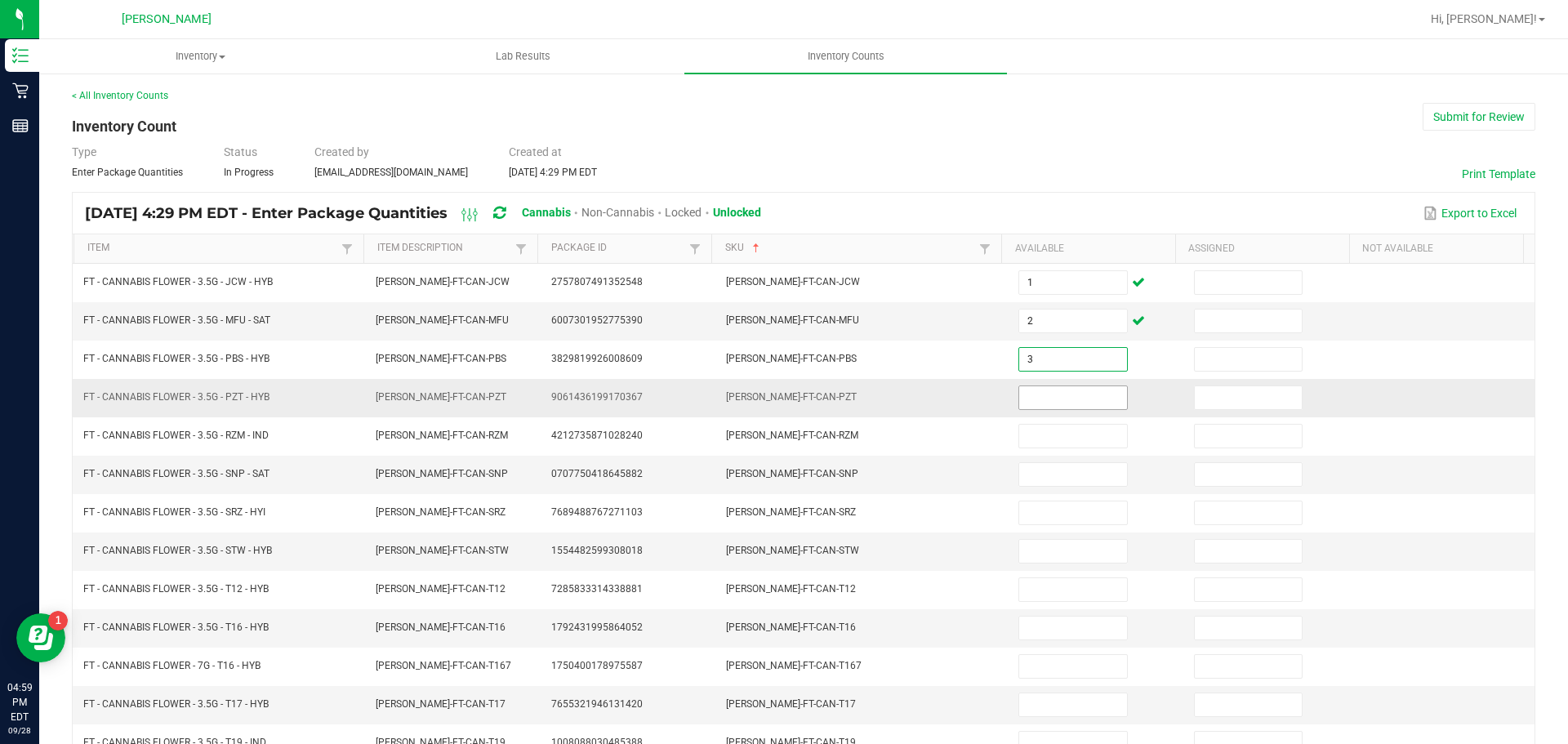
click at [1062, 393] on input at bounding box center [1073, 397] width 107 height 22
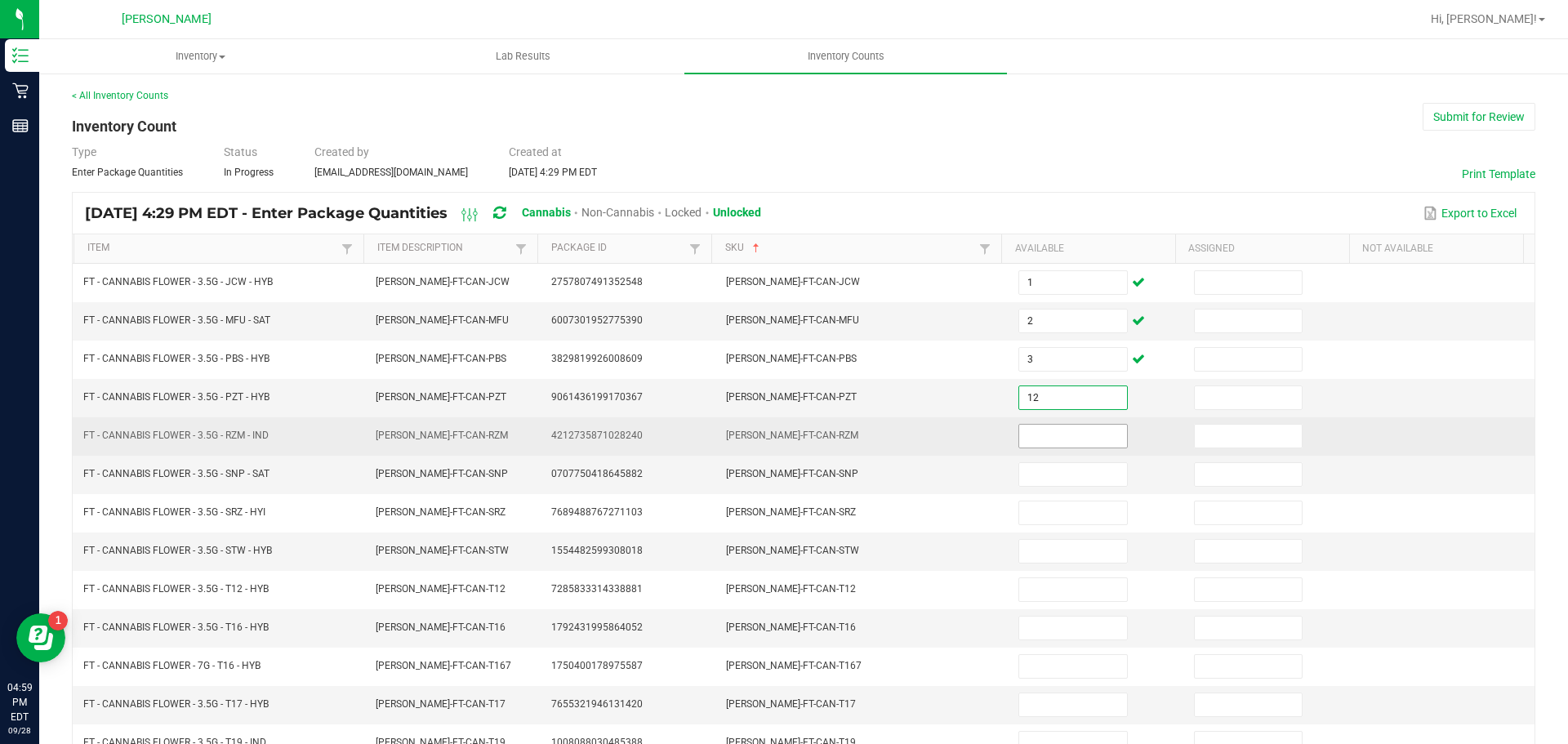
click at [1061, 440] on input at bounding box center [1073, 436] width 107 height 22
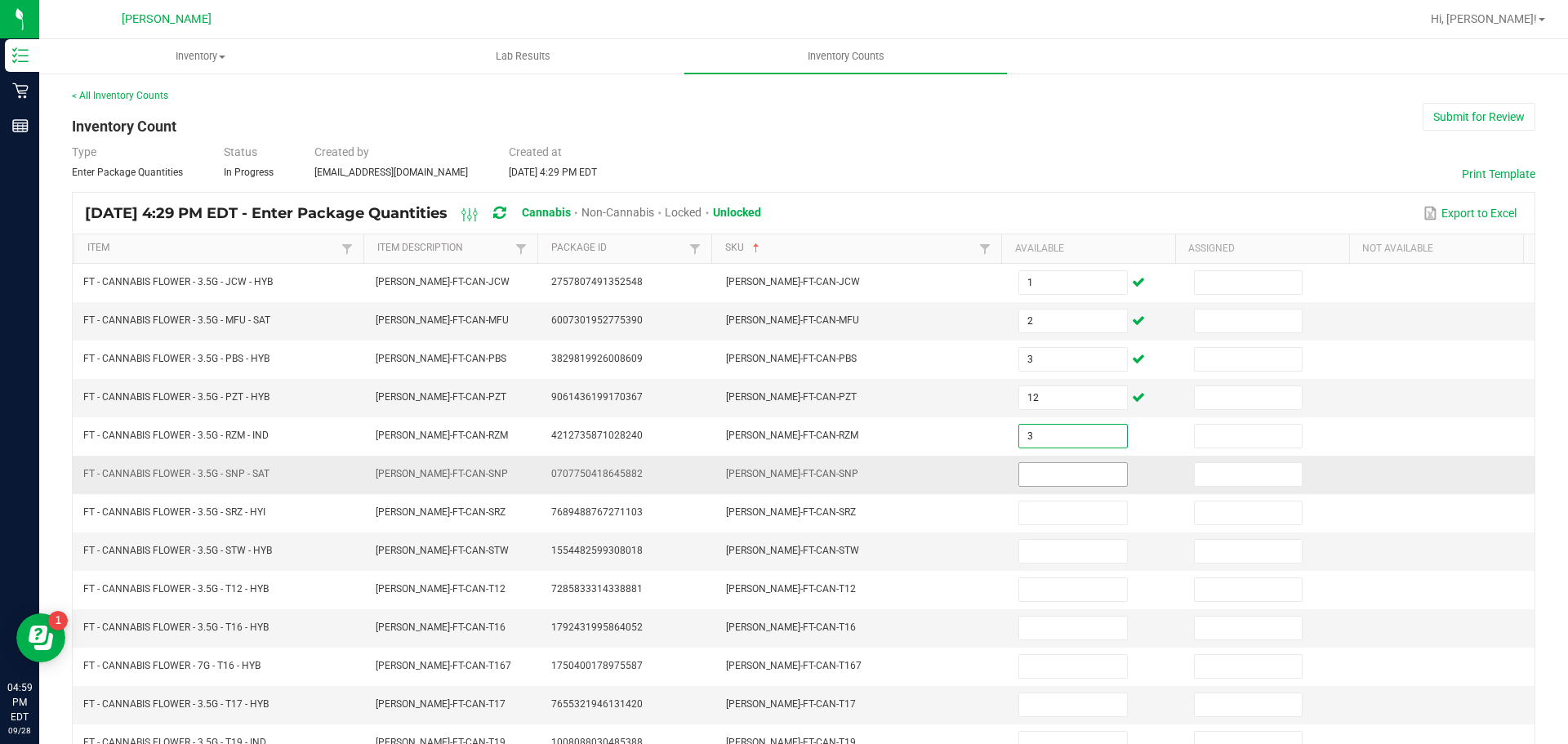
click at [1072, 474] on input at bounding box center [1073, 474] width 107 height 22
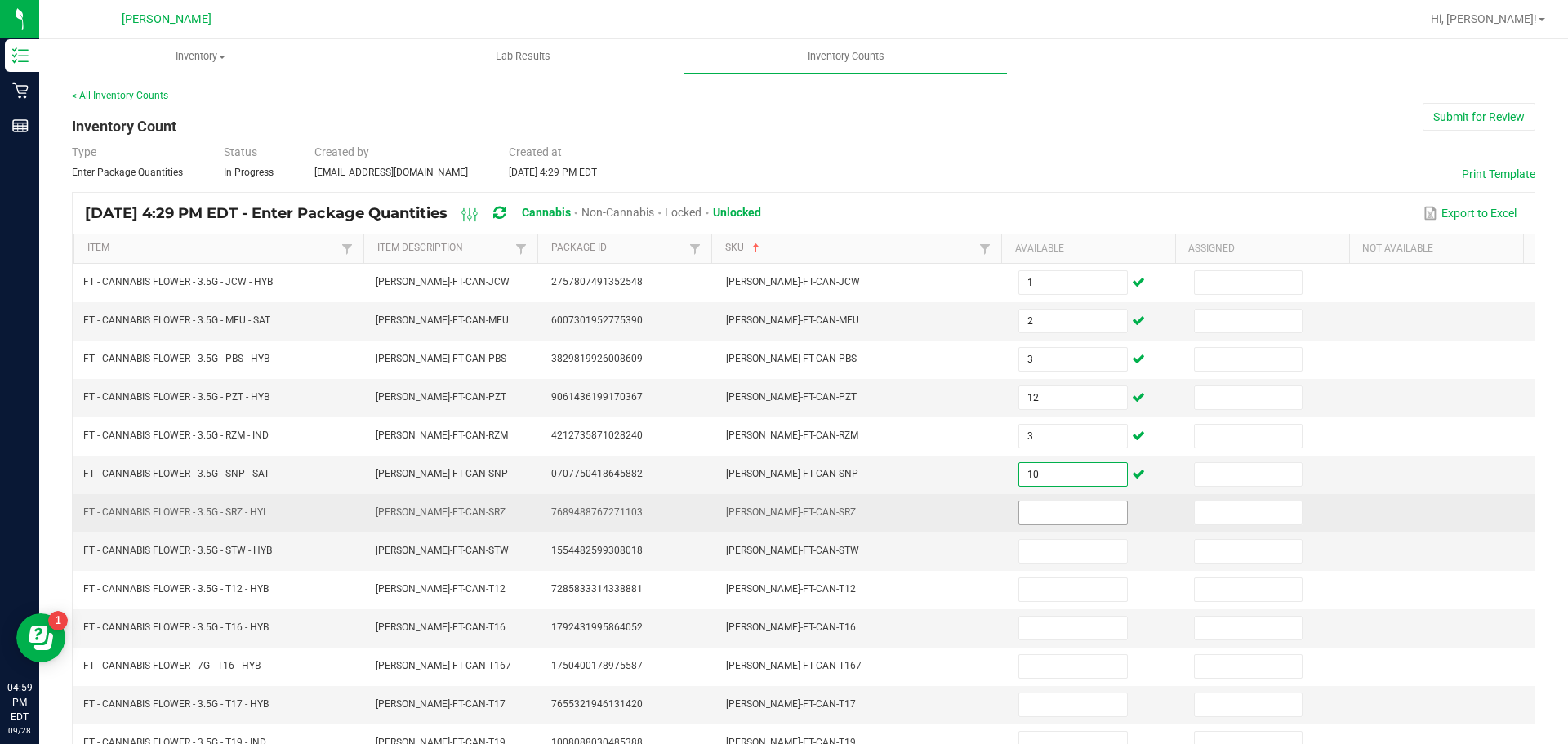
click at [1067, 507] on input at bounding box center [1073, 512] width 107 height 22
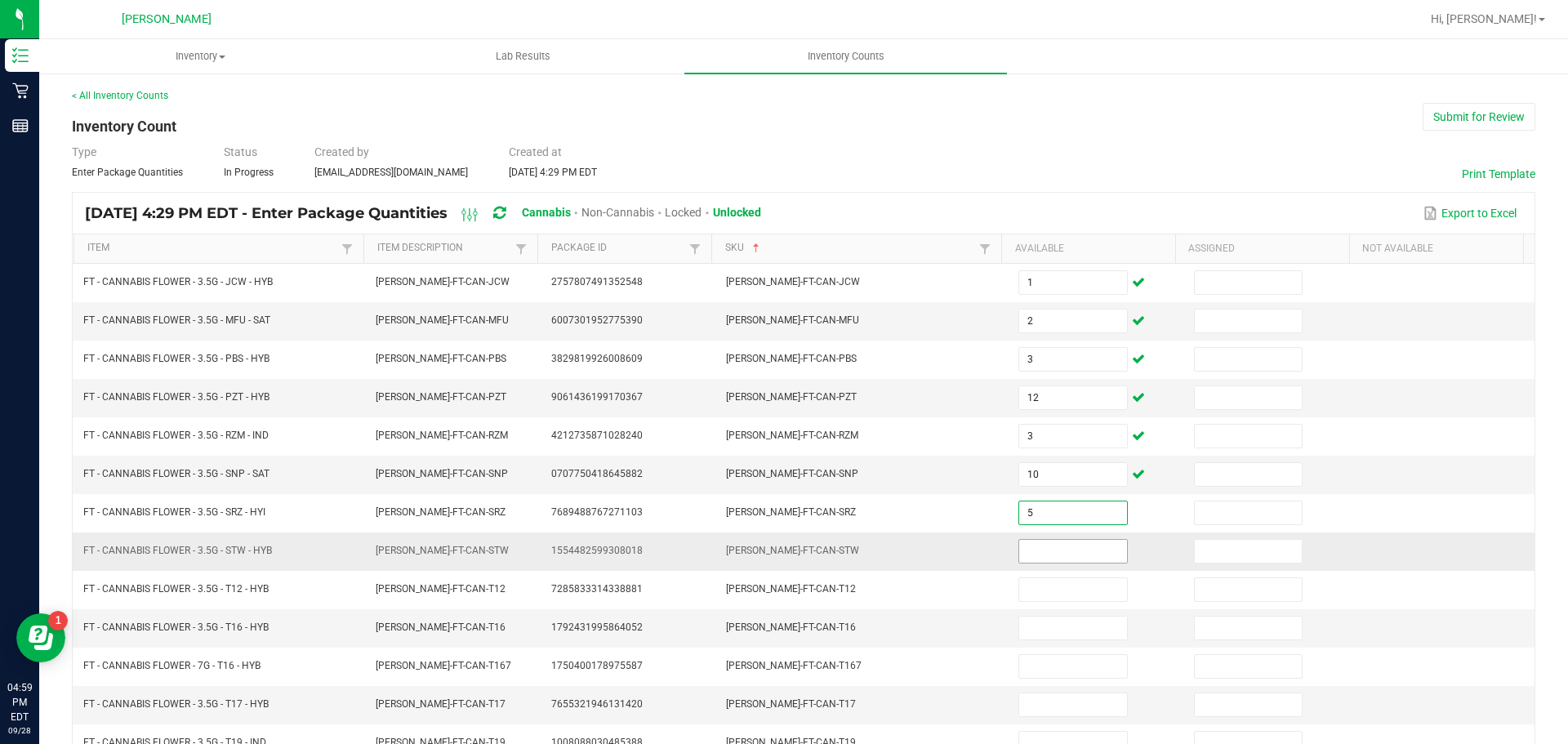
click at [1052, 553] on input at bounding box center [1073, 551] width 107 height 22
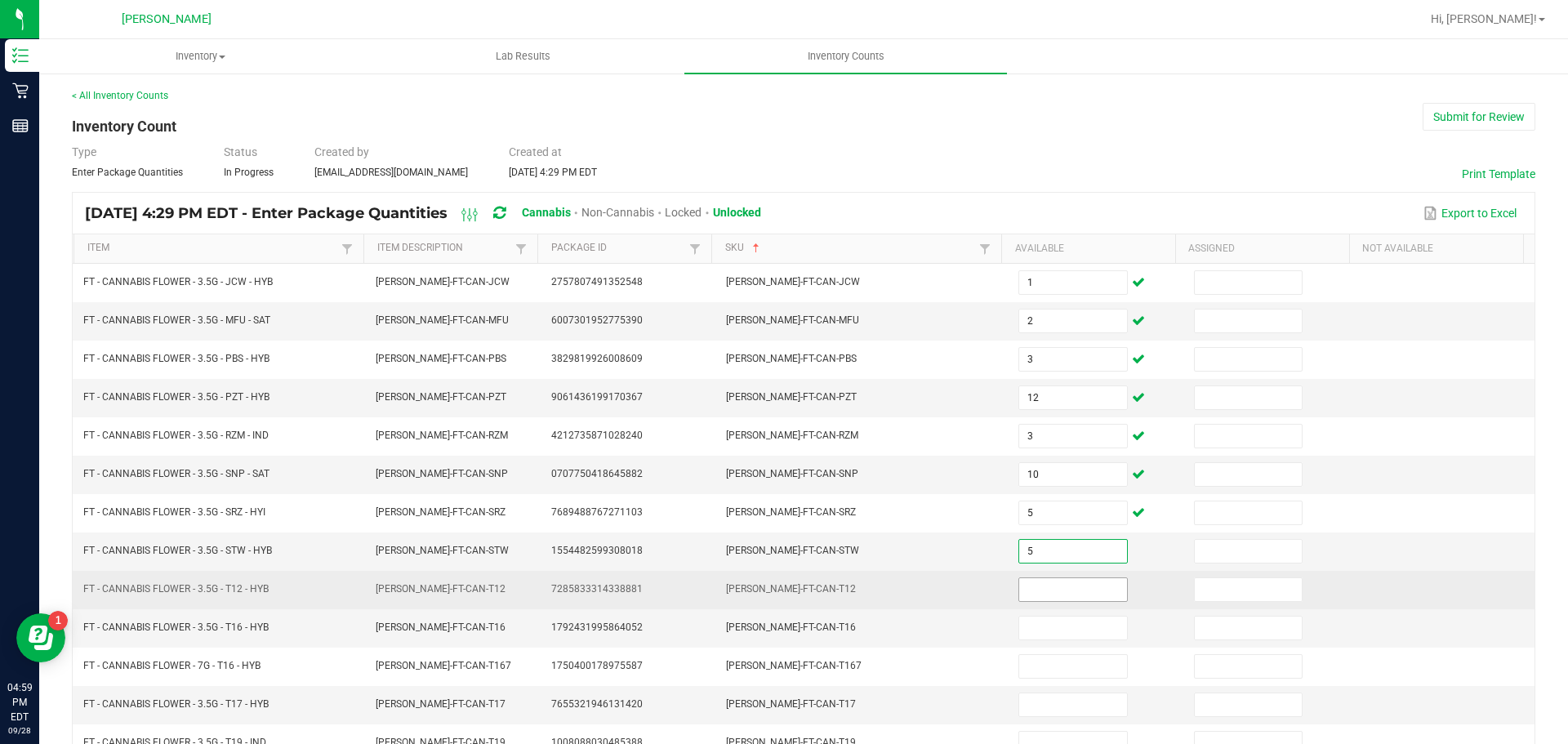
click at [1078, 588] on input at bounding box center [1073, 589] width 107 height 22
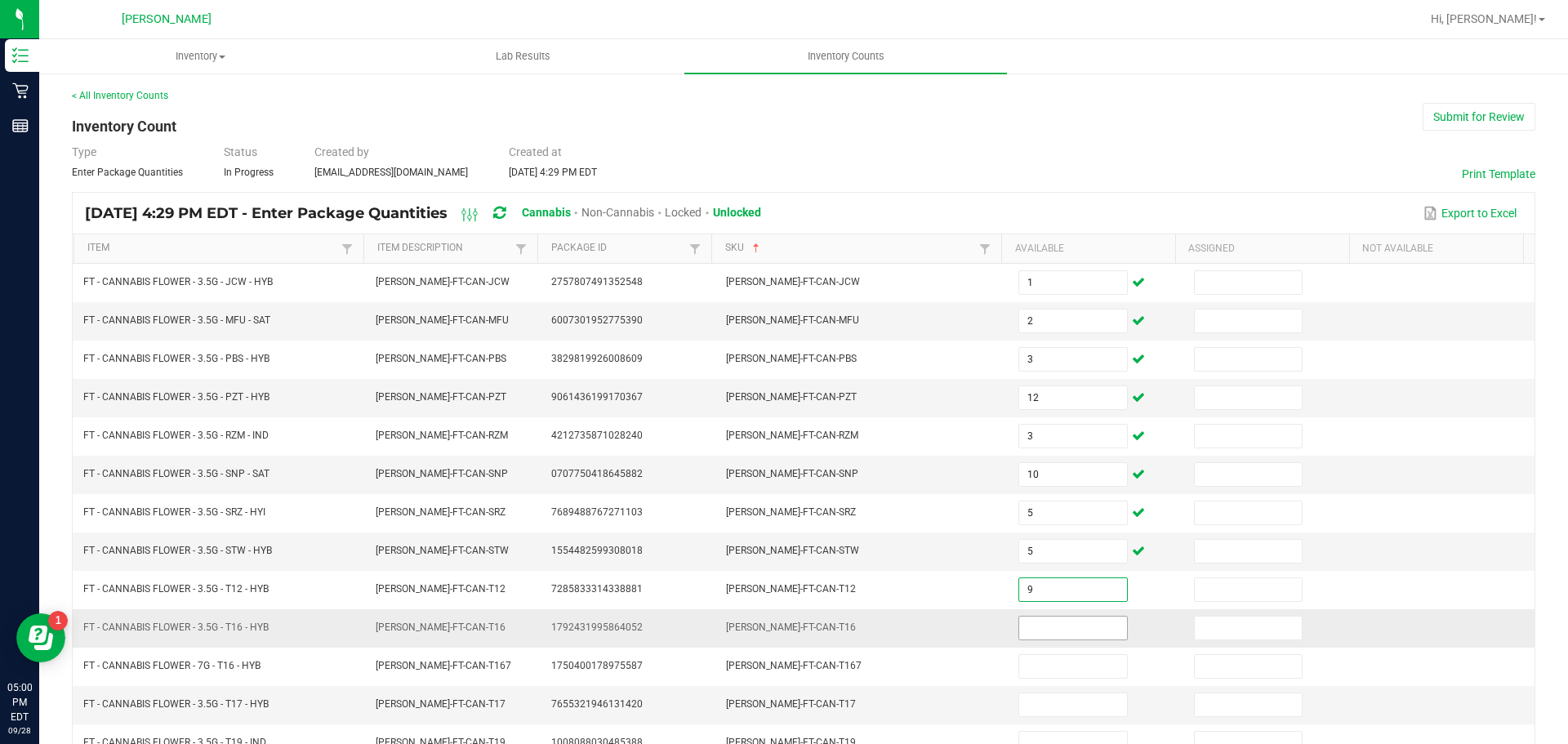
click at [1025, 622] on input at bounding box center [1073, 627] width 107 height 22
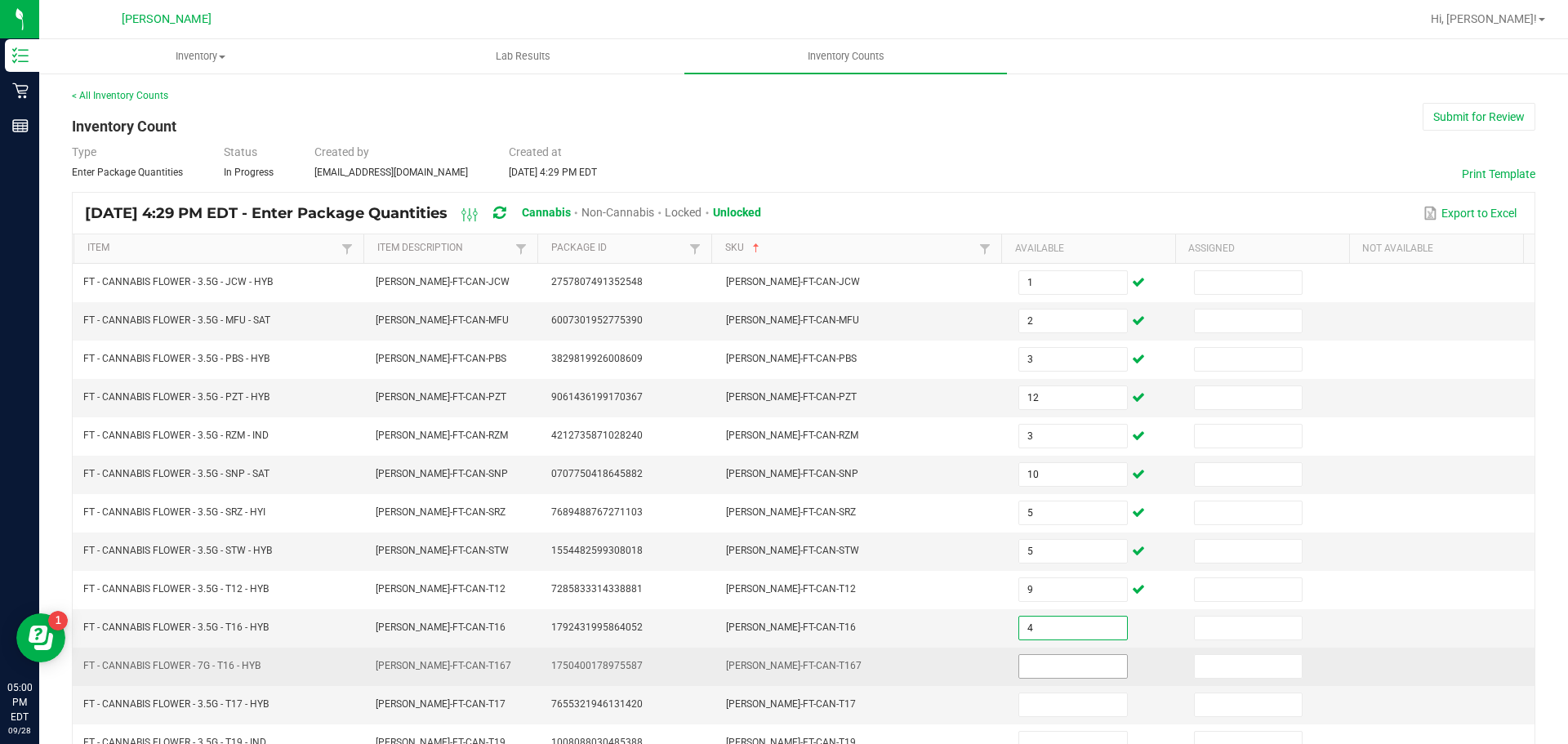
click at [1048, 663] on input at bounding box center [1073, 666] width 107 height 22
click at [1065, 667] on input at bounding box center [1073, 666] width 107 height 22
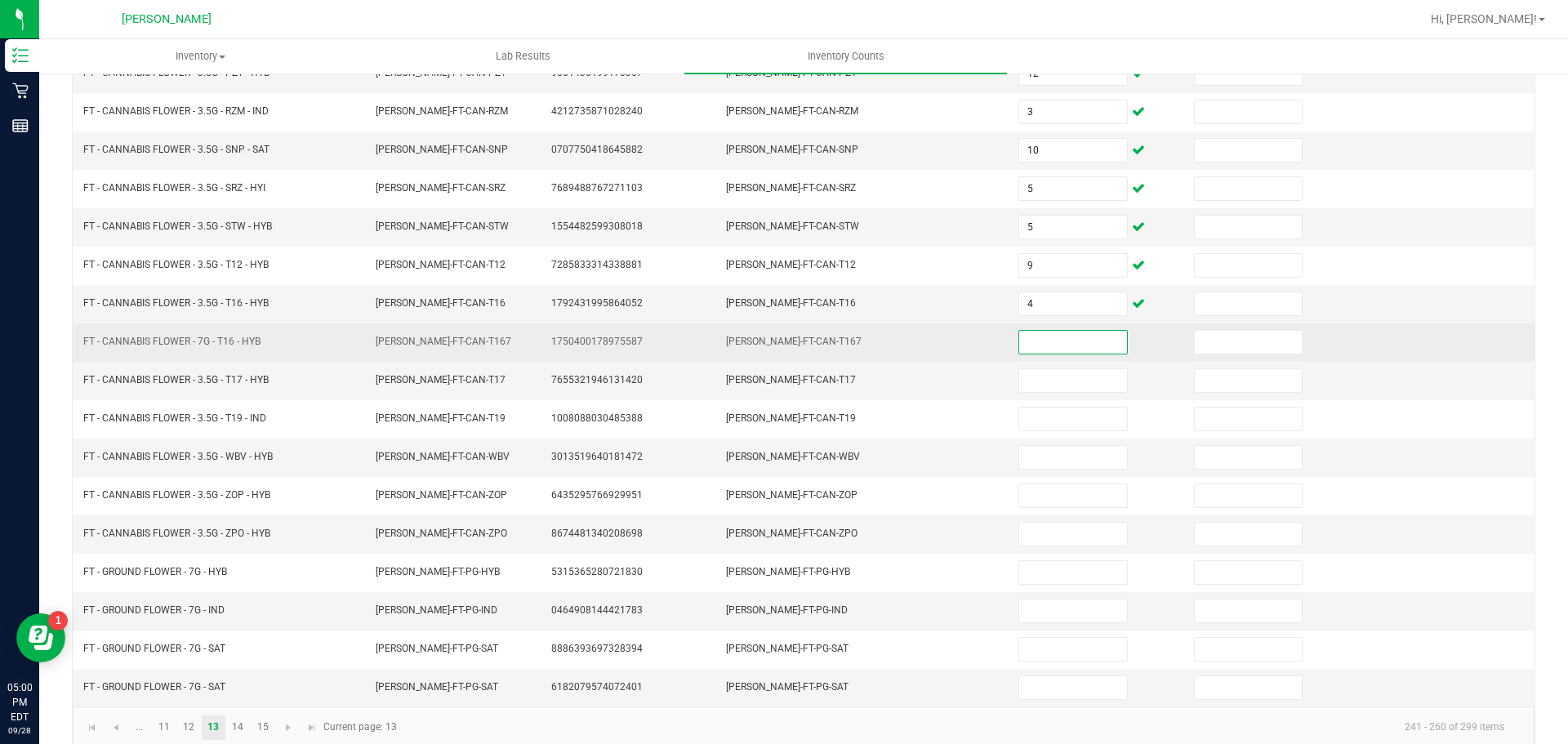
scroll to position [327, 0]
click at [1080, 341] on input at bounding box center [1073, 340] width 107 height 22
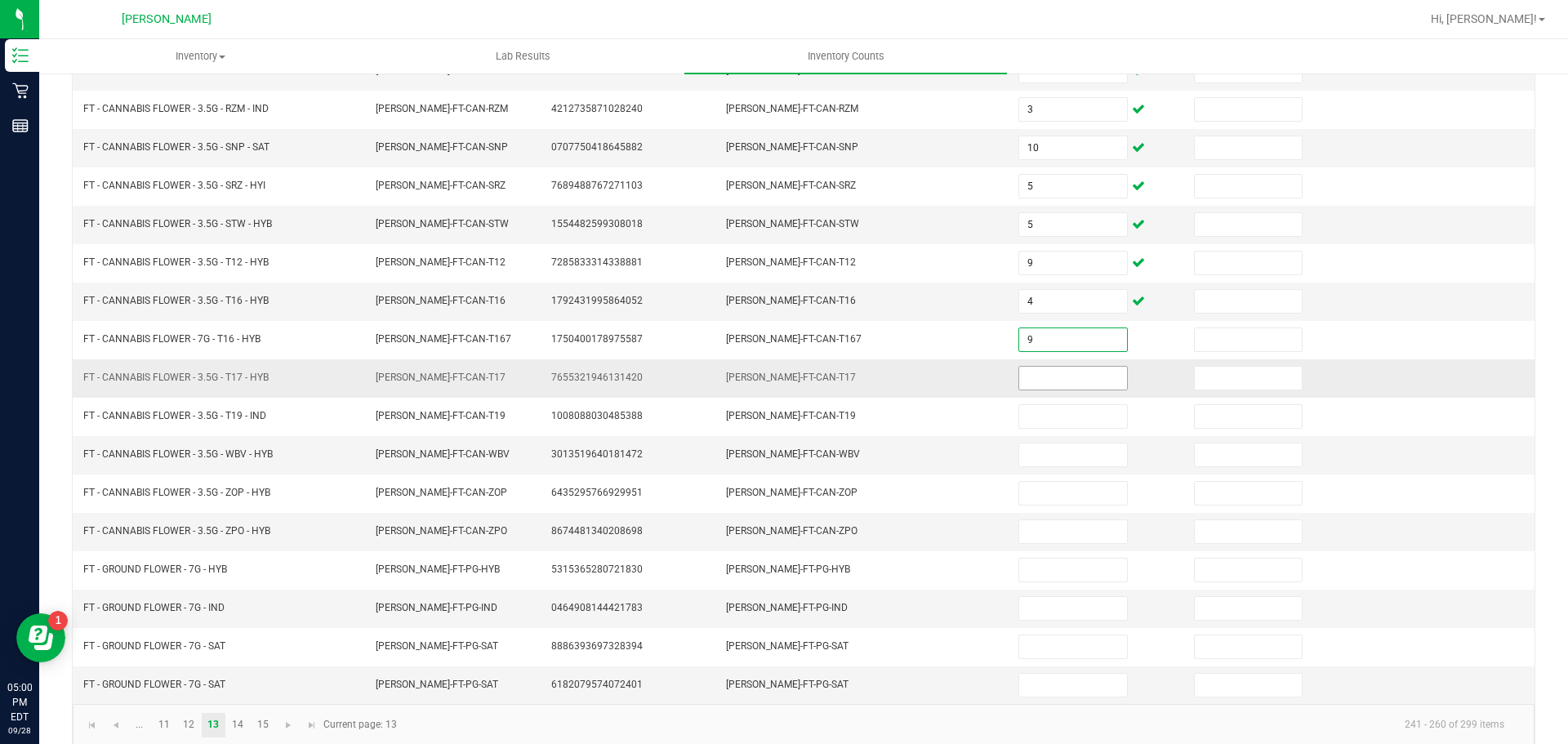
click at [1073, 378] on input at bounding box center [1073, 378] width 107 height 22
click at [1065, 382] on input at bounding box center [1073, 378] width 107 height 22
click at [1065, 445] on input at bounding box center [1073, 455] width 107 height 22
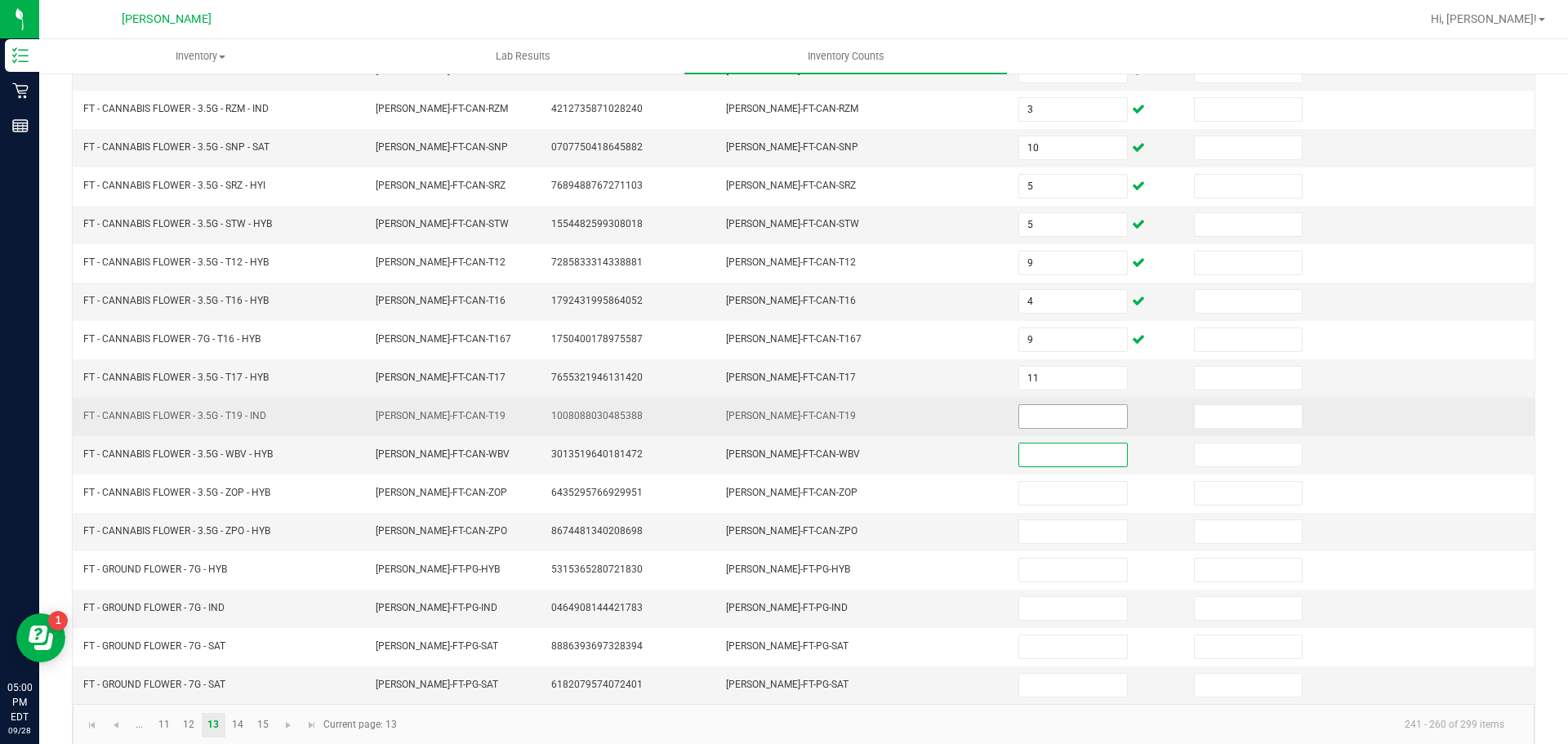
click at [1055, 416] on input at bounding box center [1073, 417] width 107 height 22
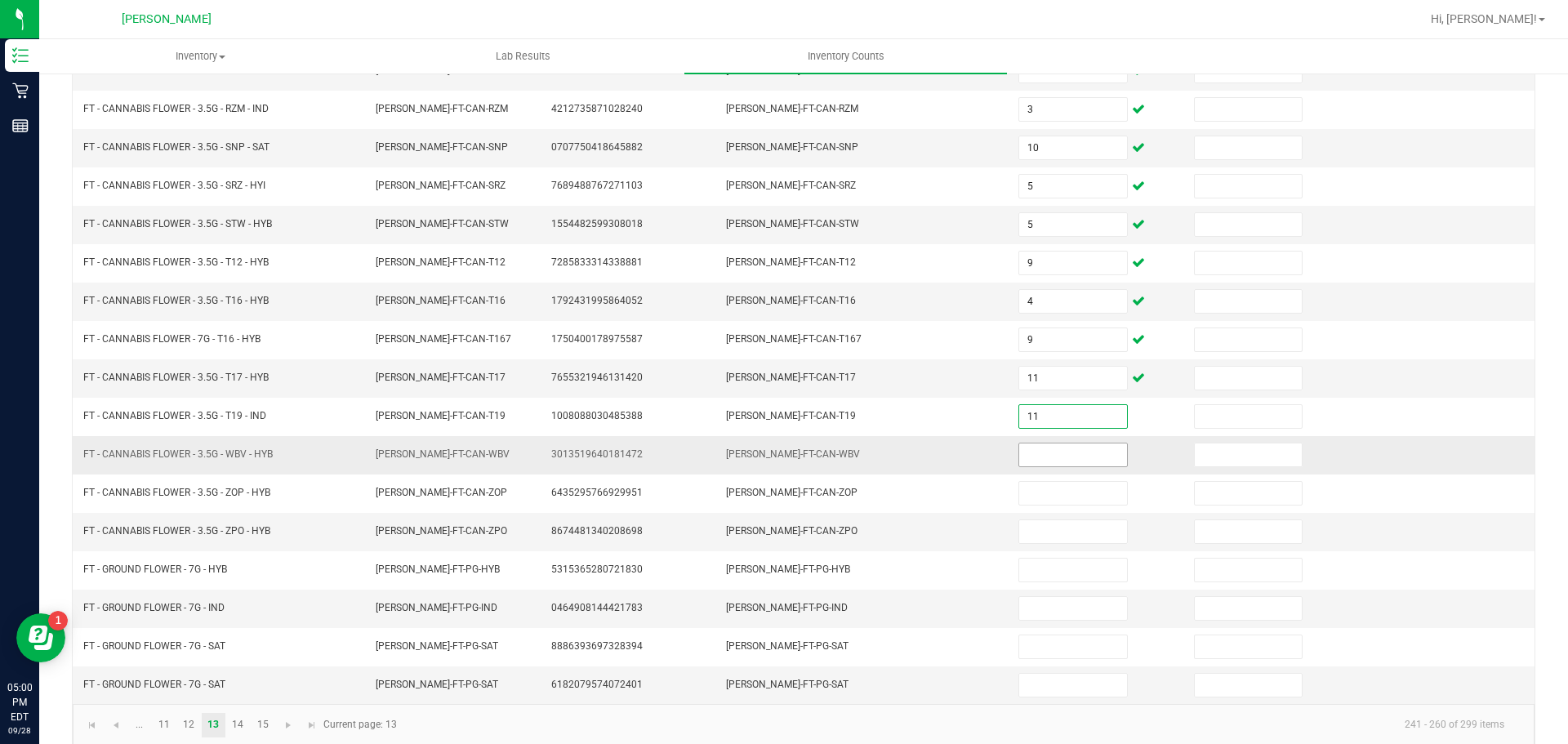
click at [1045, 449] on input at bounding box center [1073, 455] width 107 height 22
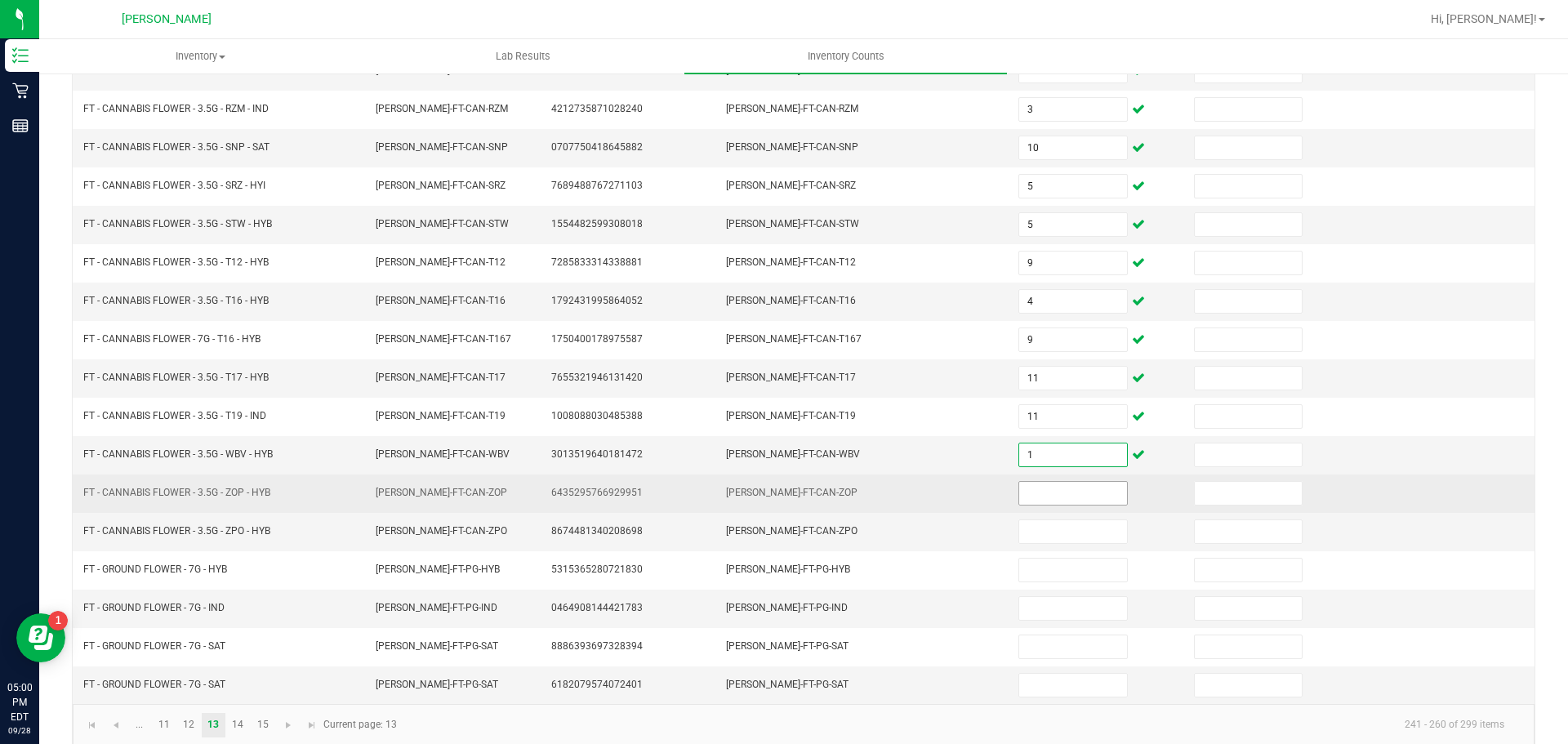
click at [1076, 490] on input at bounding box center [1073, 493] width 107 height 22
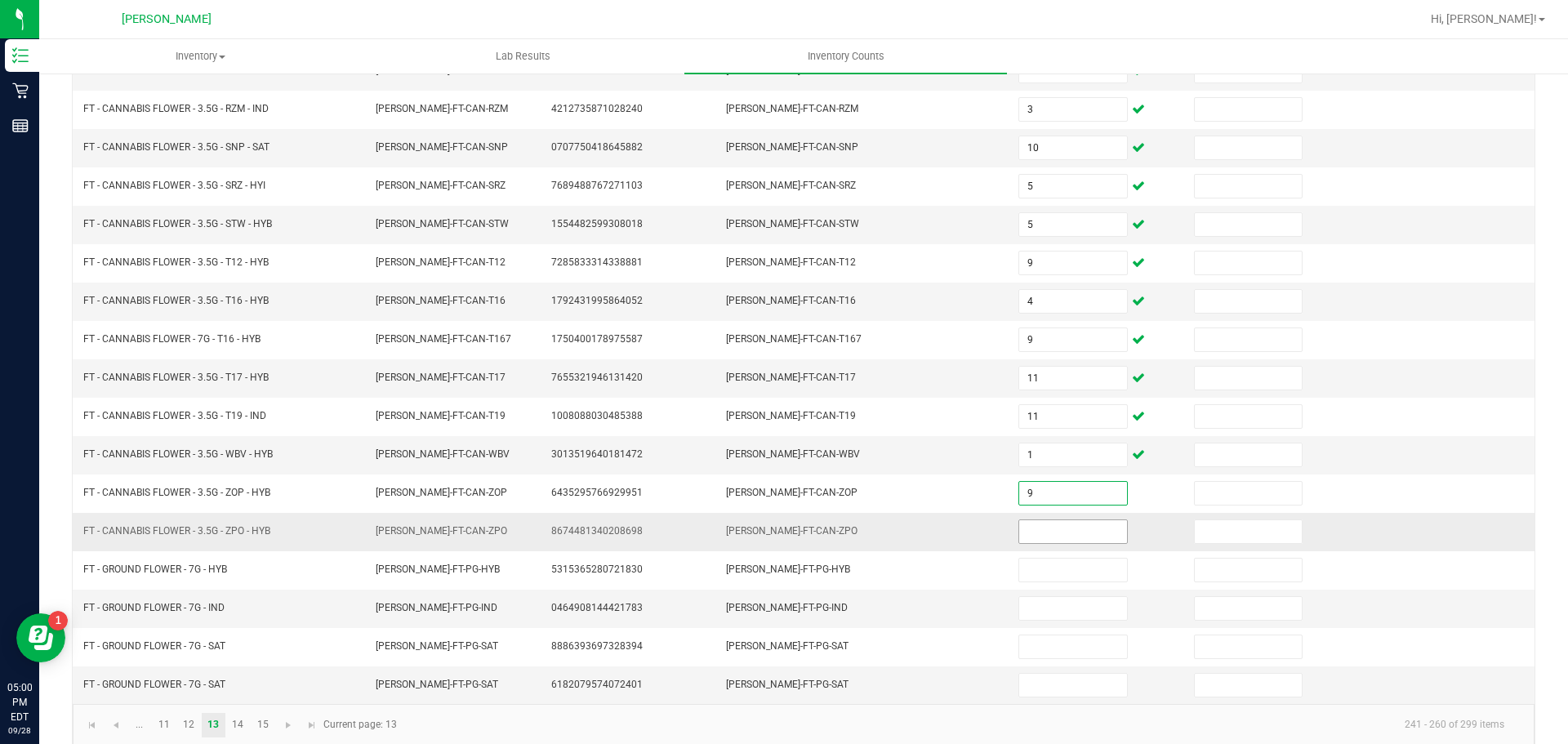
click at [1078, 531] on input at bounding box center [1073, 531] width 107 height 22
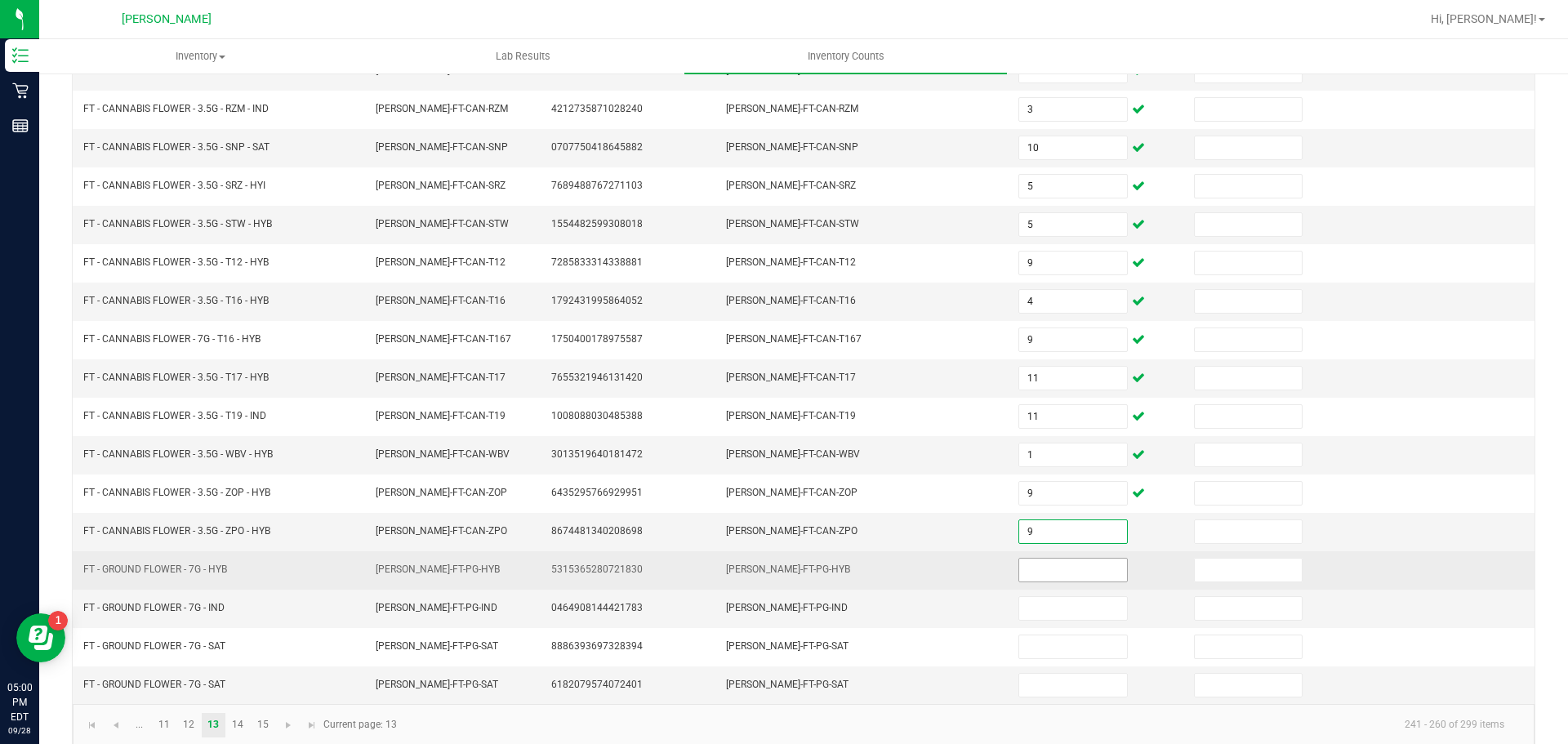
click at [1044, 574] on input at bounding box center [1073, 569] width 107 height 22
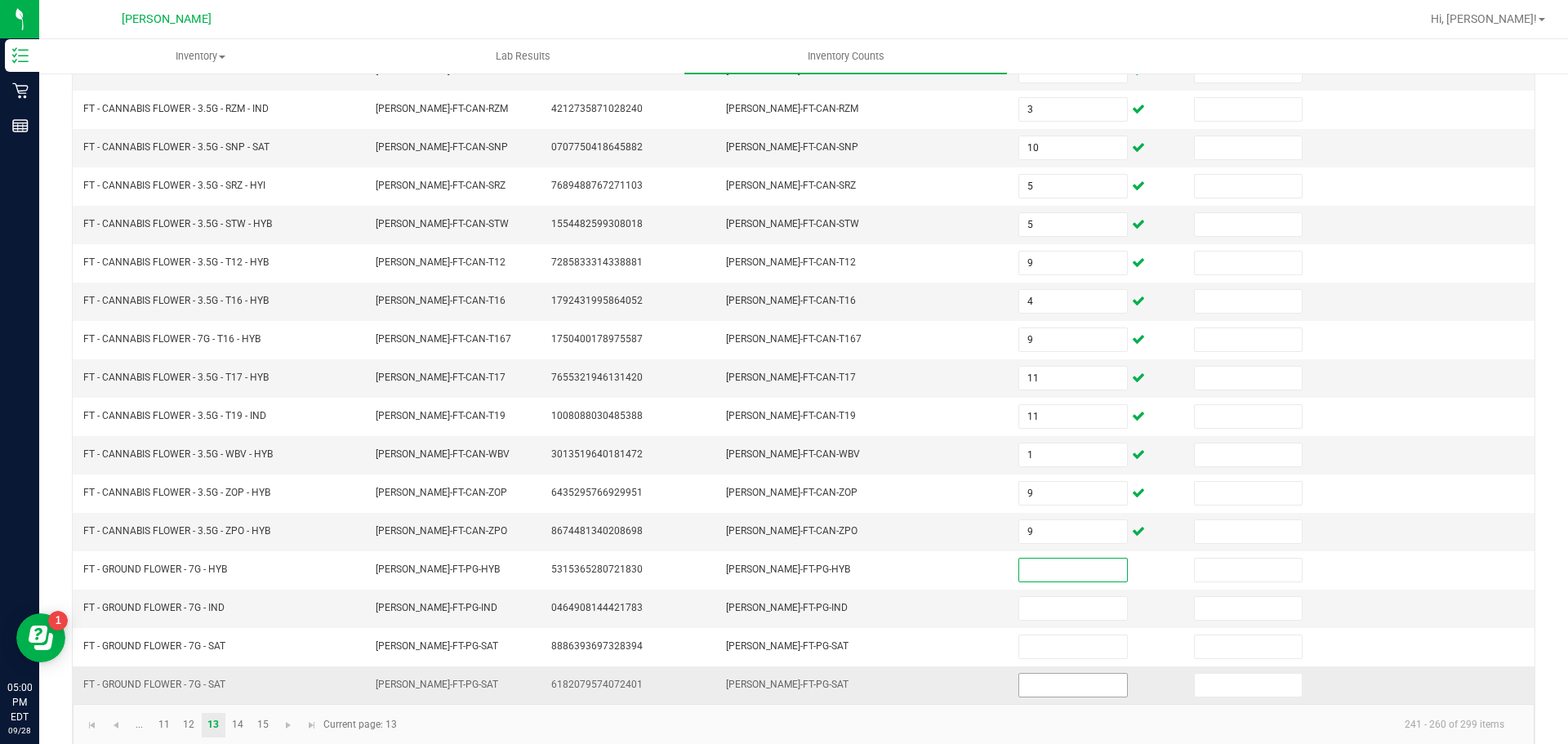
click at [1094, 684] on input at bounding box center [1073, 685] width 107 height 22
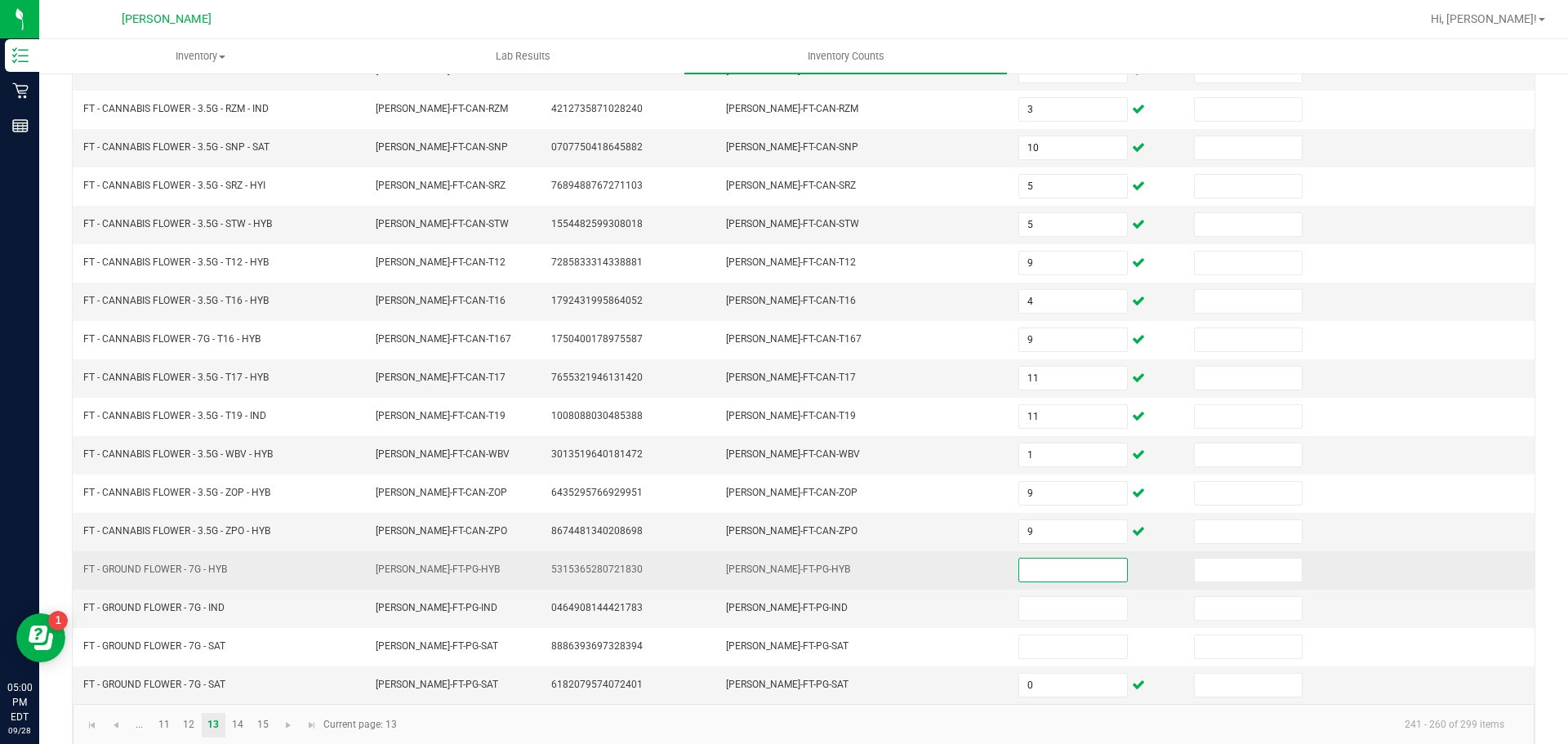
click at [1042, 564] on input at bounding box center [1073, 569] width 107 height 22
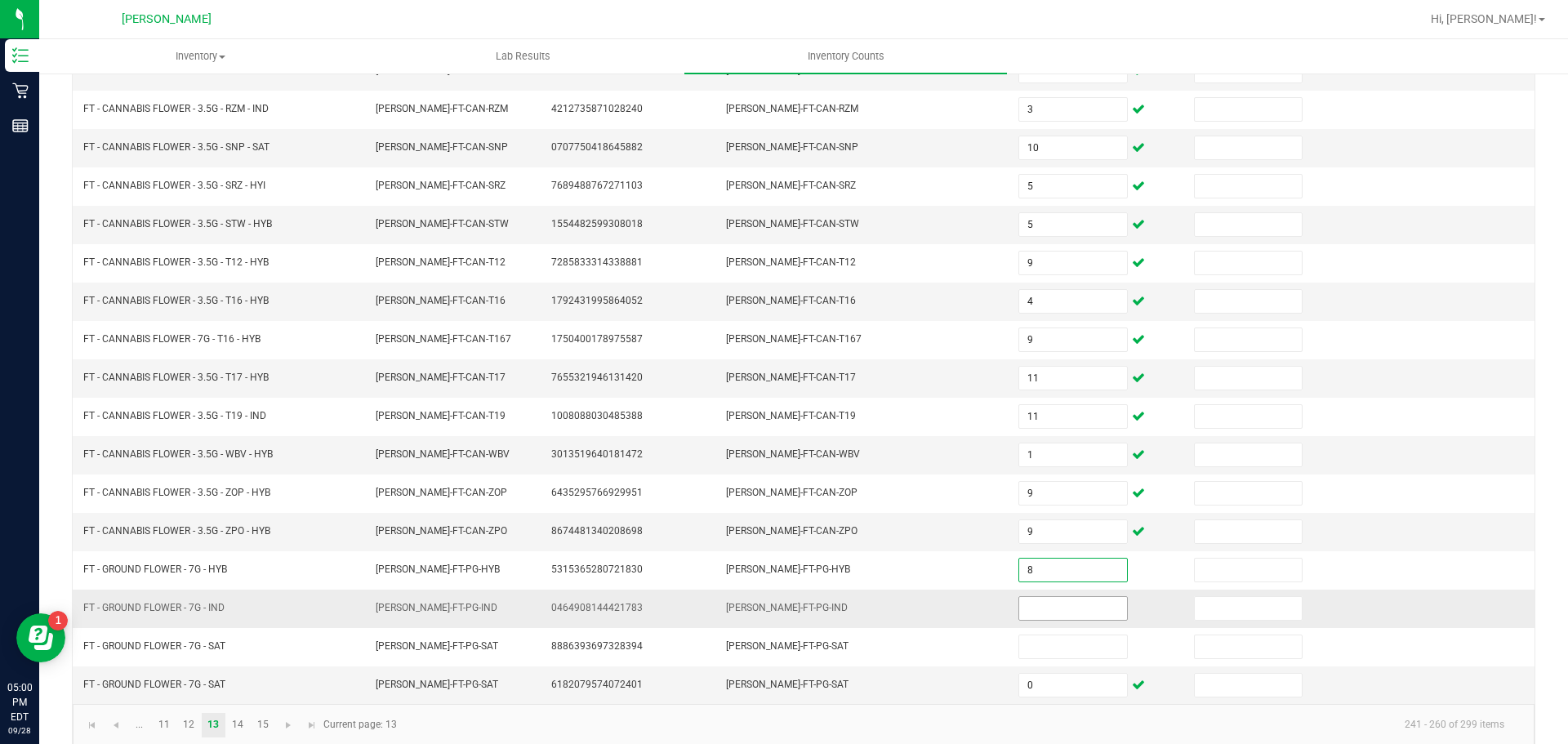
click at [1072, 607] on input at bounding box center [1073, 608] width 107 height 22
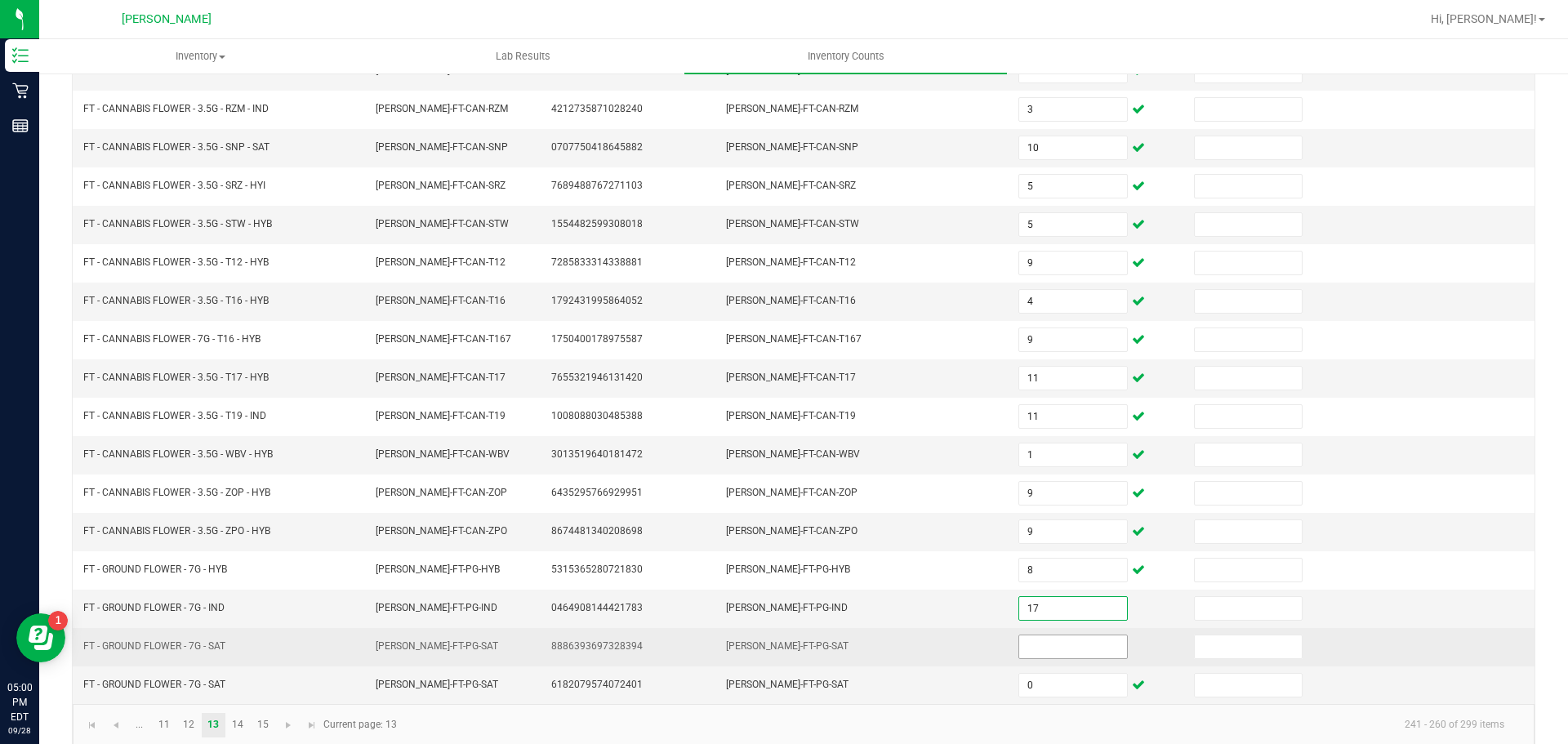
click at [1071, 650] on input at bounding box center [1073, 646] width 107 height 22
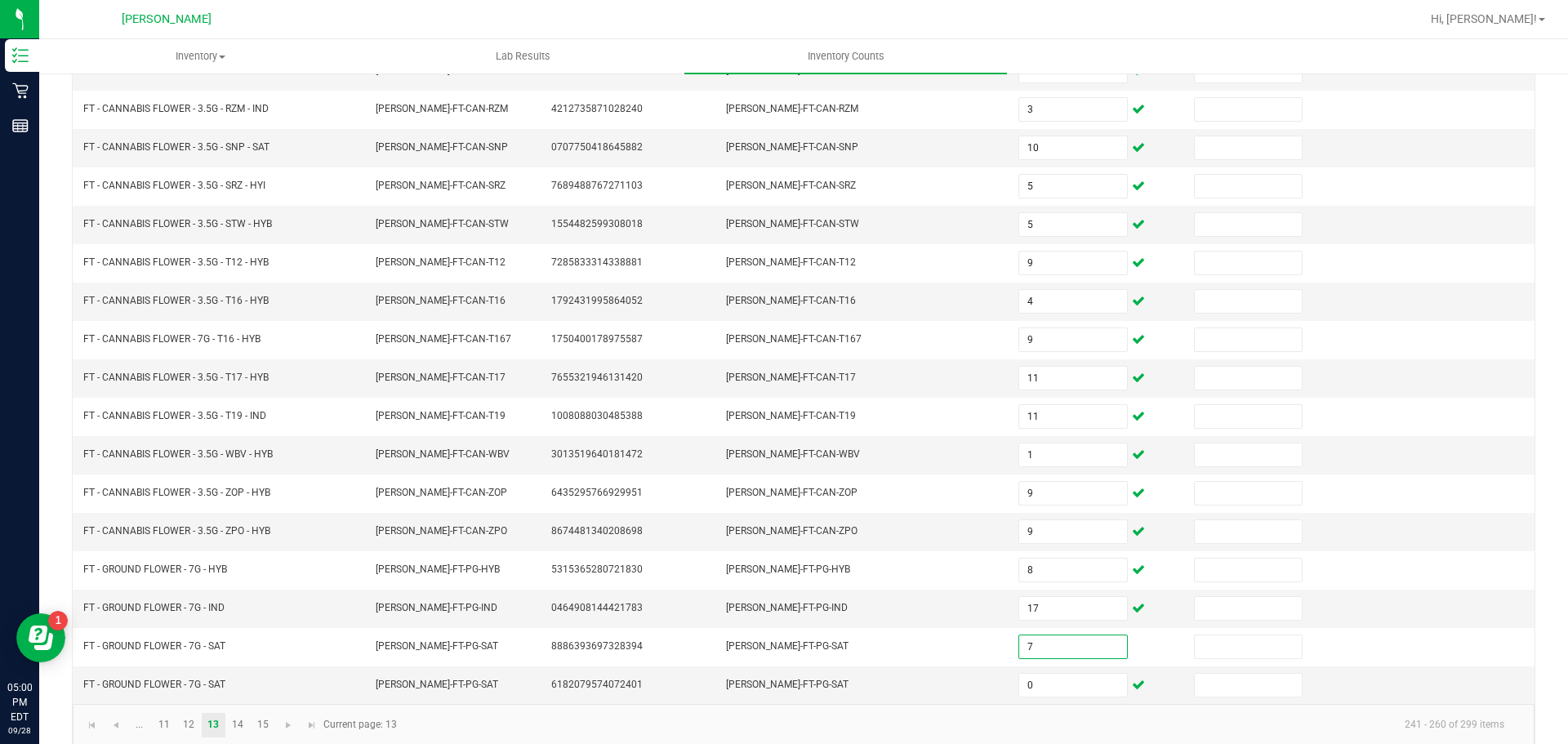
click at [944, 732] on kendo-pager-info "241 - 260 of 299 items" at bounding box center [962, 724] width 1111 height 27
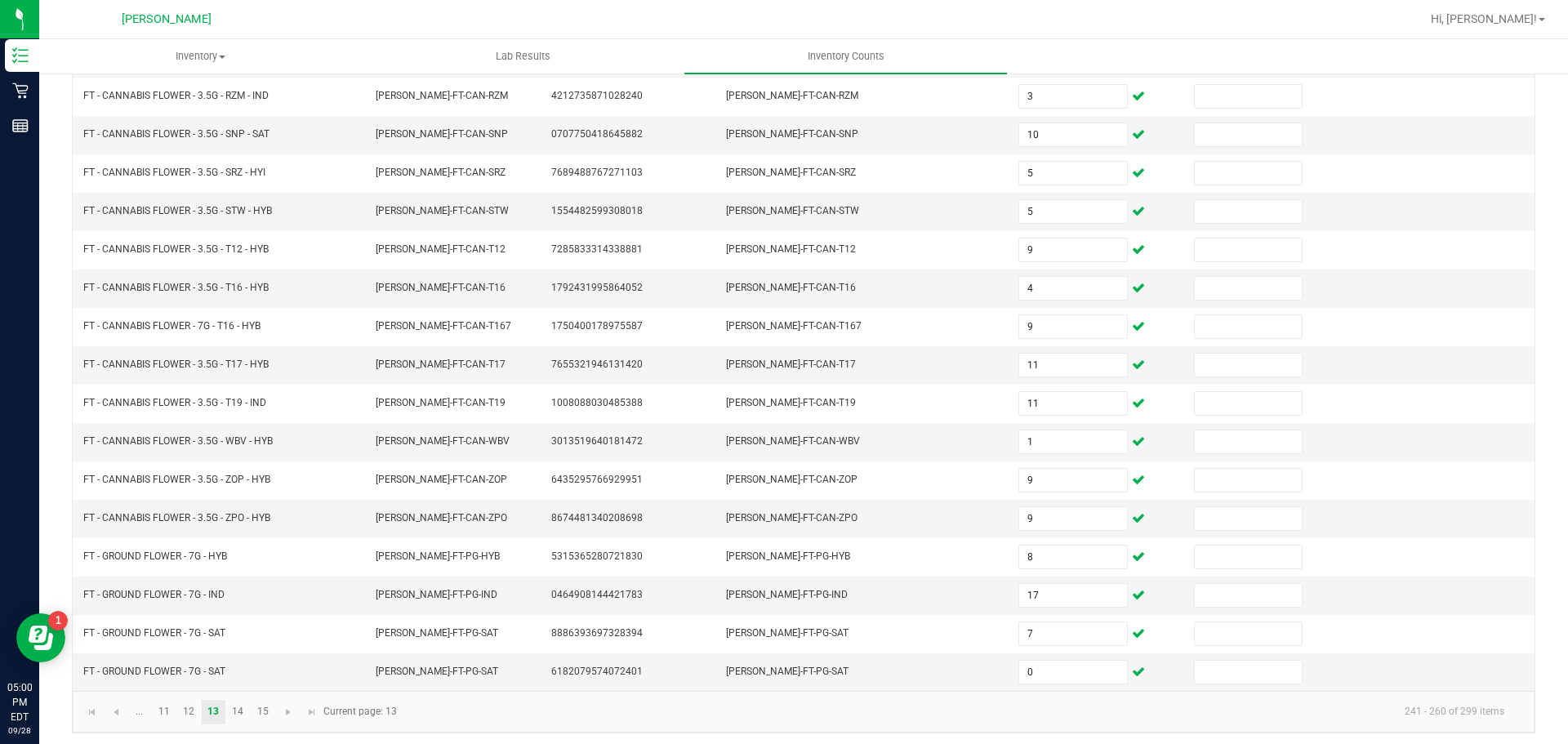
scroll to position [346, 0]
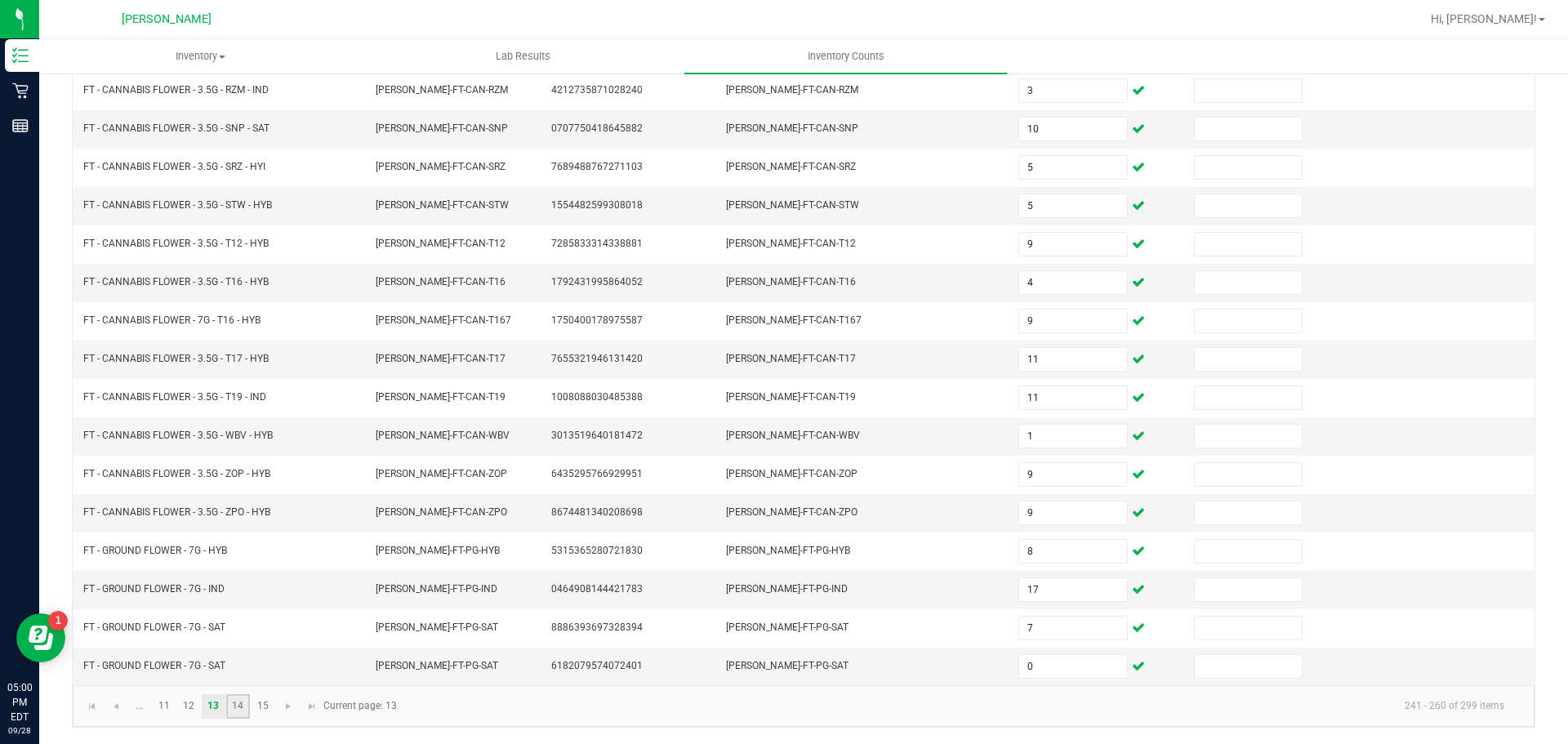
click at [241, 703] on link "14" at bounding box center [238, 706] width 23 height 24
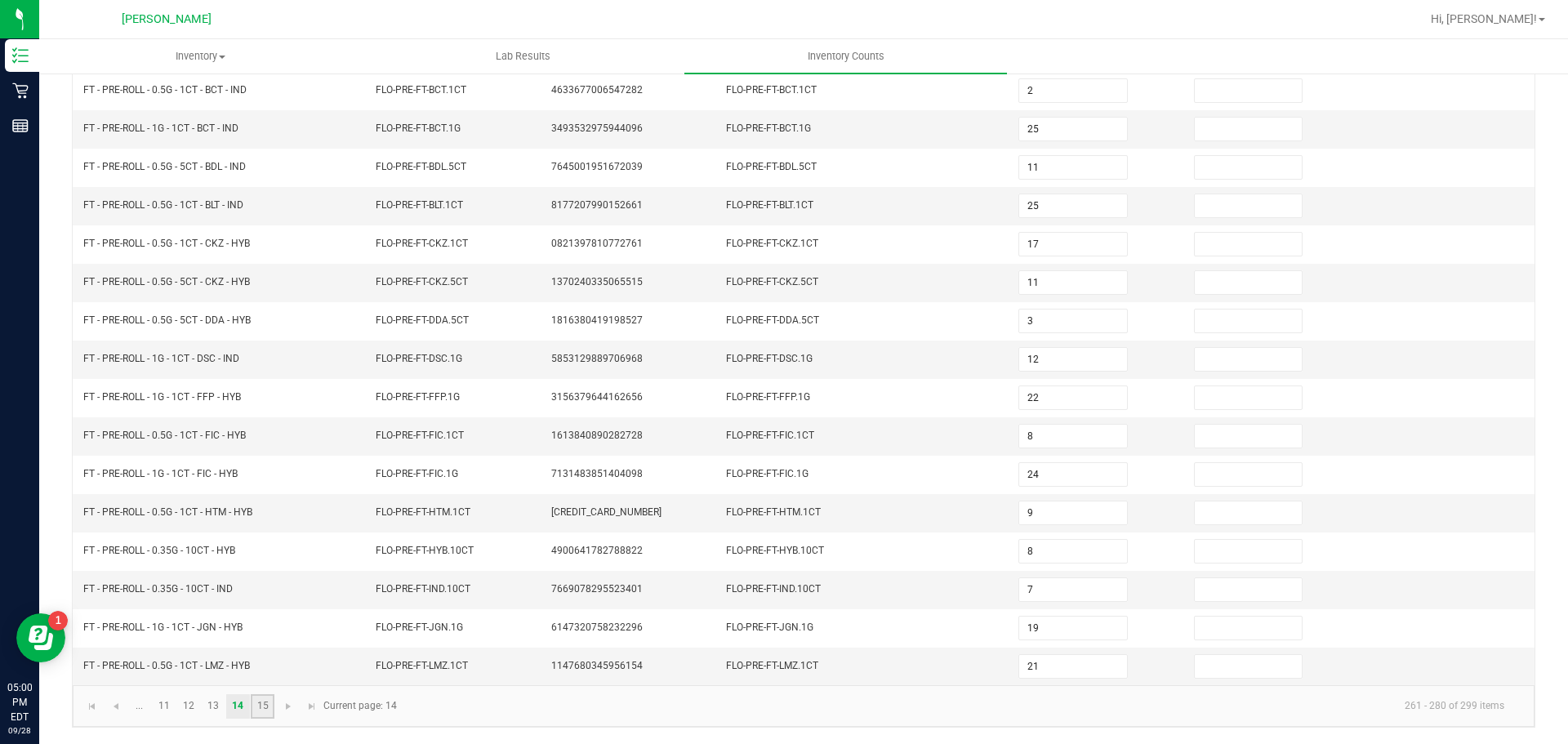
click at [262, 710] on link "15" at bounding box center [262, 706] width 23 height 24
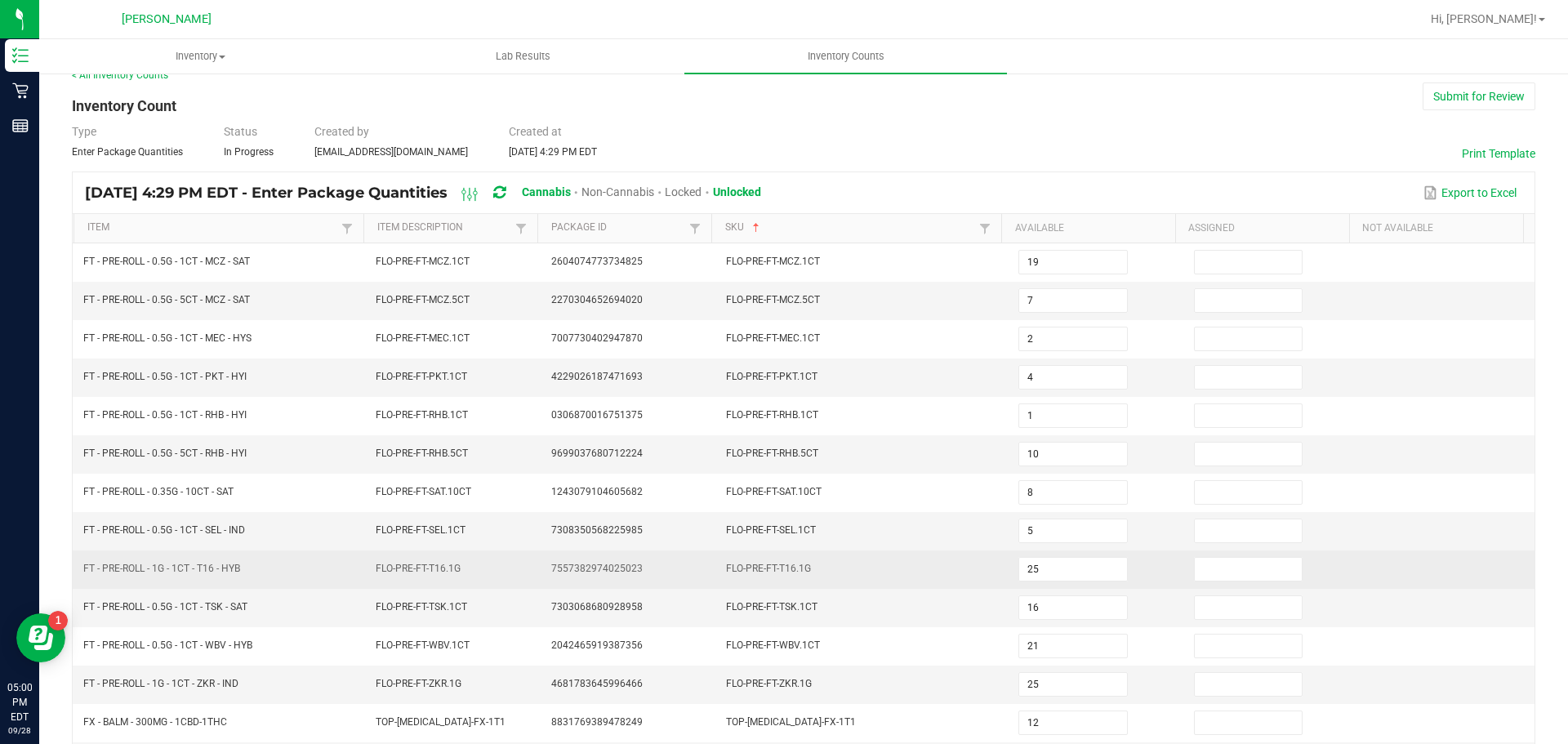
scroll to position [0, 0]
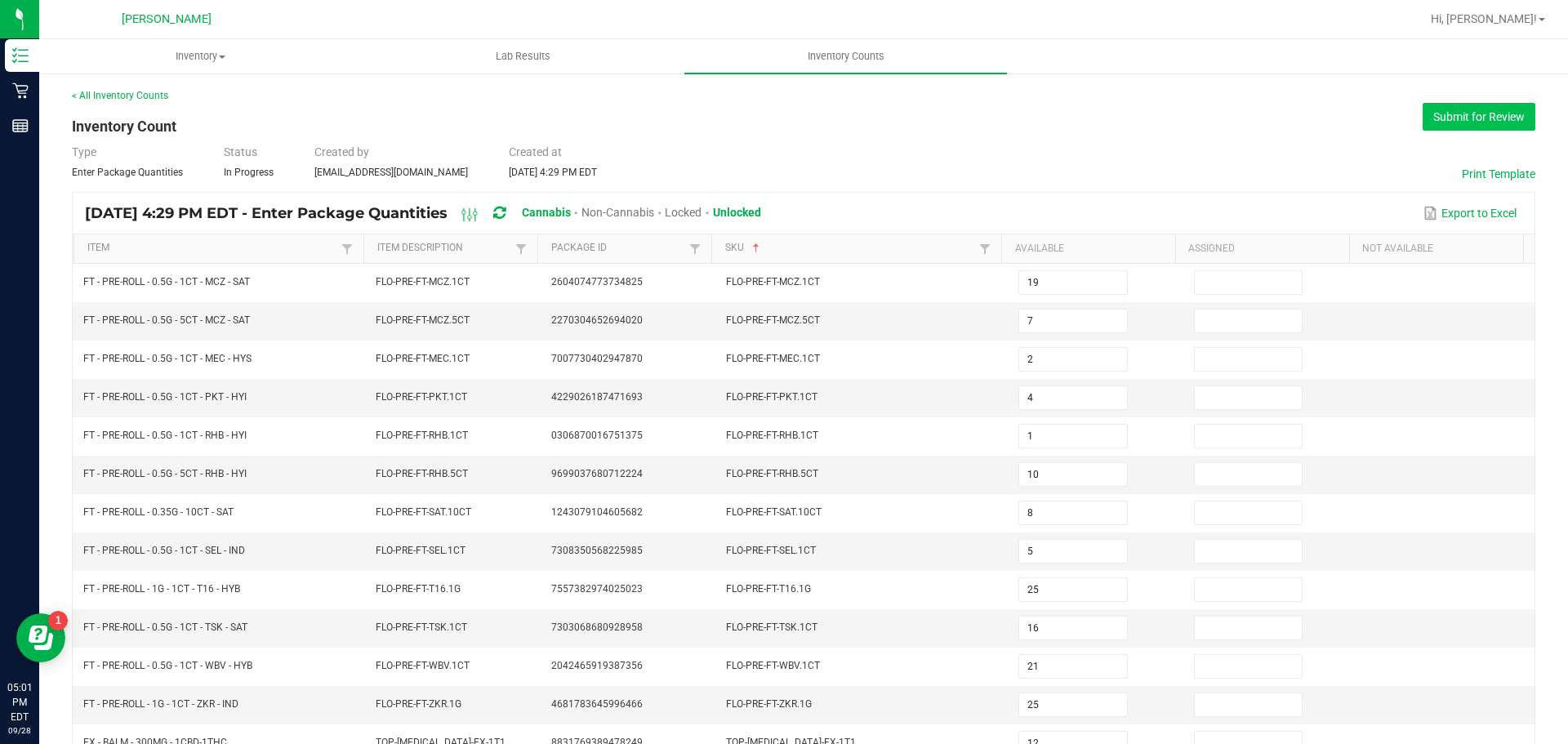
click at [1511, 119] on button "Submit for Review" at bounding box center [1479, 117] width 112 height 28
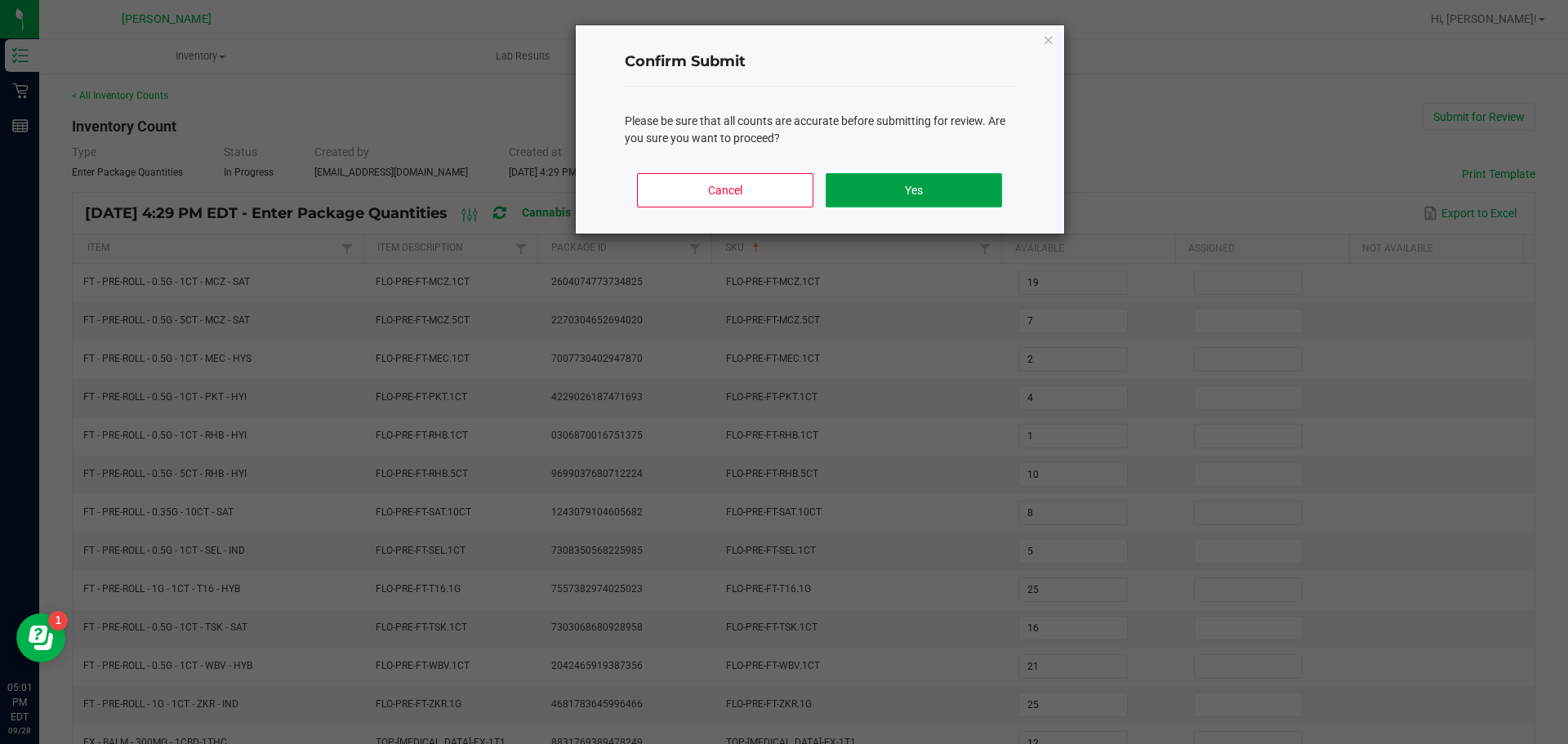
click at [944, 186] on button "Yes" at bounding box center [913, 190] width 175 height 35
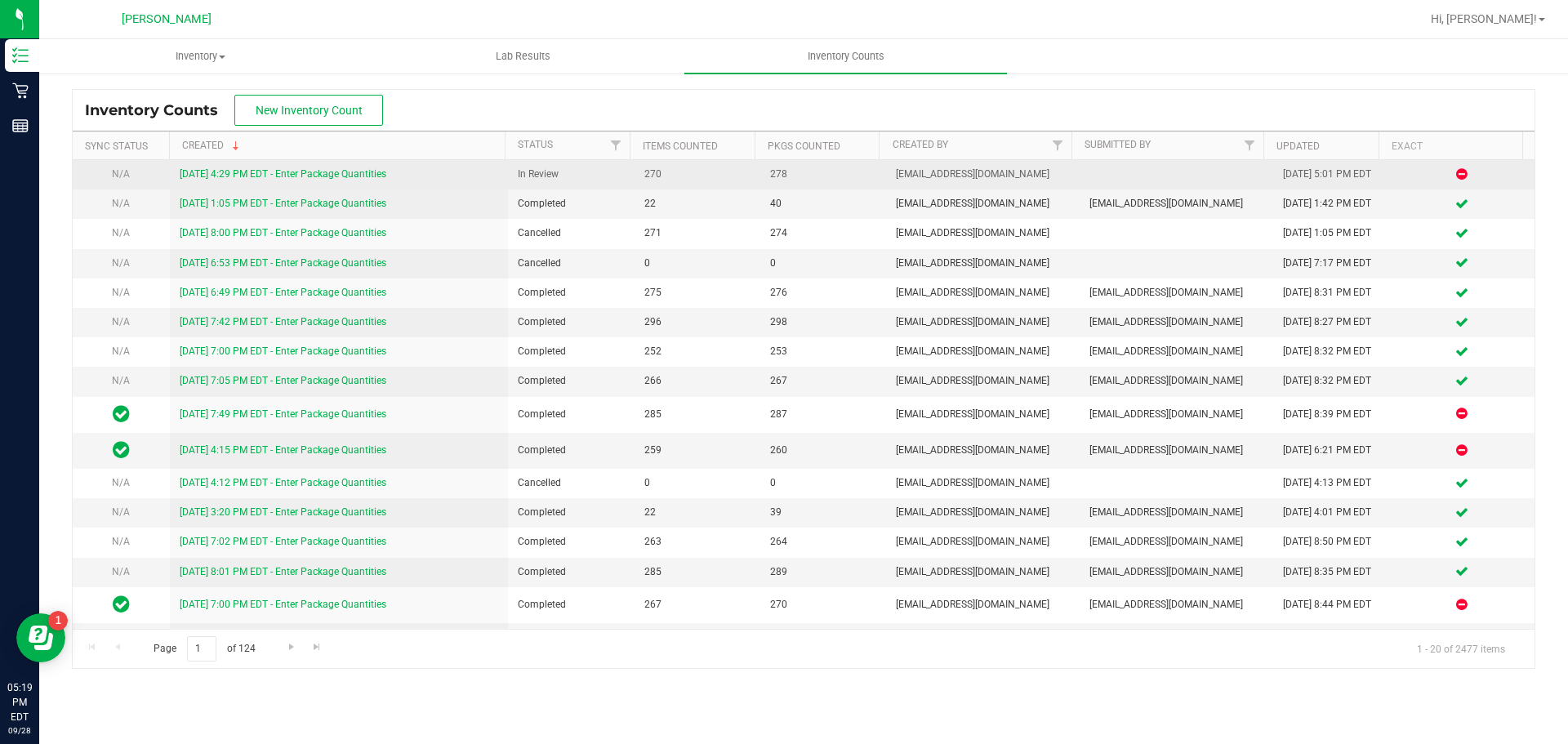
click at [307, 169] on link "[DATE] 4:29 PM EDT - Enter Package Quantities" at bounding box center [283, 174] width 207 height 11
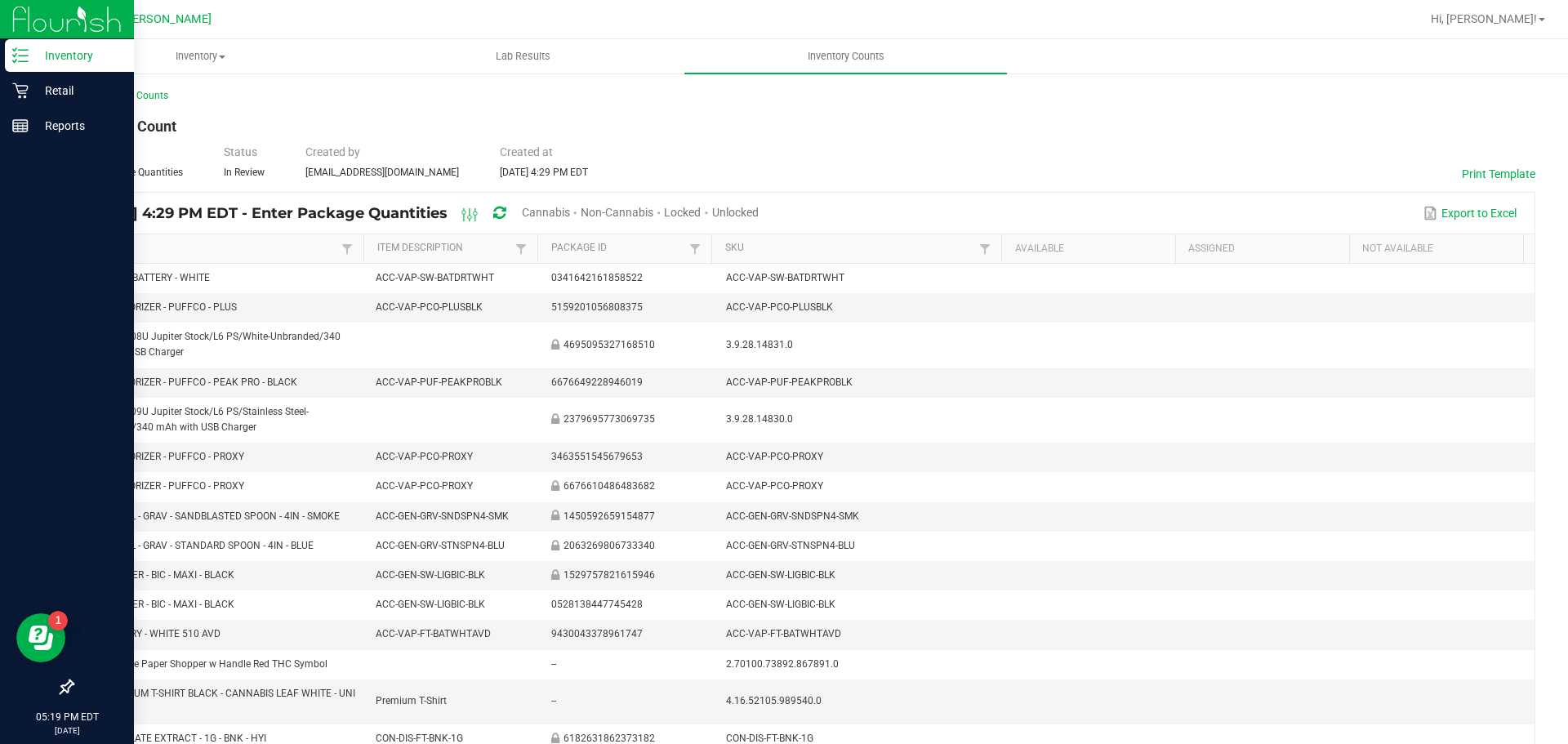
click at [33, 65] on p "Inventory" at bounding box center [77, 55] width 98 height 20
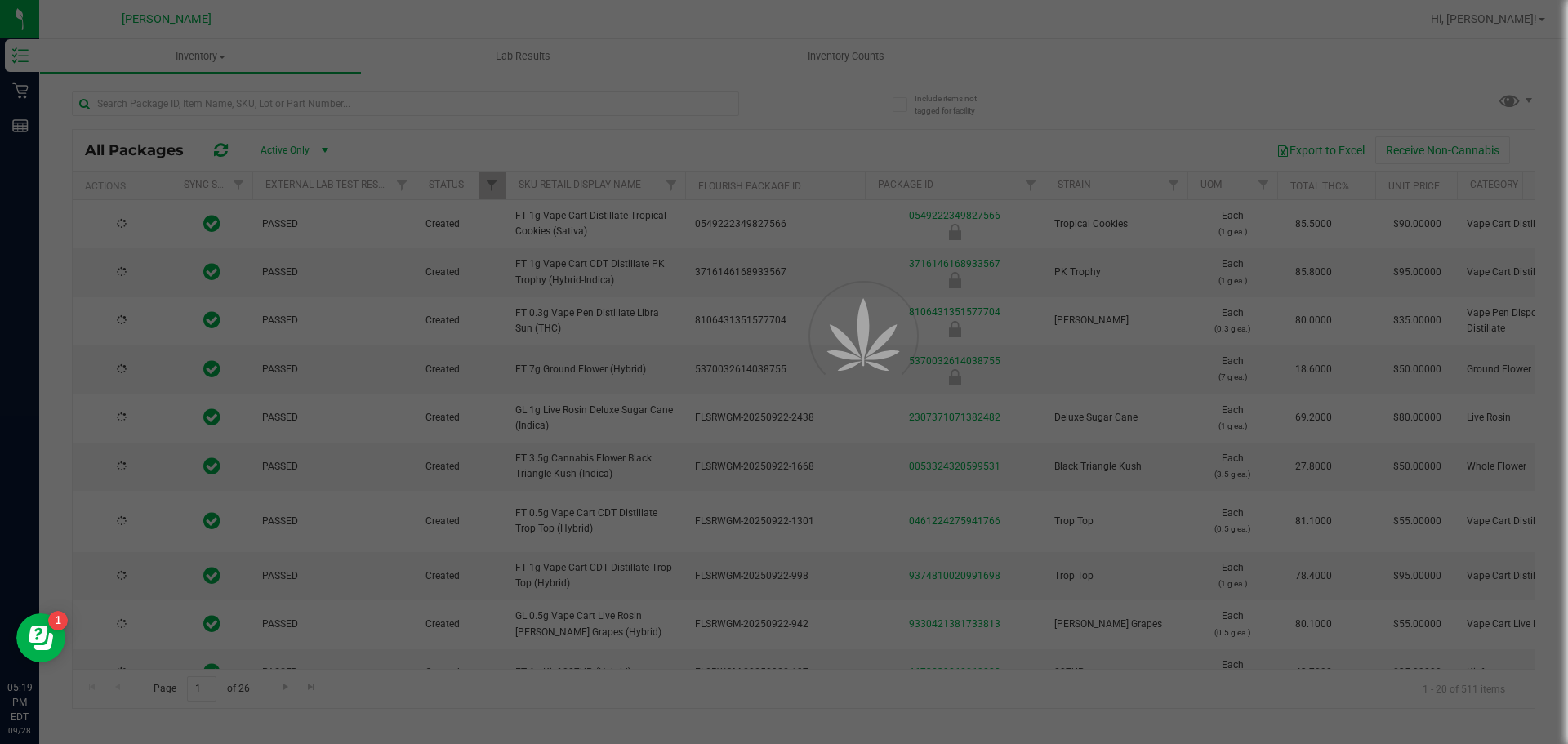
click at [1493, 21] on div at bounding box center [784, 372] width 1568 height 744
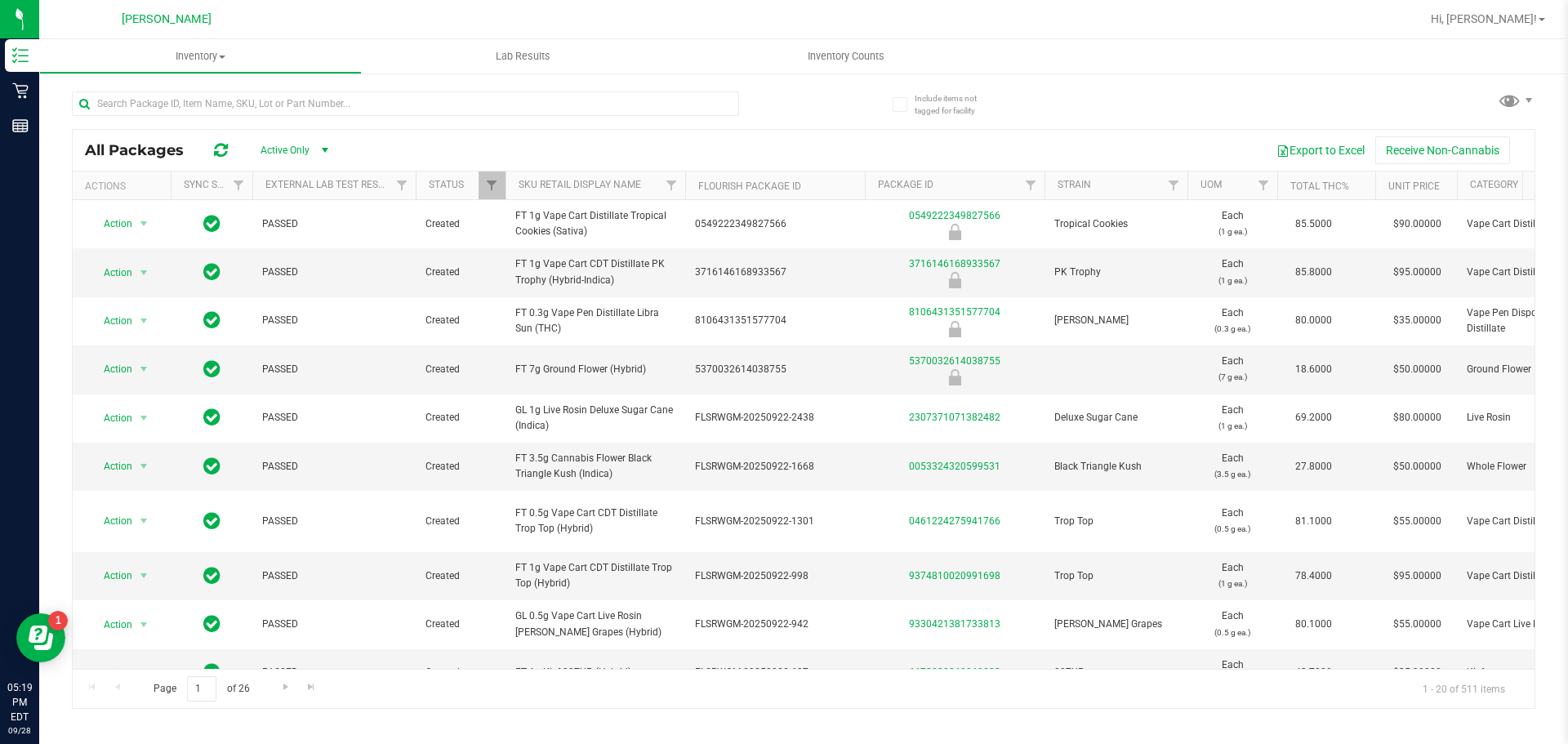
click at [1552, 22] on div "Hi, [PERSON_NAME]!" at bounding box center [1490, 19] width 140 height 32
click at [1535, 17] on span "Hi, [PERSON_NAME]!" at bounding box center [1484, 18] width 106 height 13
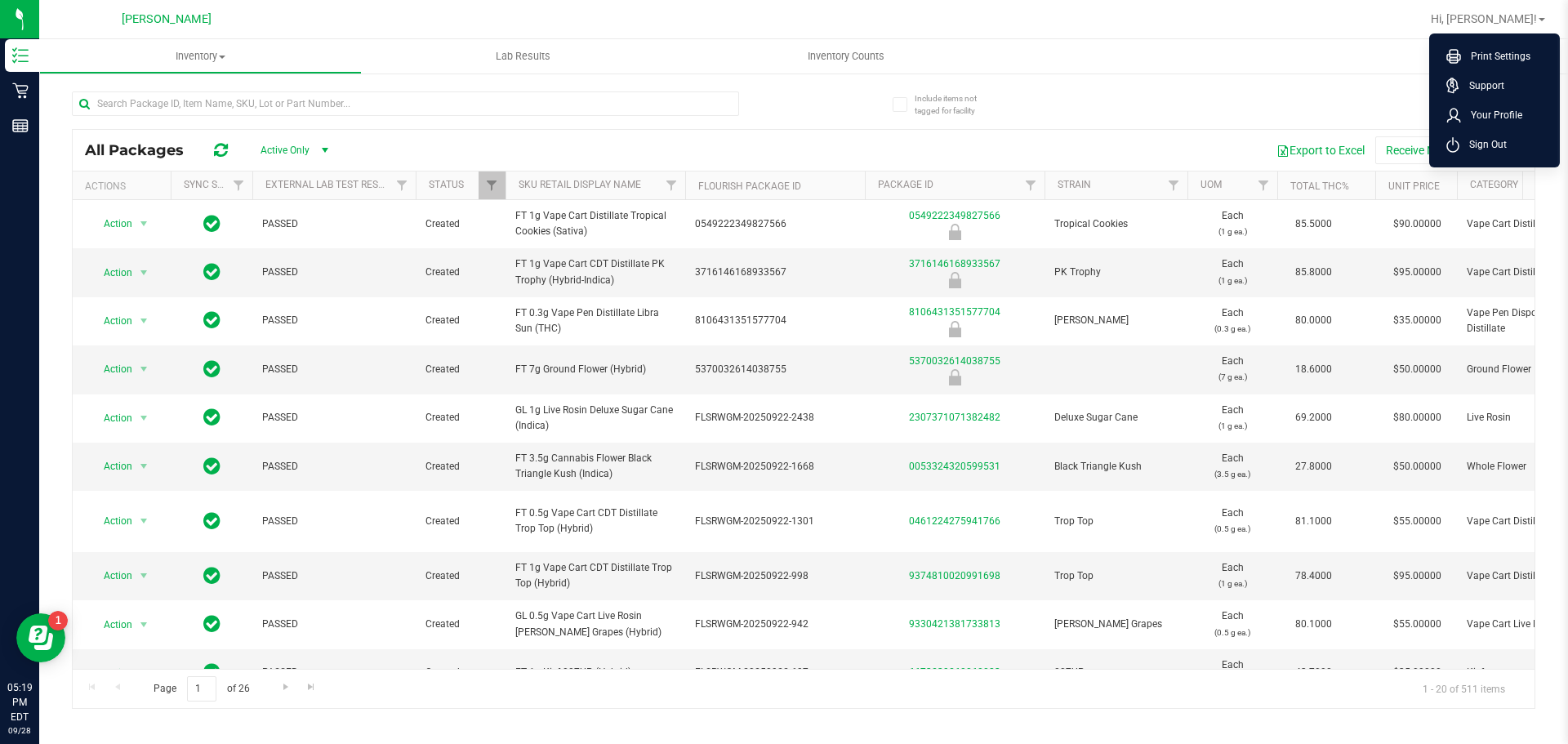
click at [1396, 95] on div "All Packages Active Only Active Only Lab Samples Locked All External Internal E…" at bounding box center [803, 392] width 1463 height 633
